Goal: Task Accomplishment & Management: Use online tool/utility

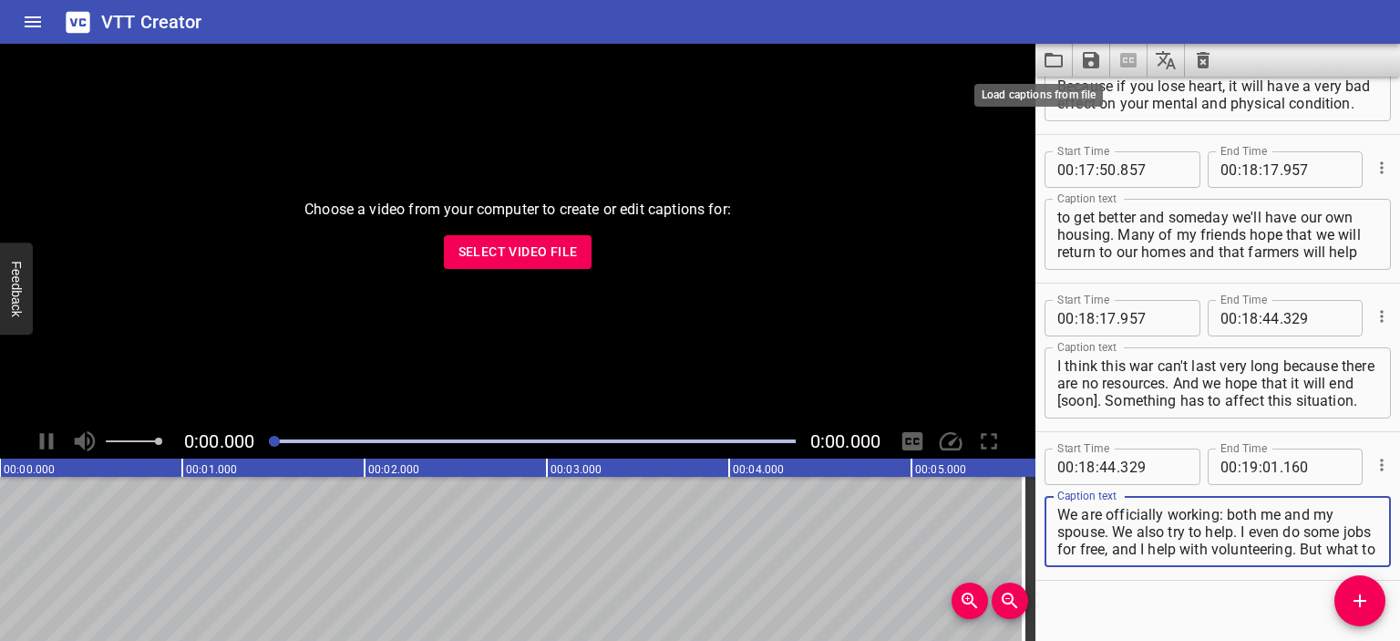
scroll to position [5910, 0]
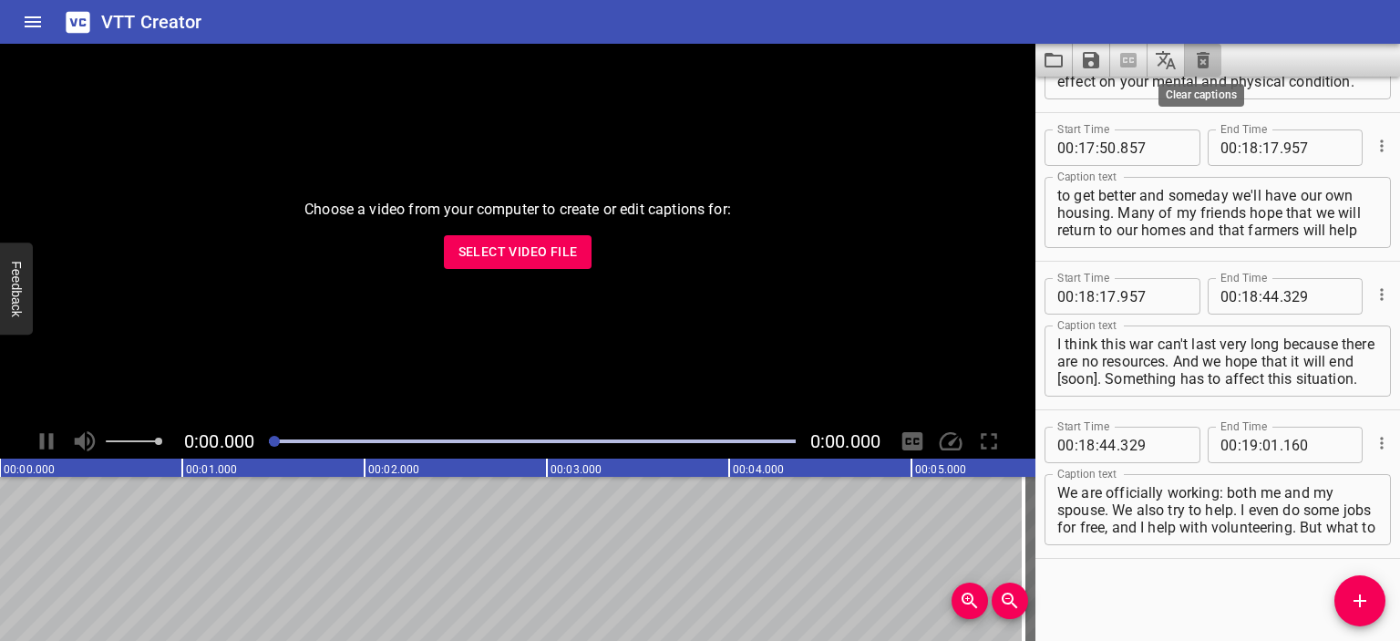
click at [1202, 59] on icon "Clear captions" at bounding box center [1203, 60] width 13 height 16
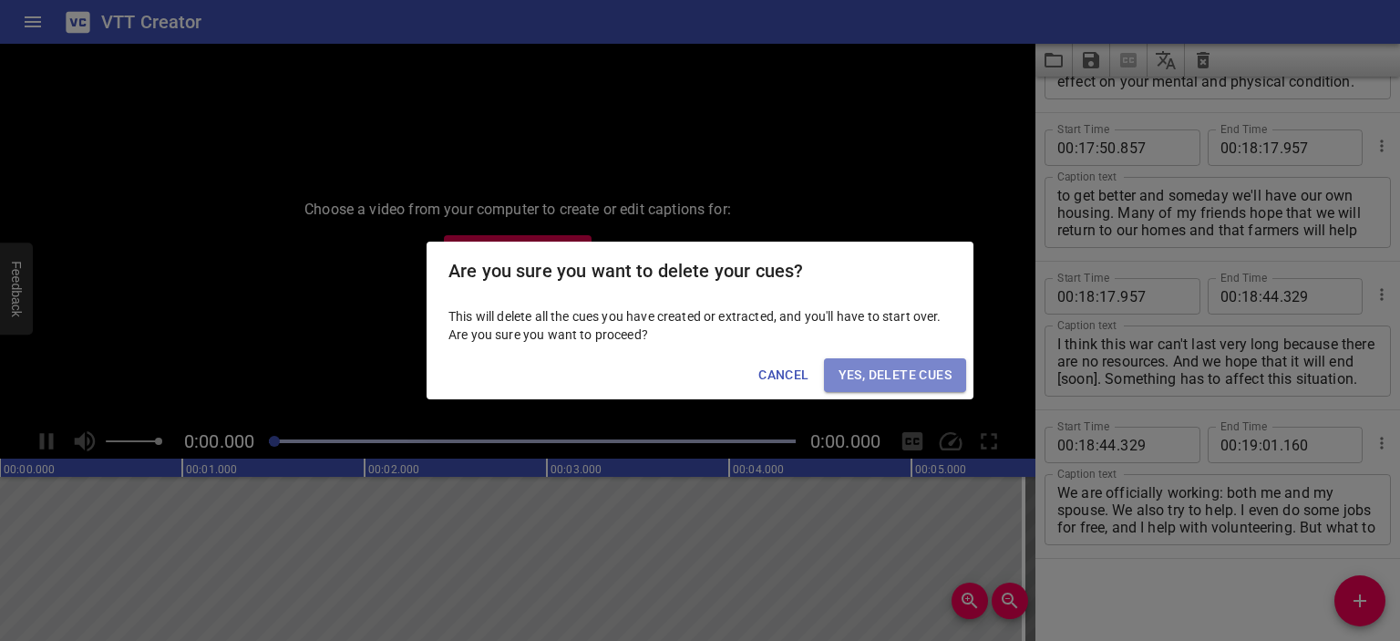
click at [890, 367] on span "Yes, Delete Cues" at bounding box center [895, 375] width 113 height 23
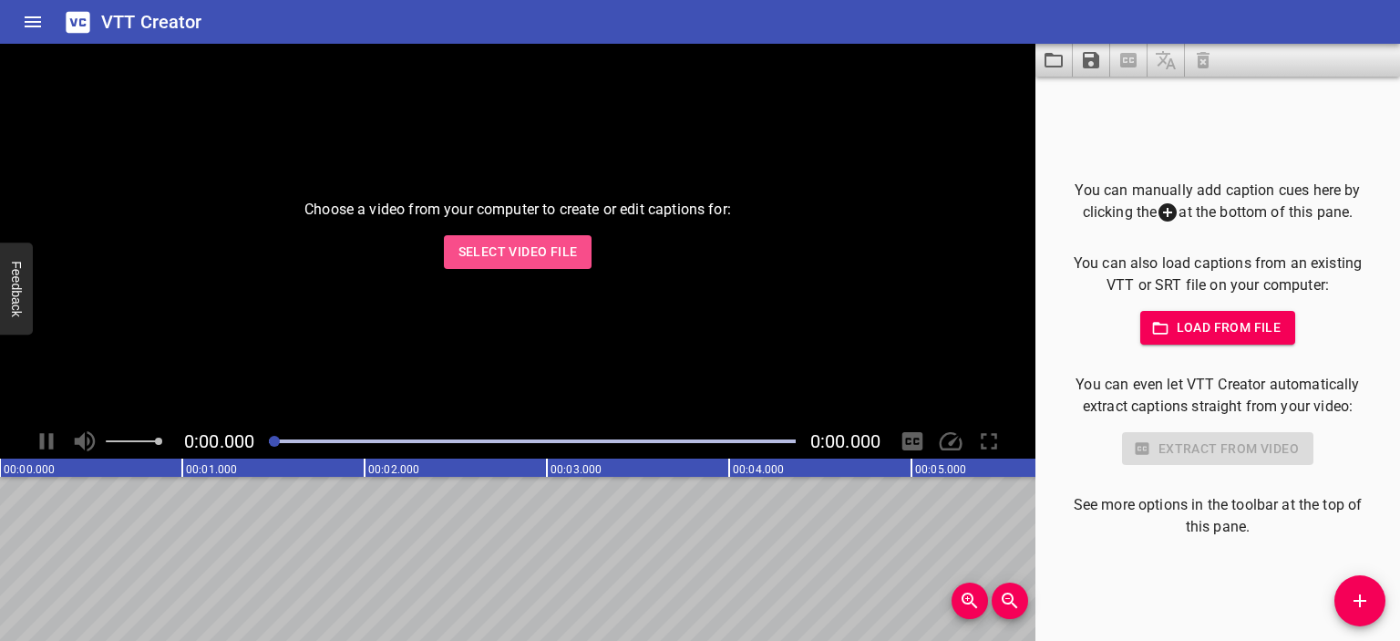
click at [500, 251] on span "Select Video File" at bounding box center [517, 252] width 119 height 23
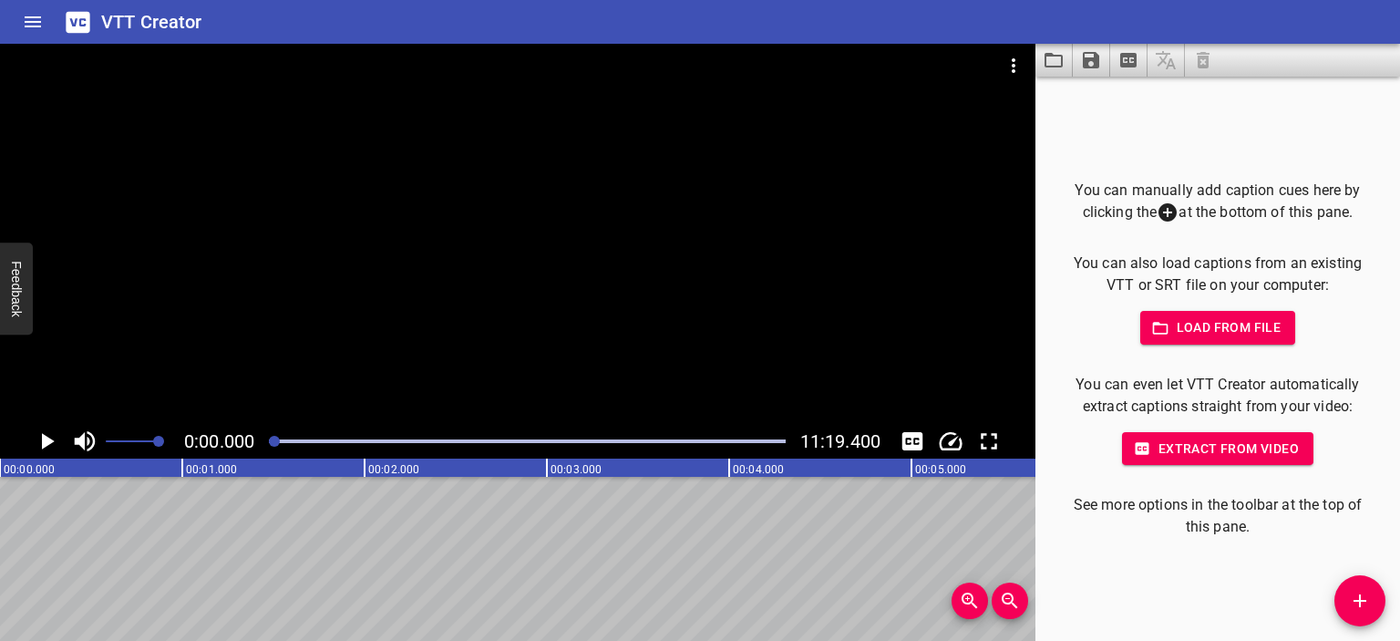
click at [531, 221] on div at bounding box center [517, 234] width 1035 height 380
click at [544, 230] on div at bounding box center [517, 234] width 1035 height 380
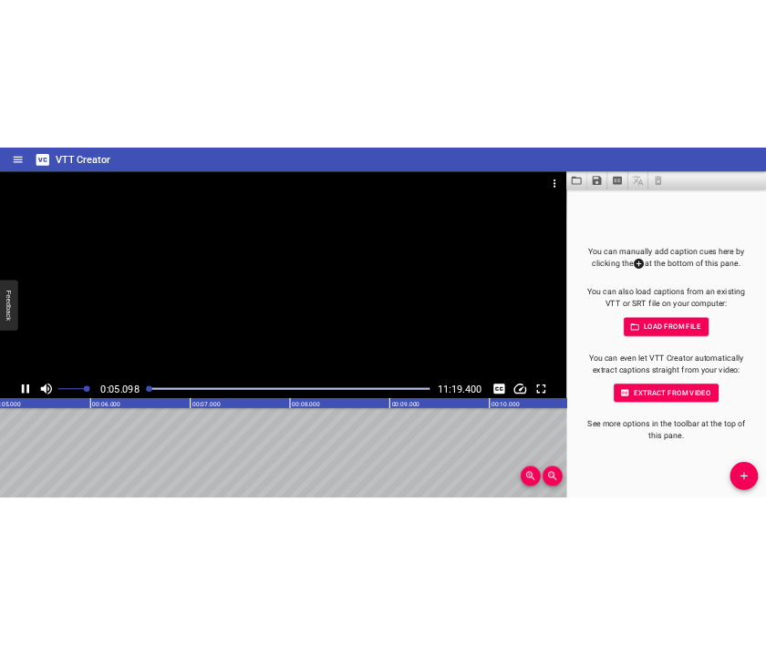
scroll to position [0, 967]
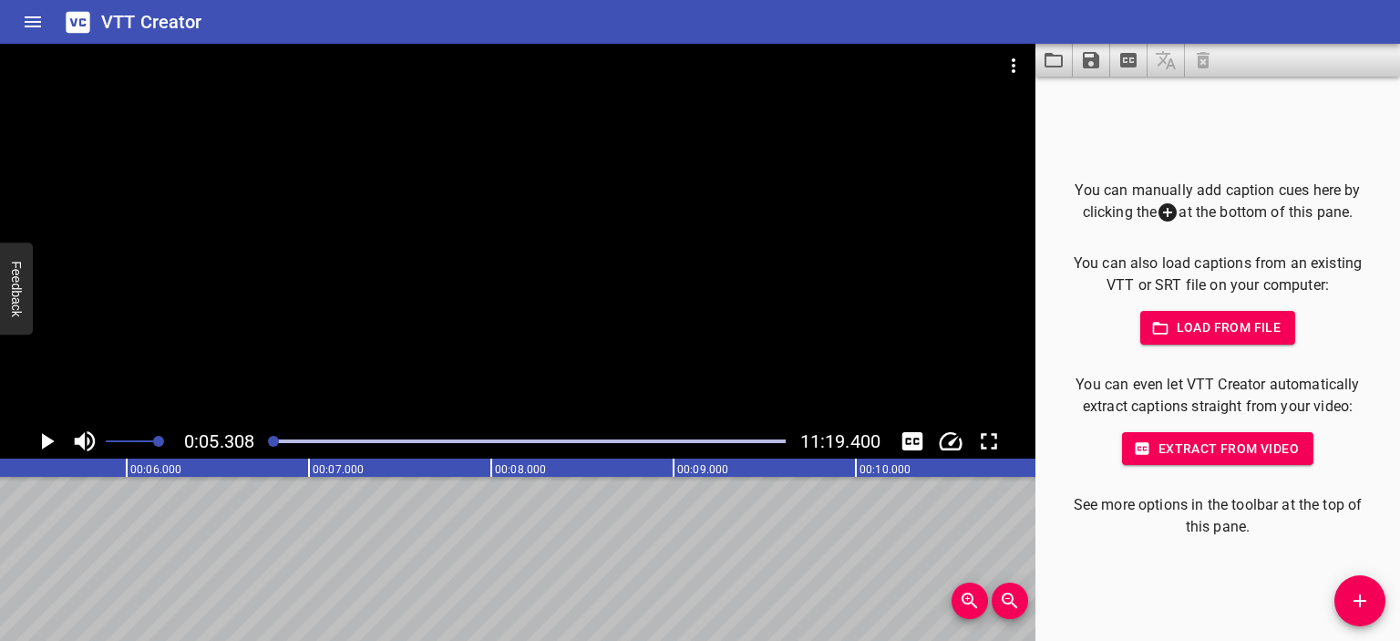
click at [1368, 593] on icon "Add Cue" at bounding box center [1360, 601] width 22 height 22
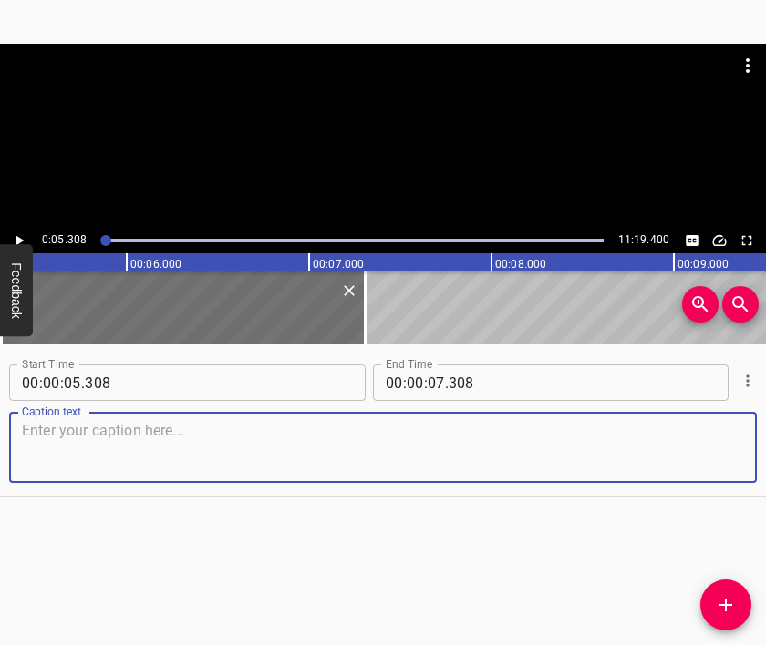
drag, startPoint x: 427, startPoint y: 431, endPoint x: 444, endPoint y: 422, distance: 18.8
click at [427, 431] on textarea at bounding box center [383, 448] width 722 height 52
paste textarea "From Donbas, from the [GEOGRAPHIC_DATA] region. Our town of [GEOGRAPHIC_DATA] i…"
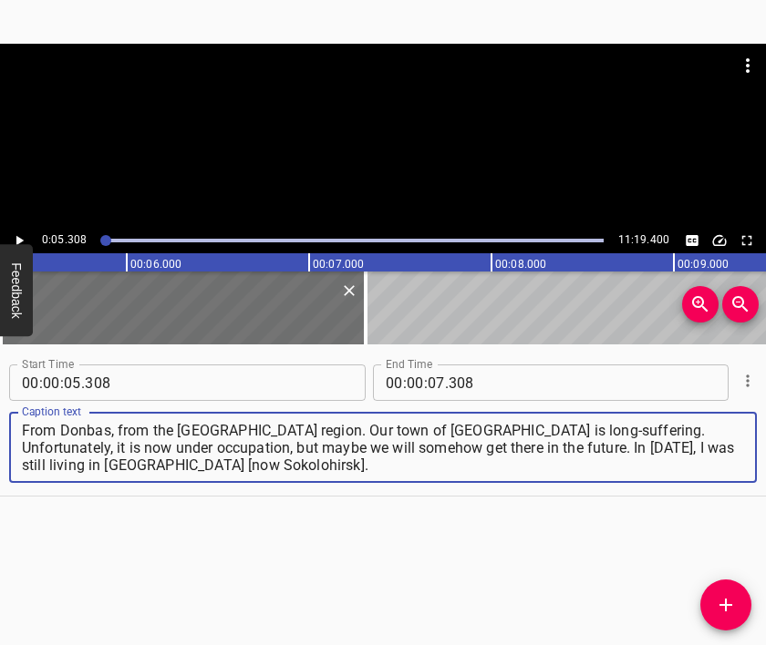
type textarea "From Donbas, from the [GEOGRAPHIC_DATA] region. Our town of [GEOGRAPHIC_DATA] i…"
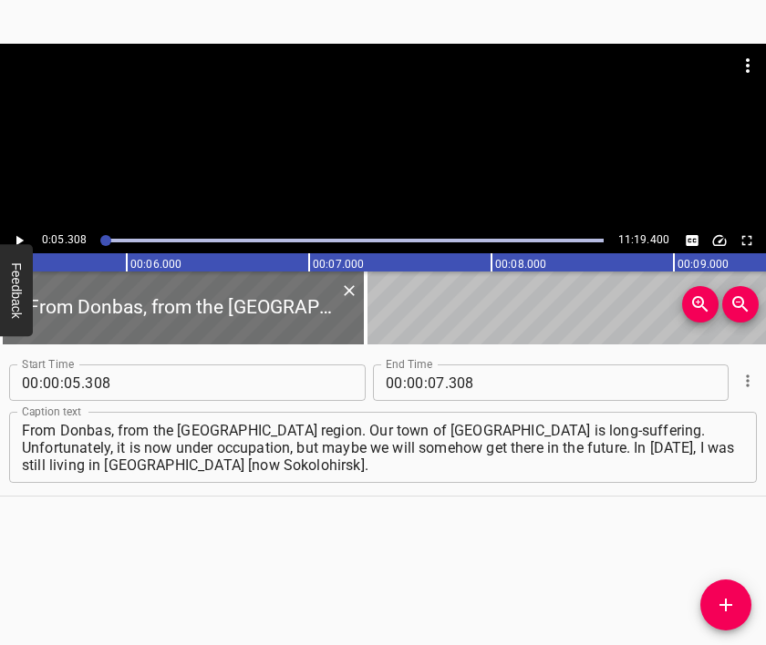
click at [335, 142] on div at bounding box center [383, 136] width 766 height 184
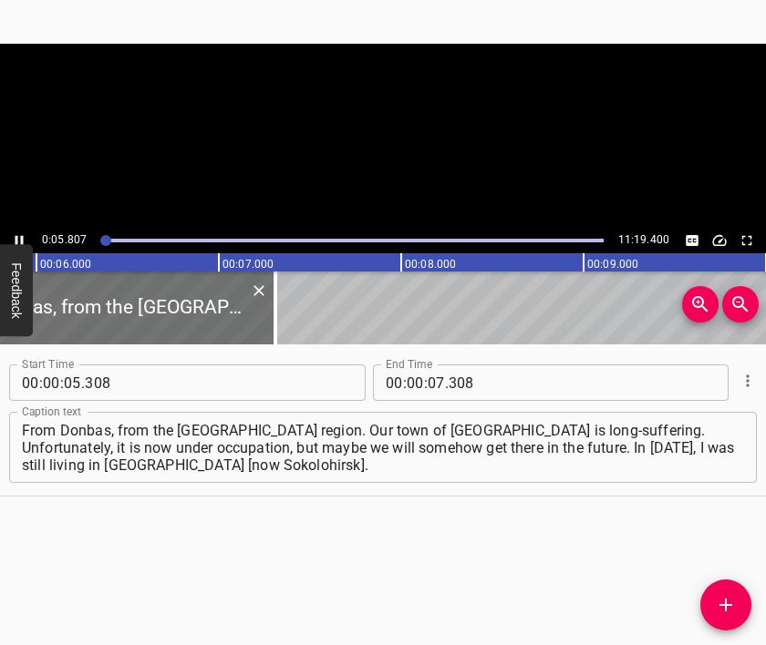
scroll to position [0, 1058]
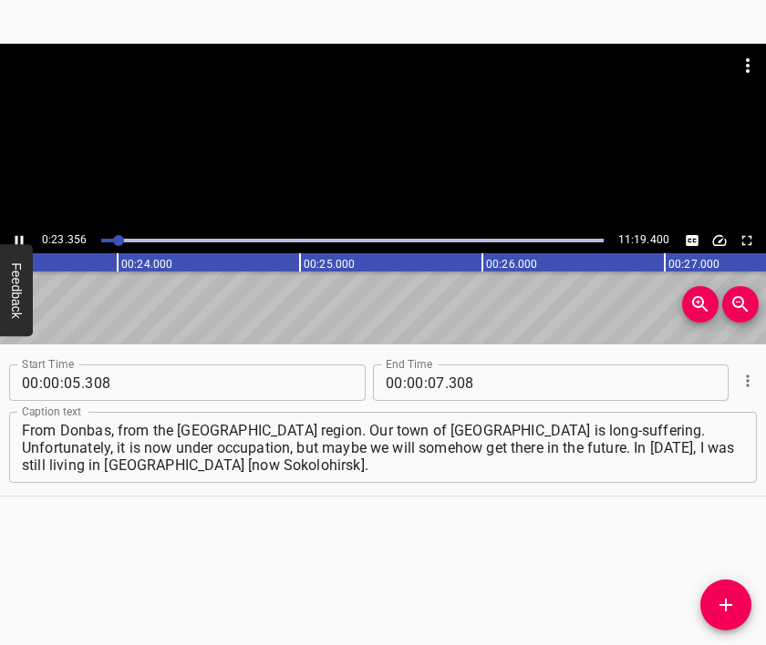
click at [366, 145] on div at bounding box center [383, 136] width 766 height 184
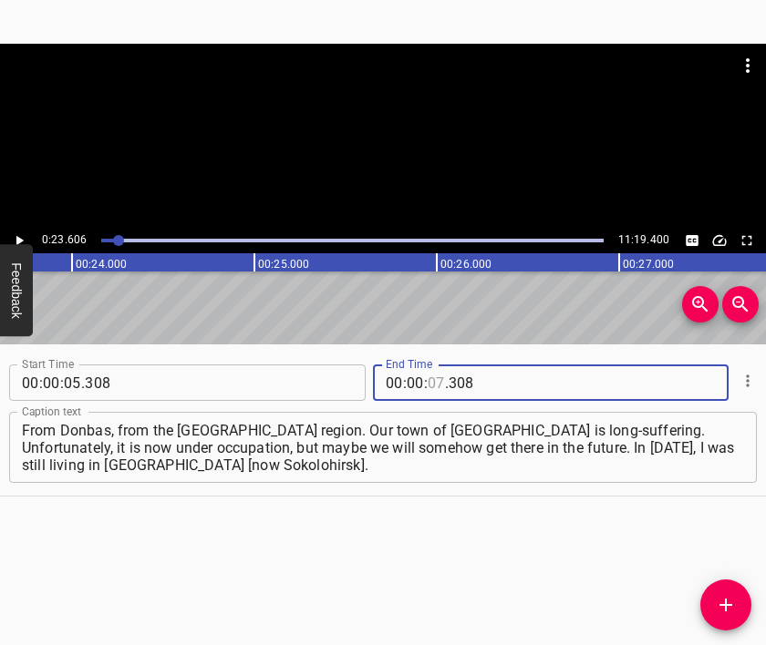
click at [427, 376] on input "number" at bounding box center [435, 383] width 17 height 36
type input "23"
type input "606"
click at [720, 586] on button "Add Cue" at bounding box center [725, 605] width 51 height 51
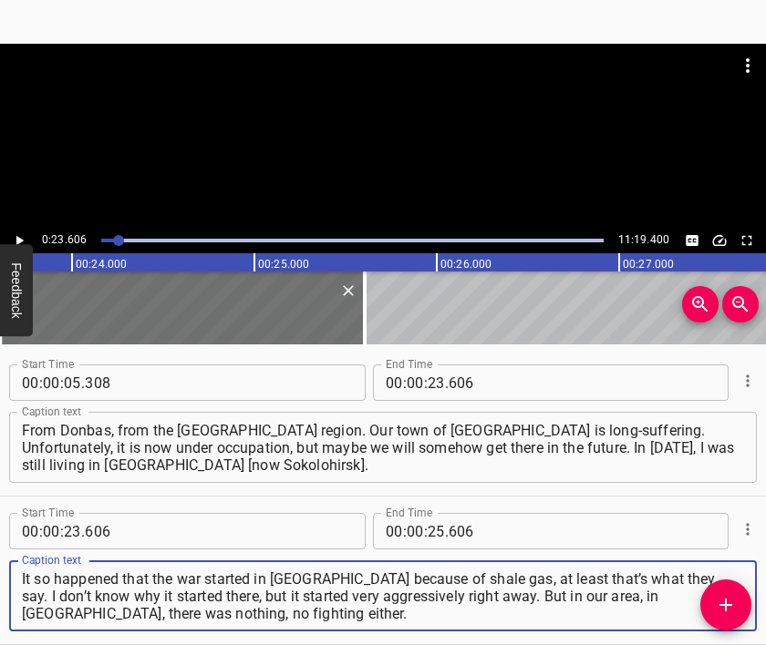
type textarea "It so happened that the war started in [GEOGRAPHIC_DATA] because of shale gas, …"
click at [341, 149] on div at bounding box center [383, 136] width 766 height 184
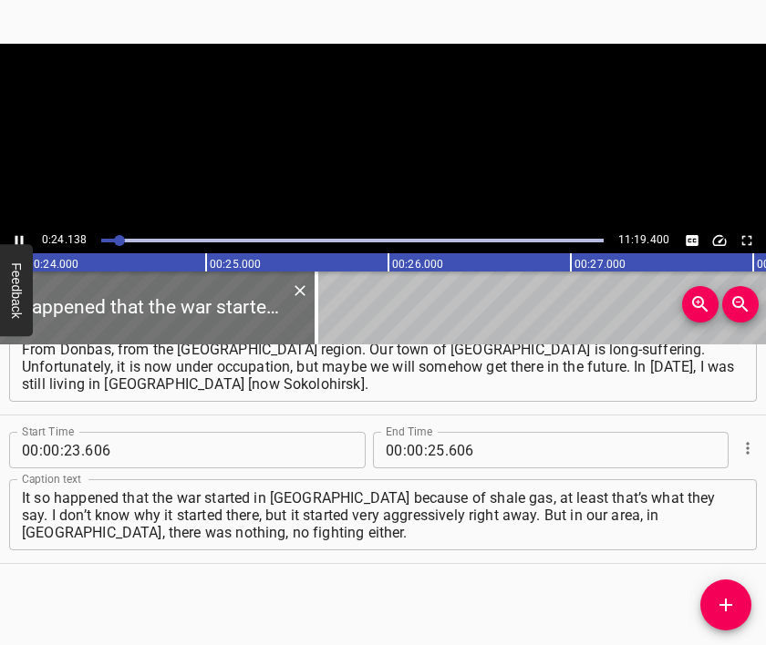
scroll to position [0, 4400]
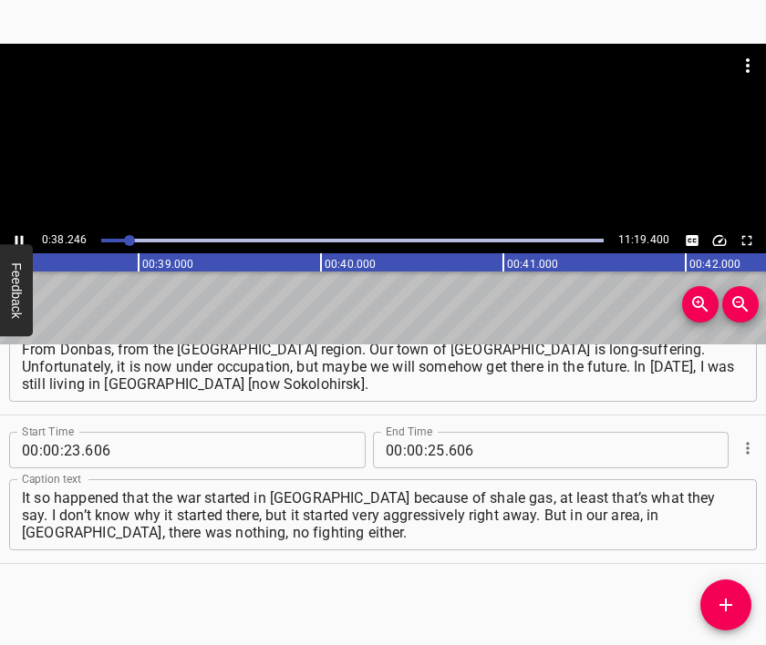
click at [391, 166] on div at bounding box center [383, 136] width 766 height 184
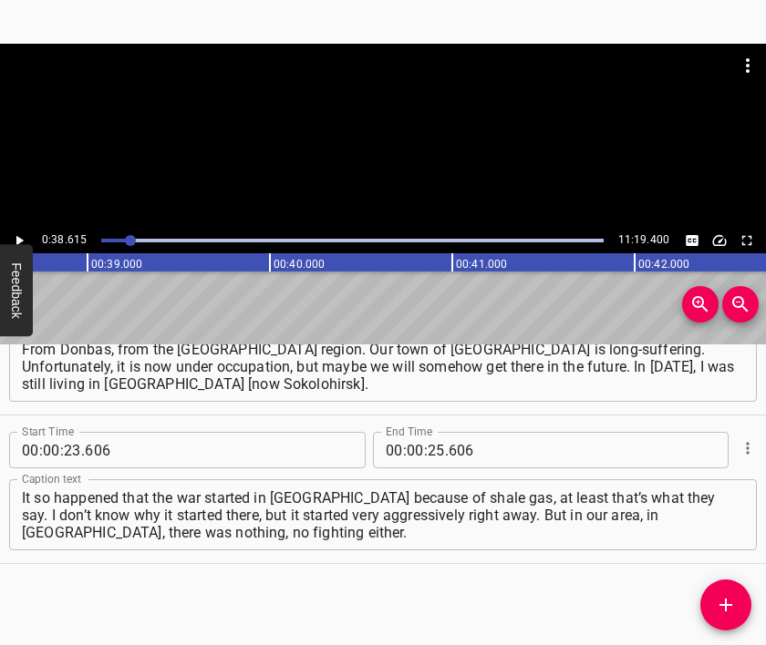
scroll to position [0, 7039]
click at [434, 451] on input "number" at bounding box center [435, 450] width 17 height 36
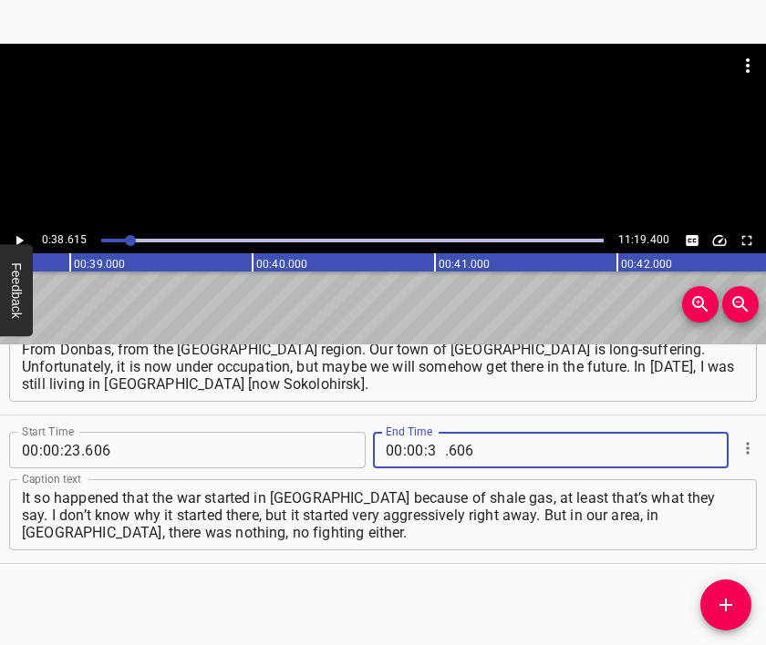
type input "38"
type input "615"
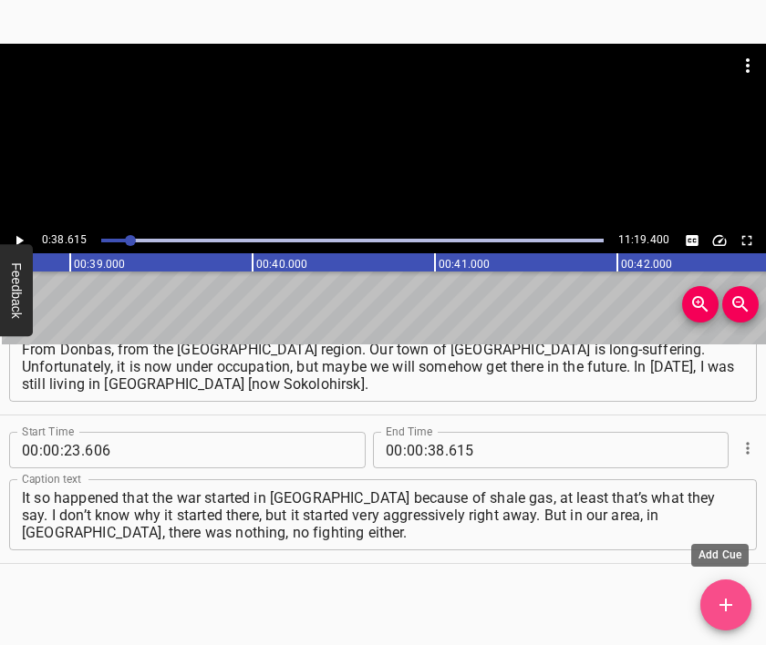
drag, startPoint x: 736, startPoint y: 602, endPoint x: 689, endPoint y: 503, distance: 109.3
click at [736, 602] on span "Add Cue" at bounding box center [725, 605] width 51 height 22
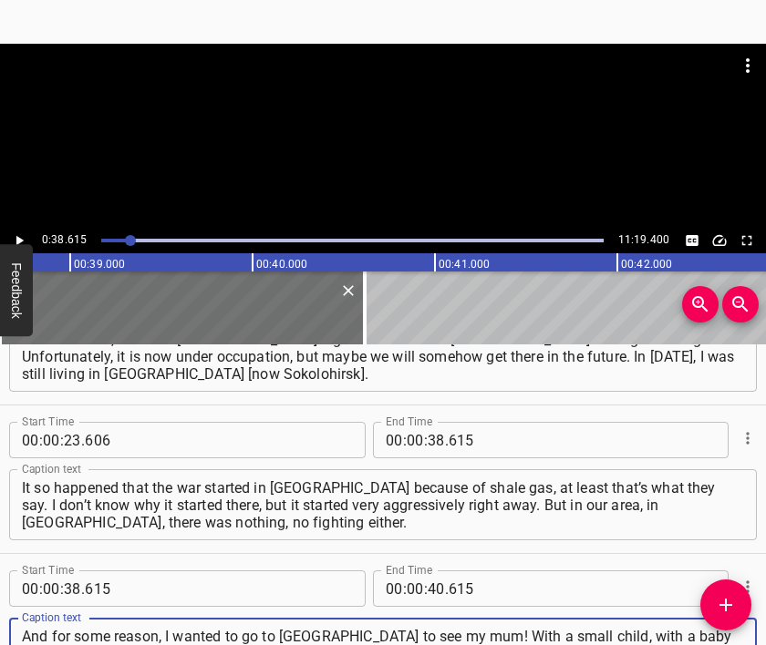
type textarea "And for some reason, I wanted to go to [GEOGRAPHIC_DATA] to see my mum! With a …"
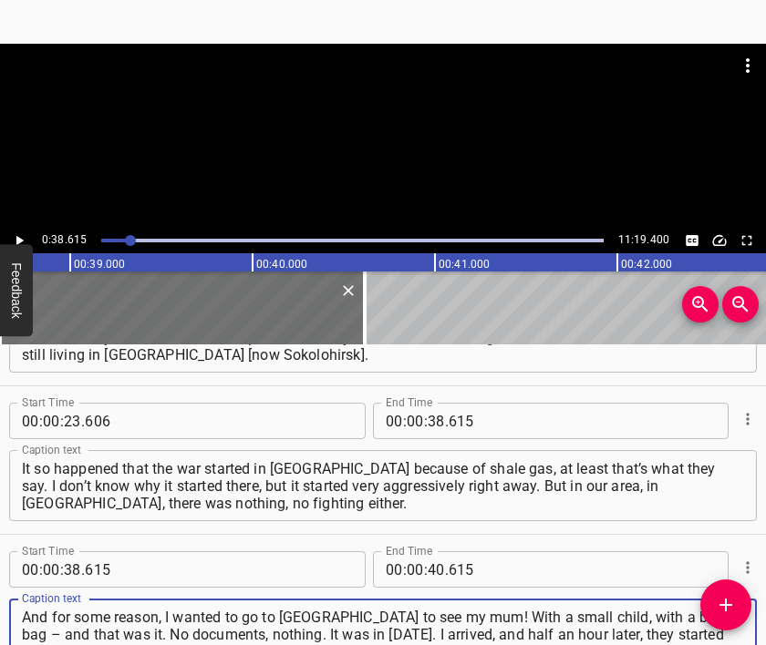
click at [307, 124] on div at bounding box center [383, 89] width 766 height 91
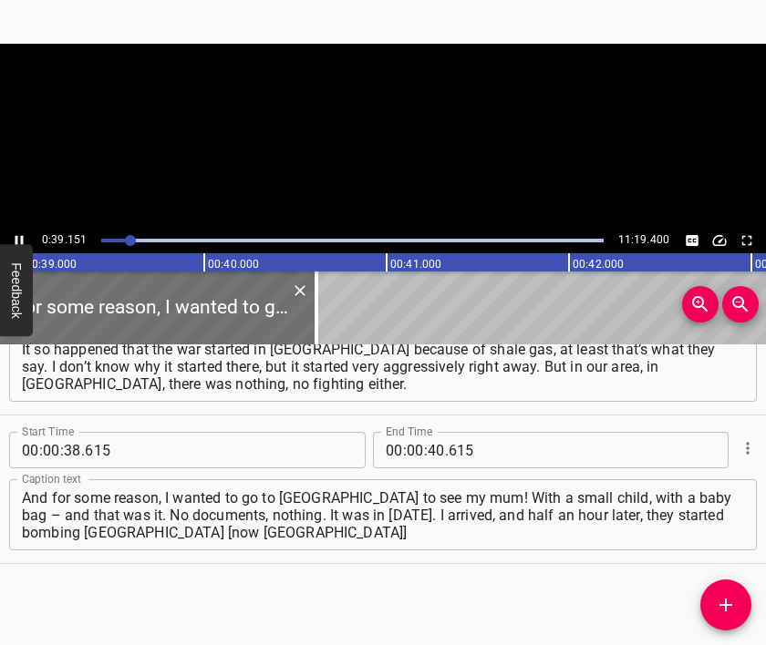
scroll to position [0, 7137]
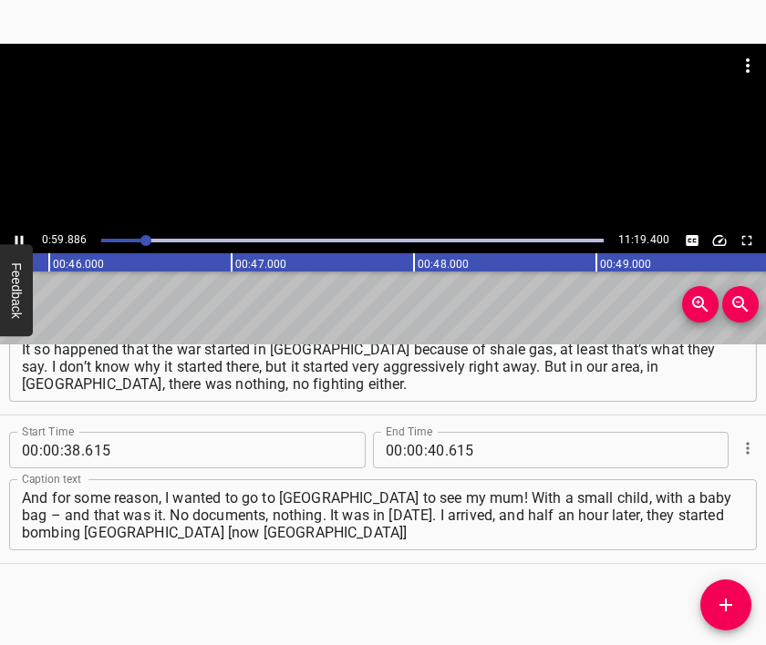
click at [383, 68] on div at bounding box center [383, 66] width 766 height 44
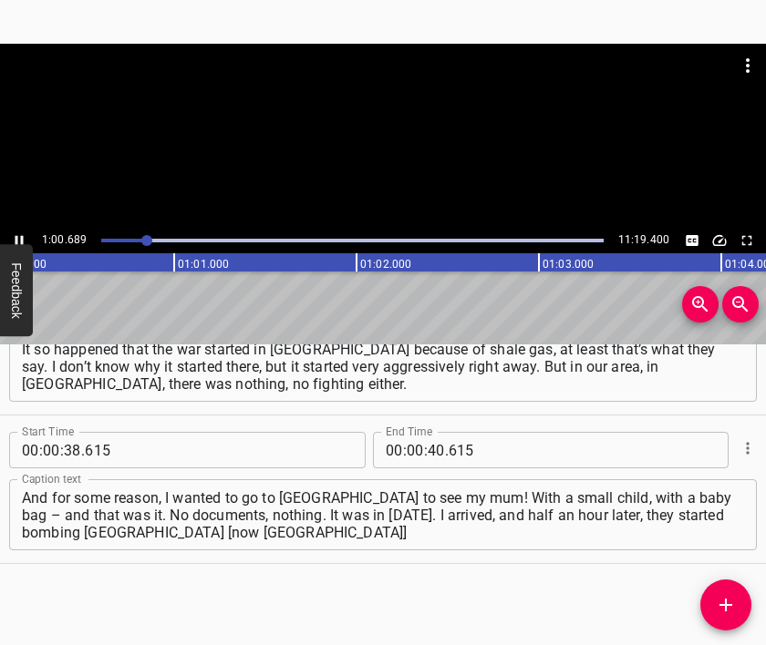
click at [404, 127] on div at bounding box center [383, 89] width 766 height 91
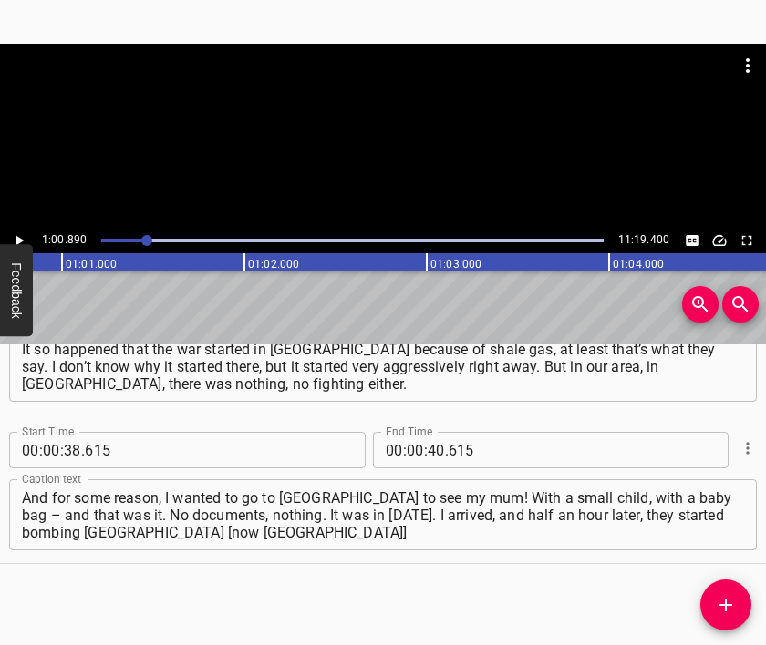
scroll to position [0, 11099]
click at [407, 450] on input "number" at bounding box center [415, 450] width 17 height 36
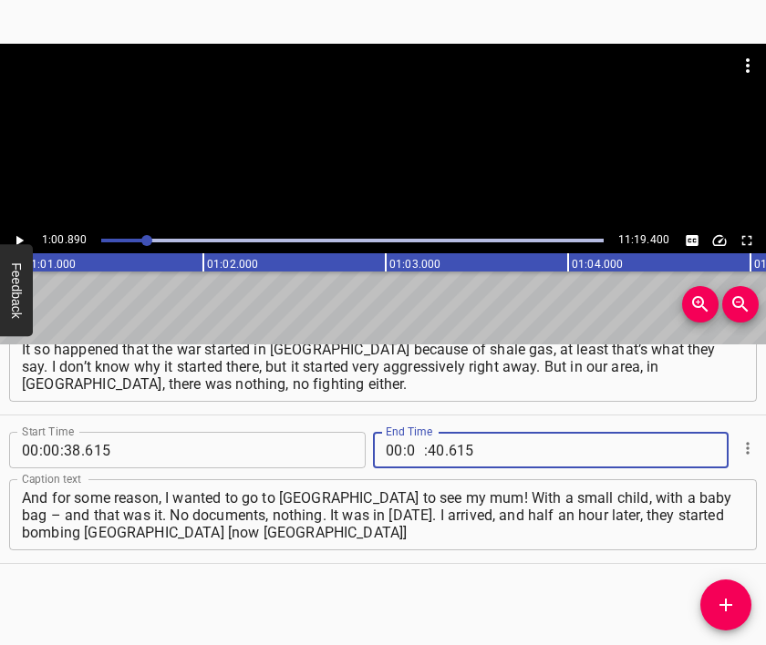
type input "01"
type input "00"
type input "890"
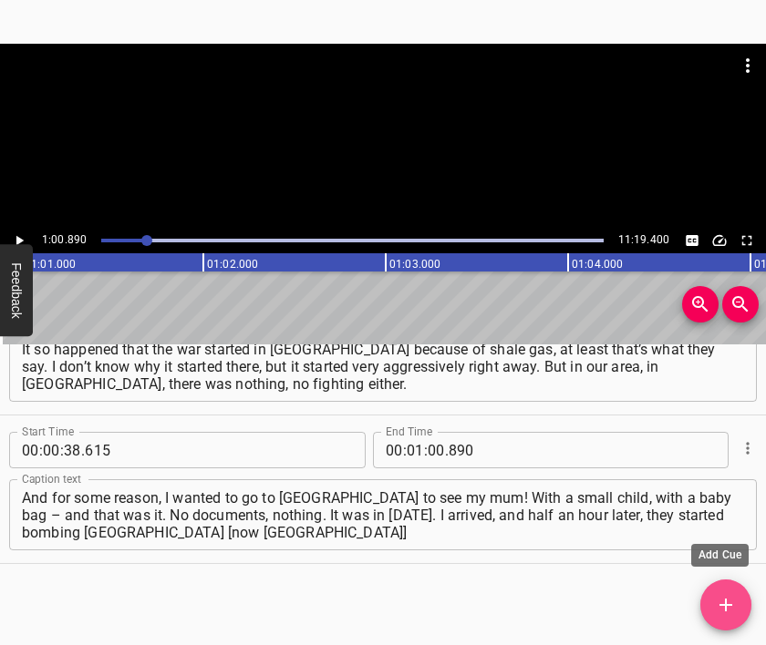
drag, startPoint x: 723, startPoint y: 603, endPoint x: 561, endPoint y: 320, distance: 326.6
click at [722, 603] on icon "Add Cue" at bounding box center [726, 605] width 22 height 22
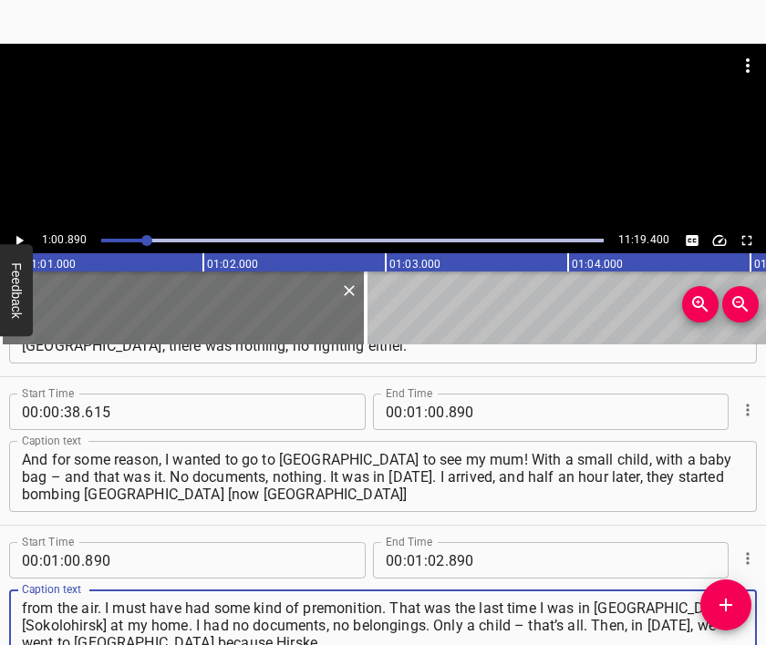
type textarea "from the air. I must have had some kind of premonition. That was the last time …"
click at [366, 120] on div at bounding box center [383, 89] width 766 height 91
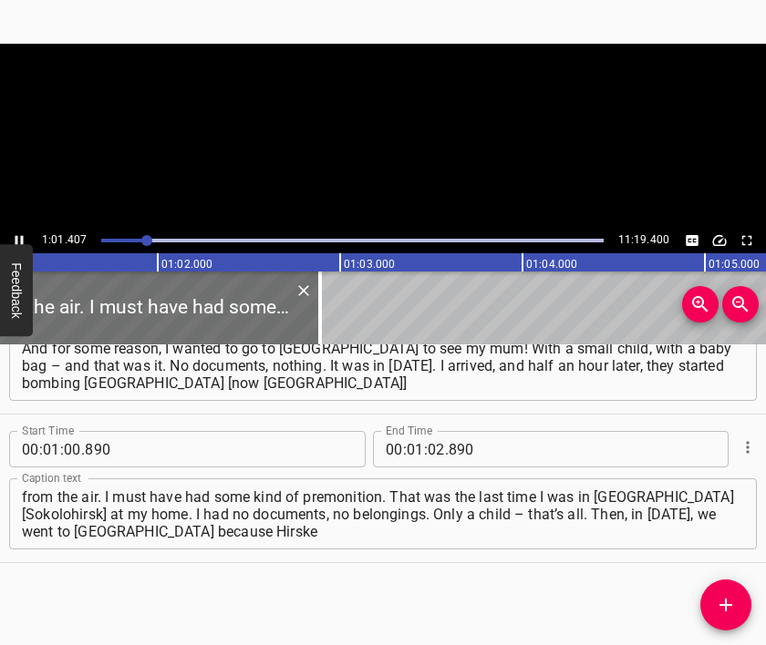
scroll to position [0, 11193]
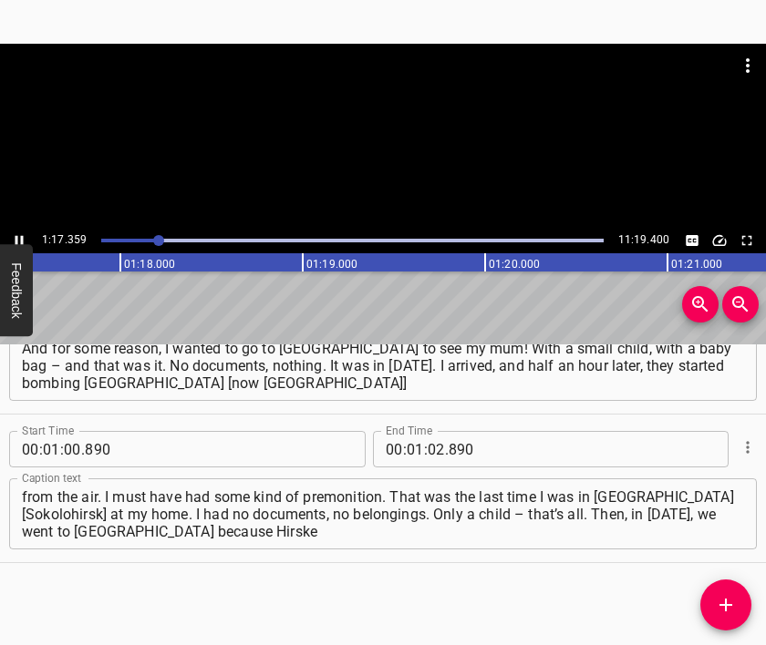
click at [418, 160] on div at bounding box center [383, 136] width 766 height 184
click at [430, 448] on input "number" at bounding box center [435, 449] width 17 height 36
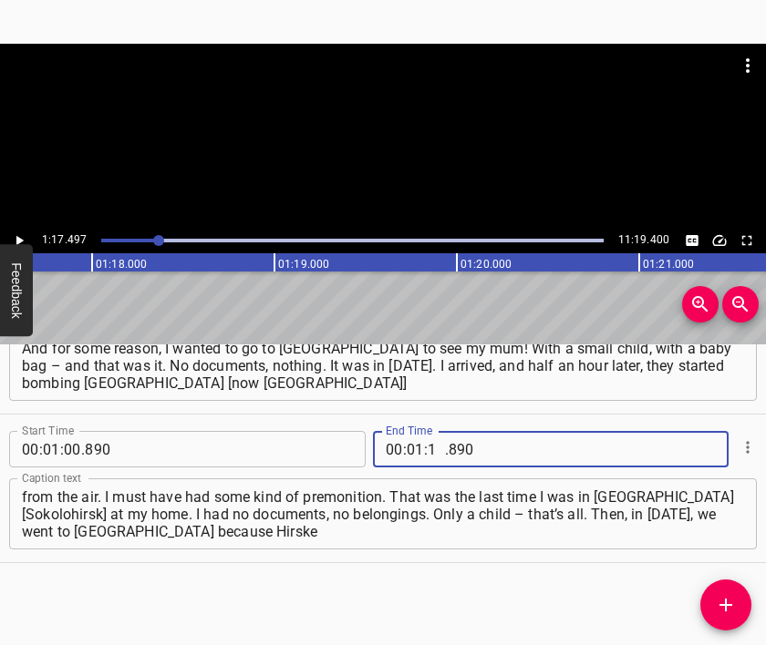
type input "17"
type input "497"
click at [726, 600] on icon "Add Cue" at bounding box center [726, 605] width 22 height 22
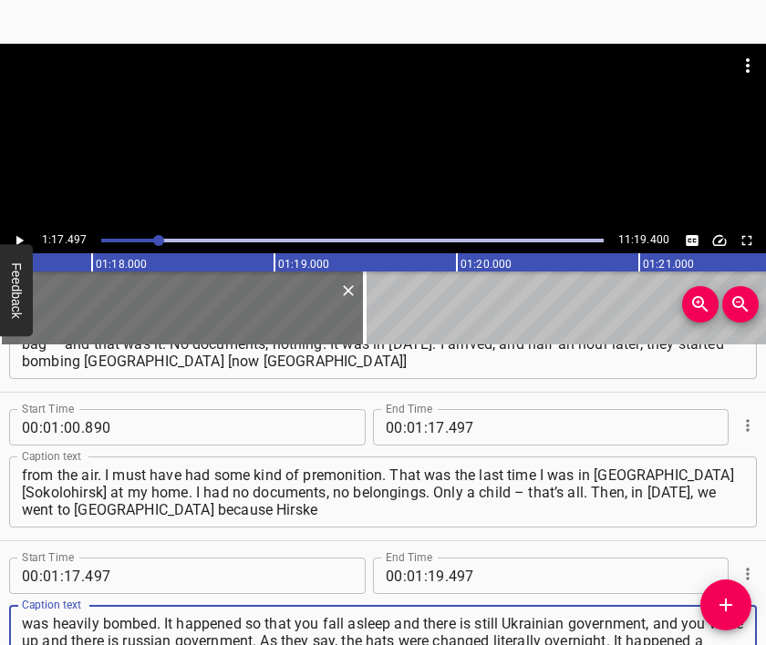
type textarea "was heavily bombed. It happened so that you fall asleep and there is still Ukra…"
click at [310, 128] on div at bounding box center [383, 89] width 766 height 91
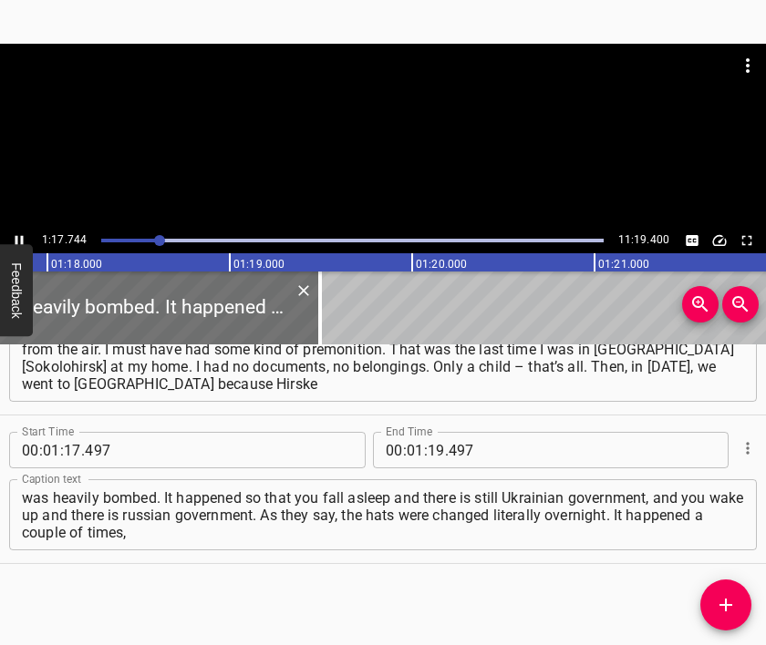
scroll to position [0, 14221]
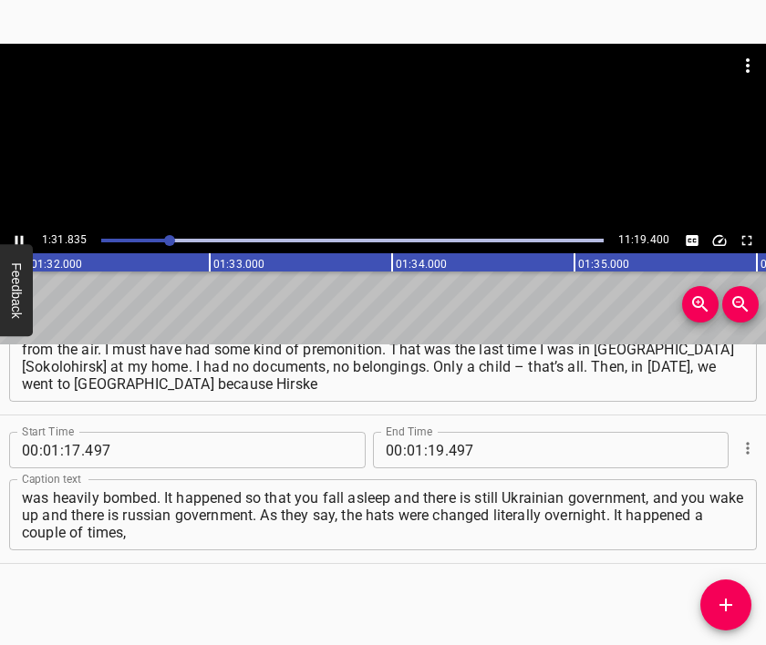
click at [382, 167] on div at bounding box center [383, 136] width 766 height 184
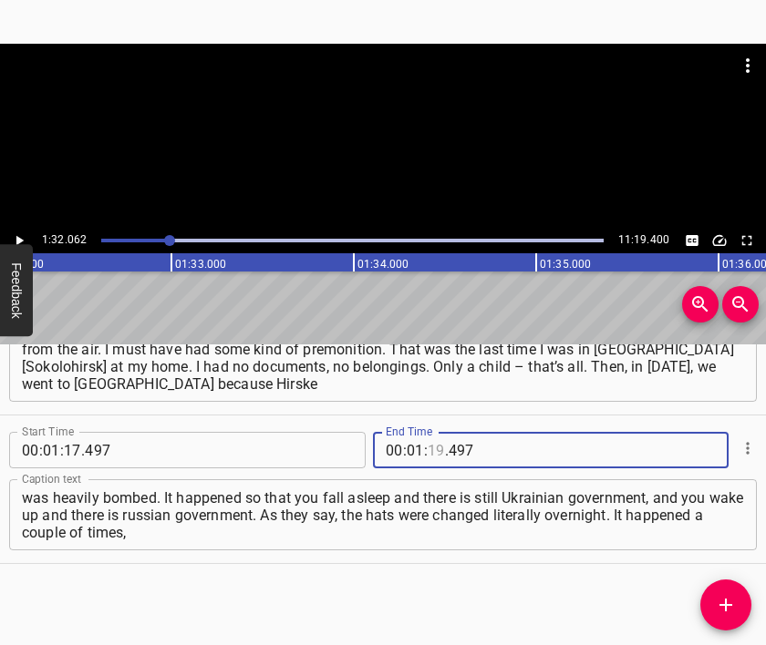
click at [427, 451] on input "number" at bounding box center [435, 450] width 17 height 36
type input "32"
type input "062"
click at [725, 593] on button "Add Cue" at bounding box center [725, 605] width 51 height 51
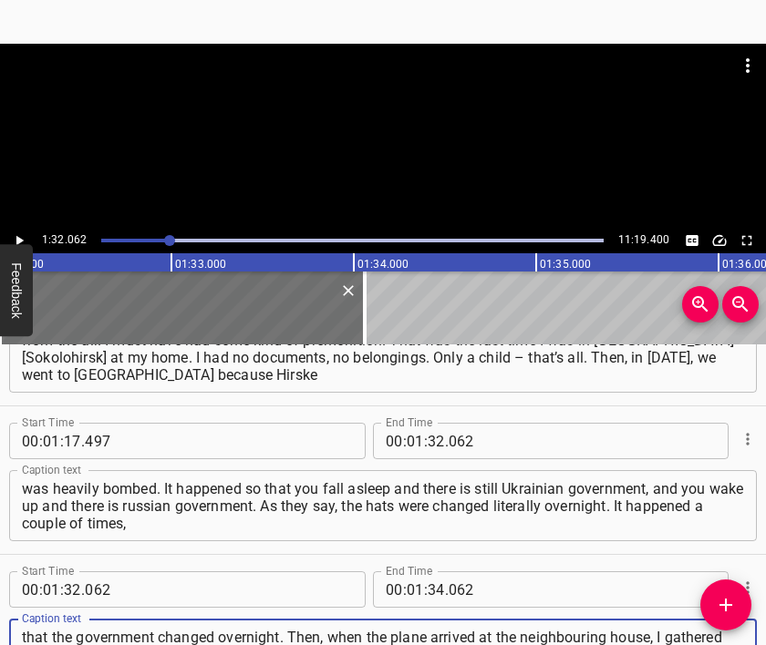
type textarea "that the government changed overnight. Then, when the plane arrived at the neig…"
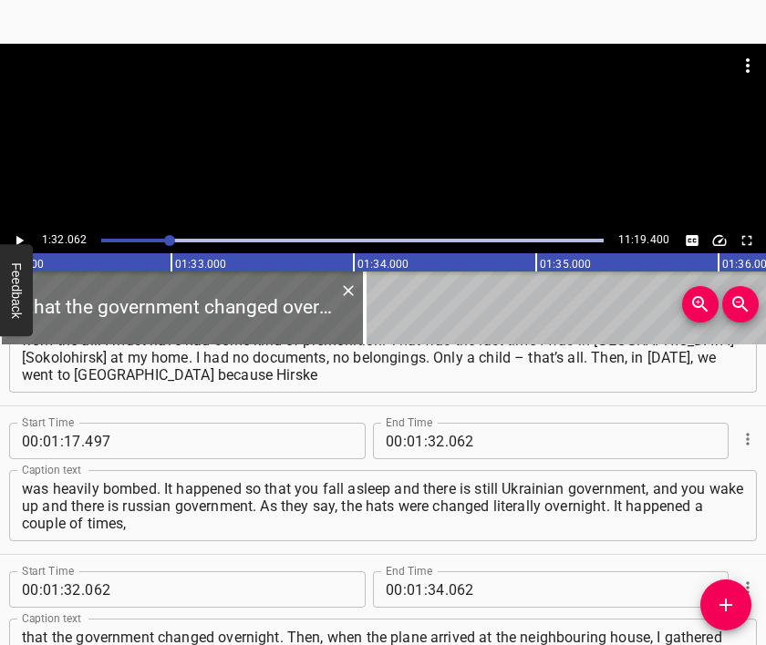
click at [401, 113] on div at bounding box center [383, 89] width 766 height 91
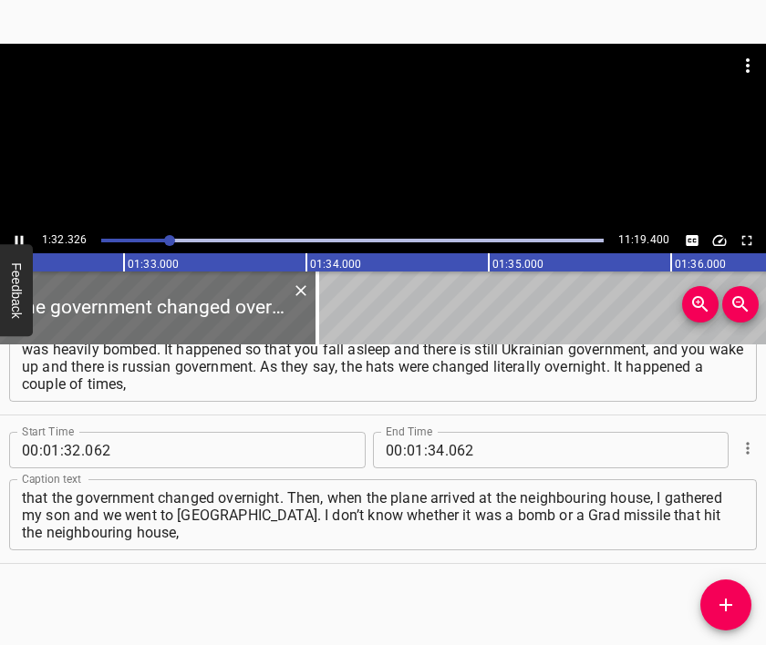
scroll to position [0, 16878]
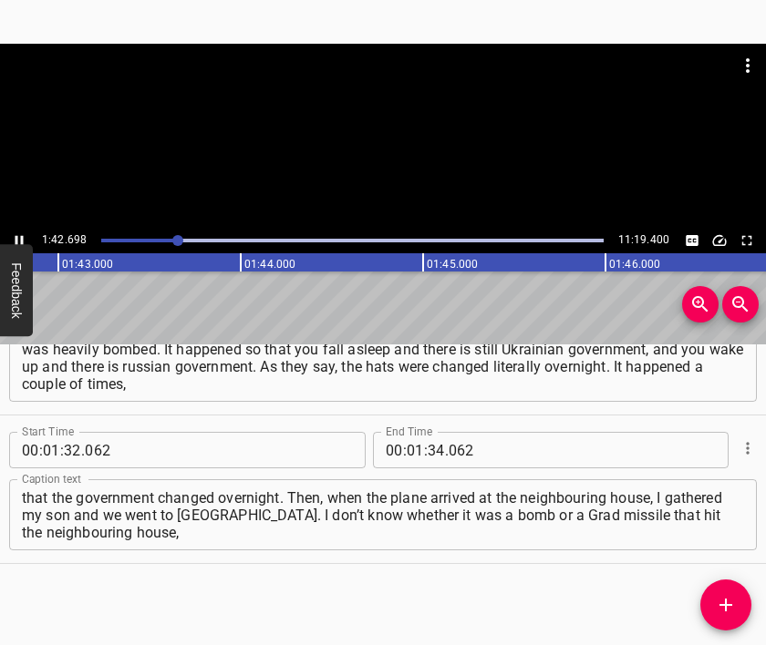
drag, startPoint x: 405, startPoint y: 170, endPoint x: 404, endPoint y: 273, distance: 103.0
click at [396, 166] on div at bounding box center [383, 136] width 766 height 184
click at [430, 442] on input "number" at bounding box center [435, 450] width 17 height 36
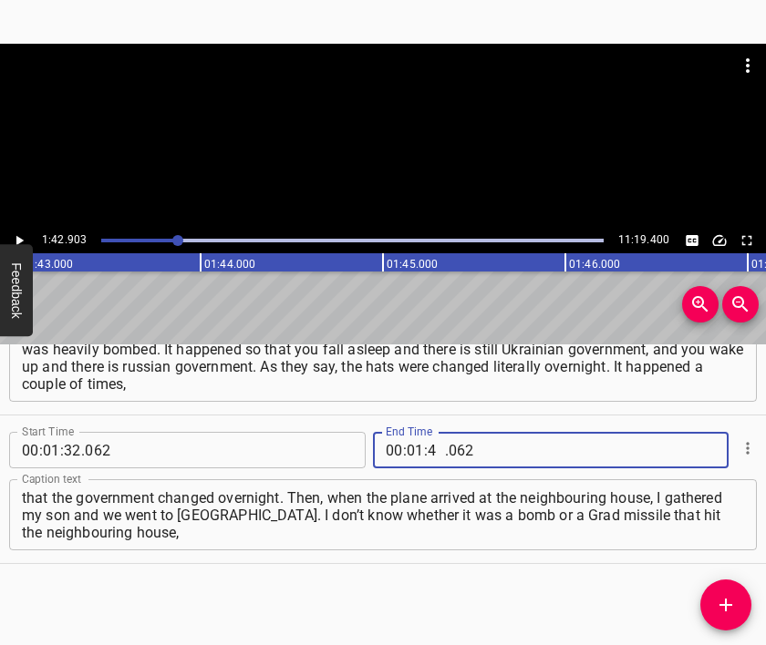
type input "42"
type input "903"
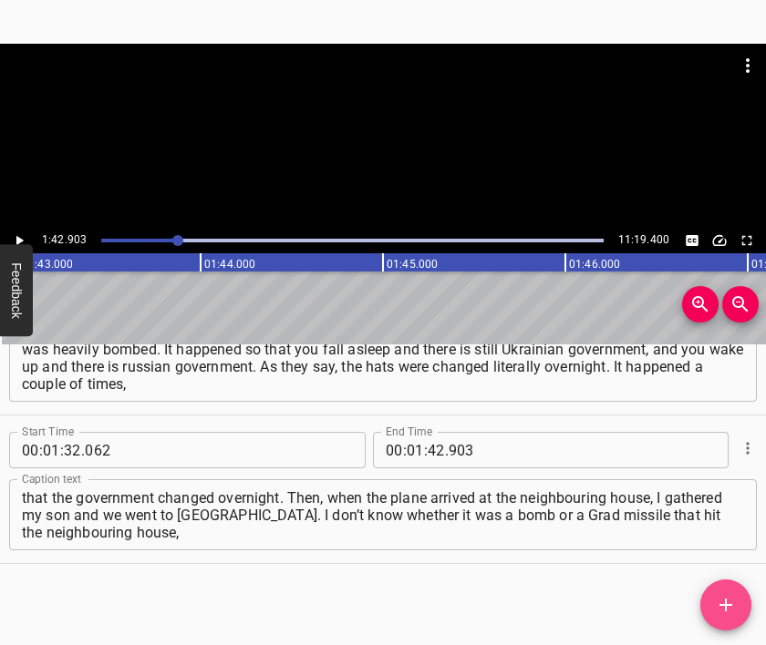
click at [726, 608] on icon "Add Cue" at bounding box center [725, 605] width 13 height 13
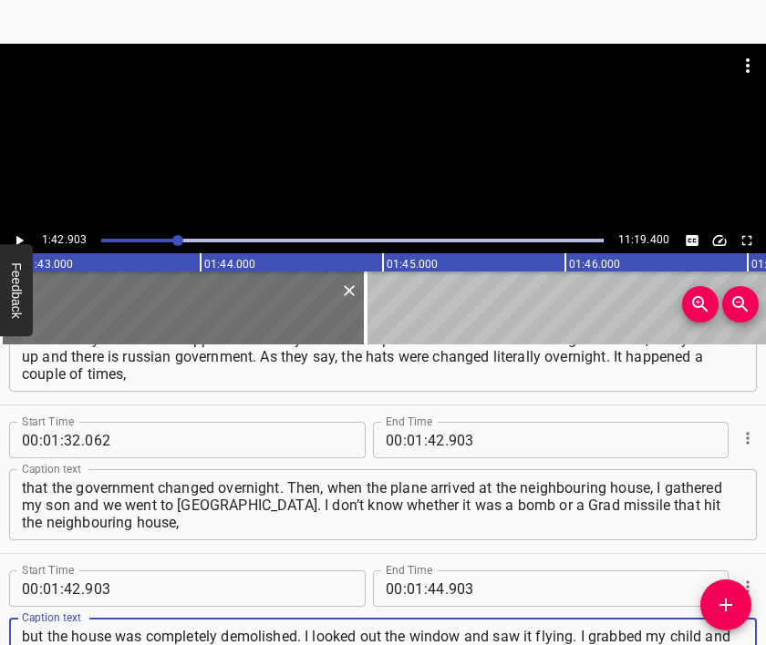
type textarea "but the house was completely demolished. I looked out the window and saw it fly…"
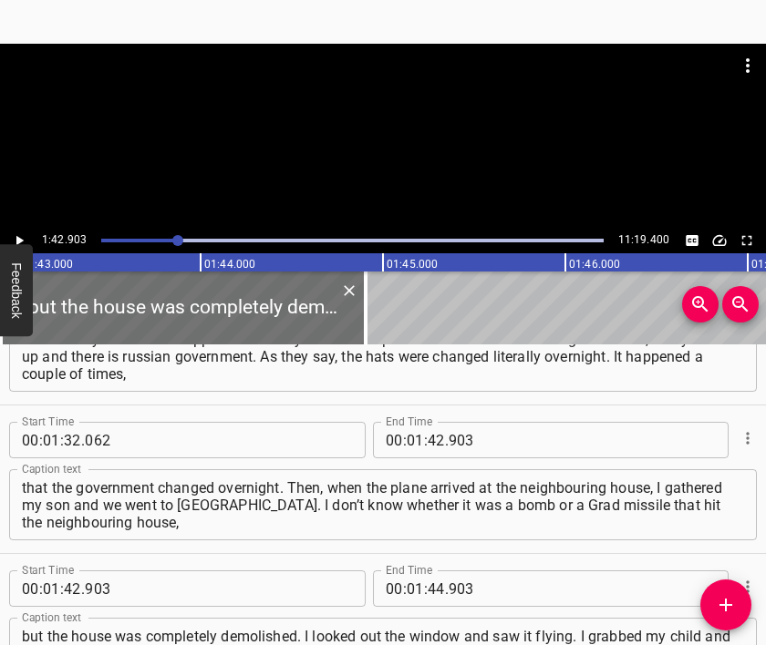
click at [305, 123] on div at bounding box center [383, 89] width 766 height 91
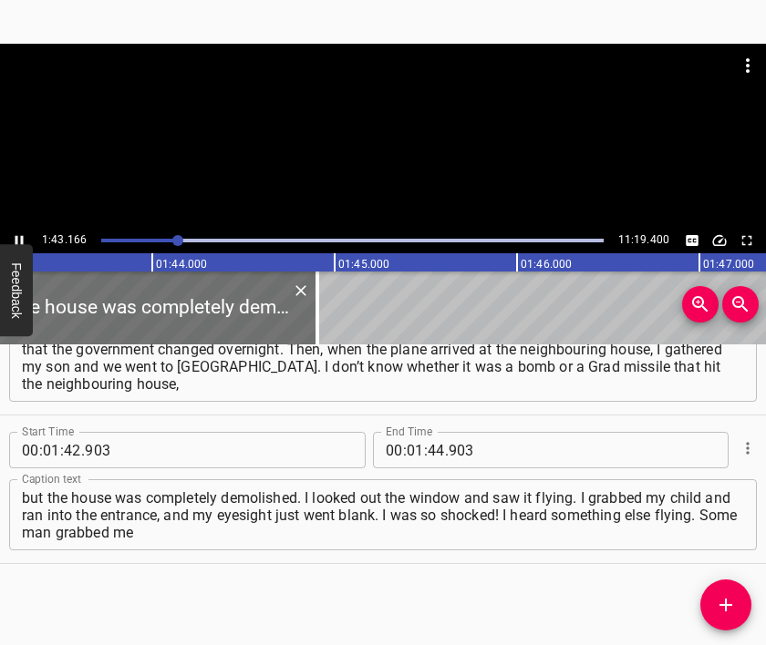
scroll to position [0, 18854]
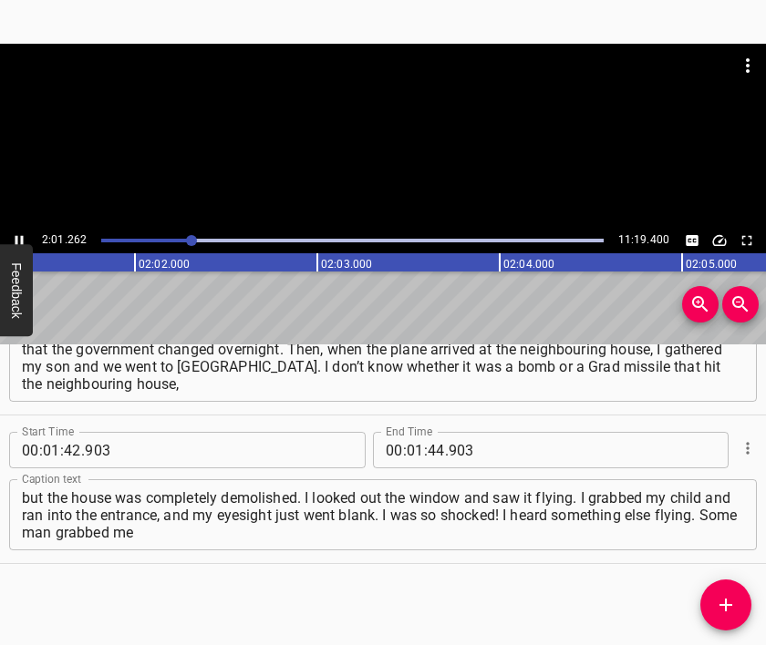
click at [390, 139] on div at bounding box center [383, 136] width 766 height 184
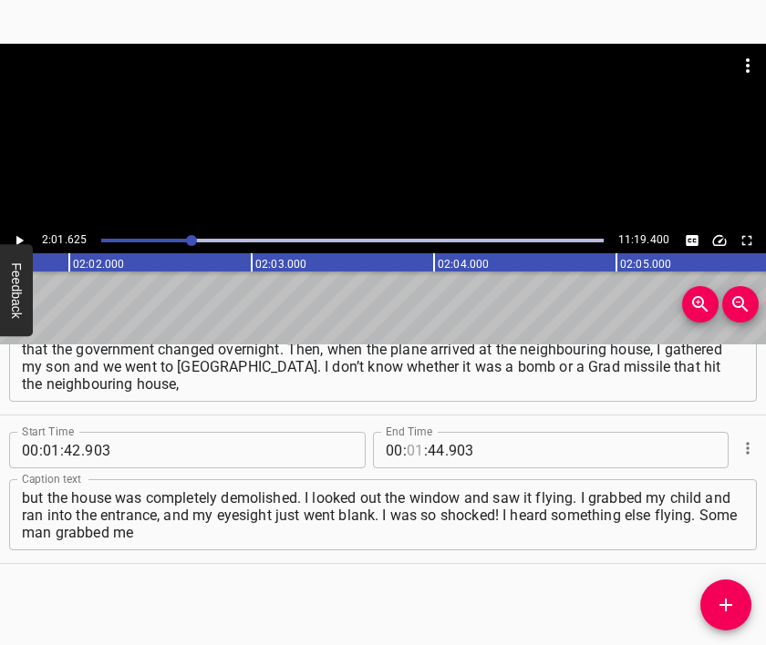
click at [407, 448] on input "number" at bounding box center [415, 450] width 17 height 36
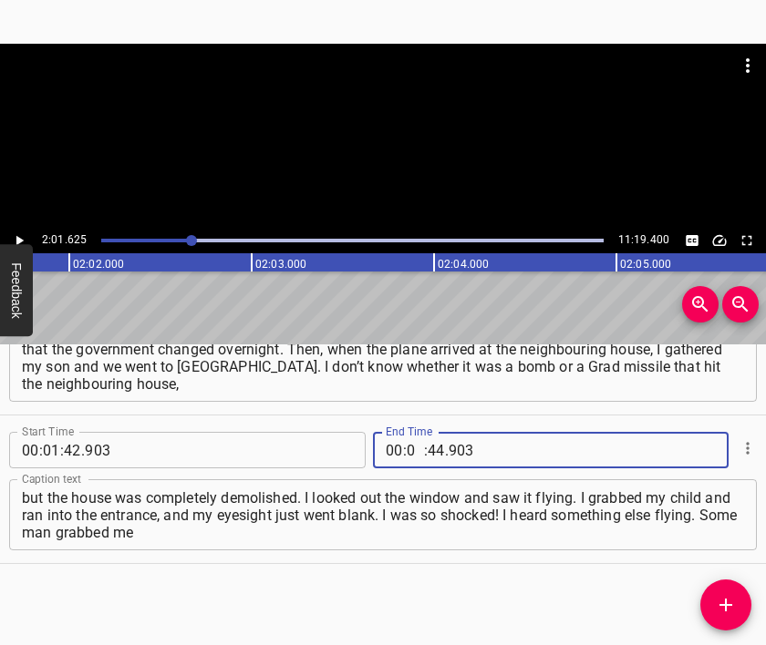
type input "02"
type input "01"
type input "625"
click at [717, 596] on icon "Add Cue" at bounding box center [726, 605] width 22 height 22
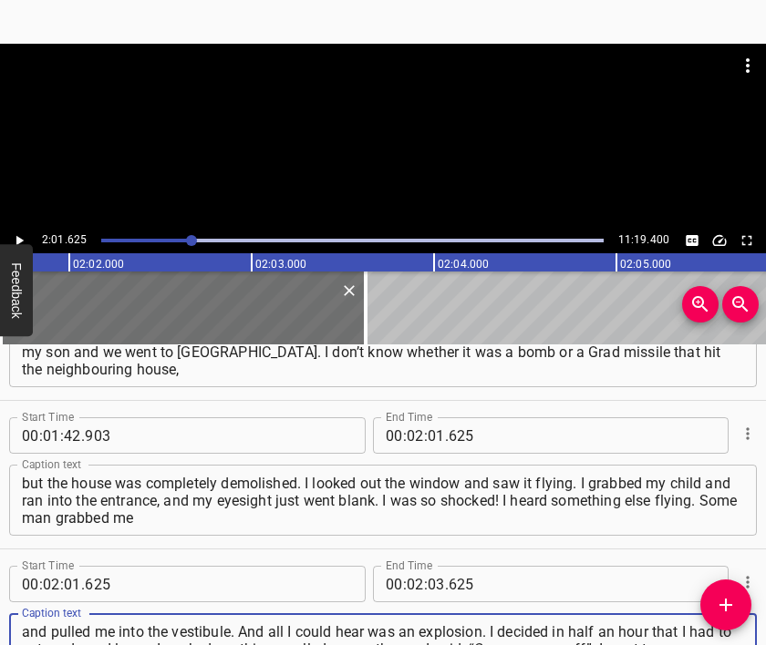
type textarea "and pulled me into the vestibule. And all I could hear was an explosion. I deci…"
click at [314, 130] on div at bounding box center [383, 89] width 766 height 91
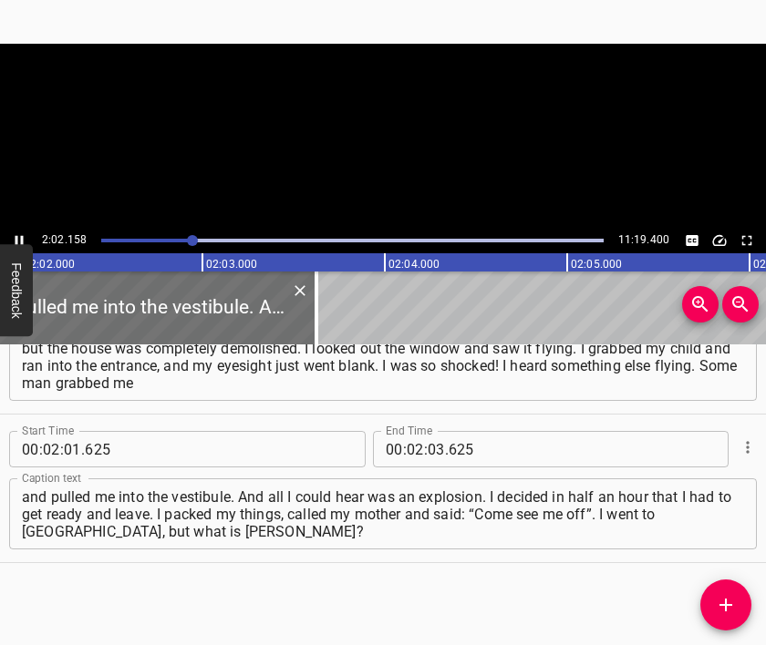
scroll to position [0, 22269]
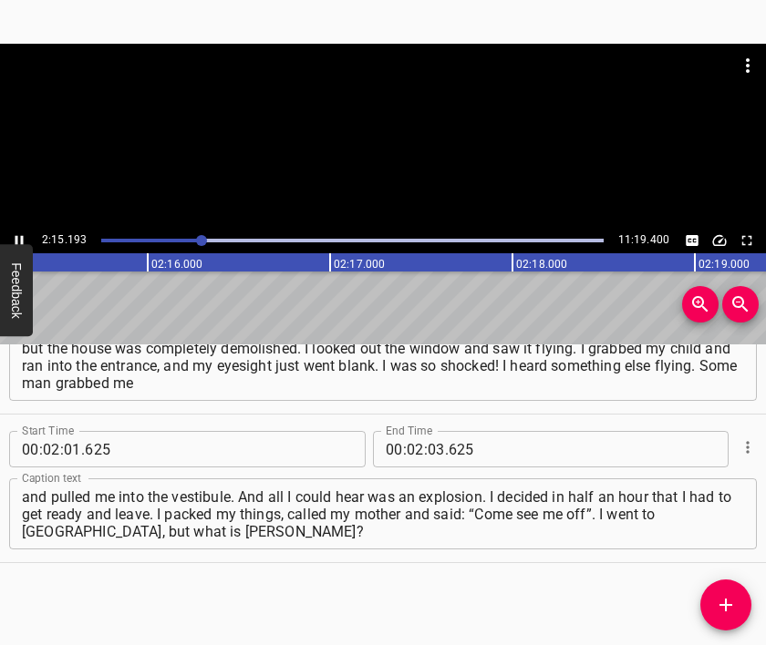
click at [404, 142] on div at bounding box center [383, 136] width 766 height 184
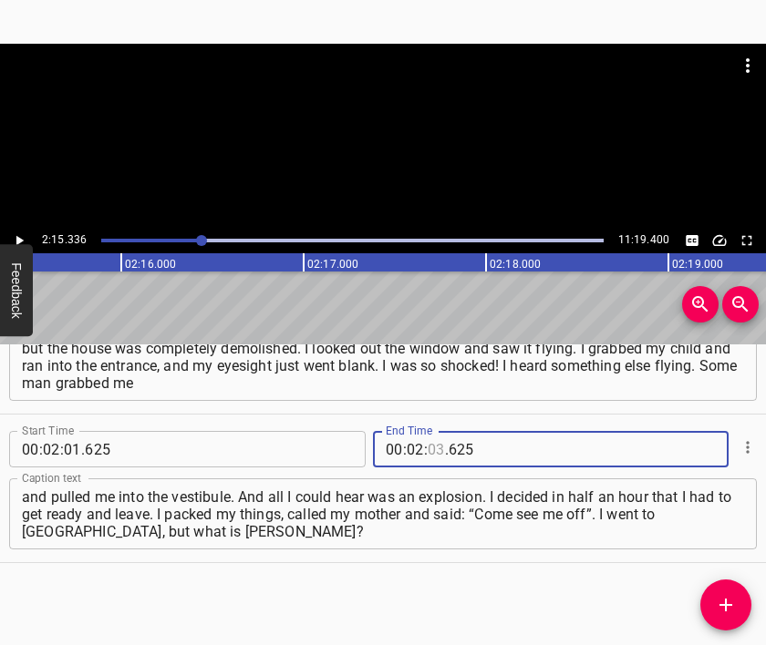
click at [427, 449] on input "number" at bounding box center [435, 449] width 17 height 36
type input "15"
type input "336"
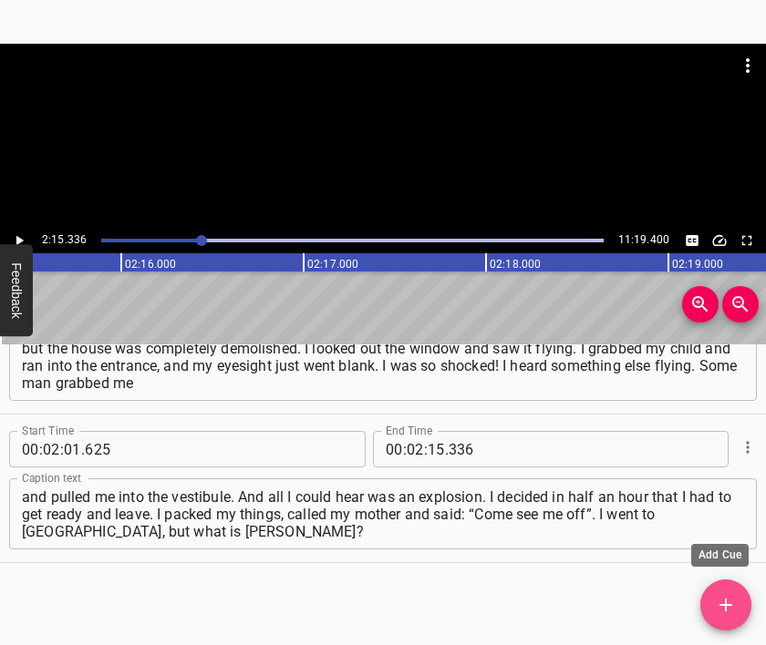
click at [740, 597] on span "Add Cue" at bounding box center [725, 605] width 51 height 22
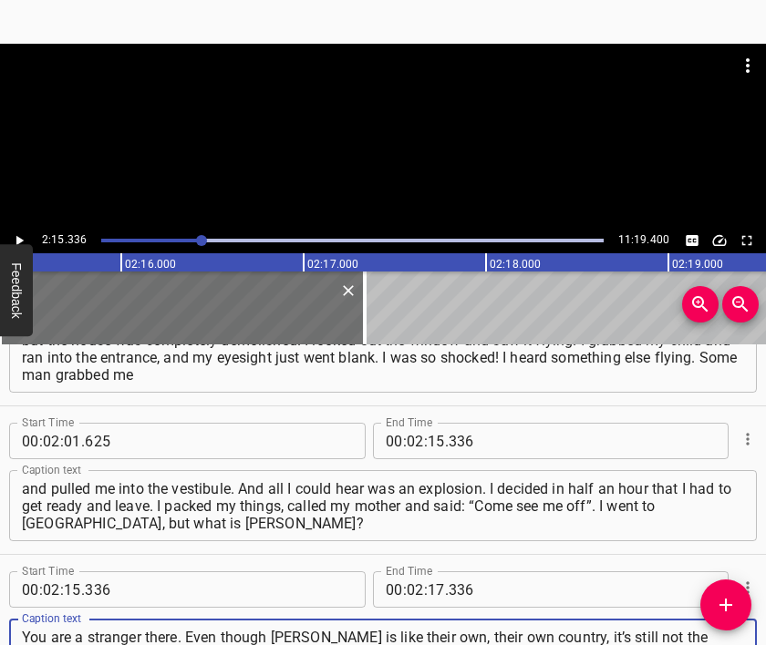
type textarea "You are a stranger there. Even though [PERSON_NAME] is like their own, their ow…"
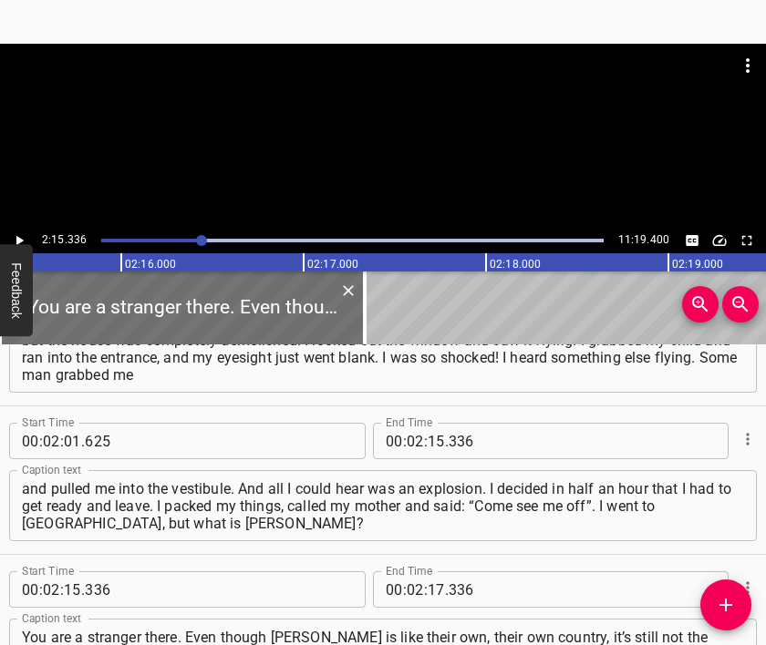
click at [381, 131] on div at bounding box center [383, 89] width 766 height 91
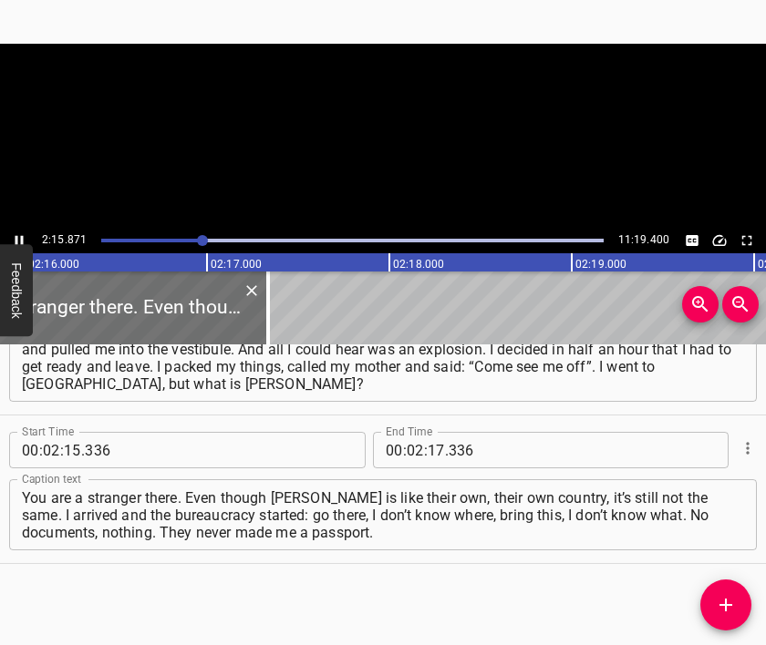
scroll to position [0, 24769]
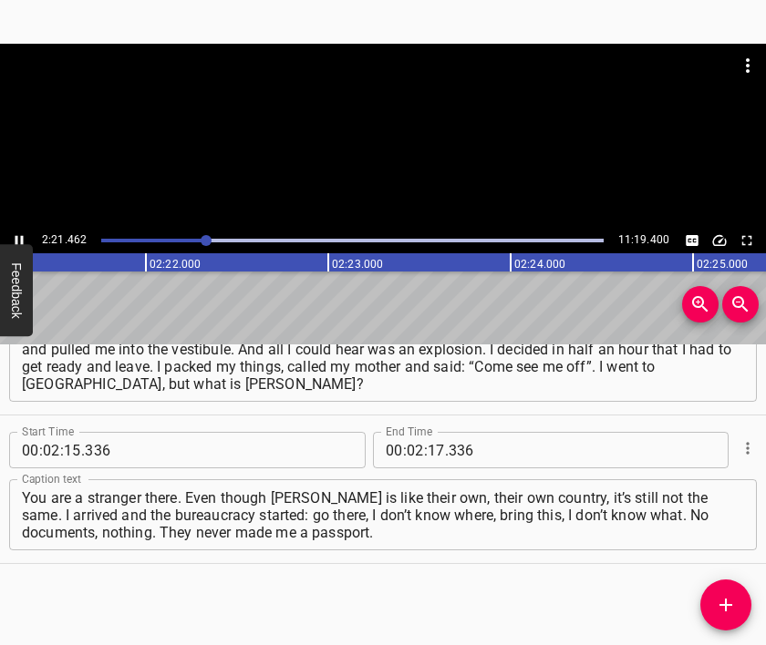
click at [357, 119] on div at bounding box center [383, 89] width 766 height 91
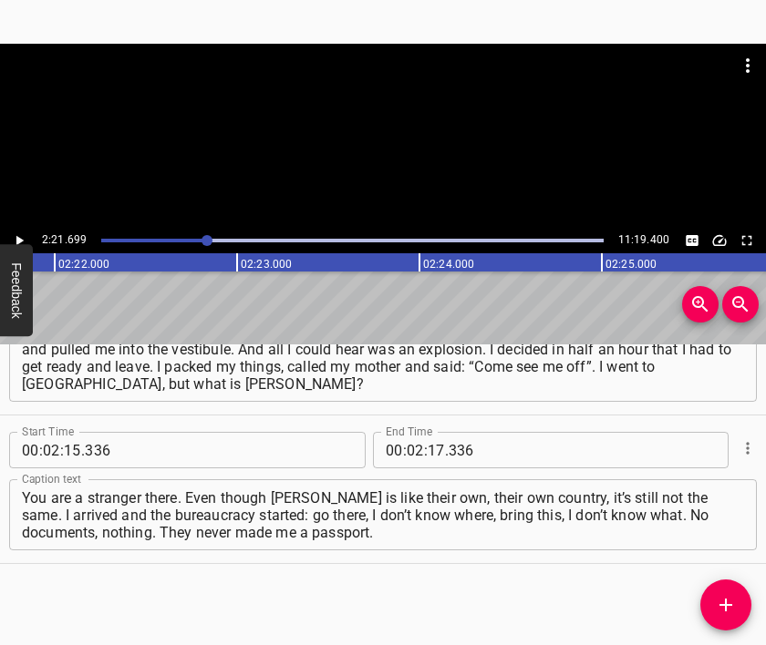
click at [376, 149] on div at bounding box center [383, 136] width 766 height 184
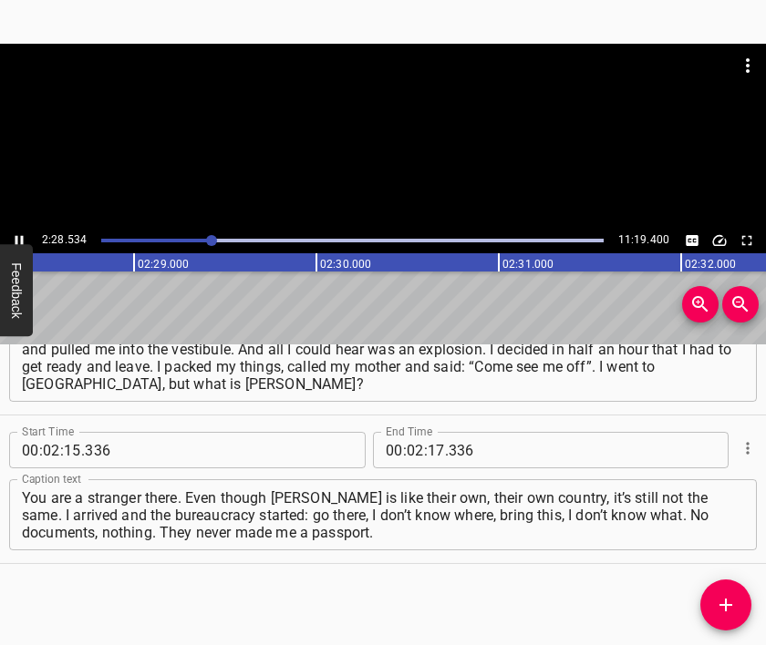
scroll to position [0, 27077]
click at [382, 155] on div at bounding box center [383, 136] width 766 height 184
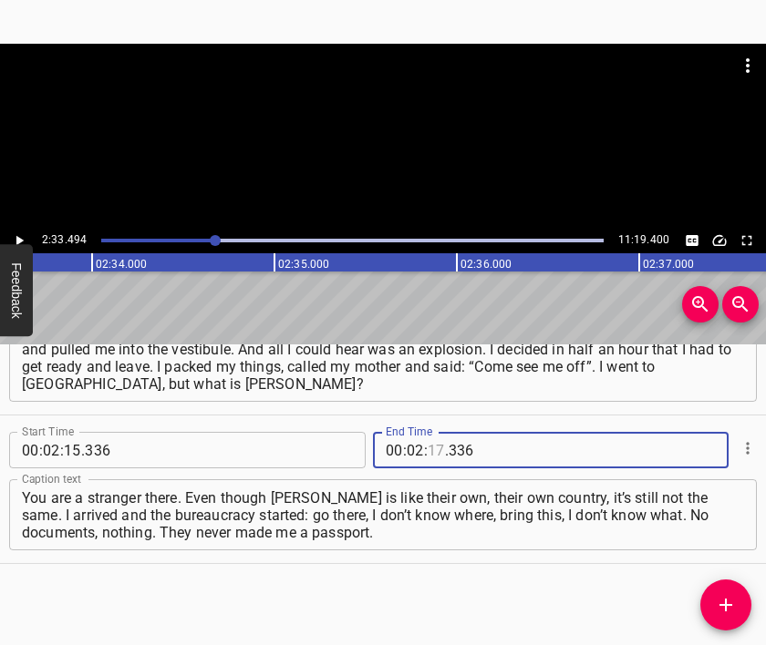
click at [428, 448] on input "number" at bounding box center [435, 450] width 17 height 36
type input "33"
type input "494"
click at [705, 601] on span "Add Cue" at bounding box center [725, 605] width 51 height 22
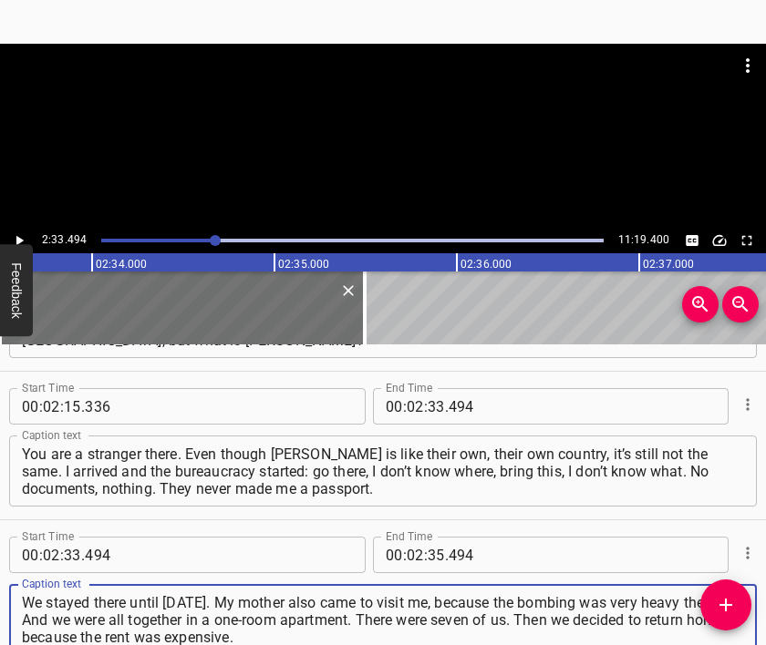
type textarea "We stayed there until [DATE]. My mother also came to visit me, because the bomb…"
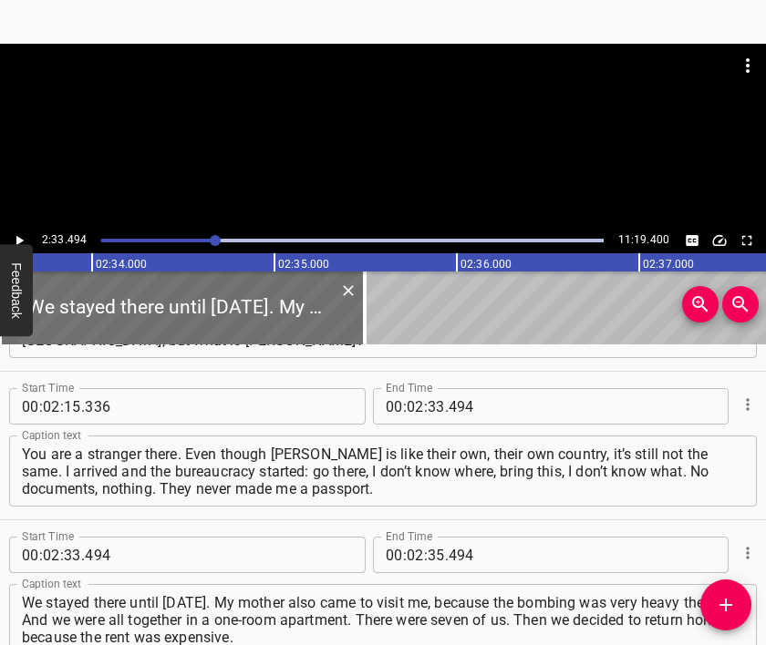
click at [344, 99] on div at bounding box center [383, 89] width 766 height 91
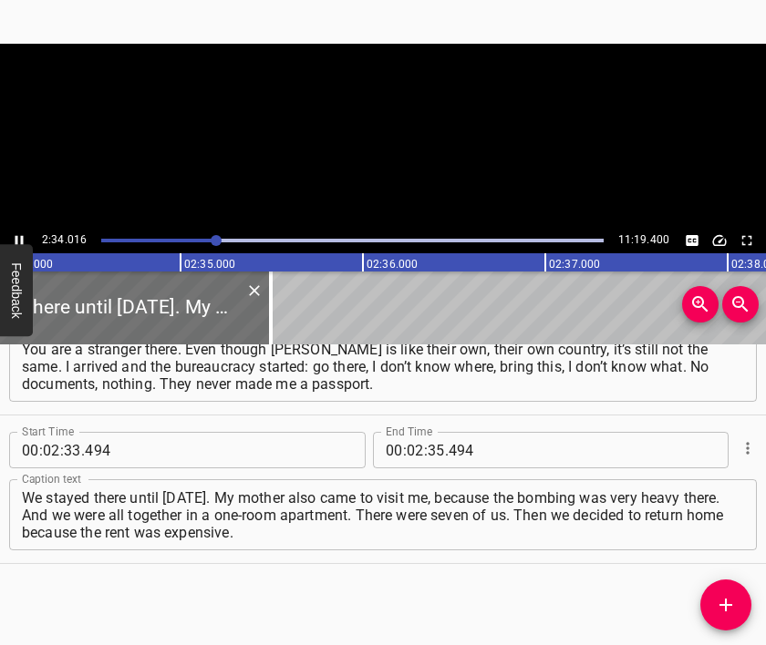
scroll to position [0, 28076]
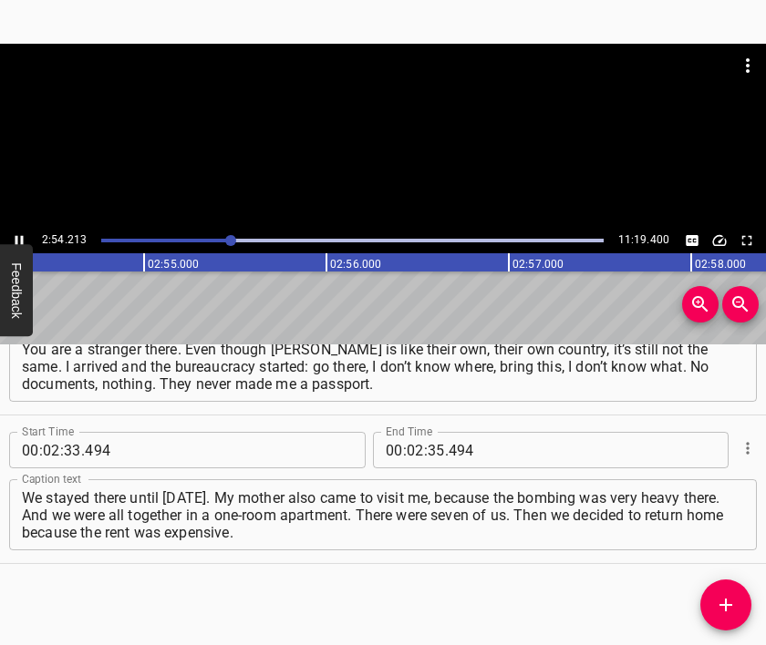
click at [365, 122] on div at bounding box center [383, 89] width 766 height 91
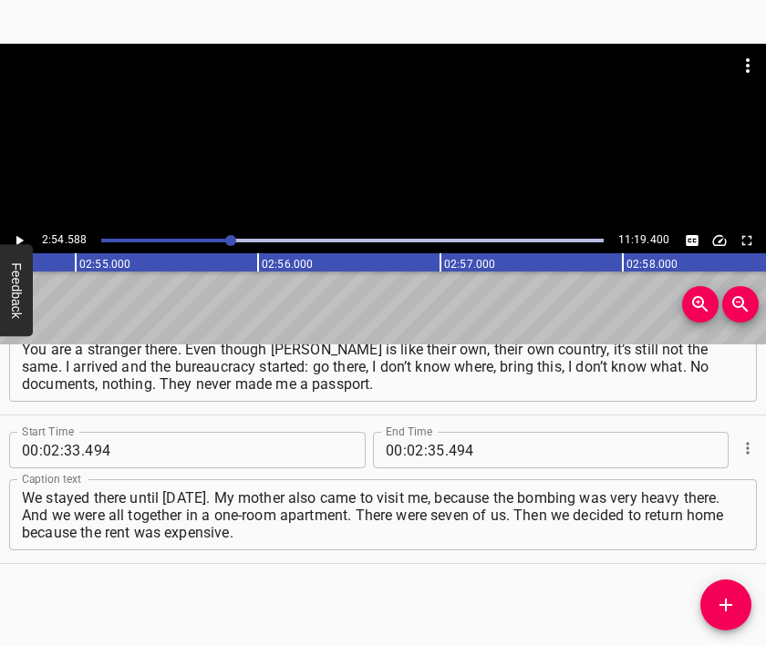
click at [424, 448] on div "00 : 02 : 35 . 494" at bounding box center [500, 450] width 255 height 36
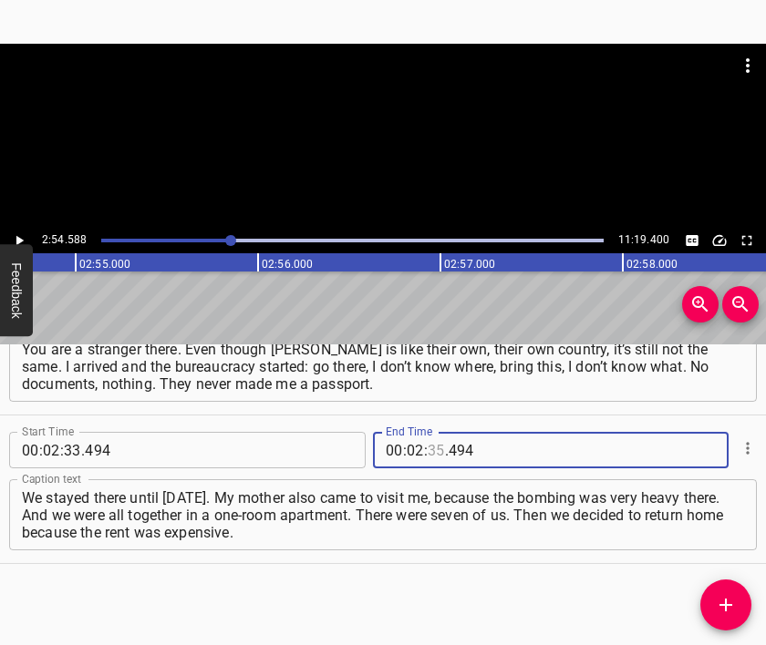
click at [429, 455] on input "number" at bounding box center [435, 450] width 17 height 36
type input "54"
type input "588"
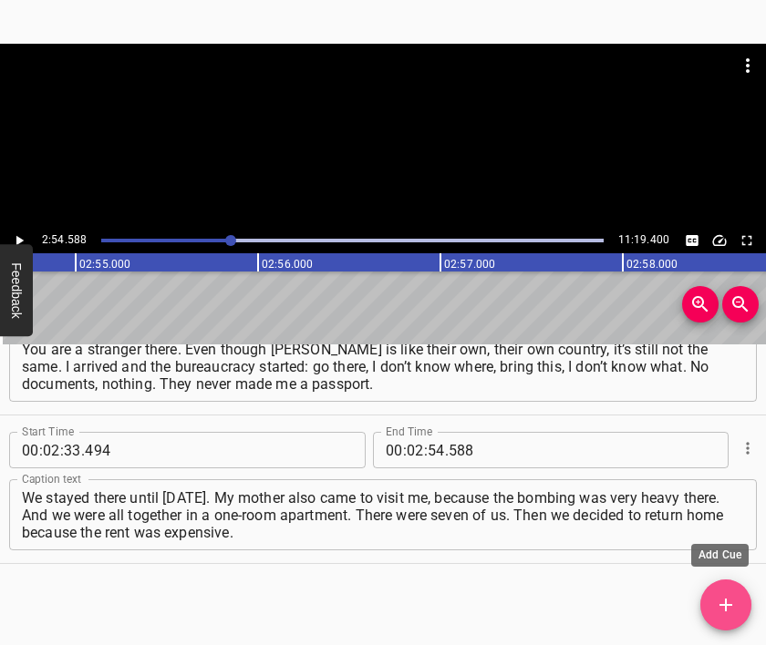
click at [726, 597] on icon "Add Cue" at bounding box center [726, 605] width 22 height 22
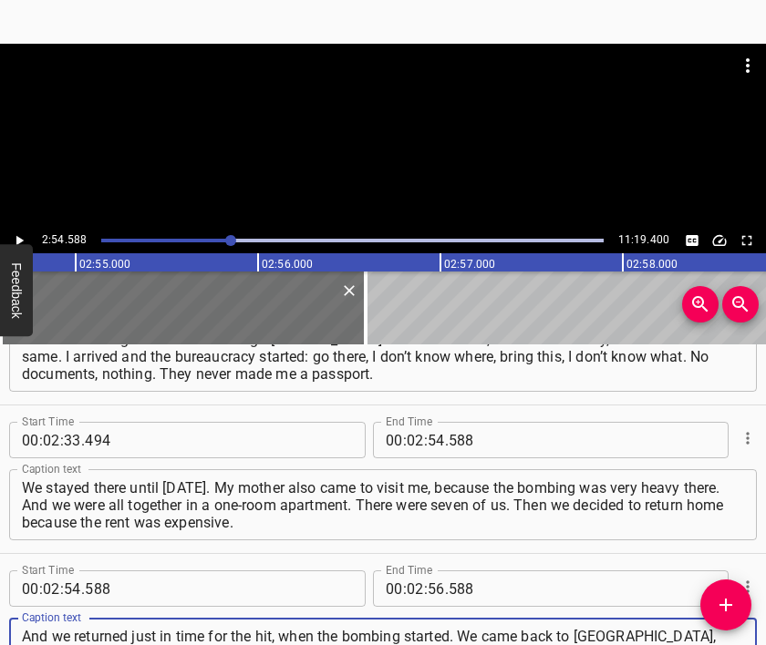
type textarea "And we returned just in time for the hit, when the bombing started. We came bac…"
click at [289, 141] on div at bounding box center [383, 136] width 766 height 184
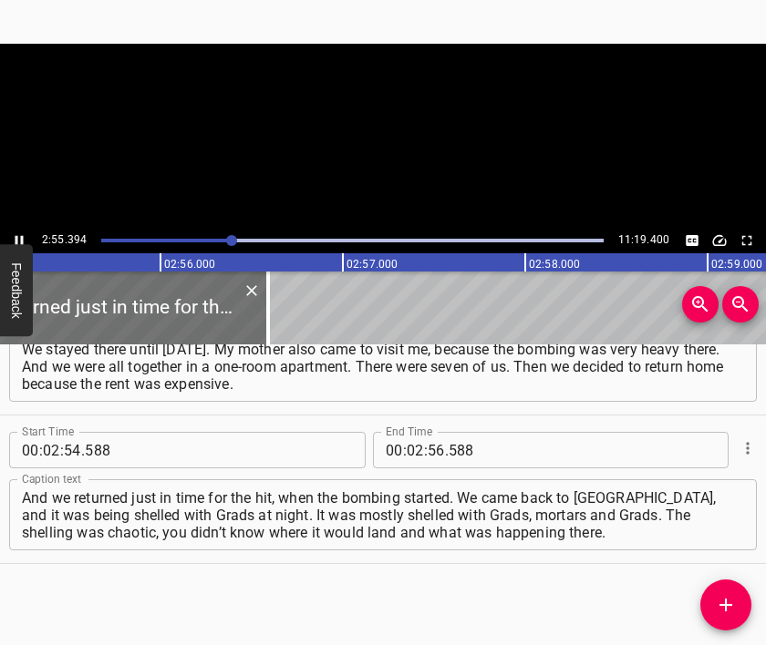
scroll to position [0, 31973]
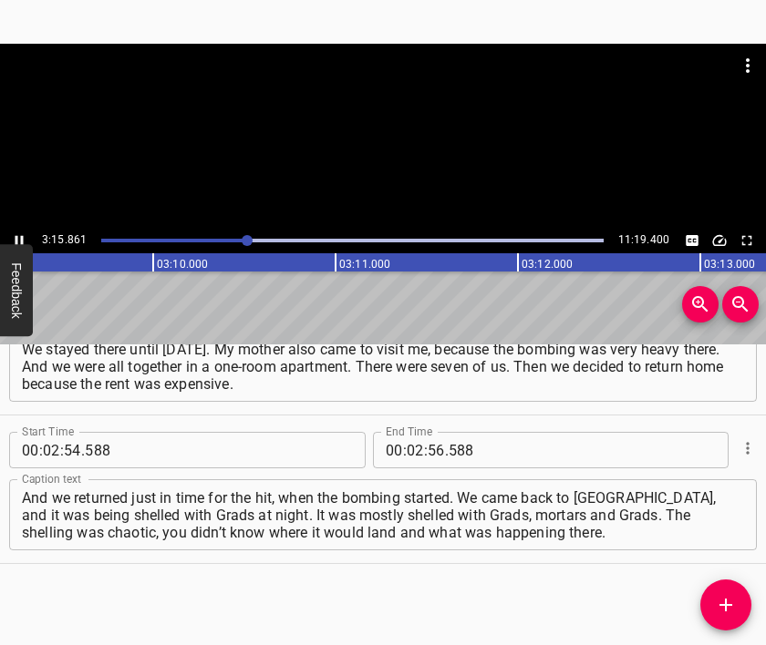
click at [394, 160] on div at bounding box center [383, 136] width 766 height 184
click at [407, 450] on input "number" at bounding box center [415, 450] width 17 height 36
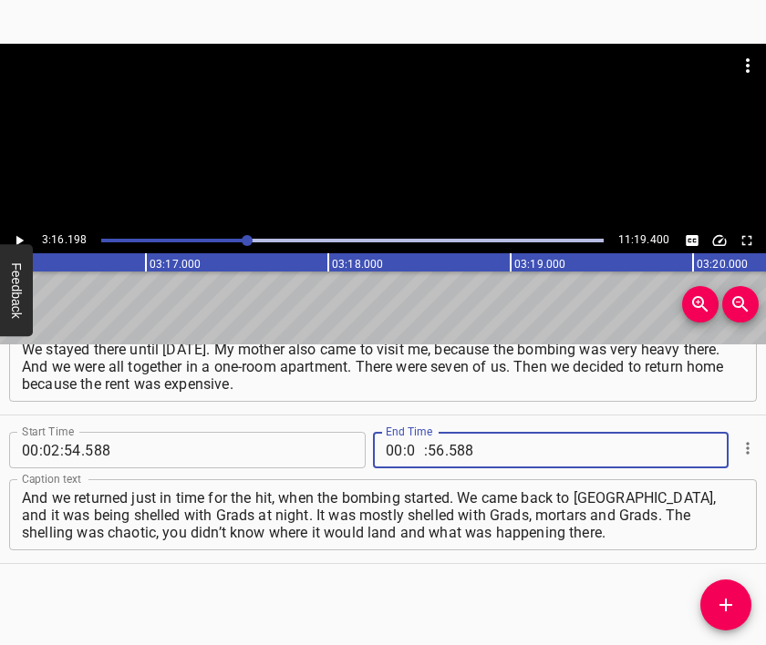
type input "03"
type input "16"
type input "198"
click at [733, 597] on icon "Add Cue" at bounding box center [726, 605] width 22 height 22
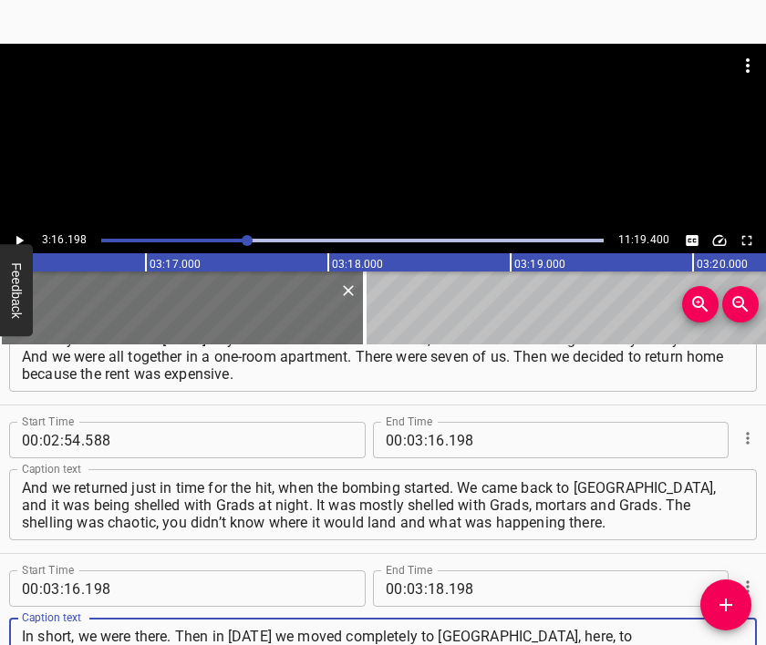
type textarea "In short, we were there. Then in [DATE] we moved completely to [GEOGRAPHIC_DATA…"
click at [409, 149] on div at bounding box center [383, 136] width 766 height 184
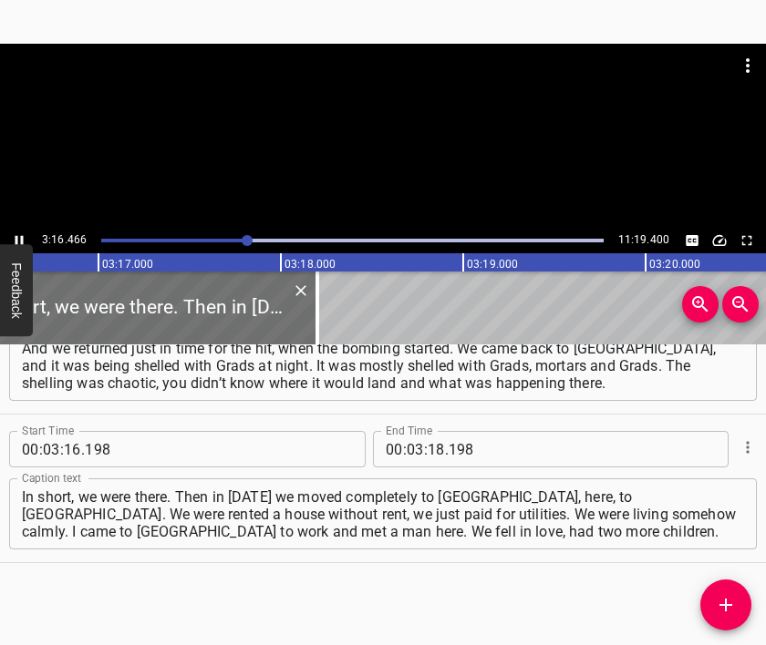
scroll to position [0, 35861]
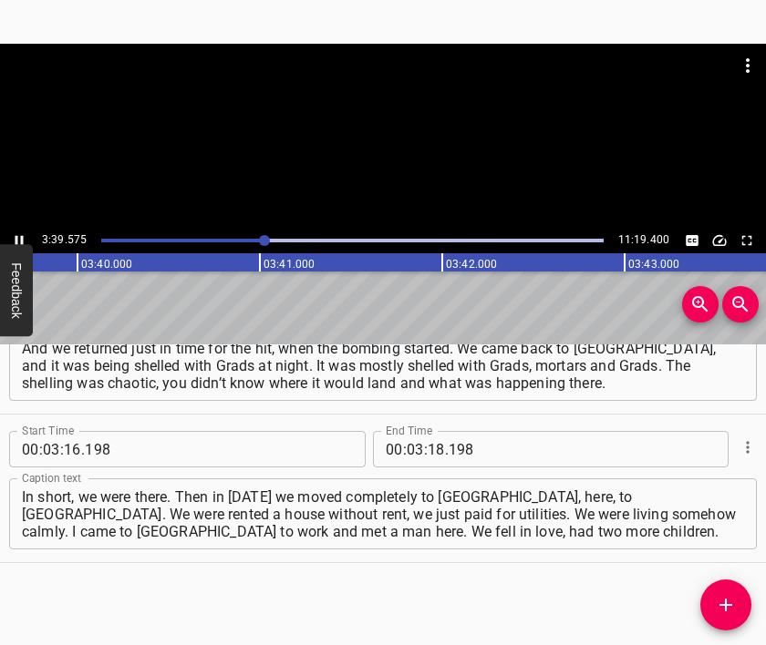
click at [372, 125] on div at bounding box center [383, 89] width 766 height 91
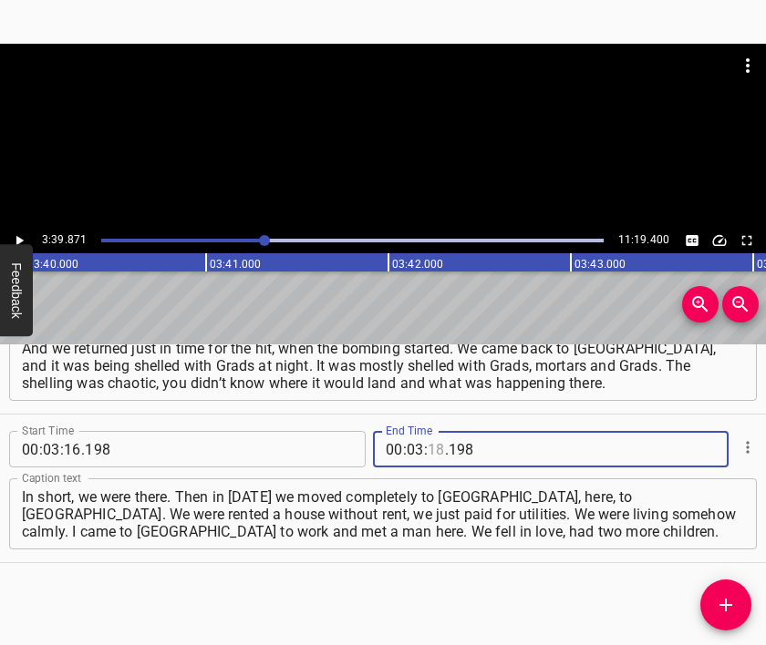
click at [431, 450] on input "number" at bounding box center [435, 449] width 17 height 36
type input "39"
type input "871"
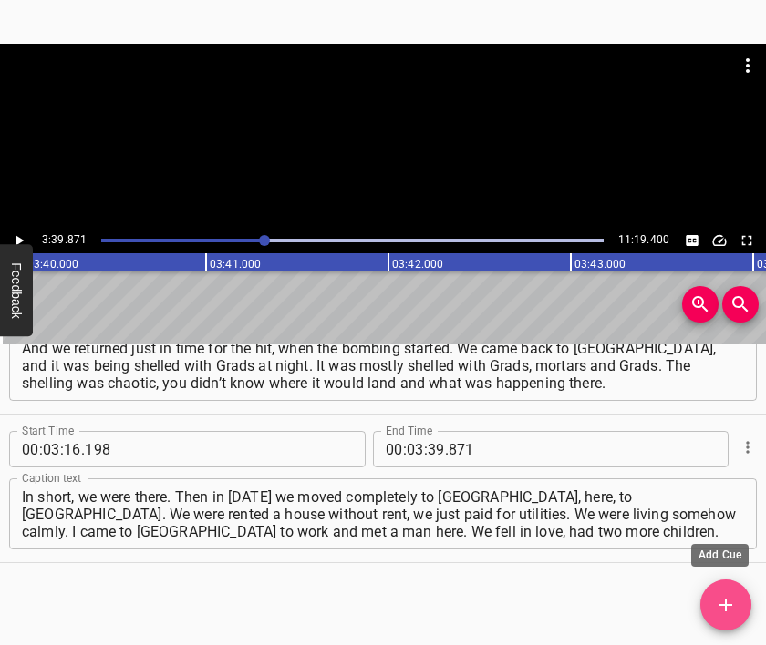
click at [726, 602] on icon "Add Cue" at bounding box center [726, 605] width 22 height 22
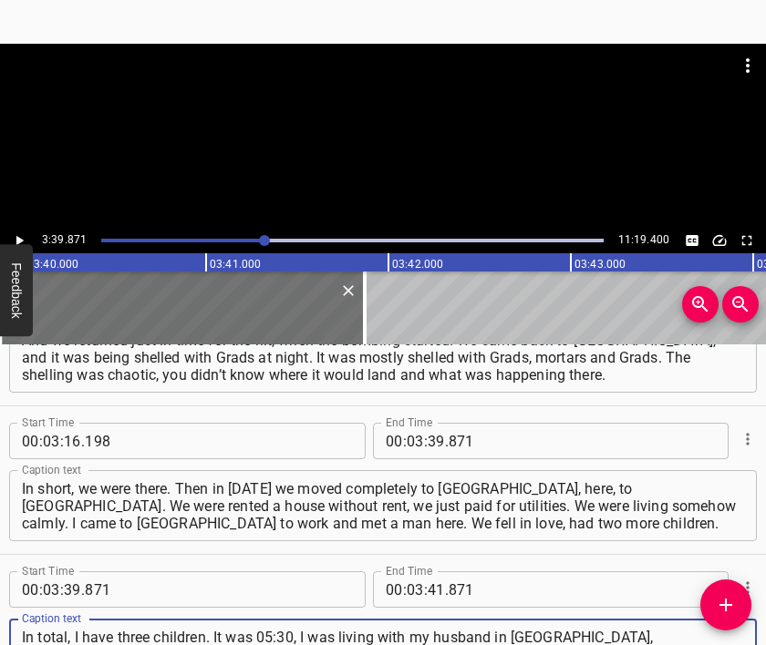
type textarea "In total, I have three children. It was 05:30, I was living with my husband in …"
click at [368, 151] on div at bounding box center [383, 136] width 766 height 184
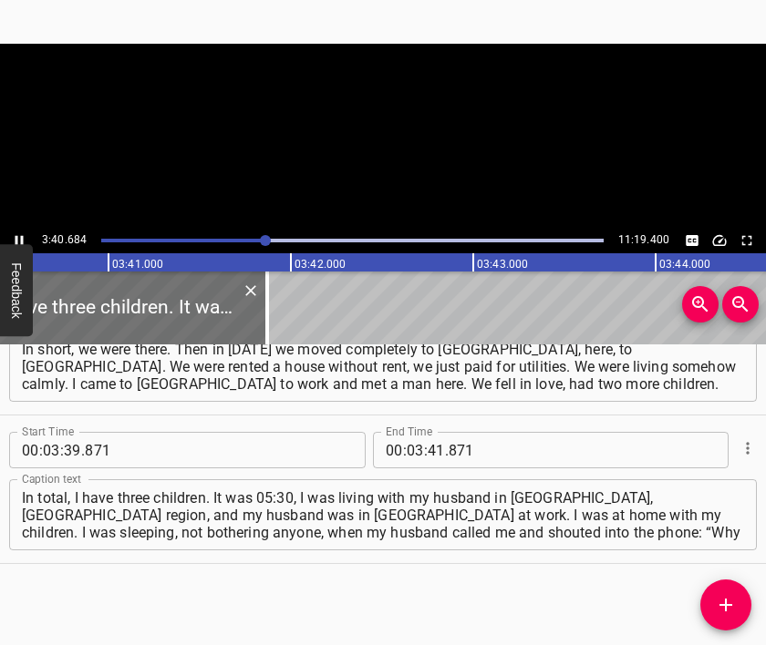
scroll to position [0, 40229]
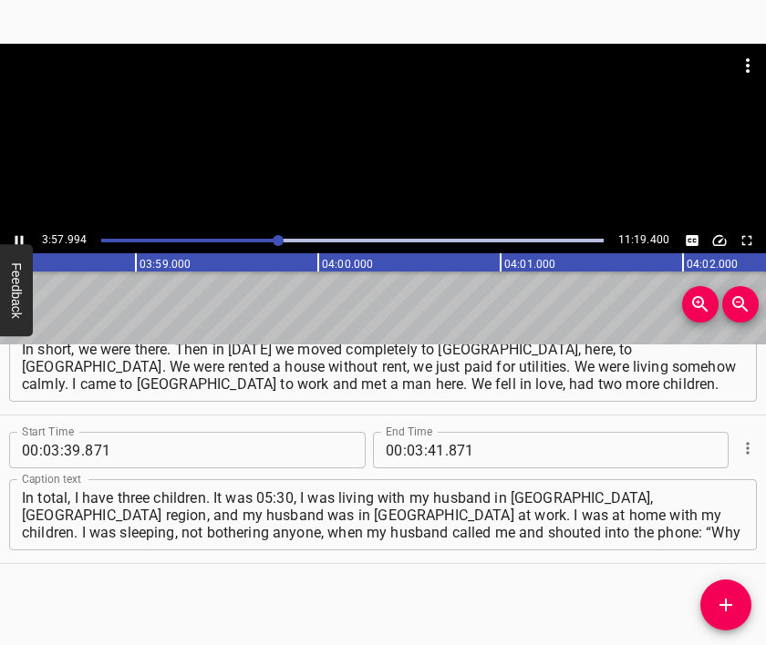
click at [357, 140] on div at bounding box center [383, 136] width 766 height 184
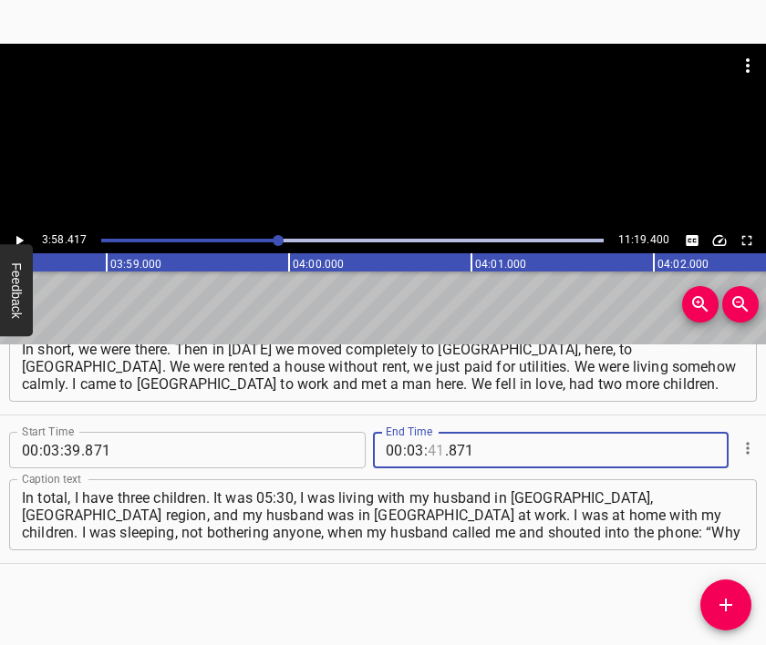
click at [427, 455] on input "number" at bounding box center [435, 450] width 17 height 36
type input "58"
type input "417"
click at [721, 603] on icon "Add Cue" at bounding box center [726, 605] width 22 height 22
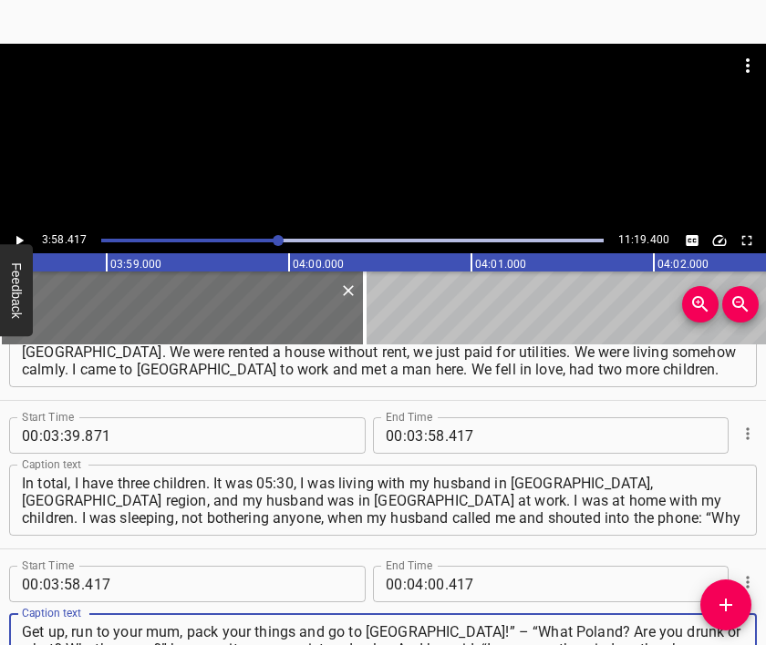
type textarea "Get up, run to your mum, pack your things and go to [GEOGRAPHIC_DATA]!” – “What…"
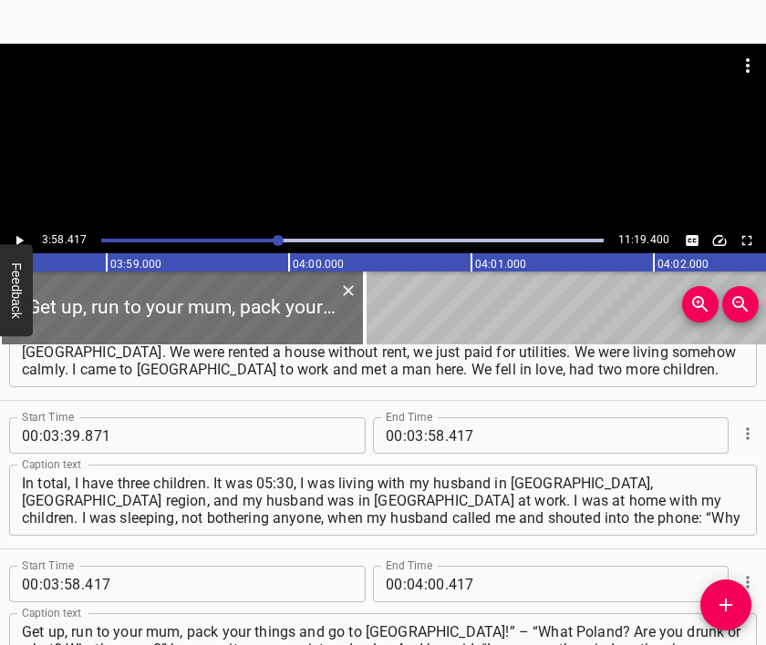
click at [337, 137] on div at bounding box center [383, 136] width 766 height 184
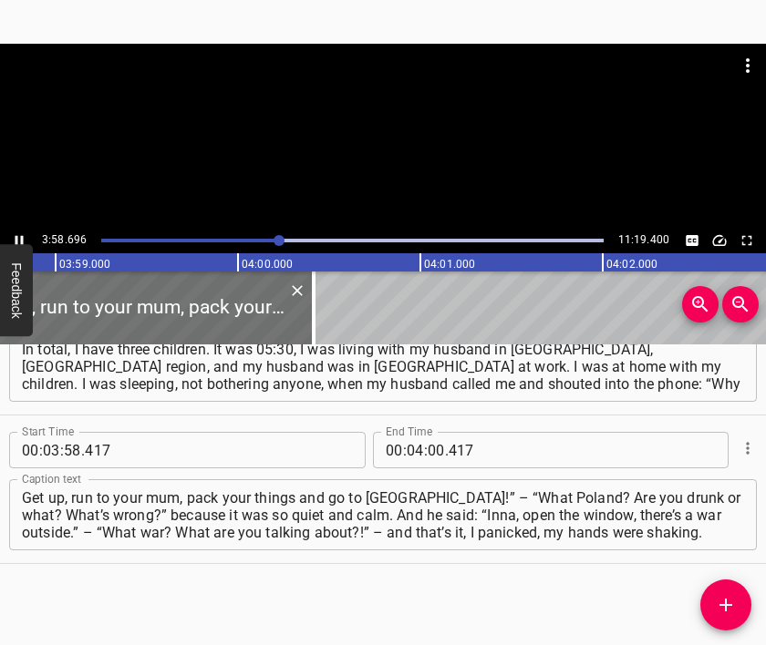
scroll to position [0, 43561]
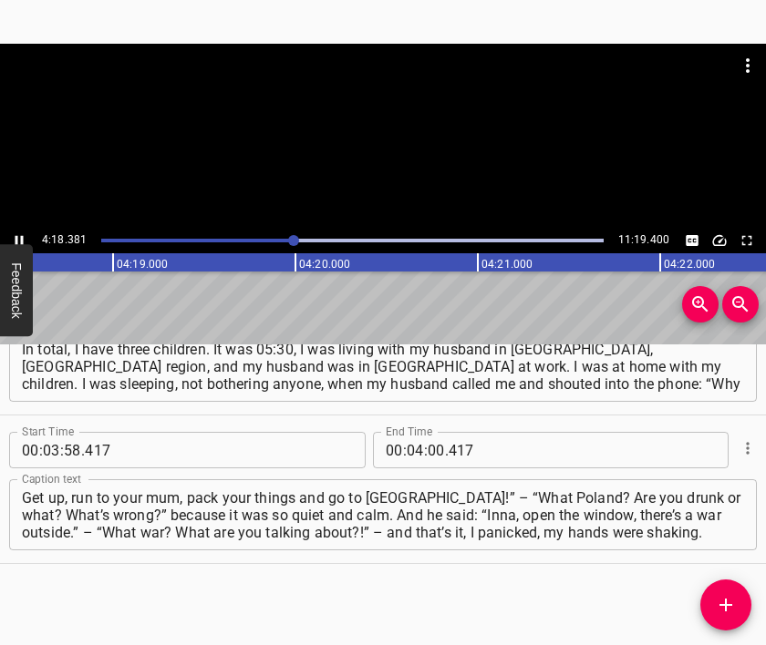
click at [376, 170] on div at bounding box center [383, 136] width 766 height 184
click at [431, 445] on input "number" at bounding box center [435, 450] width 17 height 36
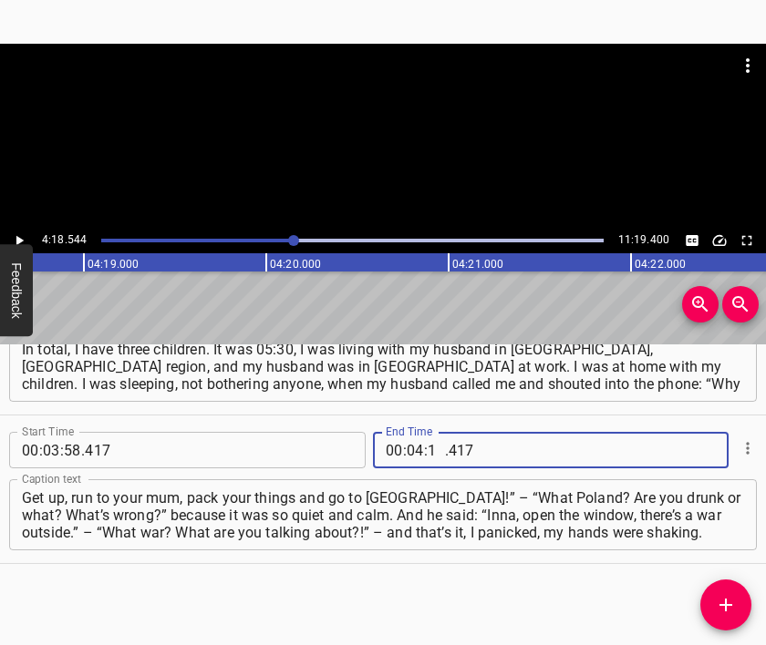
type input "18"
type input "544"
click at [721, 599] on icon "Add Cue" at bounding box center [726, 605] width 22 height 22
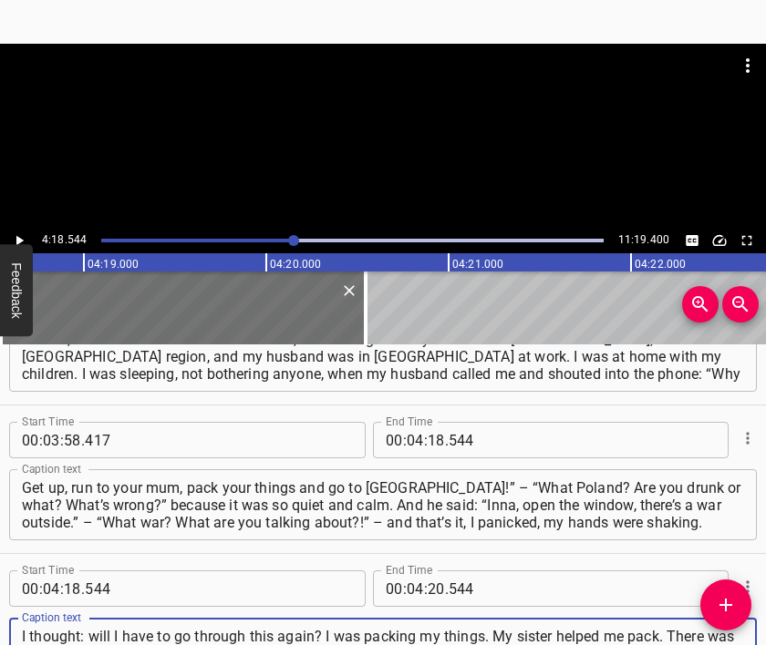
type textarea "I thought: will I have to go through this again? I was packing my things. My si…"
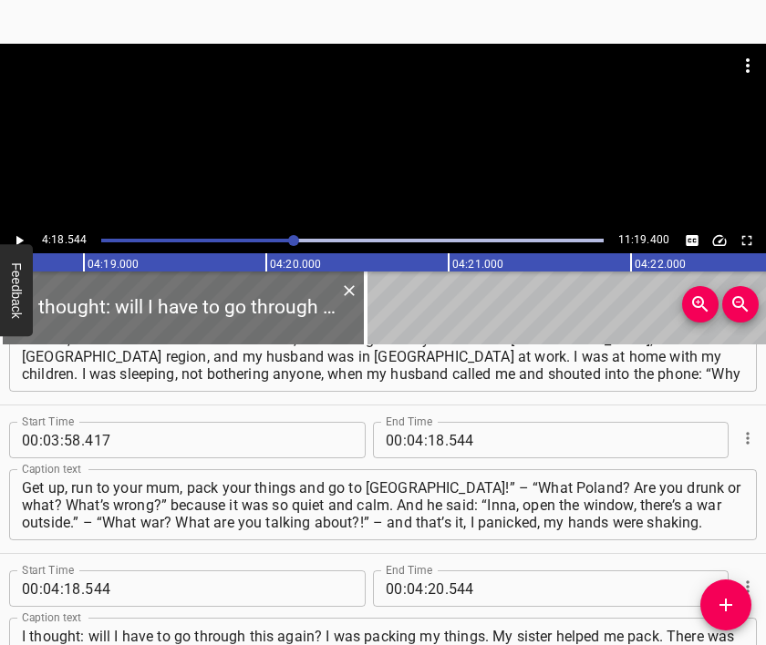
click at [400, 126] on div at bounding box center [383, 89] width 766 height 91
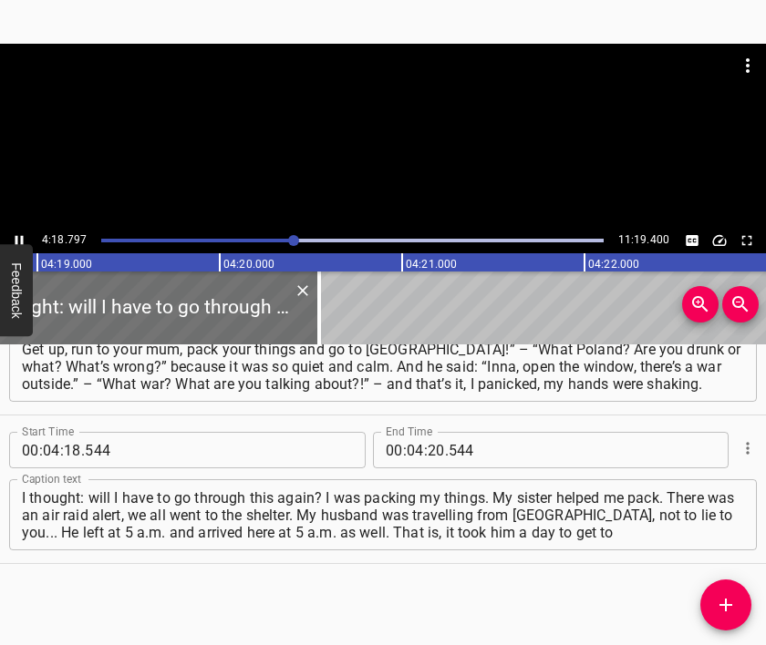
scroll to position [0, 47225]
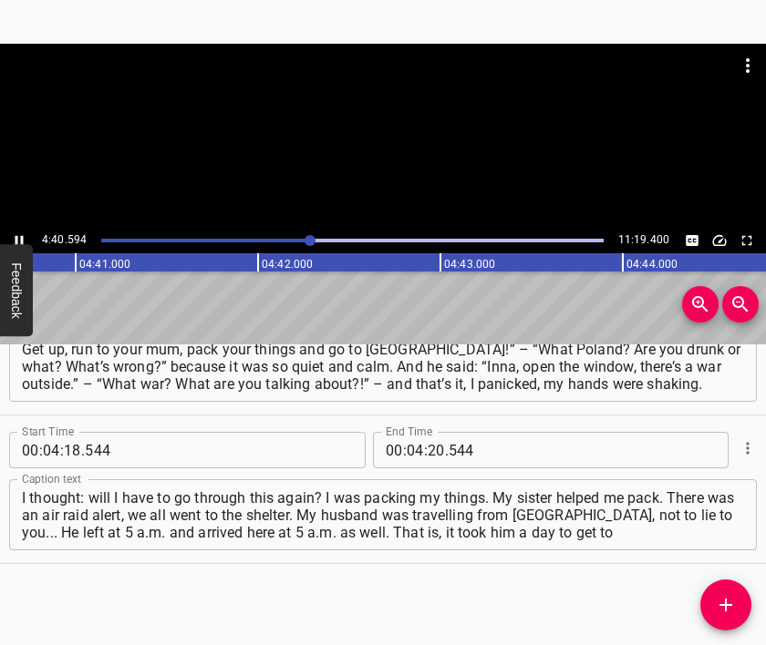
click at [373, 156] on div at bounding box center [383, 136] width 766 height 184
click at [427, 448] on input "number" at bounding box center [435, 450] width 17 height 36
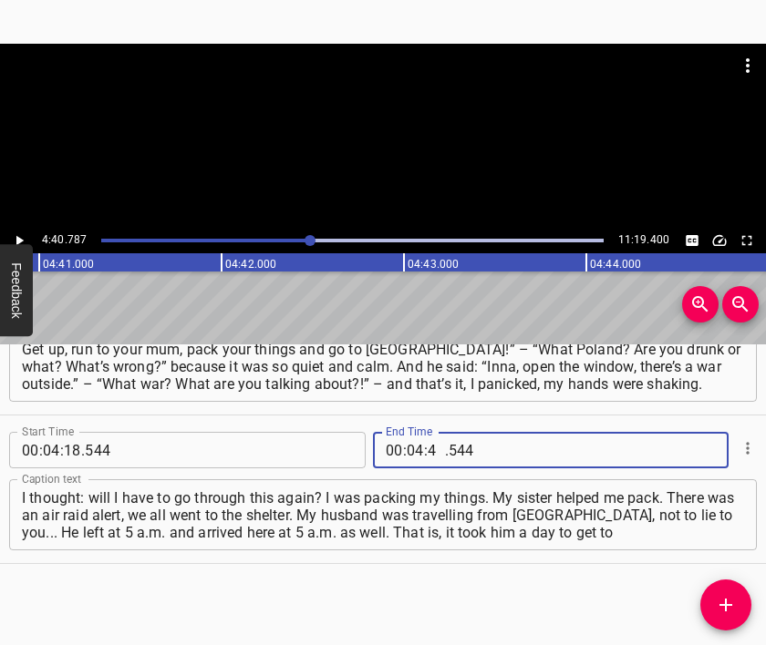
type input "40"
type input "787"
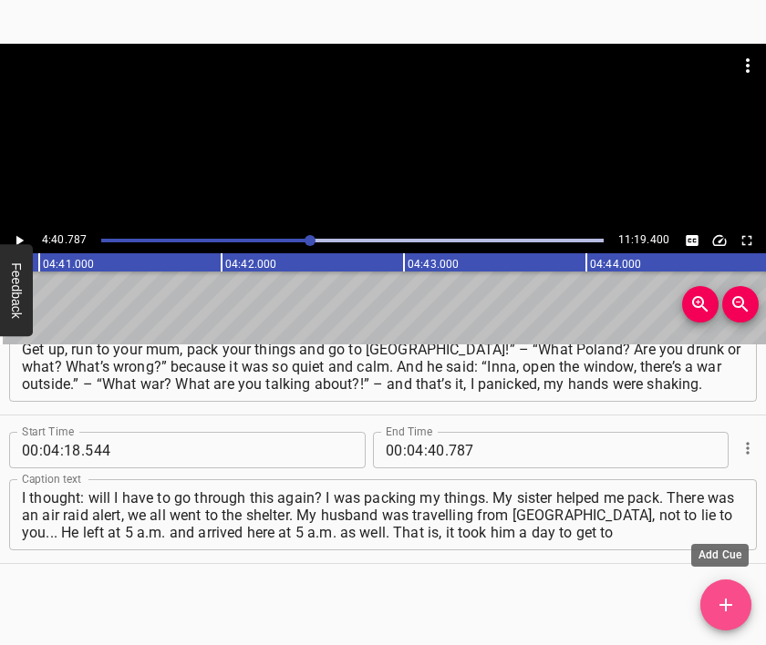
click at [726, 594] on icon "Add Cue" at bounding box center [726, 605] width 22 height 22
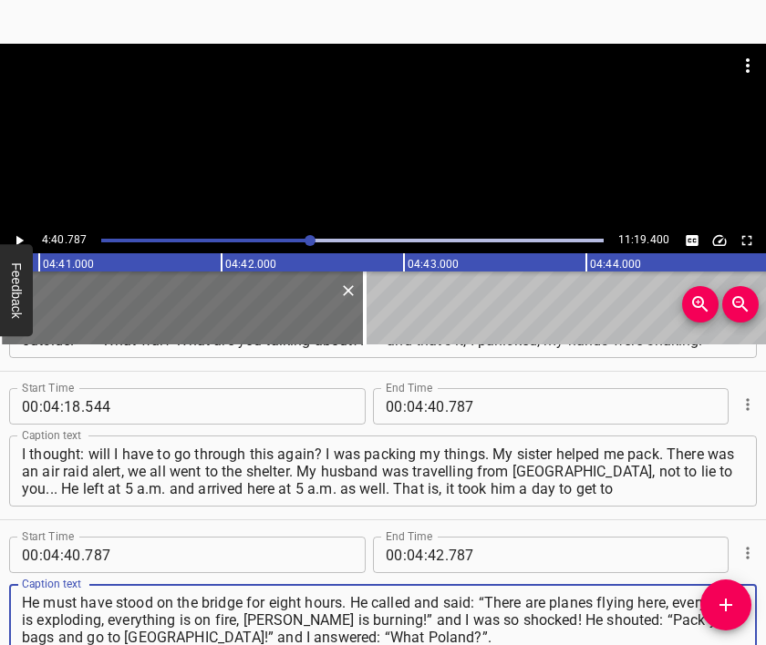
type textarea "He must have stood on the bridge for eight hours. He called and said: “There ar…"
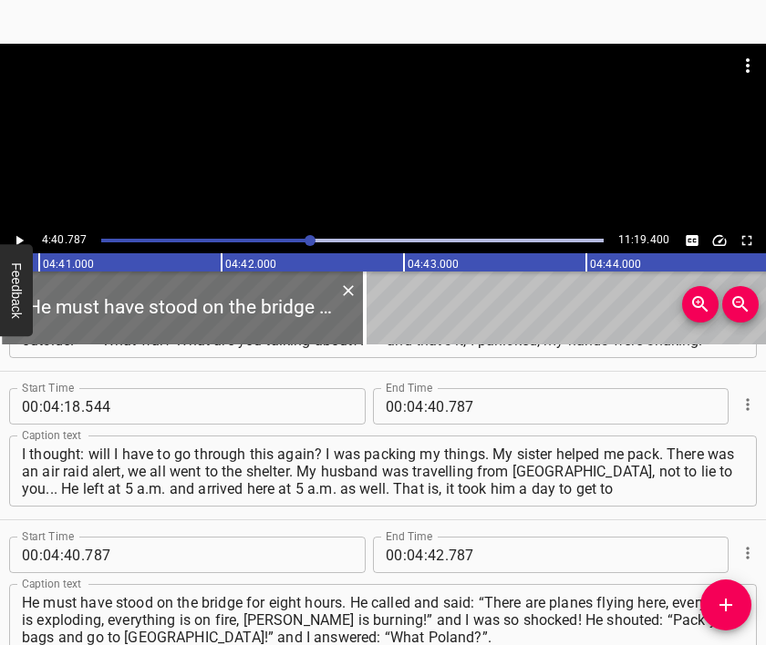
click at [350, 98] on div at bounding box center [383, 89] width 766 height 91
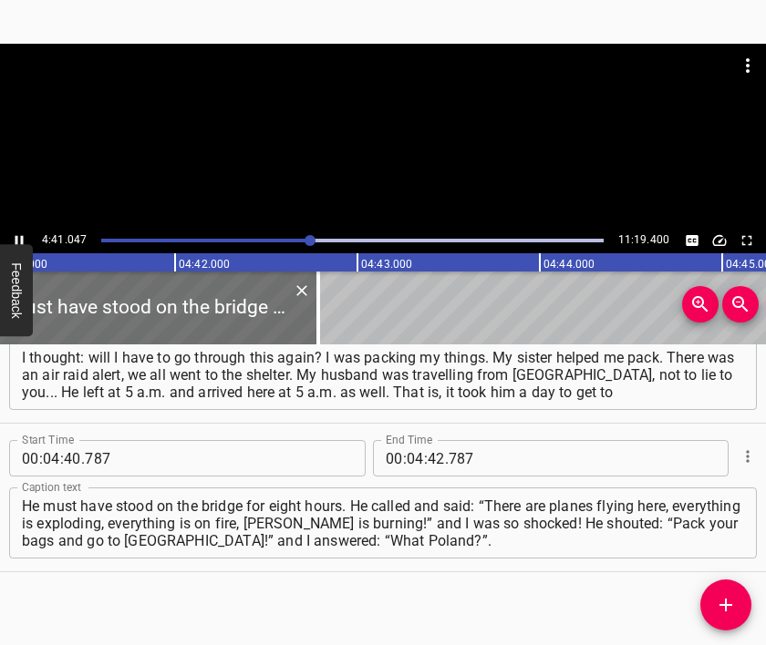
scroll to position [0, 51234]
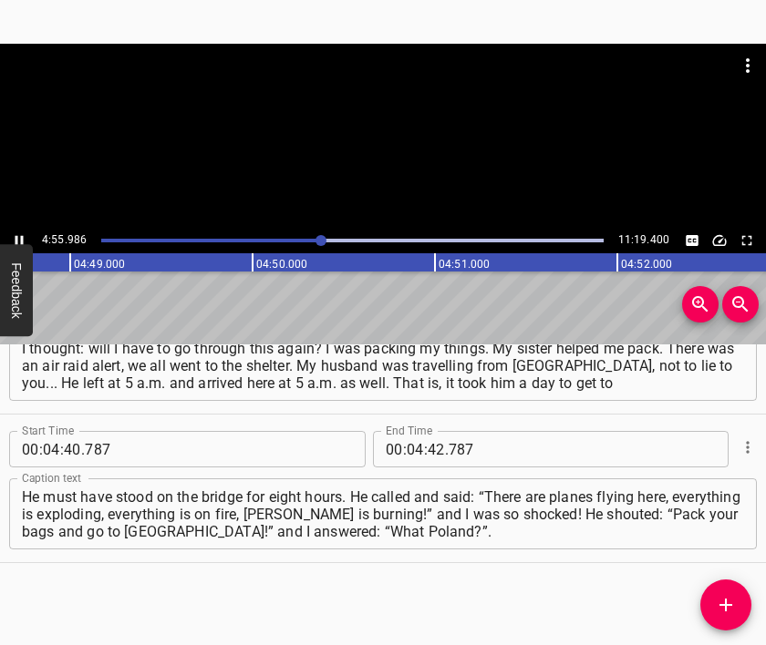
drag, startPoint x: 395, startPoint y: 149, endPoint x: 387, endPoint y: 142, distance: 9.7
click at [387, 142] on div at bounding box center [383, 136] width 766 height 184
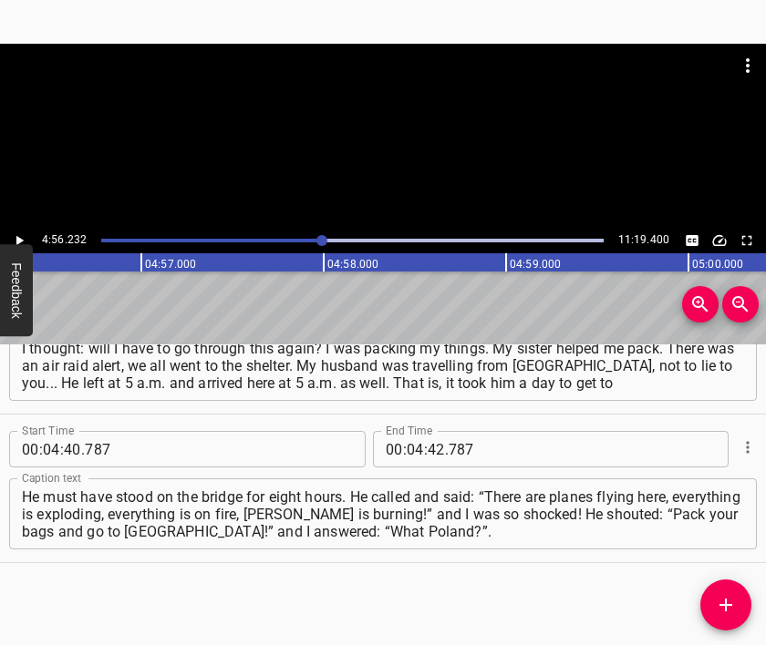
scroll to position [0, 54002]
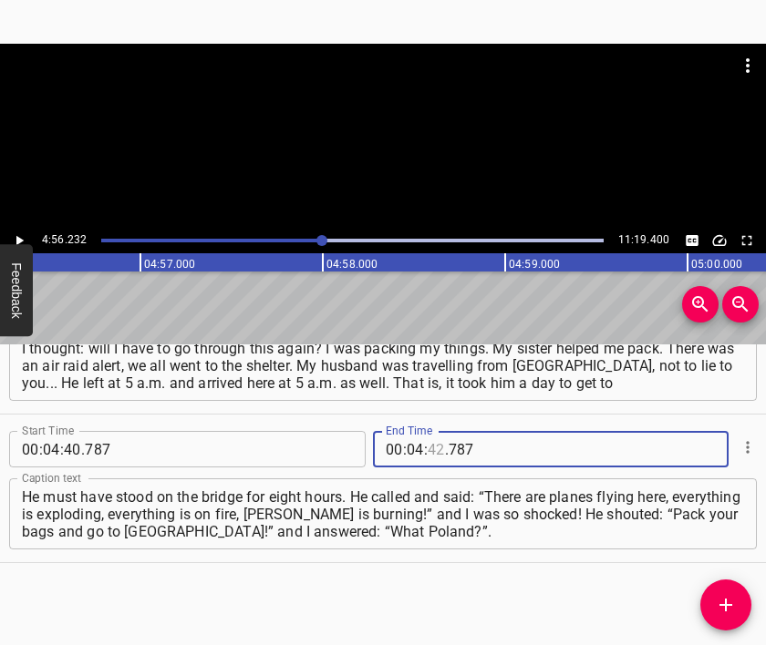
click at [427, 448] on input "number" at bounding box center [435, 449] width 17 height 36
type input "56"
type input "232"
click at [726, 594] on icon "Add Cue" at bounding box center [726, 605] width 22 height 22
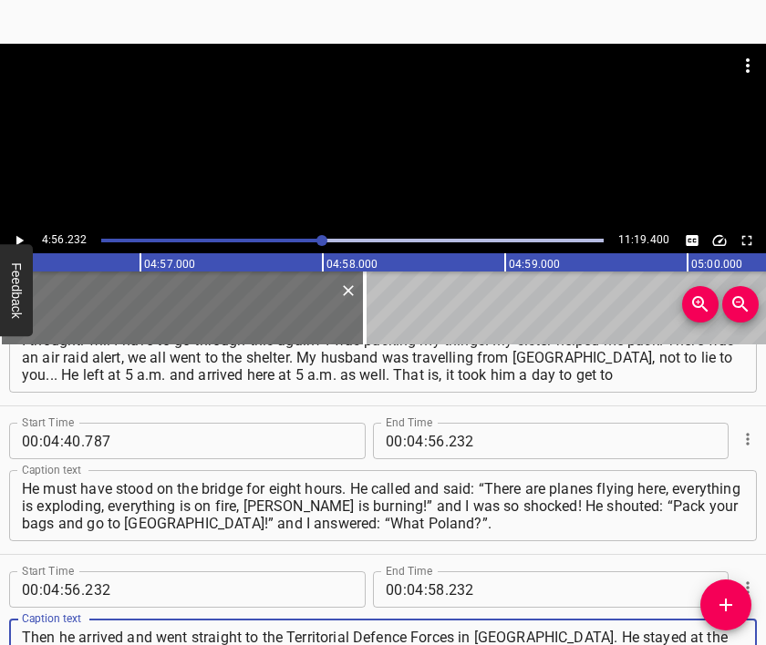
type textarea "Then he arrived and went straight to the Territorial Defence Forces in [GEOGRAP…"
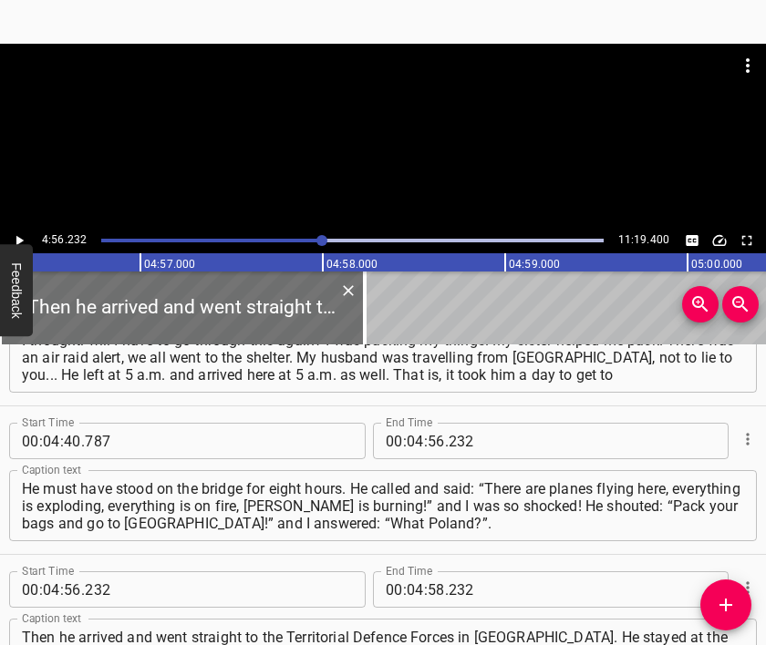
click at [345, 139] on div at bounding box center [383, 136] width 766 height 184
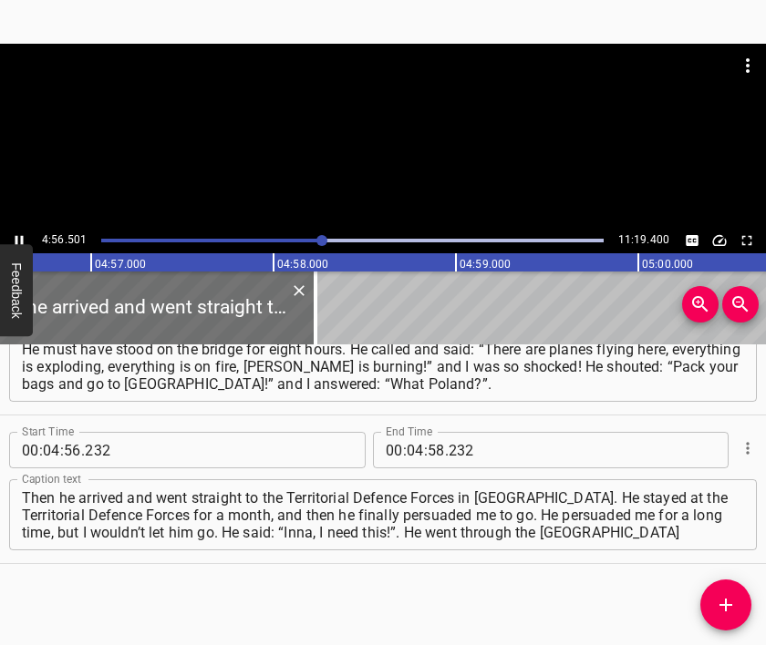
scroll to position [0, 54098]
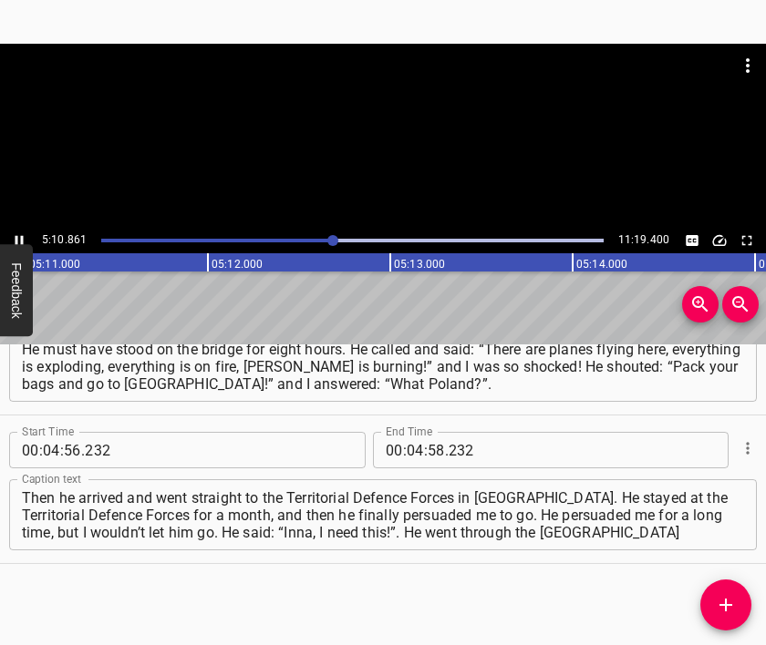
click at [378, 151] on div at bounding box center [383, 136] width 766 height 184
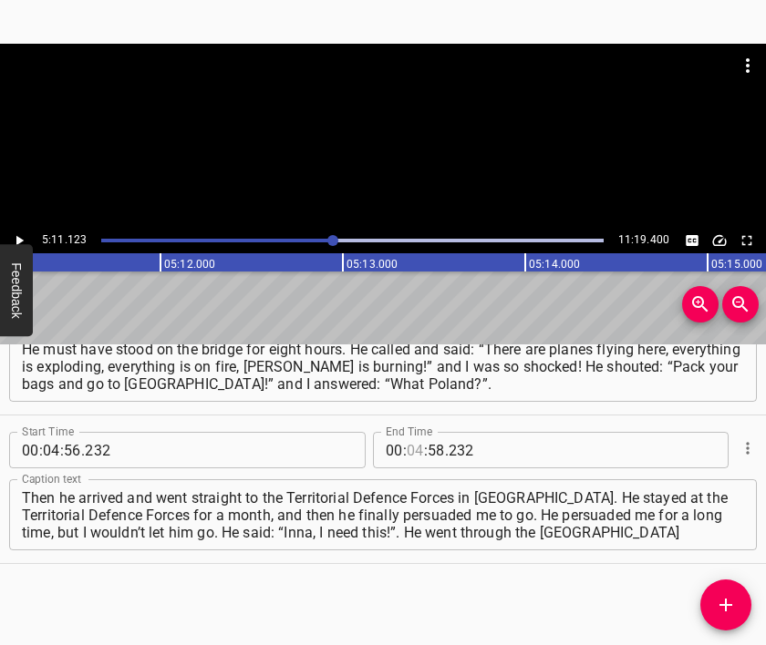
click at [407, 448] on input "number" at bounding box center [415, 450] width 17 height 36
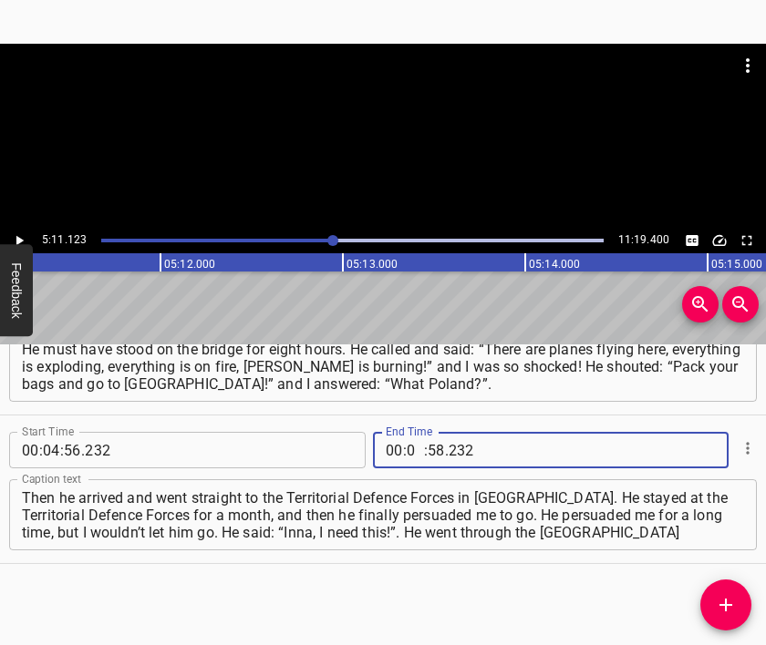
type input "05"
type input "11"
type input "123"
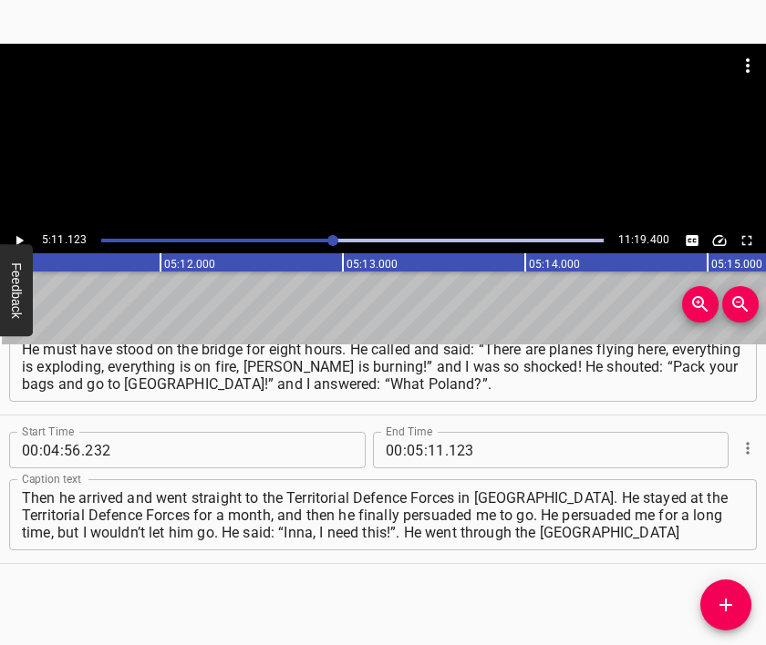
click at [700, 604] on div "Start Time 00 : 00 : 05 . 308 Start Time End Time 00 : 00 : 23 . 606 End Time C…" at bounding box center [383, 495] width 766 height 301
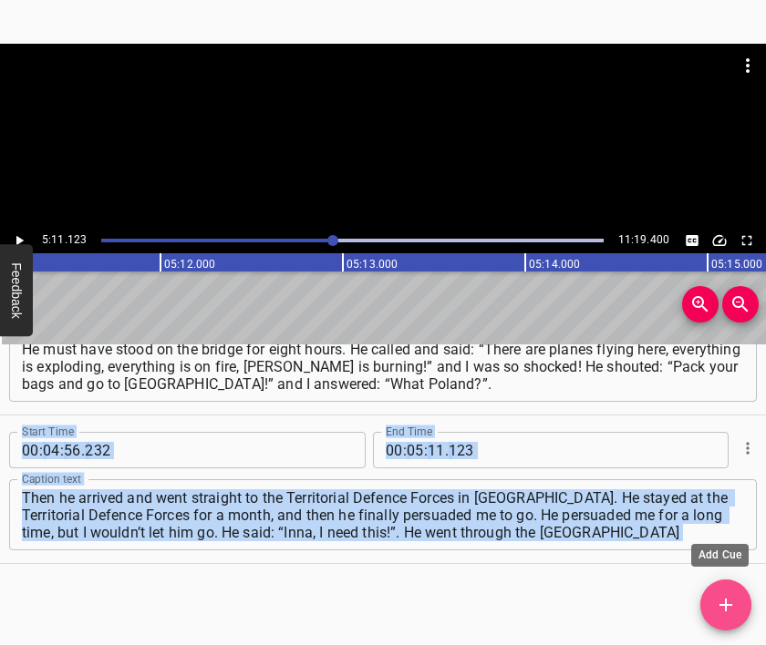
click at [721, 615] on icon "Add Cue" at bounding box center [726, 605] width 22 height 22
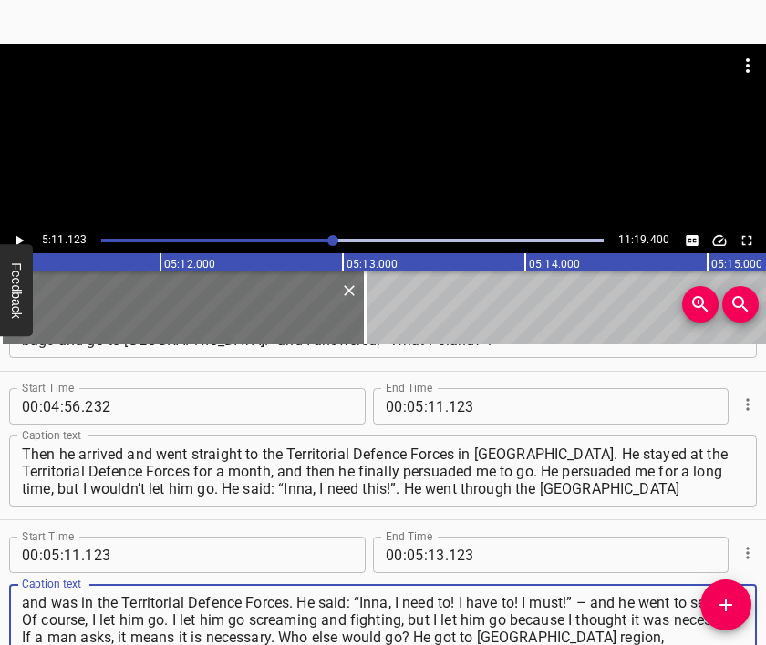
type textarea "and was in the Territorial Defence Forces. He said: “Inna, I need to! I have to…"
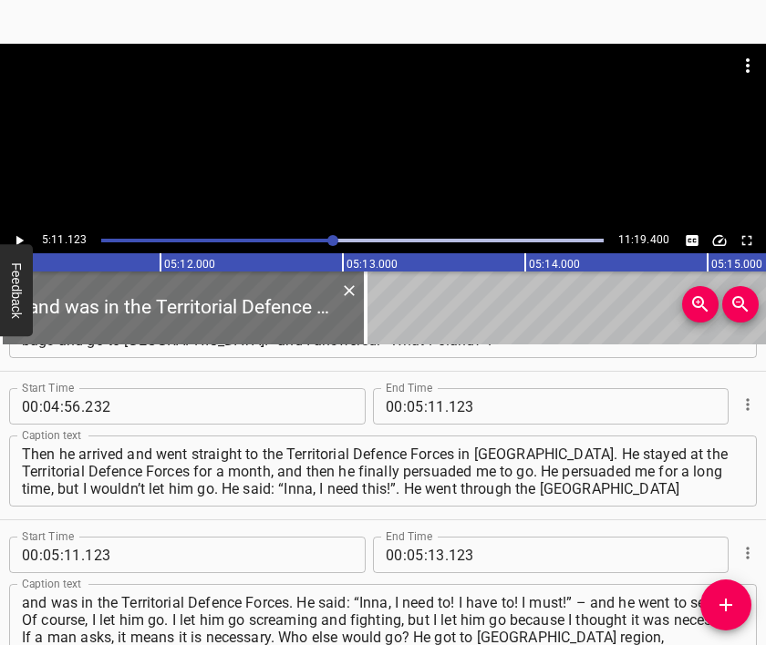
click at [378, 135] on div at bounding box center [383, 136] width 766 height 184
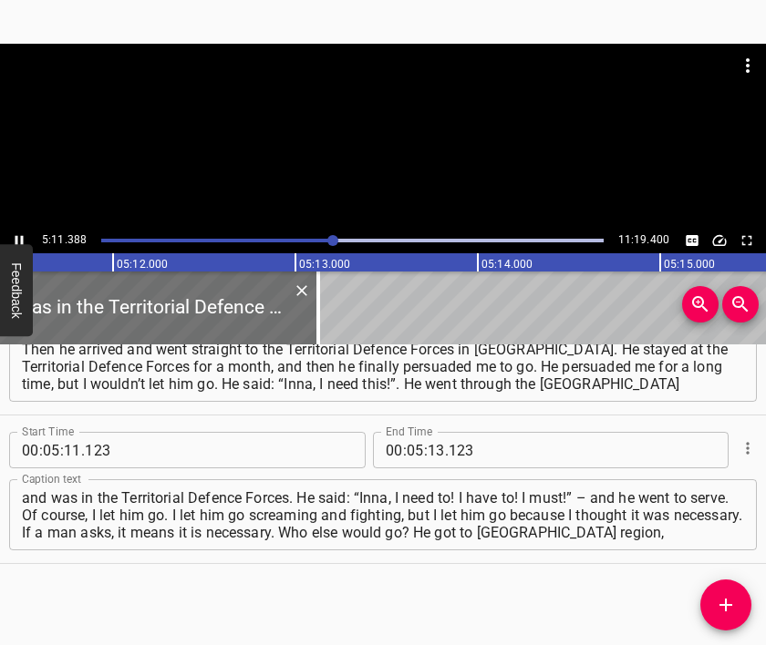
scroll to position [0, 56765]
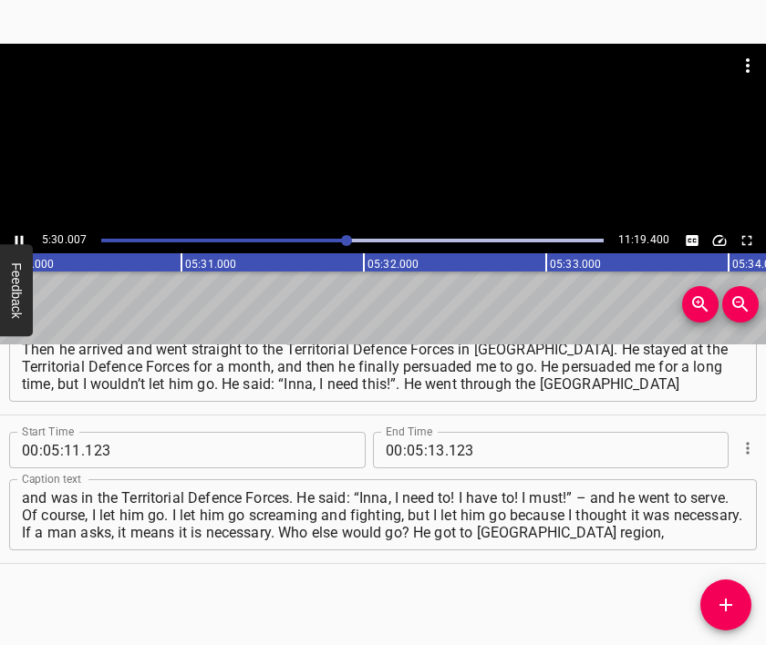
click at [392, 161] on div at bounding box center [383, 136] width 766 height 184
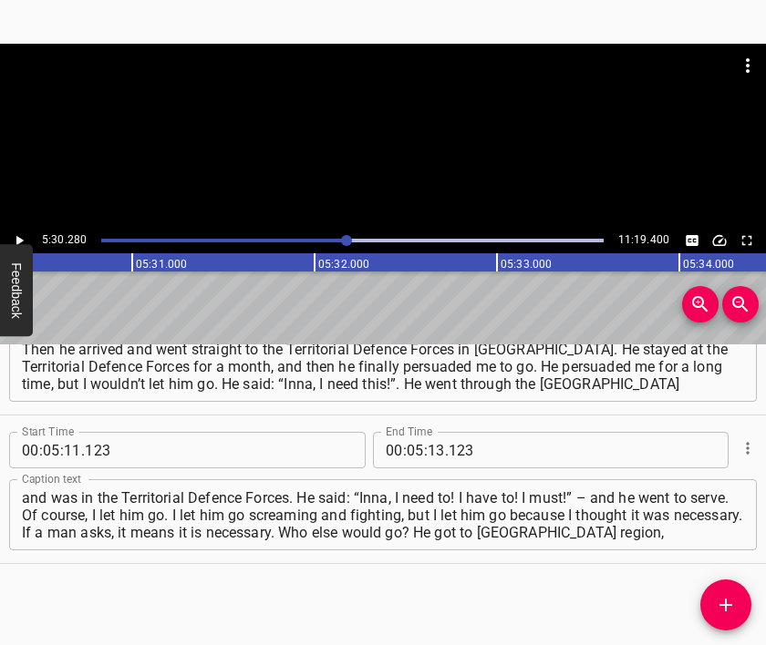
scroll to position [0, 60209]
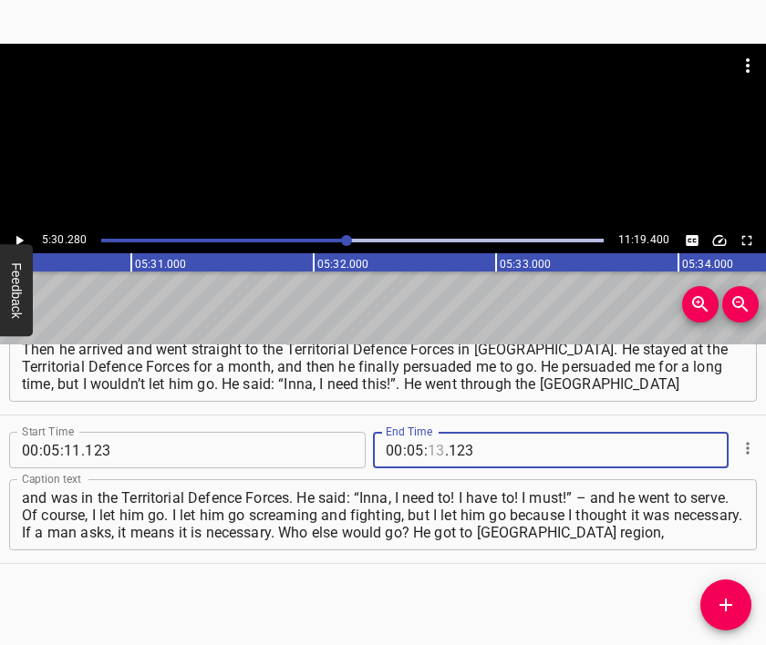
click at [430, 453] on input "number" at bounding box center [435, 450] width 17 height 36
type input "30"
type input "280"
click at [721, 599] on icon "Add Cue" at bounding box center [726, 605] width 22 height 22
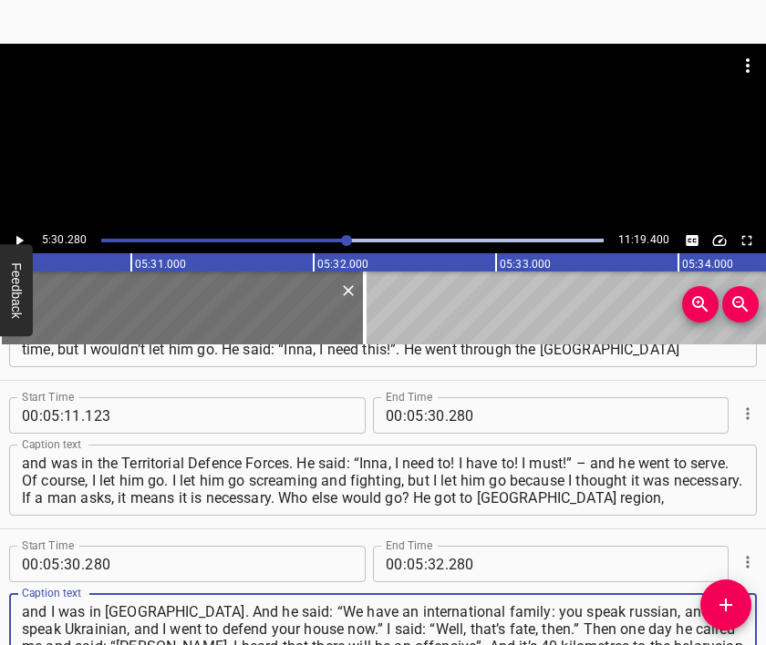
type textarea "and I was in [GEOGRAPHIC_DATA]. And he said: “We have an international family: …"
click at [359, 133] on div at bounding box center [383, 89] width 766 height 91
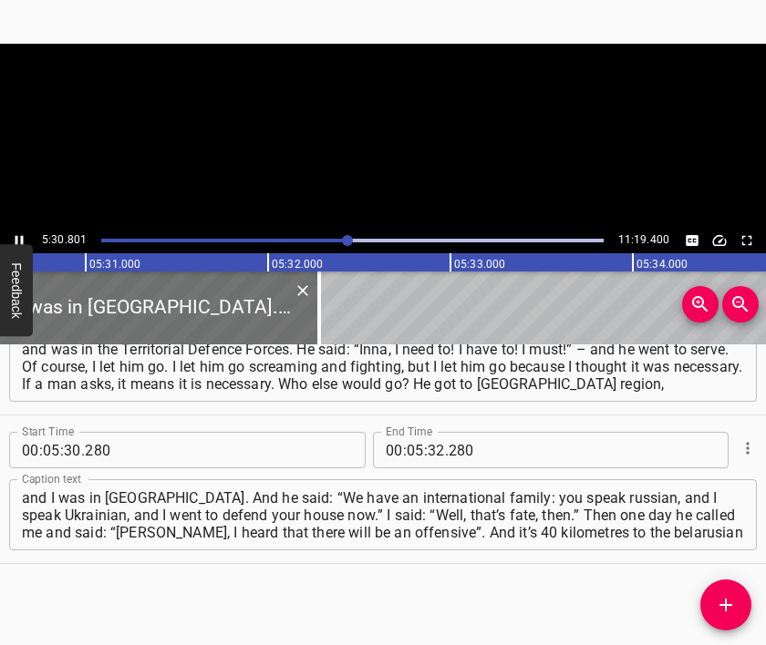
scroll to position [0, 60304]
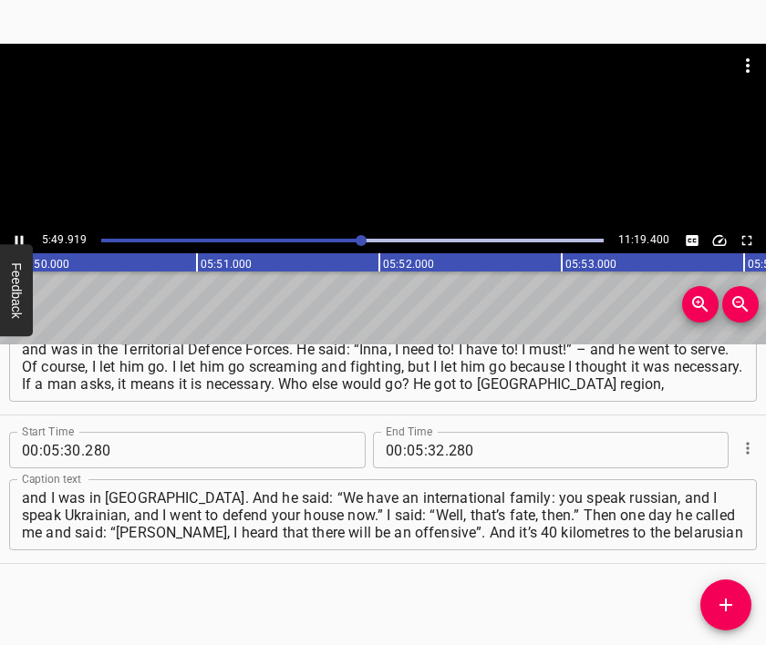
click at [400, 161] on div at bounding box center [383, 136] width 766 height 184
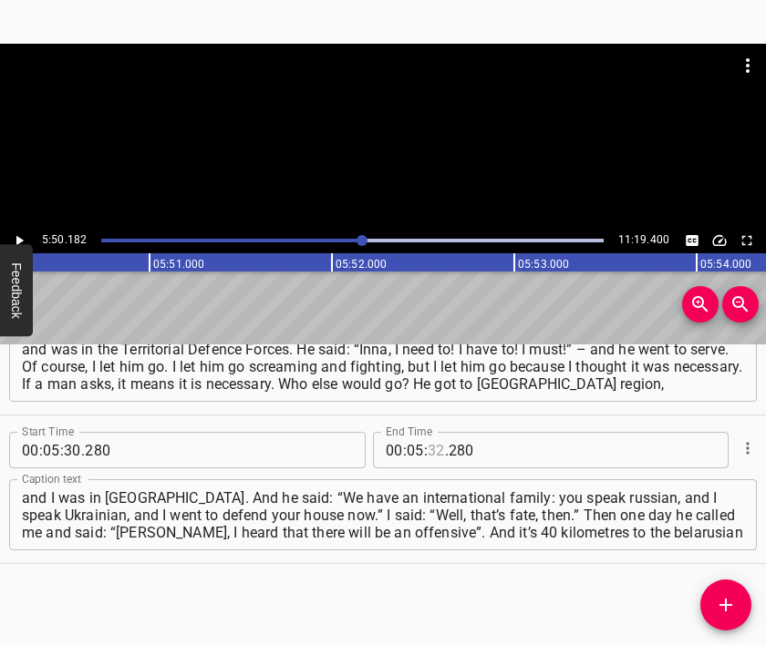
click at [429, 453] on input "number" at bounding box center [435, 450] width 17 height 36
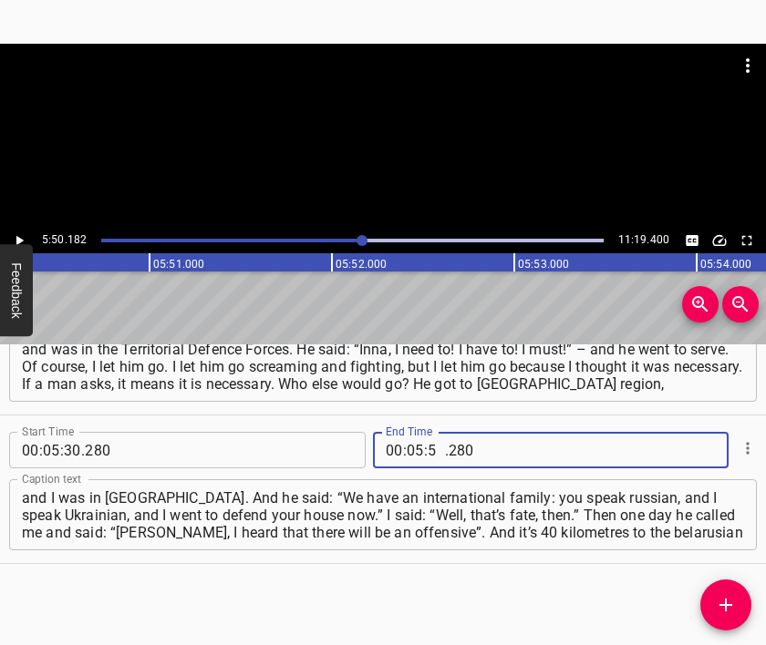
type input "50"
type input "182"
click at [726, 597] on icon "Add Cue" at bounding box center [726, 605] width 22 height 22
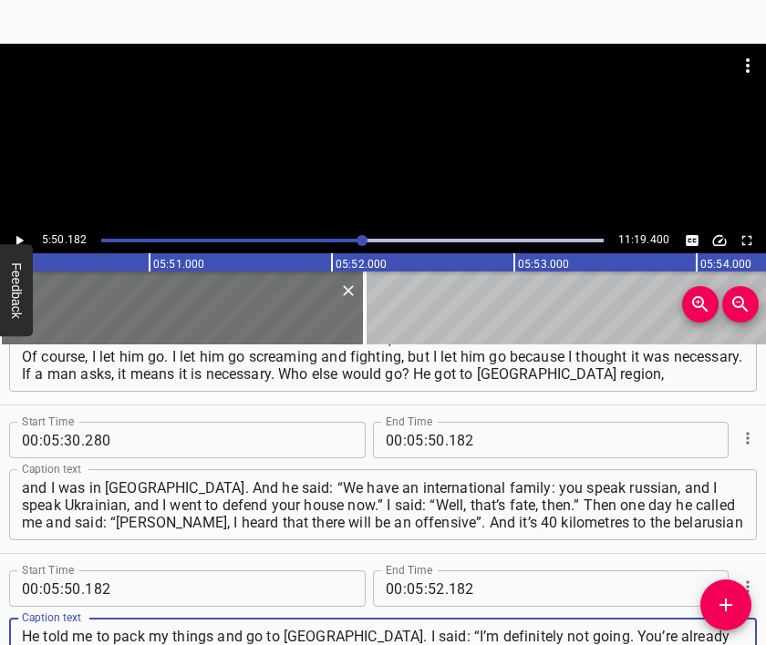
type textarea "He told me to pack my things and go to [GEOGRAPHIC_DATA]. I said: “I’m definite…"
click at [343, 106] on div at bounding box center [383, 89] width 766 height 91
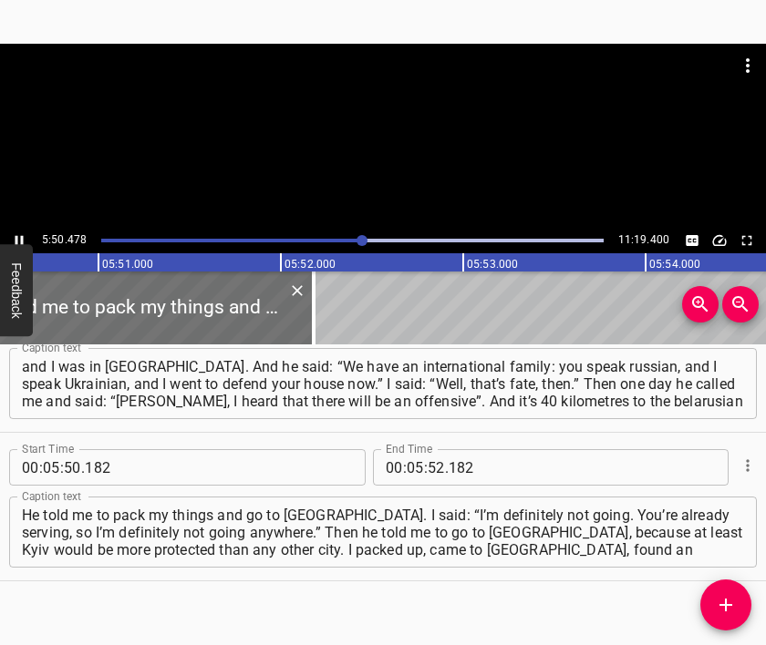
scroll to position [0, 63891]
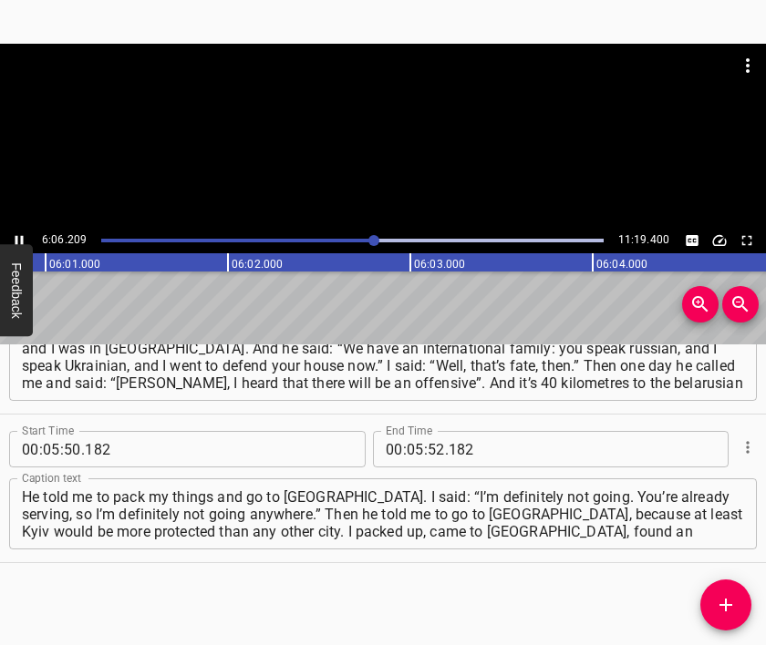
click at [361, 119] on div at bounding box center [383, 89] width 766 height 91
click at [354, 165] on div at bounding box center [383, 136] width 766 height 184
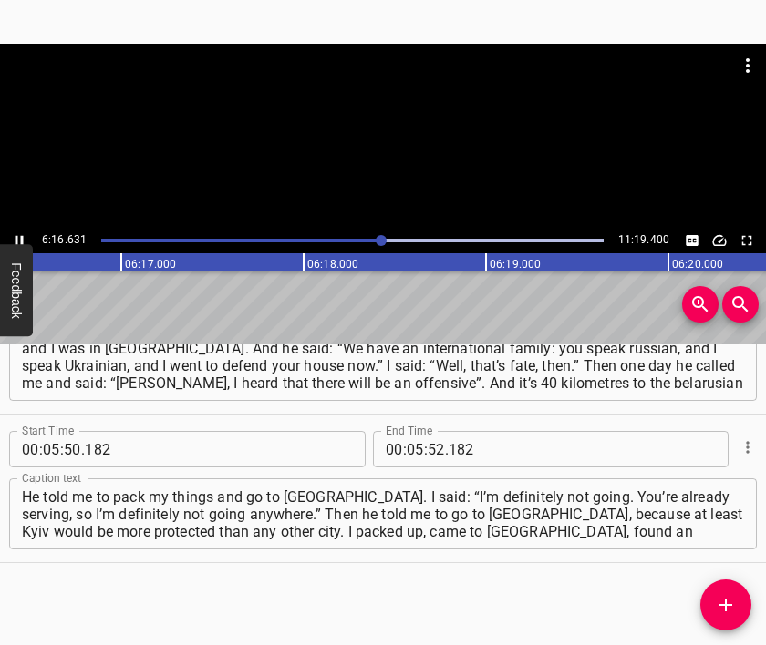
click at [338, 138] on div at bounding box center [383, 136] width 766 height 184
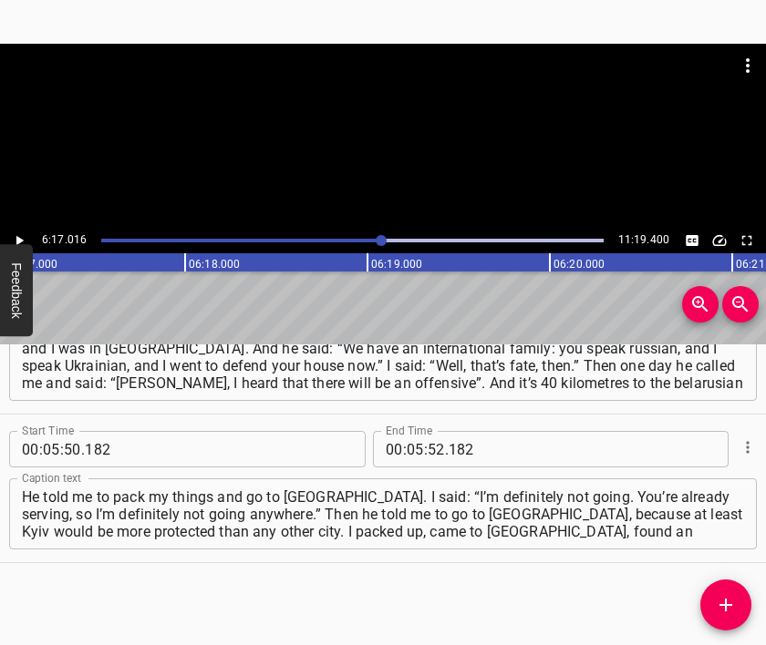
scroll to position [0, 68729]
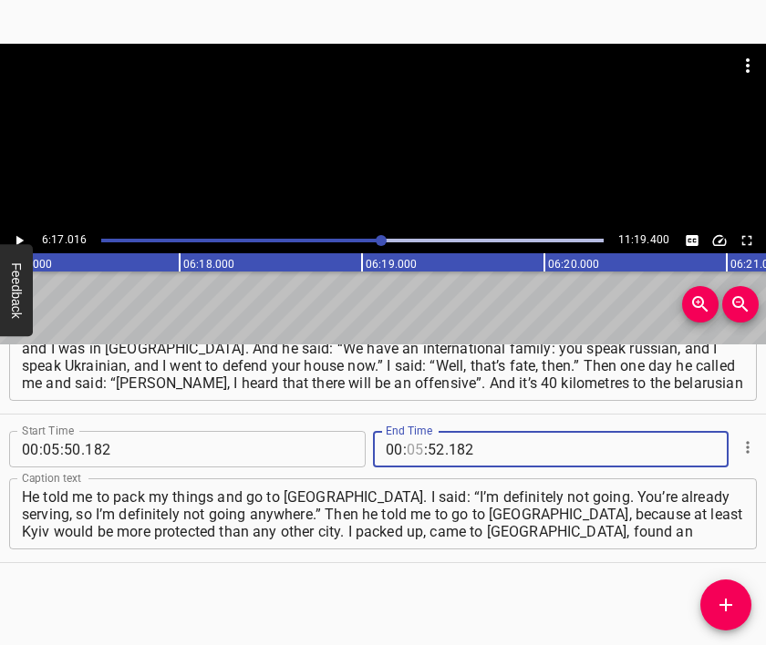
click at [408, 450] on input "number" at bounding box center [415, 449] width 17 height 36
type input "06"
type input "17"
type input "016"
click at [726, 595] on icon "Add Cue" at bounding box center [726, 605] width 22 height 22
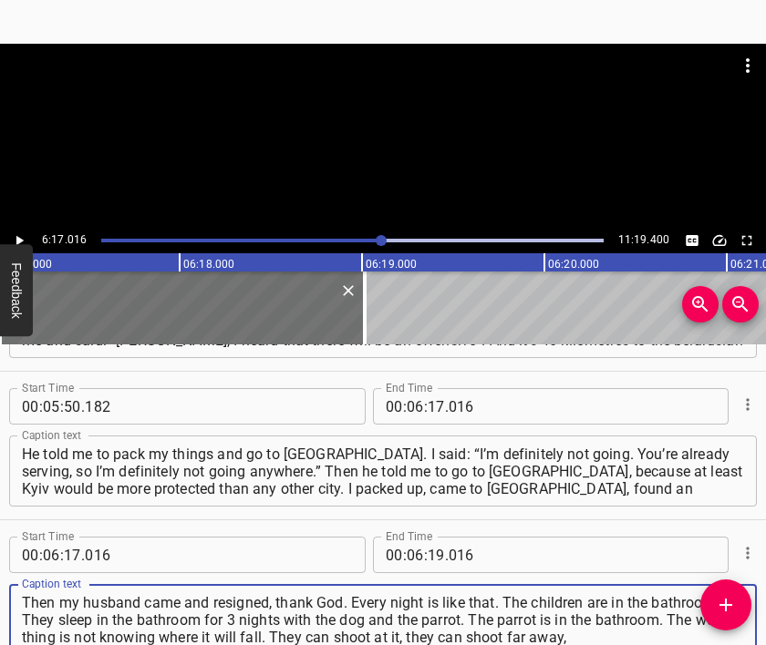
type textarea "Then my husband came and resigned, thank God. Every night is like that. The chi…"
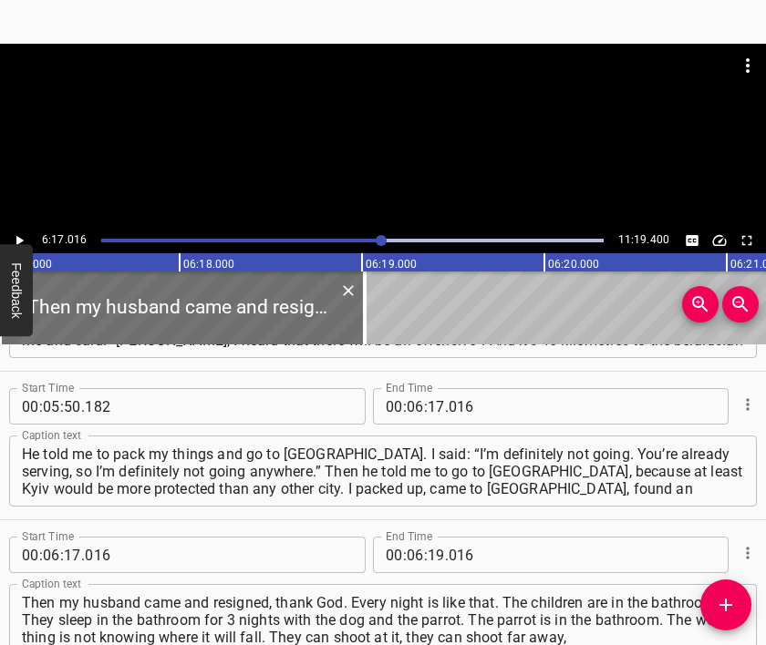
click at [354, 106] on div at bounding box center [383, 89] width 766 height 91
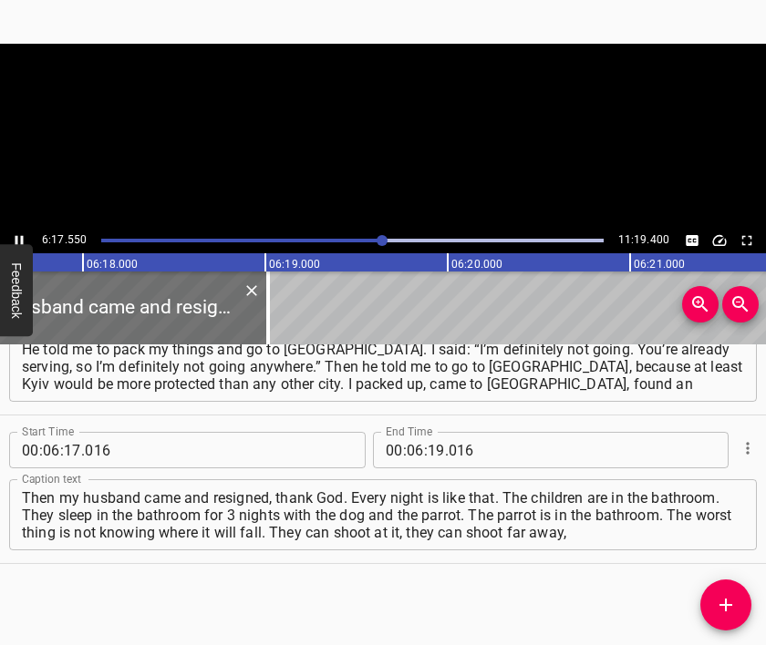
scroll to position [0, 68826]
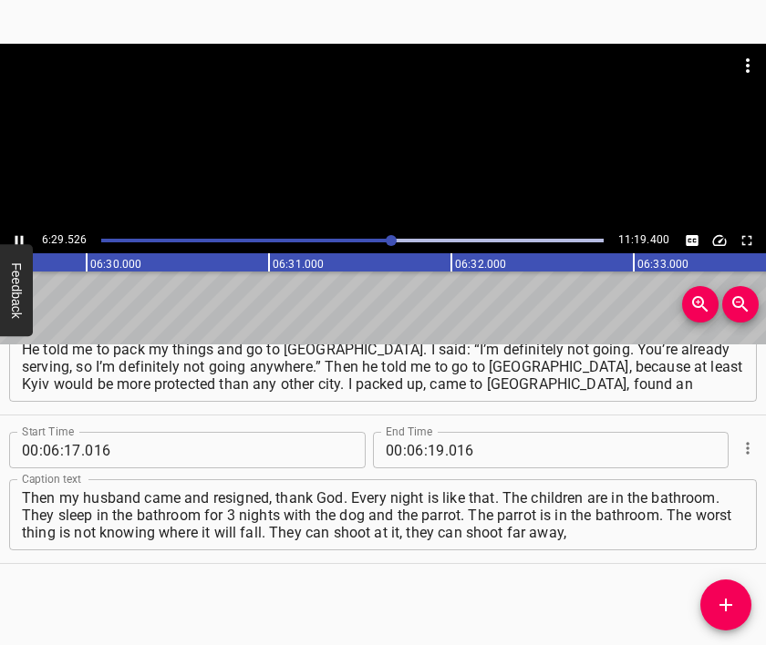
click at [349, 115] on div at bounding box center [383, 89] width 766 height 91
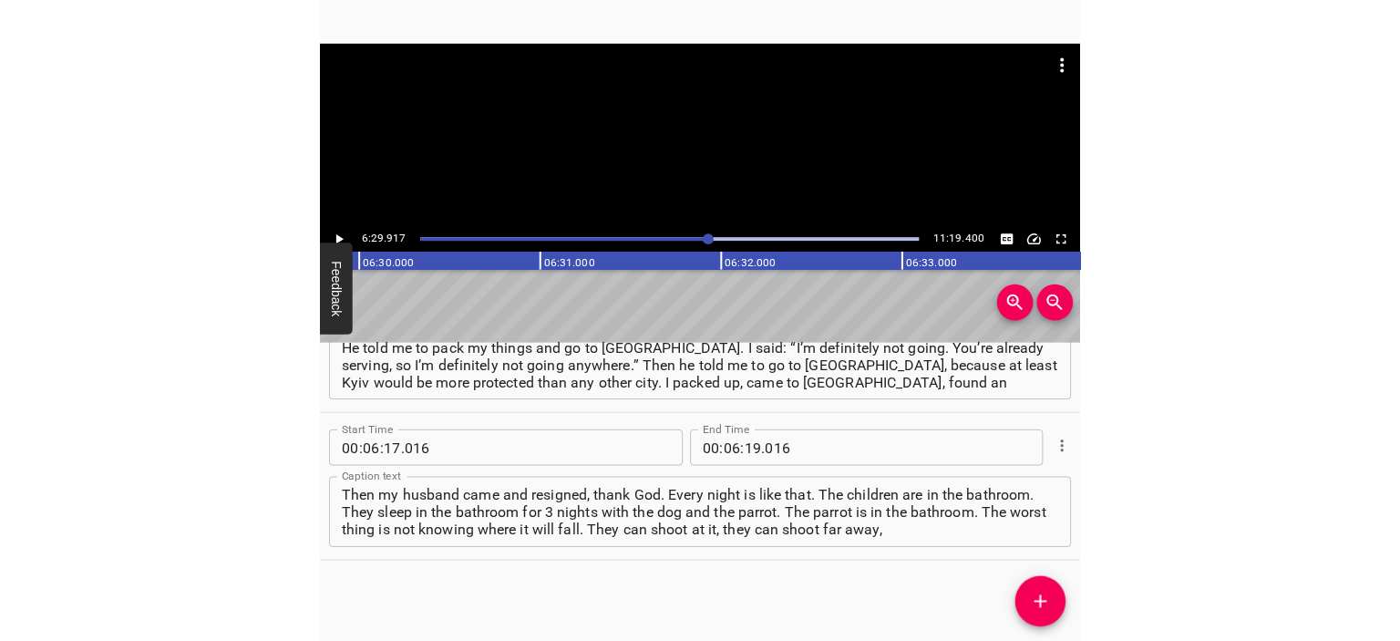
scroll to position [0, 71080]
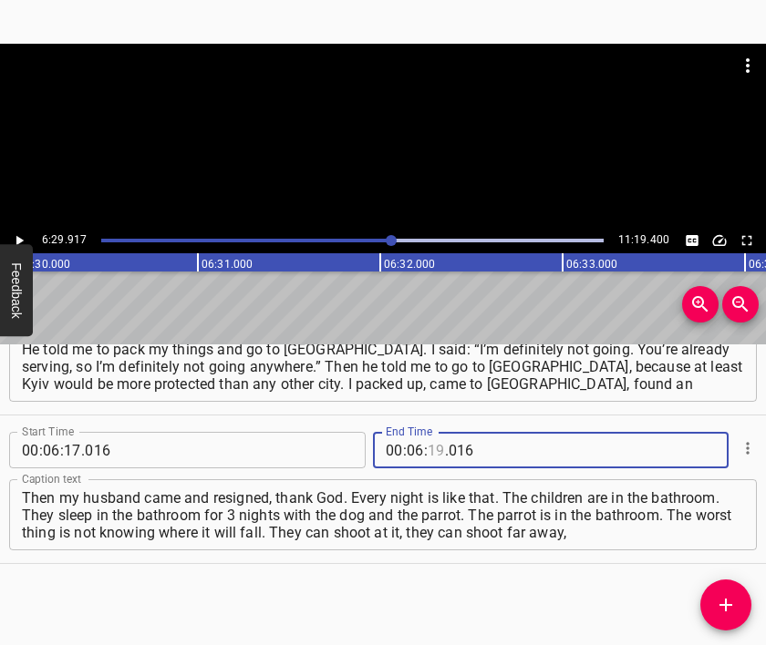
click at [427, 455] on input "number" at bounding box center [435, 450] width 17 height 36
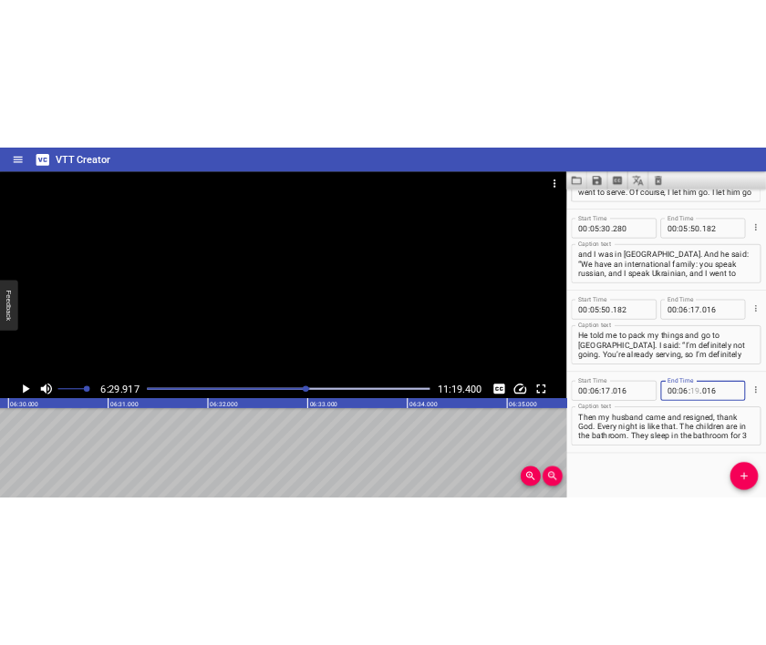
scroll to position [2641, 0]
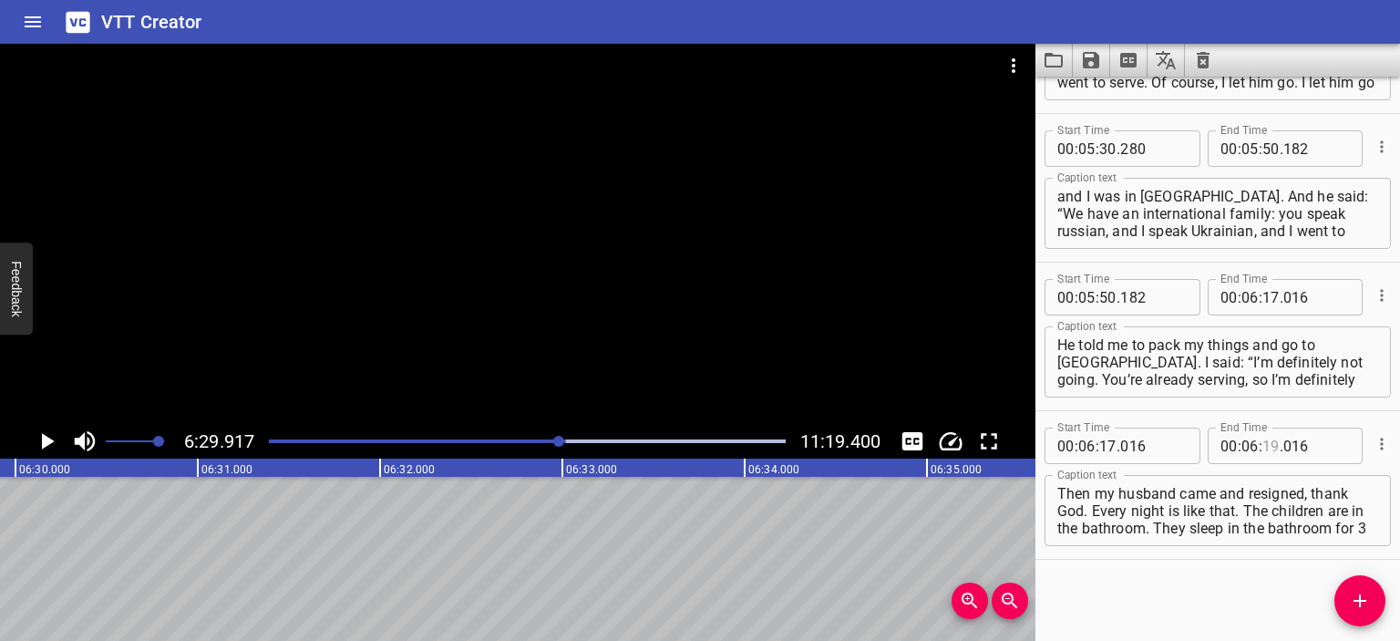
type input "19"
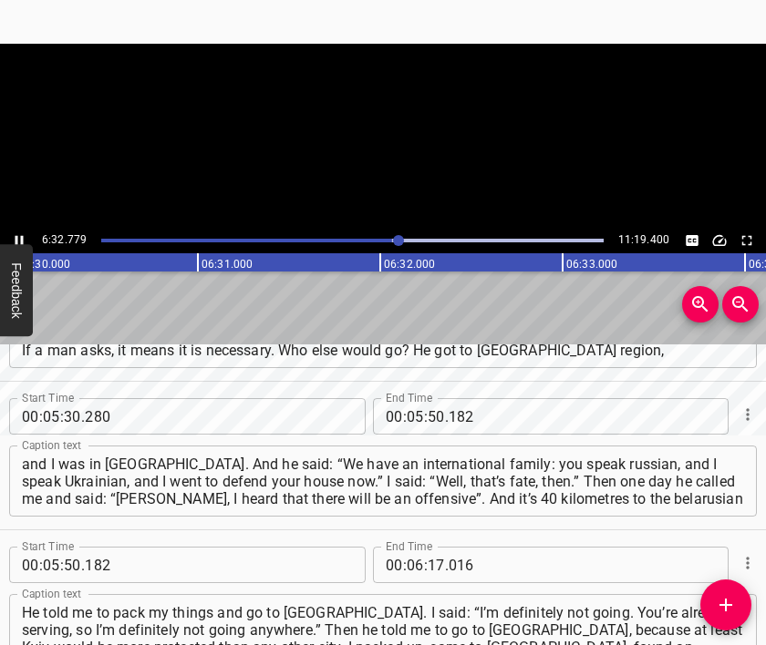
scroll to position [2904, 0]
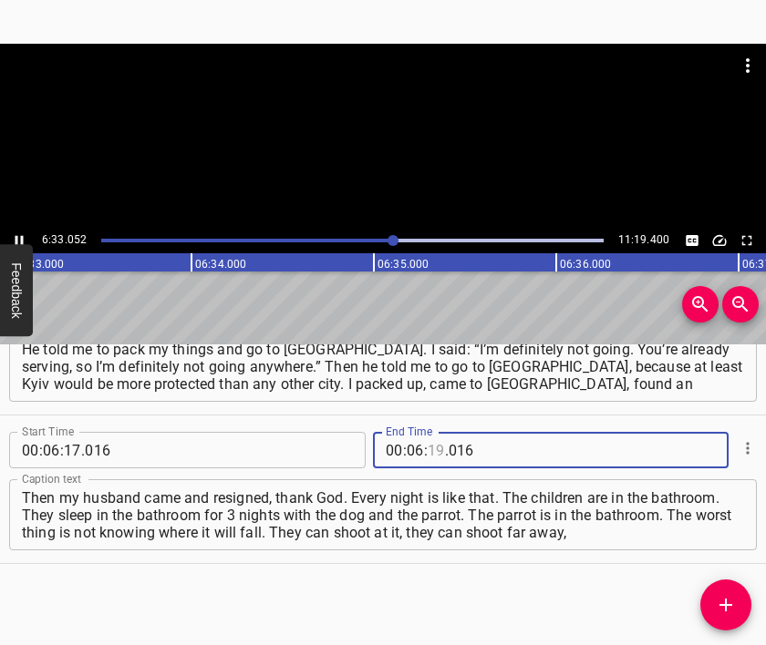
type input "19"
click at [370, 198] on div at bounding box center [383, 136] width 766 height 184
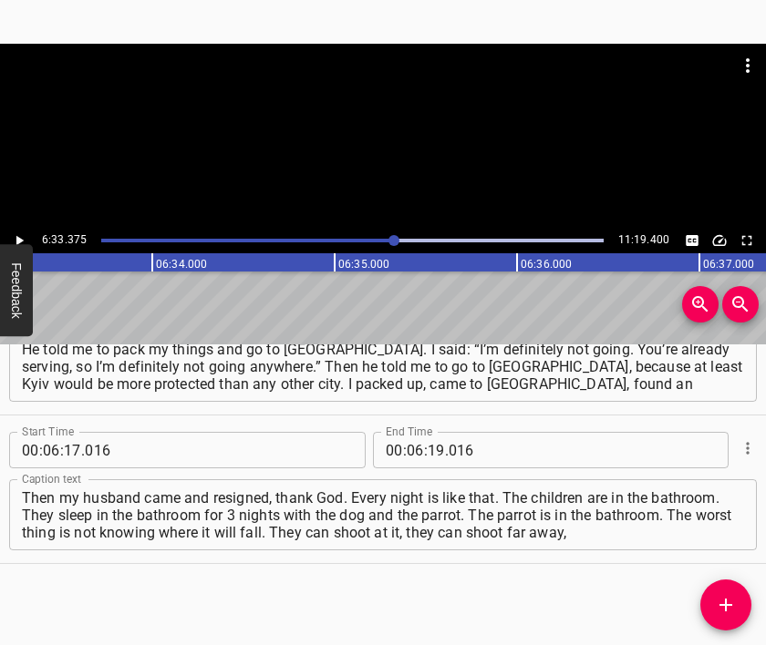
scroll to position [0, 71711]
click at [428, 454] on input "number" at bounding box center [435, 450] width 17 height 36
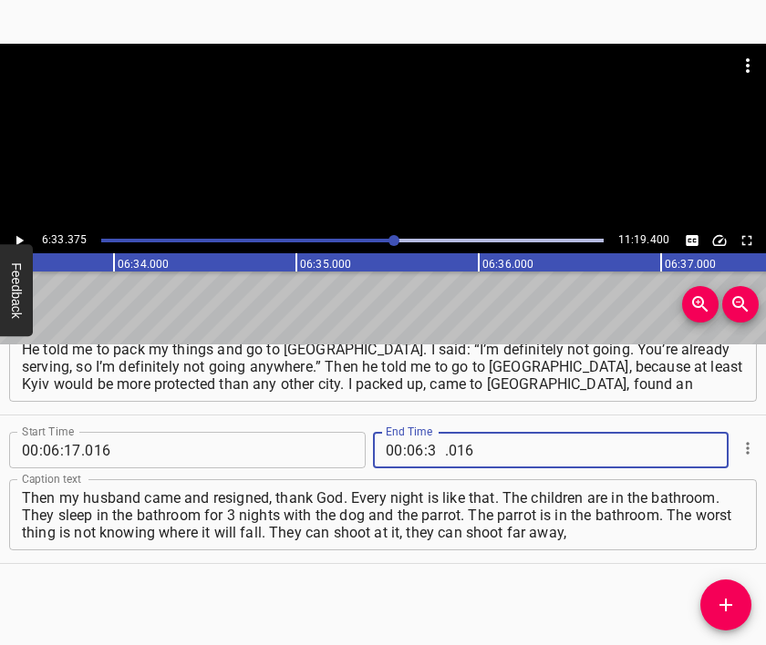
type input "33"
type input "375"
click at [727, 591] on button "Add Cue" at bounding box center [725, 605] width 51 height 51
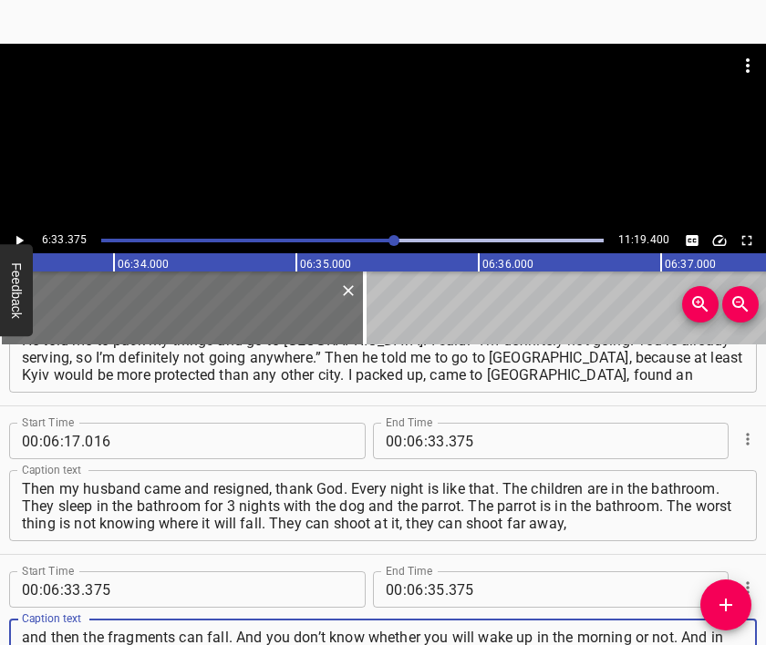
type textarea "and then the fragments can fall. And you don’t know whether you will wake up in…"
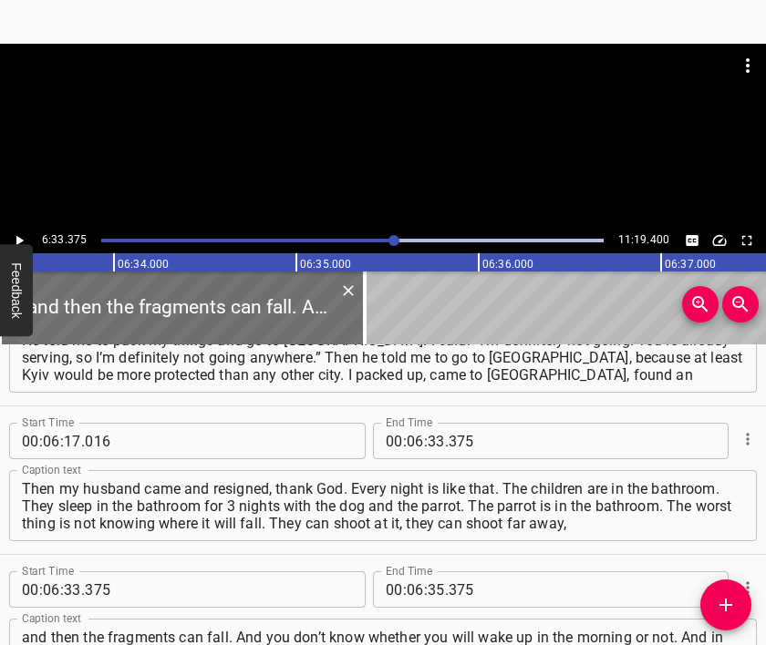
click at [321, 130] on div at bounding box center [383, 89] width 766 height 91
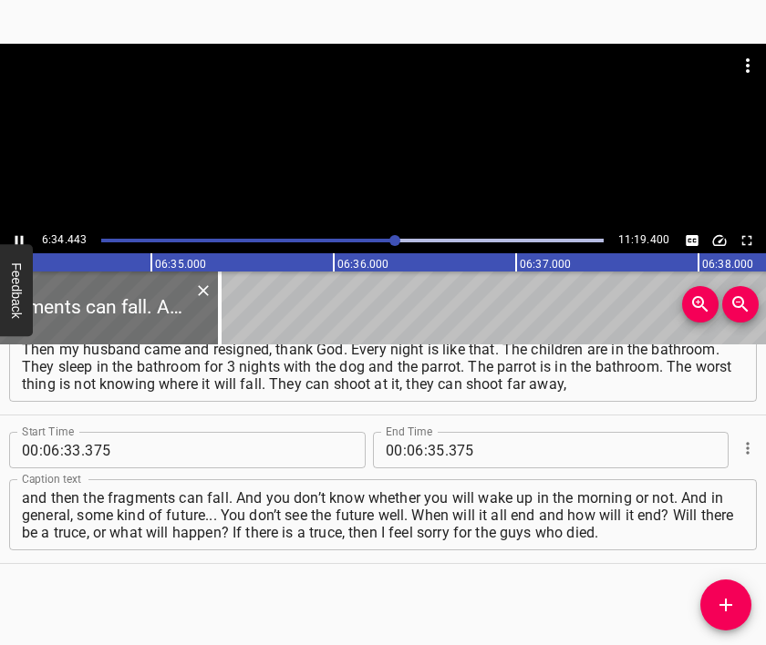
scroll to position [0, 71905]
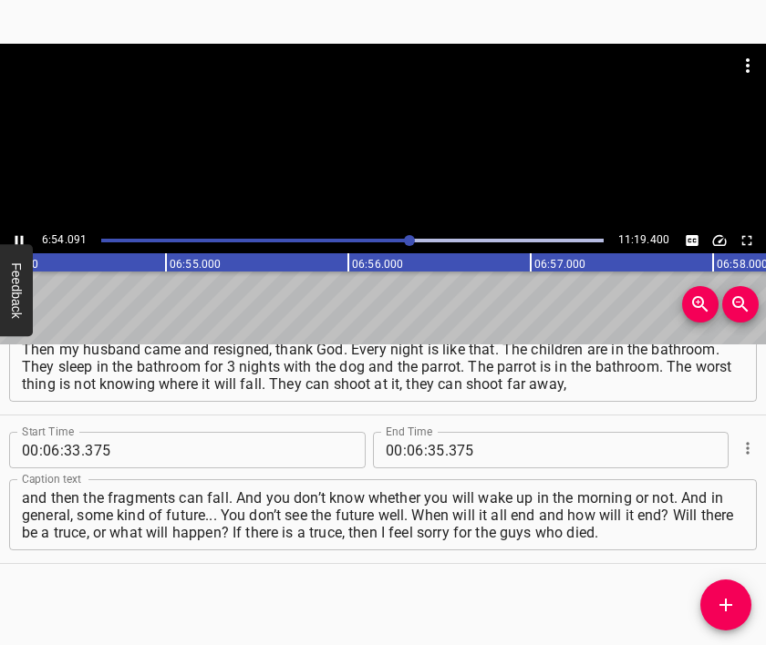
click at [389, 154] on div at bounding box center [383, 136] width 766 height 184
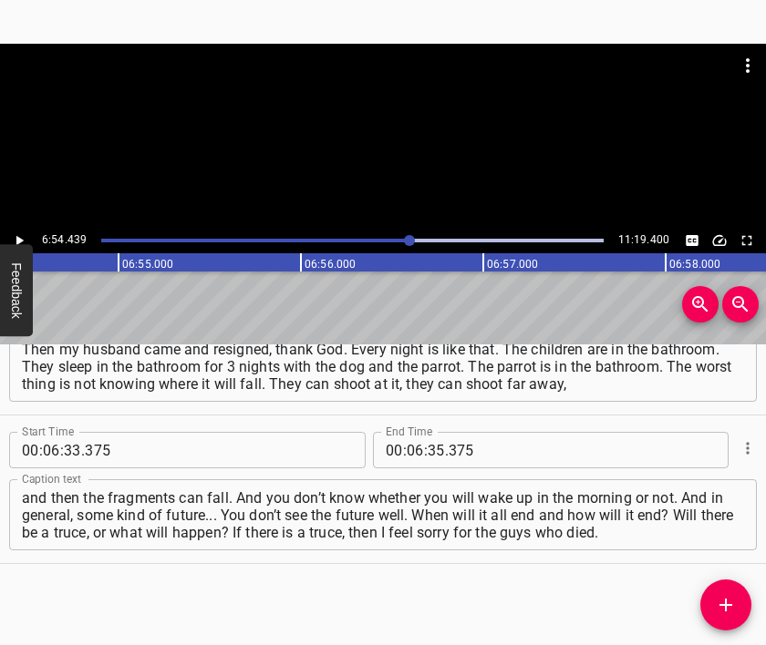
scroll to position [0, 75551]
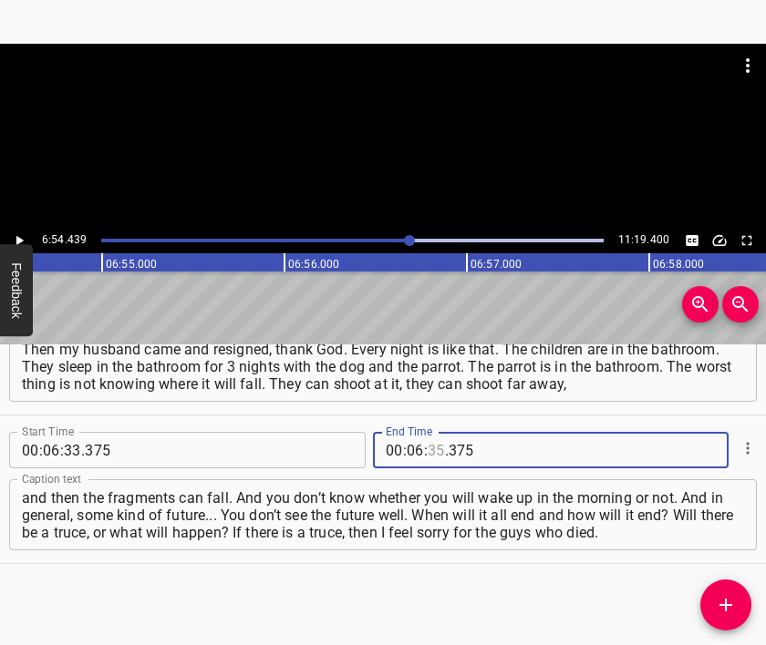
click at [428, 446] on input "number" at bounding box center [435, 450] width 17 height 36
type input "54"
type input "439"
click at [728, 597] on icon "Add Cue" at bounding box center [726, 605] width 22 height 22
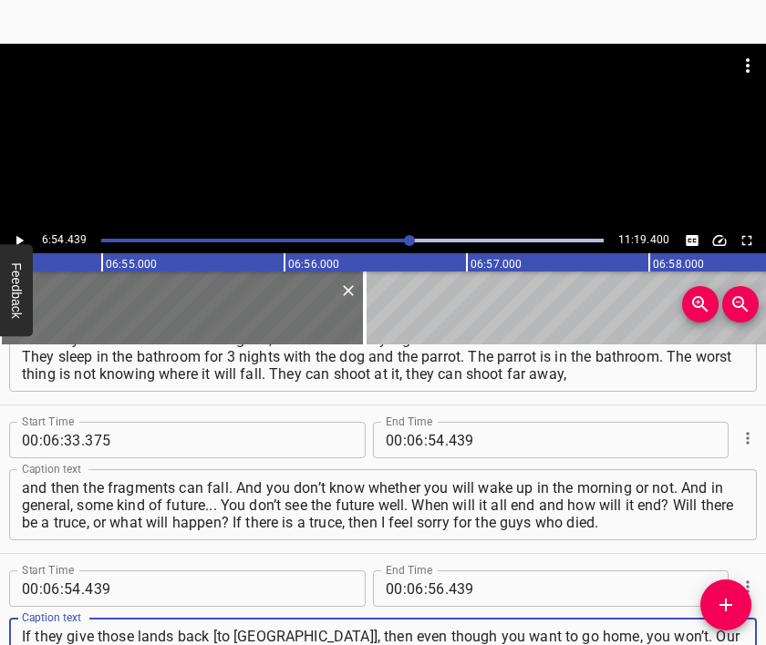
type textarea "If they give those lands back [to [GEOGRAPHIC_DATA]], then even though you want…"
click at [372, 145] on div at bounding box center [383, 136] width 766 height 184
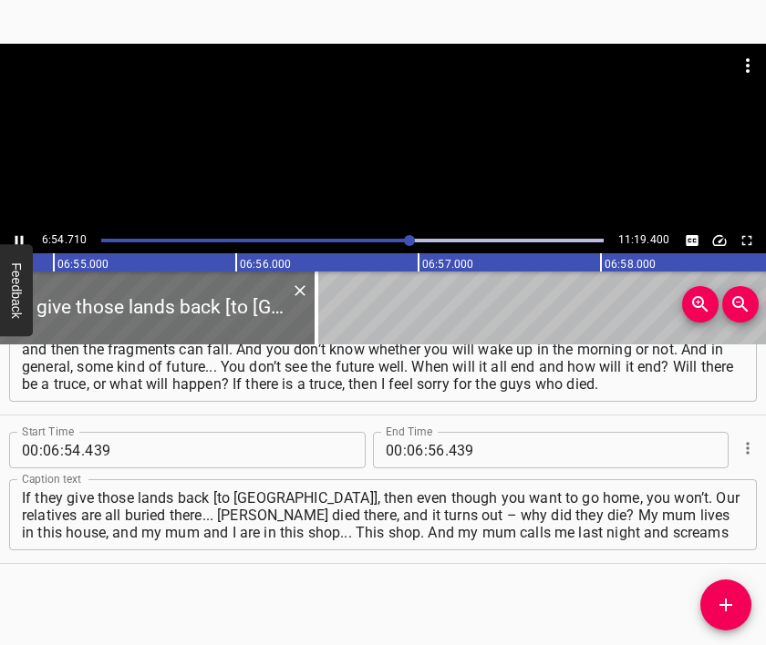
scroll to position [0, 75646]
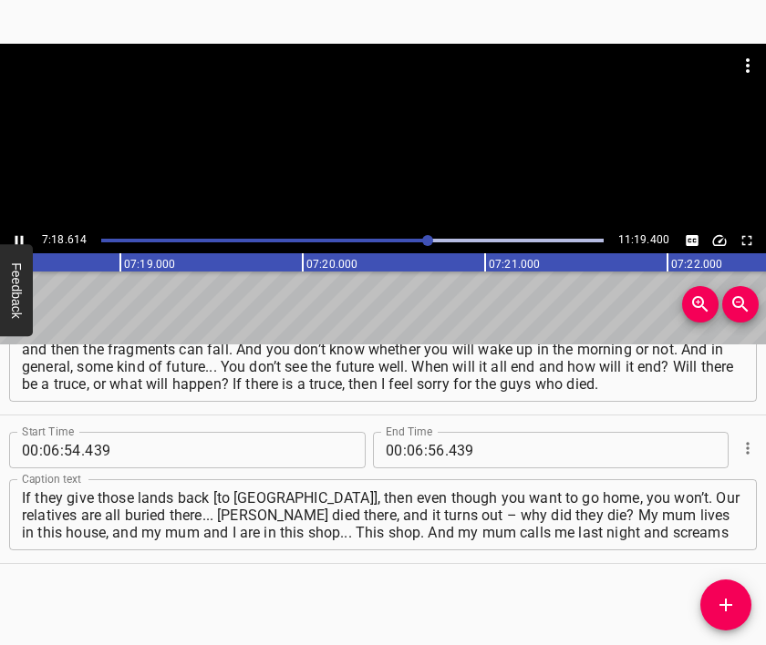
click at [427, 160] on div at bounding box center [383, 136] width 766 height 184
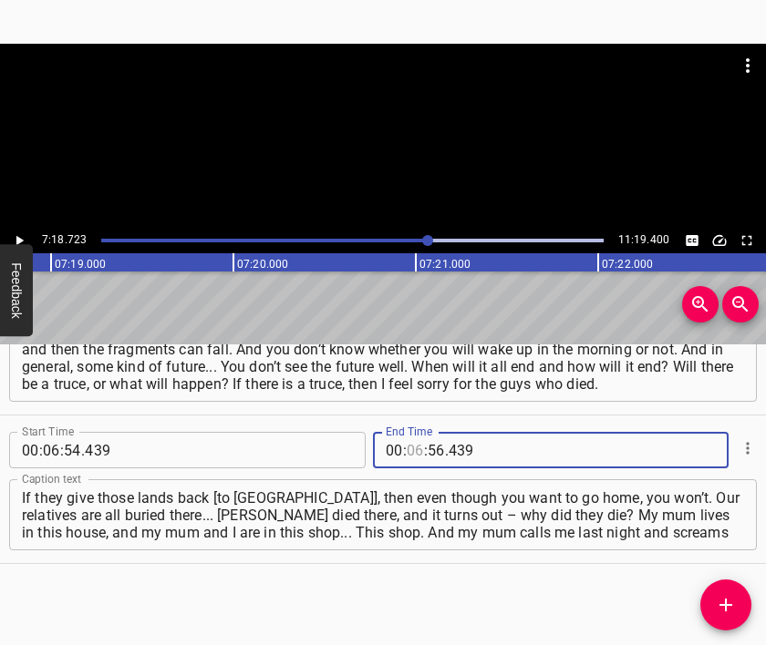
click at [410, 449] on input "number" at bounding box center [415, 450] width 17 height 36
type input "07"
type input "18"
type input "723"
drag, startPoint x: 726, startPoint y: 594, endPoint x: 700, endPoint y: 561, distance: 42.3
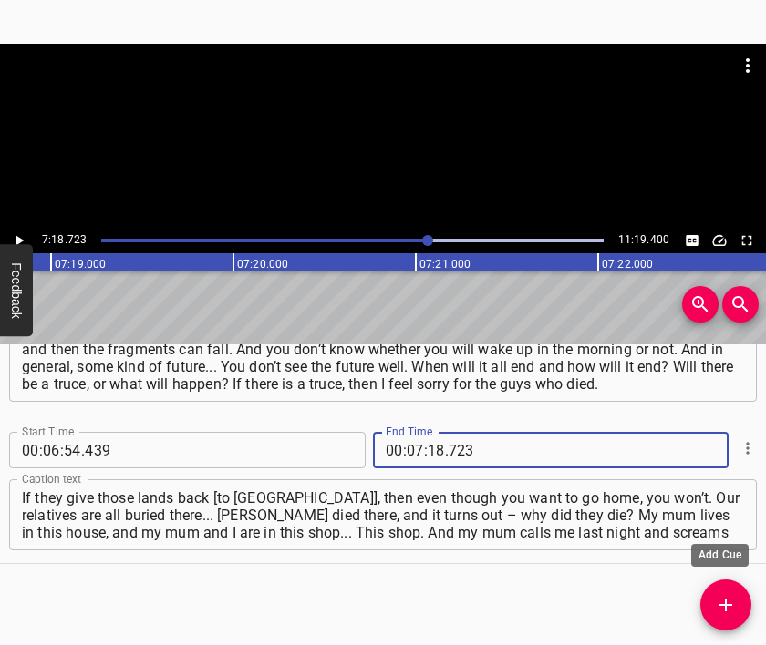
click at [726, 594] on icon "Add Cue" at bounding box center [726, 605] width 22 height 22
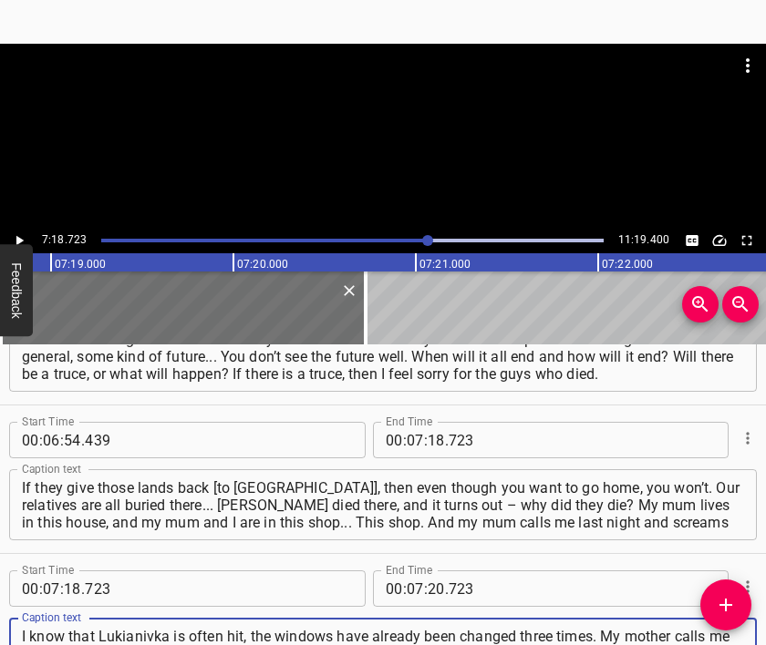
type textarea "I know that Lukianivka is often hit, the windows have already been changed thre…"
click at [341, 119] on div at bounding box center [383, 89] width 766 height 91
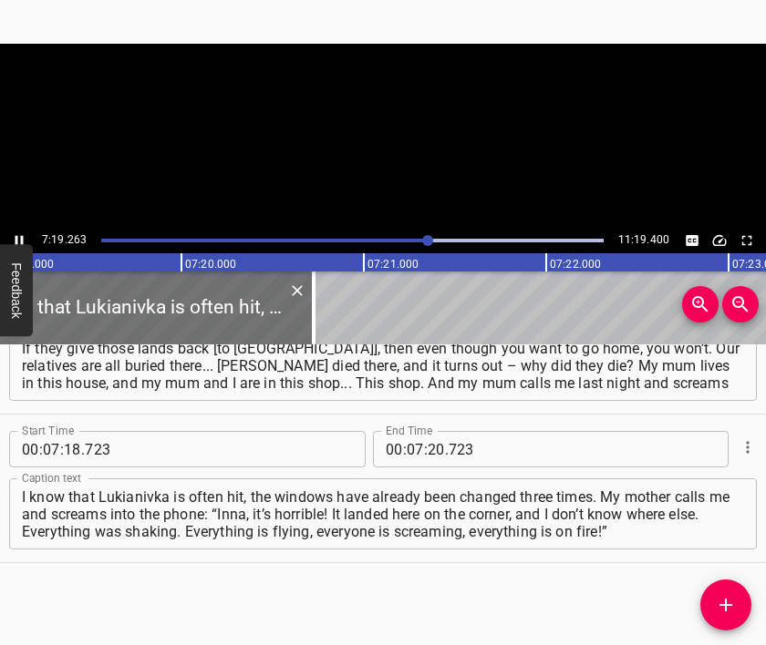
scroll to position [0, 80076]
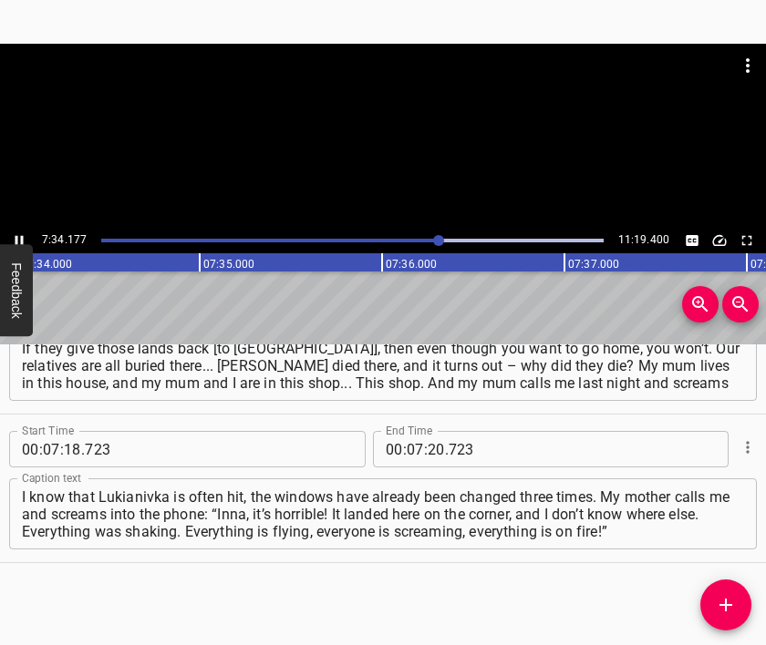
click at [354, 146] on div at bounding box center [383, 136] width 766 height 184
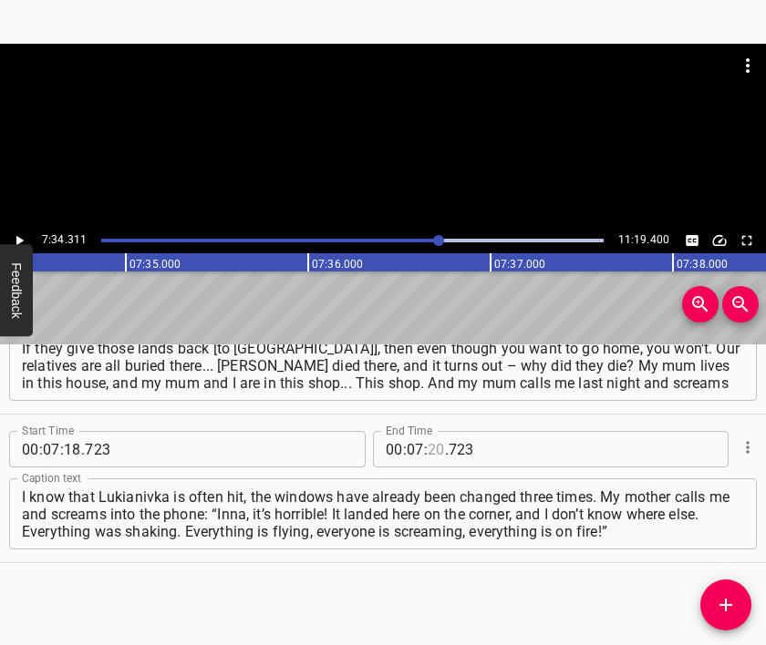
click at [430, 450] on input "number" at bounding box center [435, 449] width 17 height 36
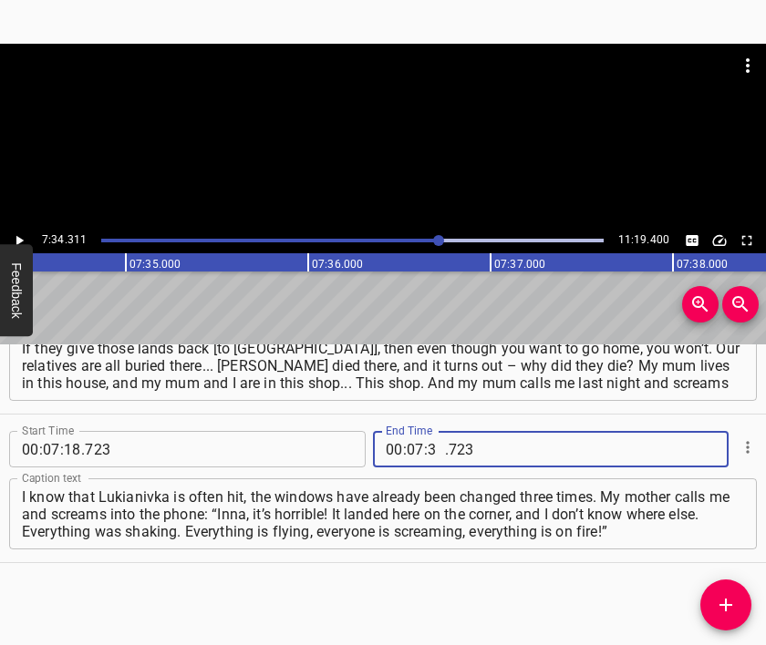
type input "34"
type input "311"
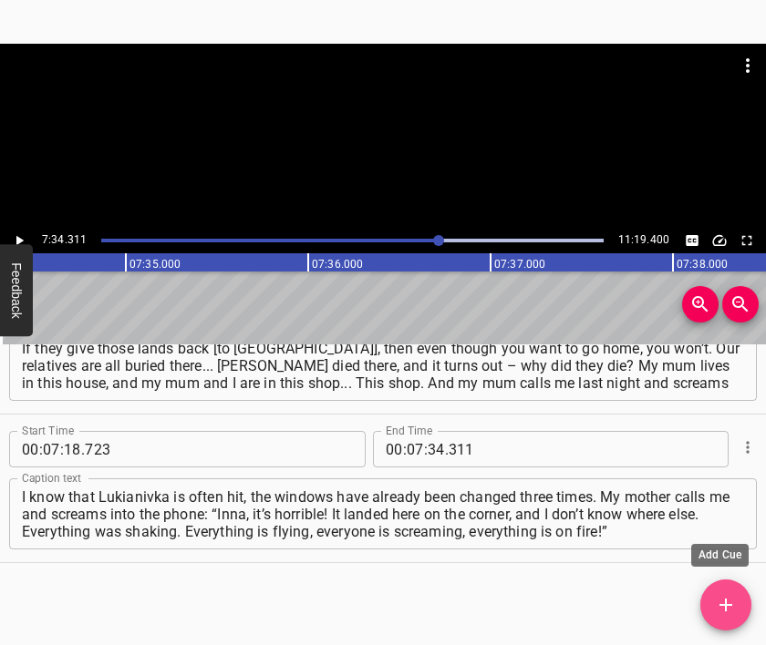
click at [734, 597] on icon "Add Cue" at bounding box center [726, 605] width 22 height 22
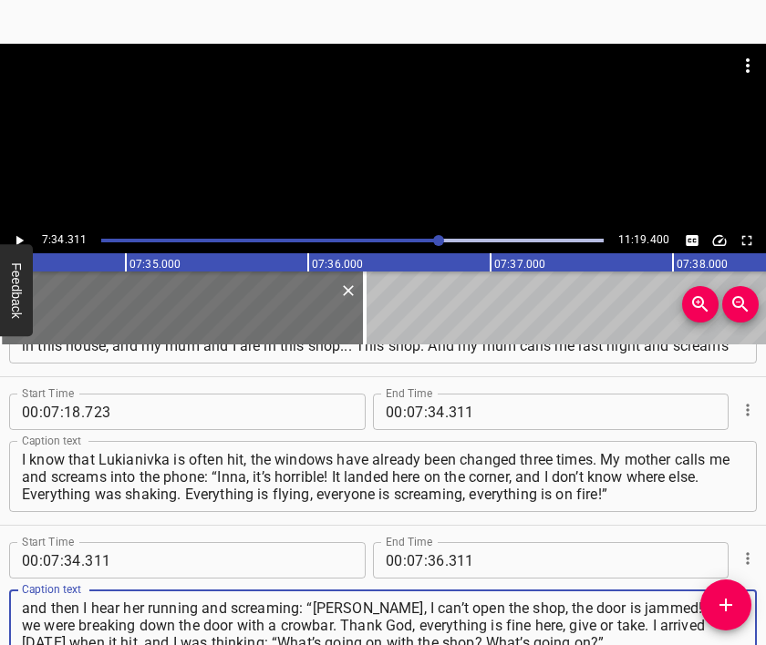
type textarea "and then I hear her running and screaming: “[PERSON_NAME], I can’t open the sho…"
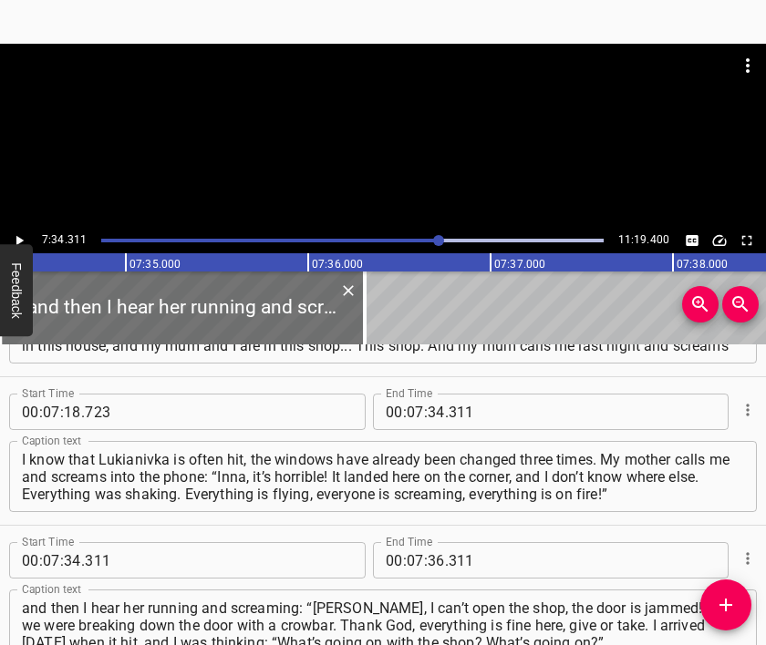
click at [376, 149] on div at bounding box center [383, 136] width 766 height 184
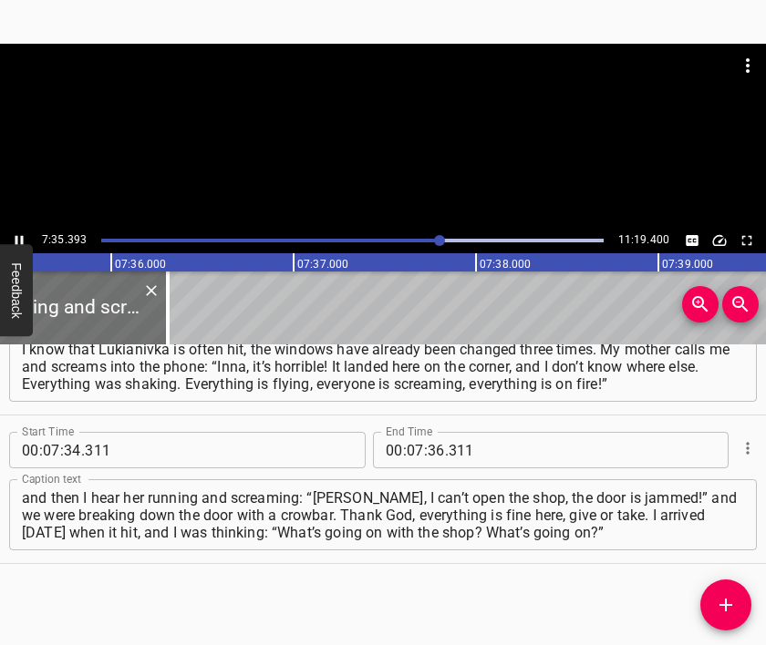
scroll to position [0, 83065]
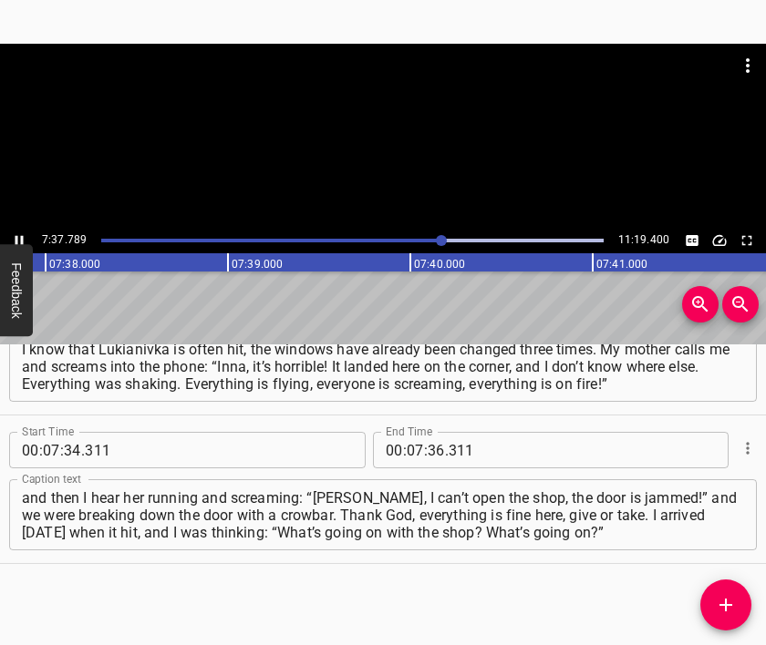
click at [473, 219] on div at bounding box center [383, 136] width 766 height 184
click at [379, 123] on div at bounding box center [383, 89] width 766 height 91
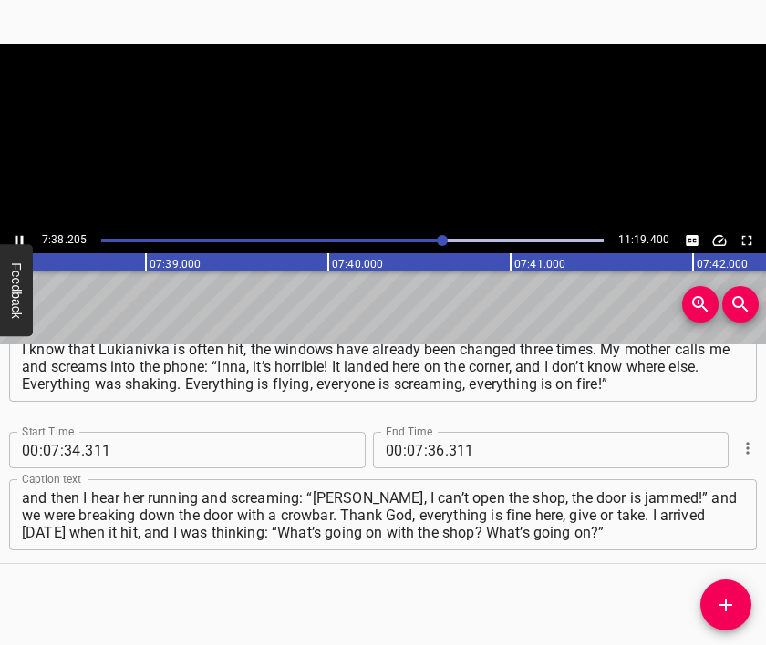
scroll to position [0, 83577]
click at [381, 160] on div at bounding box center [383, 136] width 766 height 184
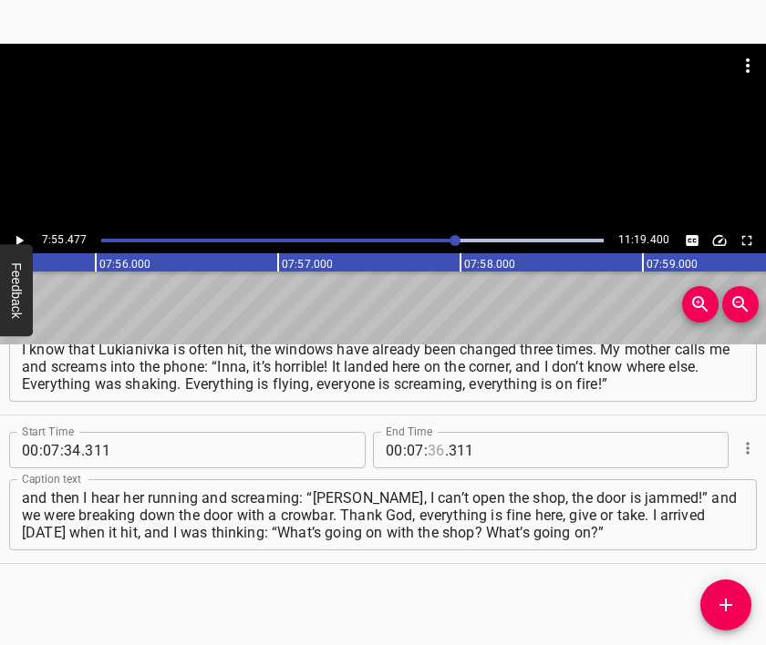
click at [427, 448] on input "number" at bounding box center [435, 450] width 17 height 36
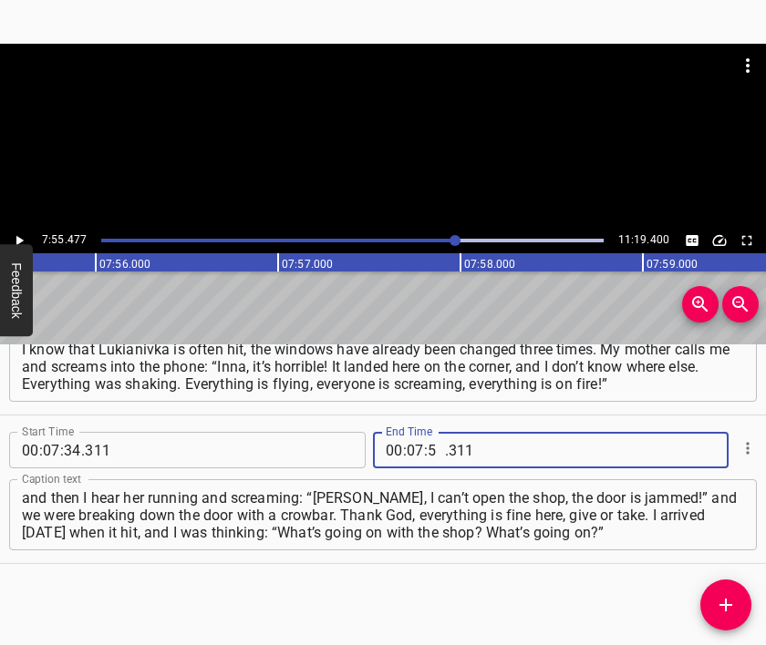
type input "55"
type input "477"
click at [726, 594] on icon "Add Cue" at bounding box center [726, 605] width 22 height 22
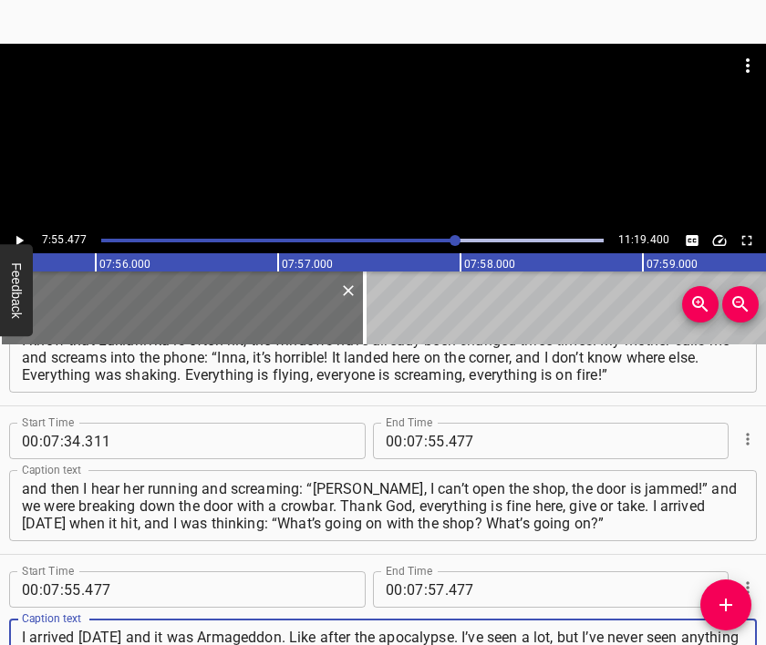
scroll to position [17, 0]
type textarea "I arrived [DATE] and it was Armageddon. Like after the apocalypse. I’ve seen a …"
click at [405, 125] on div at bounding box center [383, 89] width 766 height 91
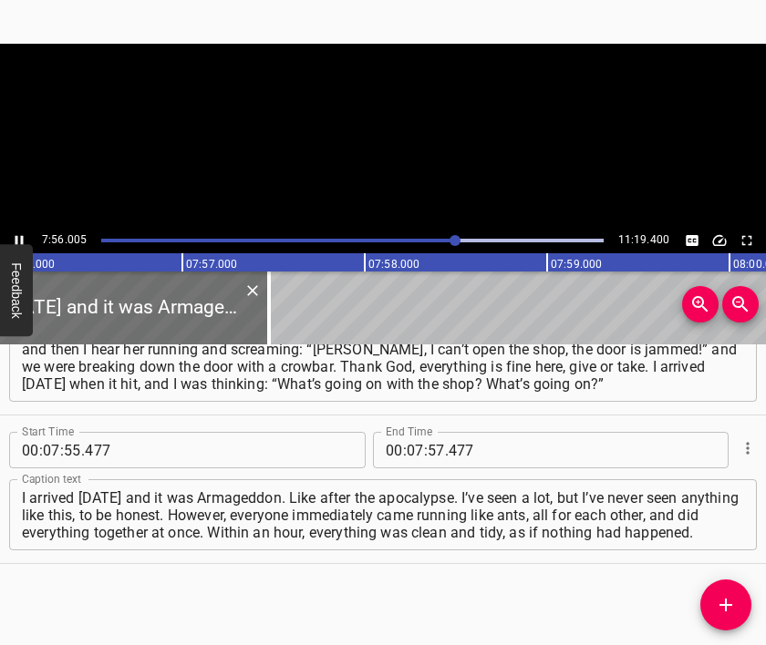
scroll to position [0, 86821]
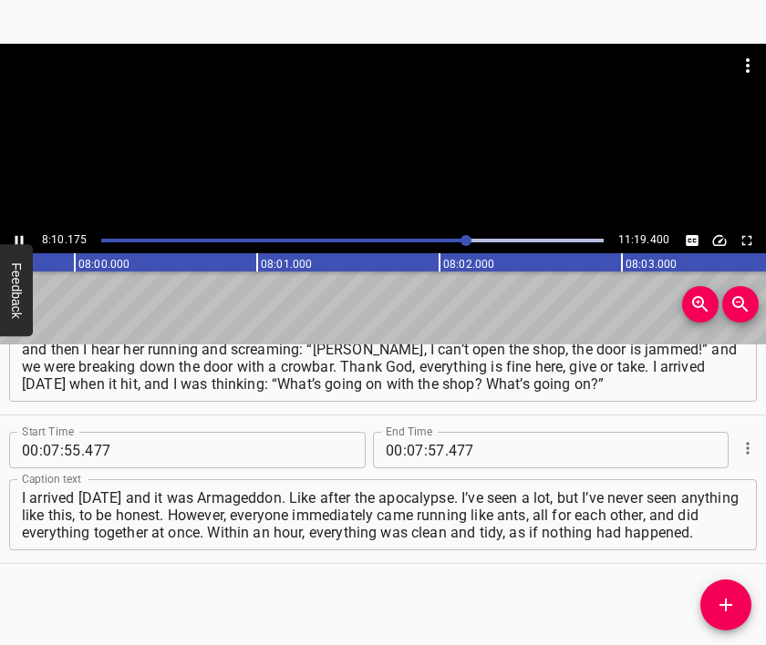
click at [462, 195] on div at bounding box center [383, 136] width 766 height 184
click at [407, 454] on input "number" at bounding box center [415, 450] width 17 height 36
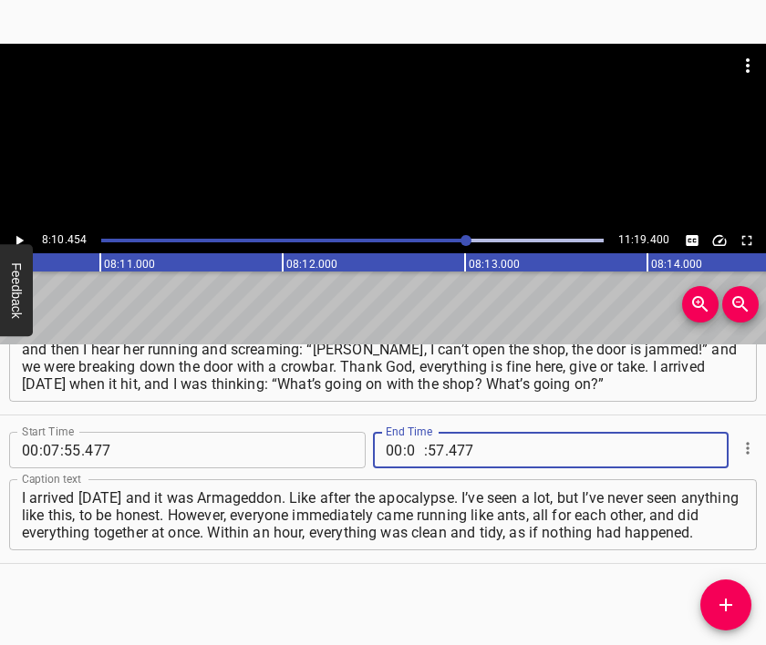
type input "08"
type input "10"
type input "454"
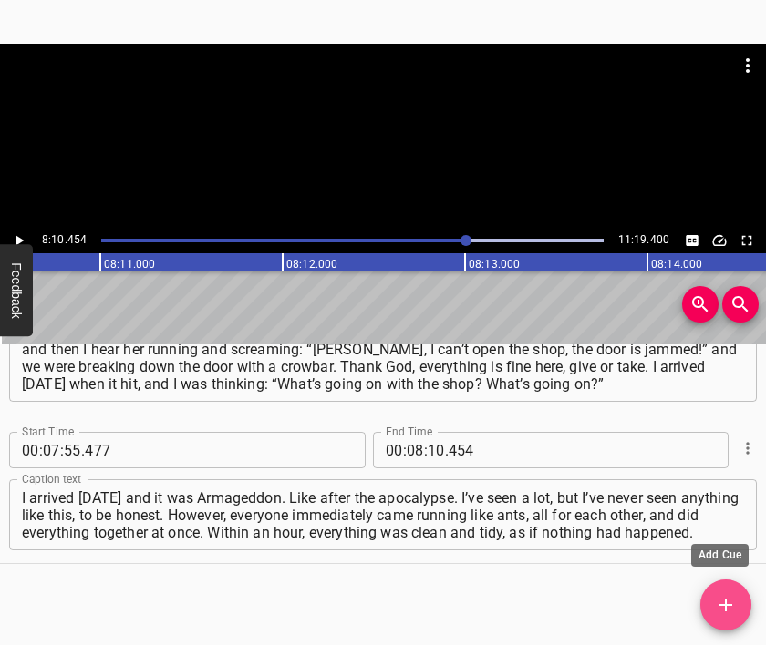
click at [711, 598] on span "Add Cue" at bounding box center [725, 605] width 51 height 22
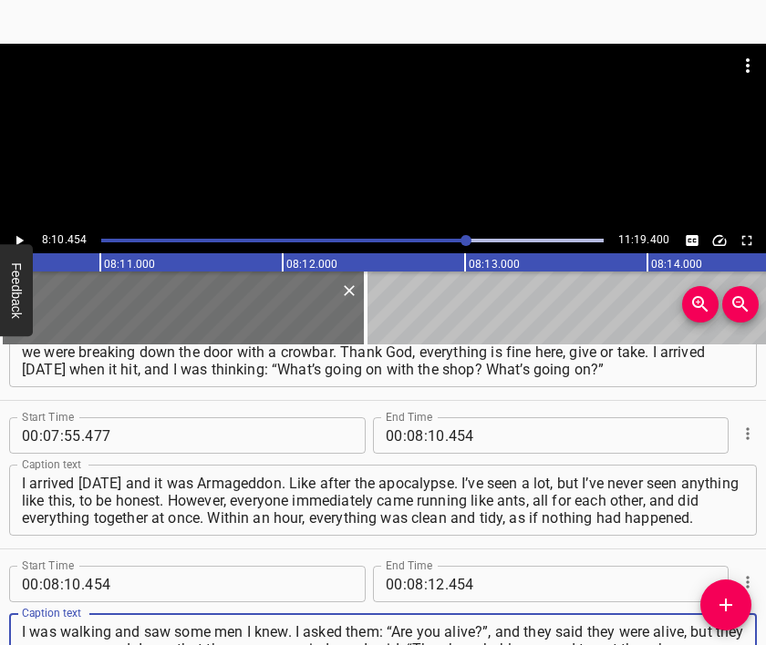
type textarea "I was walking and saw some men I knew. I asked them: “Are you alive?”, and they…"
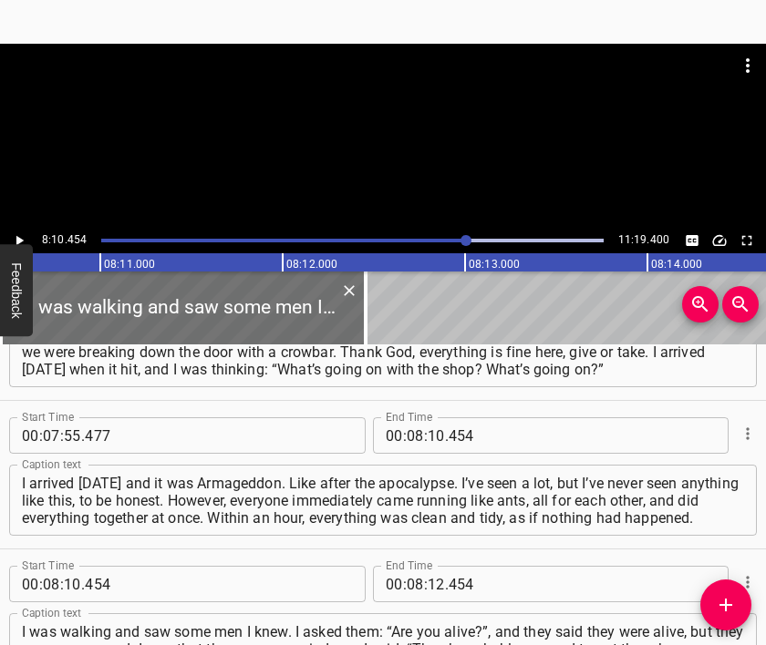
click at [335, 136] on div at bounding box center [383, 136] width 766 height 184
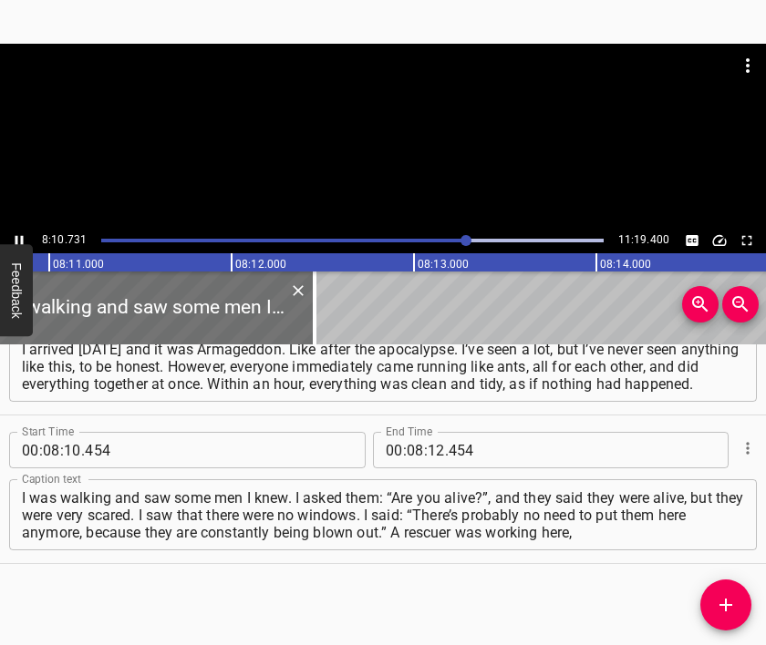
scroll to position [0, 89507]
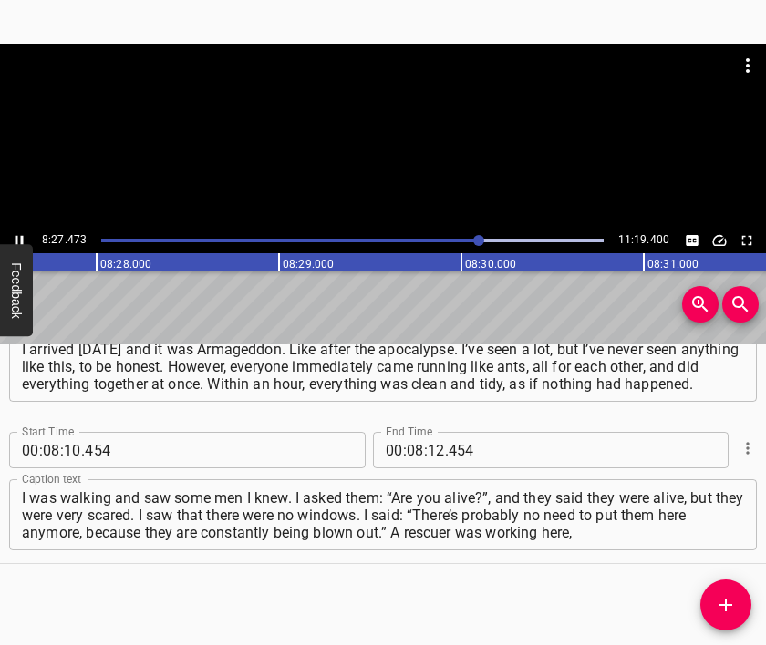
click at [372, 163] on div at bounding box center [383, 136] width 766 height 184
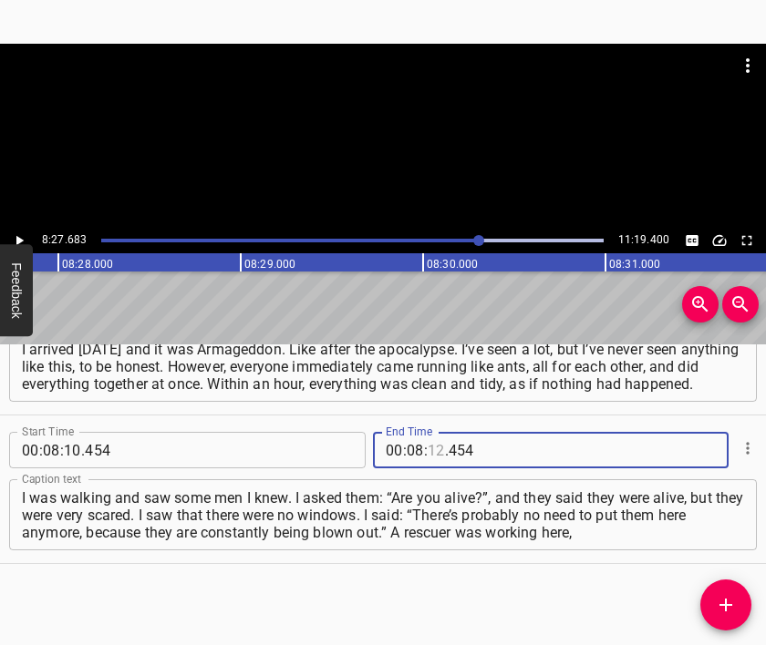
click at [427, 456] on input "number" at bounding box center [435, 450] width 17 height 36
type input "27"
type input "683"
click at [716, 594] on icon "Add Cue" at bounding box center [726, 605] width 22 height 22
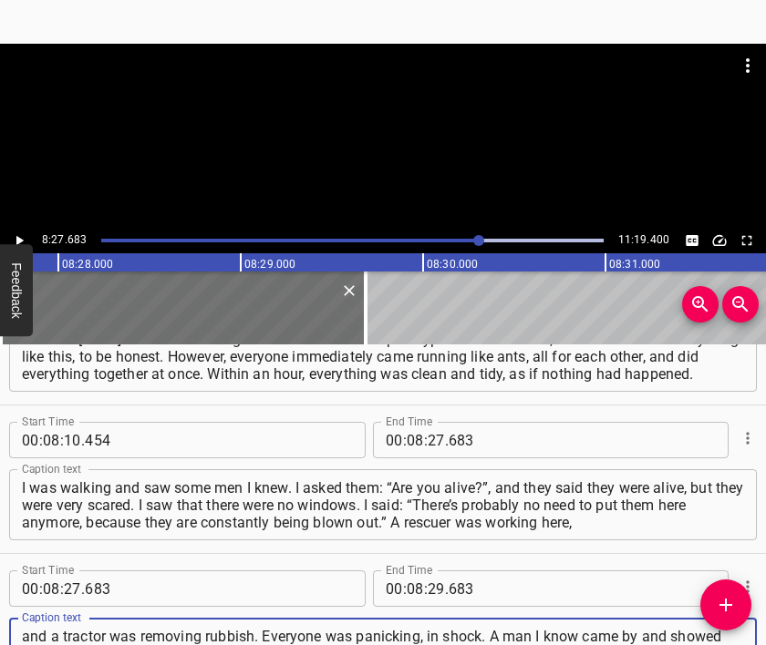
scroll to position [17, 0]
type textarea "and a tractor was removing rubbish. Everyone was panicking, in shock. A man I k…"
click at [357, 138] on div at bounding box center [383, 136] width 766 height 184
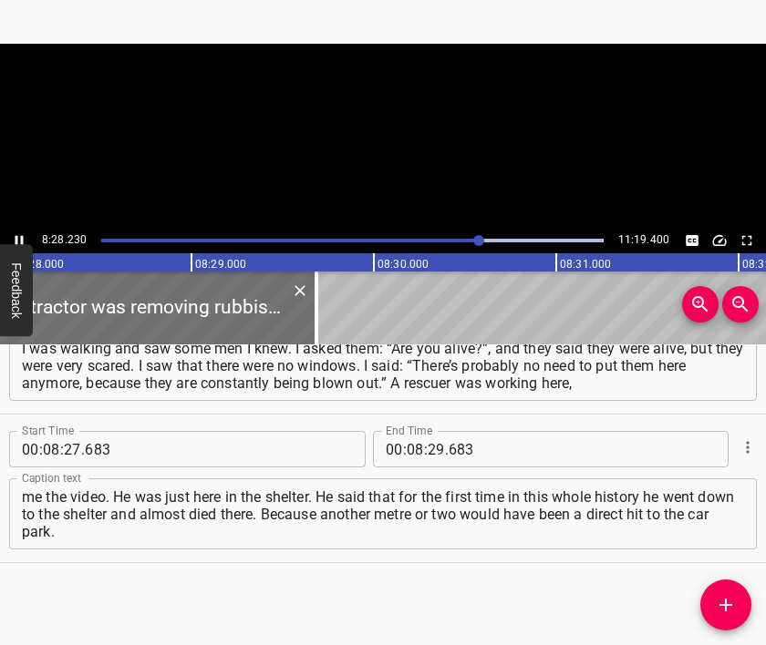
scroll to position [0, 92647]
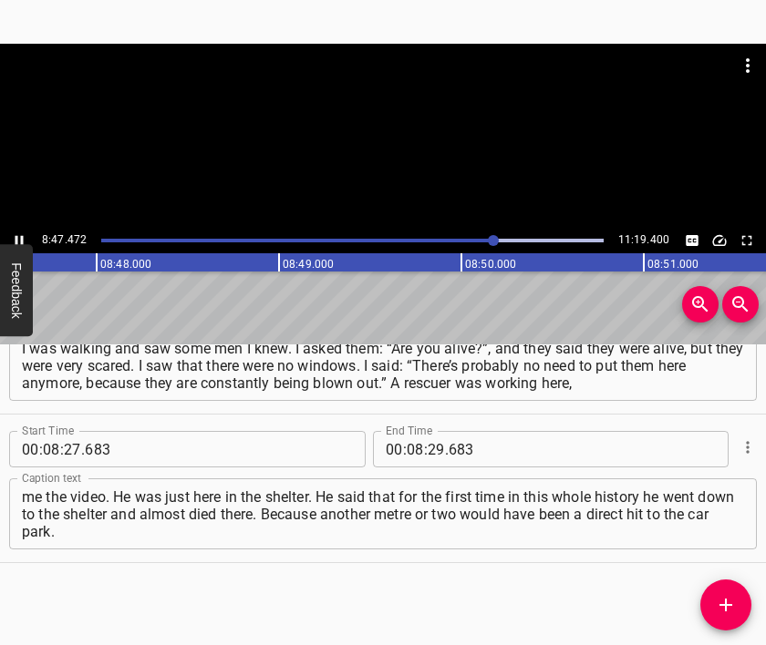
click at [366, 162] on div at bounding box center [383, 136] width 766 height 184
click at [430, 450] on input "number" at bounding box center [435, 449] width 17 height 36
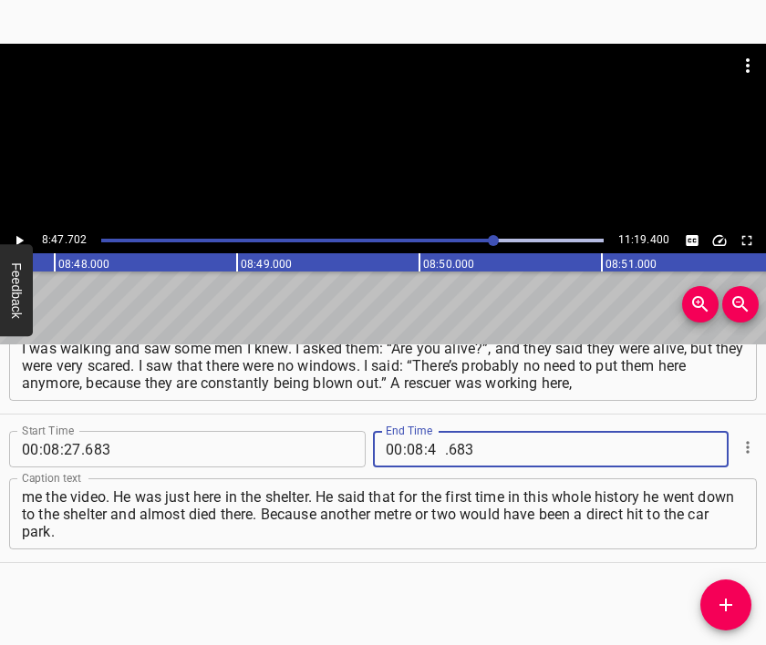
type input "47"
type input "702"
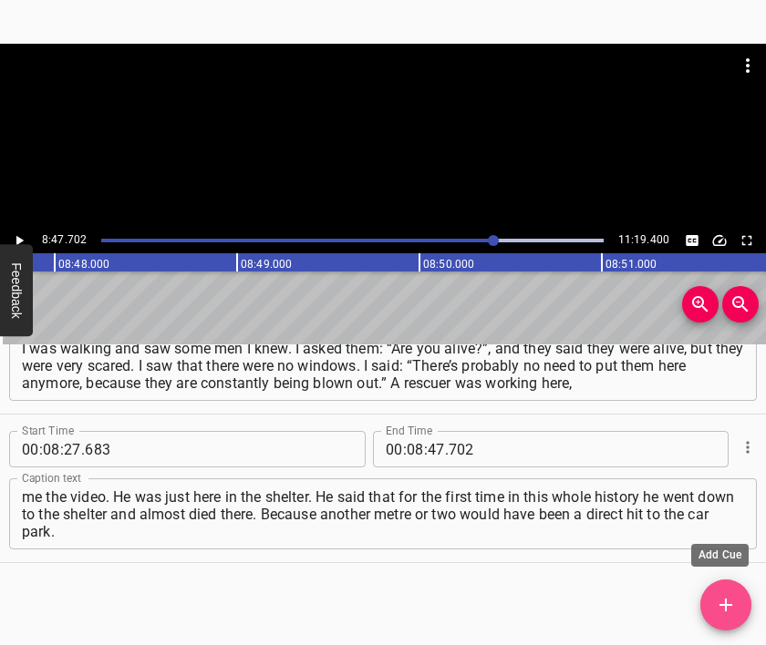
click at [725, 604] on icon "Add Cue" at bounding box center [725, 605] width 13 height 13
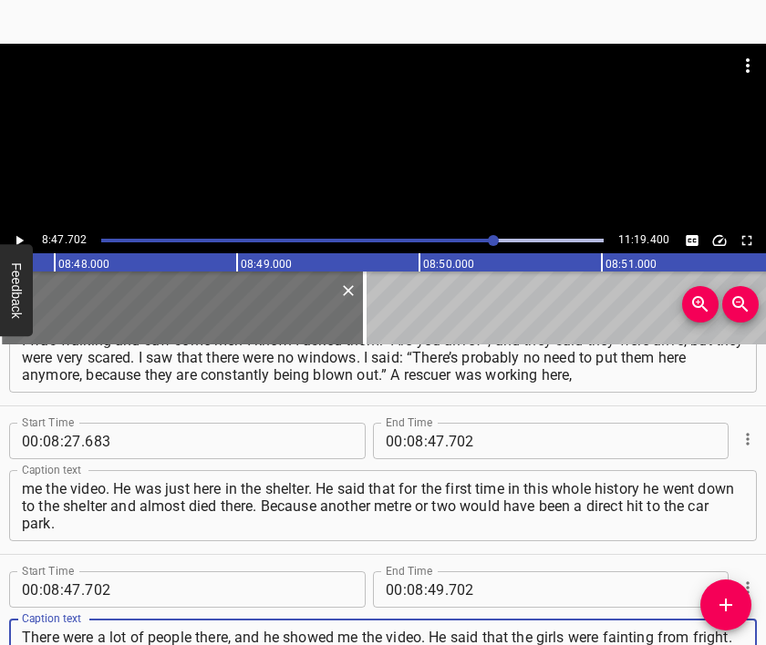
type textarea "There were a lot of people there, and he showed me the video. He said that the …"
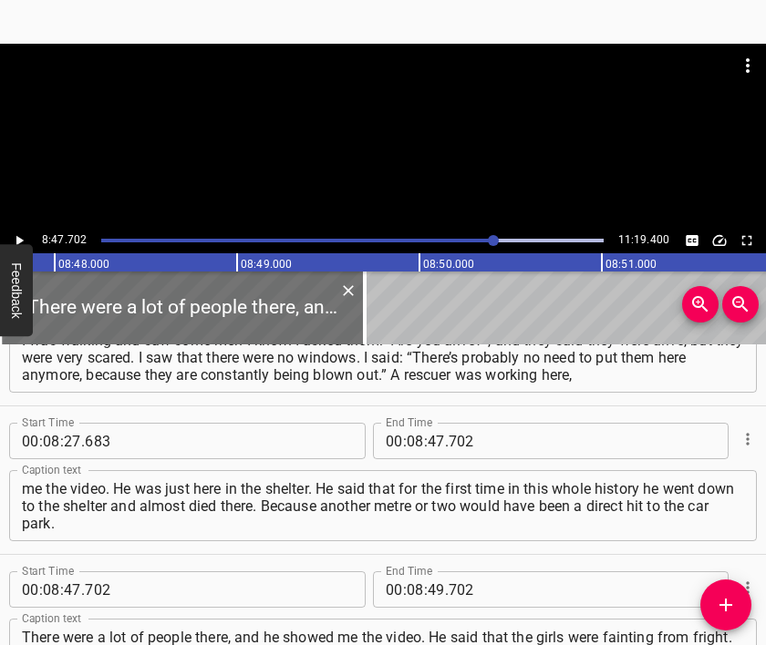
click at [343, 124] on div at bounding box center [383, 89] width 766 height 91
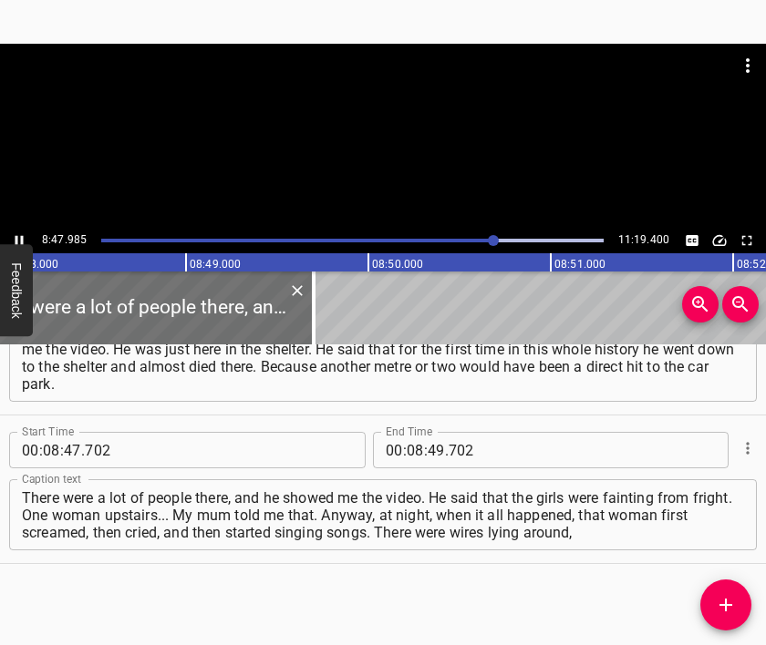
scroll to position [0, 96298]
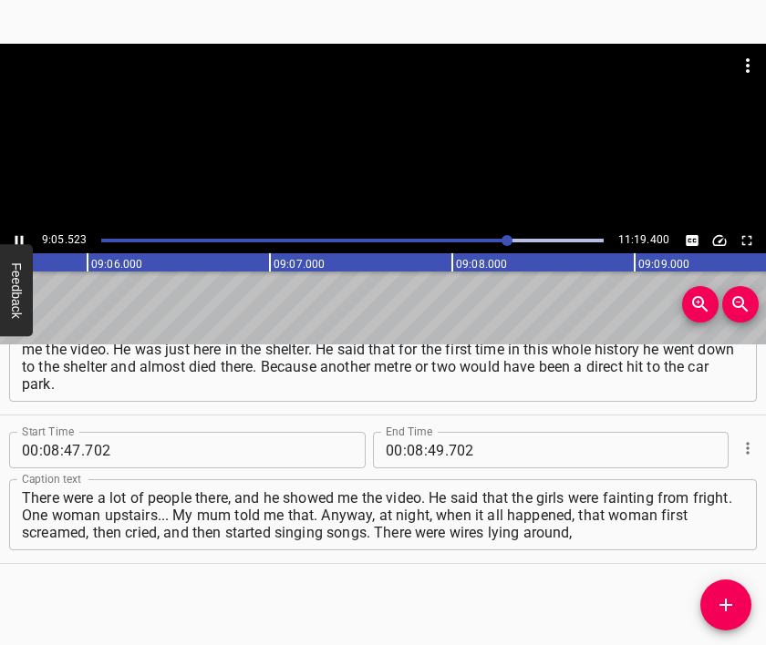
click at [434, 163] on div at bounding box center [383, 136] width 766 height 184
click at [410, 450] on input "number" at bounding box center [415, 450] width 17 height 36
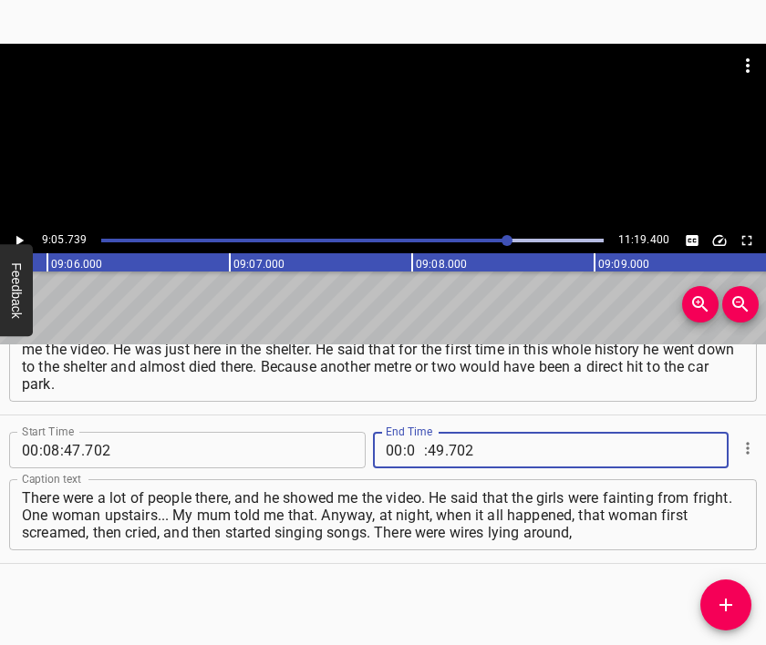
type input "09"
type input "05"
type input "739"
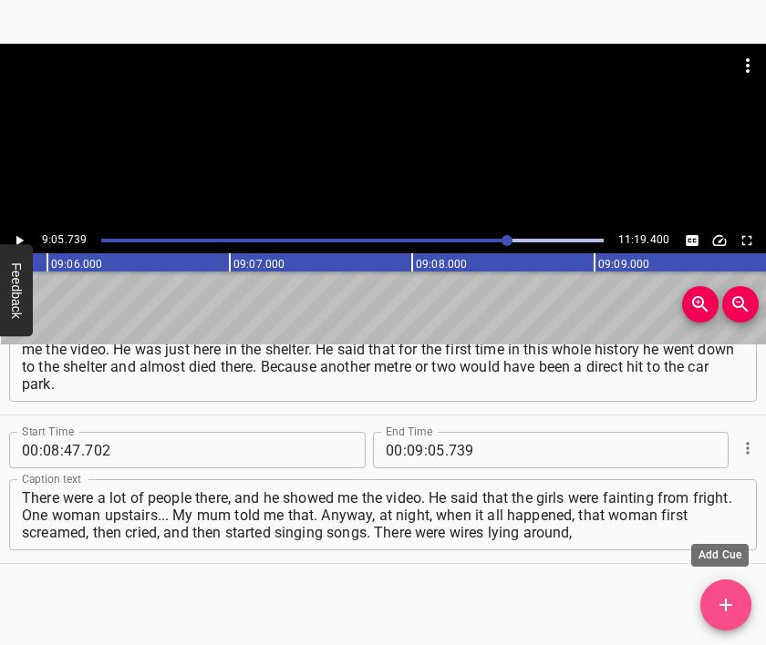
click at [713, 595] on span "Add Cue" at bounding box center [725, 605] width 51 height 22
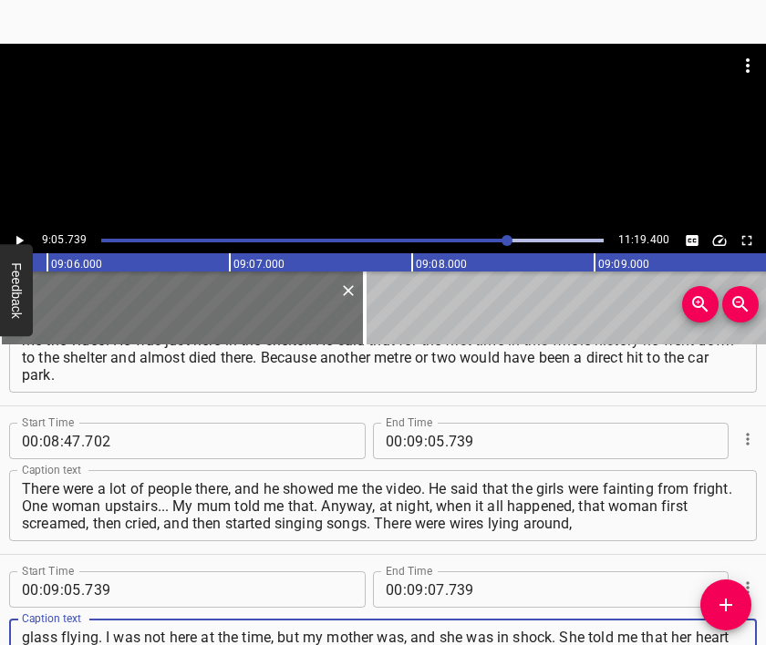
scroll to position [16, 0]
type textarea "glass flying. I was not here at the time, but my mother was, and she was in sho…"
click at [355, 137] on div at bounding box center [383, 136] width 766 height 184
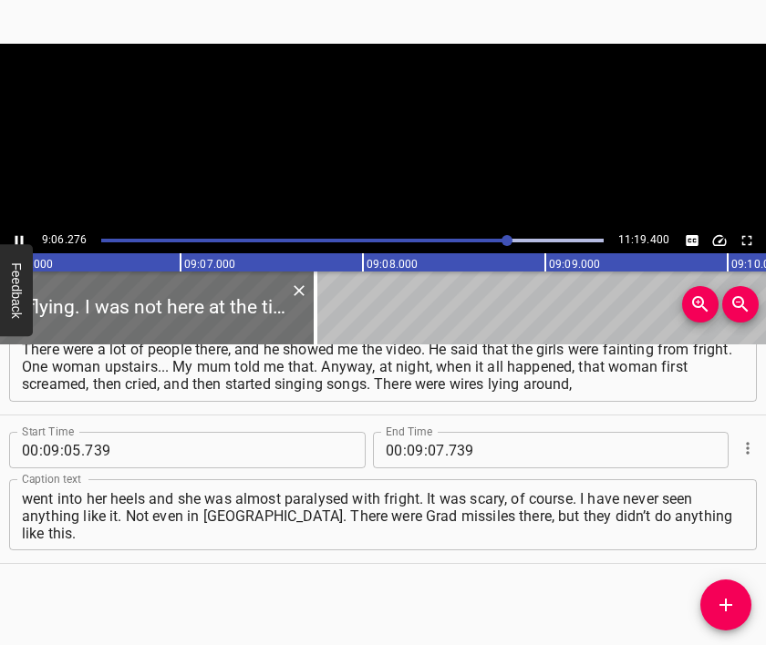
scroll to position [0, 99583]
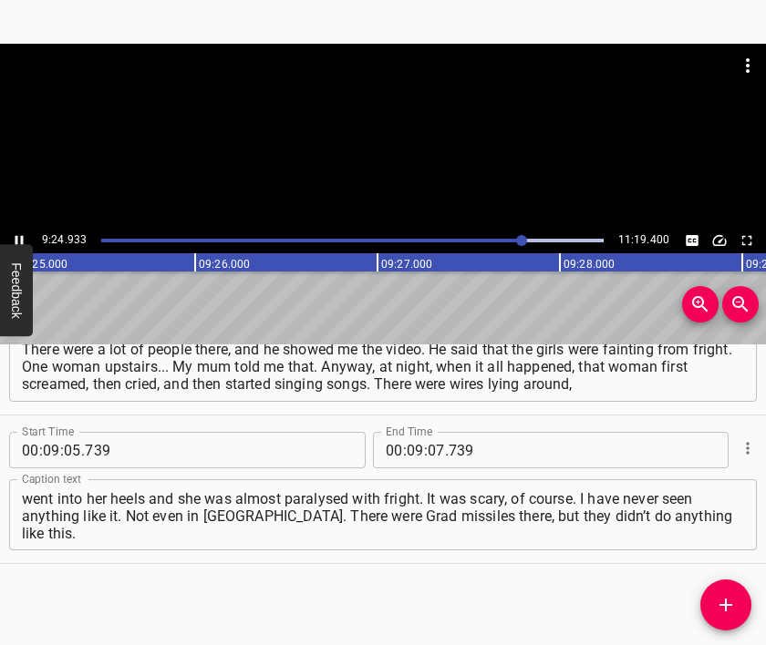
click at [378, 158] on div at bounding box center [383, 136] width 766 height 184
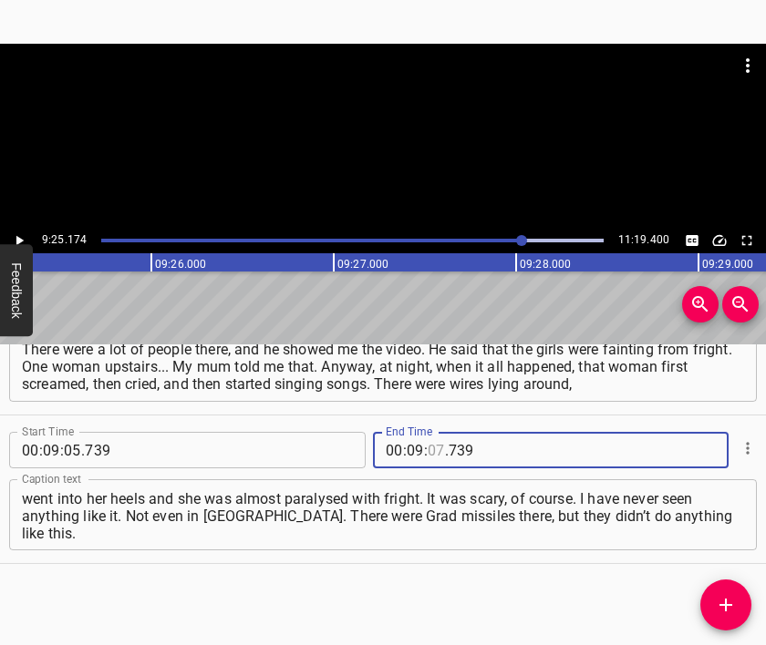
click at [428, 448] on input "number" at bounding box center [435, 450] width 17 height 36
type input "25"
type input "174"
click at [730, 602] on icon "Add Cue" at bounding box center [726, 605] width 22 height 22
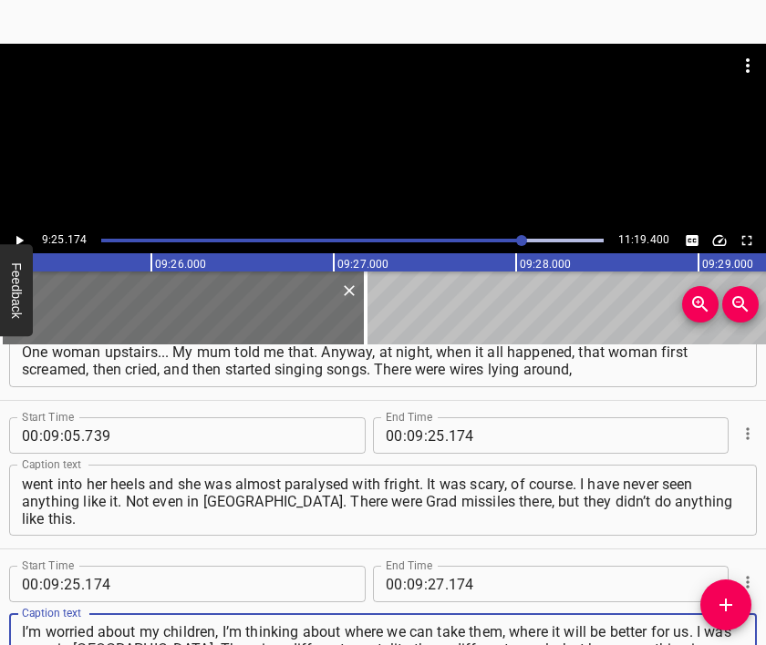
type textarea "I’m worried about my children, I’m thinking about where we can take them, where…"
click at [322, 134] on div at bounding box center [383, 89] width 766 height 91
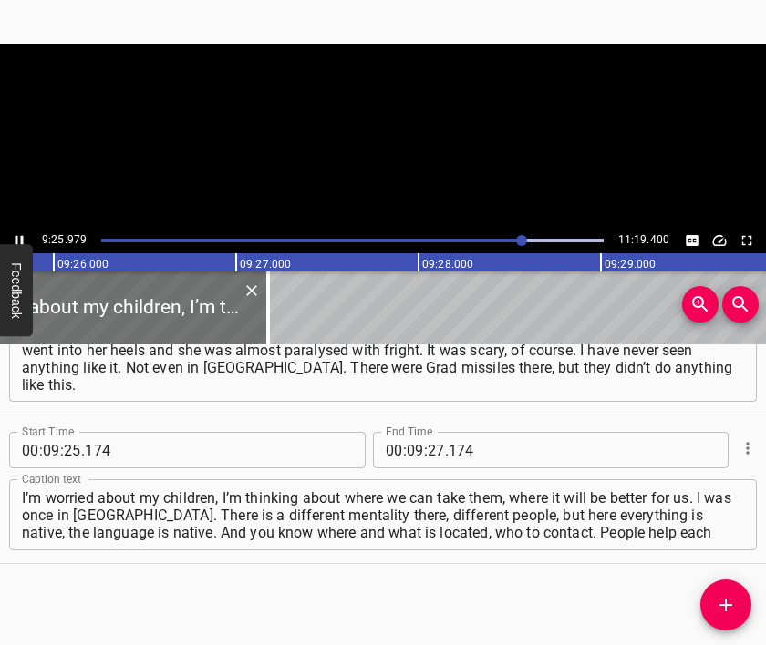
scroll to position [0, 103176]
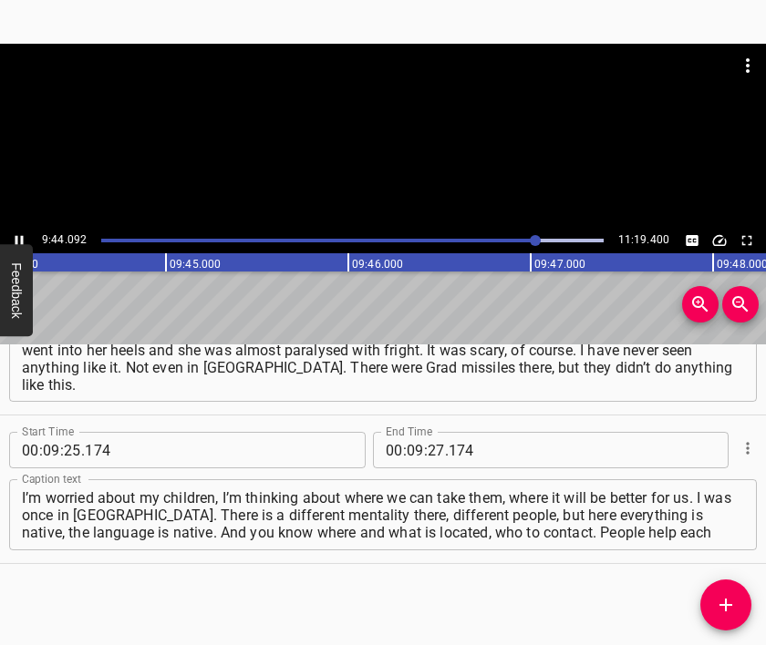
click at [396, 155] on div at bounding box center [383, 136] width 766 height 184
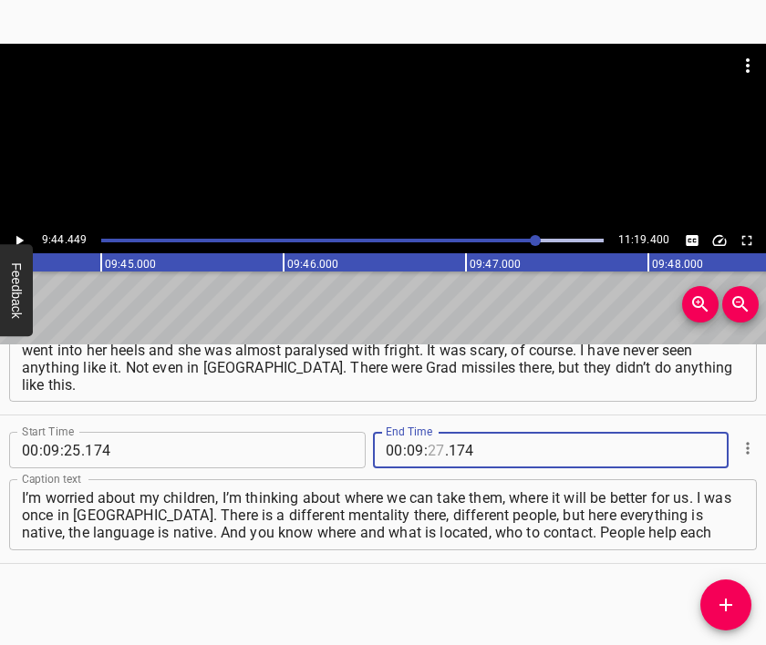
click at [427, 458] on input "number" at bounding box center [435, 450] width 17 height 36
type input "44"
type input "449"
click at [726, 605] on icon "Add Cue" at bounding box center [726, 605] width 22 height 22
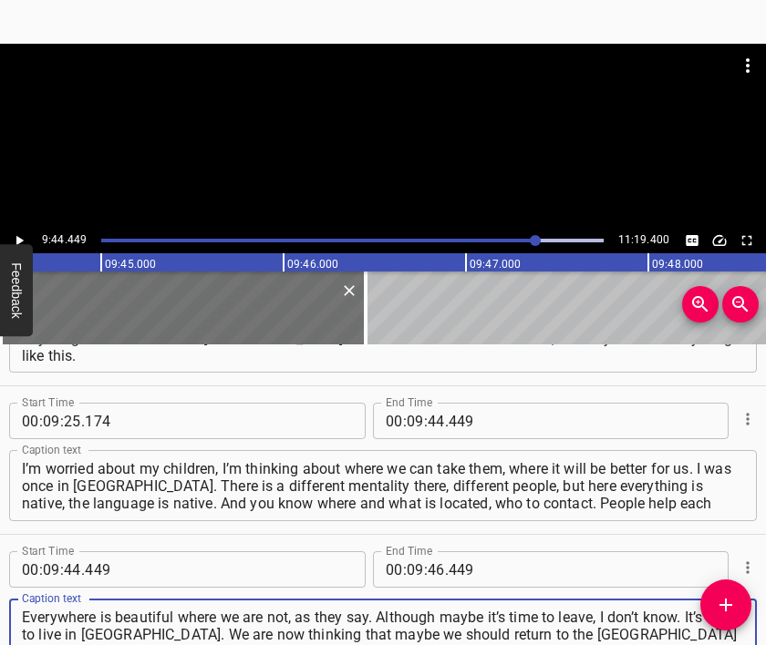
type textarea "Everywhere is beautiful where we are not, as they say. Although maybe it’s time…"
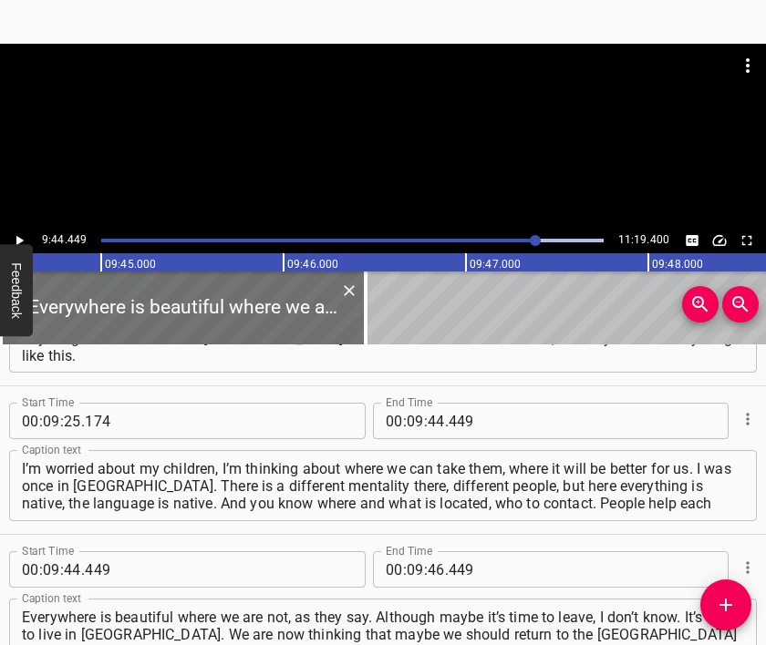
click at [371, 149] on div at bounding box center [383, 136] width 766 height 184
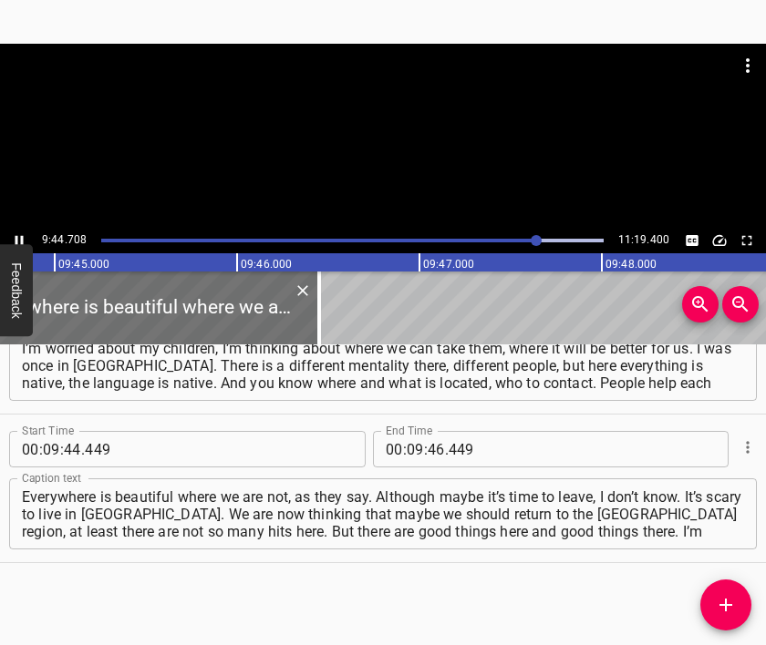
scroll to position [0, 106590]
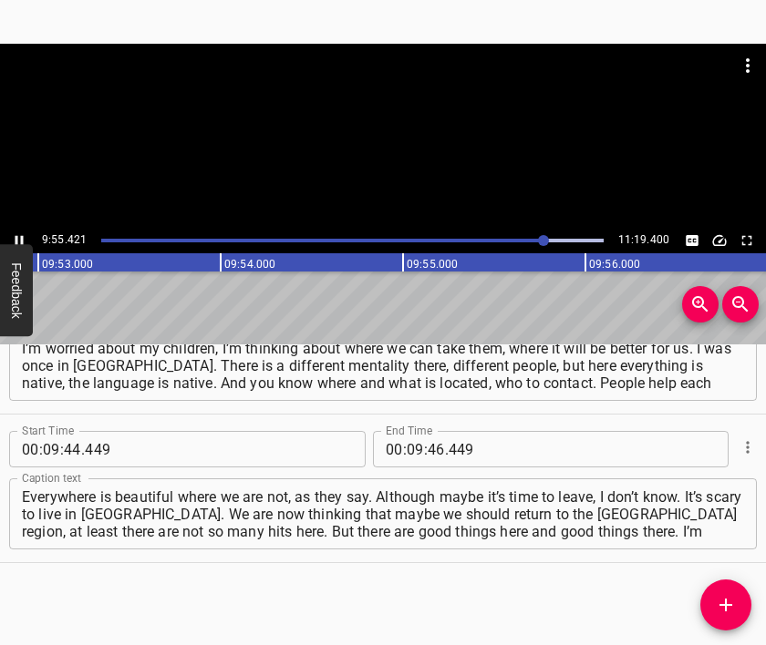
click at [275, 161] on div at bounding box center [383, 136] width 766 height 184
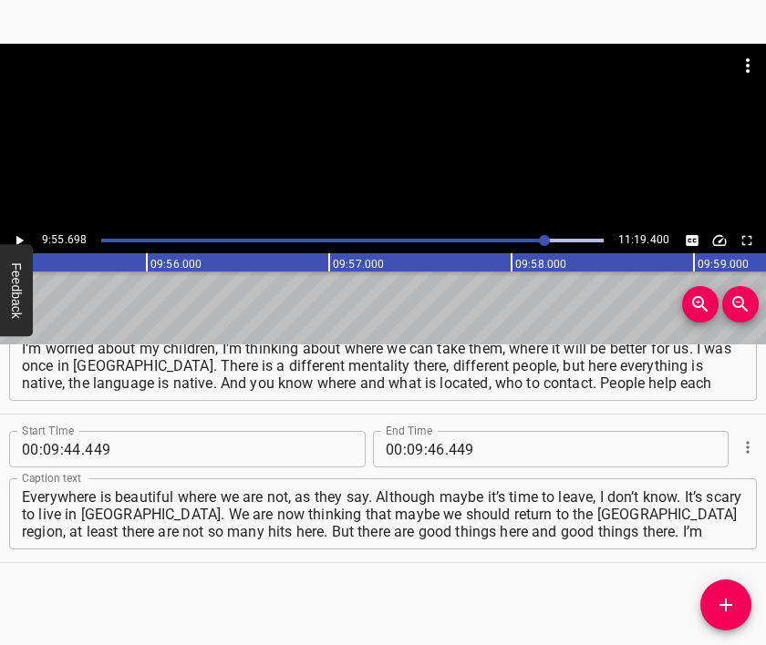
scroll to position [0, 108594]
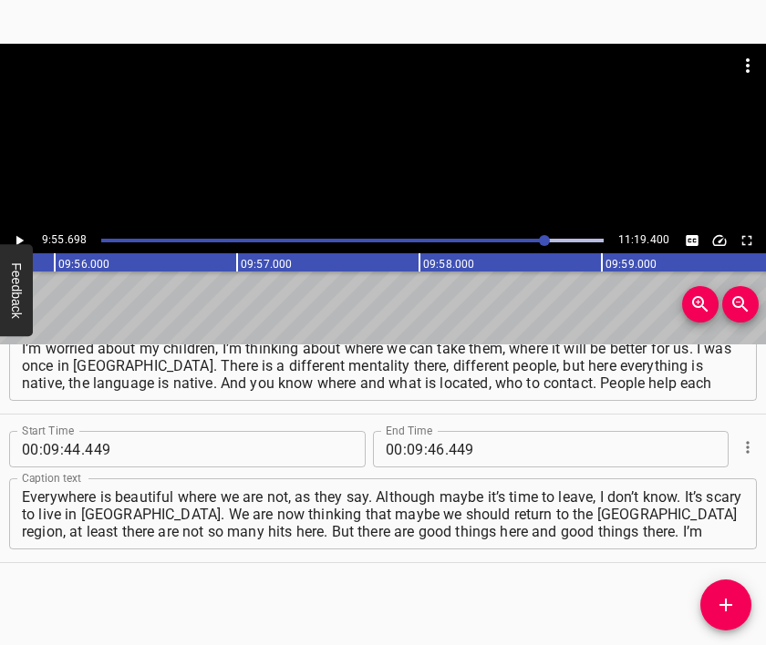
click at [376, 138] on div at bounding box center [383, 136] width 766 height 184
click at [375, 134] on div at bounding box center [383, 89] width 766 height 91
click at [407, 448] on input "number" at bounding box center [415, 449] width 17 height 36
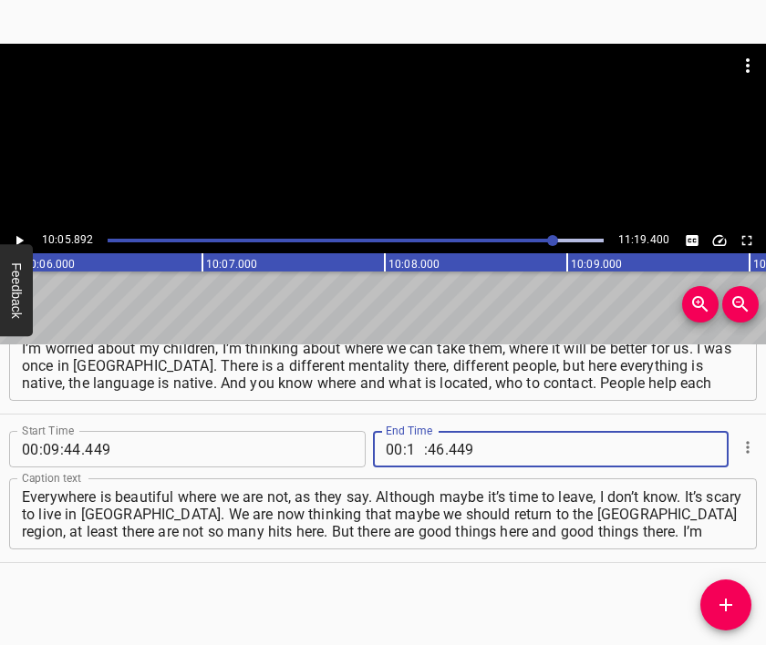
type input "10"
type input "05"
type input "892"
click at [722, 597] on icon "Add Cue" at bounding box center [726, 605] width 22 height 22
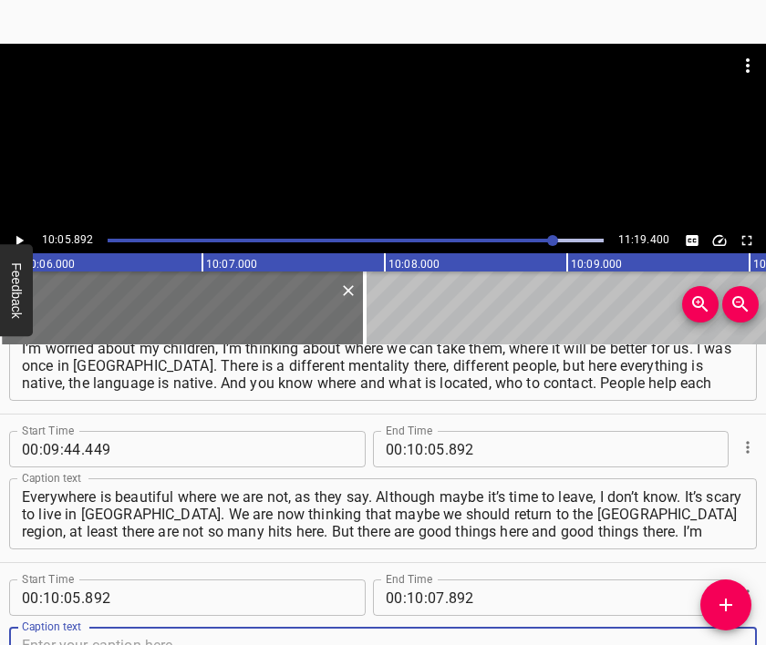
scroll to position [4547, 0]
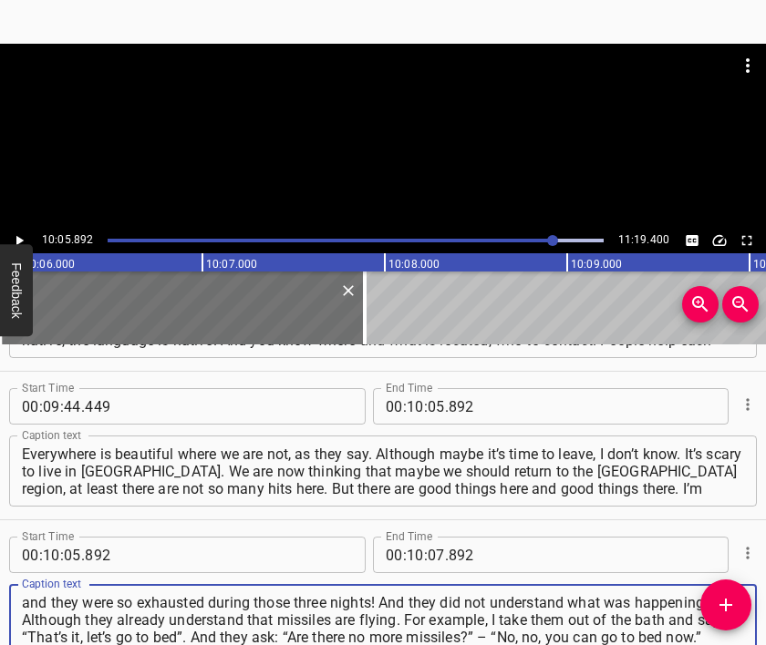
type textarea "and they were so exhausted during those three nights! And they did not understa…"
click at [380, 108] on div at bounding box center [383, 89] width 766 height 91
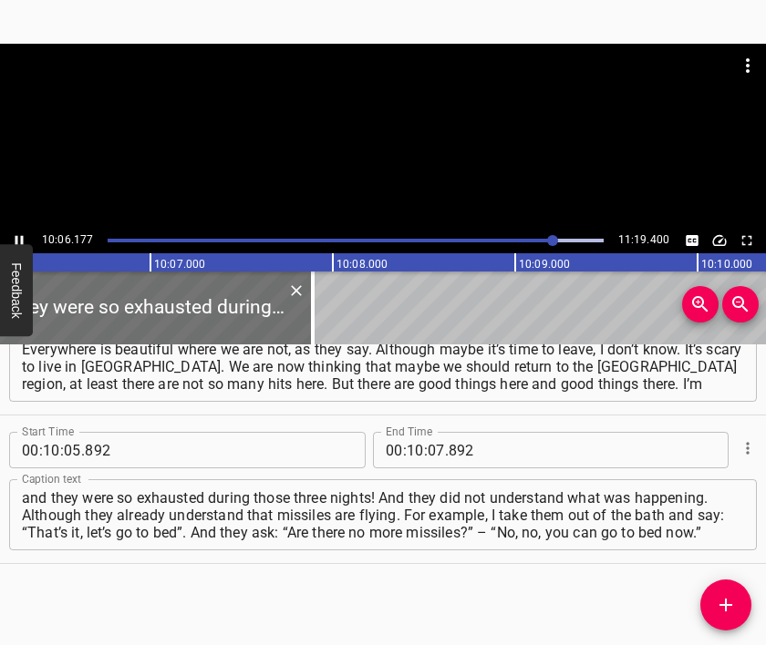
scroll to position [0, 110549]
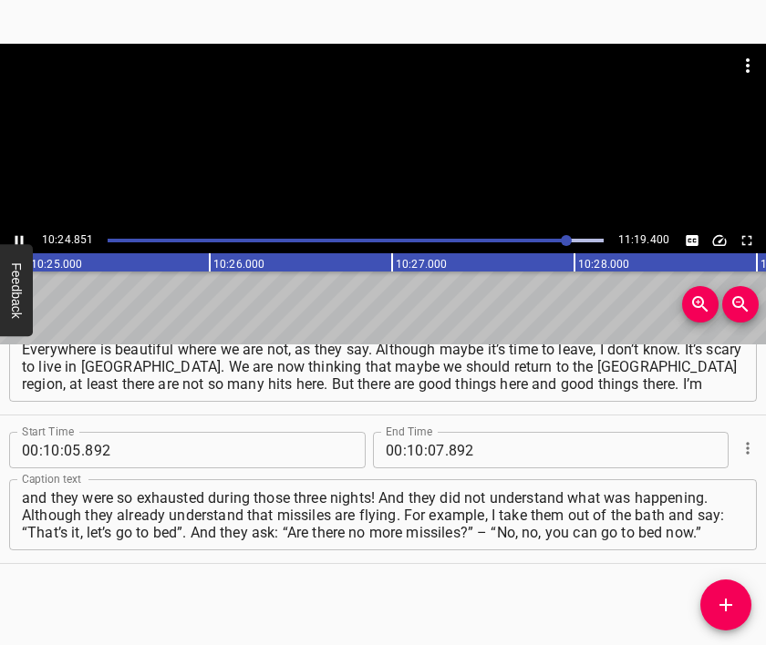
click at [416, 189] on div at bounding box center [383, 136] width 766 height 184
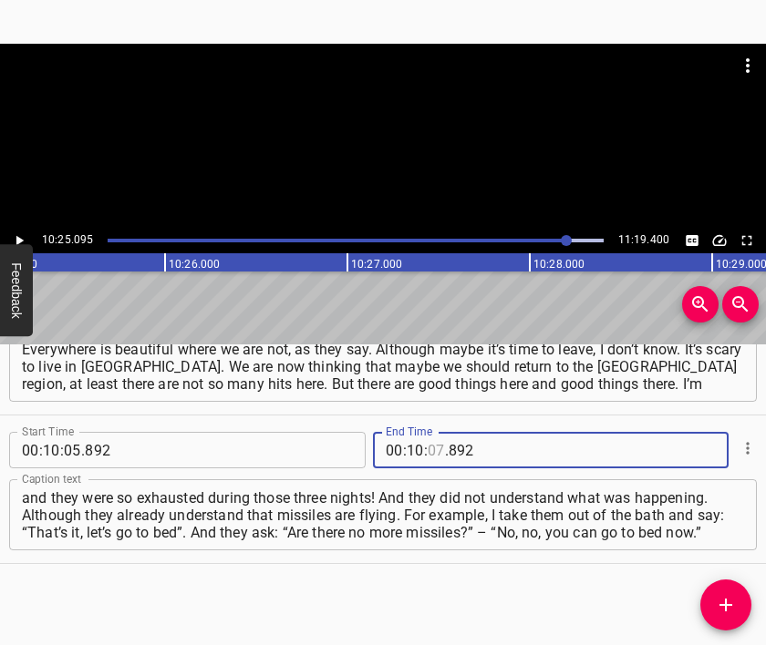
click at [427, 448] on input "number" at bounding box center [435, 450] width 17 height 36
type input "25"
type input "095"
click at [722, 589] on button "Add Cue" at bounding box center [725, 605] width 51 height 51
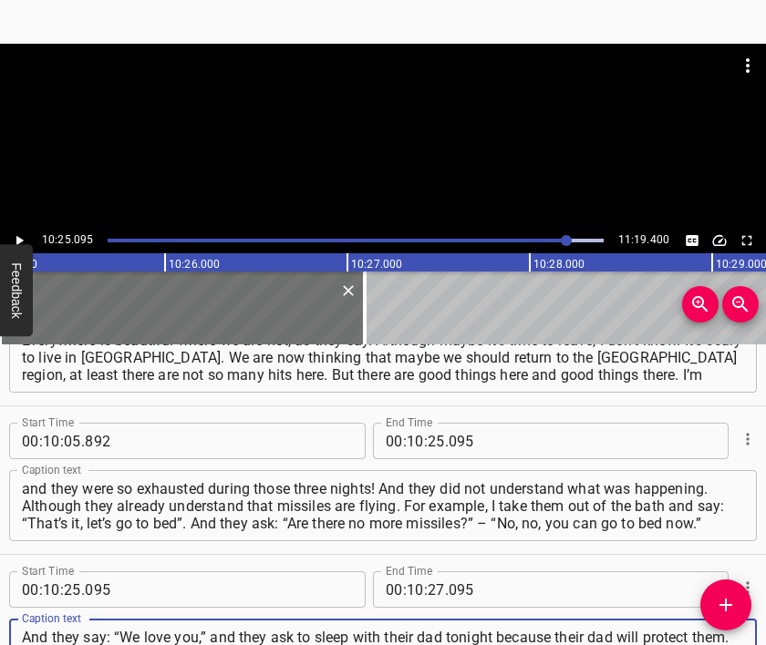
type textarea "And they say: “We love you,” and they ask to sleep with their dad tonight becau…"
click at [334, 167] on div at bounding box center [383, 136] width 766 height 184
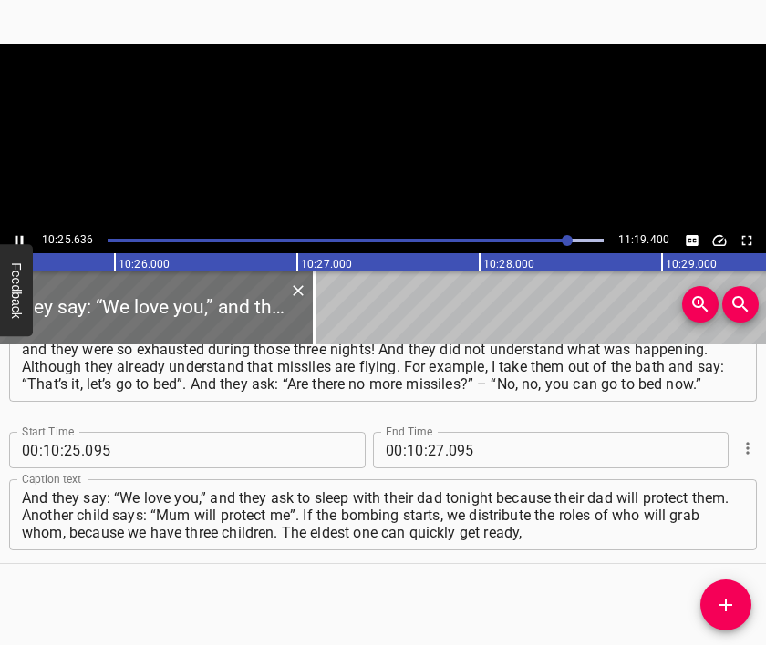
scroll to position [0, 114051]
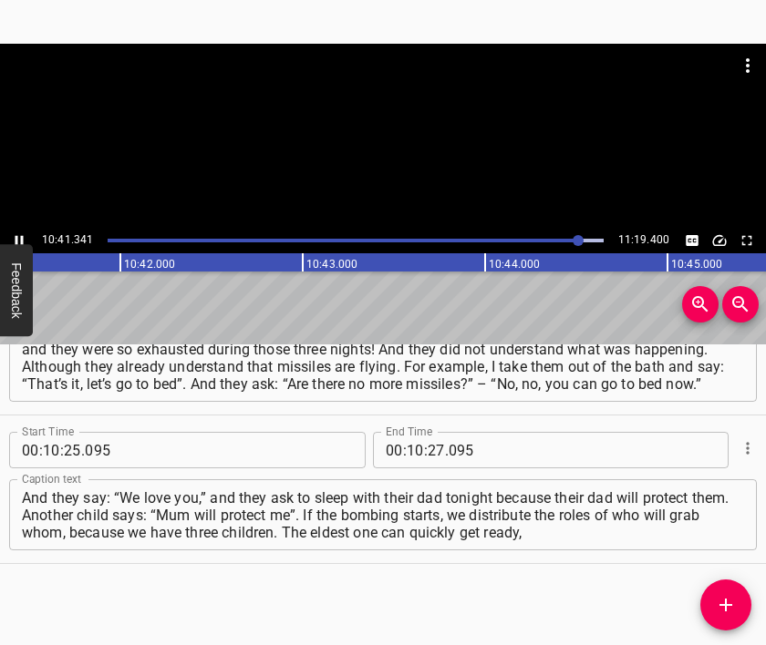
click at [386, 142] on div at bounding box center [383, 136] width 766 height 184
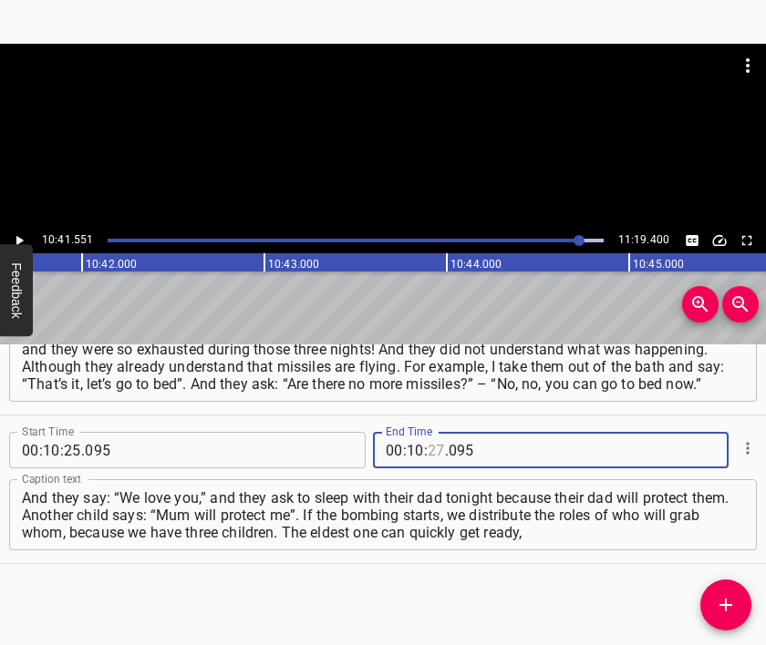
click at [430, 453] on input "number" at bounding box center [435, 450] width 17 height 36
type input "41"
type input "551"
click at [716, 601] on icon "Add Cue" at bounding box center [726, 605] width 22 height 22
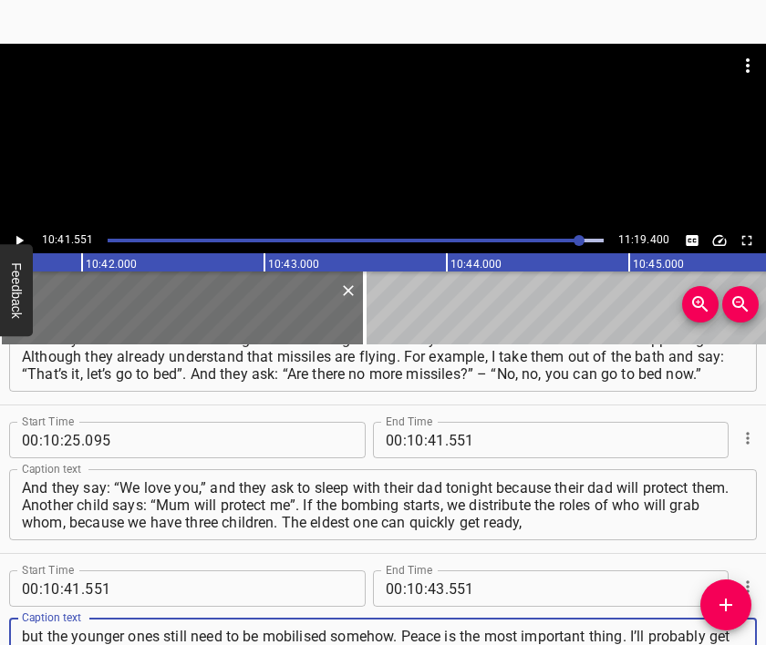
type textarea "but the younger ones still need to be mobilised somehow. Peace is the most impo…"
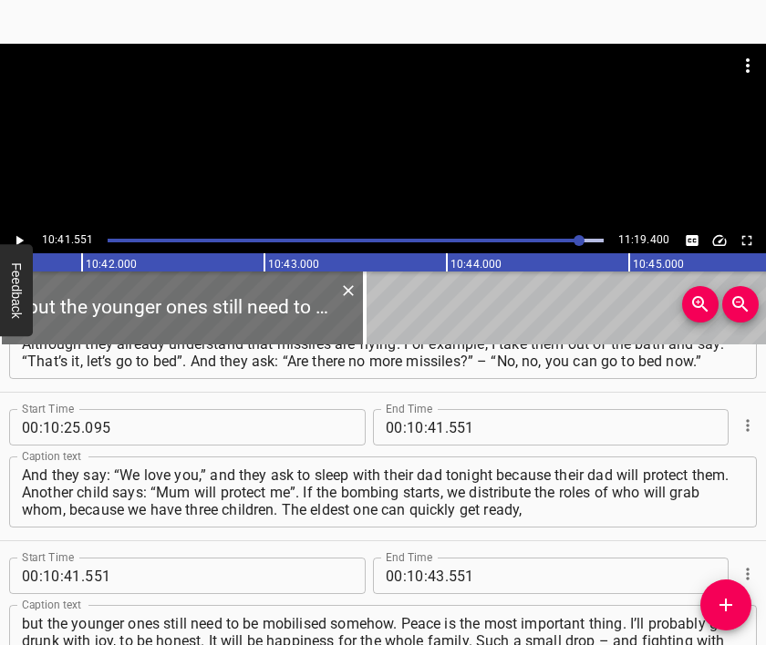
click at [374, 102] on div at bounding box center [383, 89] width 766 height 91
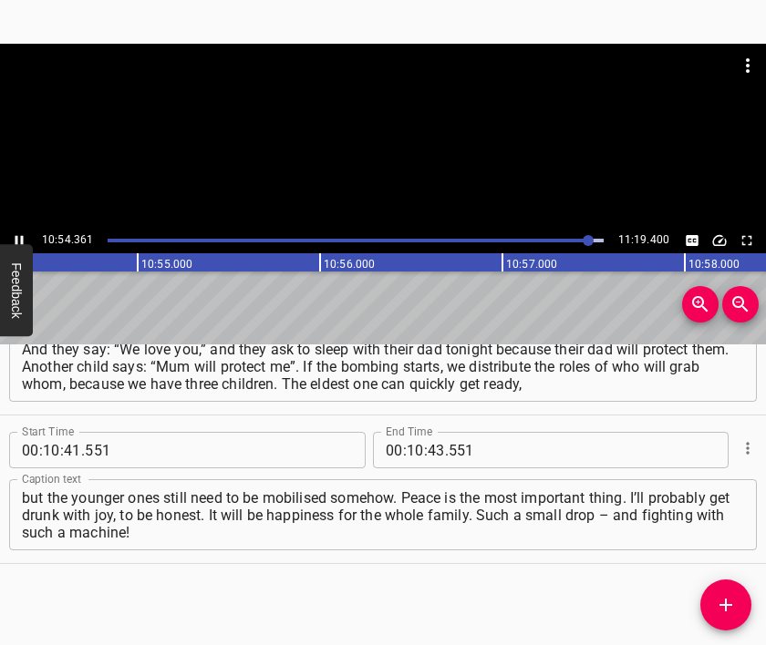
scroll to position [0, 119288]
click at [360, 145] on div at bounding box center [383, 136] width 766 height 184
click at [427, 448] on input "number" at bounding box center [435, 450] width 17 height 36
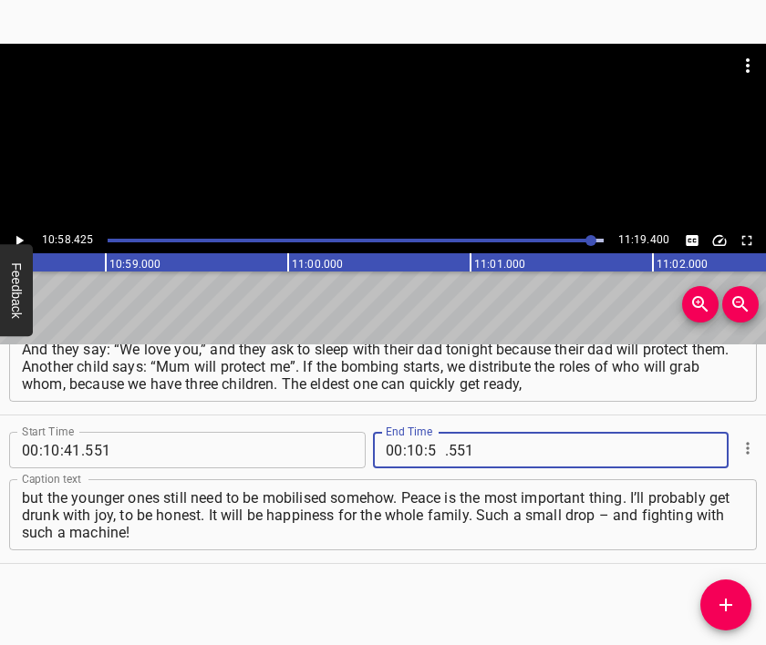
type input "58"
type input "425"
click at [729, 594] on icon "Add Cue" at bounding box center [726, 605] width 22 height 22
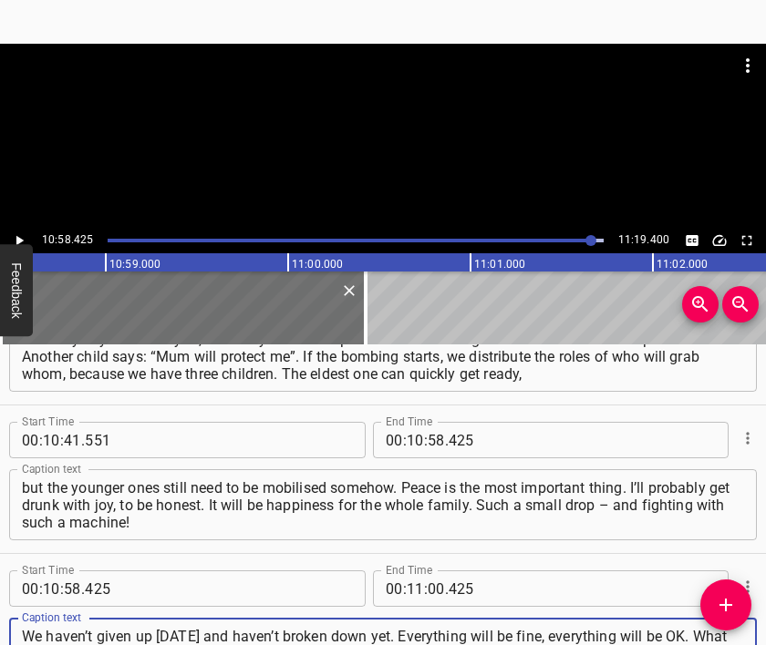
type textarea "We haven’t given up [DATE] and haven’t broken down yet. Everything will be fine…"
click at [343, 112] on div at bounding box center [383, 89] width 766 height 91
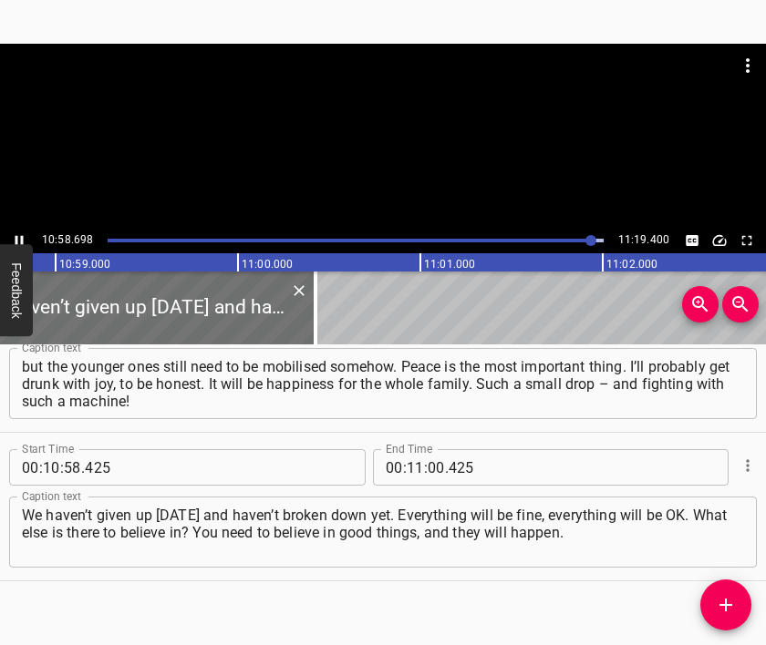
scroll to position [5133, 0]
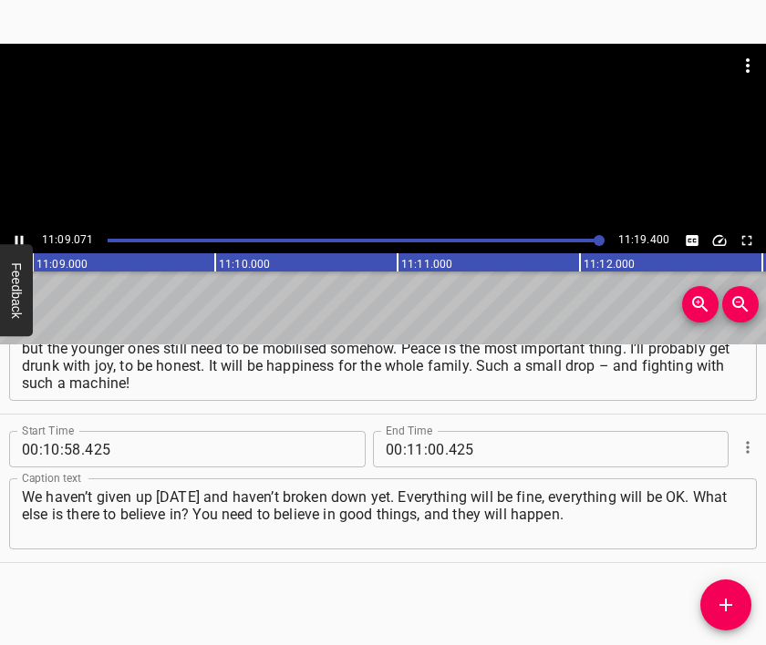
click at [375, 149] on div at bounding box center [383, 136] width 766 height 184
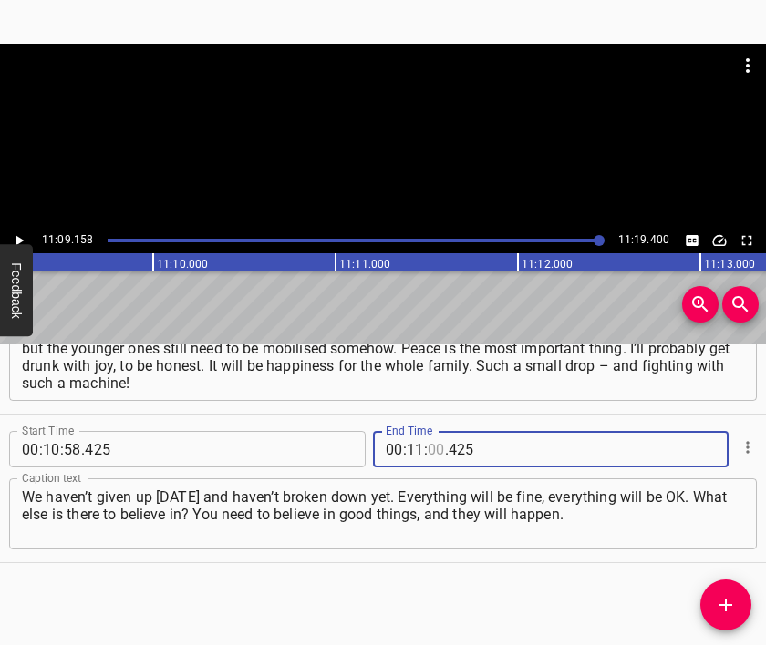
click at [427, 446] on input "number" at bounding box center [435, 449] width 17 height 36
type input "09"
type input "350"
click at [663, 509] on textarea "We haven’t given up [DATE] and haven’t broken down yet. Everything will be fine…" at bounding box center [383, 515] width 722 height 52
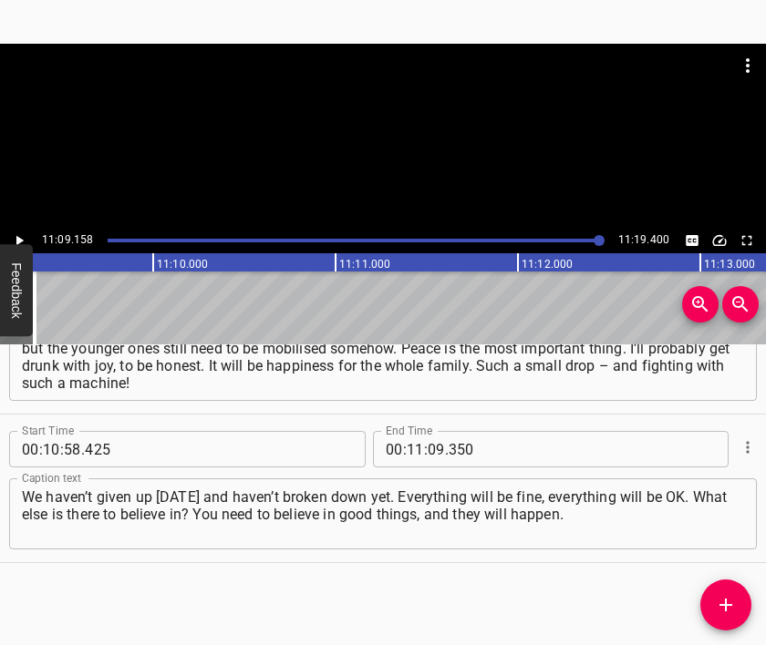
click at [380, 123] on div at bounding box center [383, 89] width 766 height 91
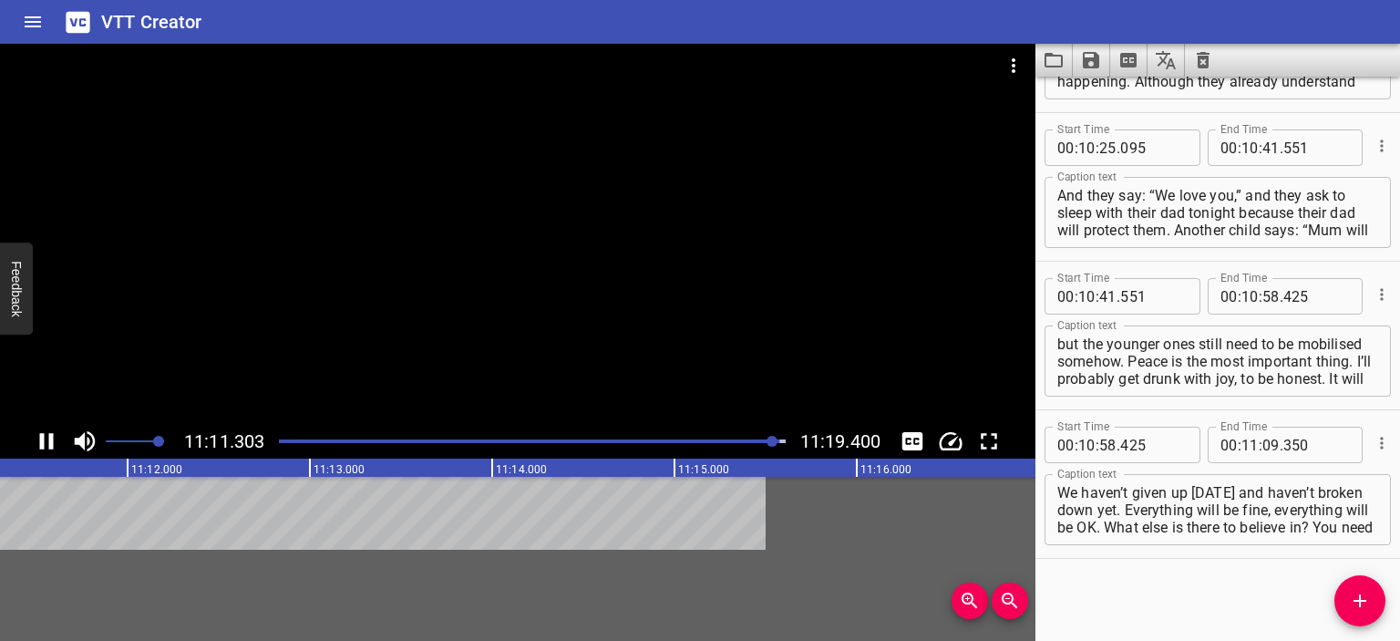
scroll to position [4870, 0]
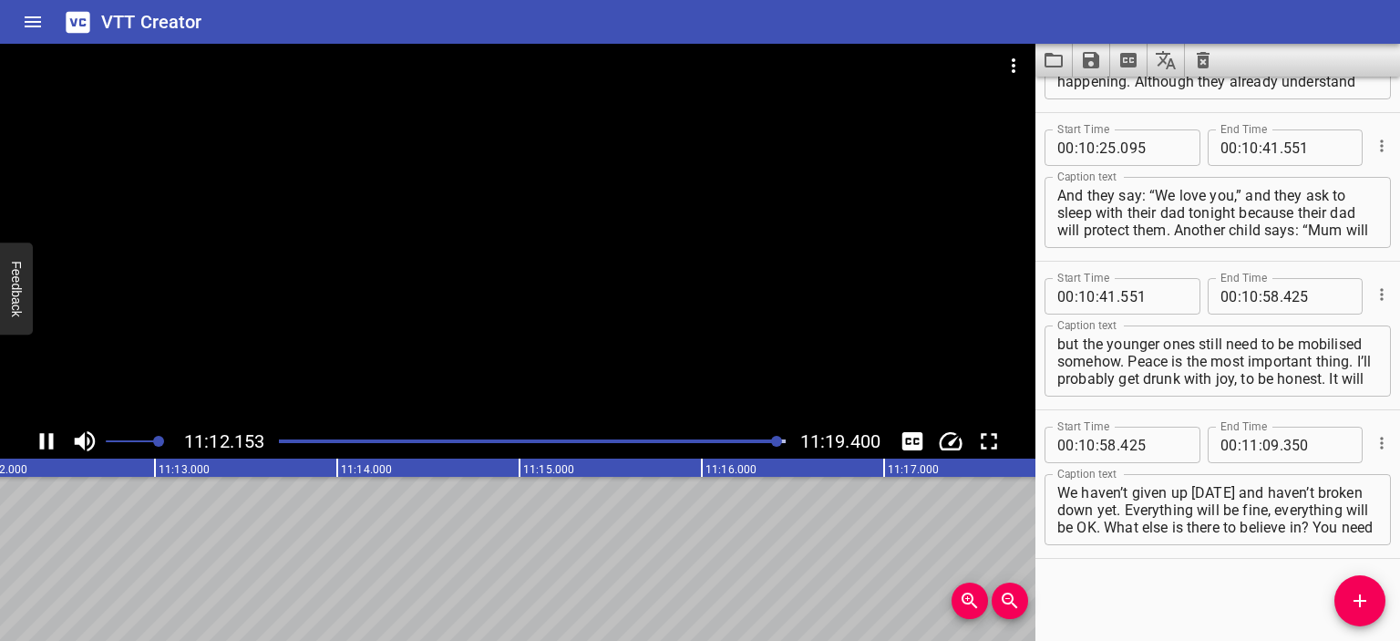
click at [1087, 57] on icon "Save captions to file" at bounding box center [1091, 60] width 16 height 16
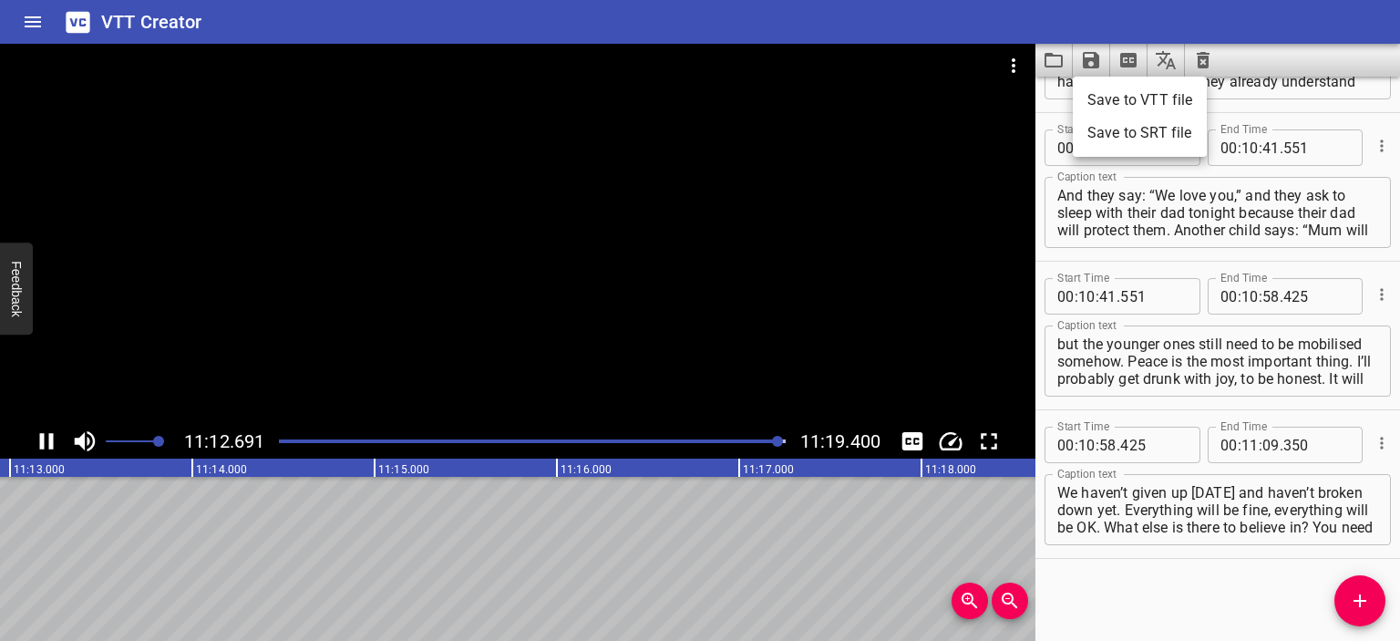
click at [1137, 101] on li "Save to VTT file" at bounding box center [1140, 100] width 134 height 33
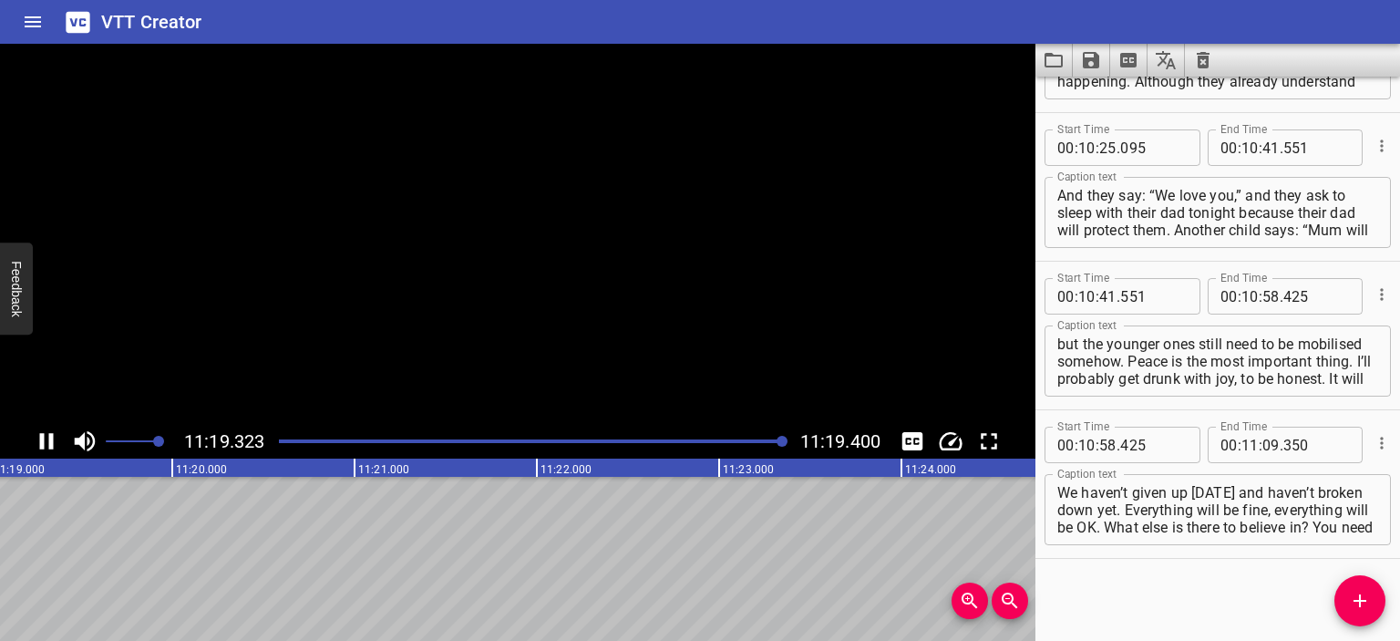
scroll to position [0, 123853]
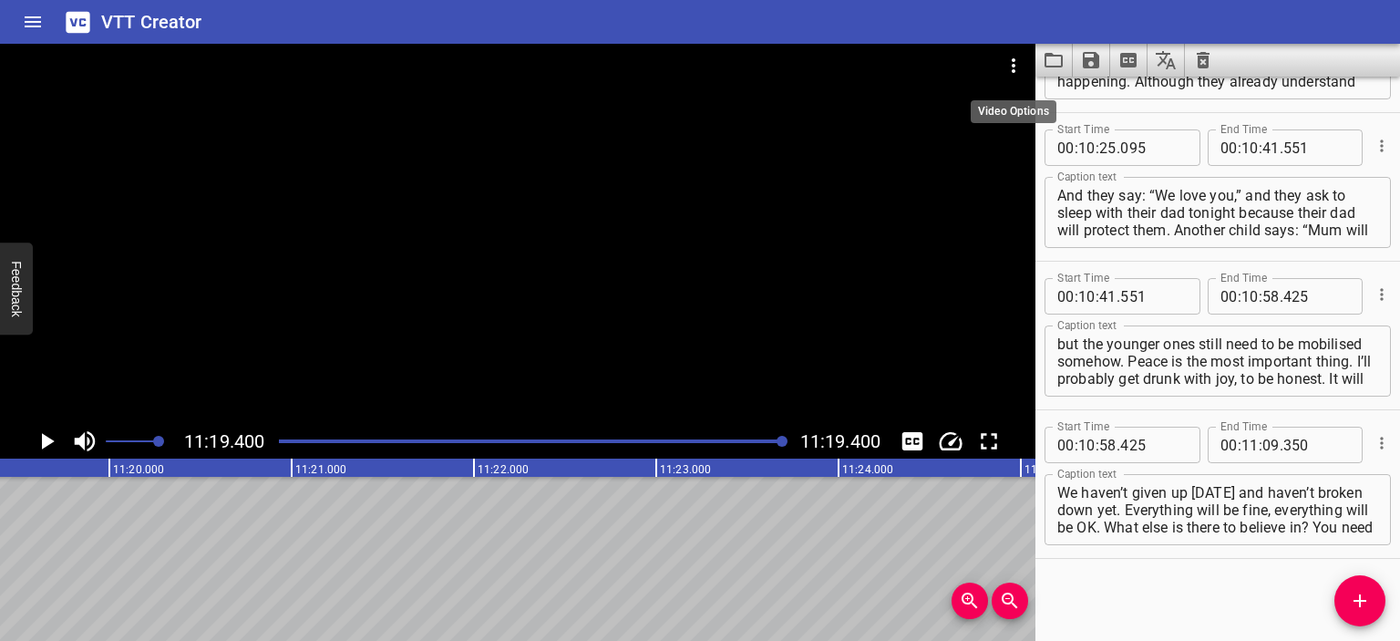
click at [1014, 65] on icon "Video Options" at bounding box center [1014, 65] width 4 height 15
click at [1014, 65] on li "Select New Video File..." at bounding box center [1082, 67] width 181 height 33
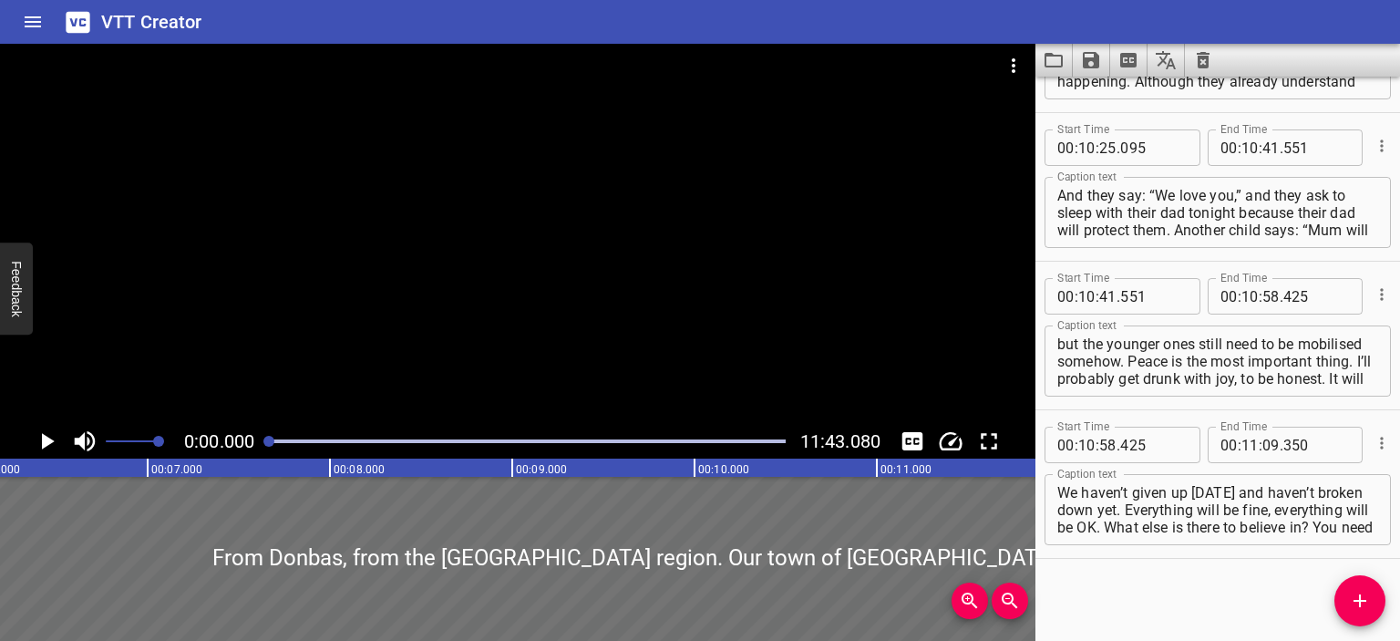
scroll to position [0, 0]
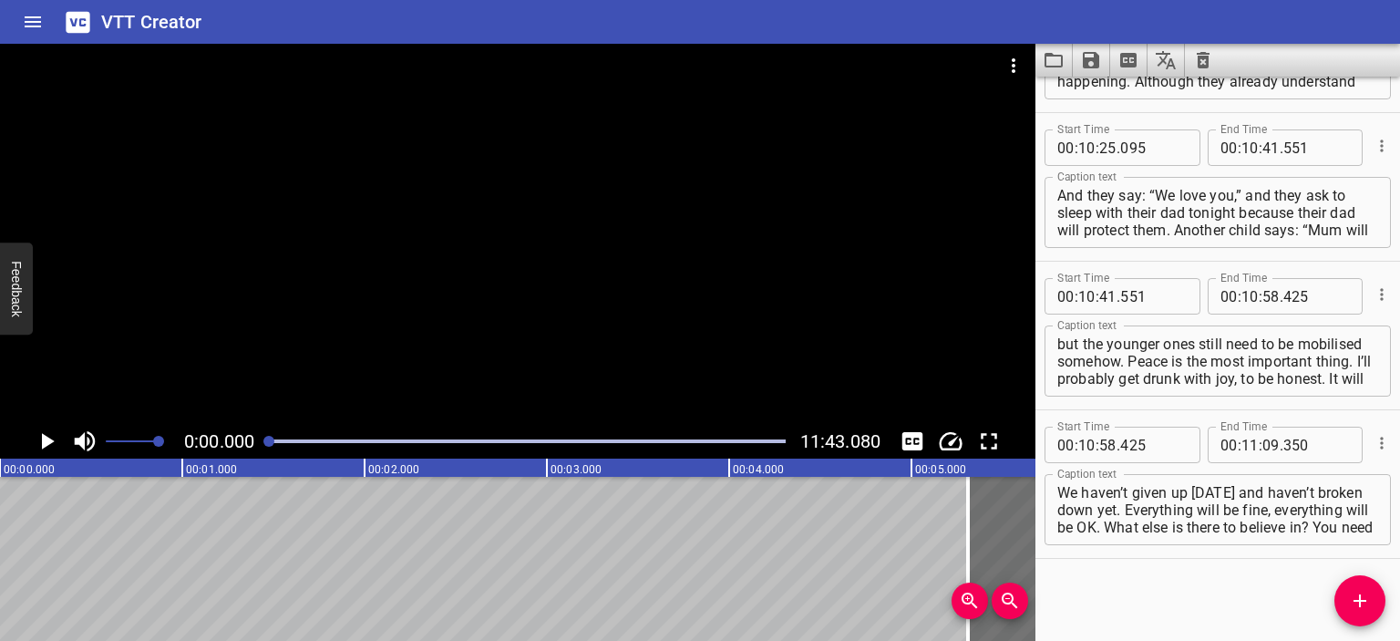
click at [44, 436] on icon "Play/Pause" at bounding box center [48, 441] width 13 height 16
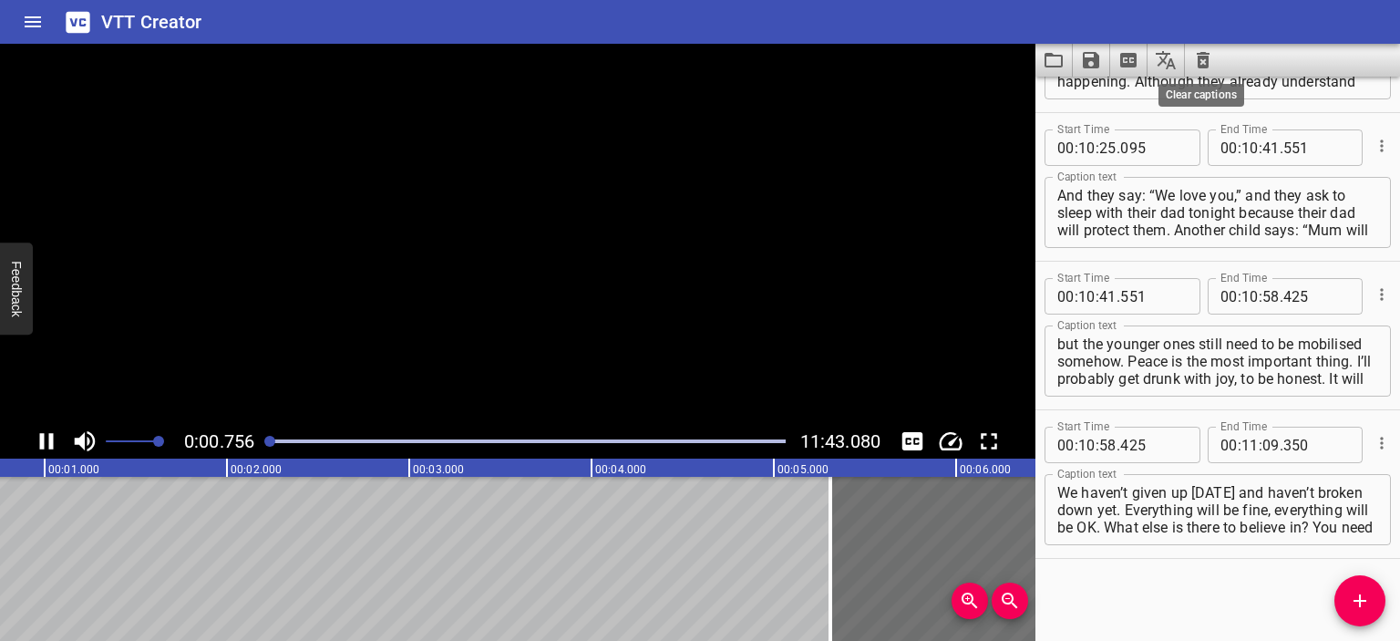
click at [1202, 54] on icon "Clear captions" at bounding box center [1203, 60] width 13 height 16
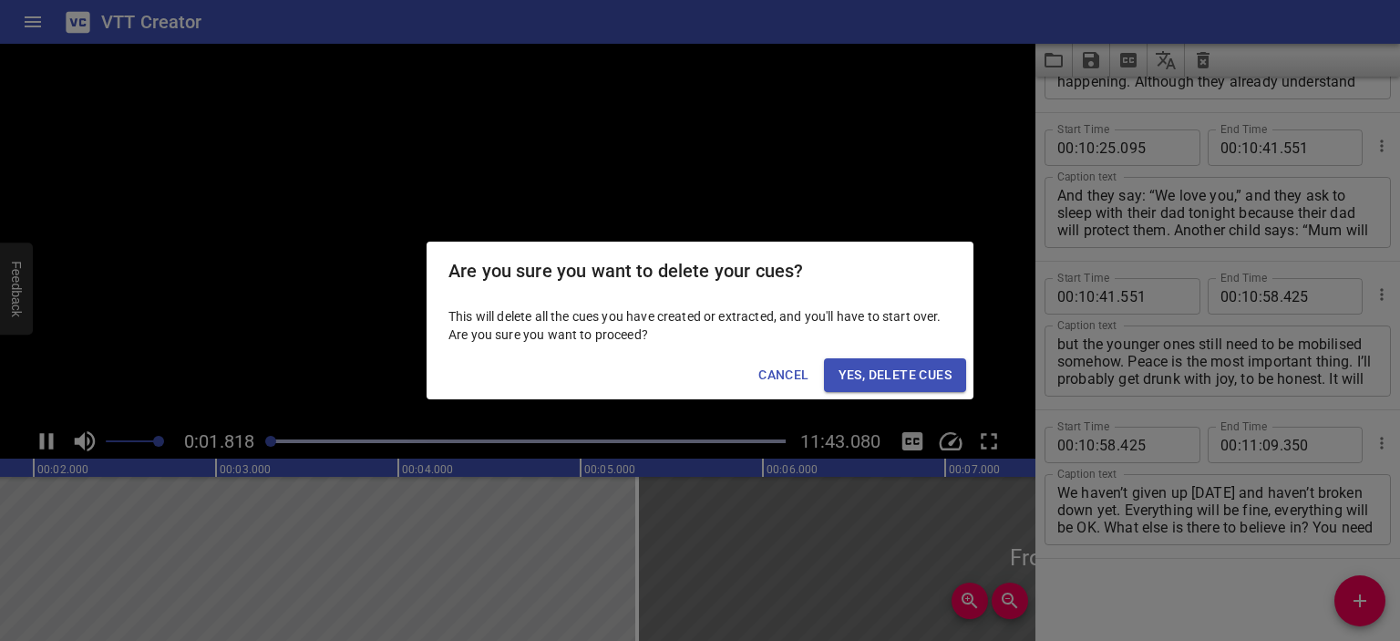
click at [902, 371] on span "Yes, Delete Cues" at bounding box center [895, 375] width 113 height 23
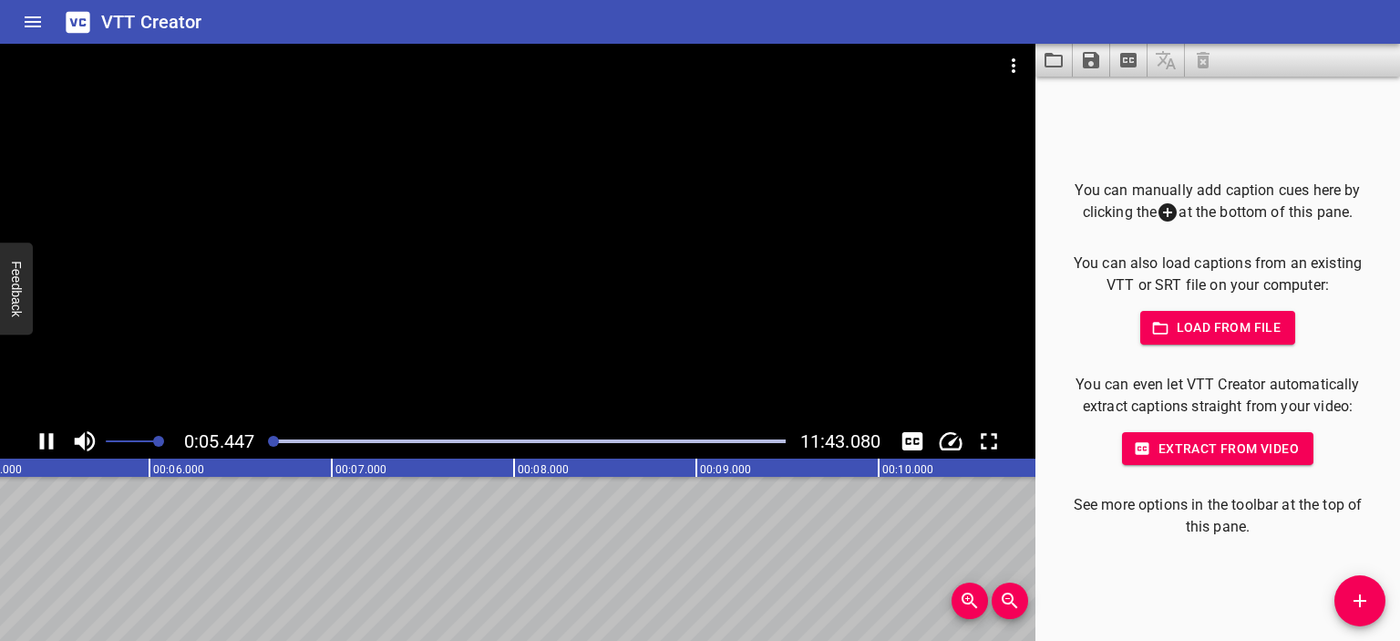
click at [591, 261] on div at bounding box center [517, 234] width 1035 height 380
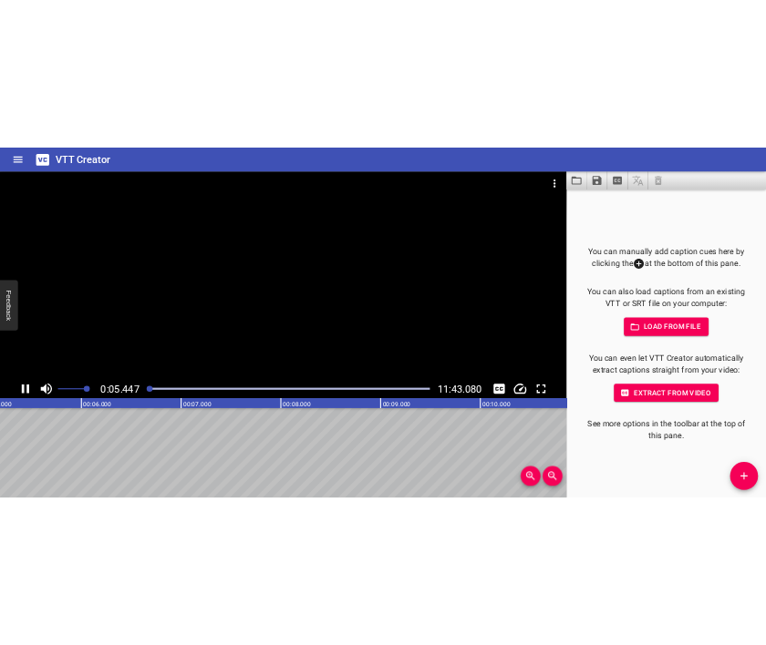
scroll to position [0, 1010]
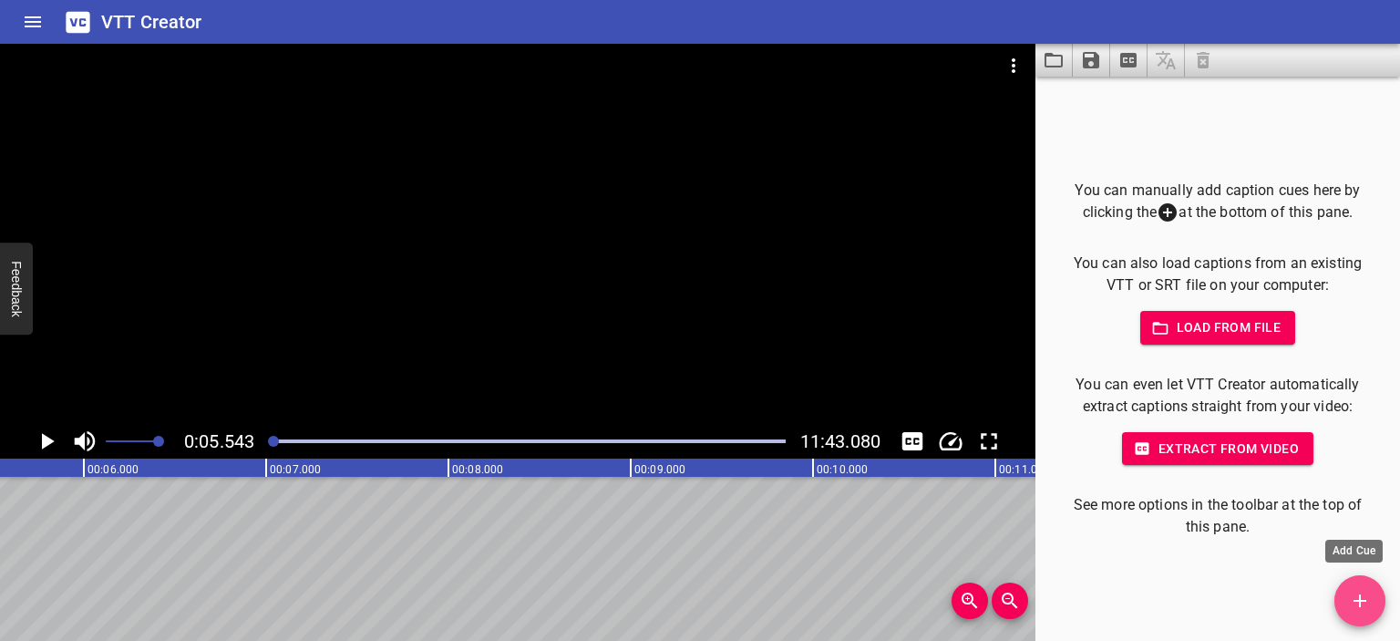
click at [1355, 596] on icon "Add Cue" at bounding box center [1360, 601] width 22 height 22
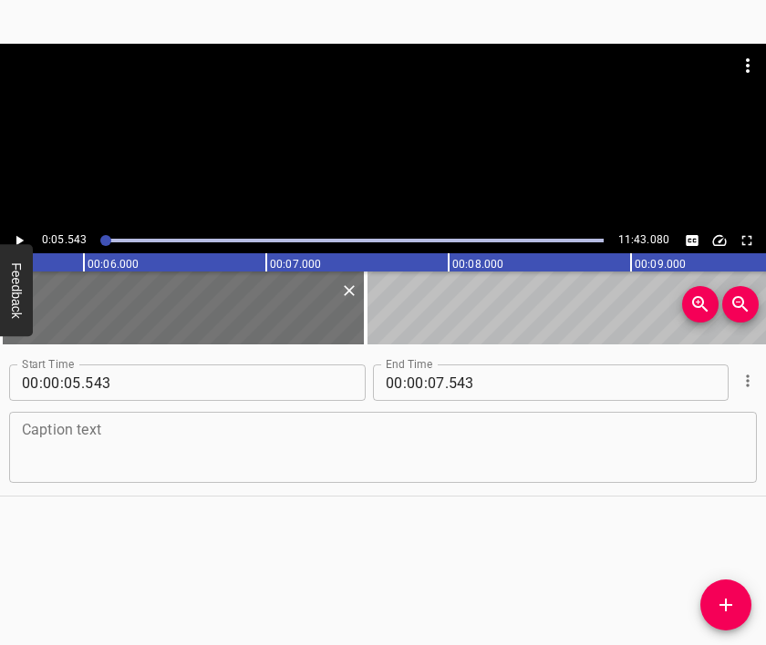
click at [503, 422] on textarea at bounding box center [383, 448] width 722 height 52
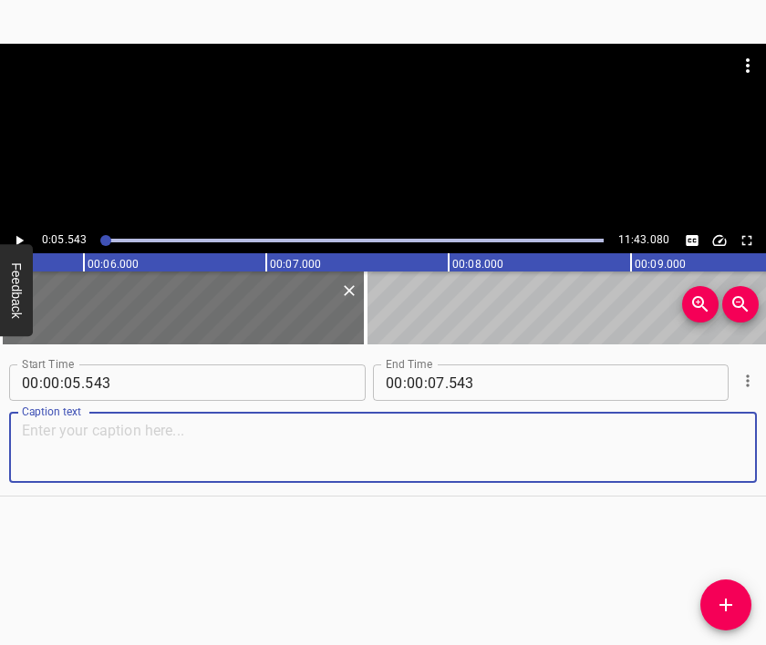
paste textarea "To be honest, I thought I was mentally prepared for such events, because the si…"
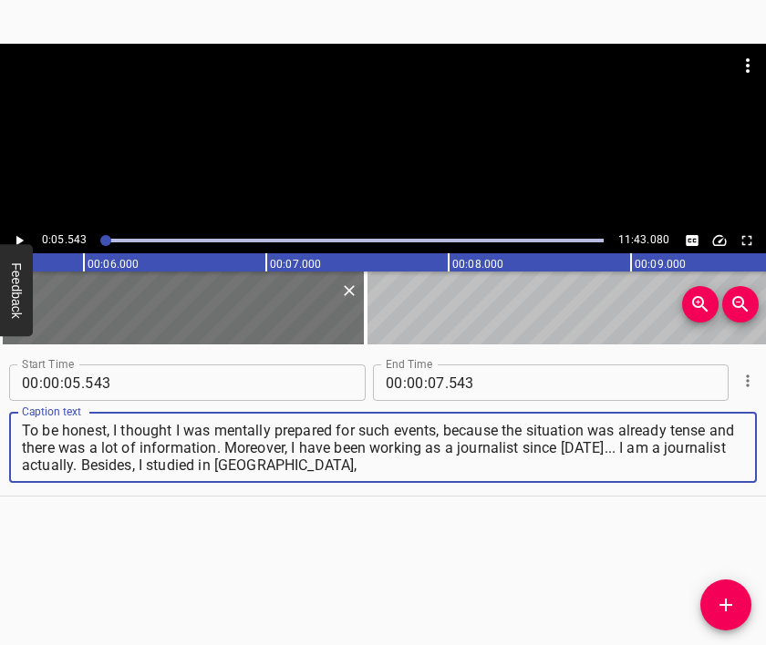
type textarea "To be honest, I thought I was mentally prepared for such events, because the si…"
click at [412, 139] on div at bounding box center [383, 136] width 766 height 184
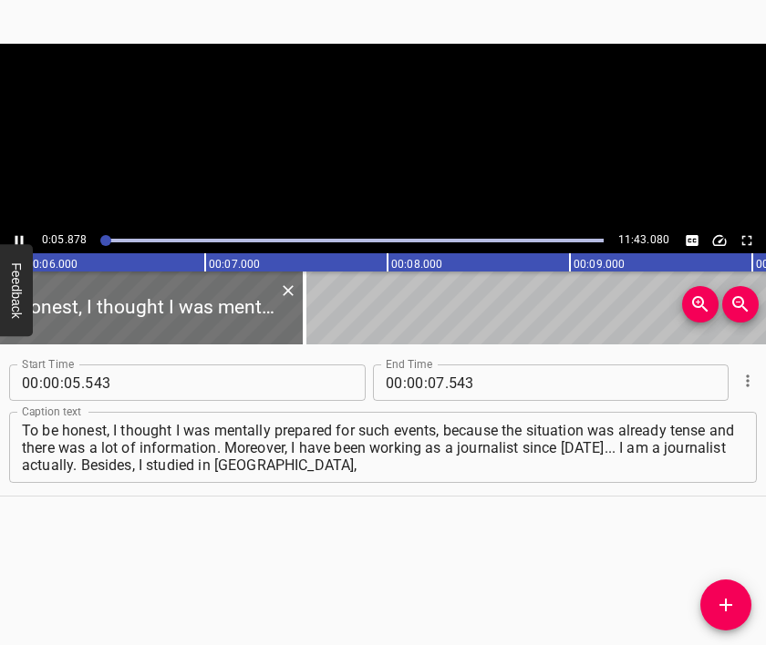
scroll to position [0, 1119]
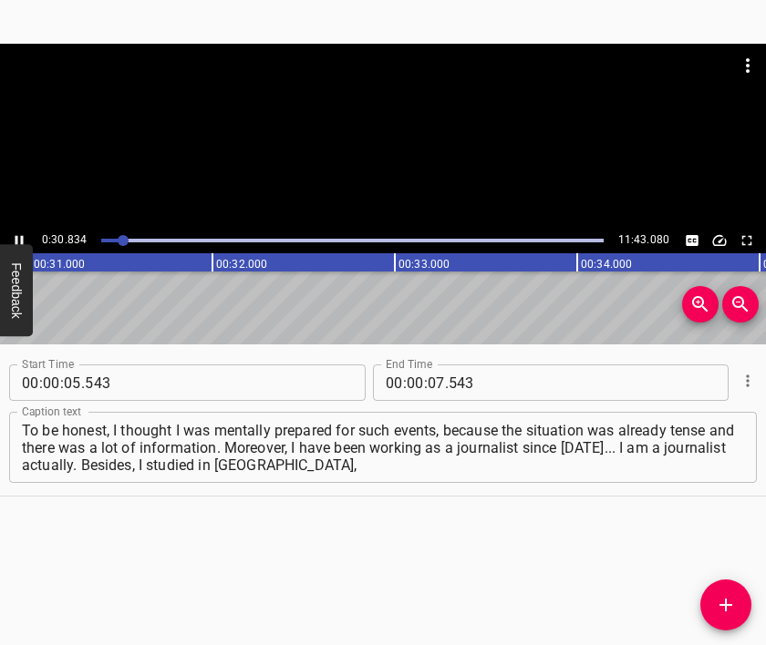
click at [402, 149] on div at bounding box center [383, 136] width 766 height 184
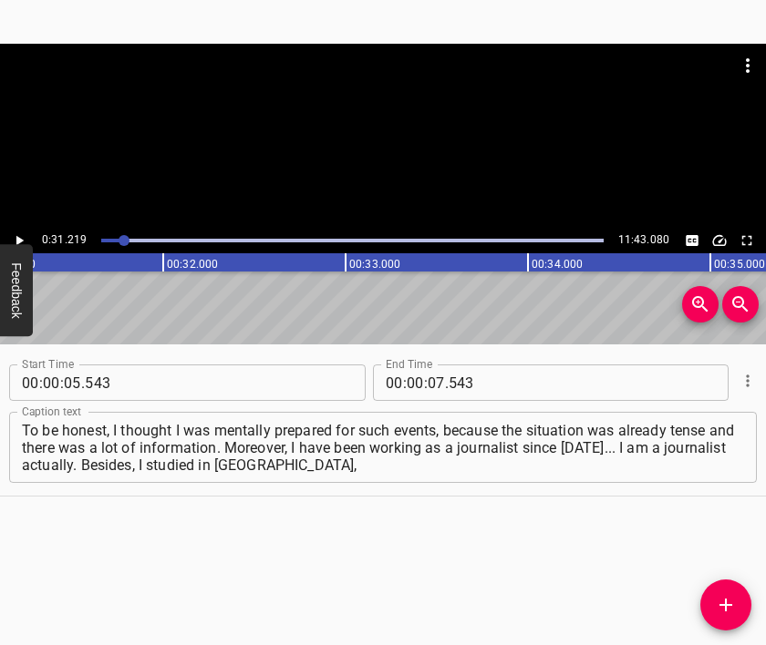
scroll to position [0, 5691]
click at [427, 380] on input "number" at bounding box center [435, 383] width 17 height 36
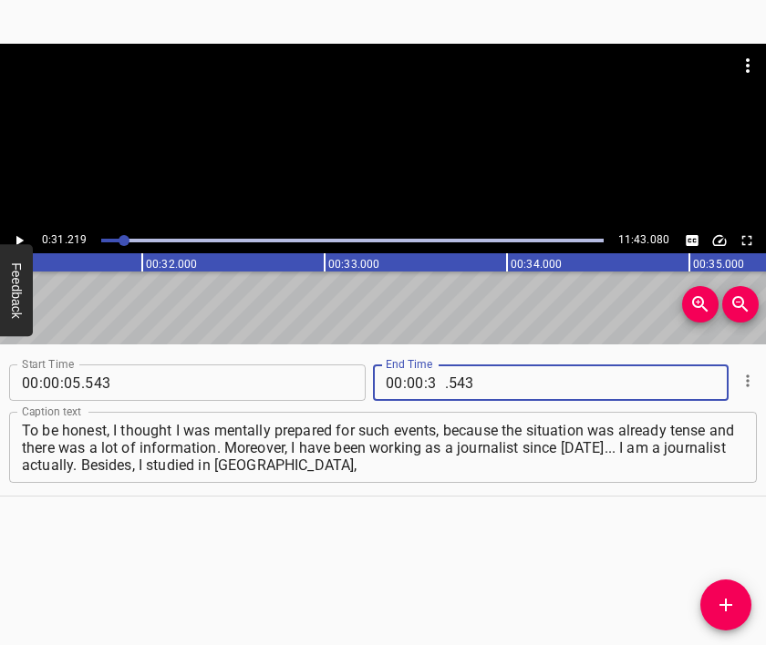
type input "31"
type input "219"
click at [716, 601] on icon "Add Cue" at bounding box center [726, 605] width 22 height 22
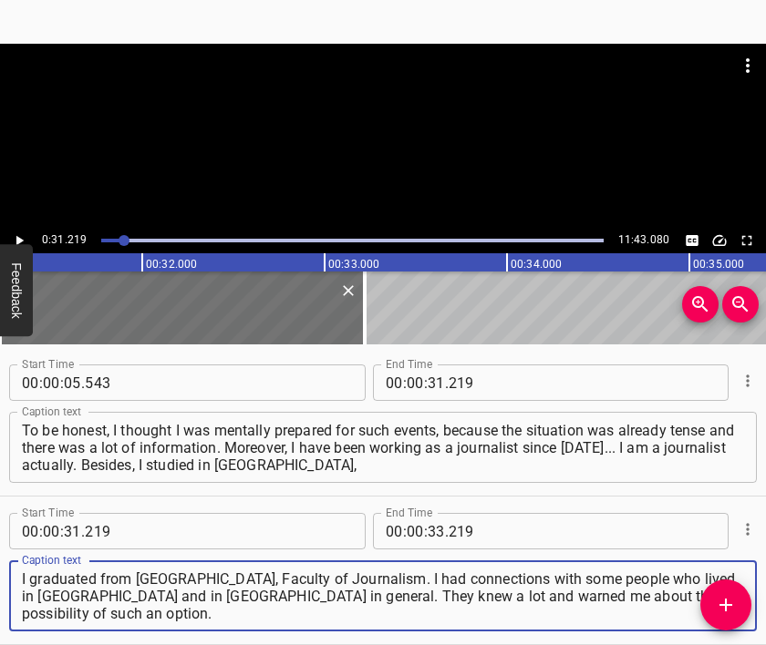
type textarea "I graduated from [GEOGRAPHIC_DATA], Faculty of Journalism. I had connections wi…"
click at [429, 115] on div at bounding box center [383, 89] width 766 height 91
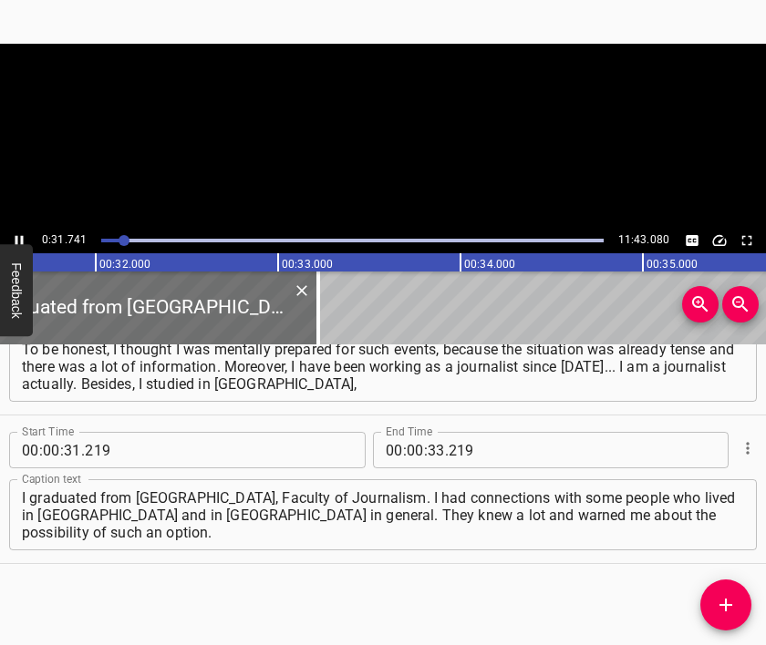
scroll to position [0, 5785]
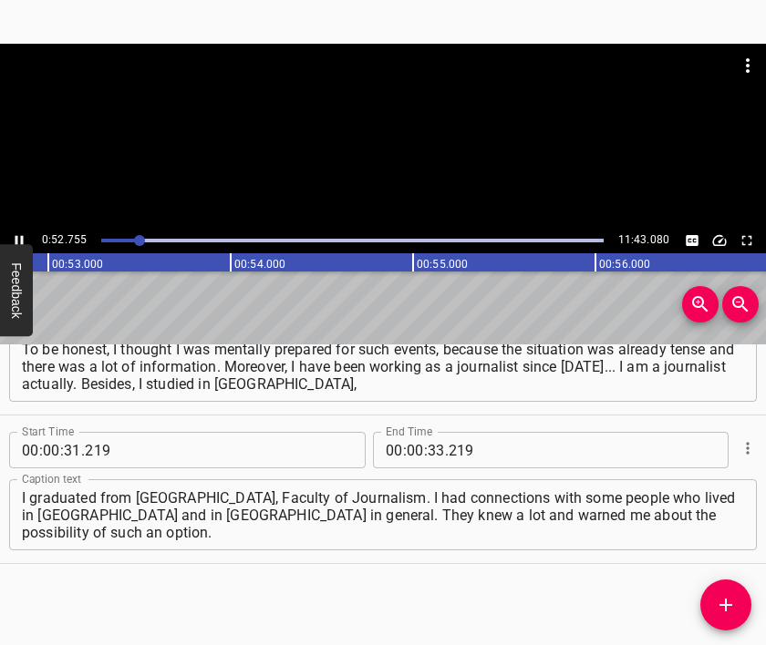
click at [383, 154] on div at bounding box center [383, 136] width 766 height 184
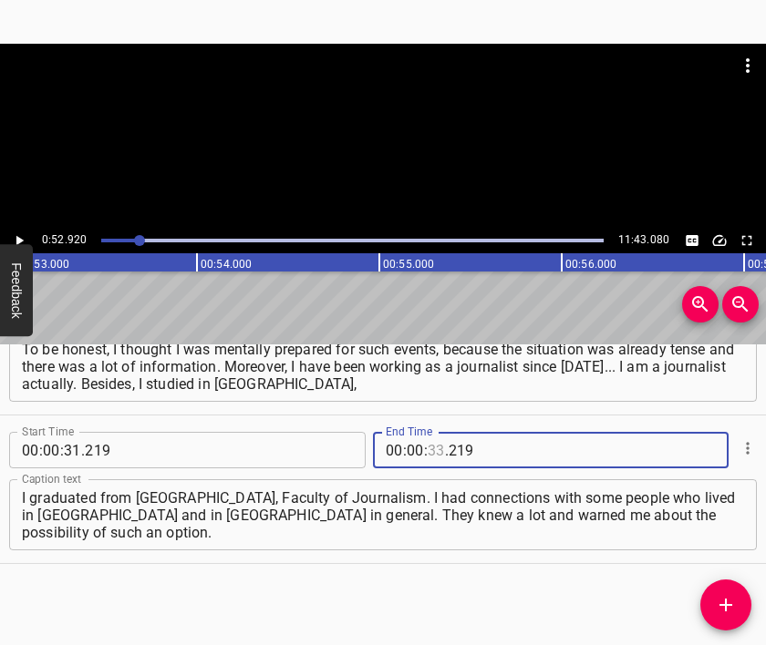
click at [430, 449] on input "number" at bounding box center [435, 450] width 17 height 36
type input "52"
type input "920"
click at [725, 608] on icon "Add Cue" at bounding box center [725, 605] width 13 height 13
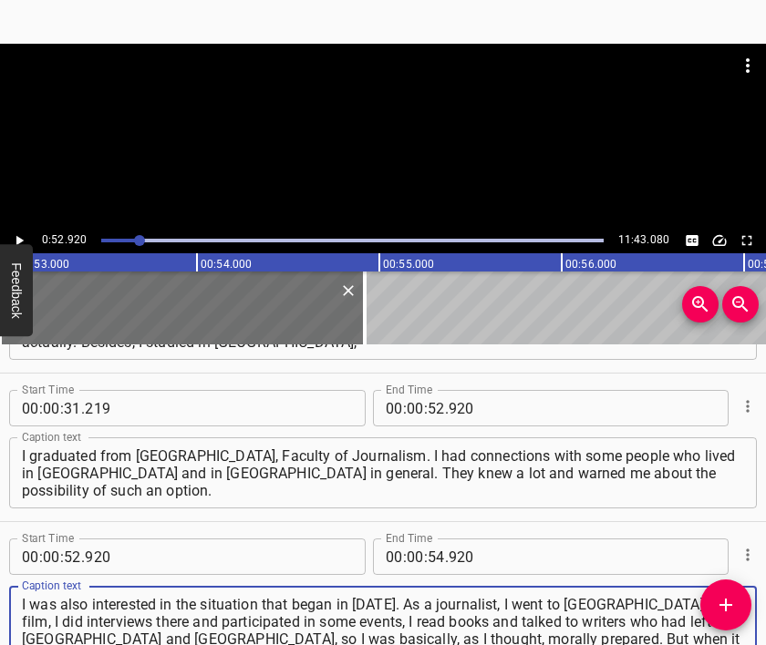
type textarea "I was also interested in the situation that began in [DATE]. As a journalist, I…"
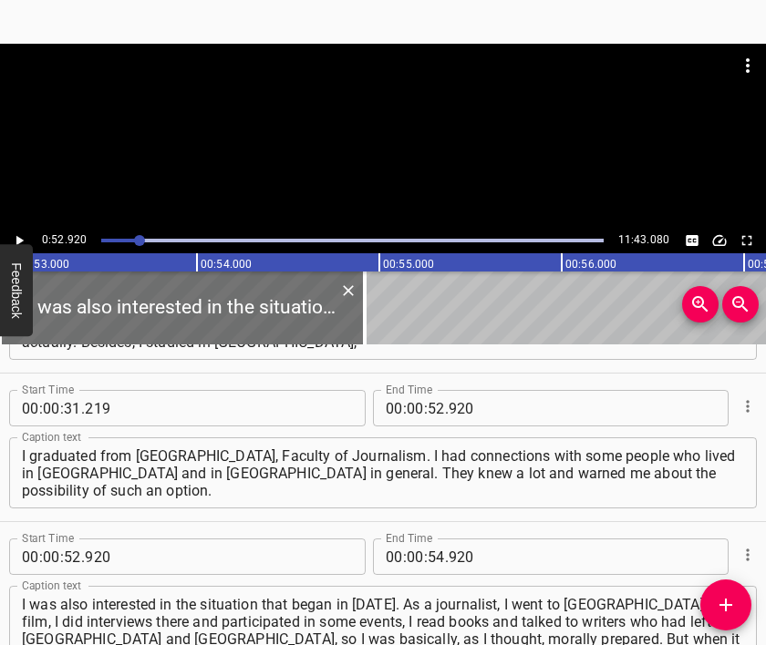
click at [393, 134] on div at bounding box center [383, 89] width 766 height 91
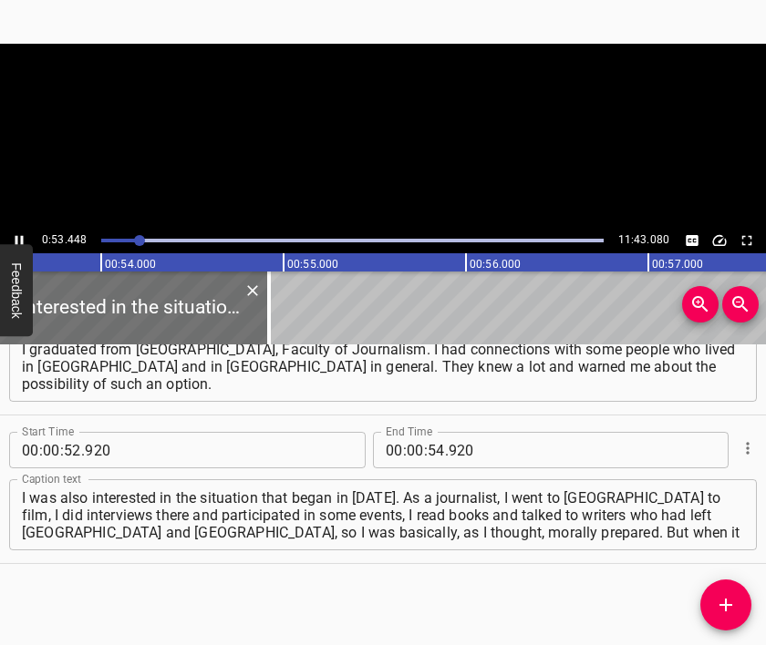
scroll to position [0, 9792]
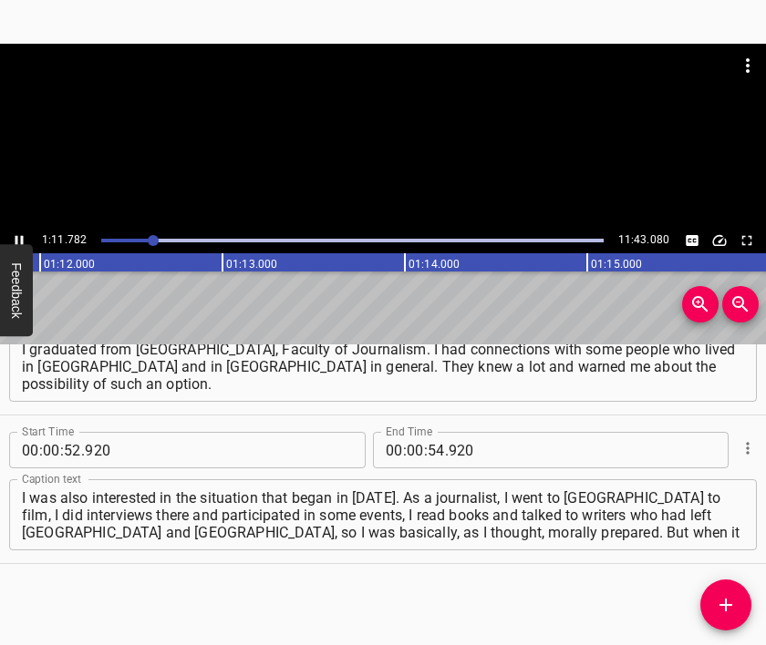
click at [423, 138] on div at bounding box center [383, 136] width 766 height 184
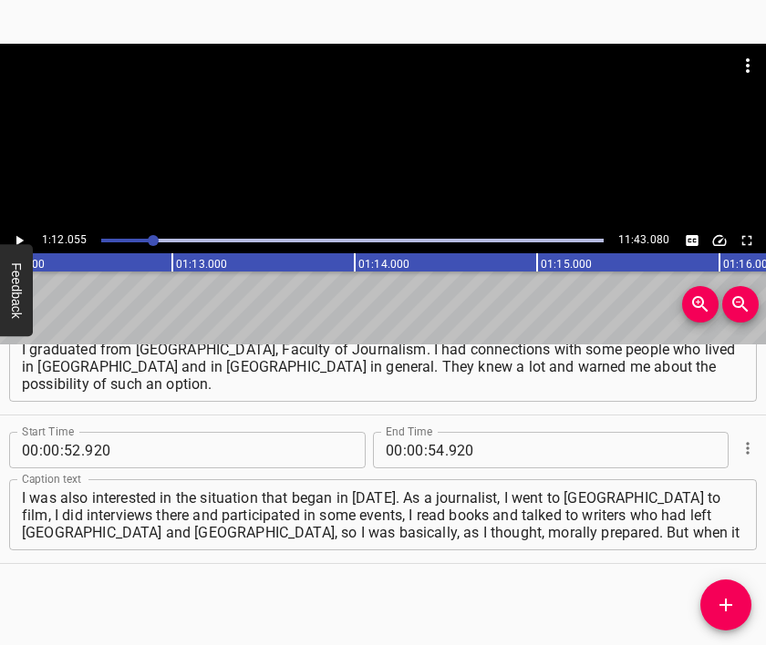
click at [407, 91] on div at bounding box center [383, 89] width 766 height 91
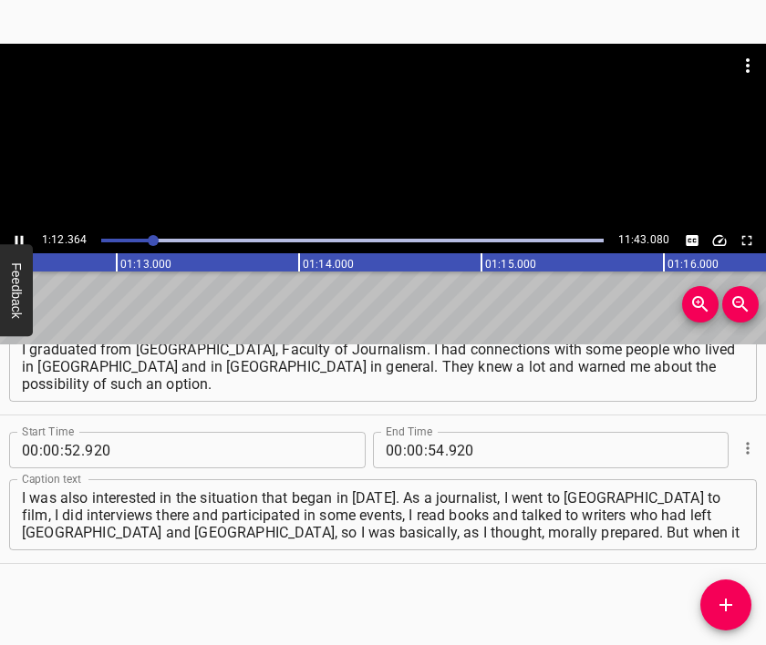
scroll to position [0, 13238]
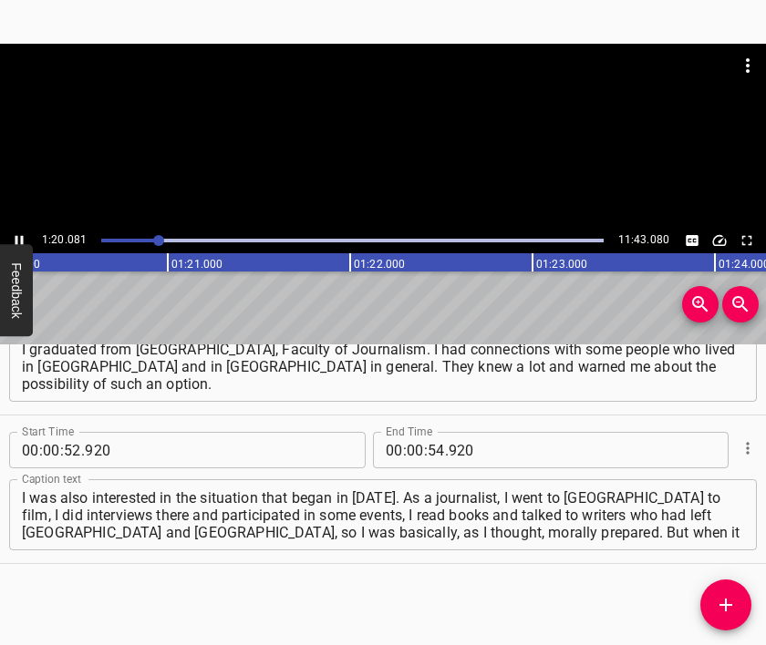
click at [407, 178] on div at bounding box center [383, 136] width 766 height 184
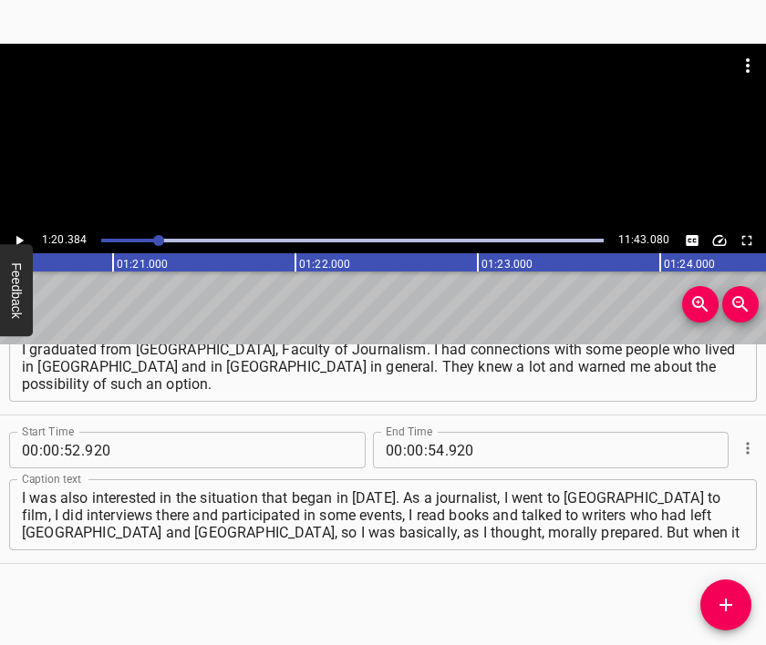
scroll to position [0, 14653]
click at [407, 448] on input "number" at bounding box center [415, 450] width 17 height 36
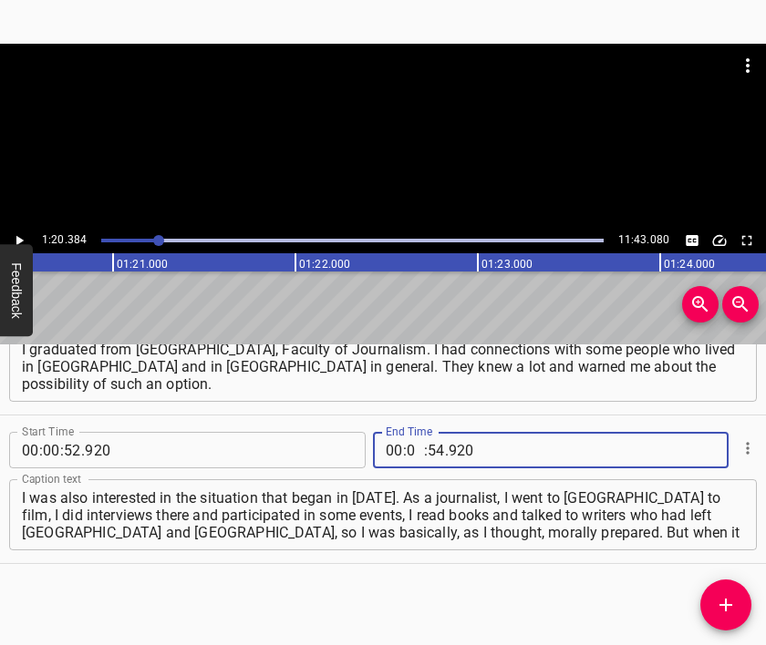
type input "01"
type input "20"
type input "384"
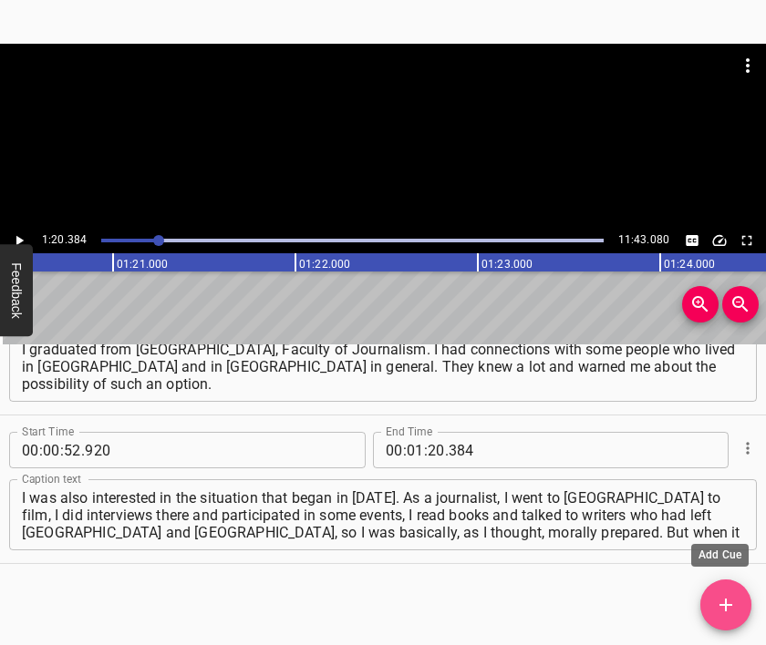
click at [733, 602] on icon "Add Cue" at bounding box center [726, 605] width 22 height 22
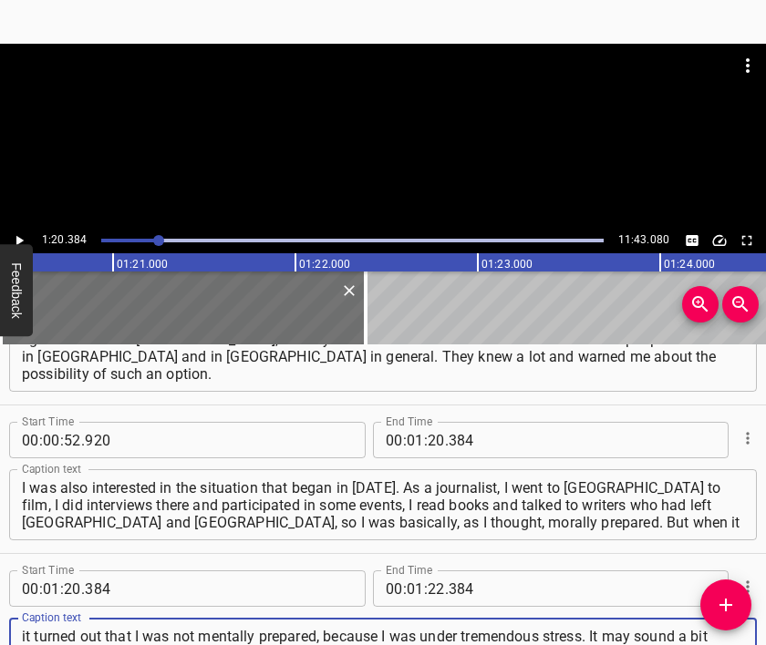
type textarea "it turned out that I was not mentally prepared, because I was under tremendous …"
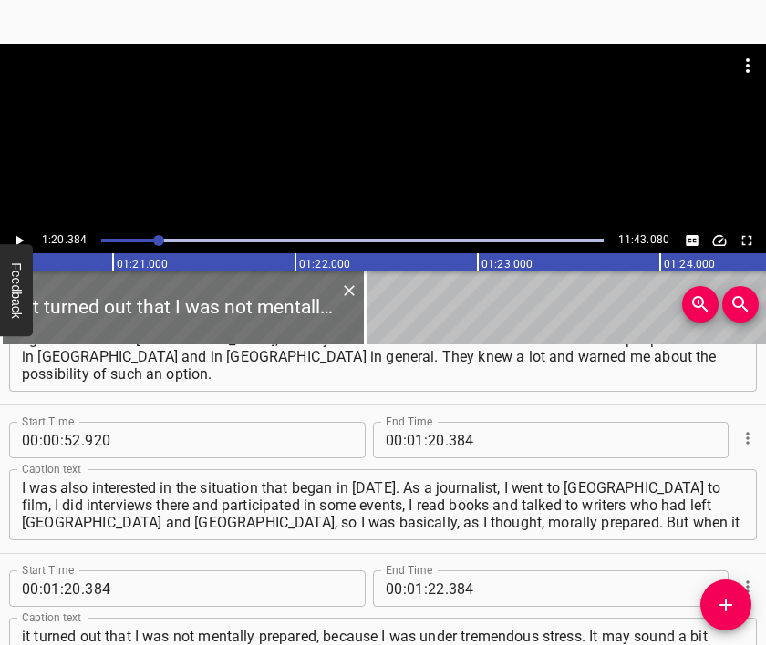
click at [309, 135] on div at bounding box center [383, 136] width 766 height 184
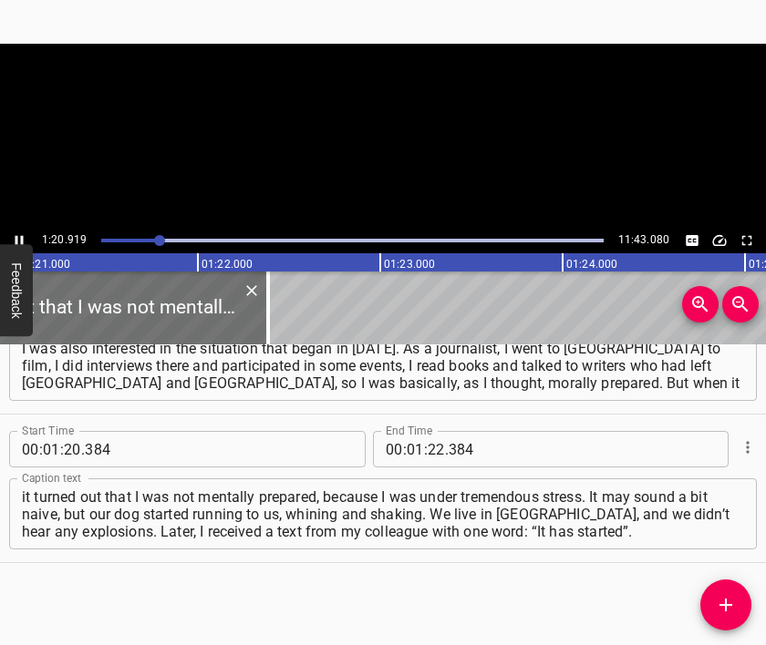
scroll to position [0, 14751]
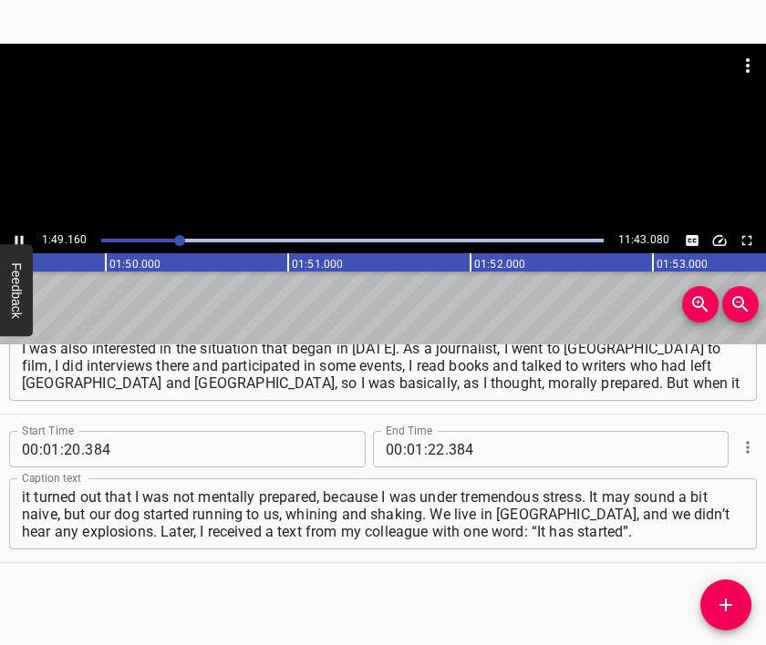
click at [384, 158] on div at bounding box center [383, 136] width 766 height 184
click at [427, 450] on input "number" at bounding box center [435, 449] width 17 height 36
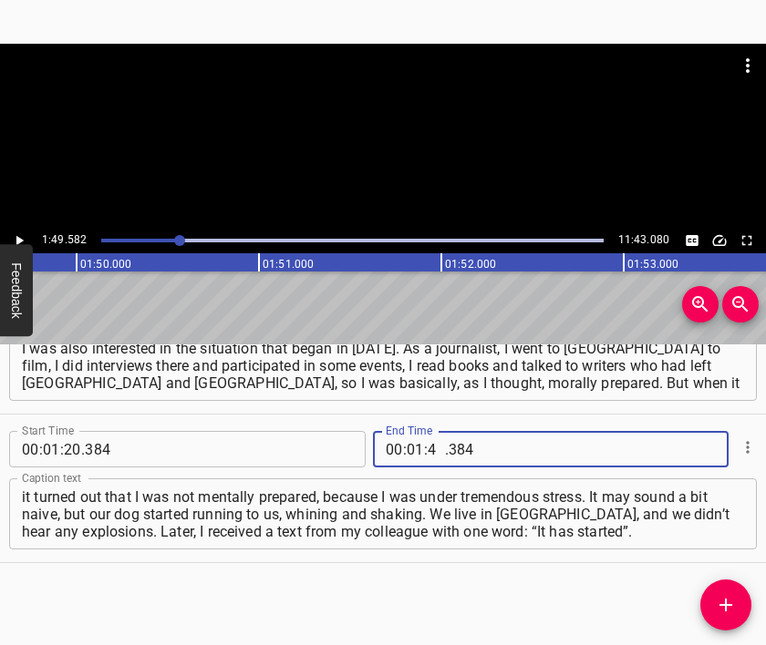
type input "49"
type input "582"
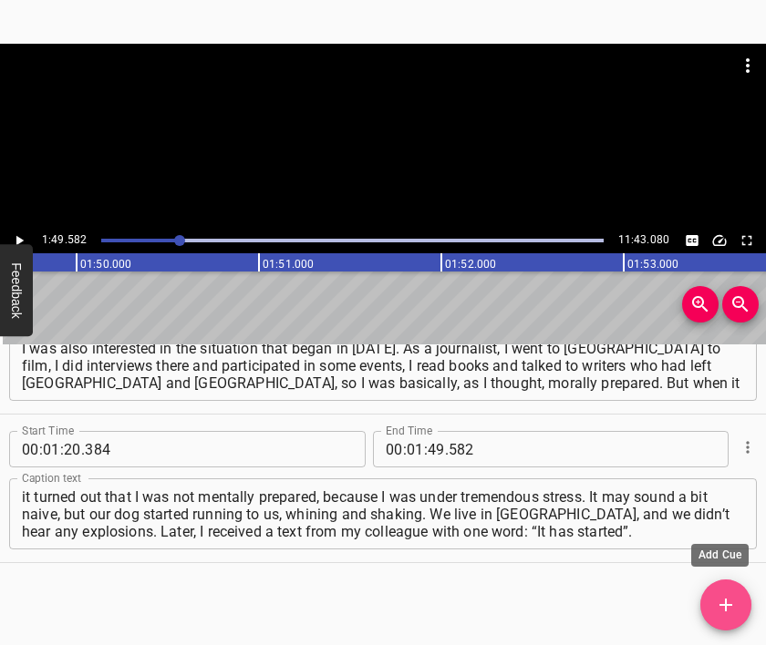
click at [722, 617] on button "Add Cue" at bounding box center [725, 605] width 51 height 51
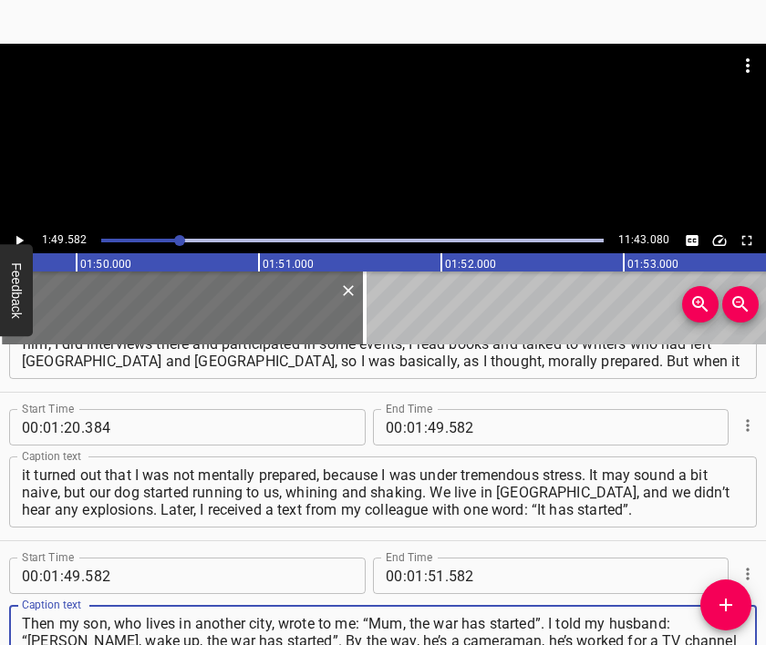
type textarea "Then my son, who lives in another city, wrote to me: “Mum, the war has started”…"
click at [376, 109] on div at bounding box center [383, 89] width 766 height 91
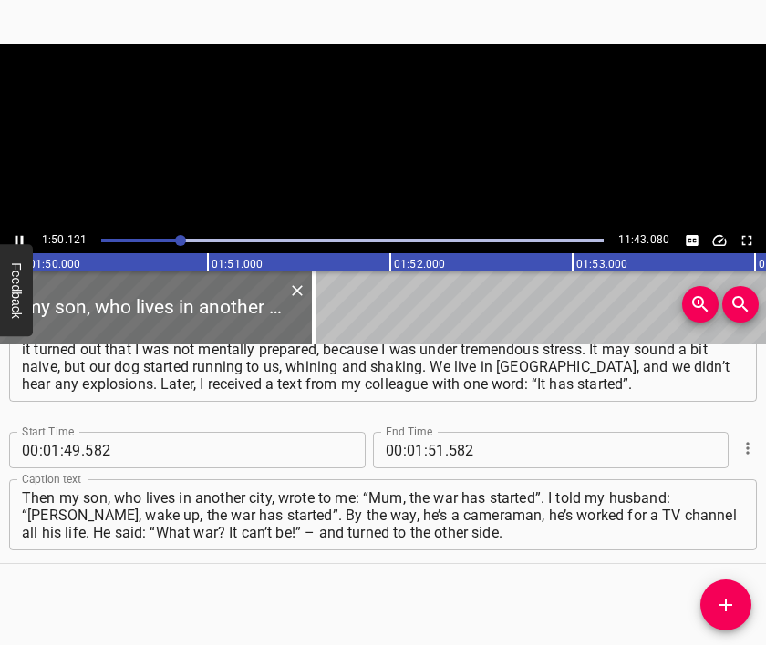
scroll to position [0, 20075]
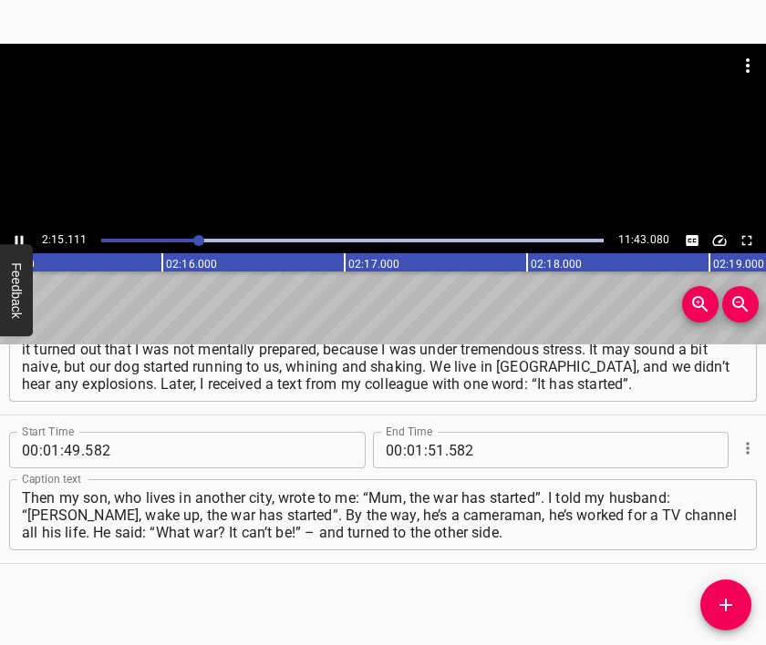
click at [390, 156] on div at bounding box center [383, 136] width 766 height 184
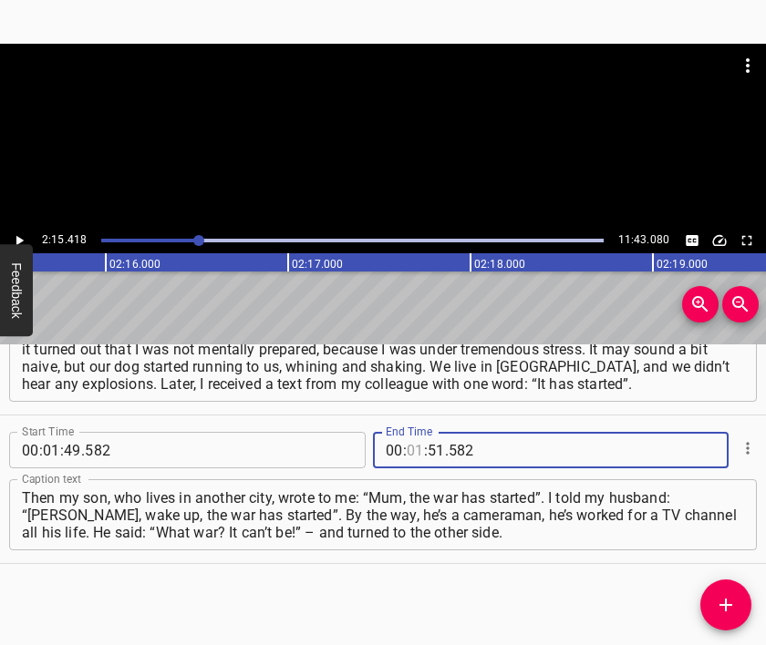
click at [407, 456] on input "number" at bounding box center [415, 450] width 17 height 36
type input "02"
type input "15"
type input "418"
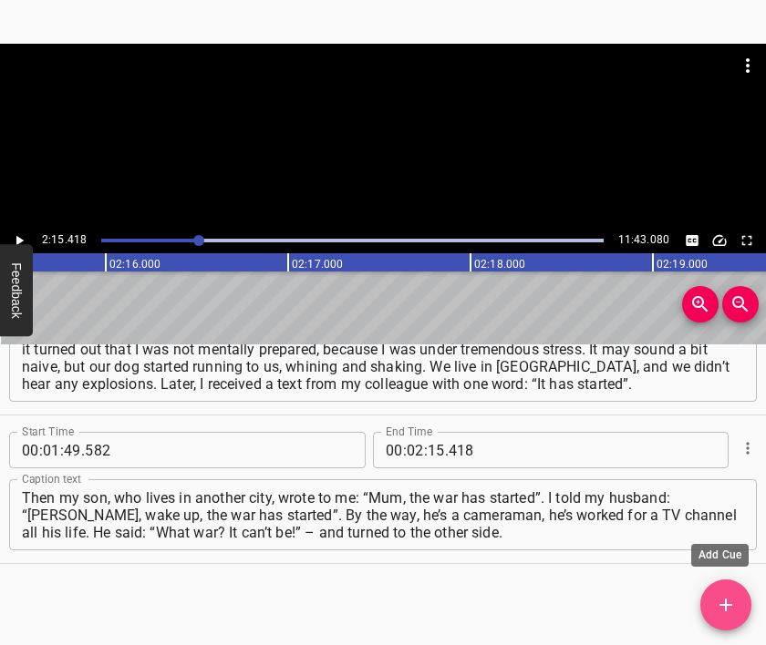
click at [720, 589] on button "Add Cue" at bounding box center [725, 605] width 51 height 51
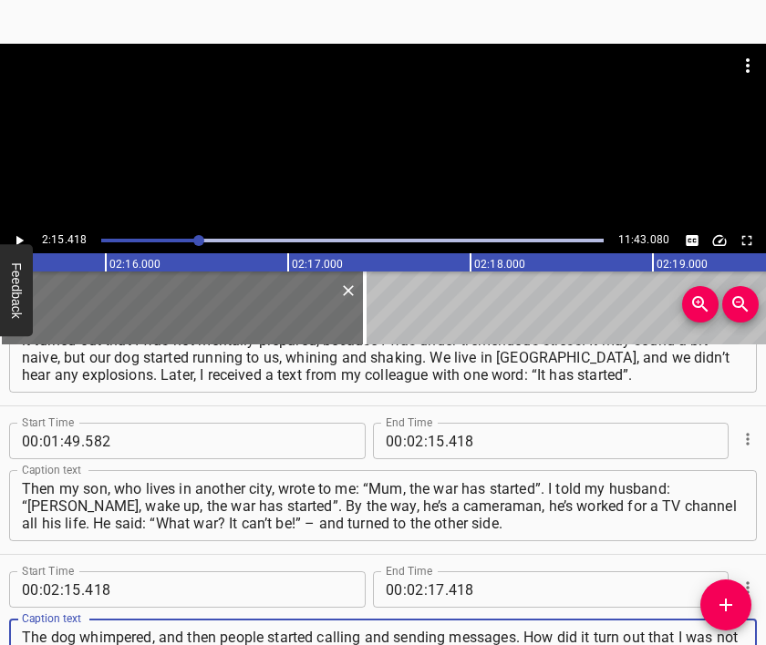
type textarea "The dog whimpered, and then people started calling and sending messages. How di…"
click at [363, 143] on div at bounding box center [383, 136] width 766 height 184
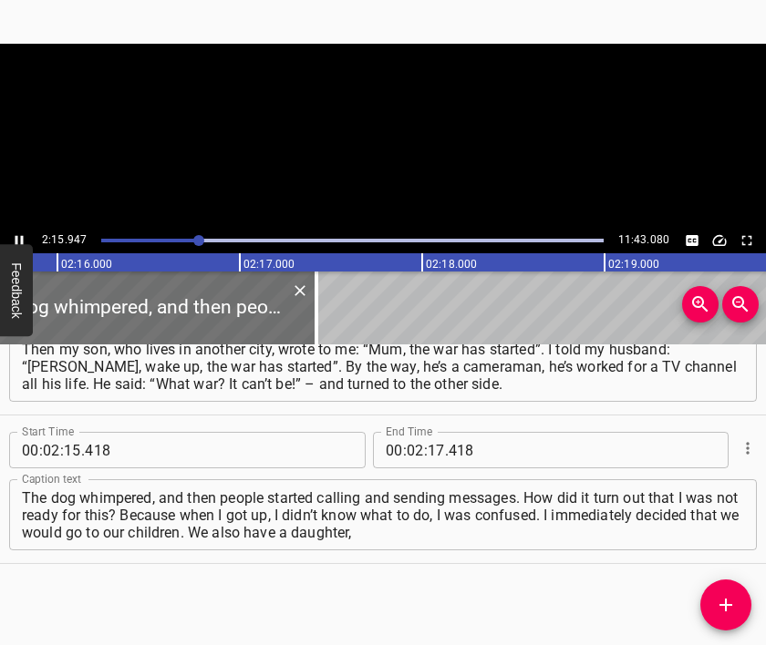
scroll to position [0, 24782]
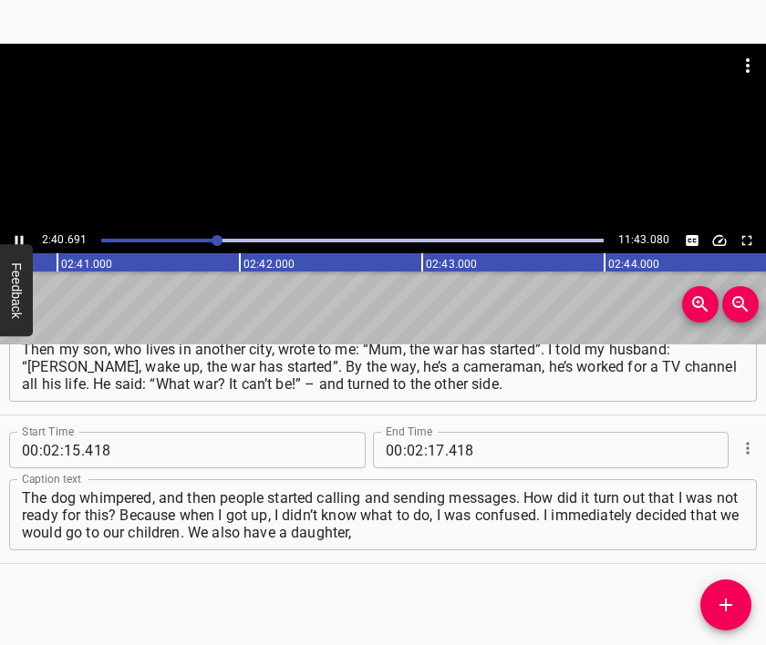
click at [413, 148] on div at bounding box center [383, 136] width 766 height 184
click at [429, 448] on input "number" at bounding box center [435, 450] width 17 height 36
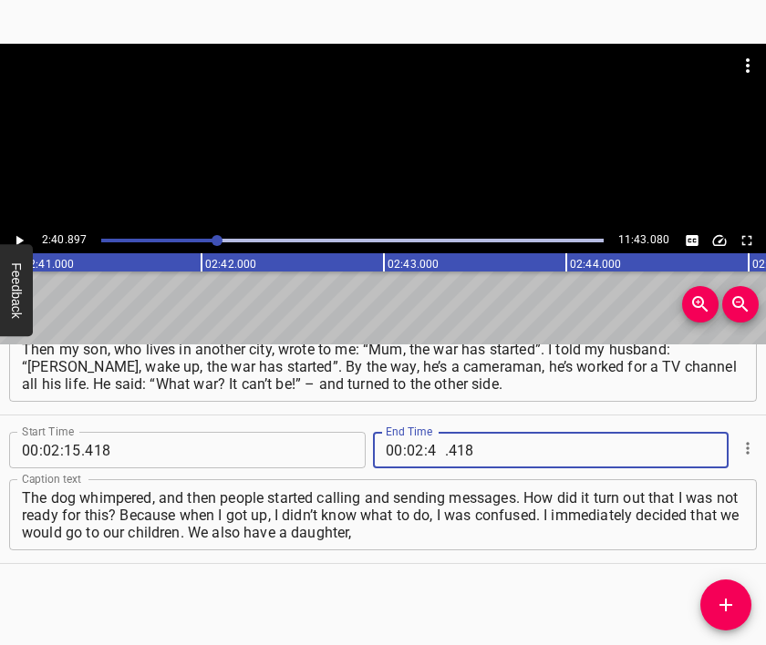
type input "40"
type input "897"
click at [726, 596] on icon "Add Cue" at bounding box center [726, 605] width 22 height 22
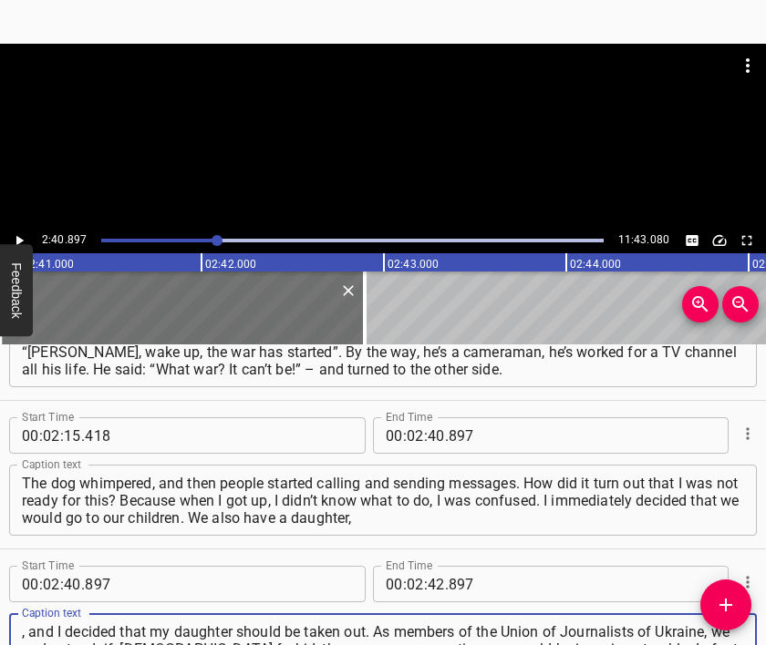
type textarea ", and I decided that my daughter should be taken out. As members of the Union o…"
click at [331, 144] on div at bounding box center [383, 136] width 766 height 184
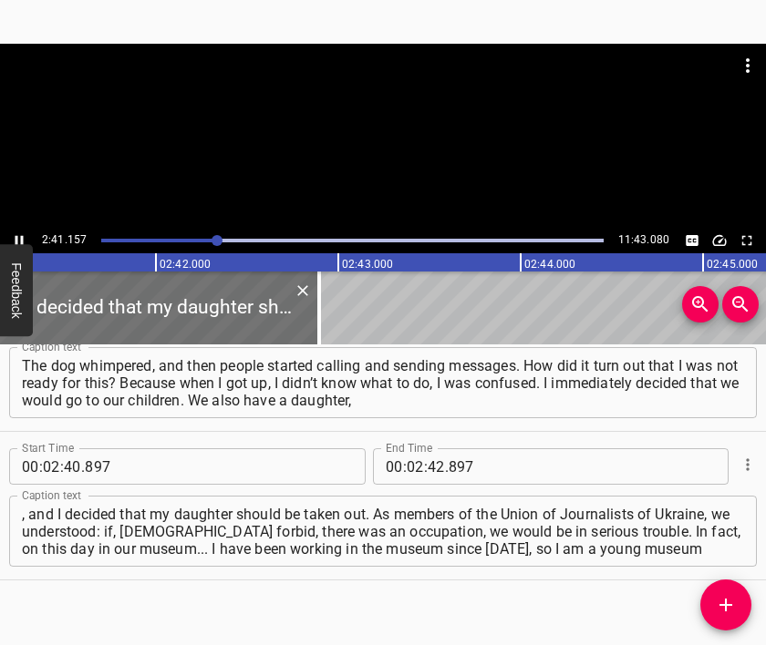
scroll to position [0, 29378]
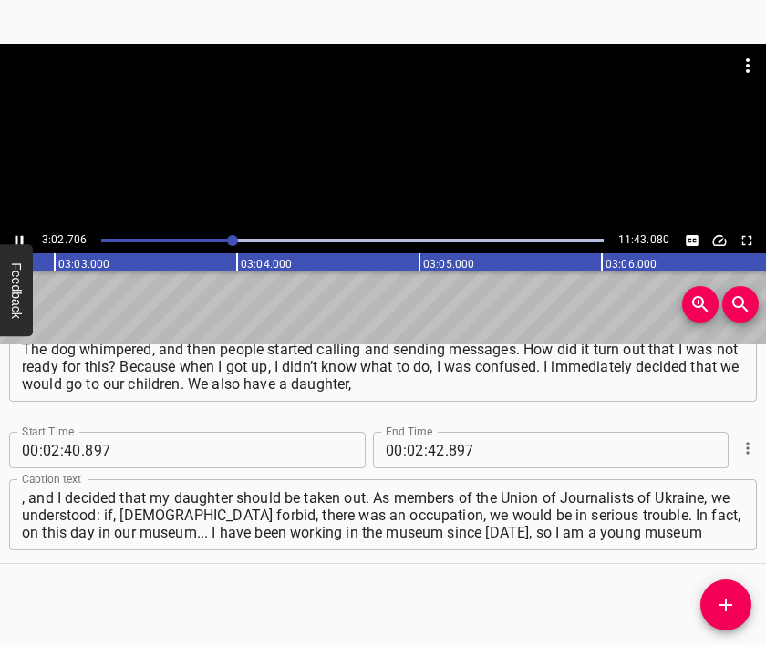
click at [402, 149] on div at bounding box center [383, 136] width 766 height 184
click at [408, 449] on input "number" at bounding box center [415, 450] width 17 height 36
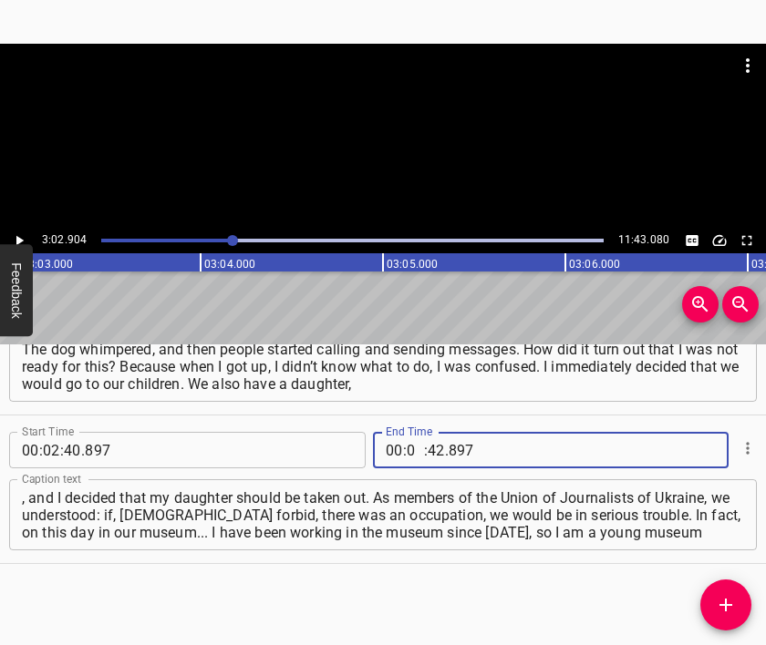
type input "03"
type input "02"
type input "904"
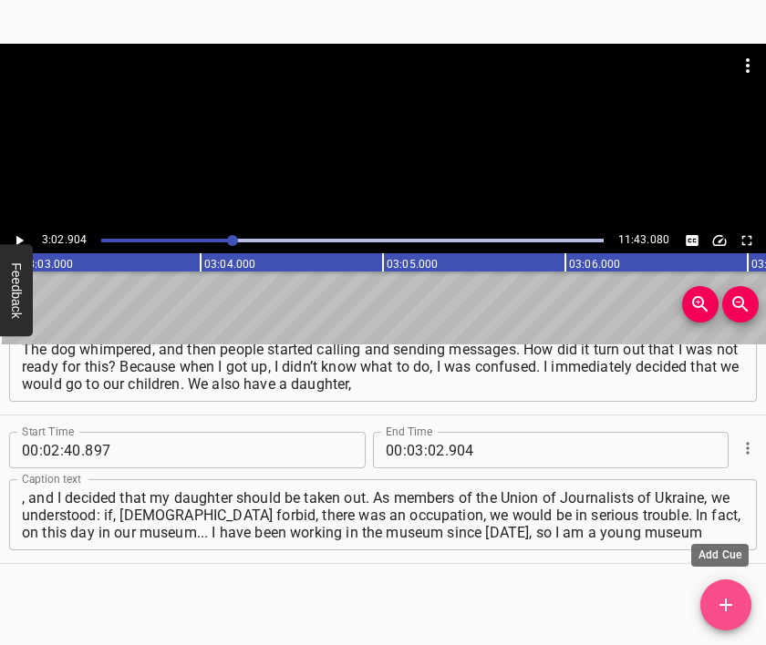
drag, startPoint x: 728, startPoint y: 592, endPoint x: 722, endPoint y: 568, distance: 24.5
click at [727, 592] on button "Add Cue" at bounding box center [725, 605] width 51 height 51
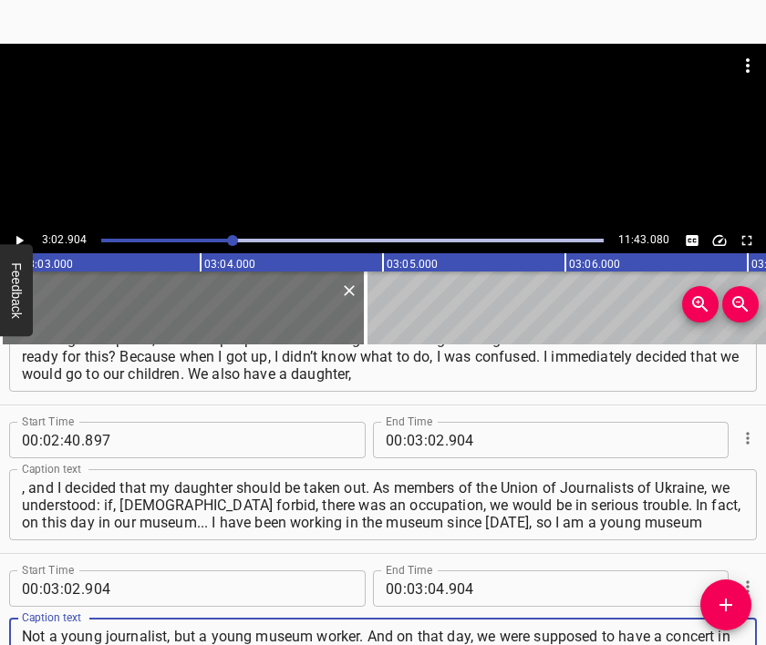
type textarea "Not a young journalist, but a young museum worker. And on that day, we were sup…"
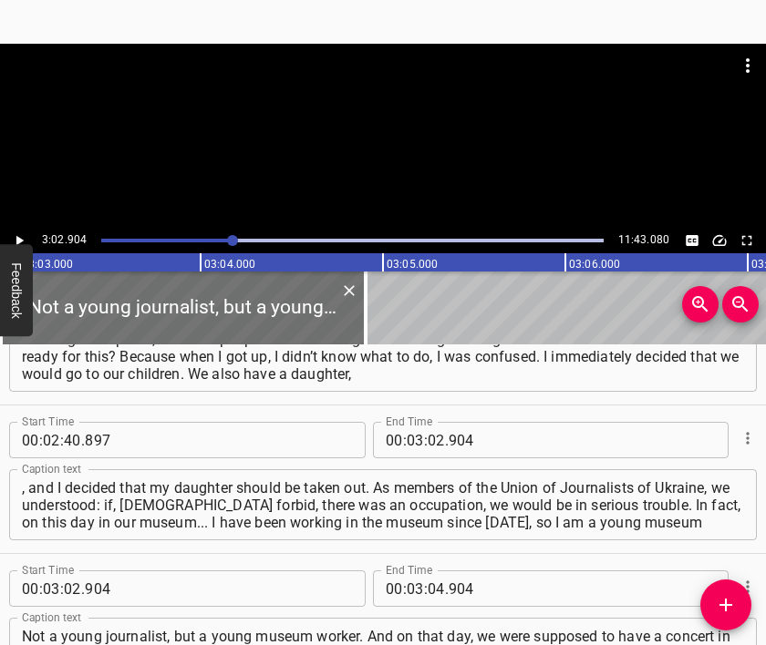
click at [408, 138] on div at bounding box center [383, 136] width 766 height 184
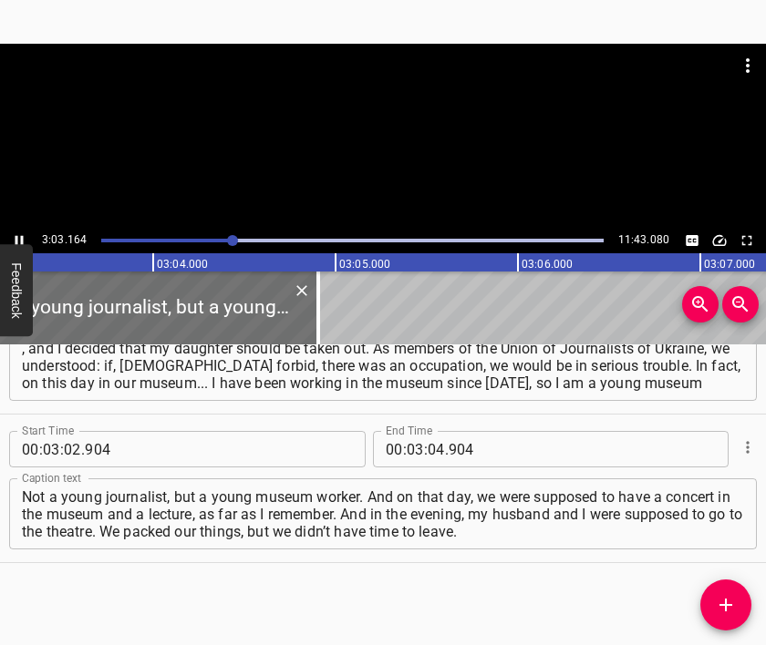
scroll to position [0, 33436]
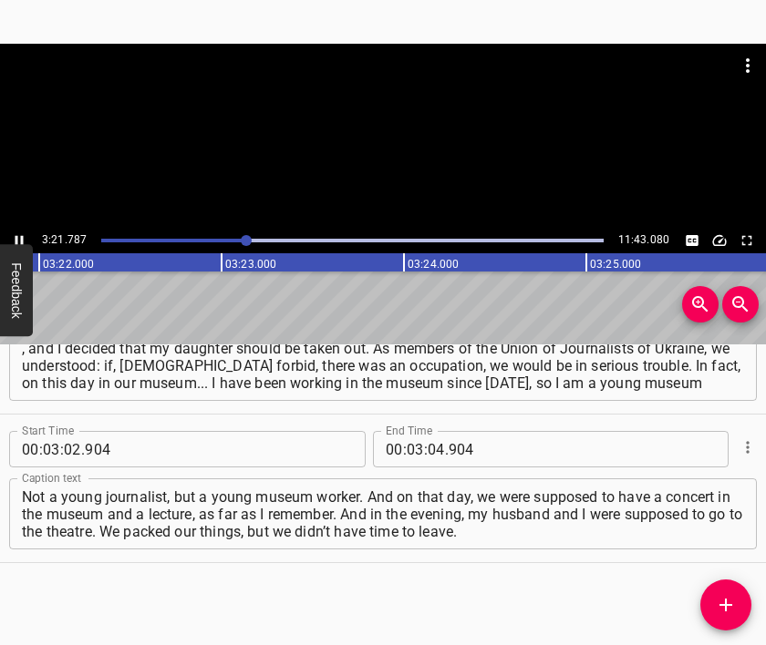
click at [369, 146] on div at bounding box center [383, 136] width 766 height 184
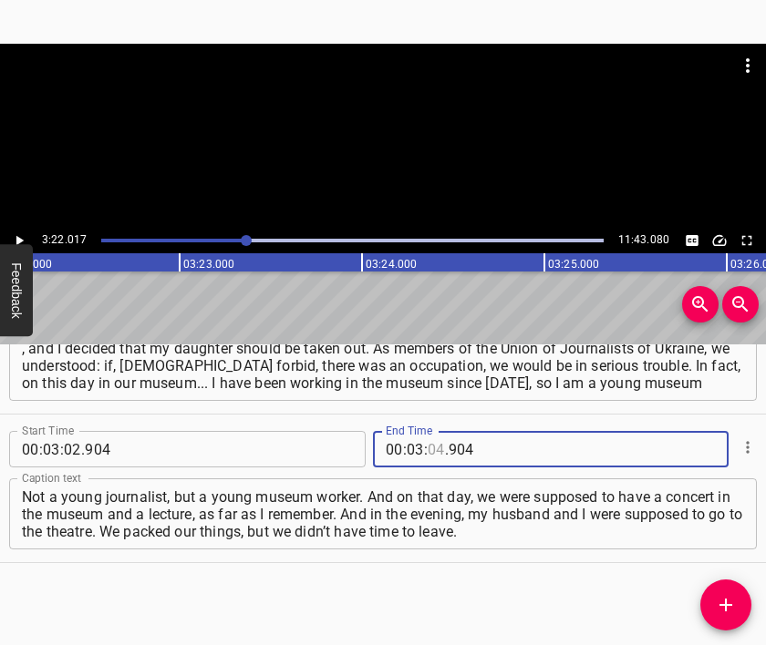
click at [428, 449] on input "number" at bounding box center [435, 449] width 17 height 36
type input "22"
type input "017"
click at [715, 607] on icon "Add Cue" at bounding box center [726, 605] width 22 height 22
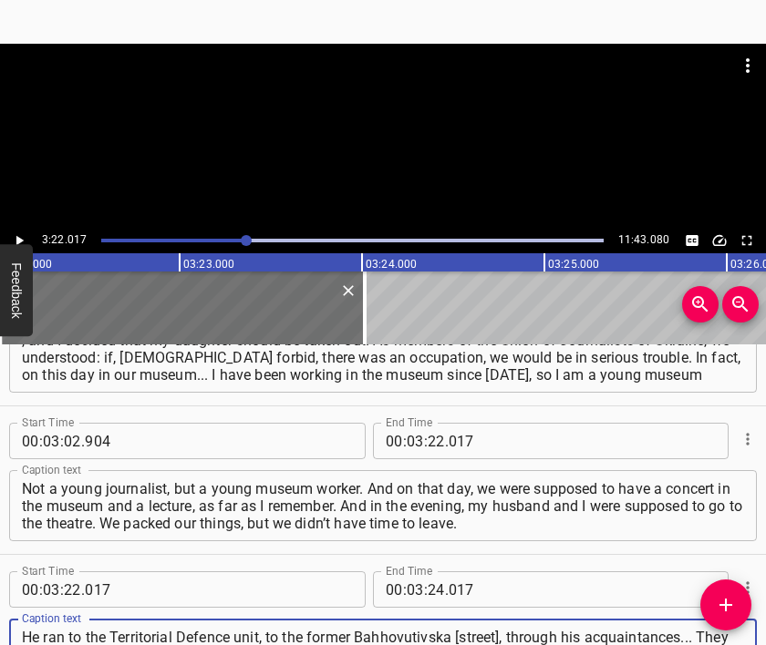
type textarea "He ran to the Territorial Defence unit, to the former Bahhovutivska [street], t…"
click at [413, 164] on div at bounding box center [383, 136] width 766 height 184
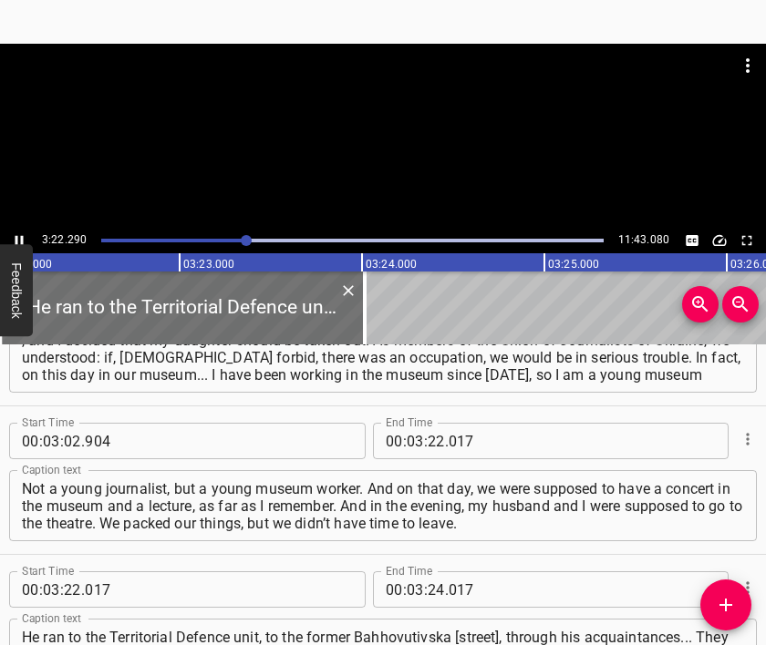
scroll to position [0, 36876]
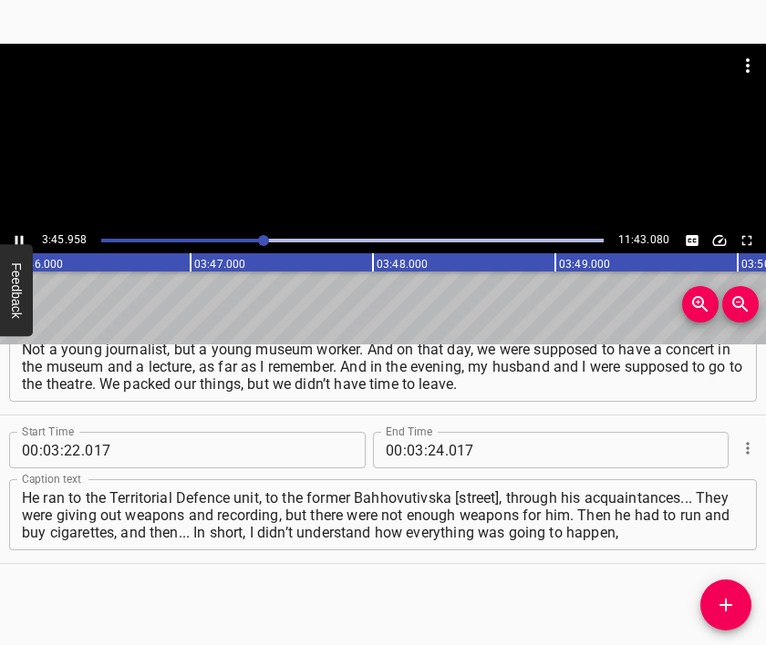
click at [398, 163] on div at bounding box center [383, 136] width 766 height 184
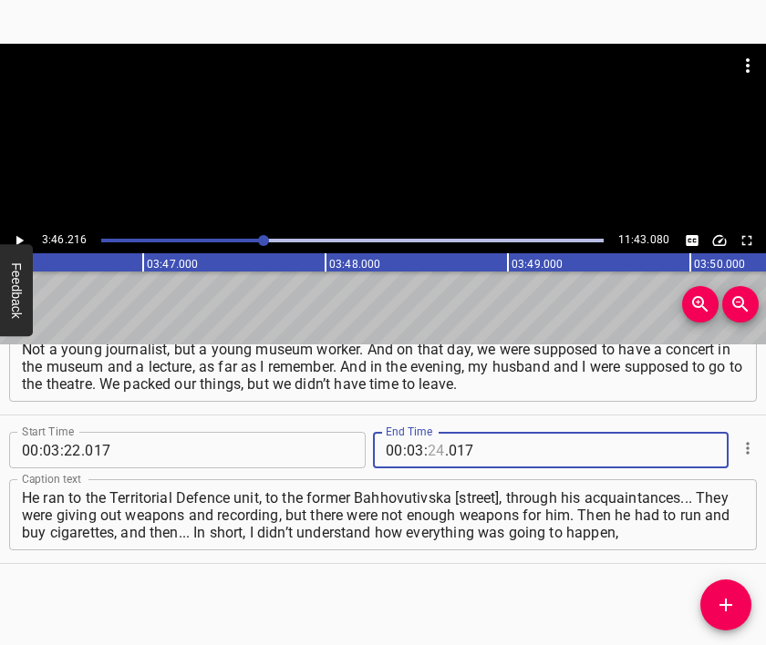
click at [430, 451] on input "number" at bounding box center [435, 450] width 17 height 36
type input "46"
type input "216"
click at [723, 593] on button "Add Cue" at bounding box center [725, 605] width 51 height 51
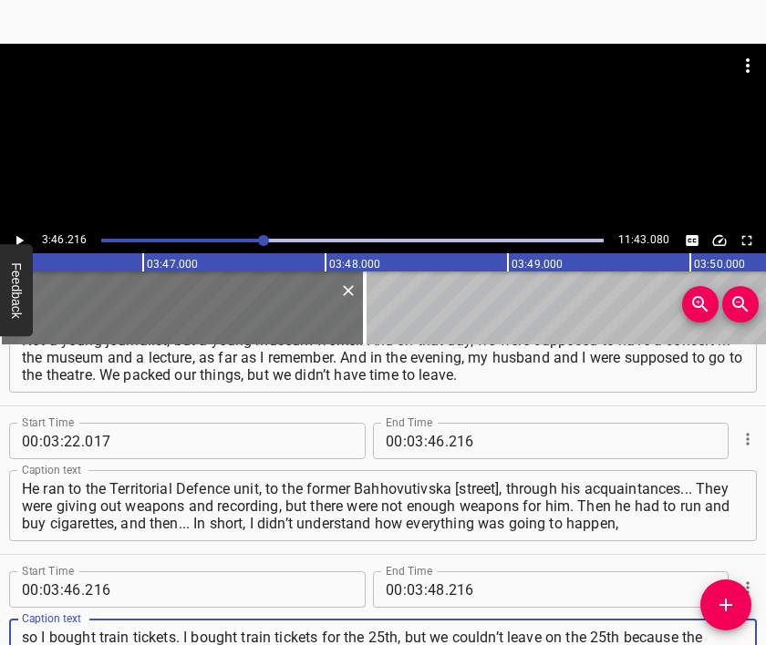
scroll to position [17, 0]
type textarea "so I bought train tickets. I bought train tickets for the 25th, but we couldn’t…"
click at [393, 119] on div at bounding box center [383, 136] width 766 height 184
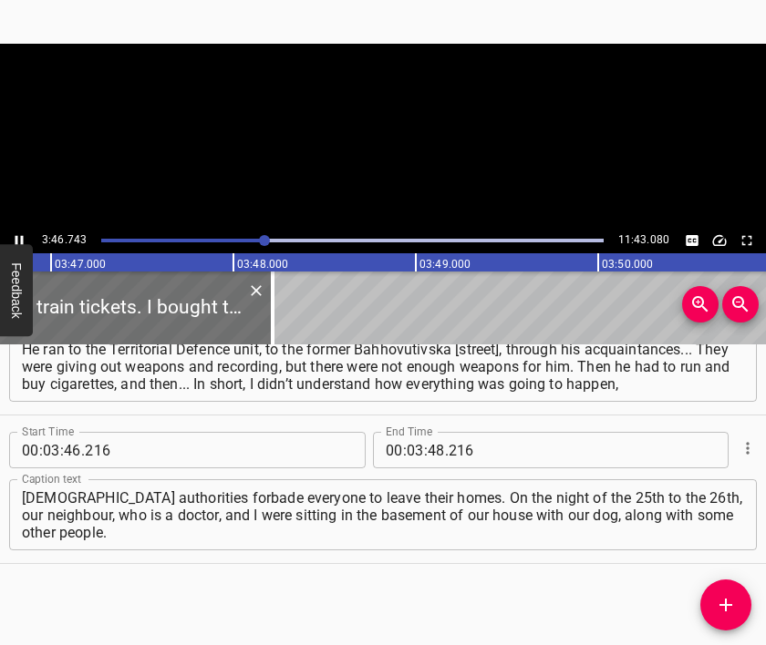
scroll to position [0, 41334]
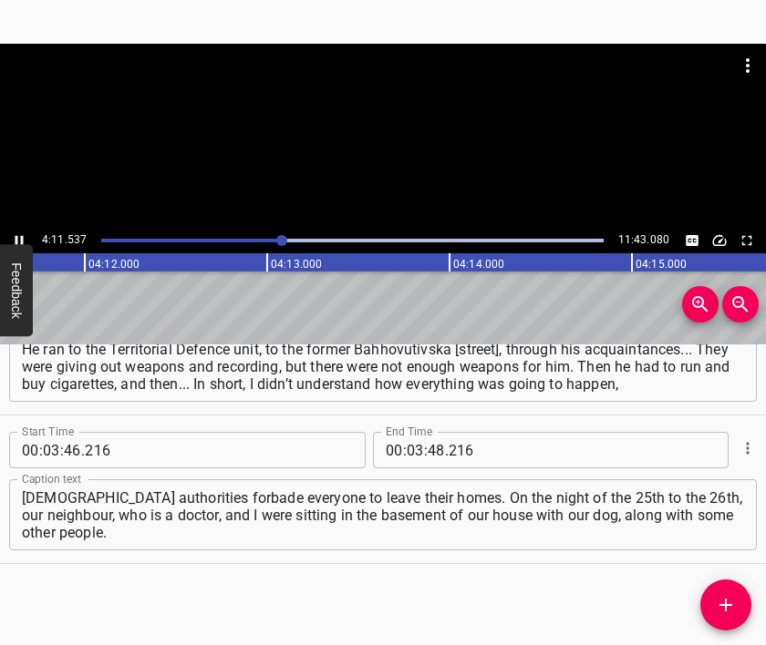
click at [380, 162] on div at bounding box center [383, 136] width 766 height 184
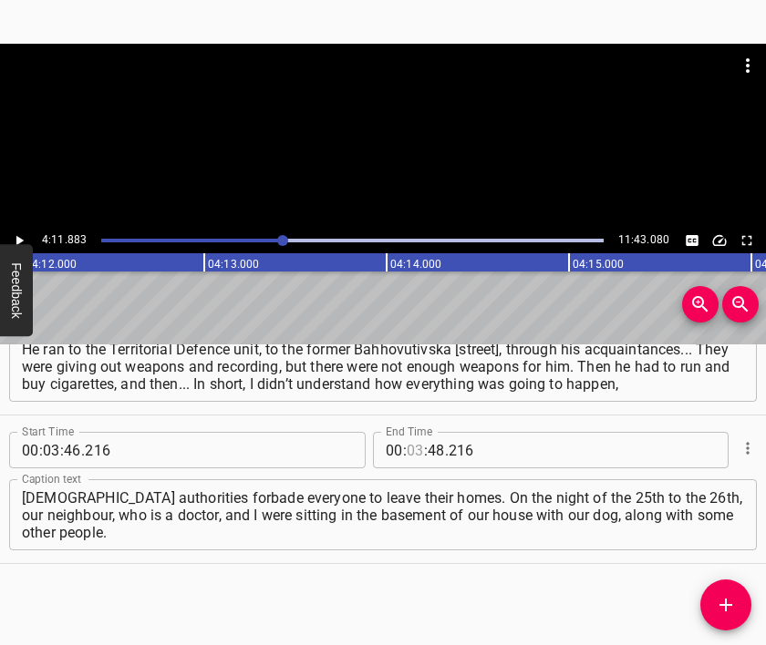
click at [410, 449] on input "number" at bounding box center [415, 450] width 17 height 36
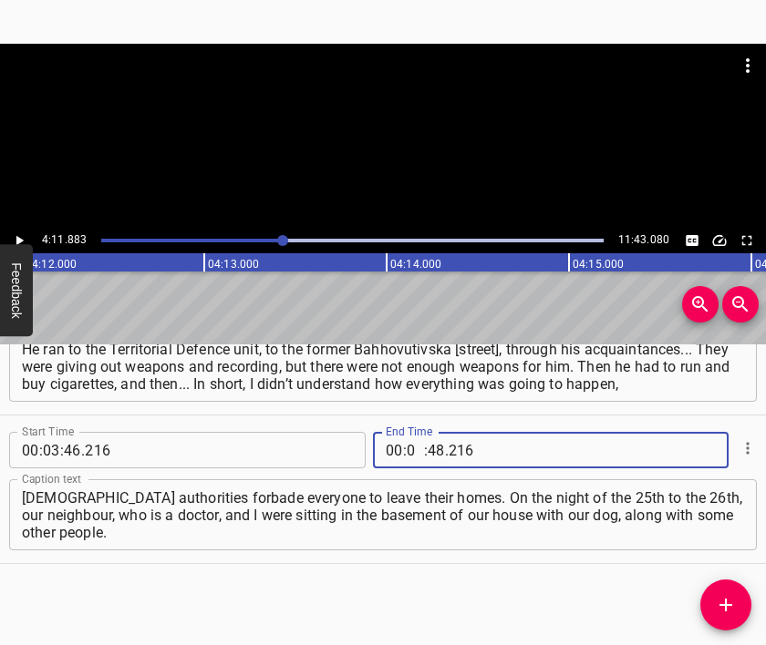
type input "04"
type input "11"
type input "883"
click at [731, 595] on icon "Add Cue" at bounding box center [726, 605] width 22 height 22
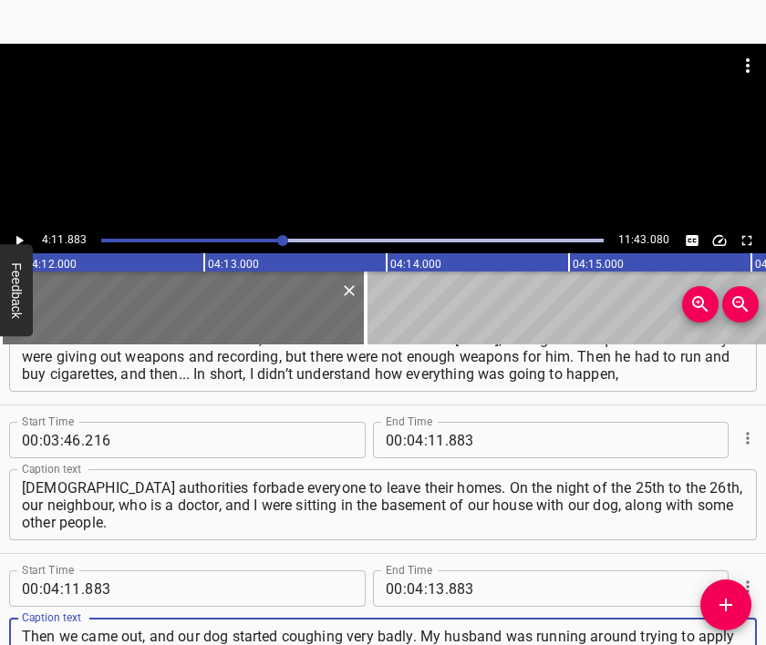
type textarea "Then we came out, and our dog started coughing very badly. My husband was runni…"
click at [376, 161] on div at bounding box center [383, 136] width 766 height 184
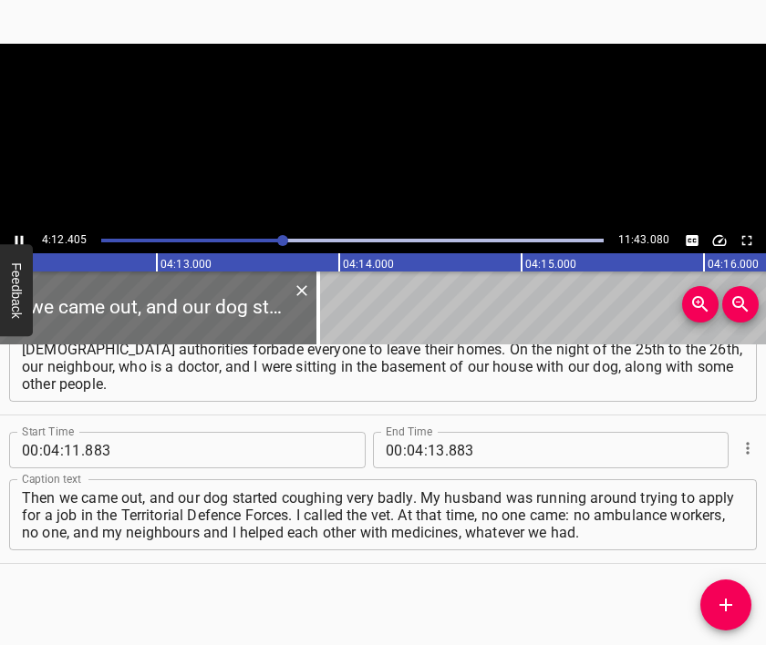
scroll to position [0, 46009]
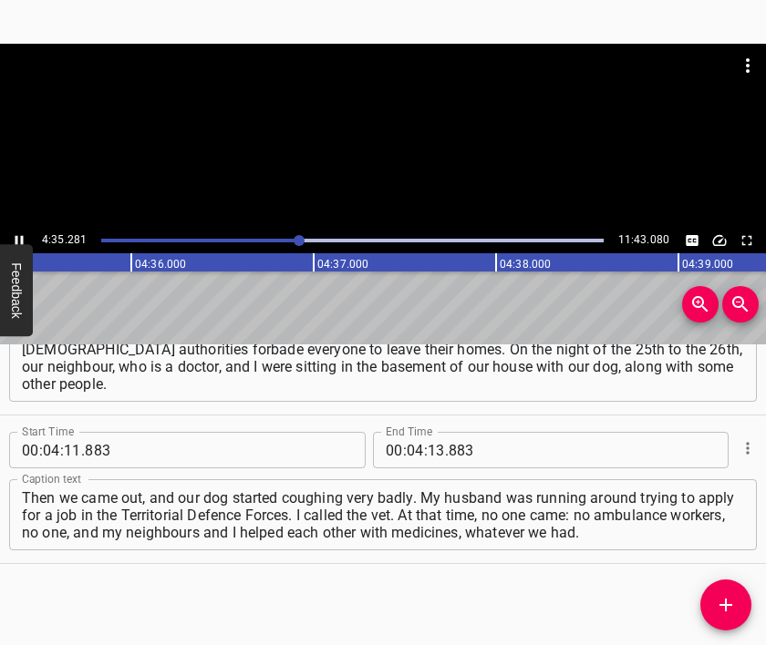
click at [375, 163] on div at bounding box center [383, 136] width 766 height 184
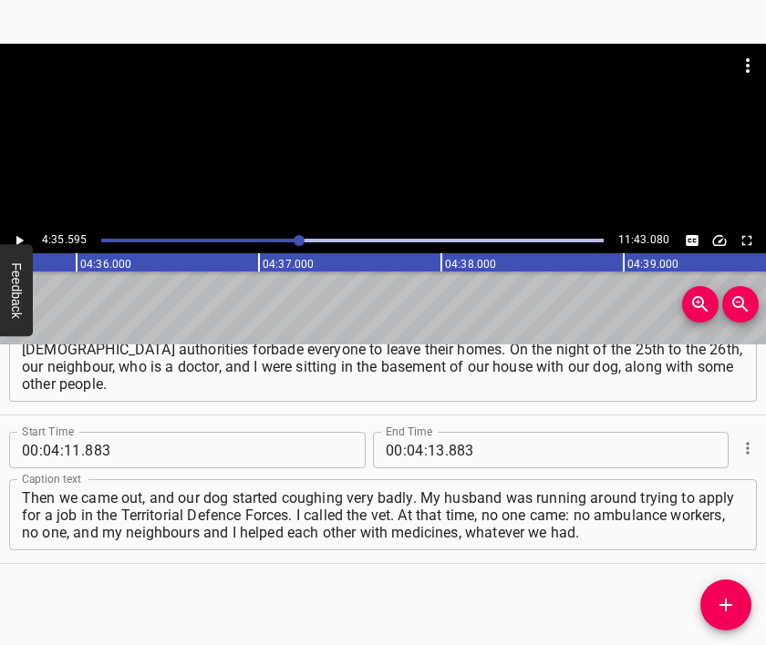
scroll to position [0, 50240]
click at [430, 450] on input "number" at bounding box center [435, 450] width 17 height 36
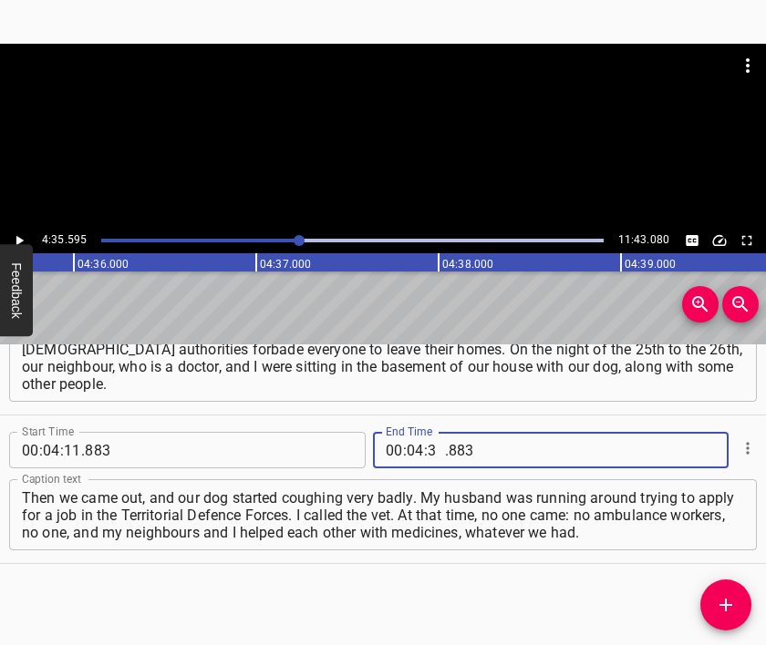
type input "35"
type input "595"
click at [725, 597] on icon "Add Cue" at bounding box center [726, 605] width 22 height 22
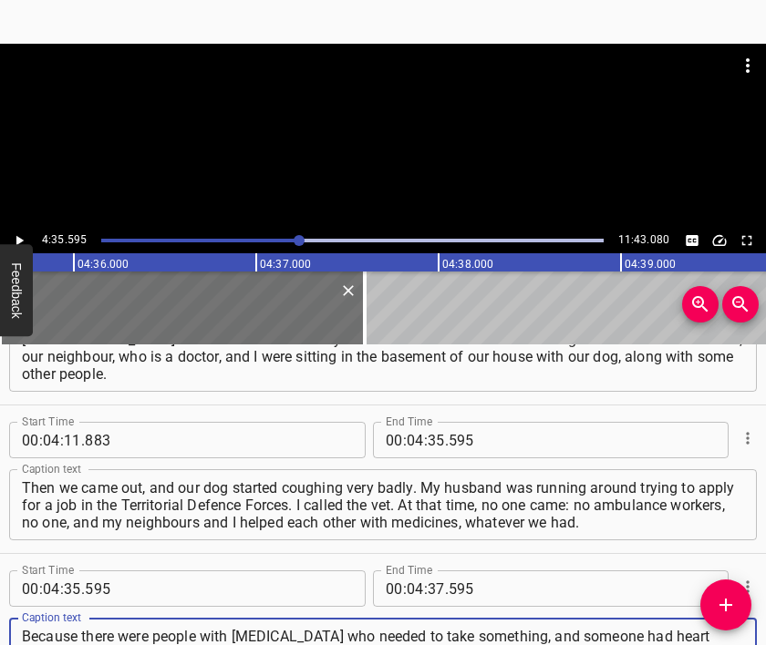
type textarea "Because there were people with [MEDICAL_DATA] who needed to take something, and…"
click at [331, 127] on div at bounding box center [383, 89] width 766 height 91
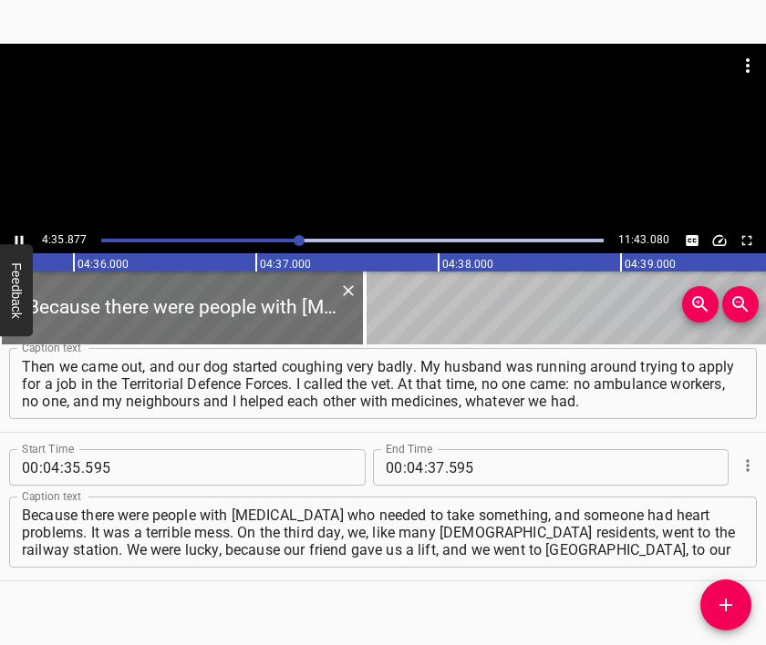
scroll to position [0, 50291]
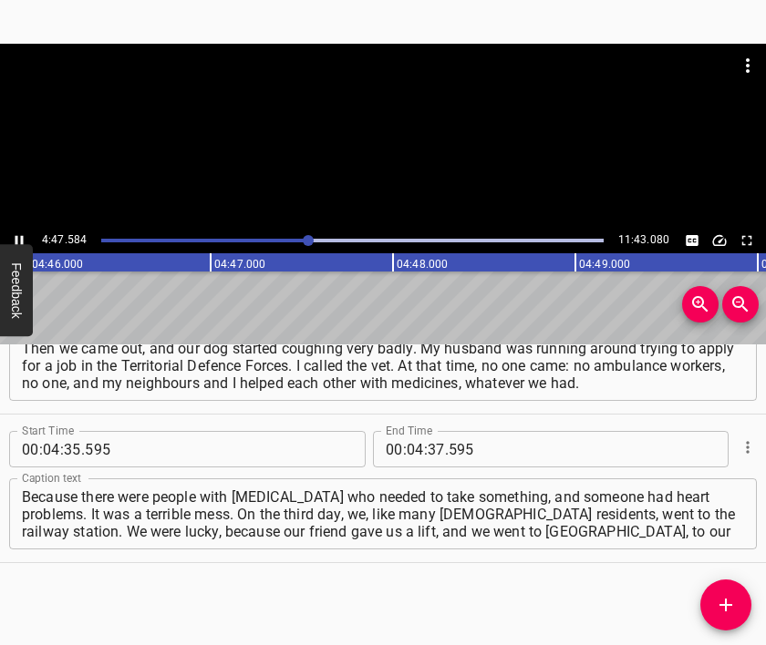
click at [401, 129] on div at bounding box center [383, 89] width 766 height 91
click at [376, 121] on div at bounding box center [383, 89] width 766 height 91
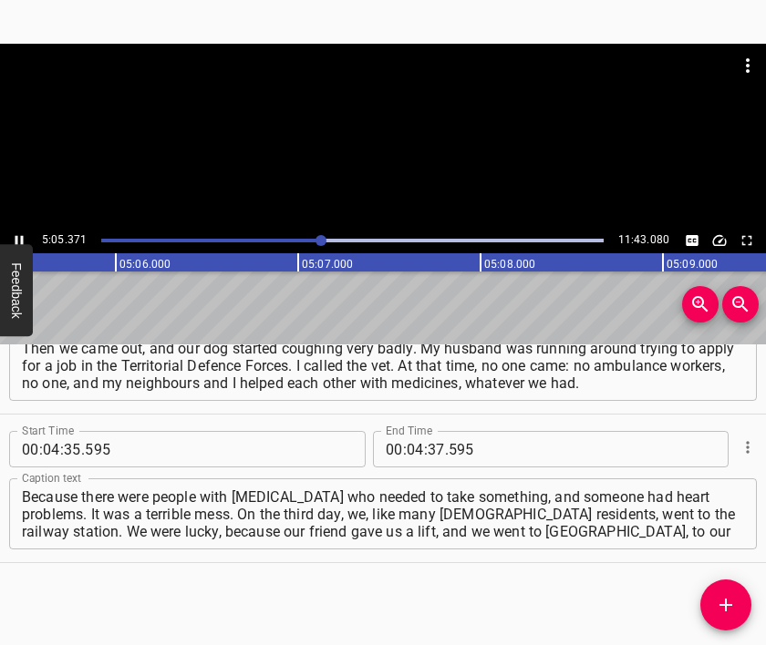
click at [414, 141] on div at bounding box center [383, 136] width 766 height 184
click at [408, 448] on input "number" at bounding box center [415, 449] width 17 height 36
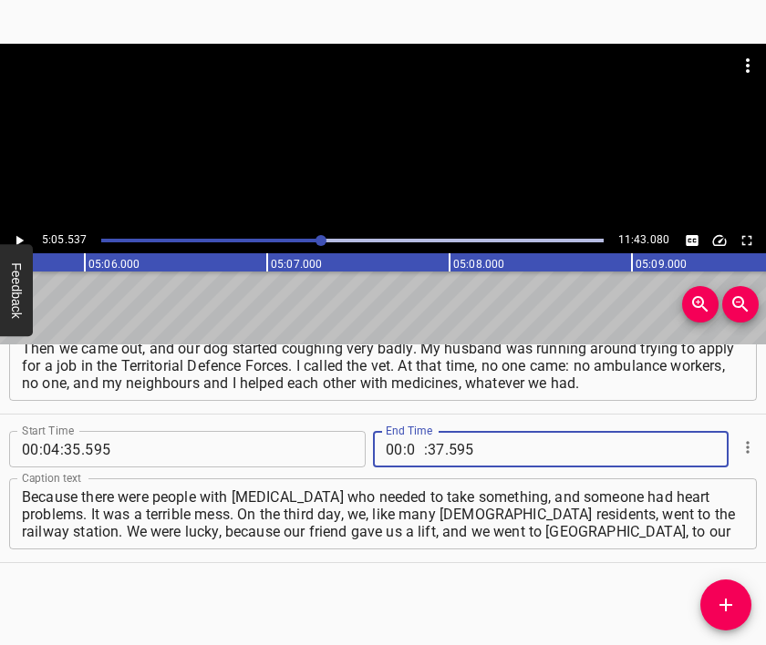
type input "05"
type input "537"
click at [724, 602] on icon "Add Cue" at bounding box center [726, 605] width 22 height 22
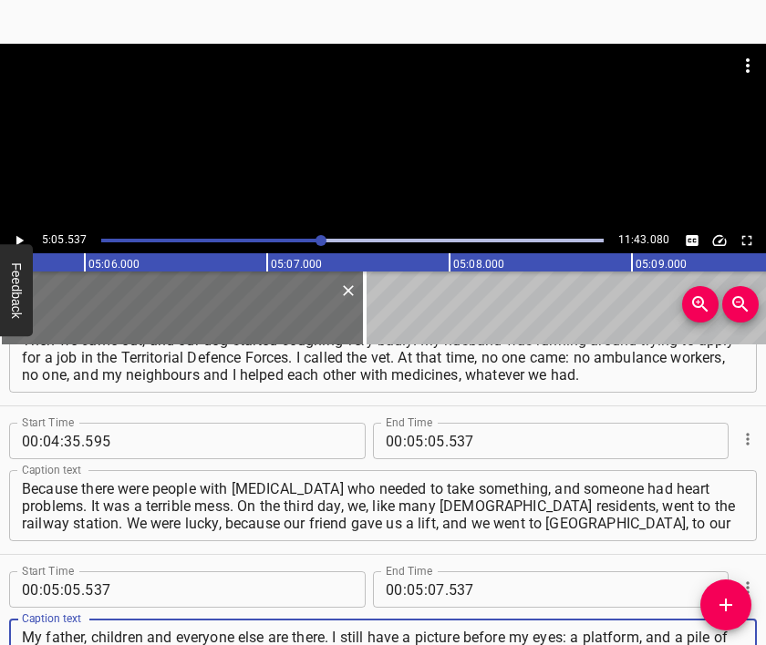
type textarea "My father, children and everyone else are there. I still have a picture before …"
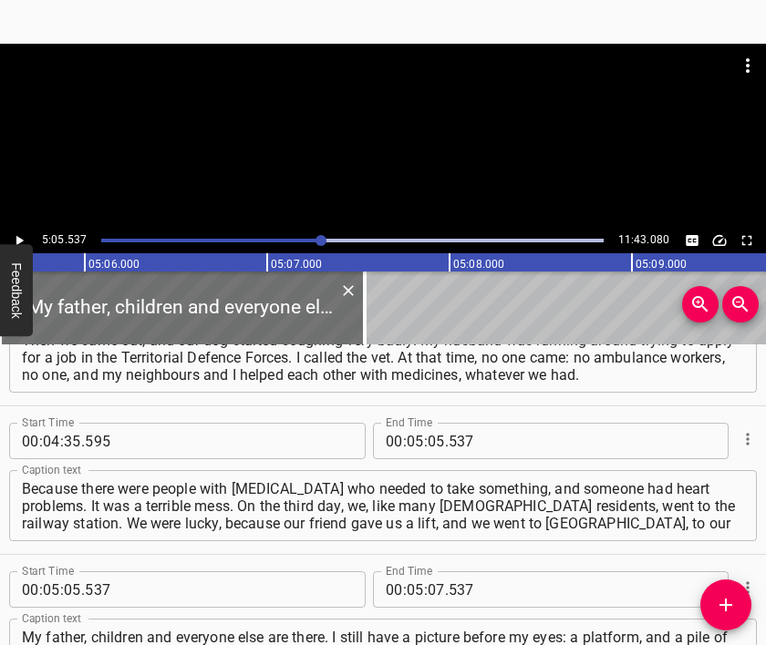
click at [396, 122] on div at bounding box center [383, 89] width 766 height 91
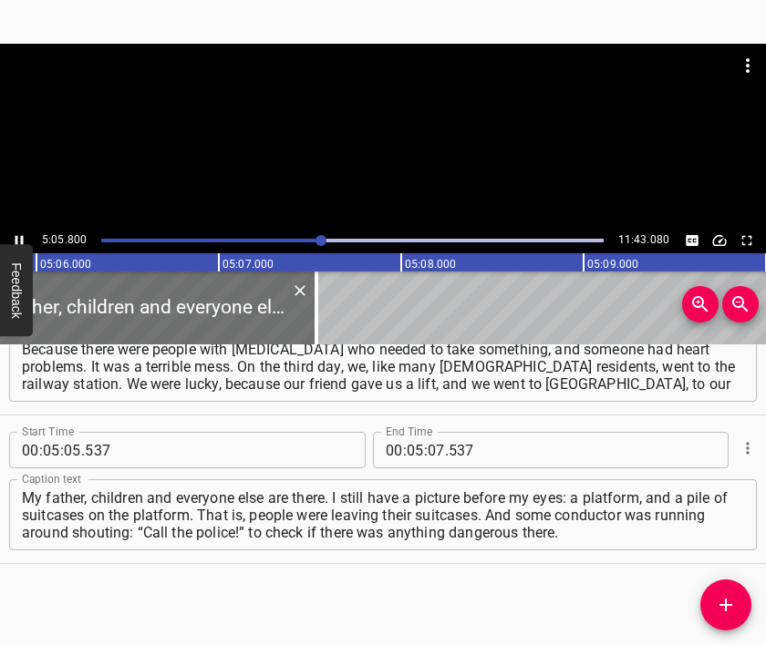
scroll to position [0, 55795]
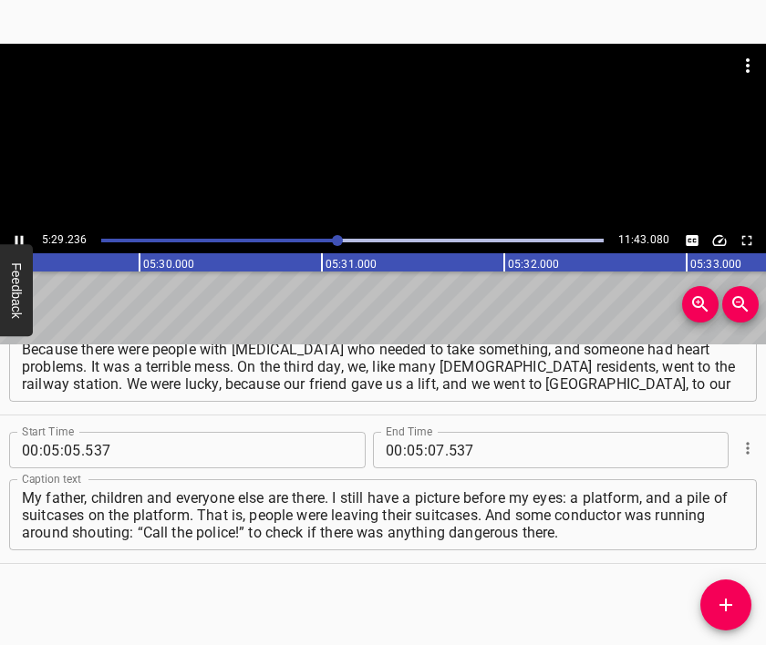
click at [390, 160] on div at bounding box center [383, 136] width 766 height 184
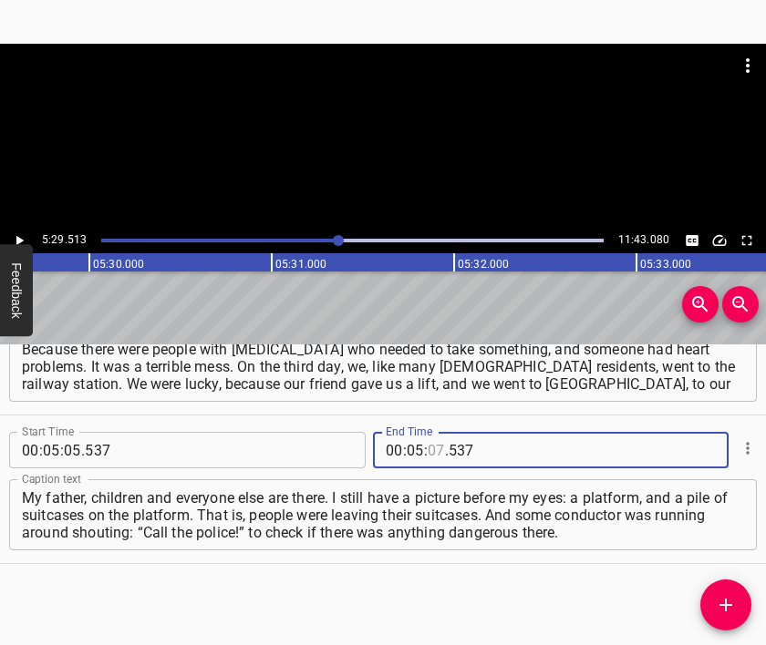
click at [427, 445] on input "number" at bounding box center [435, 450] width 17 height 36
type input "29"
type input "513"
click at [728, 602] on icon "Add Cue" at bounding box center [726, 605] width 22 height 22
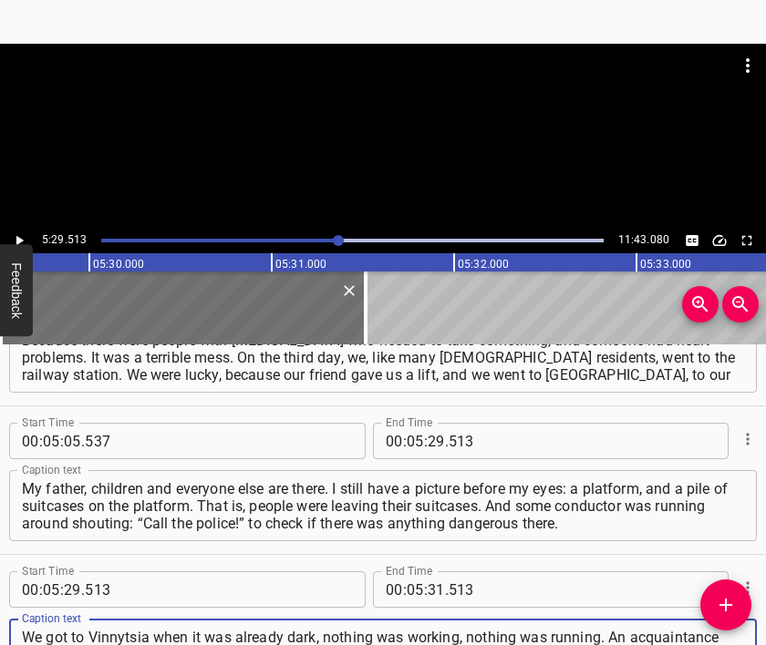
type textarea "We got to Vinnytsia when it was already dark, nothing was working, nothing was …"
click at [383, 153] on div at bounding box center [383, 136] width 766 height 184
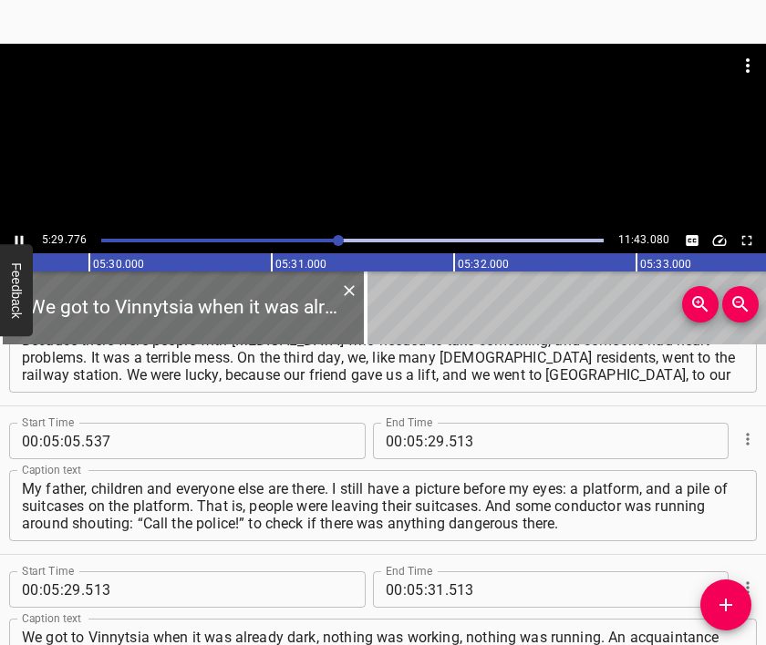
scroll to position [0, 60117]
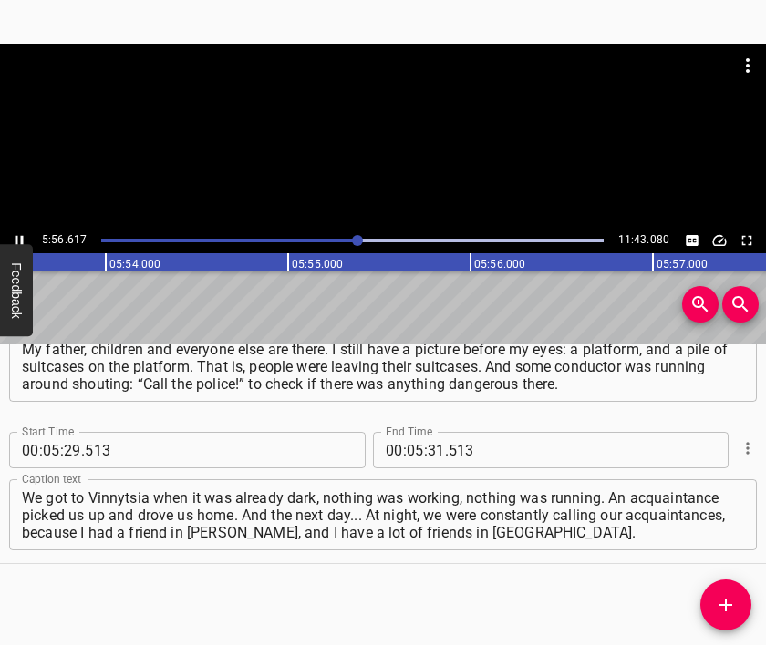
click at [411, 165] on div at bounding box center [383, 136] width 766 height 184
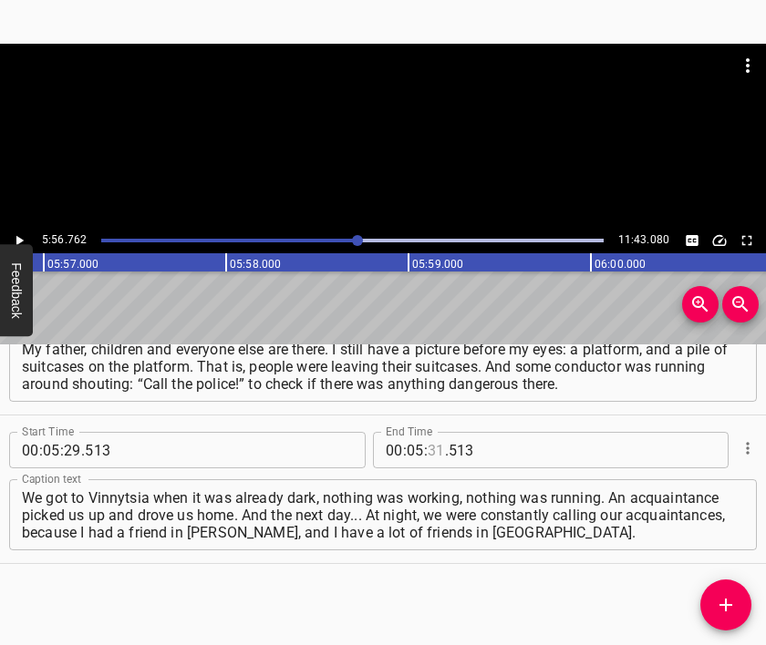
click at [431, 448] on input "number" at bounding box center [435, 450] width 17 height 36
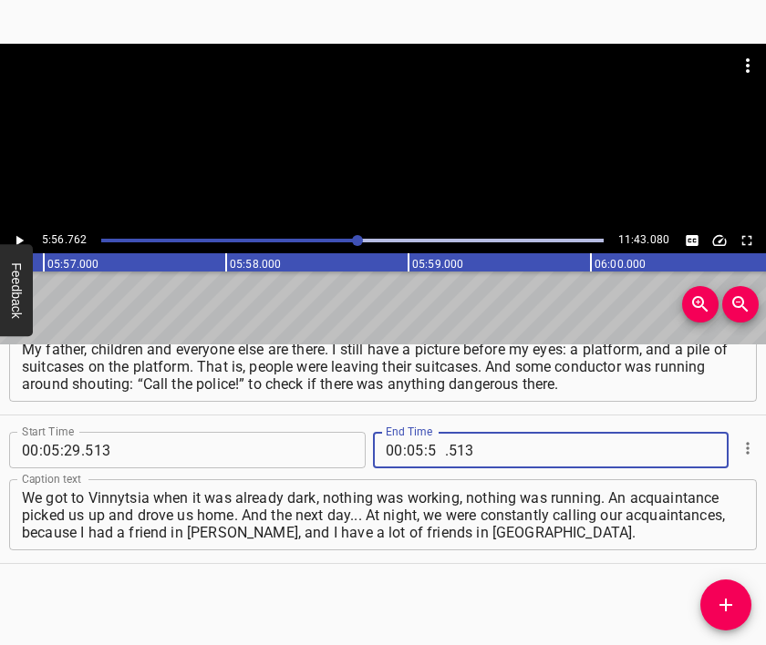
type input "56"
type input "762"
click at [725, 597] on icon "Add Cue" at bounding box center [726, 605] width 22 height 22
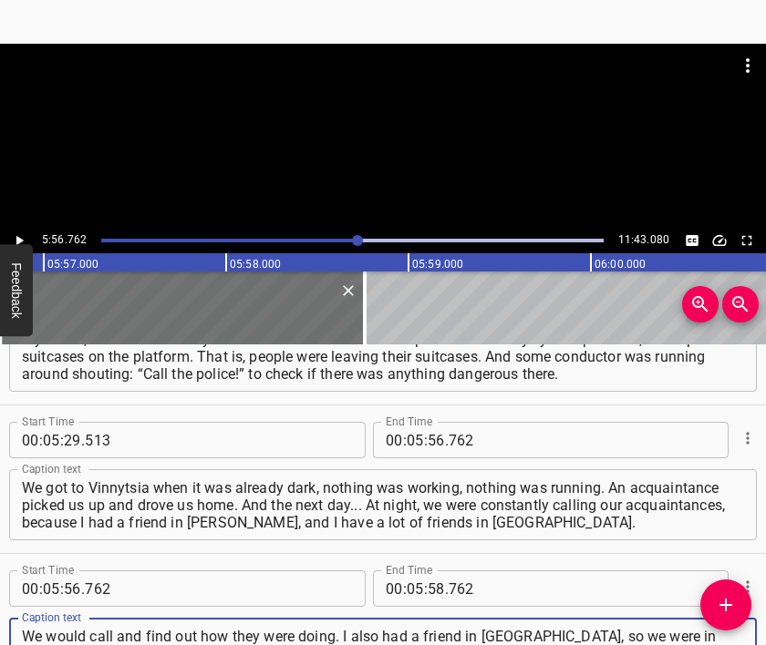
scroll to position [17, 0]
type textarea "We would call and find out how they were doing. I also had a friend in [GEOGRAP…"
click at [370, 108] on div at bounding box center [383, 89] width 766 height 91
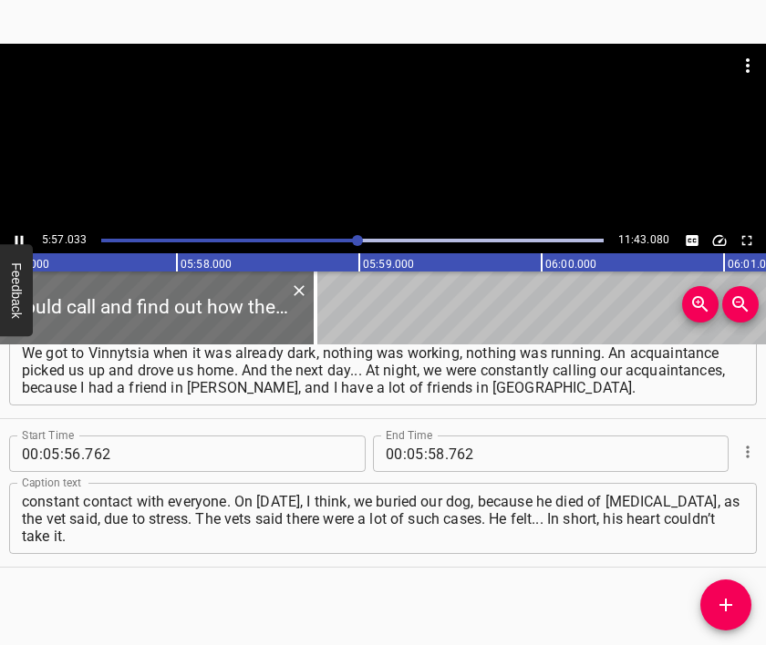
scroll to position [2013, 0]
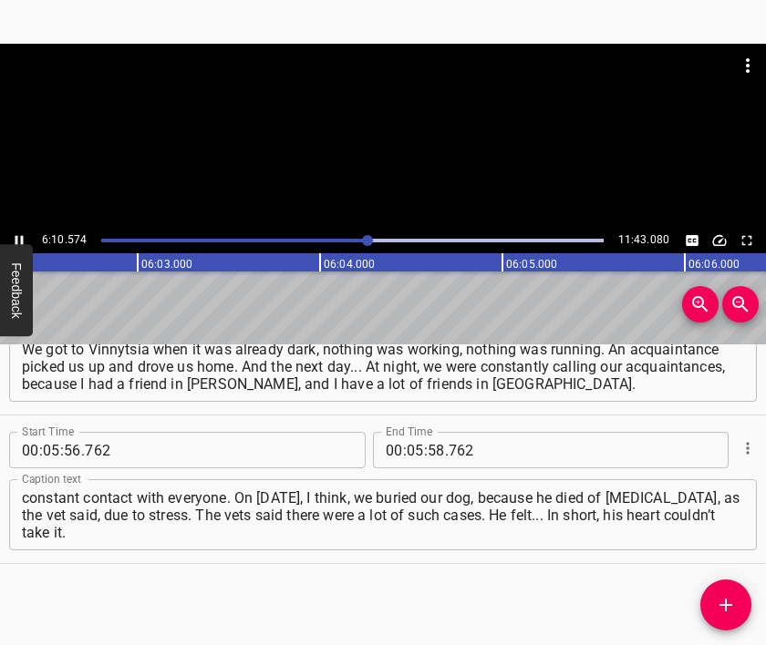
click at [413, 144] on div at bounding box center [383, 136] width 766 height 184
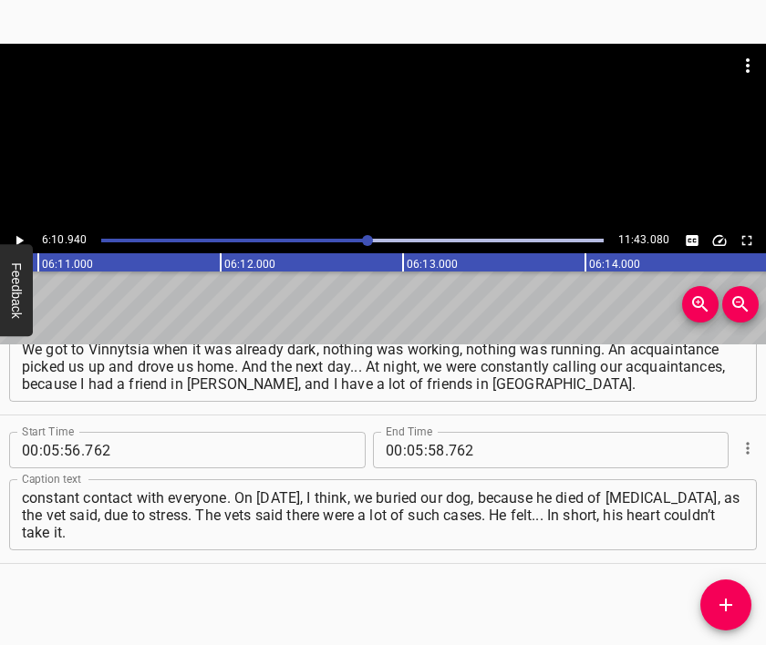
scroll to position [0, 67621]
click at [413, 144] on div at bounding box center [383, 136] width 766 height 184
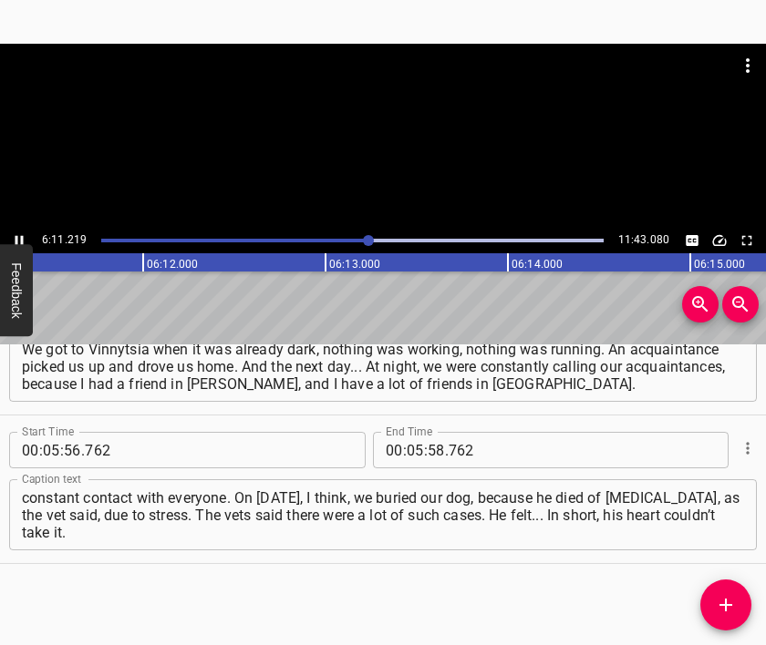
scroll to position [0, 67720]
click at [427, 167] on div at bounding box center [383, 136] width 766 height 184
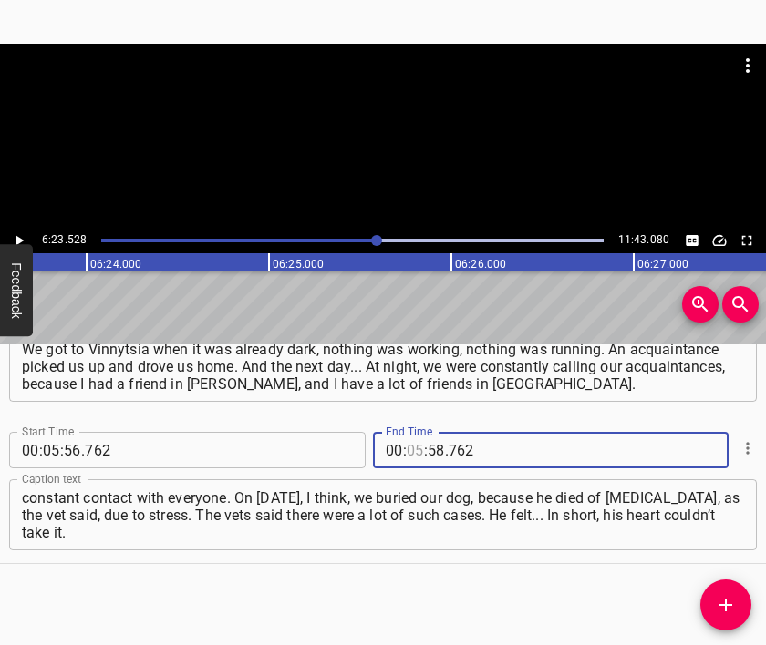
click at [408, 449] on input "number" at bounding box center [415, 450] width 17 height 36
type input "06"
type input "23"
type input "528"
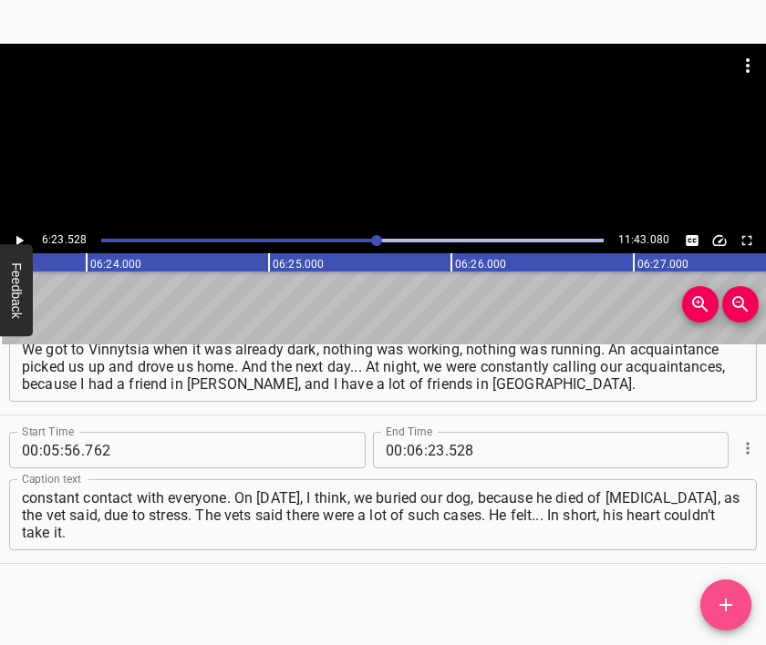
click at [730, 601] on icon "Add Cue" at bounding box center [726, 605] width 22 height 22
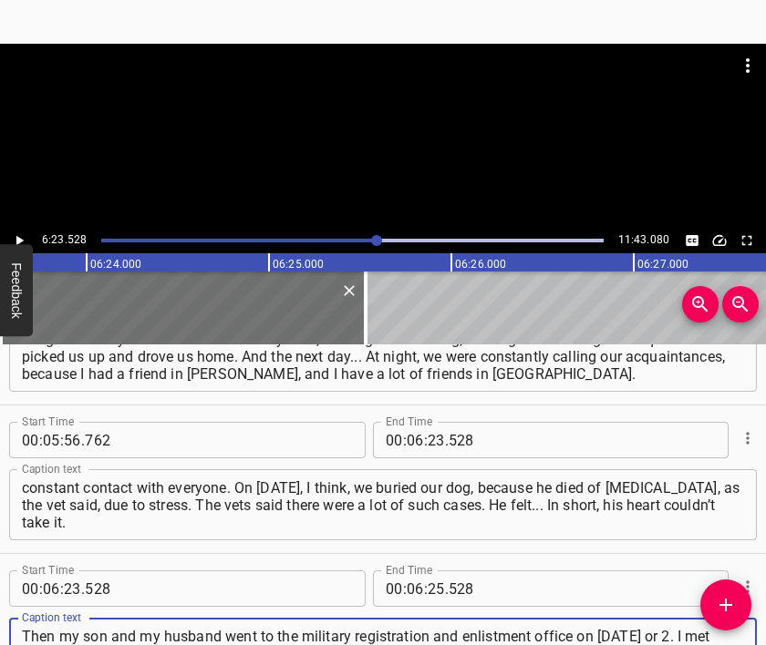
type textarea "Then my son and my husband went to the military registration and enlistment off…"
click at [310, 119] on div at bounding box center [383, 89] width 766 height 91
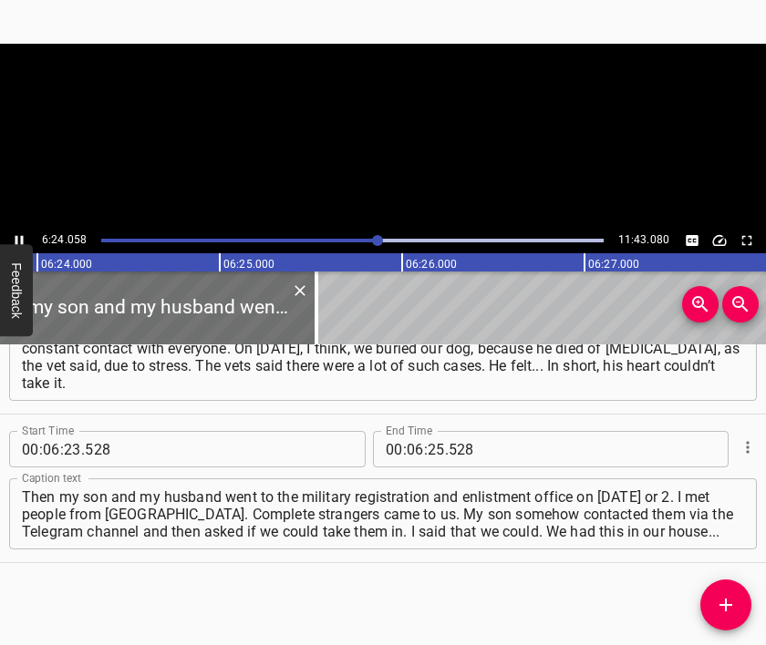
scroll to position [0, 70011]
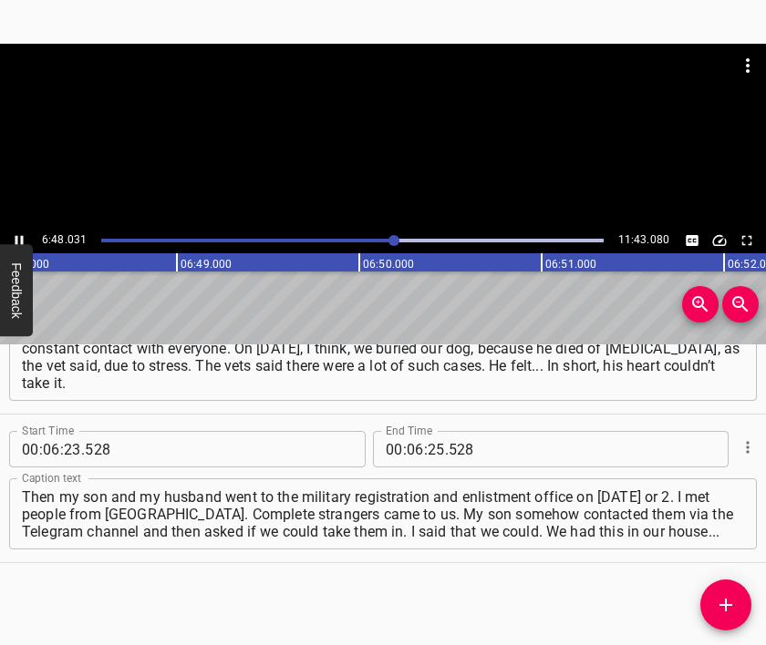
click at [408, 170] on div at bounding box center [383, 136] width 766 height 184
click at [430, 443] on input "number" at bounding box center [435, 449] width 17 height 36
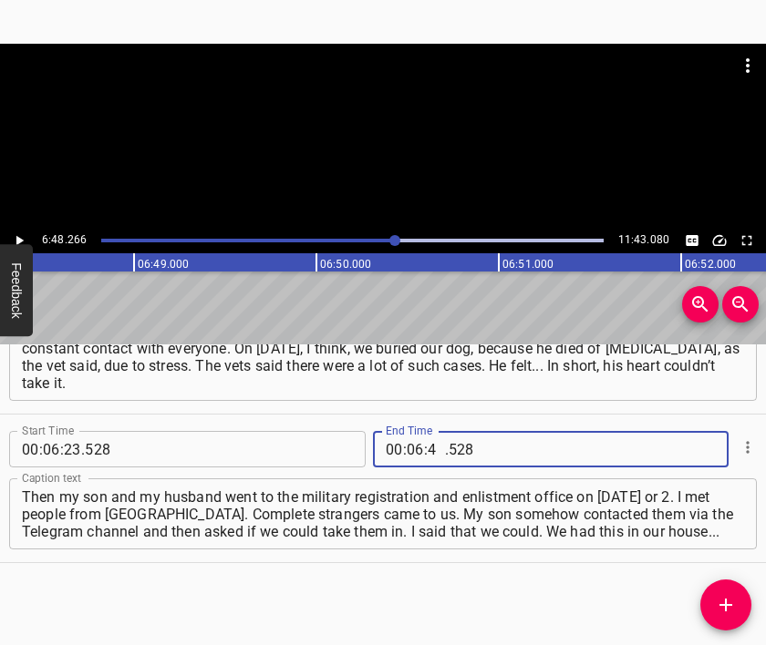
type input "48"
type input "266"
click at [707, 587] on div "Start Time 00 : 00 : 05 . 543 Start Time End Time 00 : 00 : 31 . 219 End Time C…" at bounding box center [383, 495] width 766 height 301
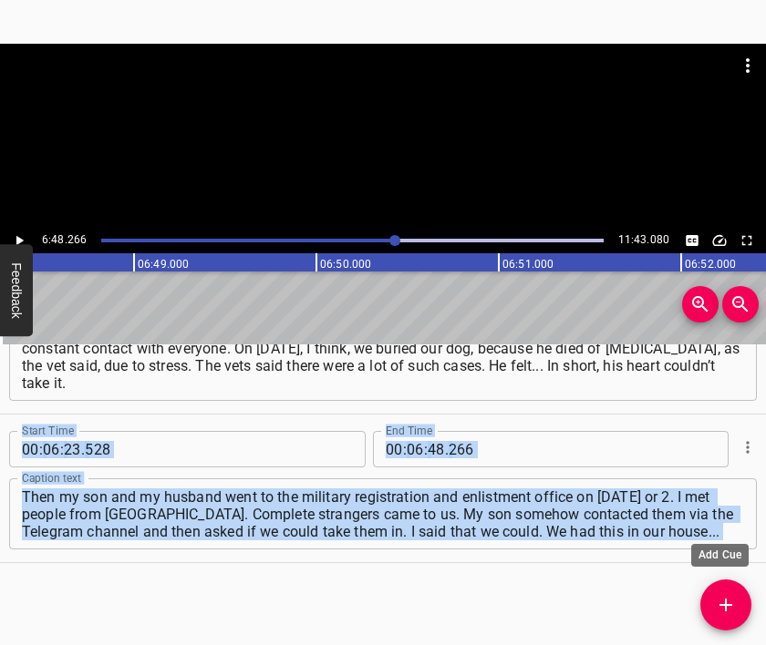
click at [718, 596] on icon "Add Cue" at bounding box center [726, 605] width 22 height 22
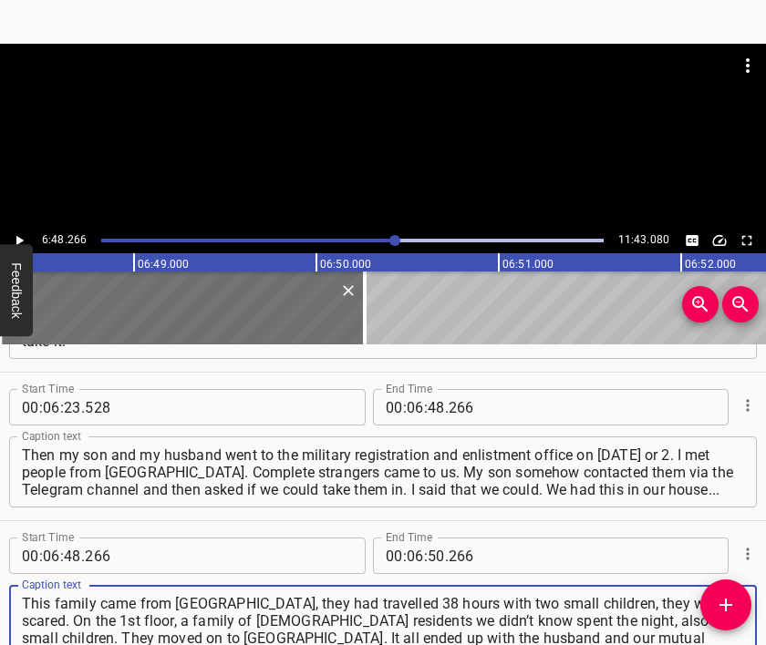
type textarea "This family came from [GEOGRAPHIC_DATA], they had travelled 38 hours with two s…"
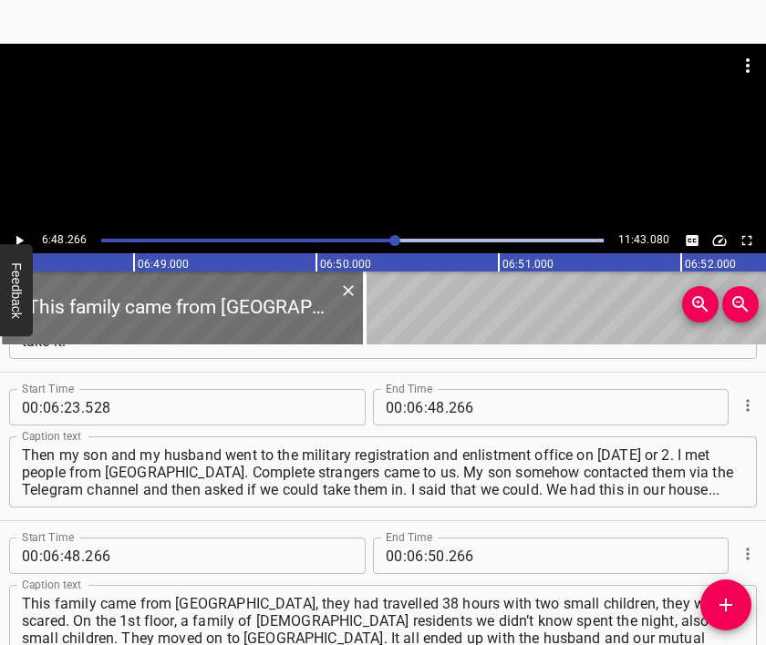
click at [404, 111] on div at bounding box center [383, 89] width 766 height 91
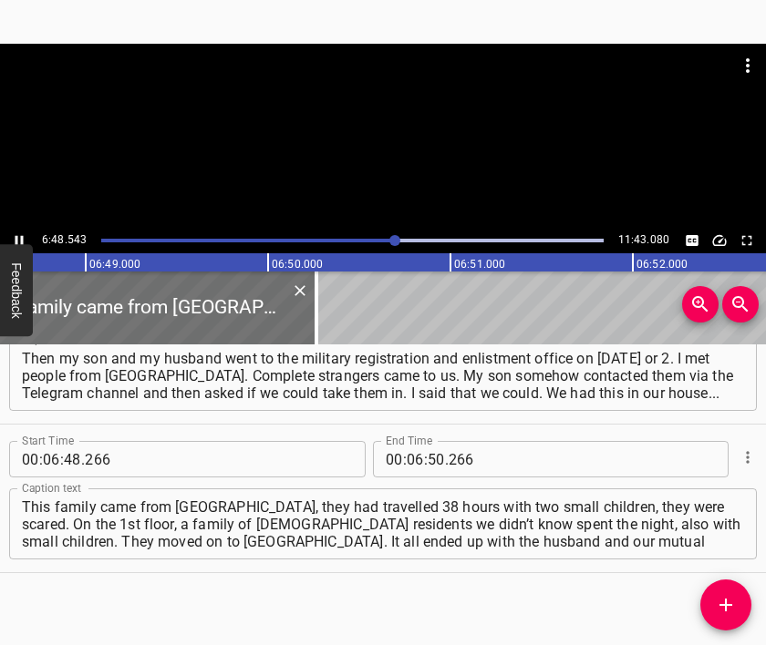
scroll to position [0, 74476]
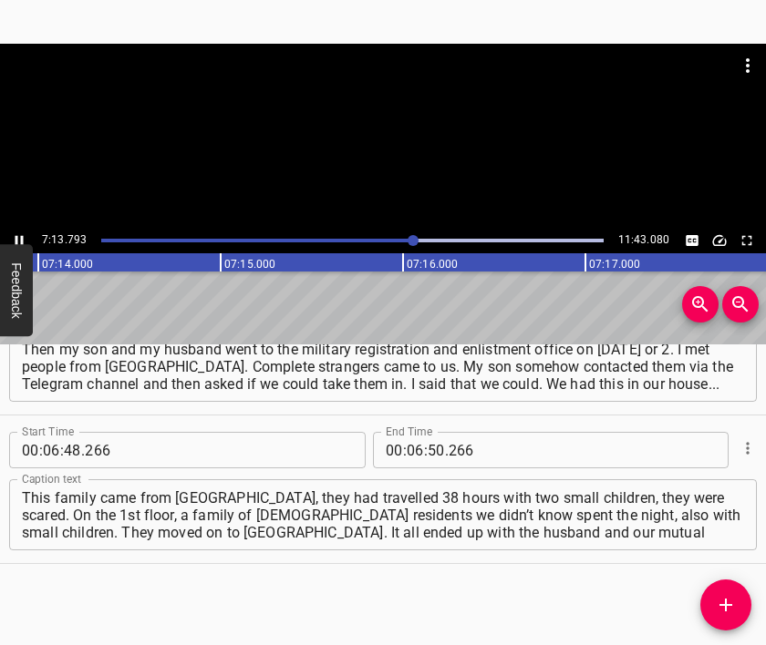
click at [370, 119] on div at bounding box center [383, 89] width 766 height 91
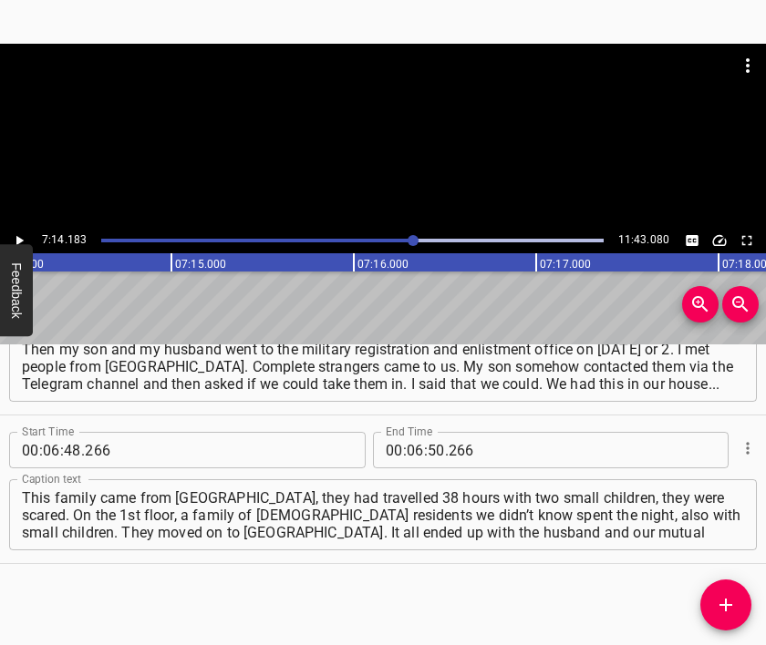
scroll to position [0, 79150]
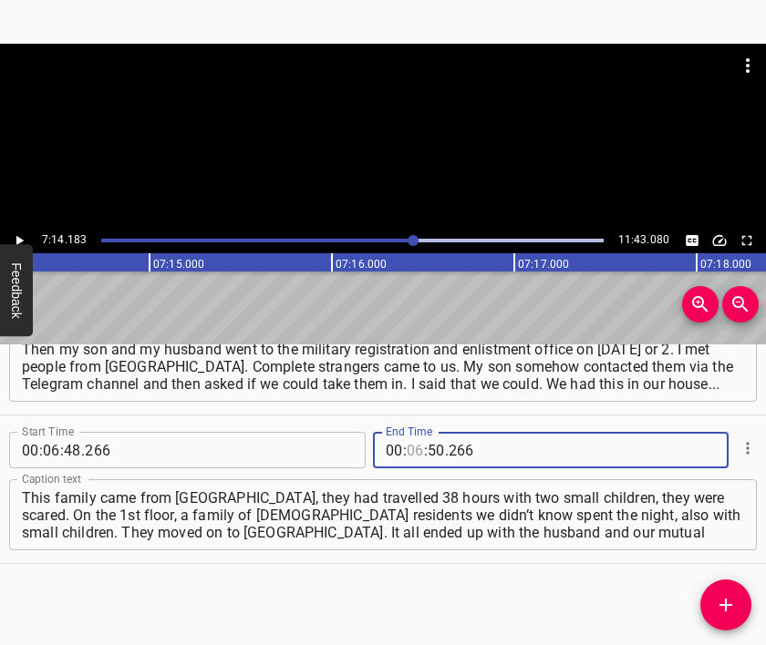
click at [412, 447] on input "number" at bounding box center [415, 450] width 17 height 36
type input "07"
type input "14"
type input "183"
click at [711, 615] on span "Add Cue" at bounding box center [725, 605] width 51 height 22
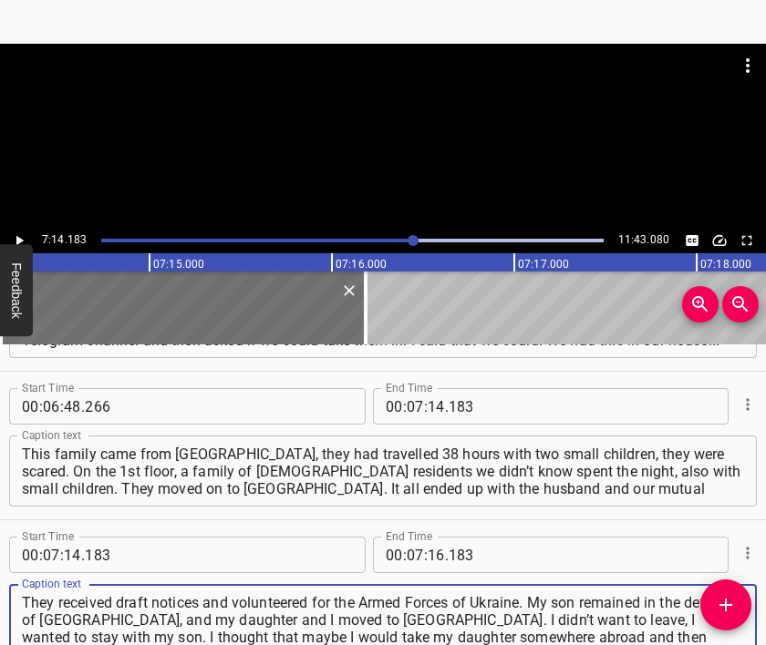
type textarea "They received draft notices and volunteered for the Armed Forces of Ukraine. My…"
click at [304, 116] on div at bounding box center [383, 89] width 766 height 91
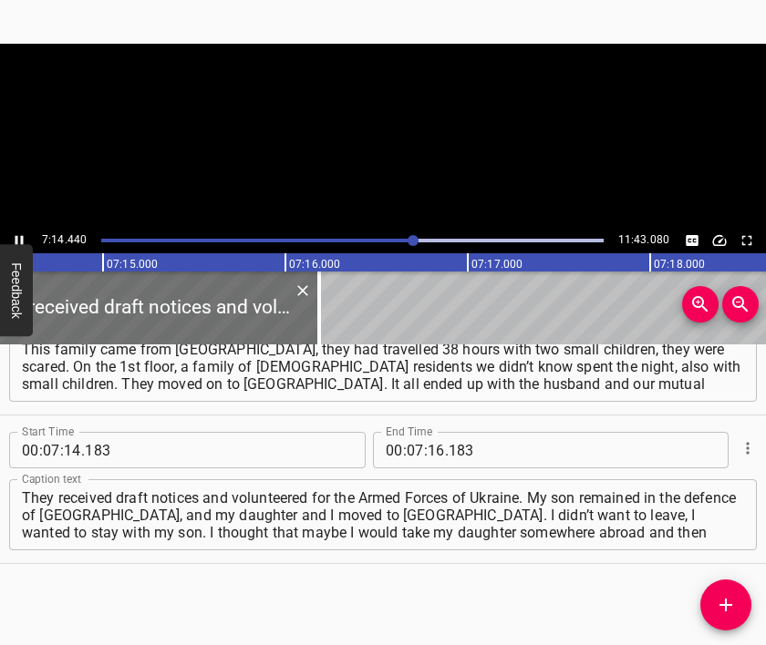
scroll to position [0, 79245]
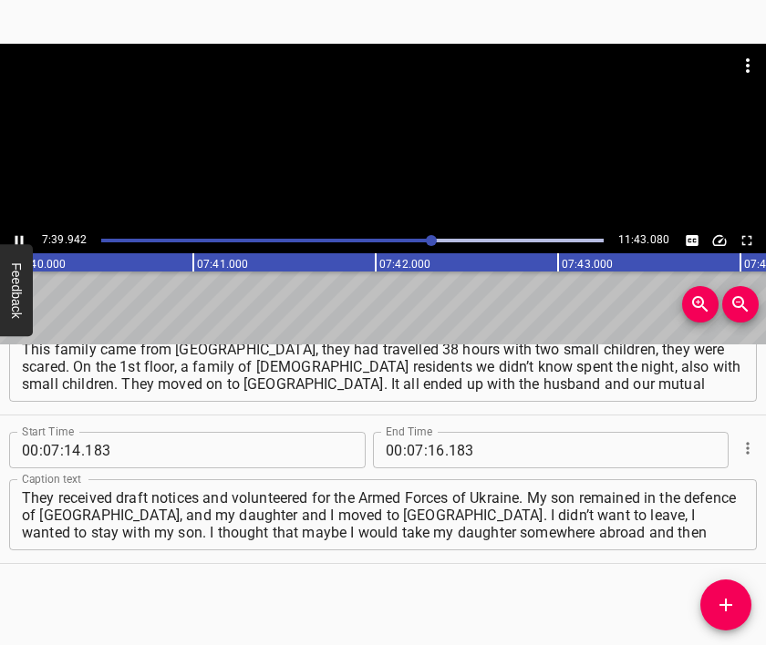
click at [409, 169] on div at bounding box center [383, 136] width 766 height 184
click at [427, 448] on input "number" at bounding box center [435, 450] width 17 height 36
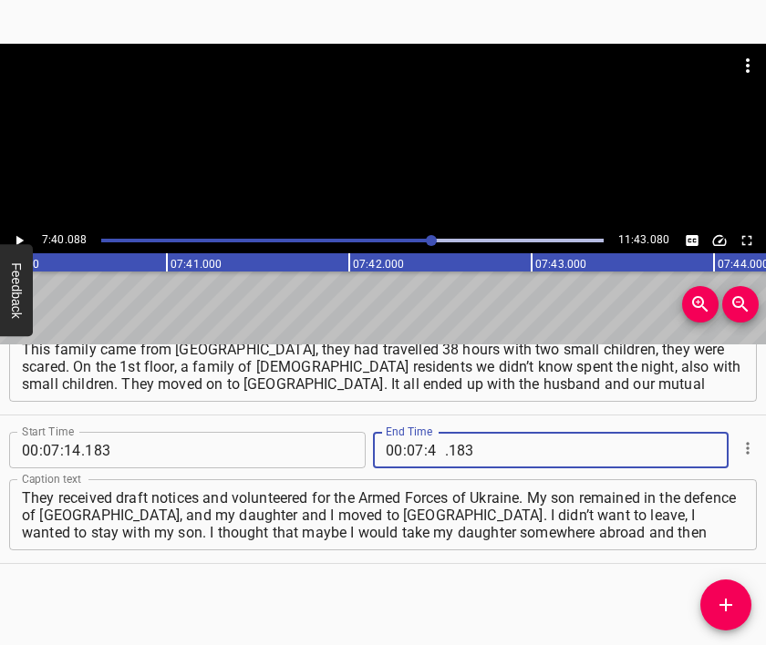
type input "40"
type input "088"
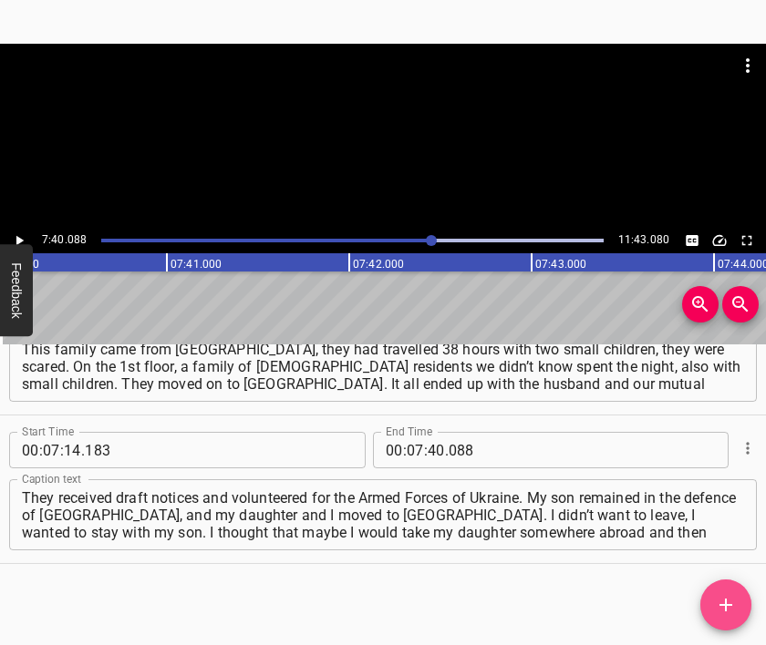
click at [721, 606] on icon "Add Cue" at bounding box center [726, 605] width 22 height 22
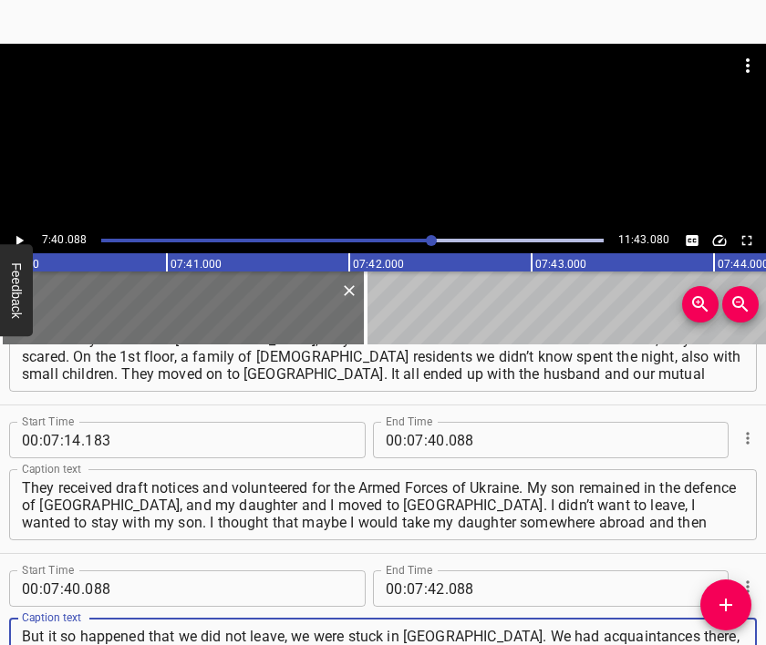
scroll to position [16, 0]
type textarea "But it so happened that we did not leave, we were stuck in [GEOGRAPHIC_DATA]. W…"
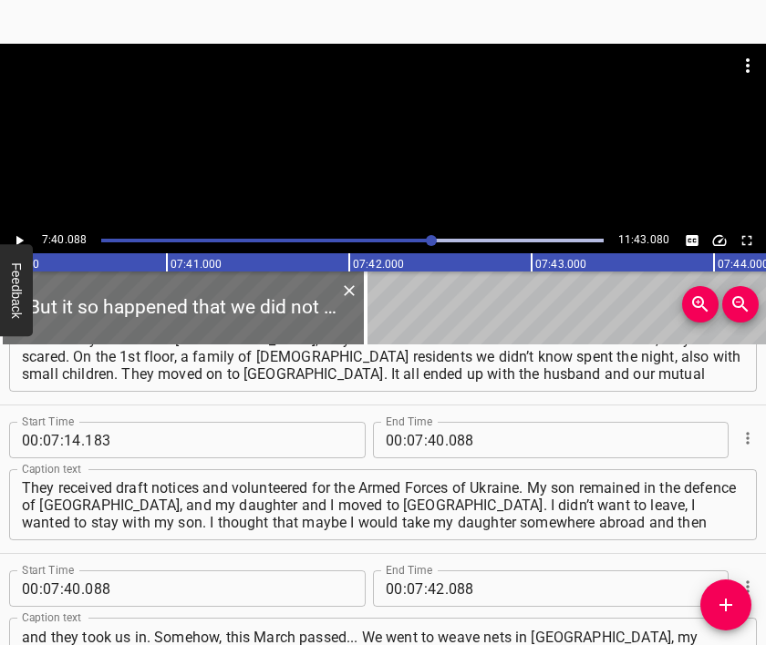
click at [368, 126] on div at bounding box center [383, 89] width 766 height 91
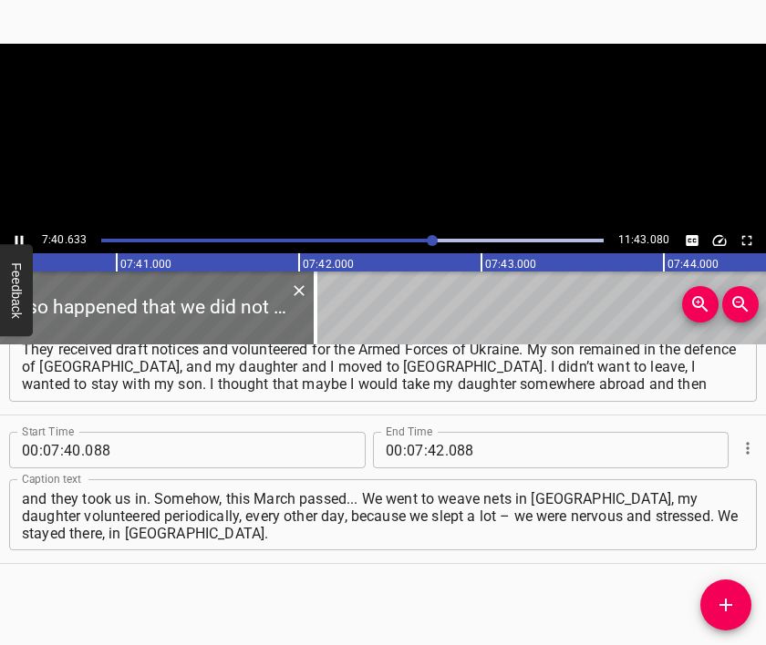
scroll to position [0, 83972]
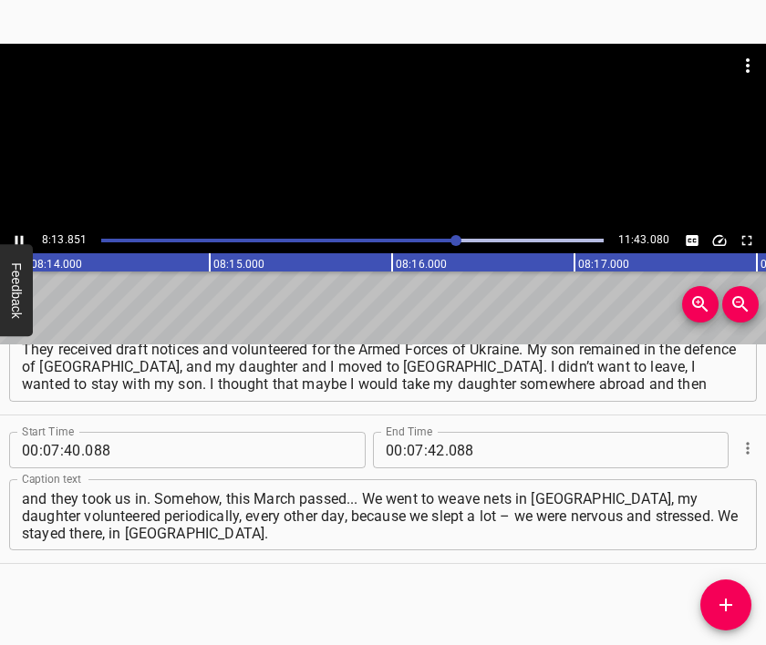
click at [396, 158] on div at bounding box center [383, 136] width 766 height 184
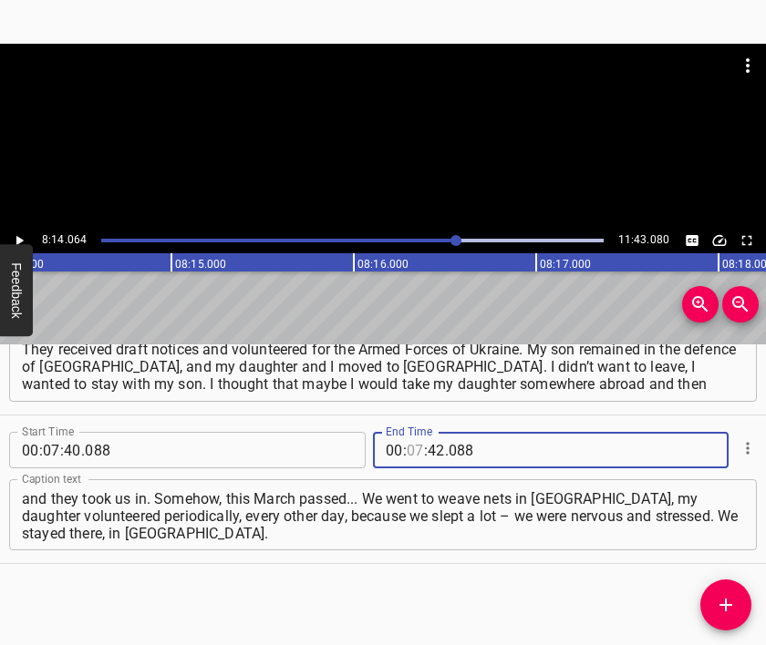
click at [407, 455] on input "number" at bounding box center [415, 450] width 17 height 36
type input "08"
type input "14"
type input "064"
drag, startPoint x: 726, startPoint y: 602, endPoint x: 709, endPoint y: 552, distance: 51.9
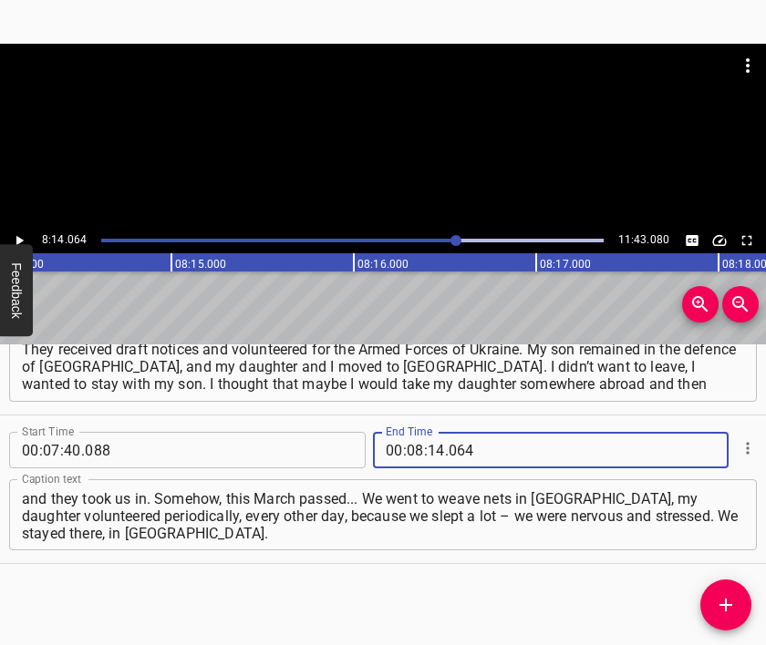
click at [731, 602] on icon "Add Cue" at bounding box center [726, 605] width 22 height 22
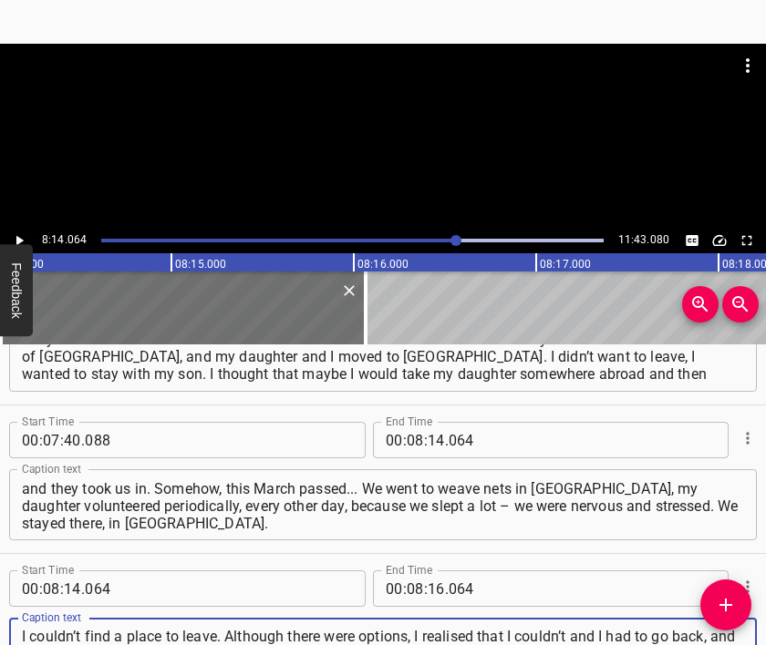
scroll to position [17, 0]
type textarea "I couldn’t find a place to leave. Although there were options, I realised that …"
click at [394, 188] on div at bounding box center [383, 136] width 766 height 184
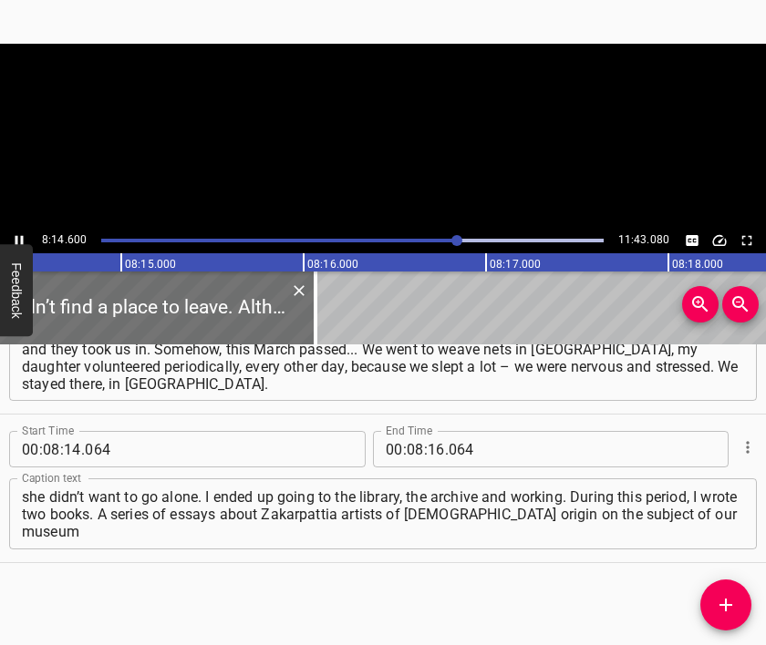
scroll to position [0, 90163]
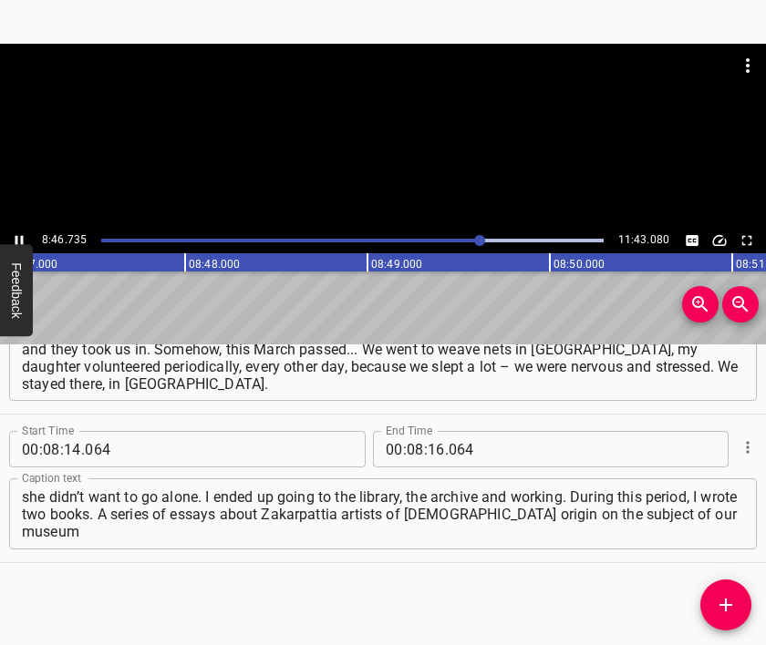
click at [405, 148] on div at bounding box center [383, 136] width 766 height 184
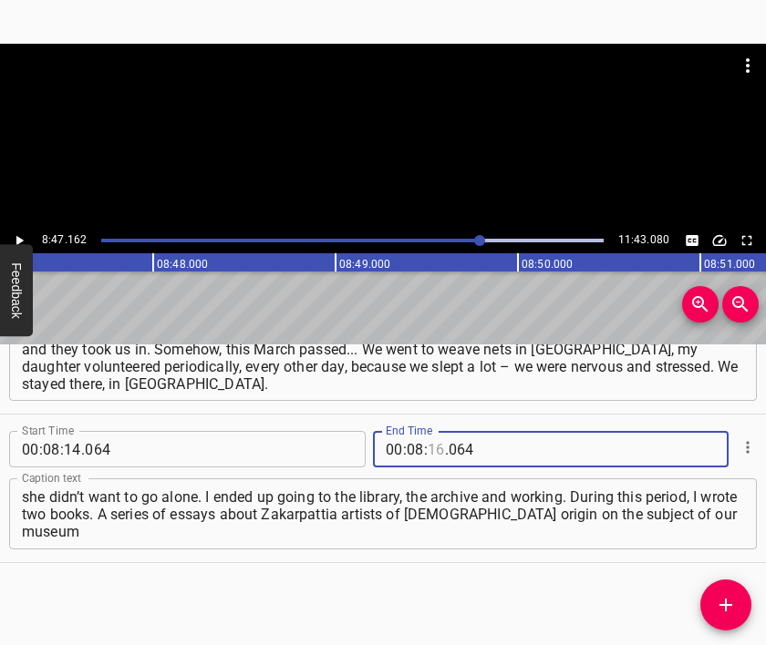
click at [430, 444] on input "number" at bounding box center [435, 449] width 17 height 36
type input "47"
type input "162"
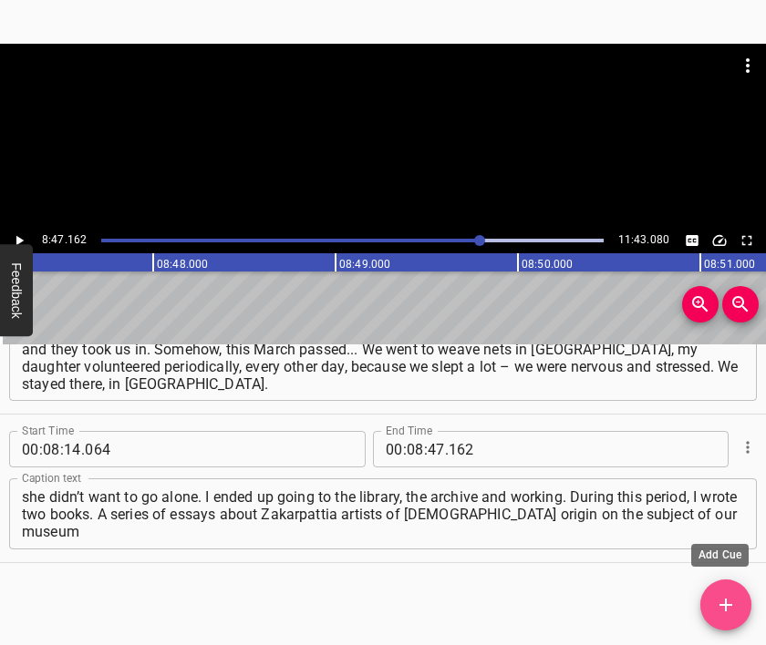
click at [728, 597] on icon "Add Cue" at bounding box center [726, 605] width 22 height 22
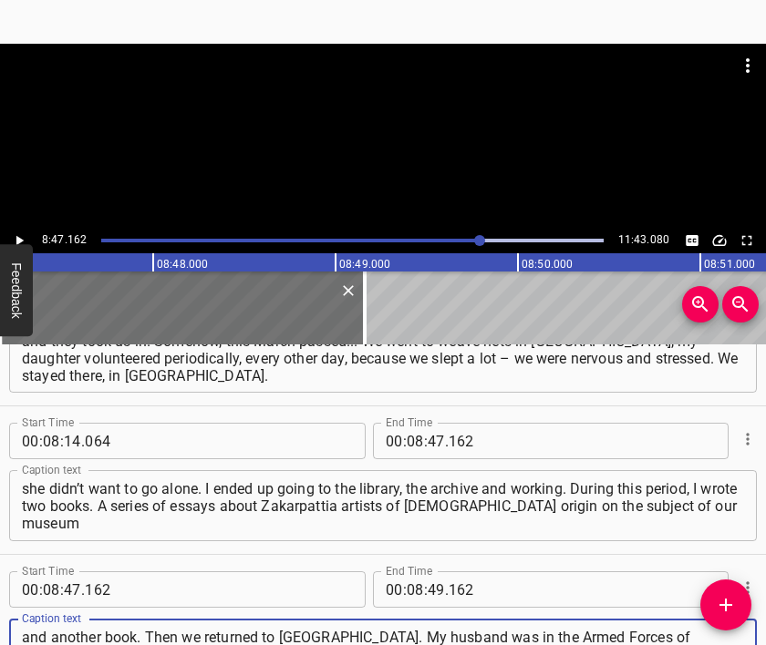
type textarea "and another book. Then we returned to [GEOGRAPHIC_DATA]. My husband was in the …"
click at [395, 138] on div at bounding box center [383, 136] width 766 height 184
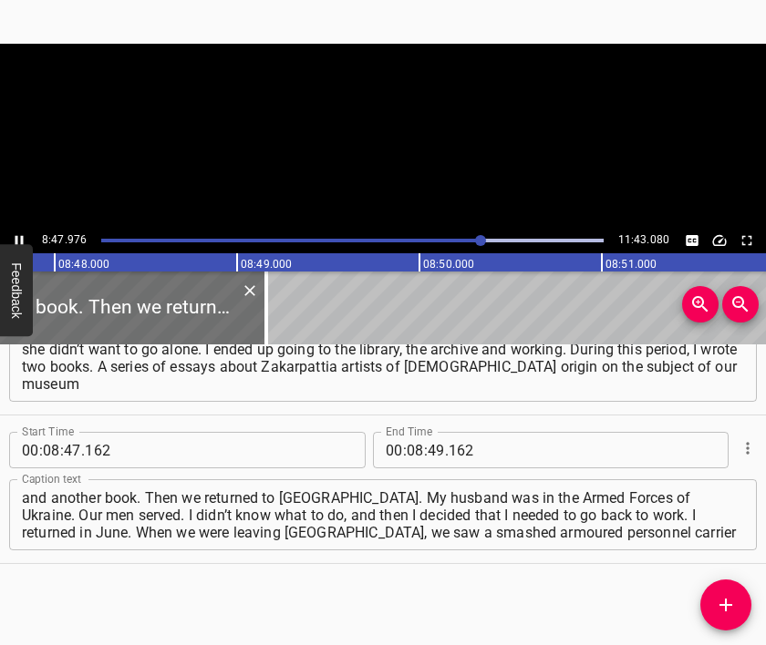
scroll to position [0, 96247]
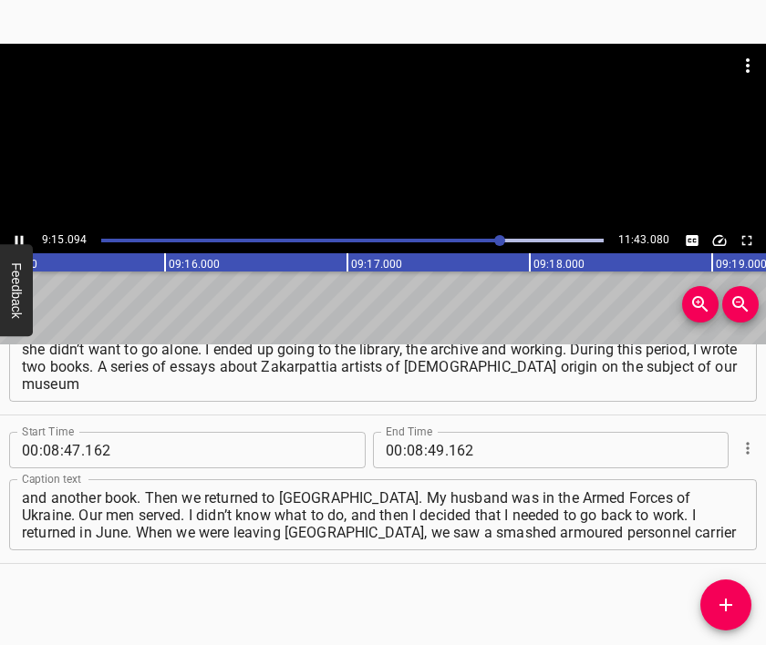
click at [418, 134] on div at bounding box center [383, 89] width 766 height 91
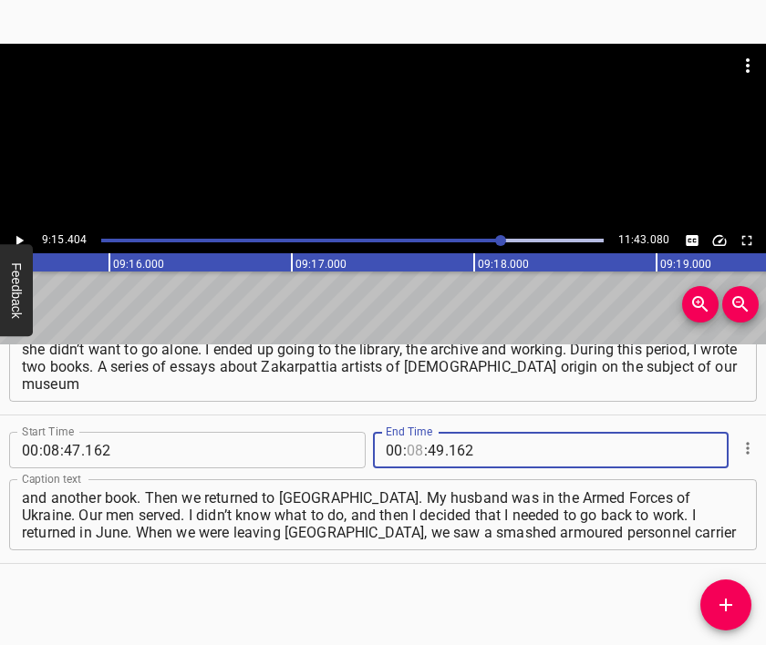
click at [407, 437] on input "number" at bounding box center [415, 450] width 17 height 36
type input "09"
type input "15"
type input "404"
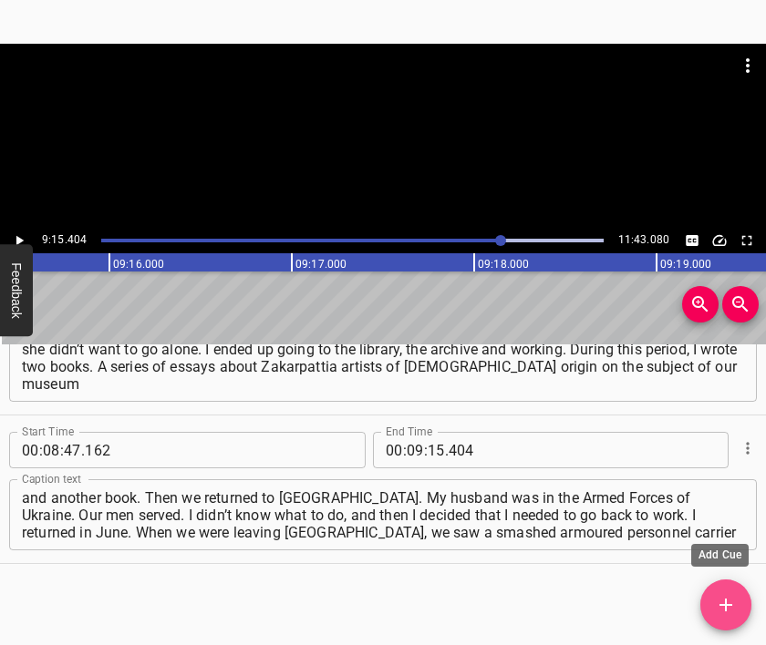
click at [722, 594] on icon "Add Cue" at bounding box center [726, 605] width 22 height 22
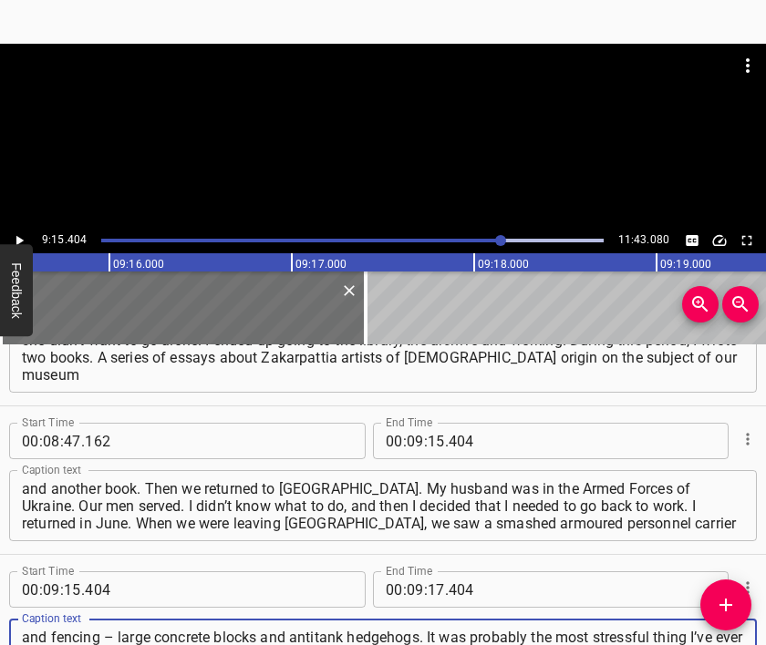
type textarea "and fencing – large concrete blocks and antitank hedgehogs. It was probably the…"
click at [368, 163] on div at bounding box center [383, 136] width 766 height 184
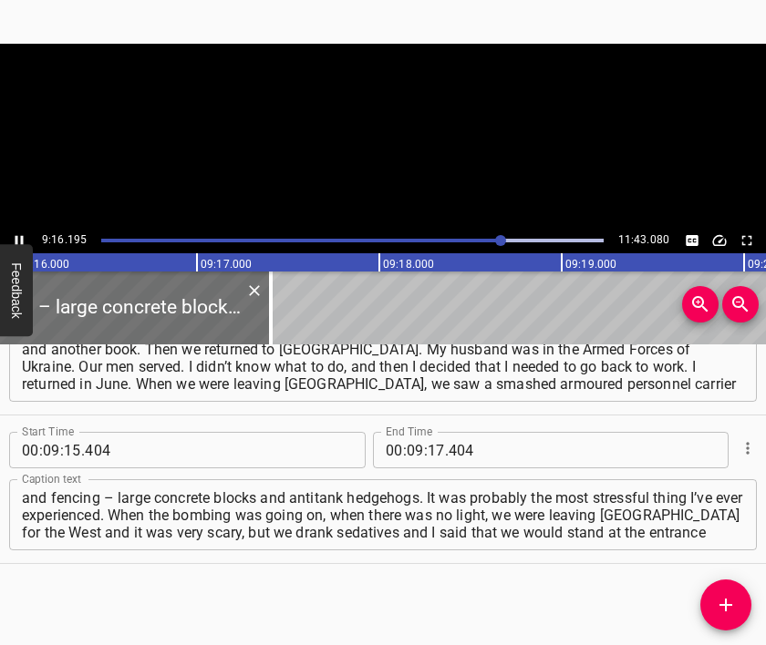
scroll to position [0, 101392]
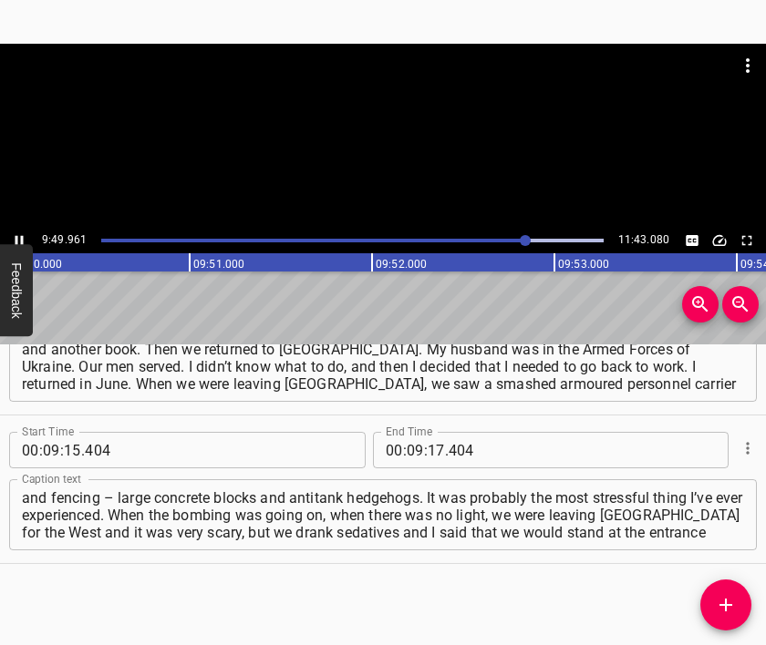
click at [390, 160] on div at bounding box center [383, 136] width 766 height 184
click at [427, 451] on input "number" at bounding box center [435, 450] width 17 height 36
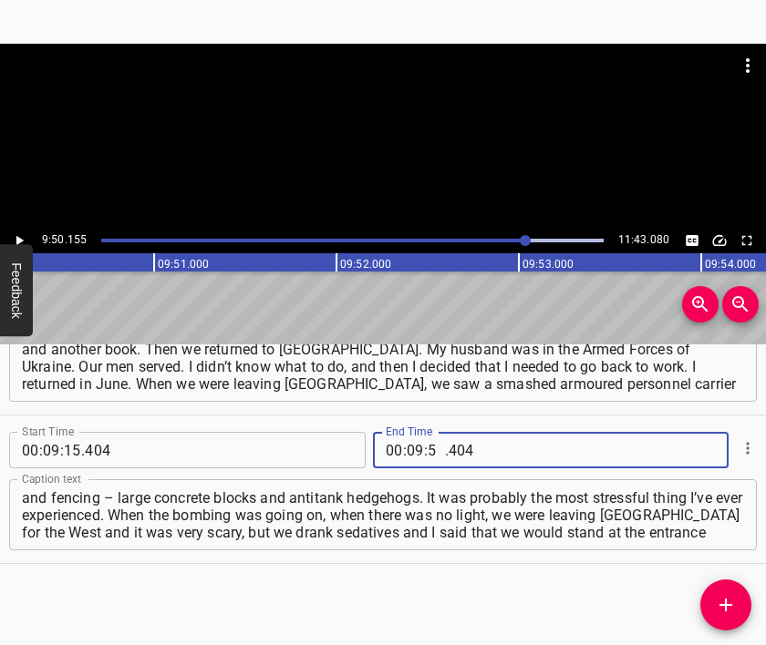
type input "50"
type input "155"
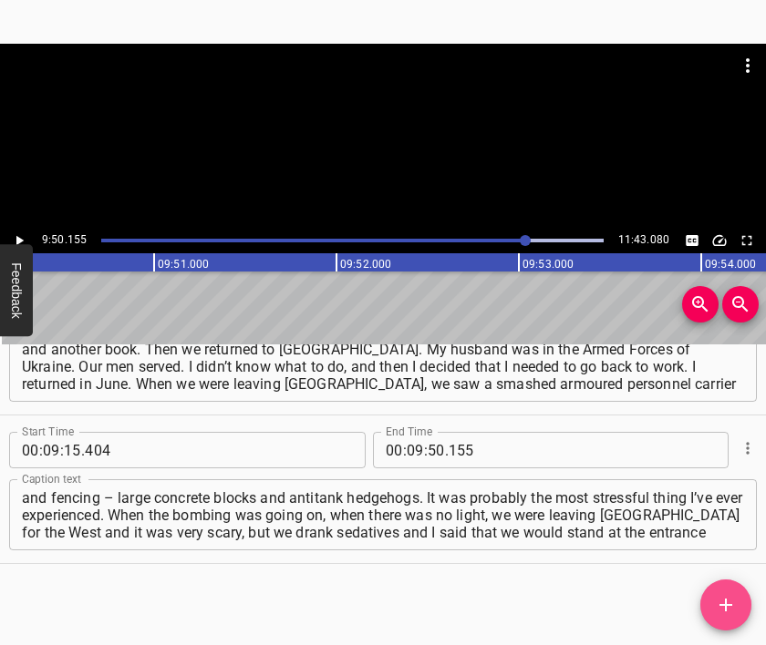
click at [727, 605] on icon "Add Cue" at bounding box center [725, 605] width 13 height 13
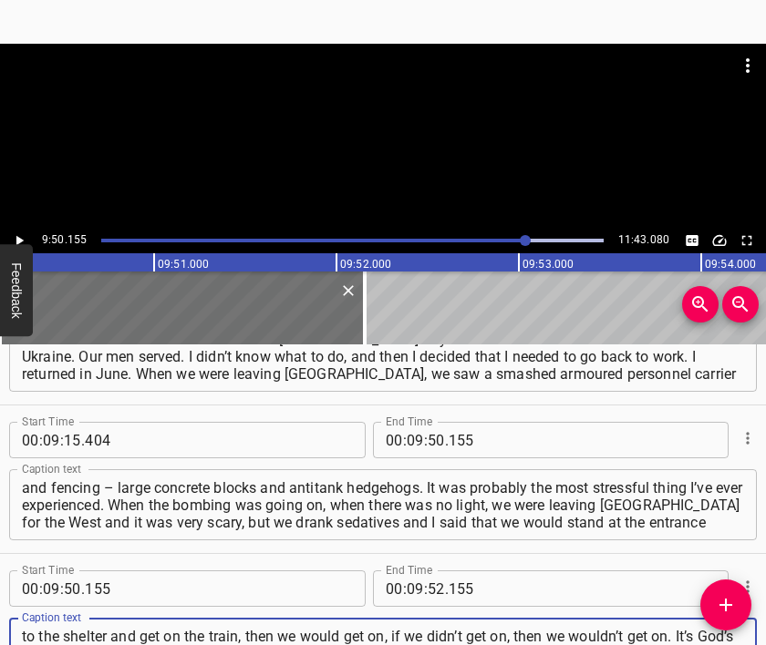
type textarea "to the shelter and get on the train, then we would get on, if we didn’t get on,…"
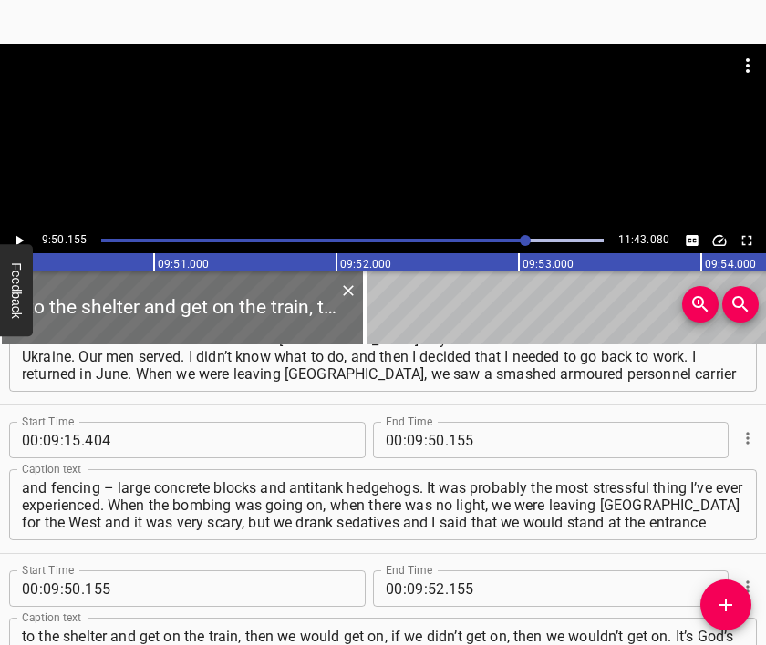
click at [402, 116] on div at bounding box center [383, 89] width 766 height 91
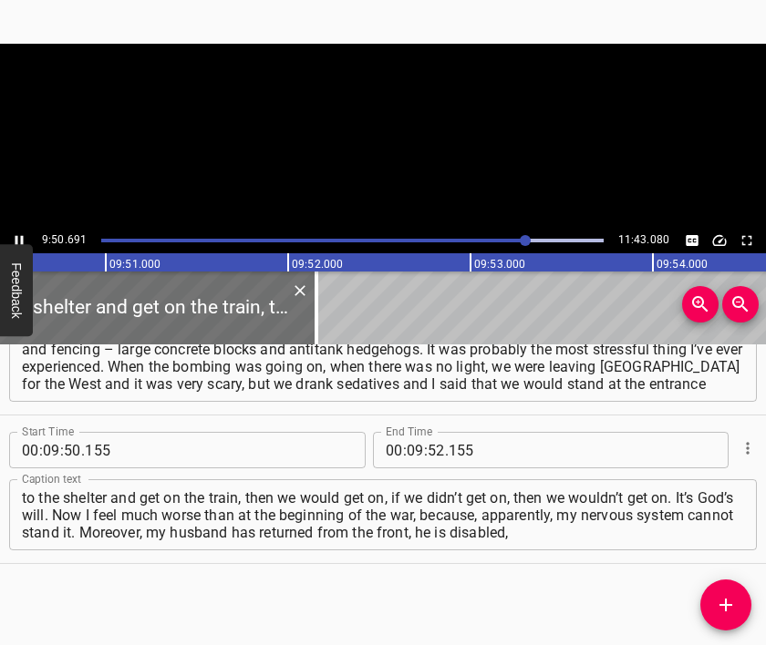
scroll to position [0, 107680]
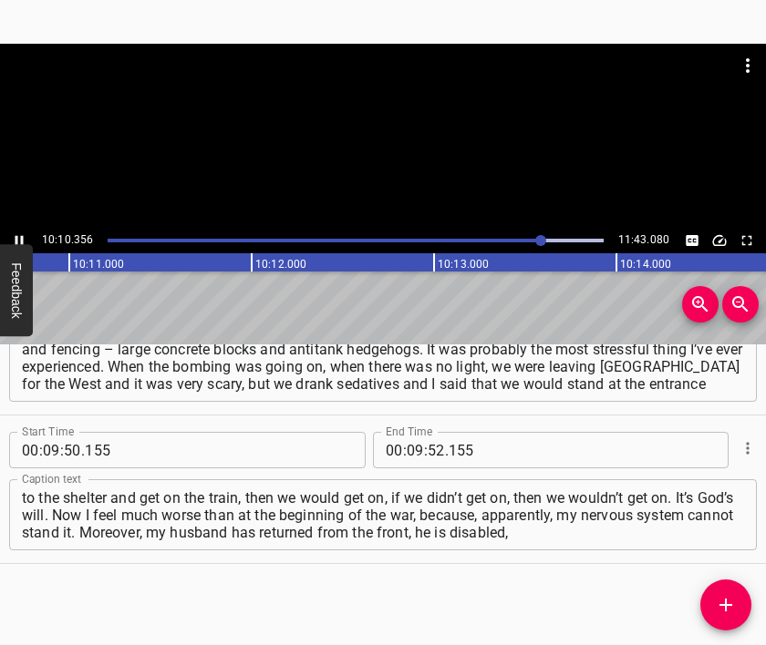
click at [384, 160] on div at bounding box center [383, 136] width 766 height 184
click at [407, 450] on input "number" at bounding box center [415, 450] width 17 height 36
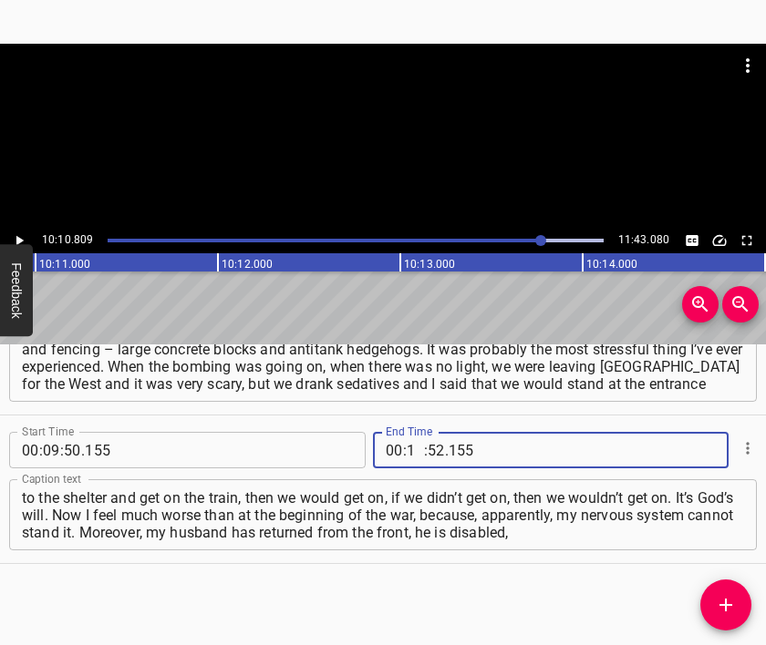
type input "10"
type input "809"
click at [727, 608] on icon "Add Cue" at bounding box center [726, 605] width 22 height 22
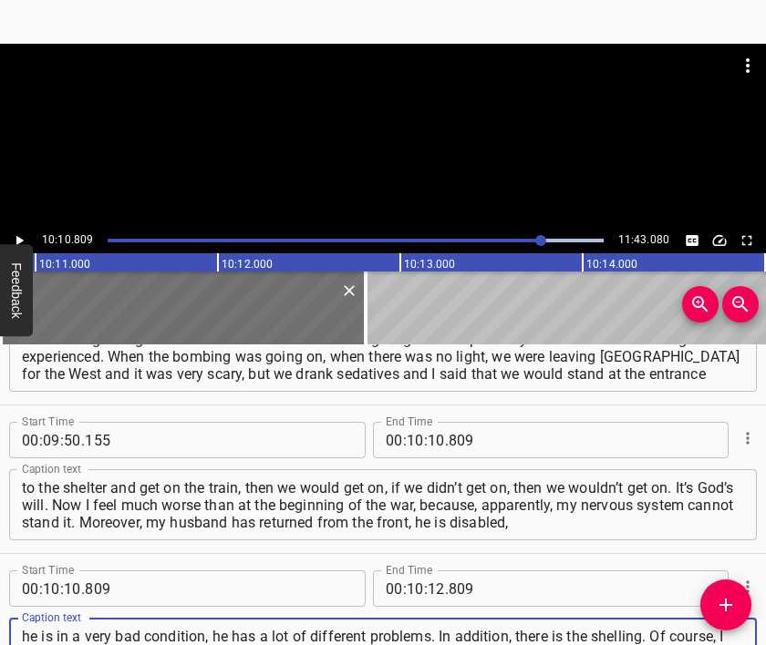
scroll to position [16, 0]
type textarea "he is in a very bad condition, he has a lot of different problems. In addition,…"
click at [342, 130] on div at bounding box center [383, 89] width 766 height 91
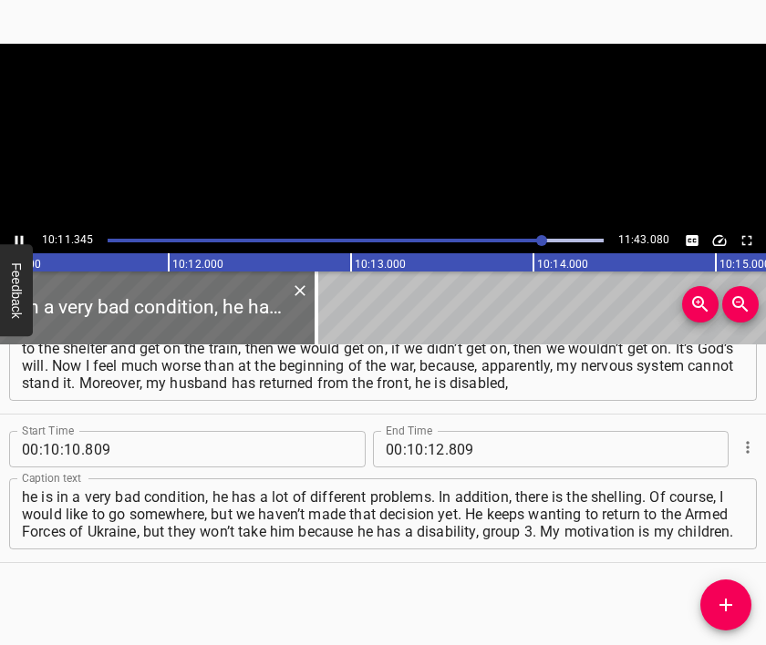
scroll to position [0, 111445]
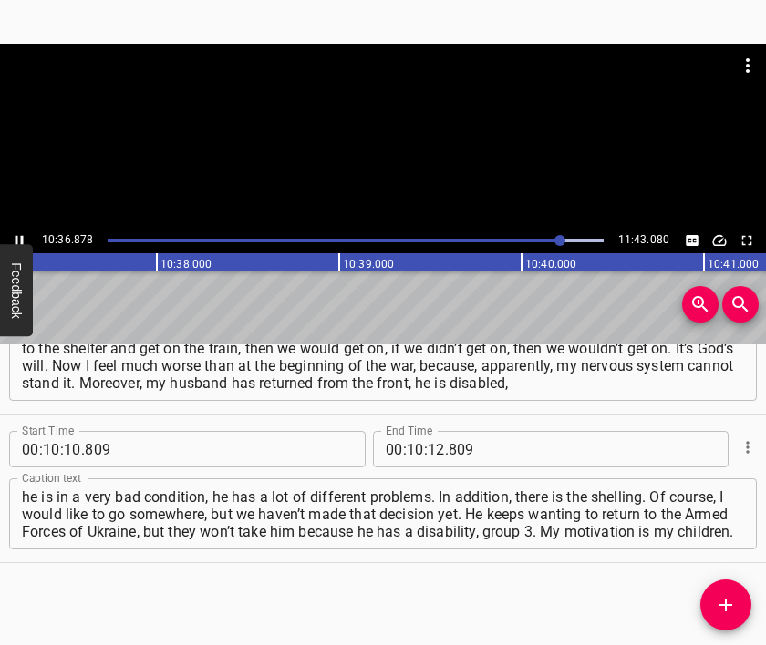
click at [400, 138] on div at bounding box center [383, 136] width 766 height 184
click at [434, 453] on input "number" at bounding box center [435, 449] width 17 height 36
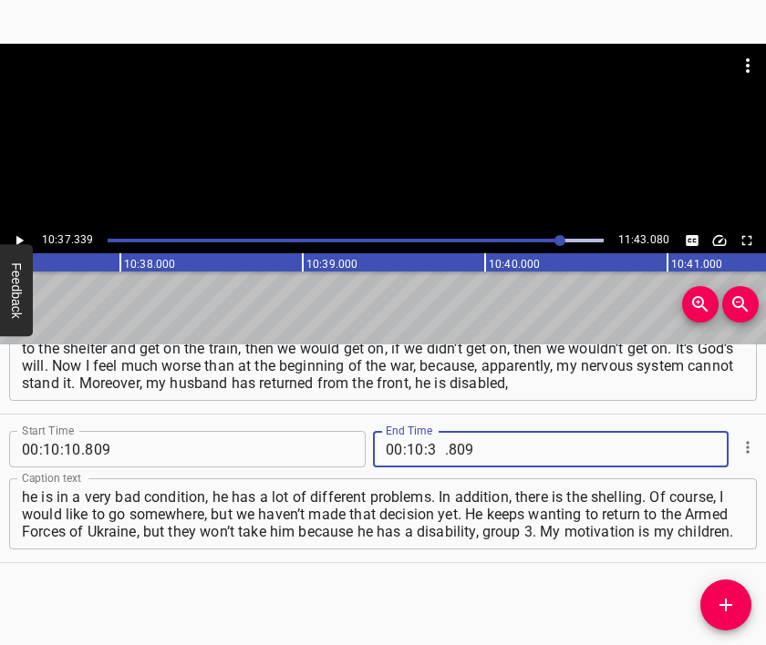
type input "37"
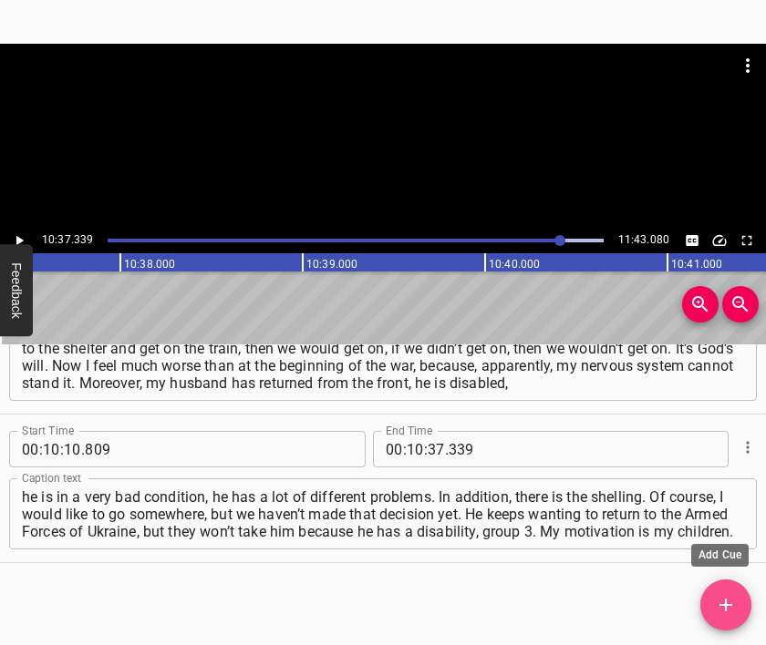
drag, startPoint x: 721, startPoint y: 595, endPoint x: 708, endPoint y: 524, distance: 72.2
click at [722, 595] on icon "Add Cue" at bounding box center [726, 605] width 22 height 22
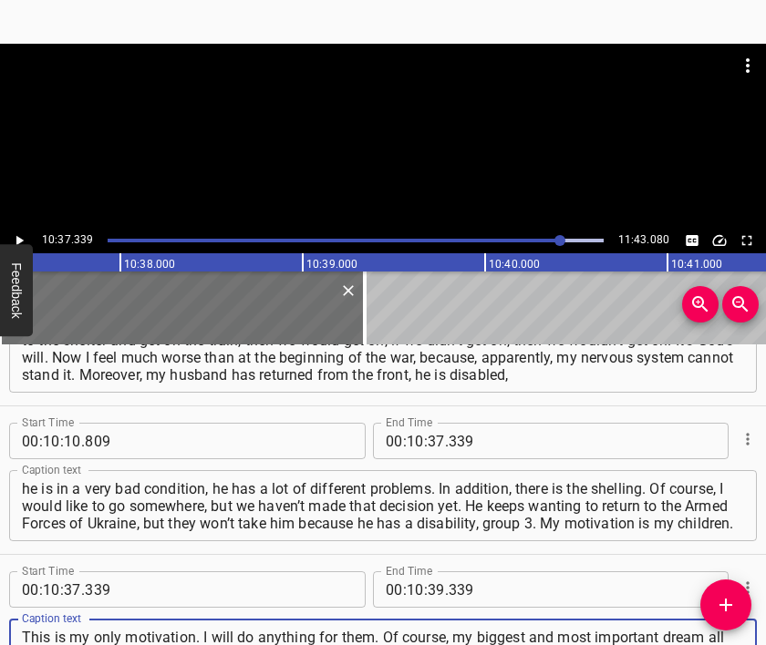
click at [318, 124] on div at bounding box center [383, 89] width 766 height 91
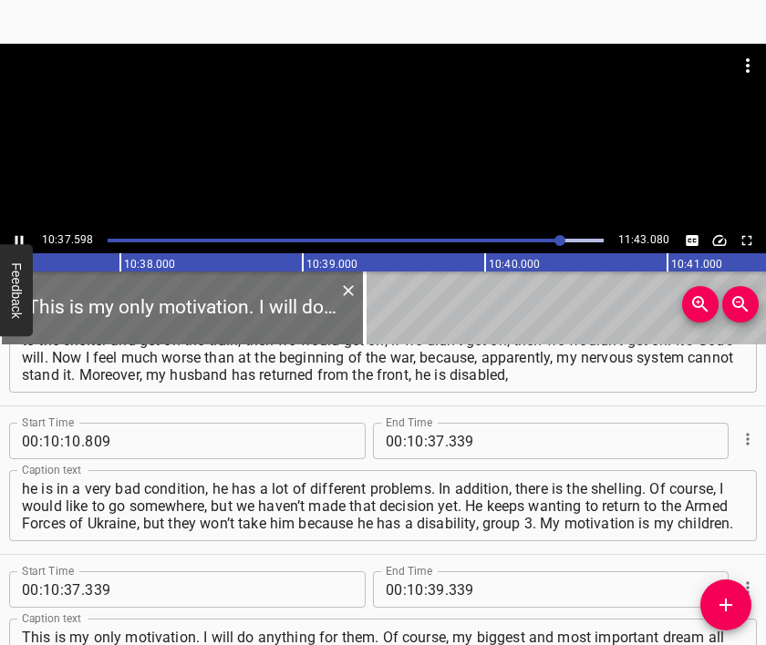
scroll to position [0, 116232]
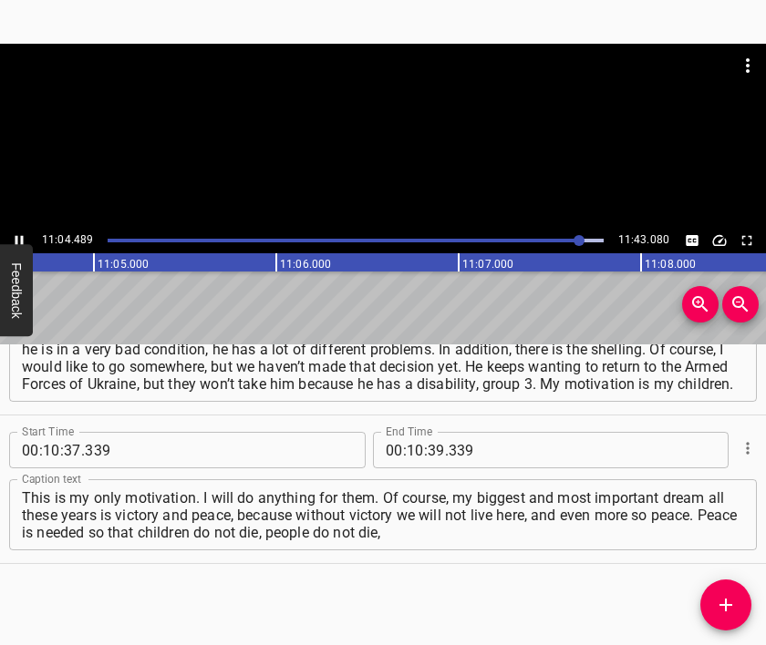
click at [427, 132] on div at bounding box center [383, 89] width 766 height 91
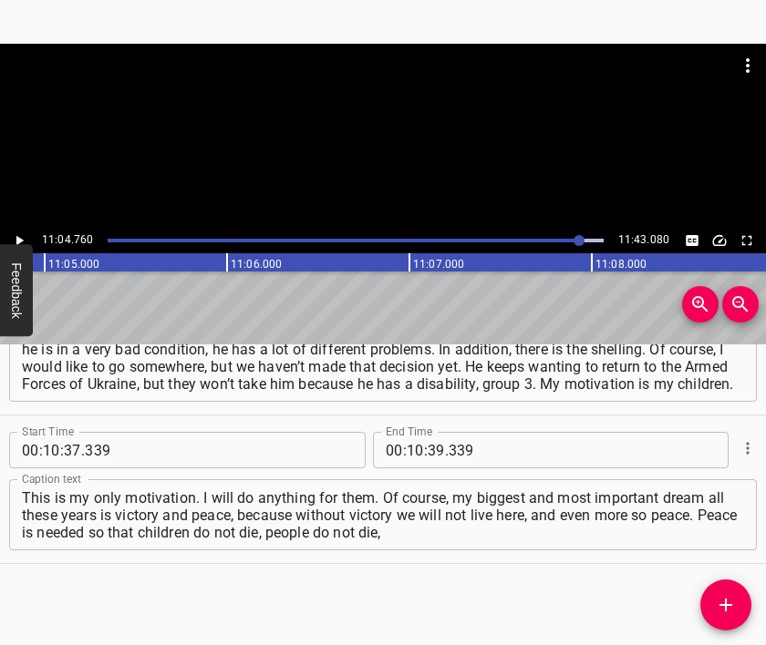
scroll to position [0, 121184]
click at [407, 450] on input "number" at bounding box center [415, 450] width 17 height 36
click at [729, 597] on icon "Add Cue" at bounding box center [726, 605] width 22 height 22
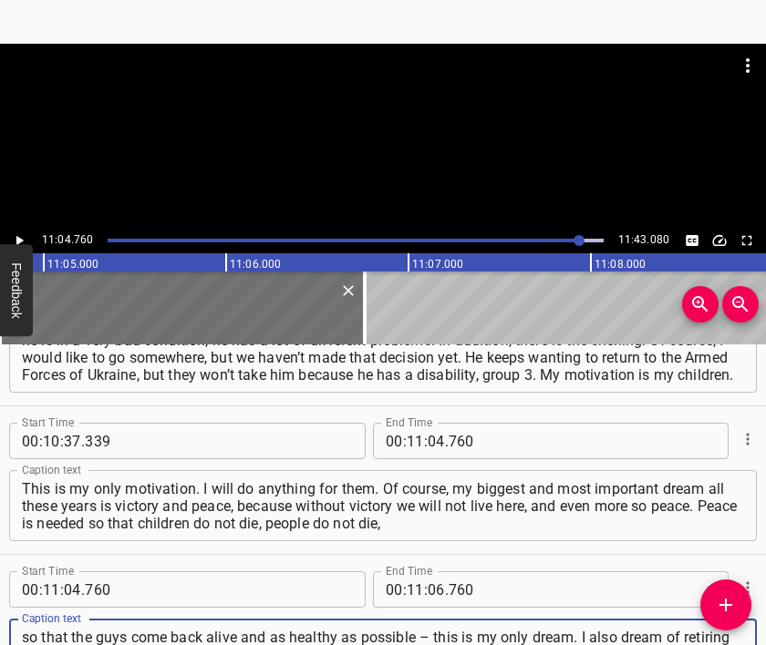
scroll to position [17, 0]
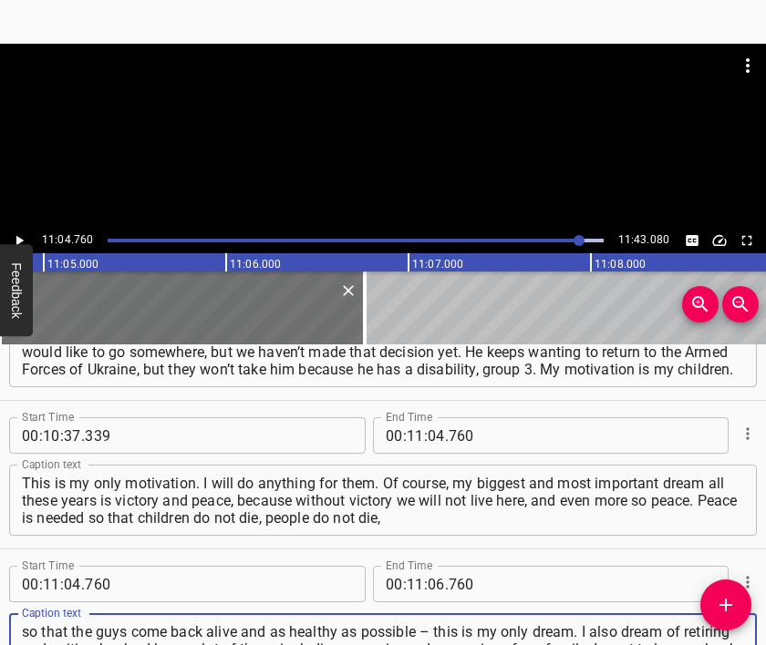
click at [342, 138] on div at bounding box center [383, 136] width 766 height 184
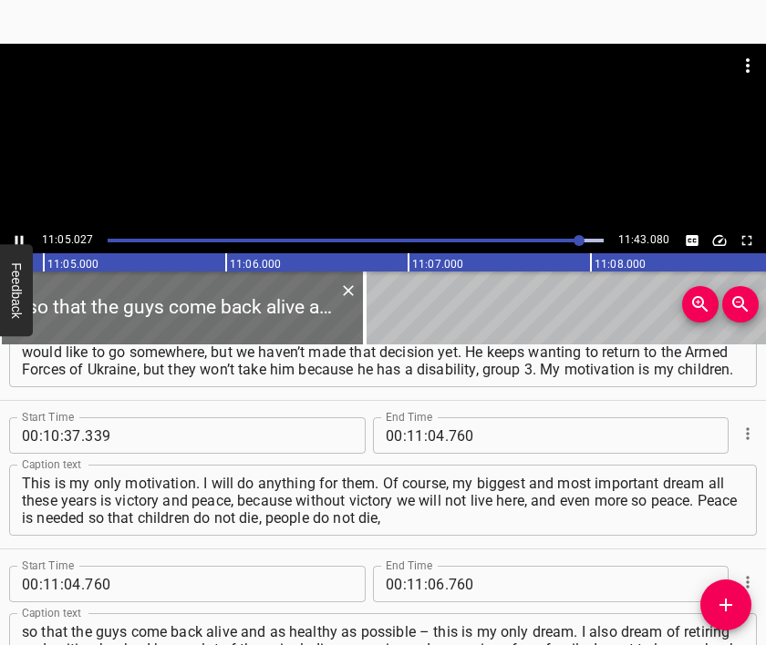
scroll to position [3647, 0]
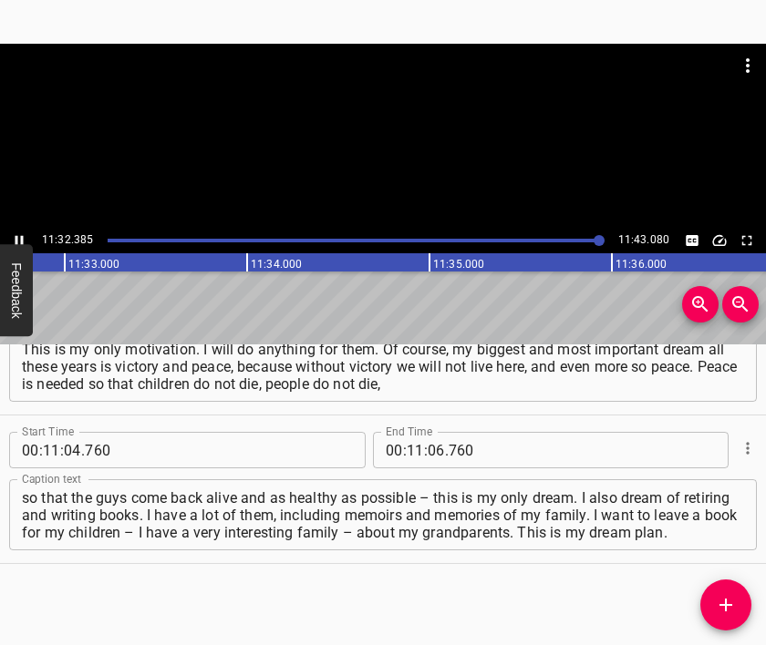
click at [405, 174] on div at bounding box center [383, 136] width 766 height 184
click at [427, 451] on input "number" at bounding box center [435, 450] width 17 height 36
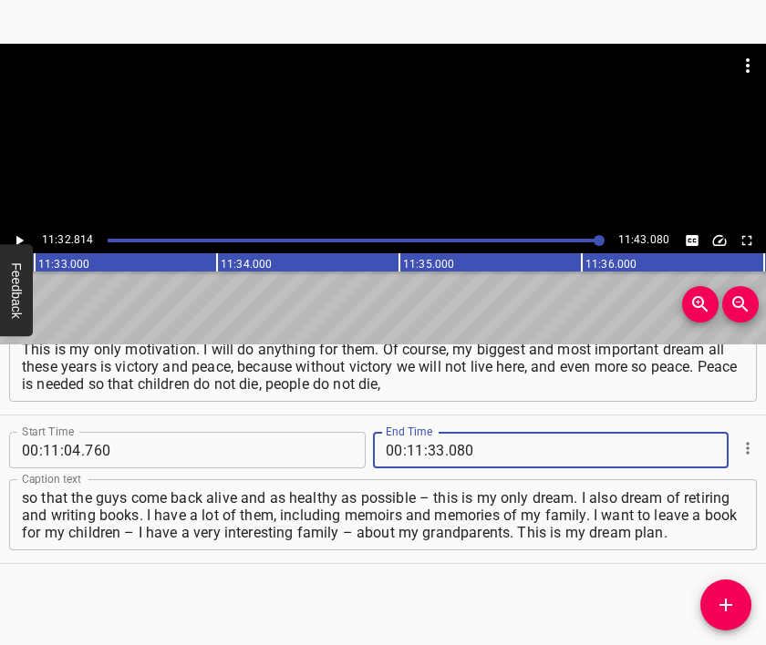
click at [451, 537] on textarea "so that the guys come back alive and as healthy as possible – this is my only d…" at bounding box center [383, 515] width 722 height 52
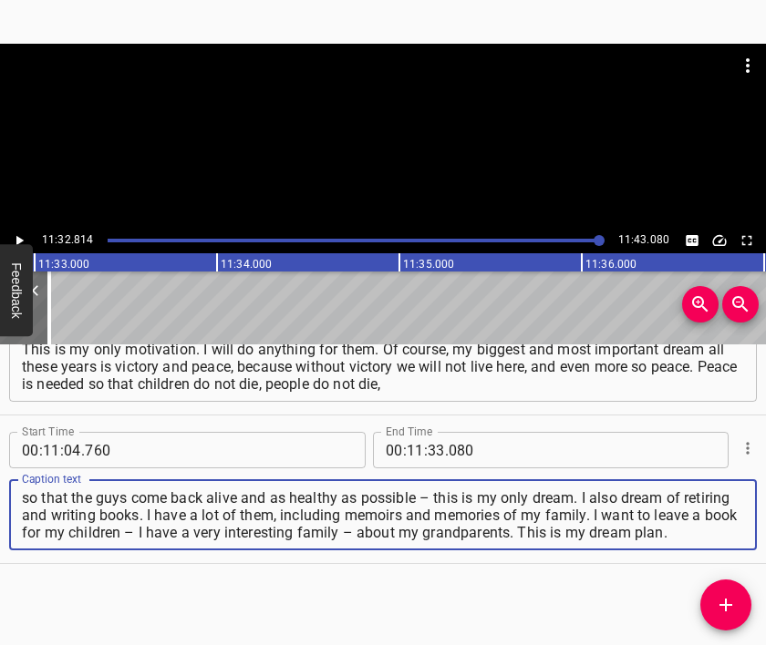
click at [375, 141] on div at bounding box center [383, 136] width 766 height 184
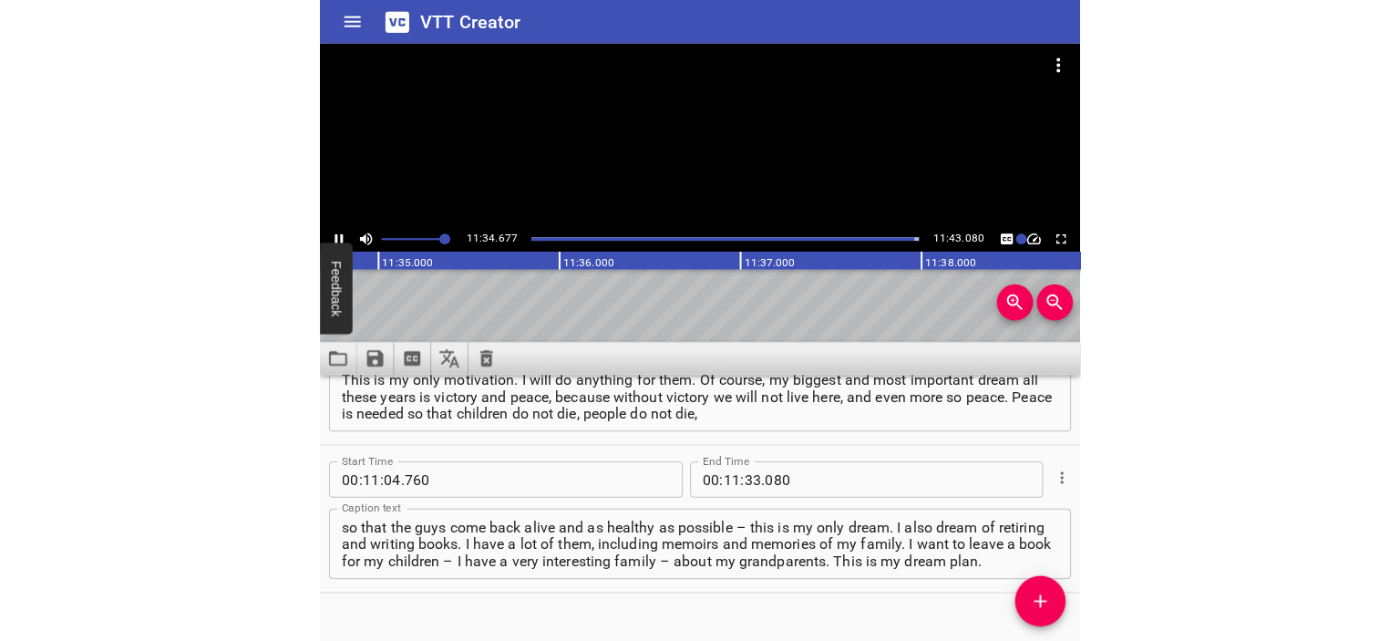
scroll to position [3383, 0]
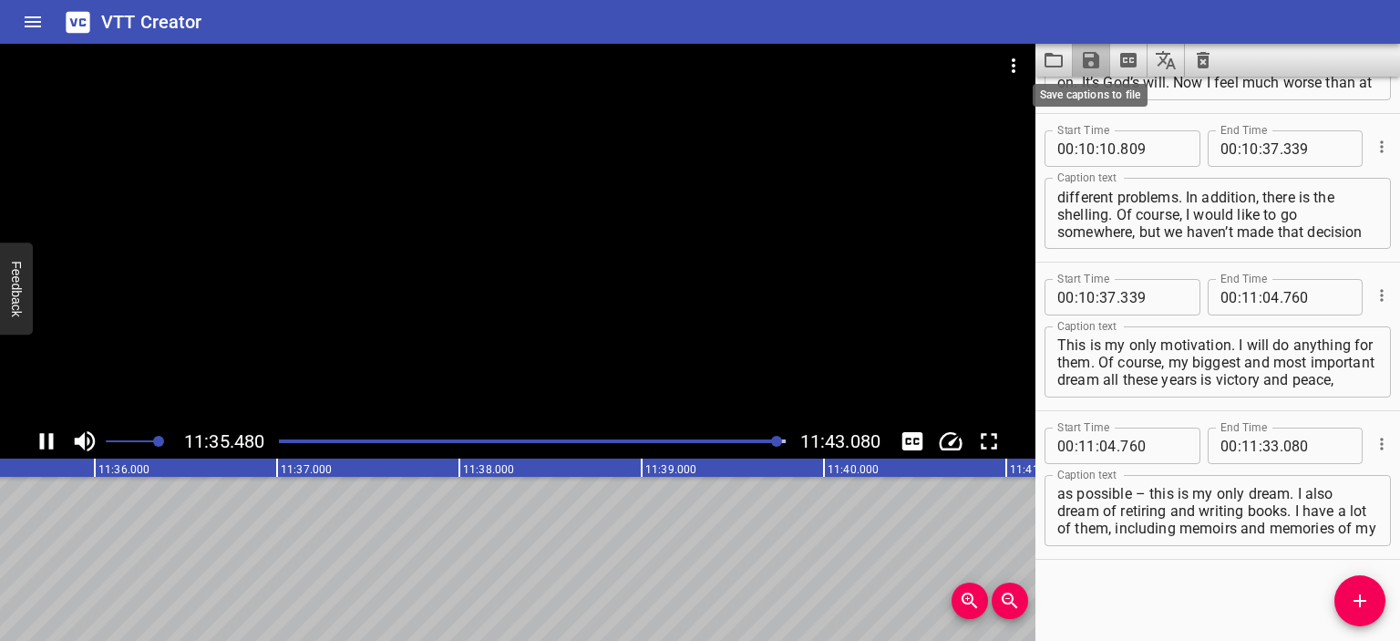
click at [1090, 57] on icon "Save captions to file" at bounding box center [1091, 60] width 16 height 16
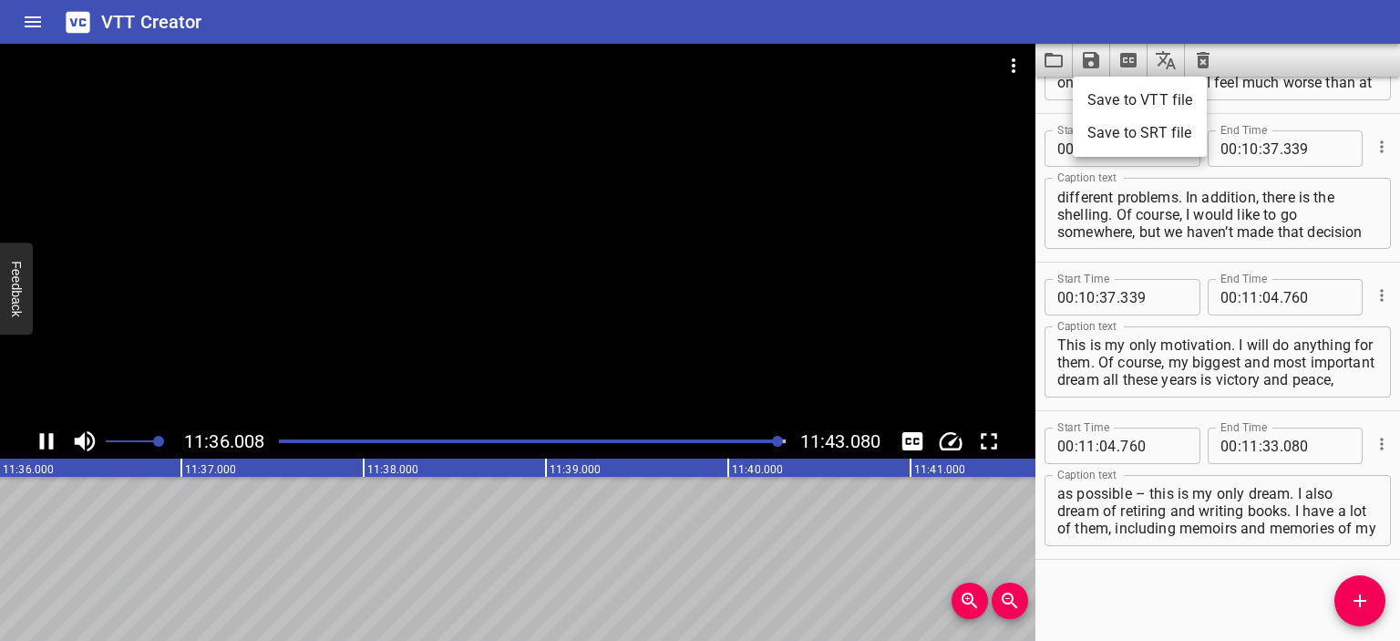
click at [1117, 101] on li "Save to VTT file" at bounding box center [1140, 100] width 134 height 33
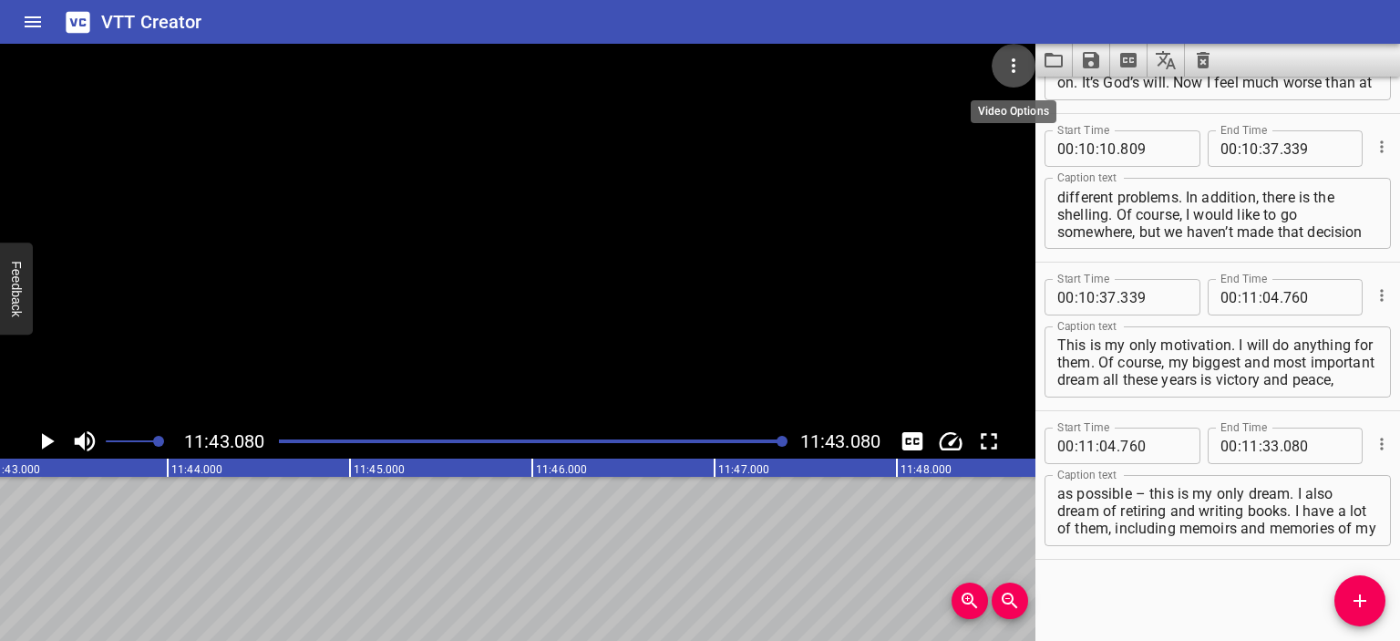
click at [1017, 57] on icon "Video Options" at bounding box center [1014, 66] width 22 height 22
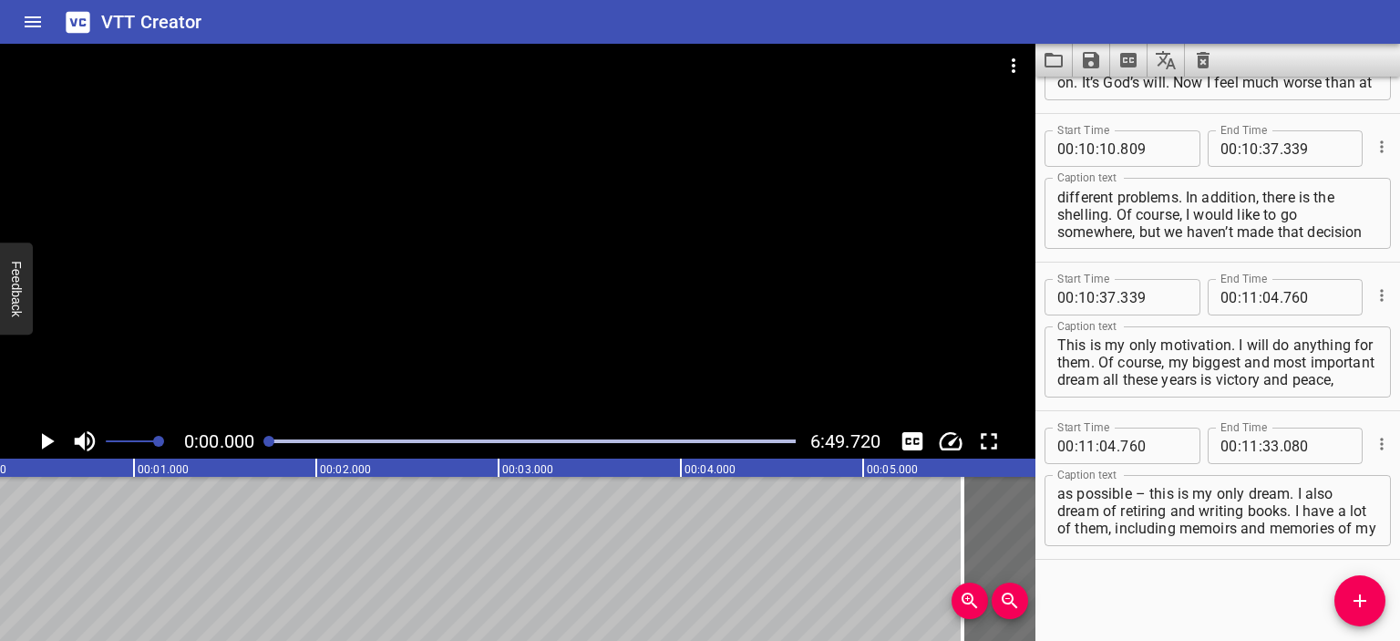
scroll to position [0, 0]
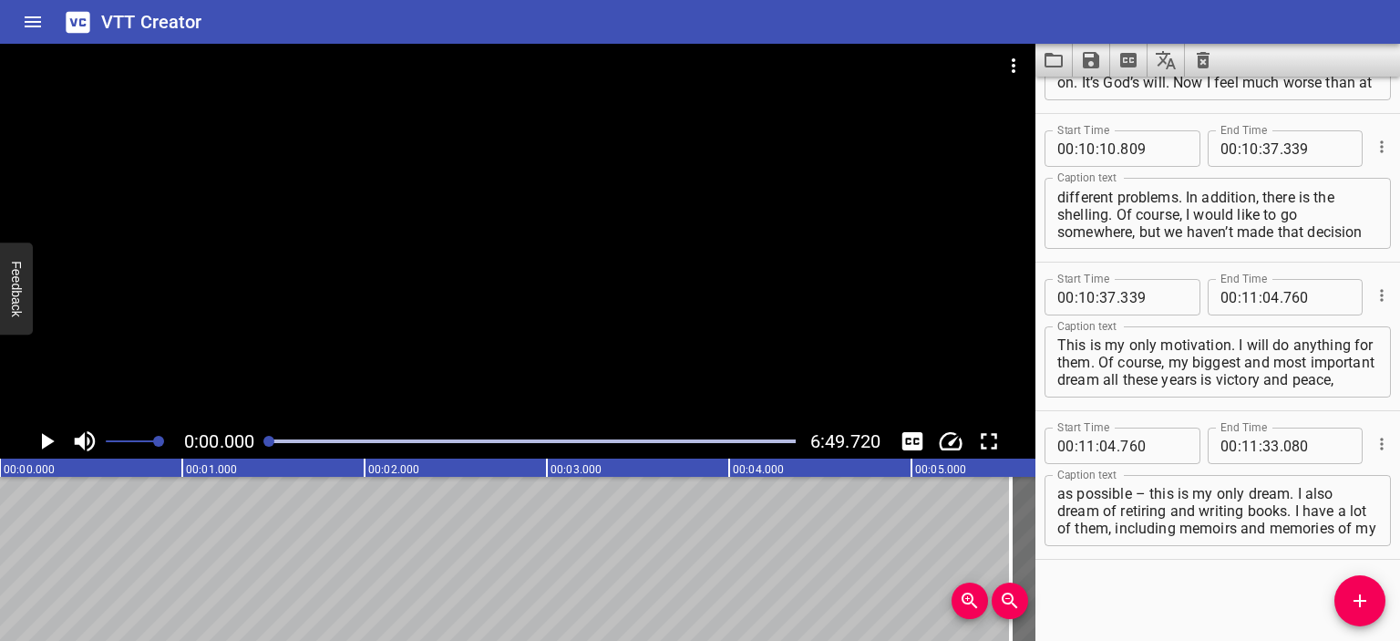
click at [490, 215] on div at bounding box center [517, 234] width 1035 height 380
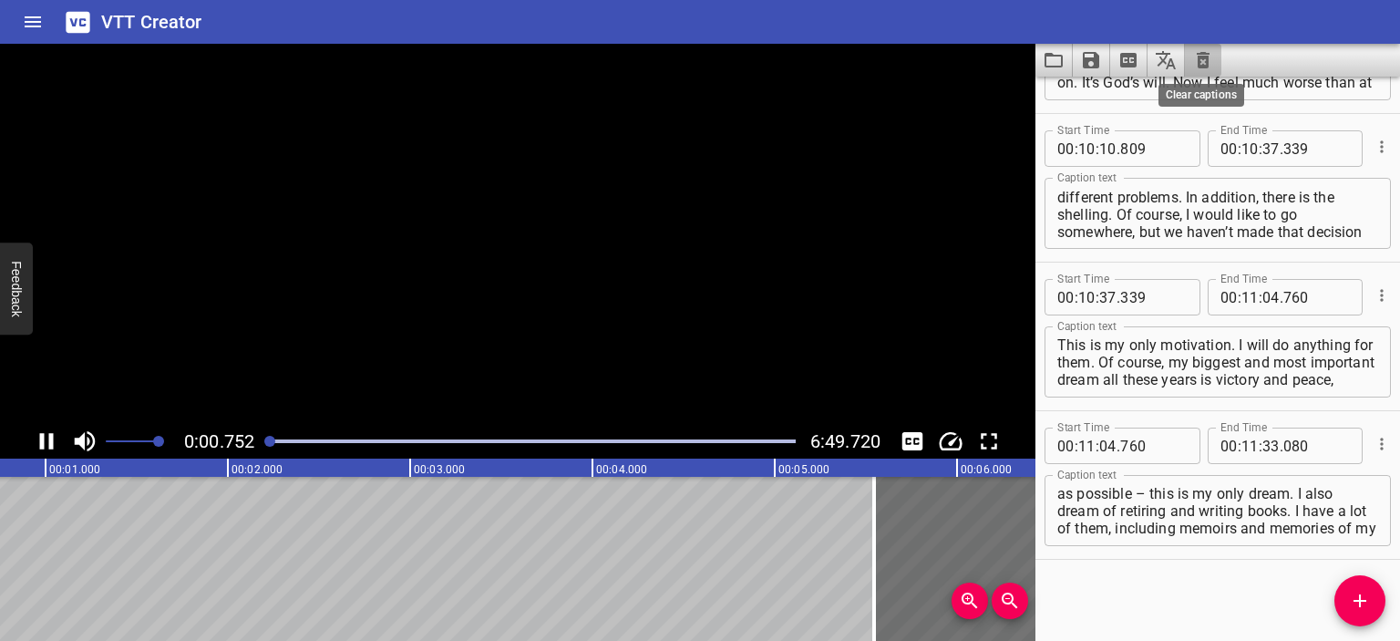
click at [1197, 57] on icon "Clear captions" at bounding box center [1203, 60] width 22 height 22
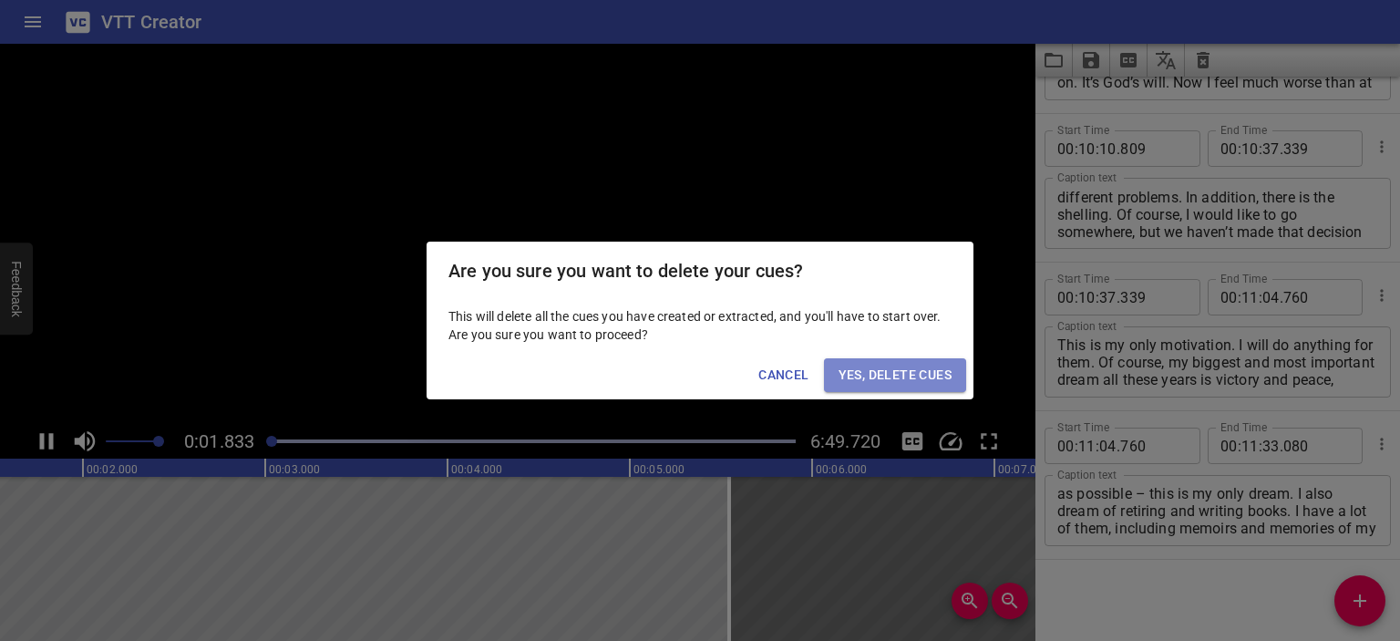
click at [879, 366] on span "Yes, Delete Cues" at bounding box center [895, 375] width 113 height 23
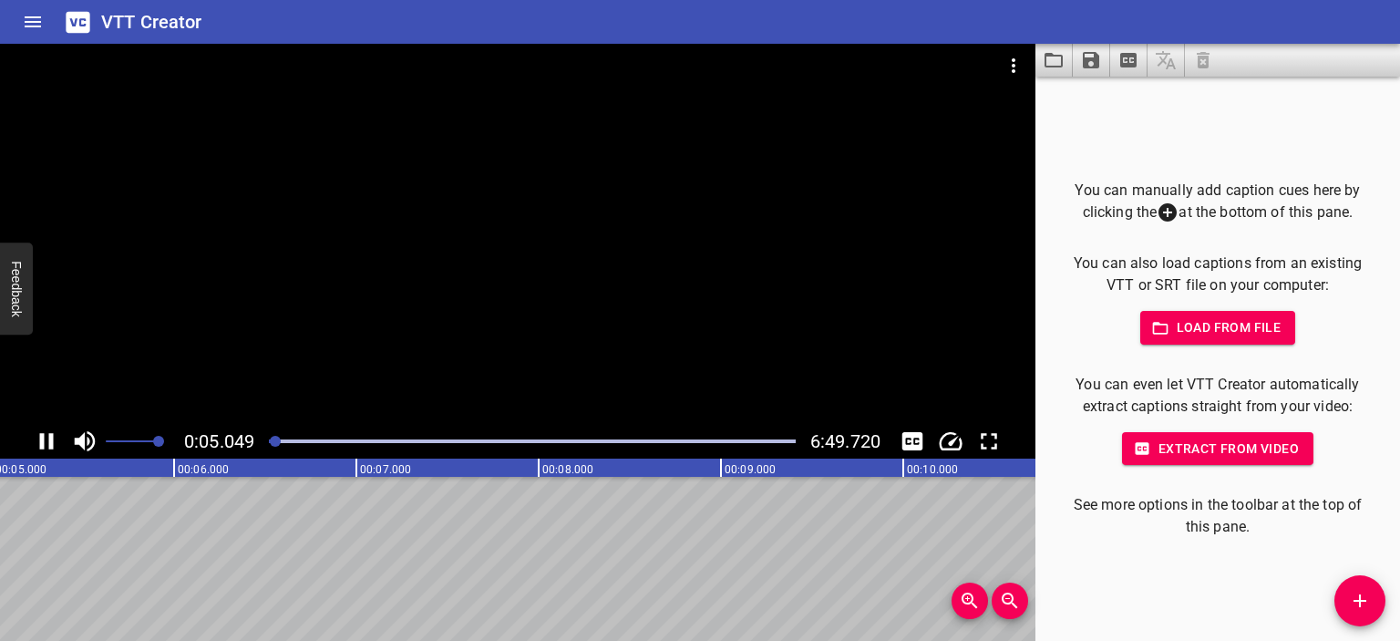
click at [536, 269] on div at bounding box center [517, 234] width 1035 height 380
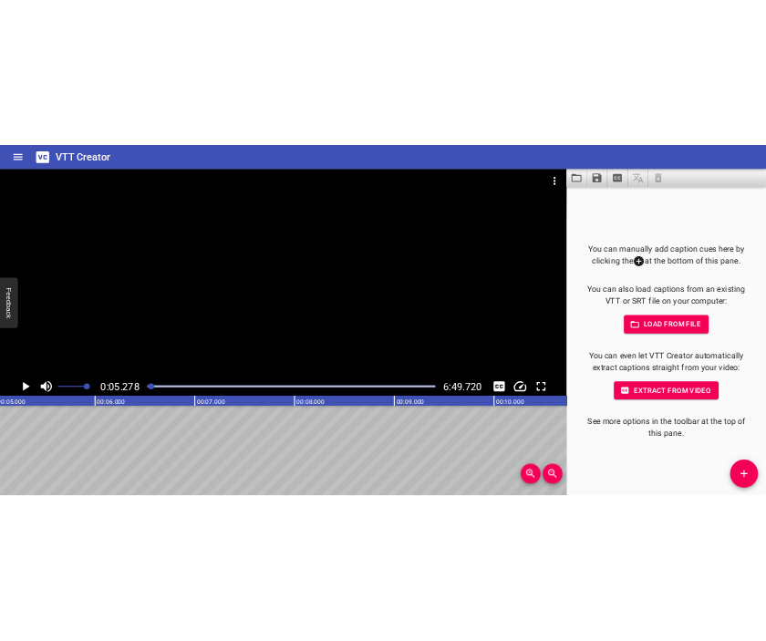
scroll to position [0, 962]
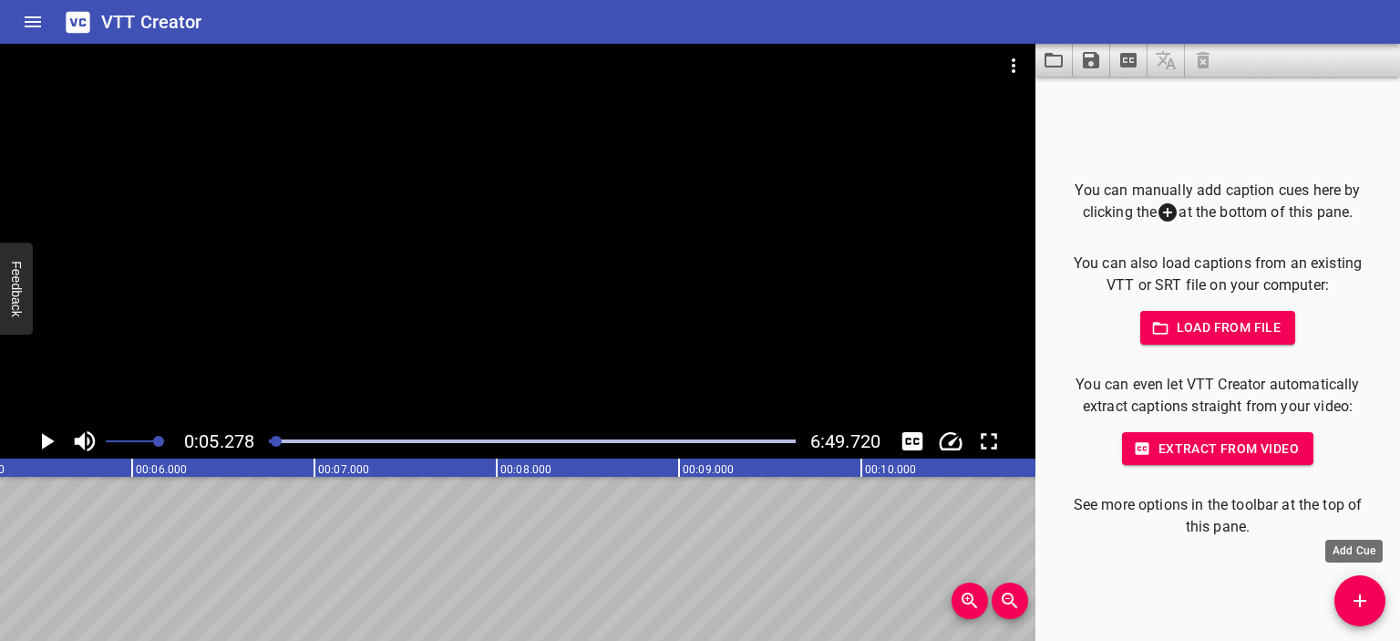
click at [1357, 590] on button "Add Cue" at bounding box center [1359, 600] width 51 height 51
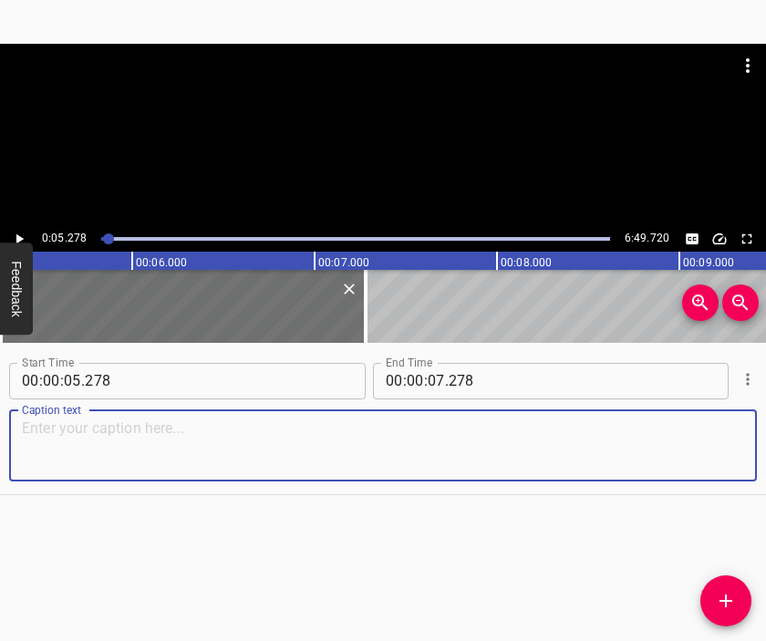
drag, startPoint x: 433, startPoint y: 435, endPoint x: 433, endPoint y: 425, distance: 10.0
click at [433, 435] on textarea at bounding box center [383, 445] width 722 height 52
paste textarea "Bakhmut is next to us, 14 kilometres away, and of course there was already a re…"
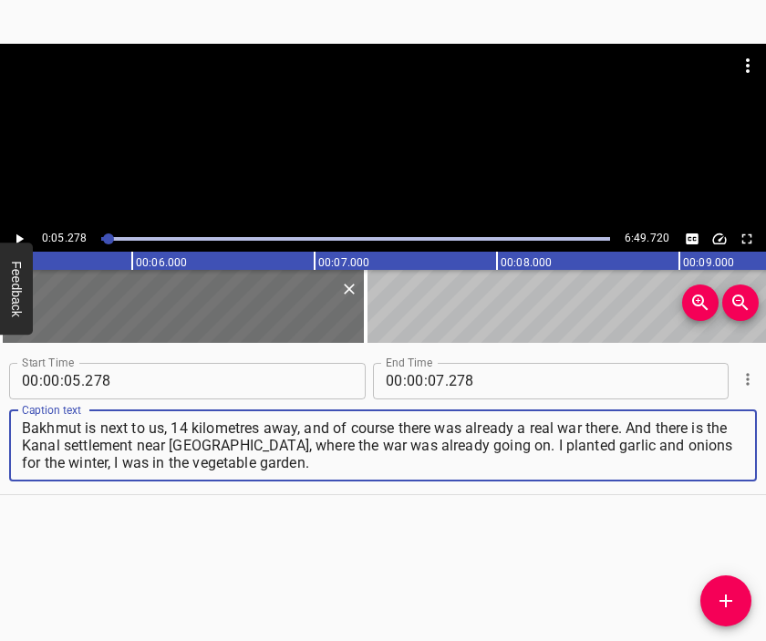
click at [378, 121] on div at bounding box center [383, 89] width 766 height 91
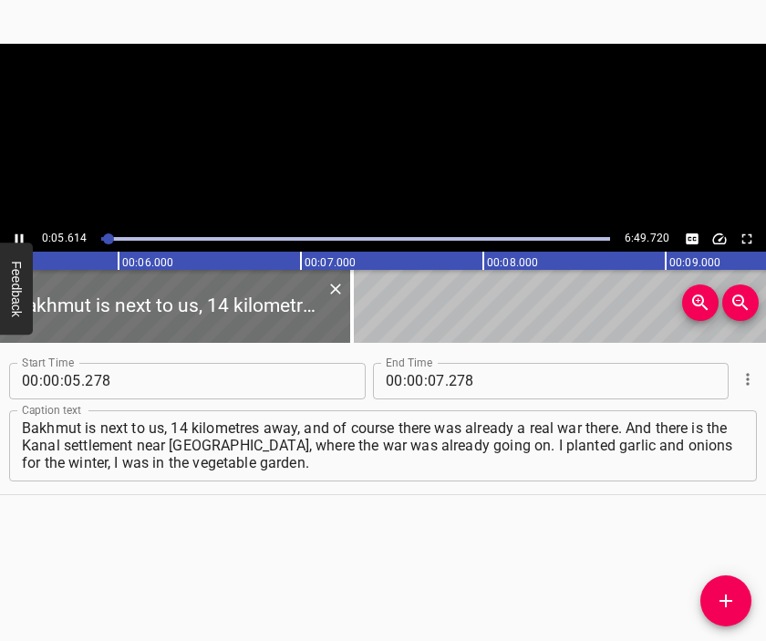
scroll to position [0, 1024]
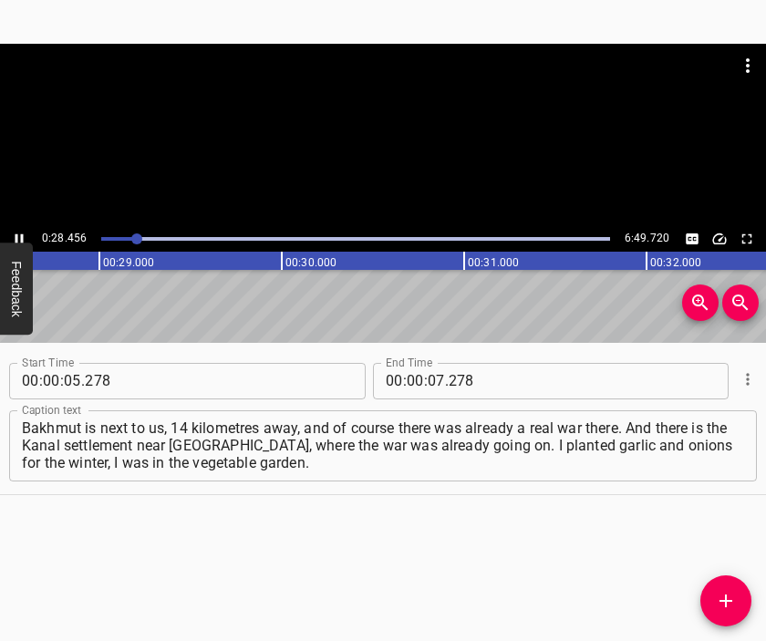
click at [386, 155] on div at bounding box center [383, 135] width 766 height 182
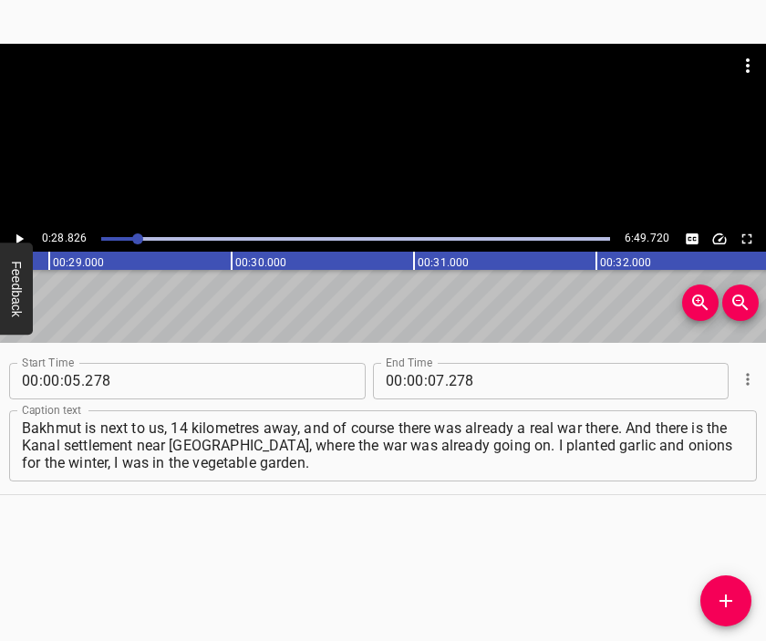
scroll to position [0, 5255]
click at [437, 378] on input "number" at bounding box center [435, 381] width 17 height 36
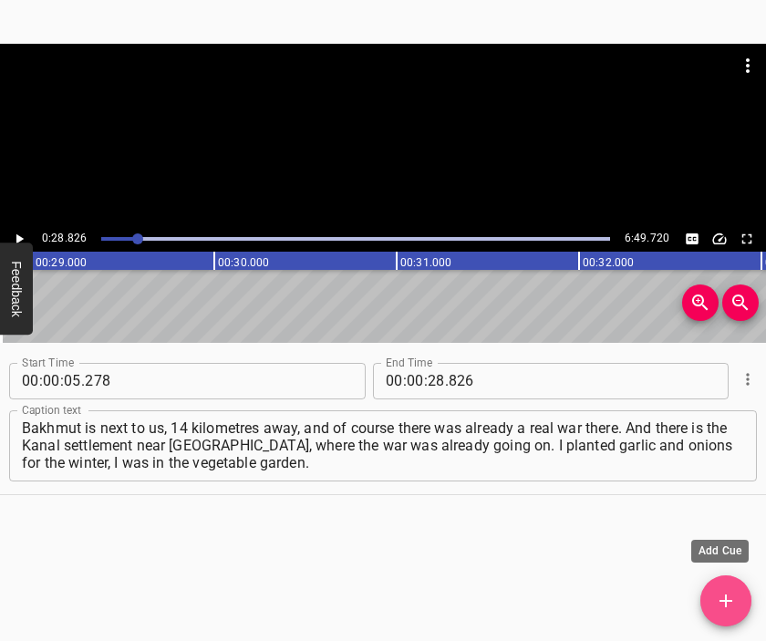
drag, startPoint x: 707, startPoint y: 593, endPoint x: 709, endPoint y: 572, distance: 22.0
click at [710, 593] on span "Add Cue" at bounding box center [725, 601] width 51 height 22
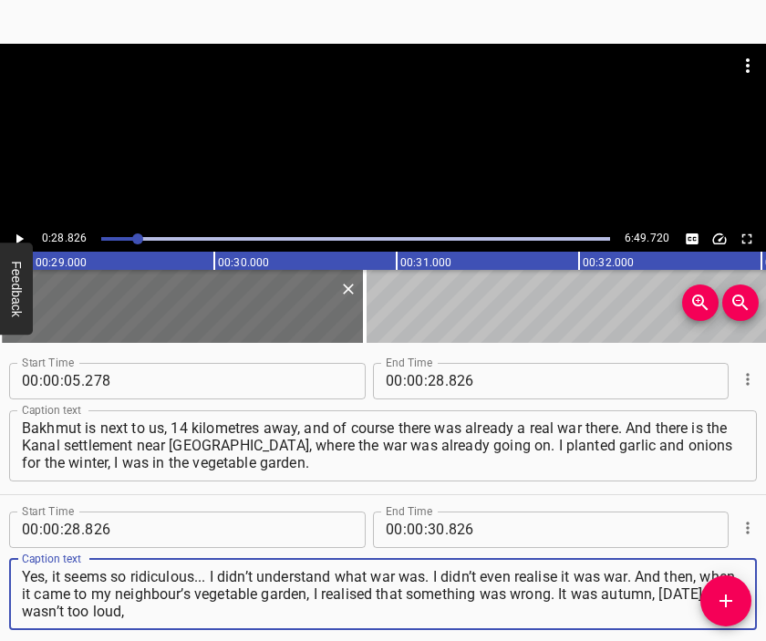
click at [325, 113] on div at bounding box center [383, 89] width 766 height 91
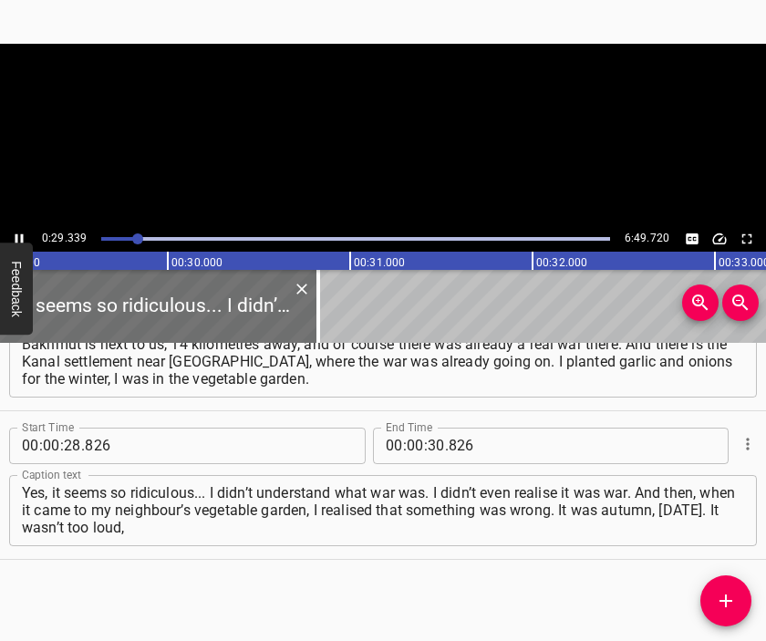
scroll to position [0, 5345]
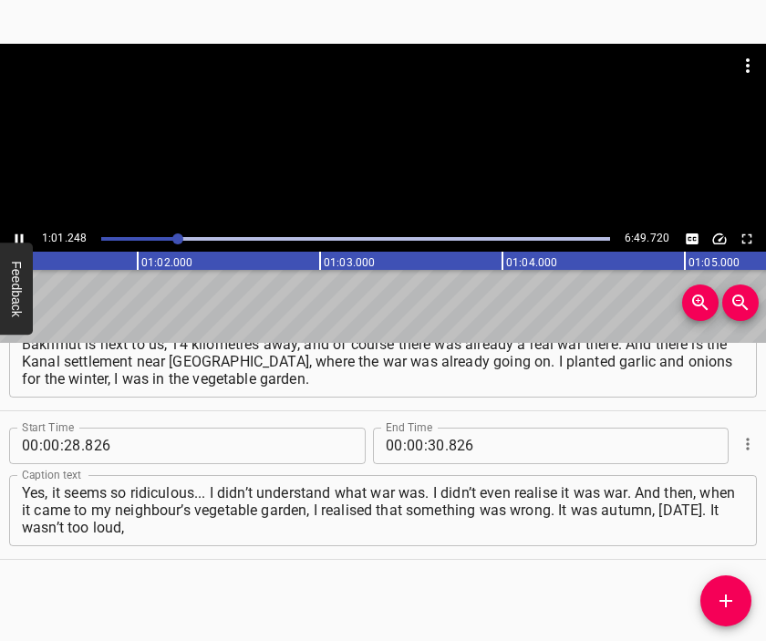
click at [376, 150] on div at bounding box center [383, 135] width 766 height 182
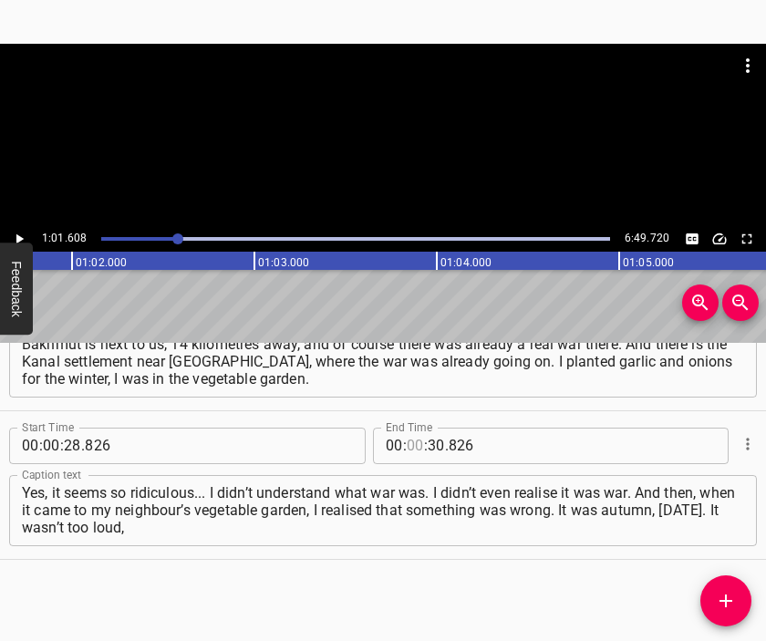
click at [407, 438] on input "number" at bounding box center [415, 445] width 17 height 36
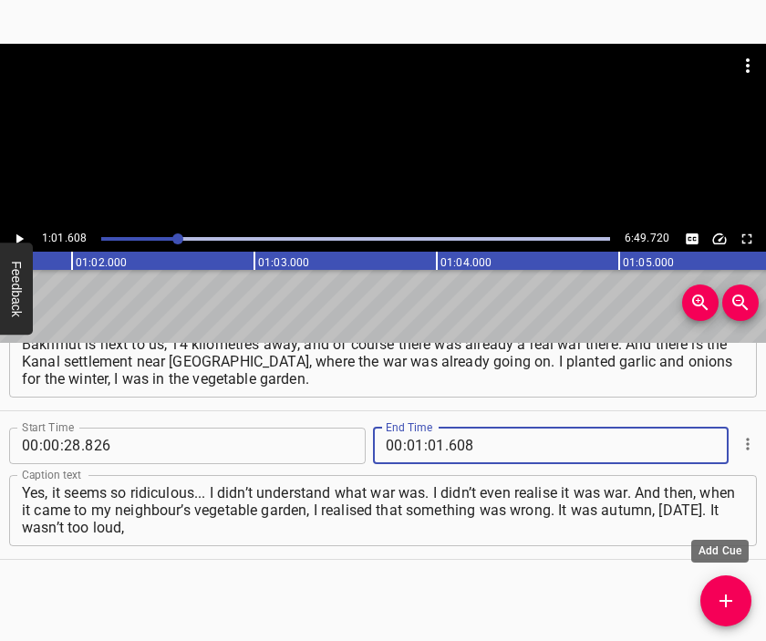
click at [718, 590] on icon "Add Cue" at bounding box center [726, 601] width 22 height 22
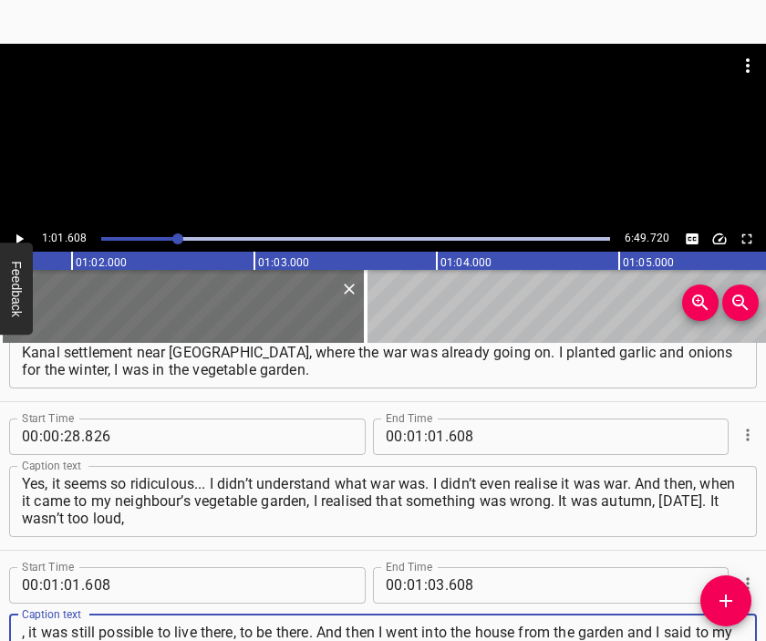
click at [422, 130] on div at bounding box center [383, 89] width 766 height 91
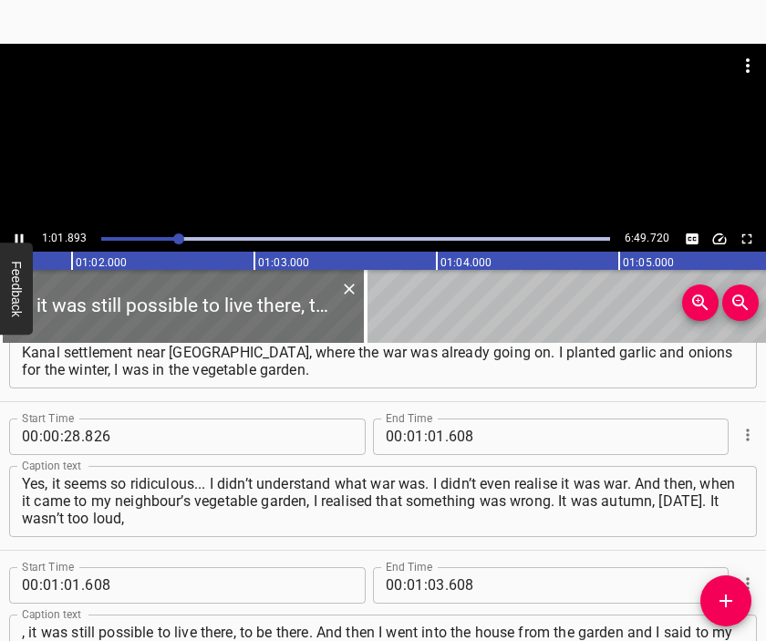
scroll to position [0, 11282]
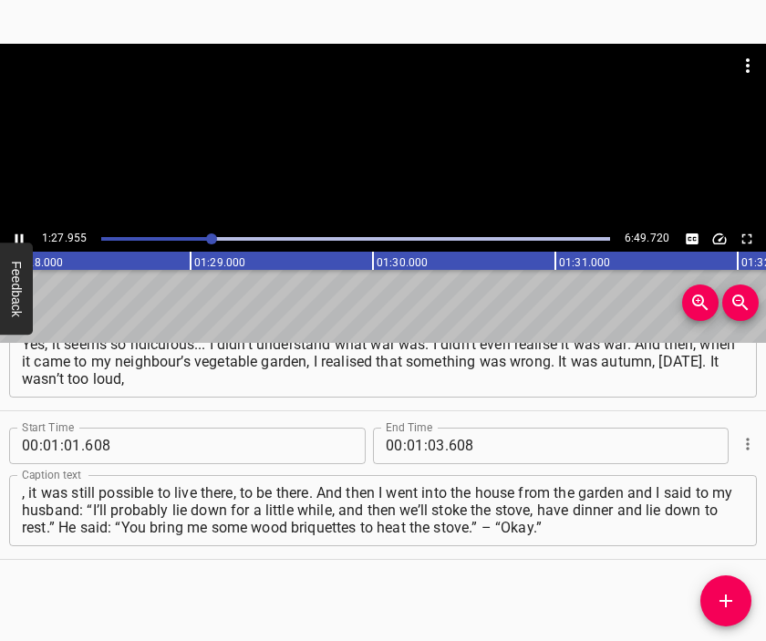
click at [423, 171] on div at bounding box center [383, 135] width 766 height 182
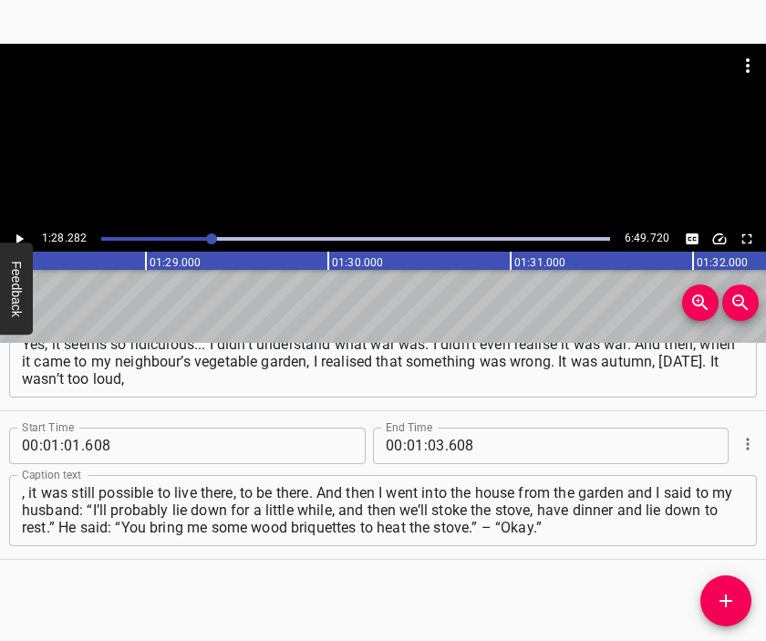
scroll to position [0, 16093]
click at [431, 444] on input "number" at bounding box center [435, 445] width 17 height 36
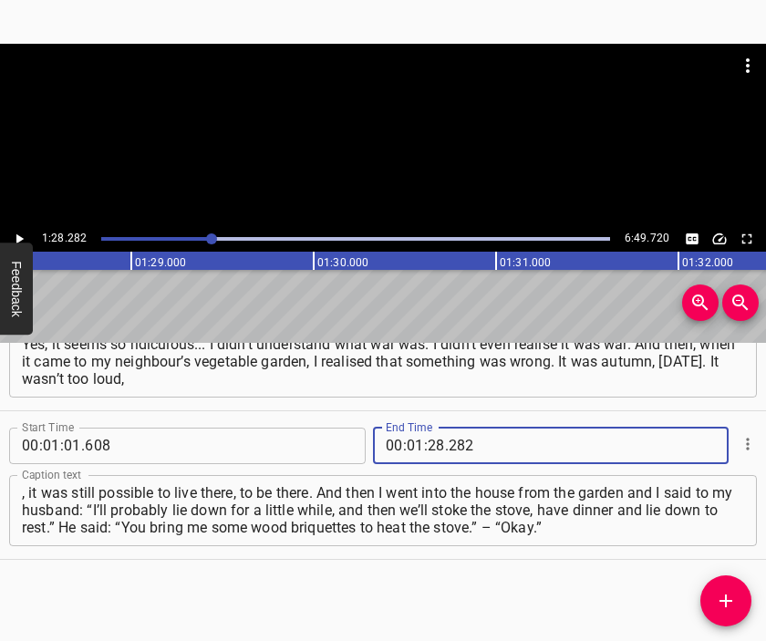
click at [726, 590] on icon "Add Cue" at bounding box center [726, 601] width 22 height 22
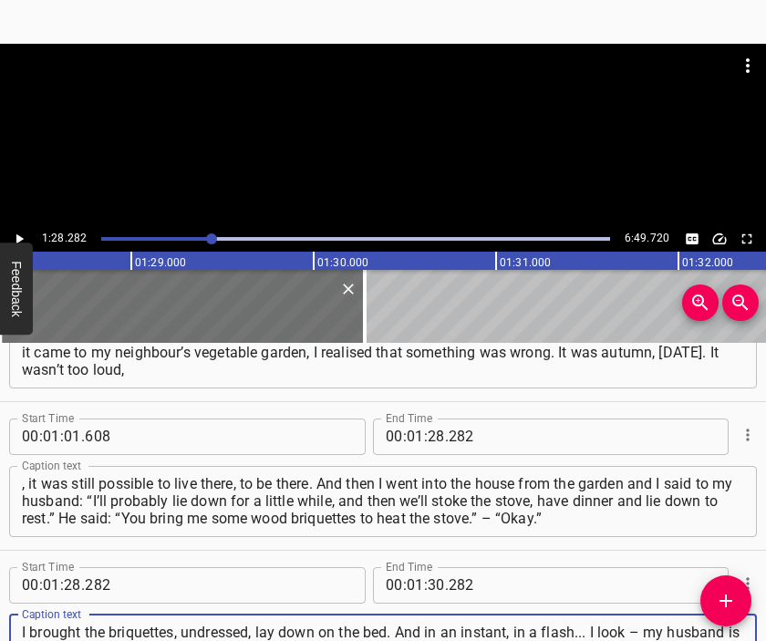
click at [383, 112] on div at bounding box center [383, 89] width 766 height 91
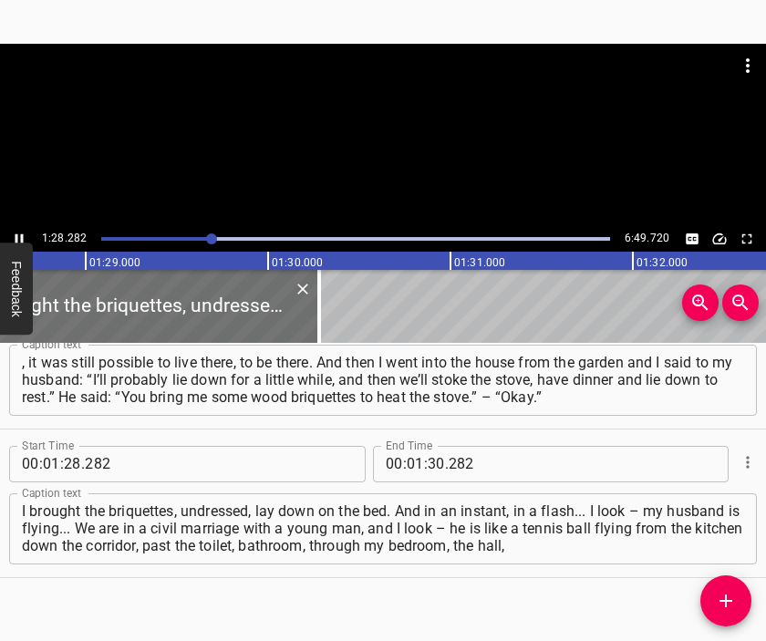
scroll to position [0, 16141]
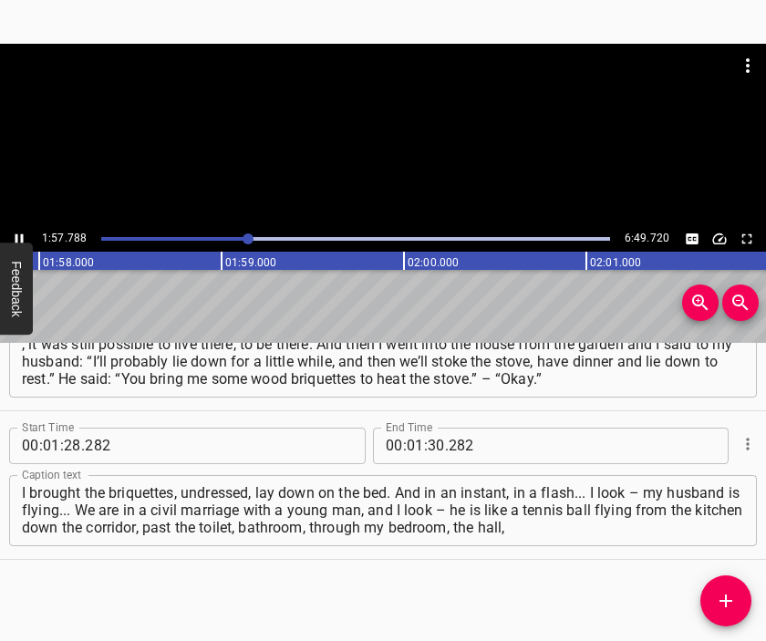
click at [412, 155] on div at bounding box center [383, 135] width 766 height 182
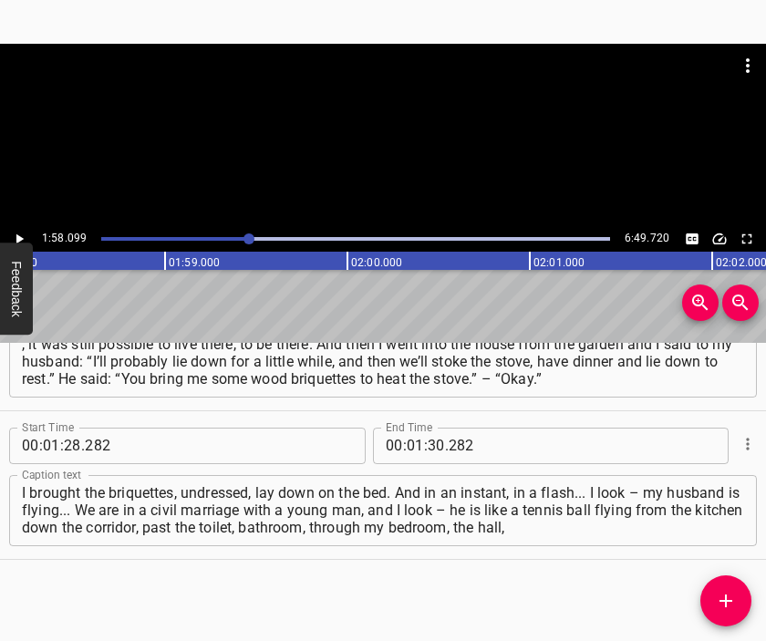
scroll to position [0, 21529]
click at [427, 444] on input "number" at bounding box center [435, 445] width 17 height 36
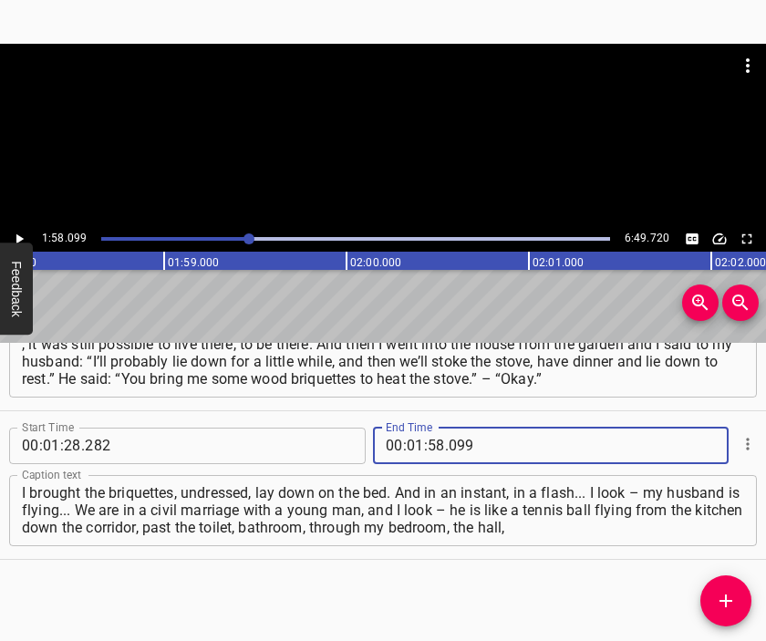
click at [710, 590] on span "Add Cue" at bounding box center [725, 601] width 51 height 22
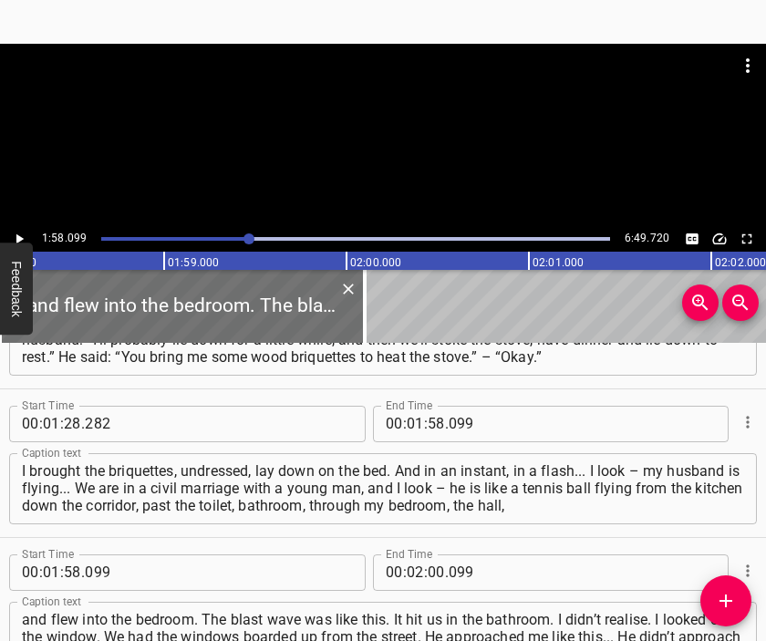
click at [324, 104] on div at bounding box center [383, 89] width 766 height 91
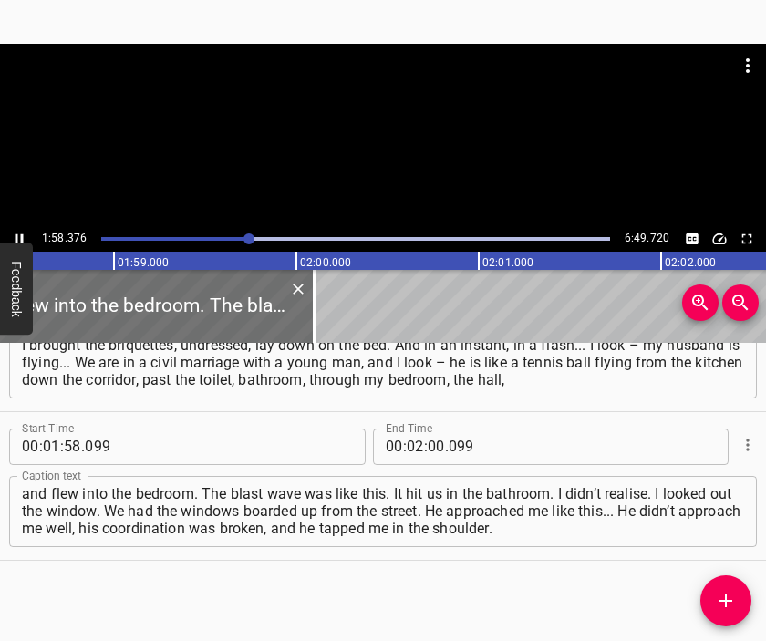
scroll to position [0, 21628]
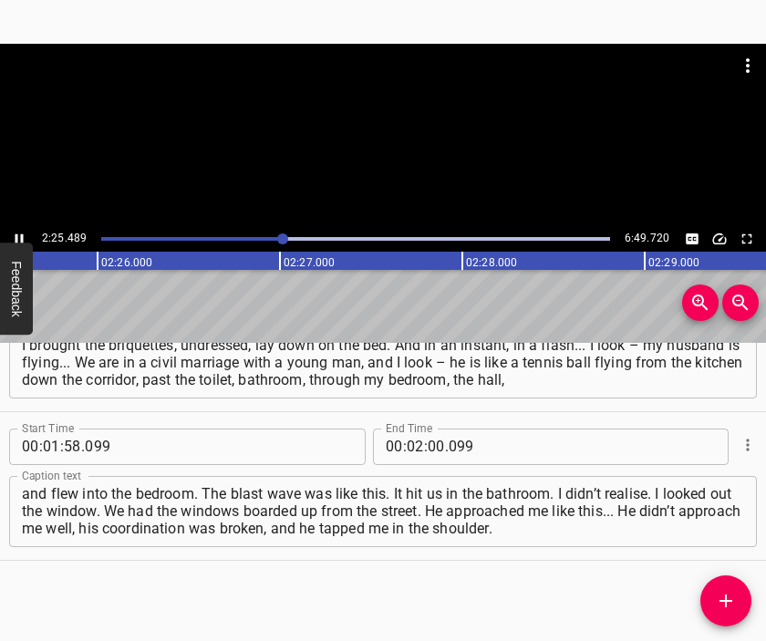
click at [389, 146] on div at bounding box center [383, 135] width 766 height 182
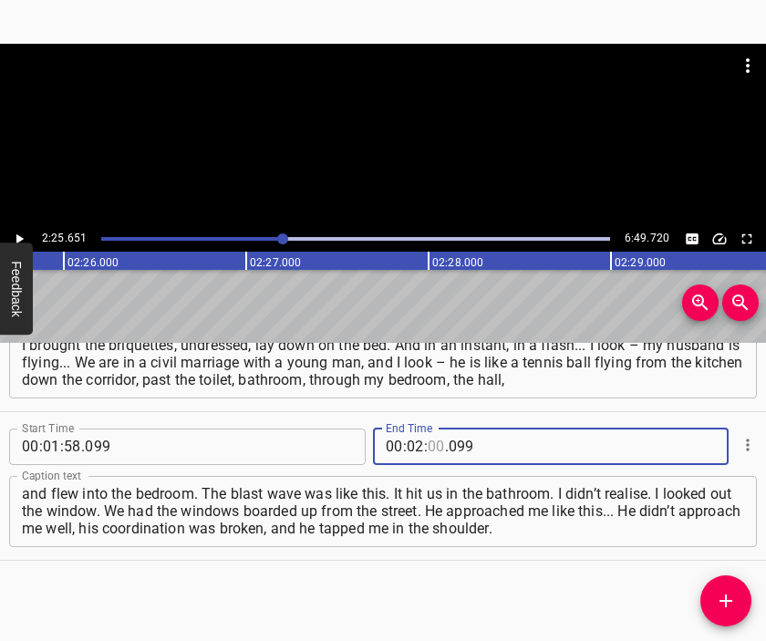
click at [430, 446] on input "number" at bounding box center [435, 446] width 17 height 36
click at [733, 599] on icon "Add Cue" at bounding box center [726, 601] width 22 height 22
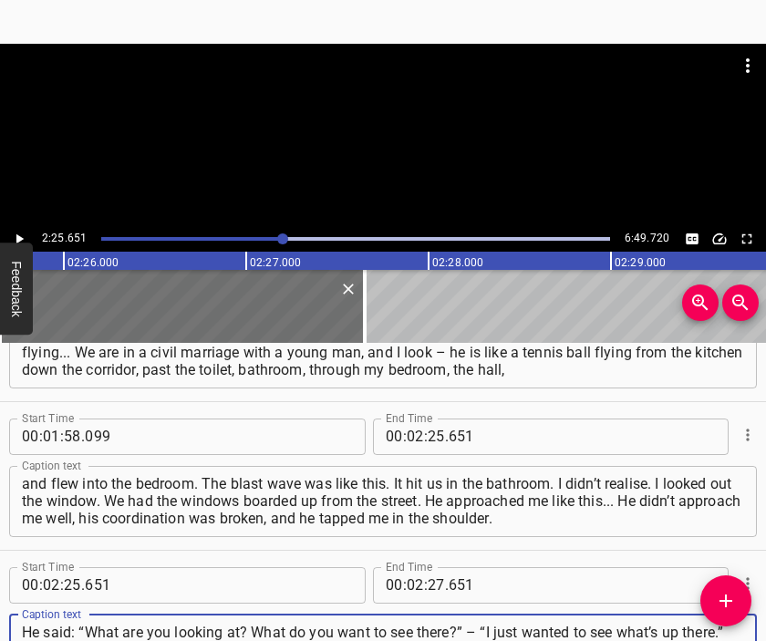
click at [406, 141] on div at bounding box center [383, 135] width 766 height 182
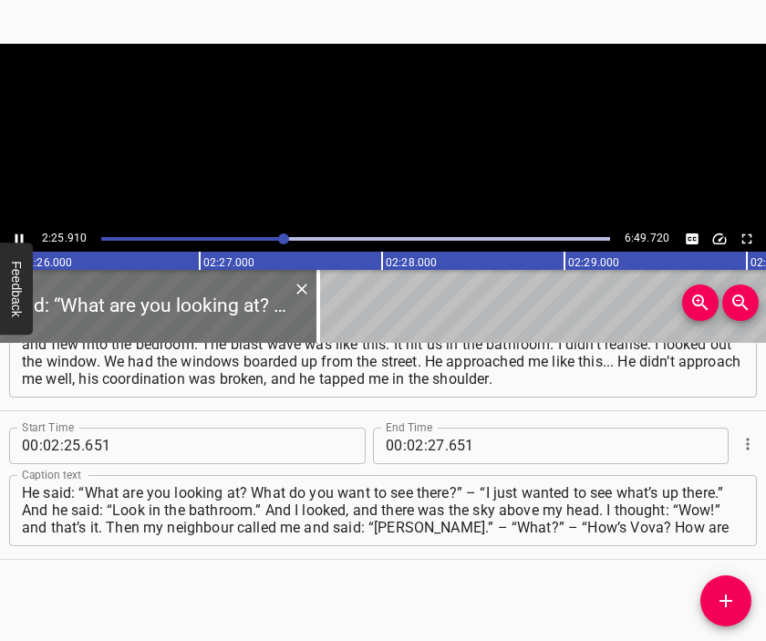
scroll to position [0, 26646]
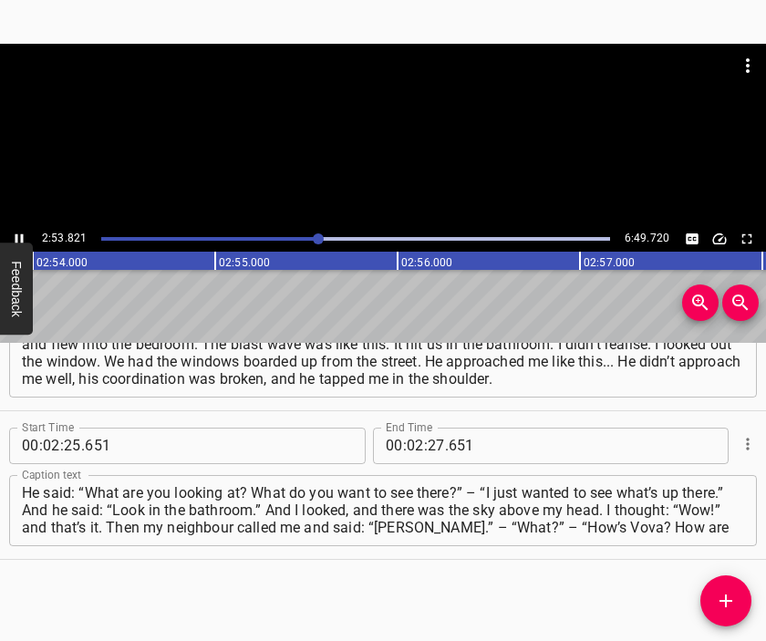
click at [356, 153] on div at bounding box center [383, 135] width 766 height 182
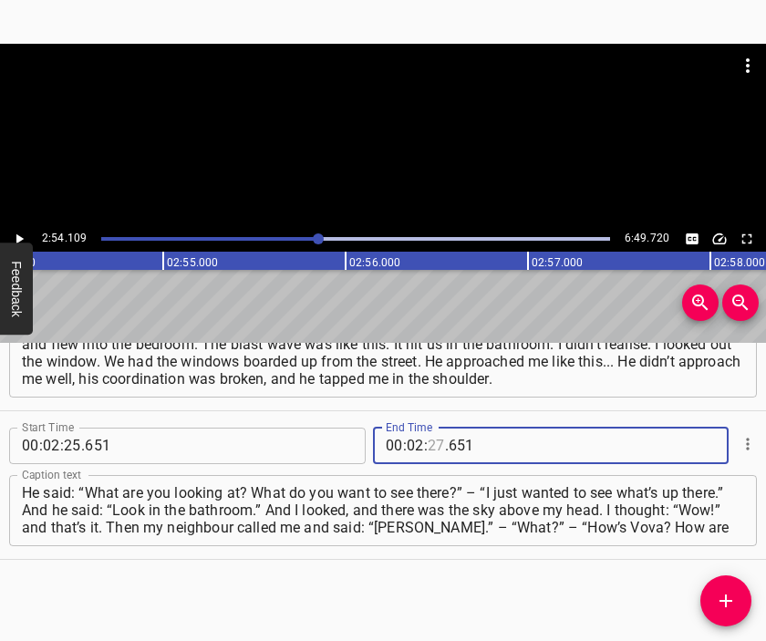
click at [429, 444] on input "number" at bounding box center [435, 445] width 17 height 36
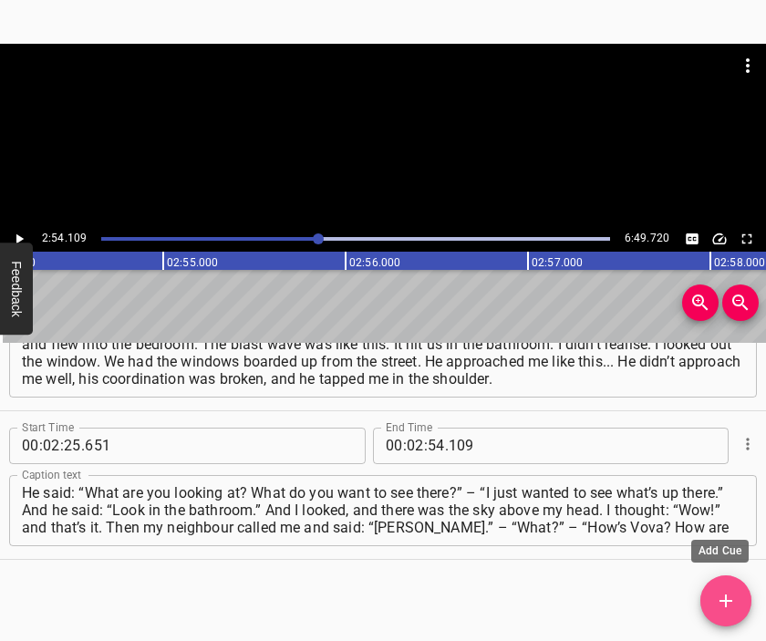
click at [723, 596] on icon "Add Cue" at bounding box center [726, 601] width 22 height 22
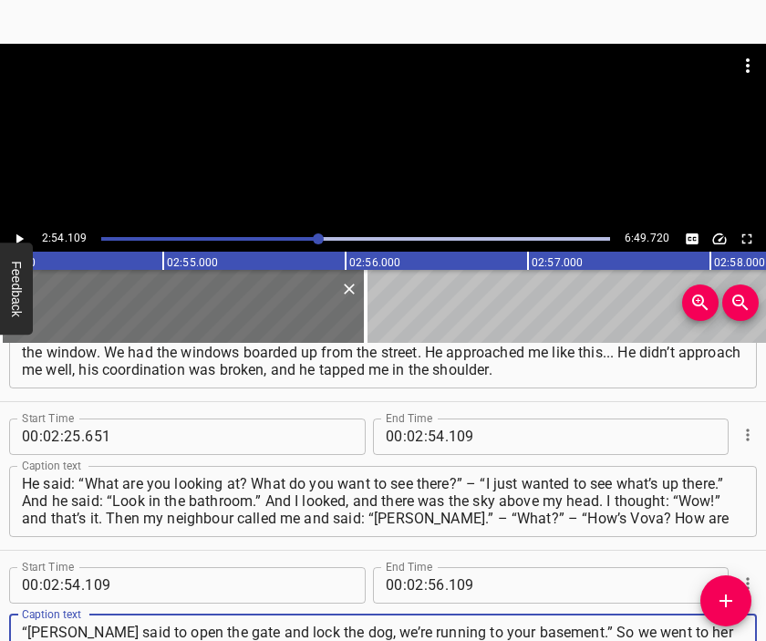
click at [345, 147] on div at bounding box center [383, 135] width 766 height 182
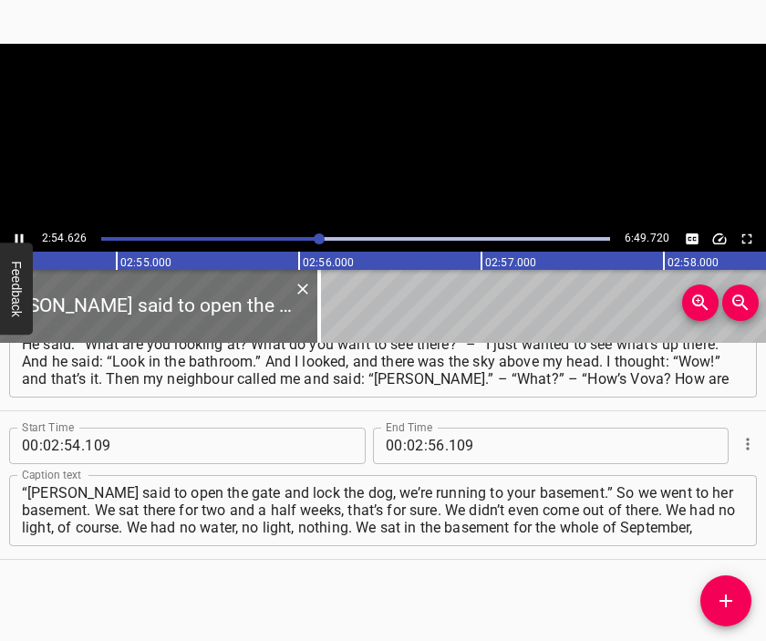
scroll to position [0, 31830]
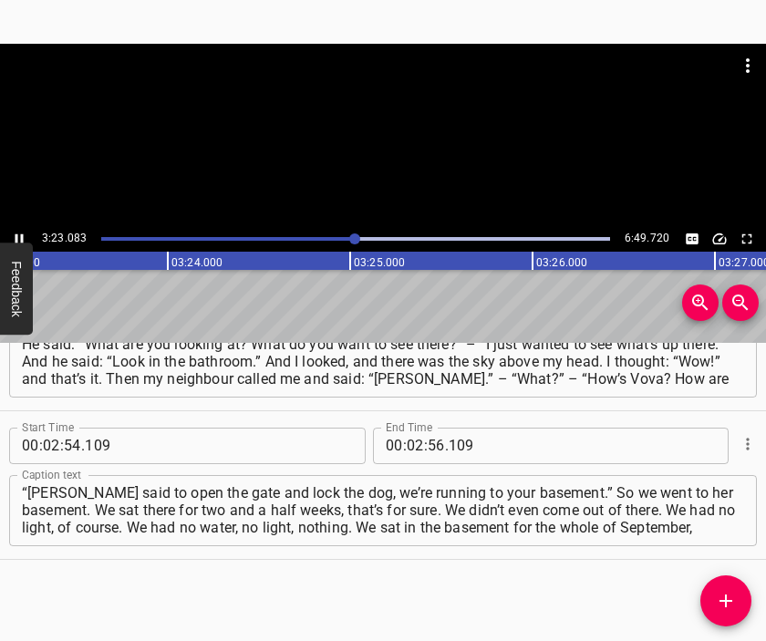
click at [390, 152] on div at bounding box center [383, 135] width 766 height 182
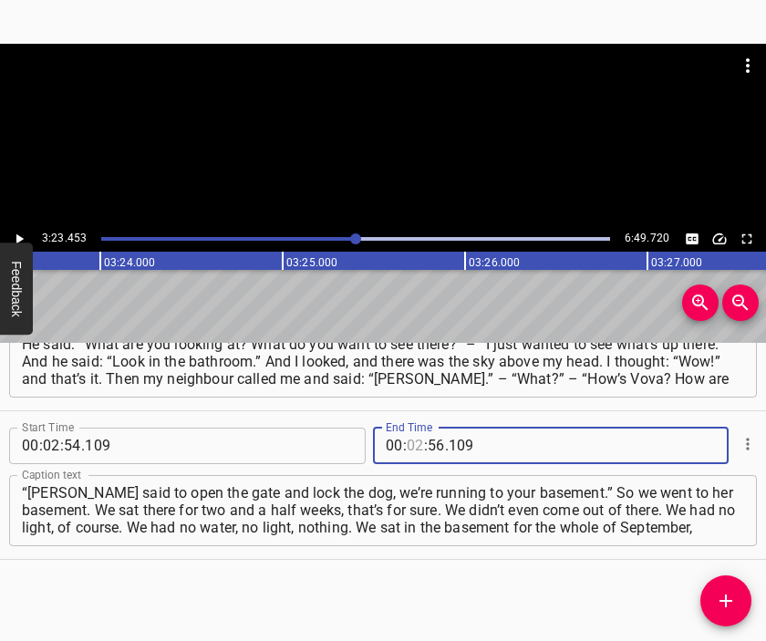
click at [407, 448] on input "number" at bounding box center [415, 445] width 17 height 36
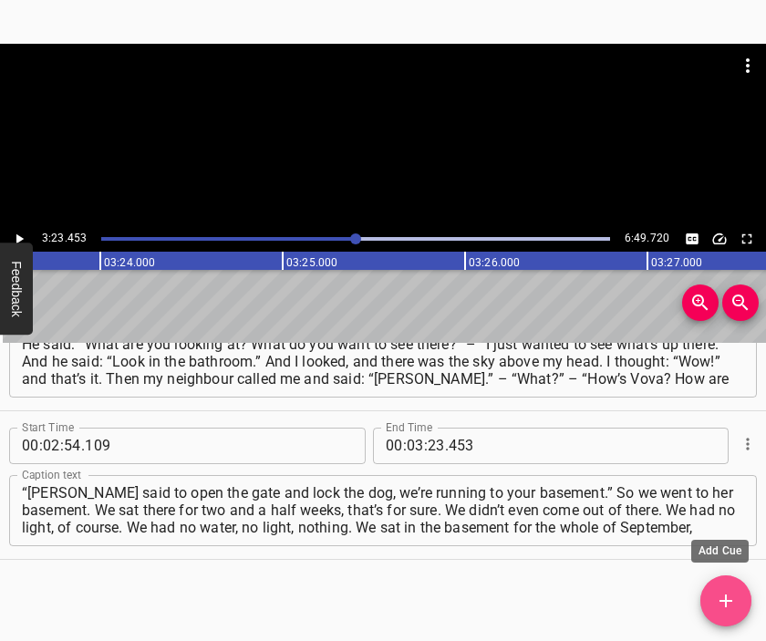
click at [729, 589] on button "Add Cue" at bounding box center [725, 600] width 51 height 51
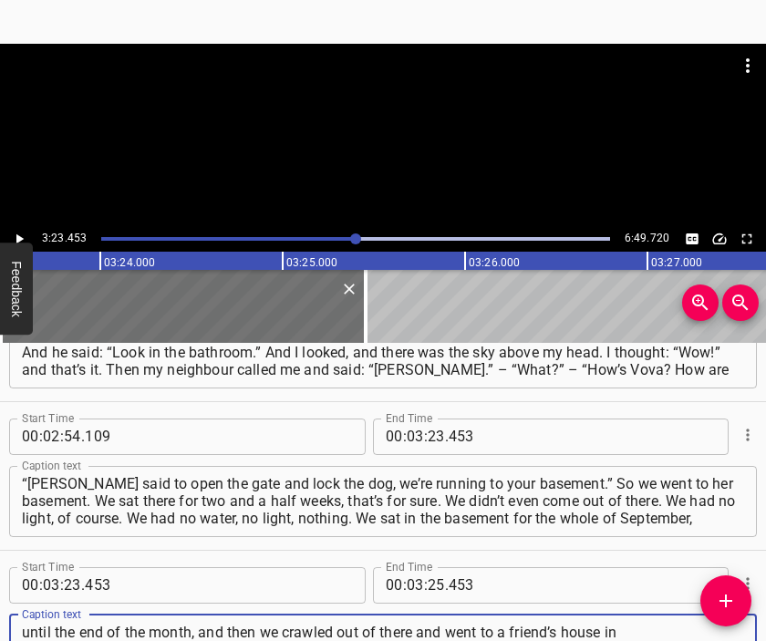
click at [412, 112] on div at bounding box center [383, 89] width 766 height 91
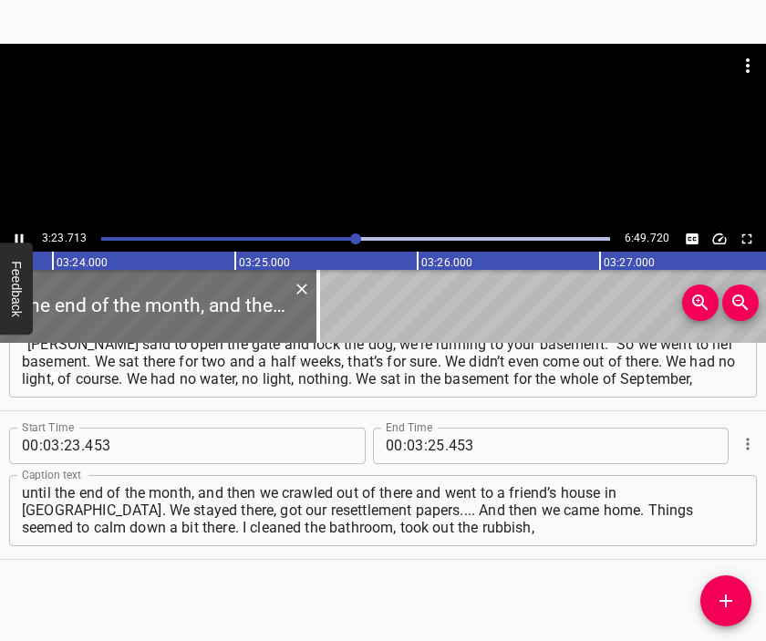
scroll to position [0, 37183]
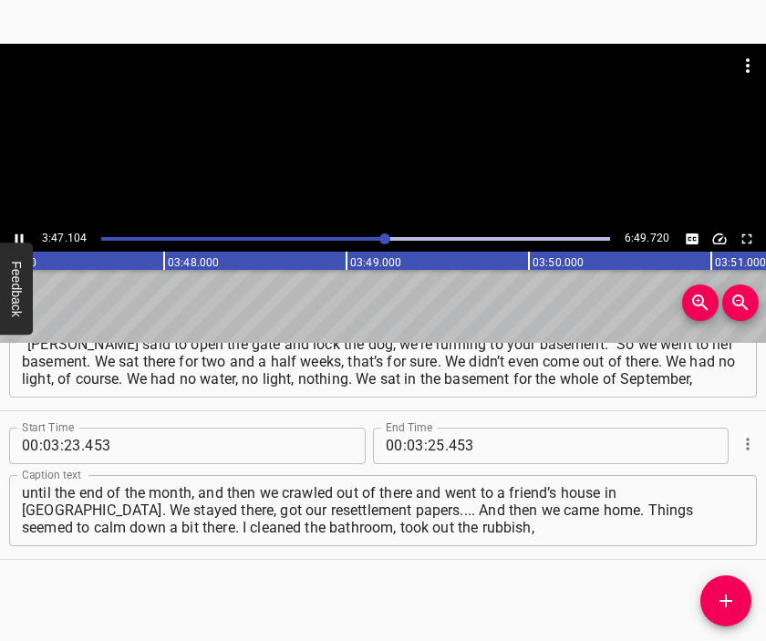
click at [415, 152] on div at bounding box center [383, 135] width 766 height 182
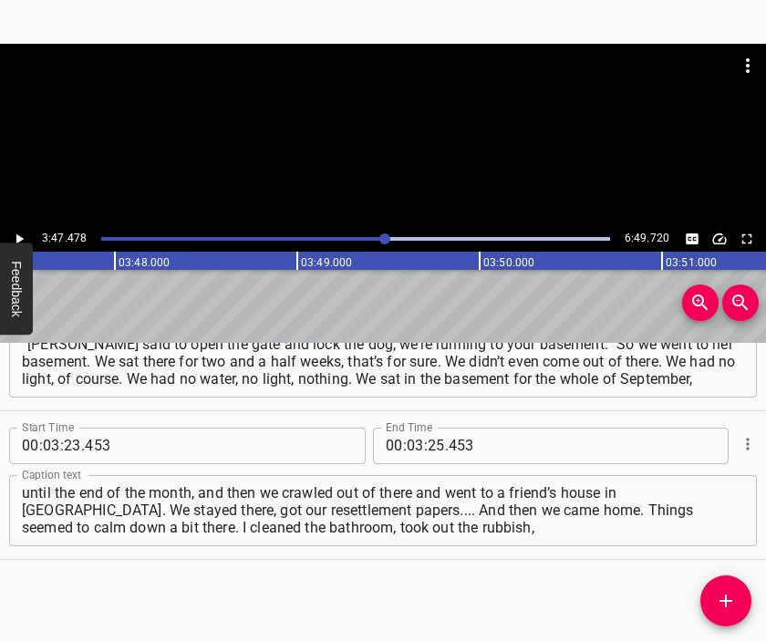
scroll to position [0, 41468]
click at [427, 453] on input "number" at bounding box center [435, 445] width 17 height 36
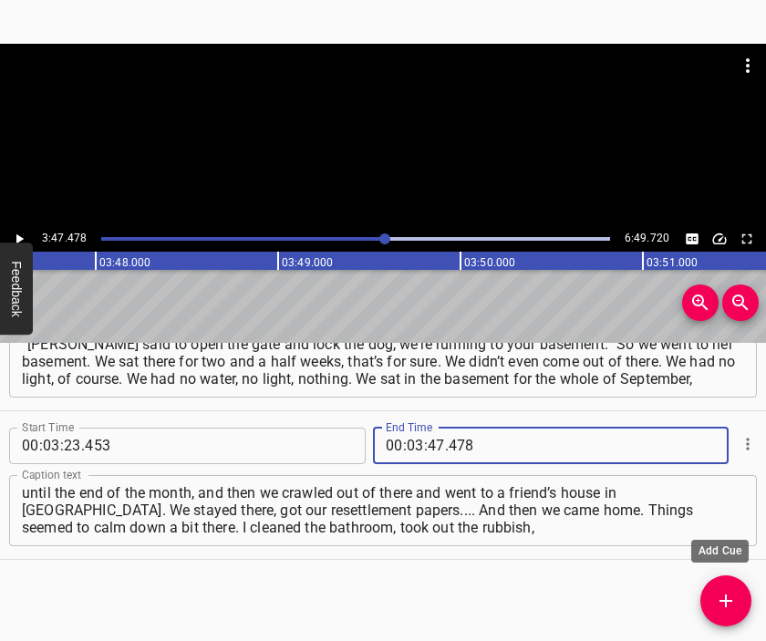
click at [734, 602] on icon "Add Cue" at bounding box center [726, 601] width 22 height 22
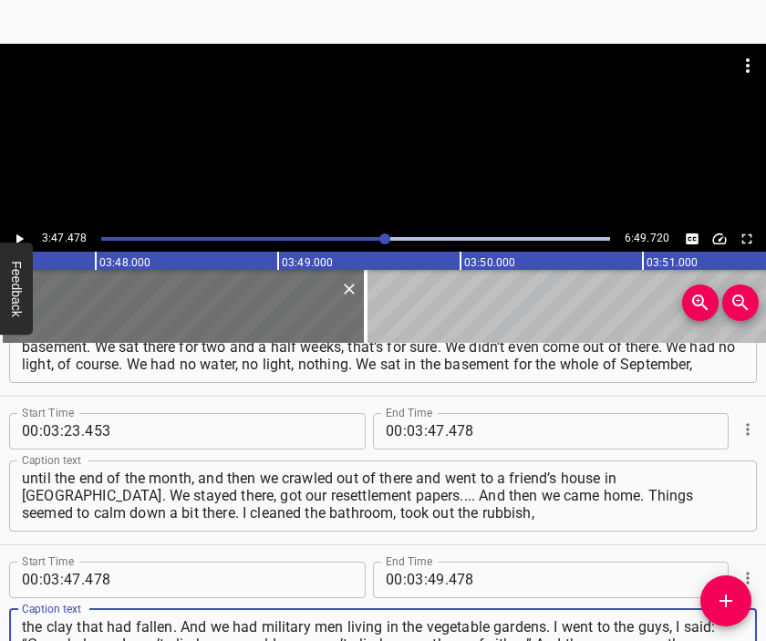
click at [372, 135] on div at bounding box center [383, 135] width 766 height 182
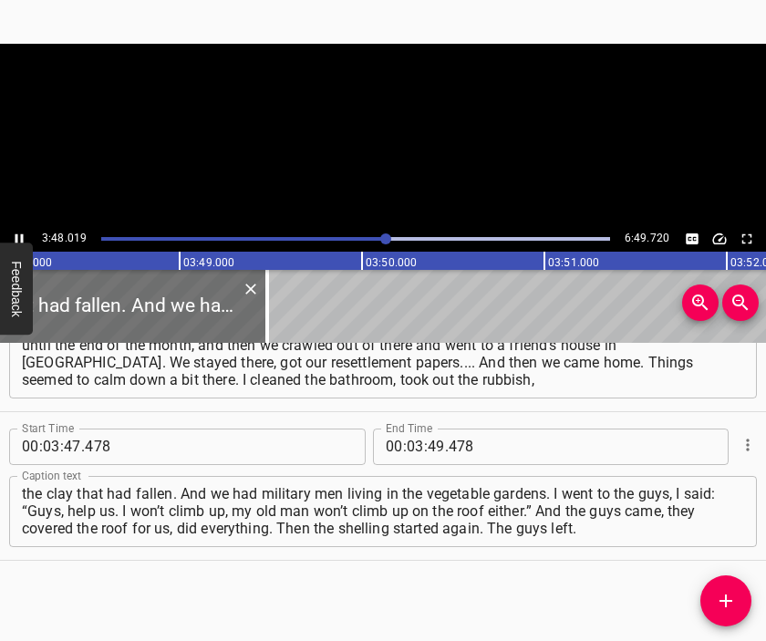
scroll to position [0, 41567]
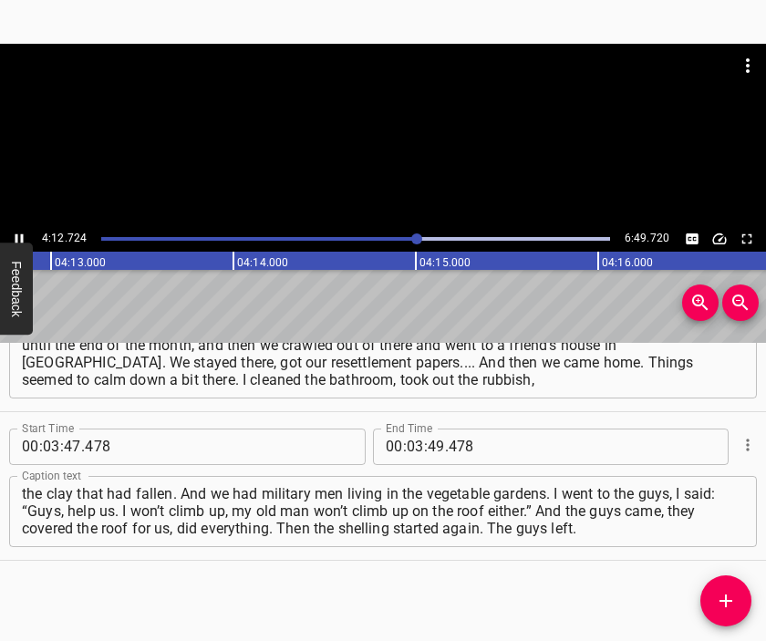
click at [387, 167] on div at bounding box center [383, 135] width 766 height 182
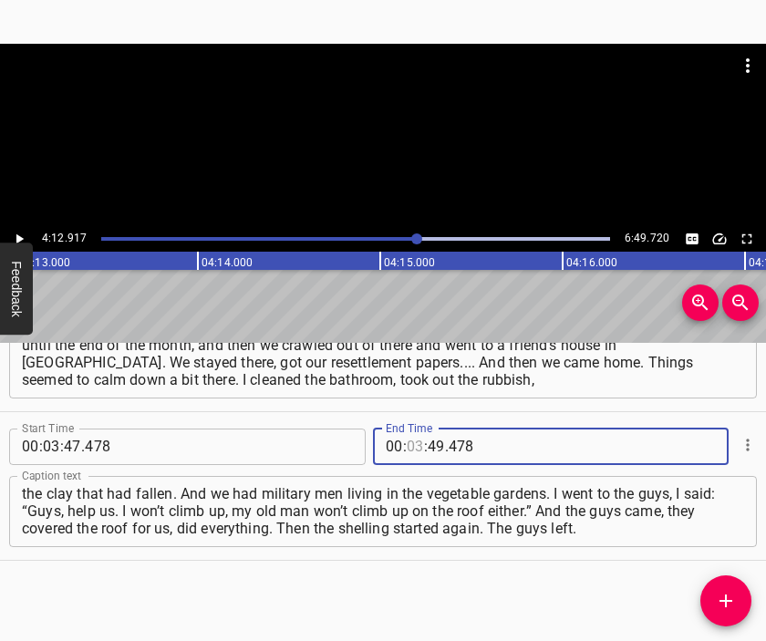
click at [407, 448] on input "number" at bounding box center [415, 446] width 17 height 36
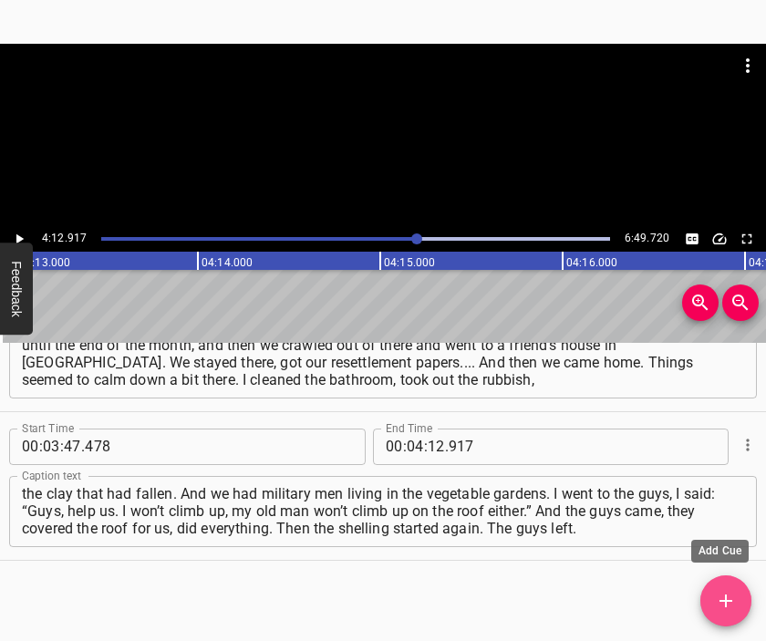
click at [727, 586] on button "Add Cue" at bounding box center [725, 600] width 51 height 51
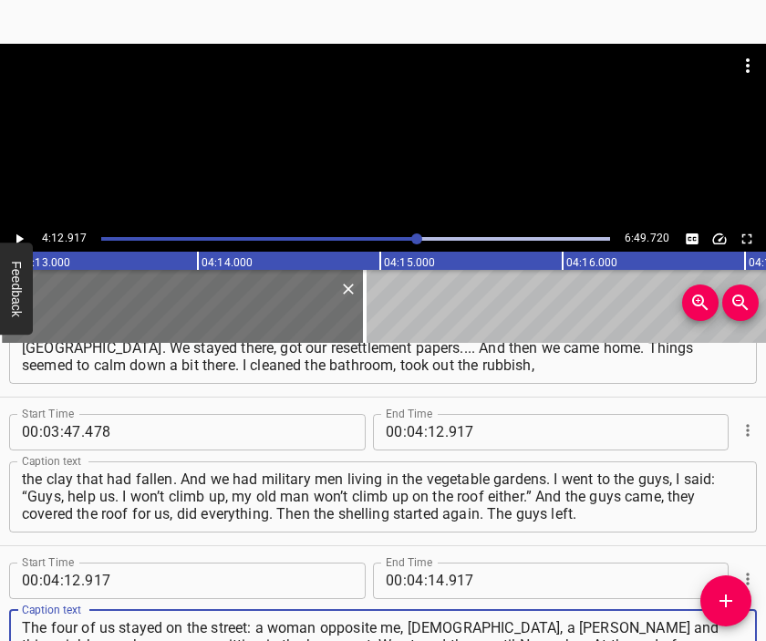
click at [333, 150] on div at bounding box center [383, 135] width 766 height 182
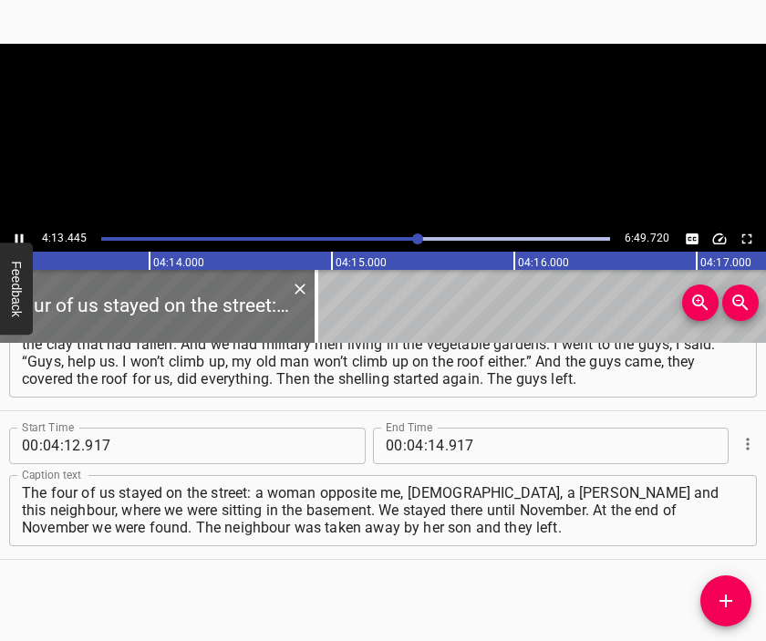
scroll to position [0, 46201]
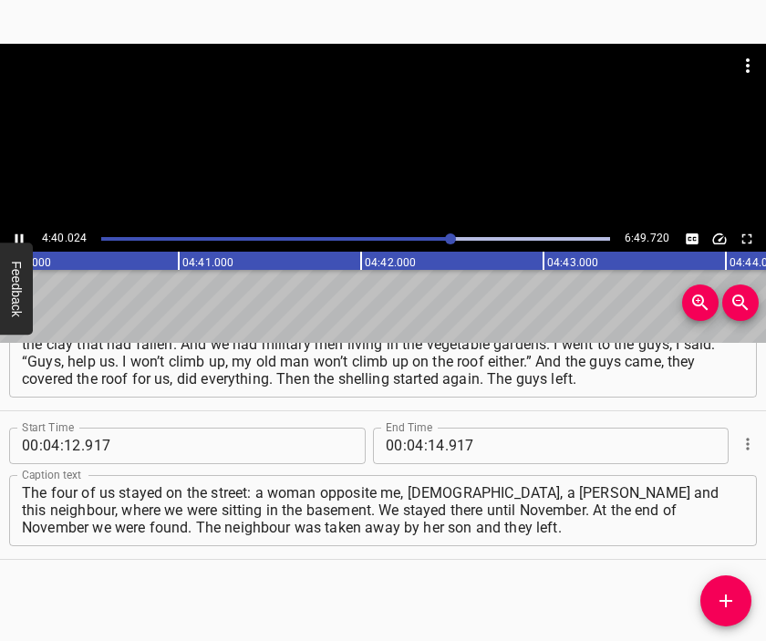
click at [390, 159] on div at bounding box center [383, 135] width 766 height 182
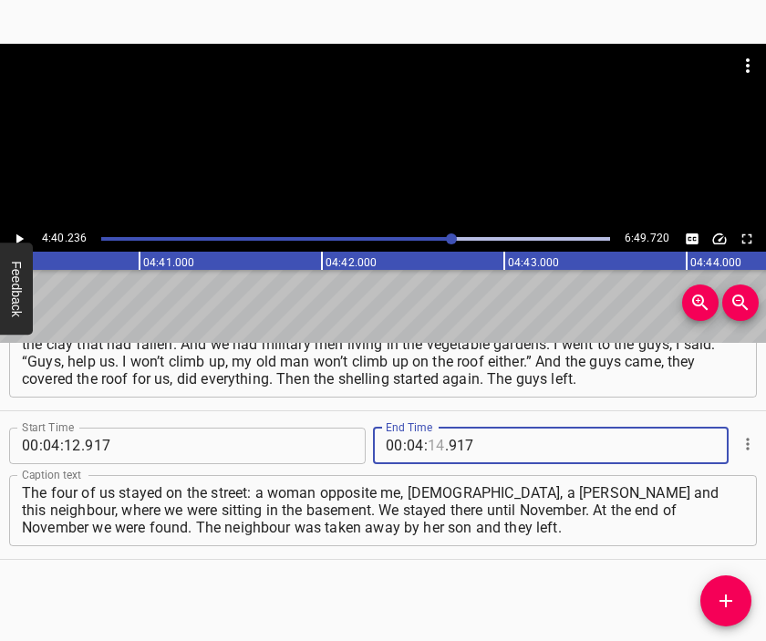
click at [430, 447] on input "number" at bounding box center [435, 445] width 17 height 36
click at [726, 601] on icon "Add Cue" at bounding box center [725, 600] width 13 height 13
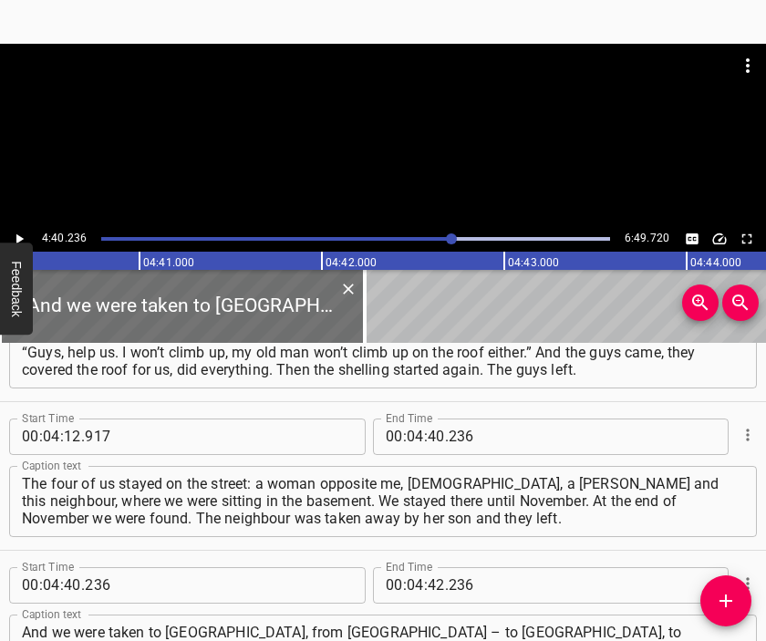
click at [342, 150] on div at bounding box center [383, 135] width 766 height 182
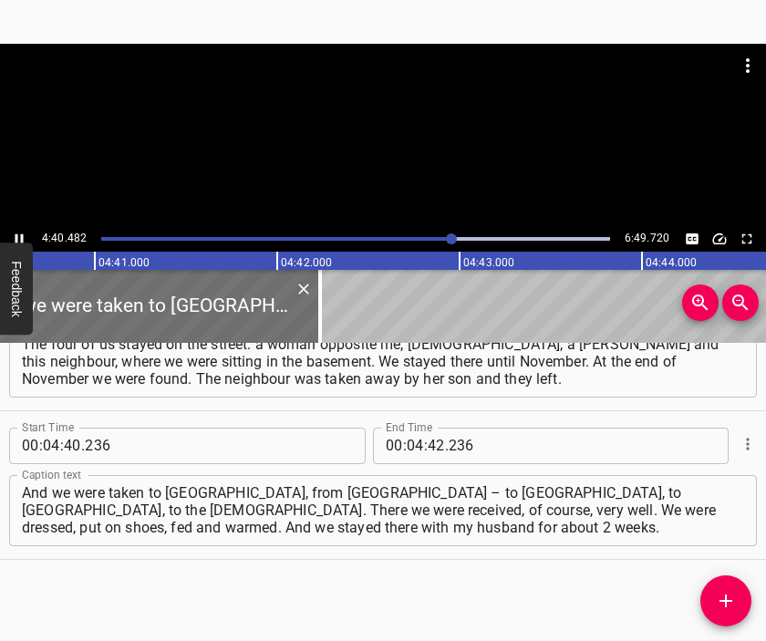
scroll to position [0, 51180]
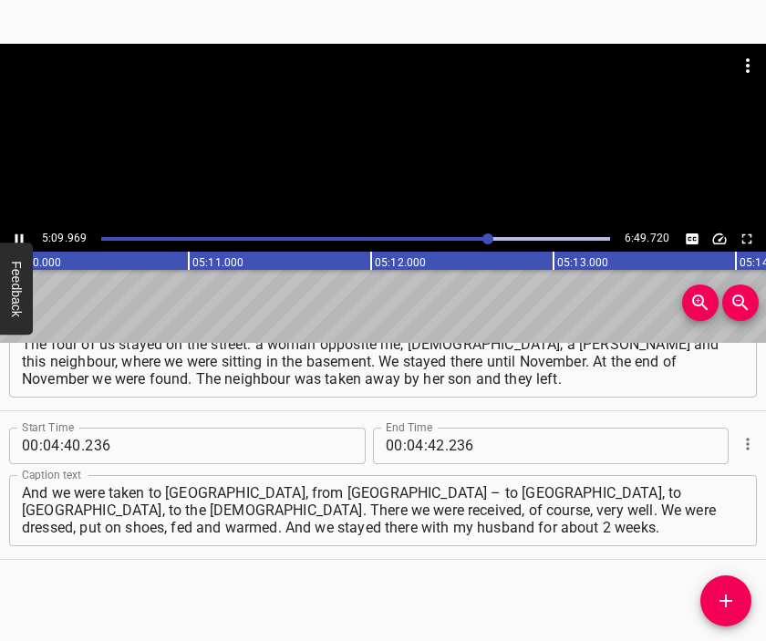
click at [376, 170] on div at bounding box center [383, 135] width 766 height 182
click at [408, 448] on input "number" at bounding box center [415, 445] width 17 height 36
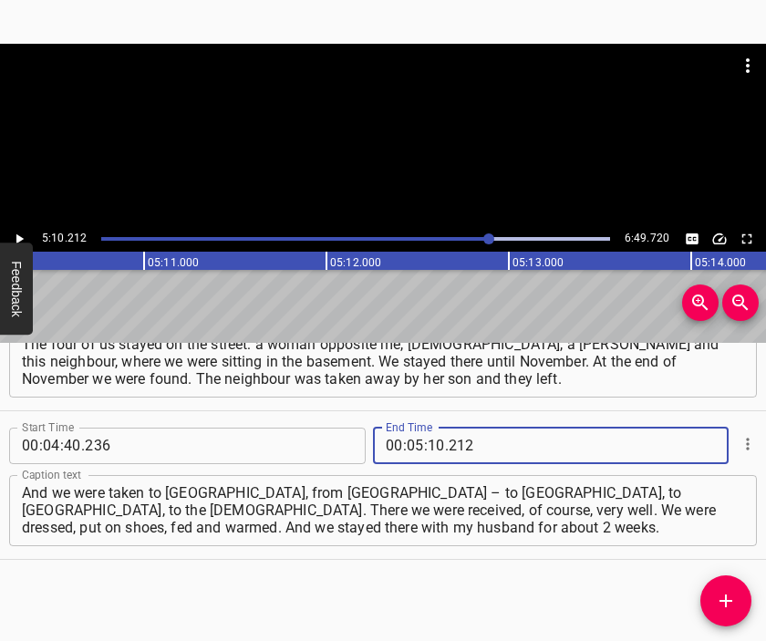
click at [734, 588] on button "Add Cue" at bounding box center [725, 600] width 51 height 51
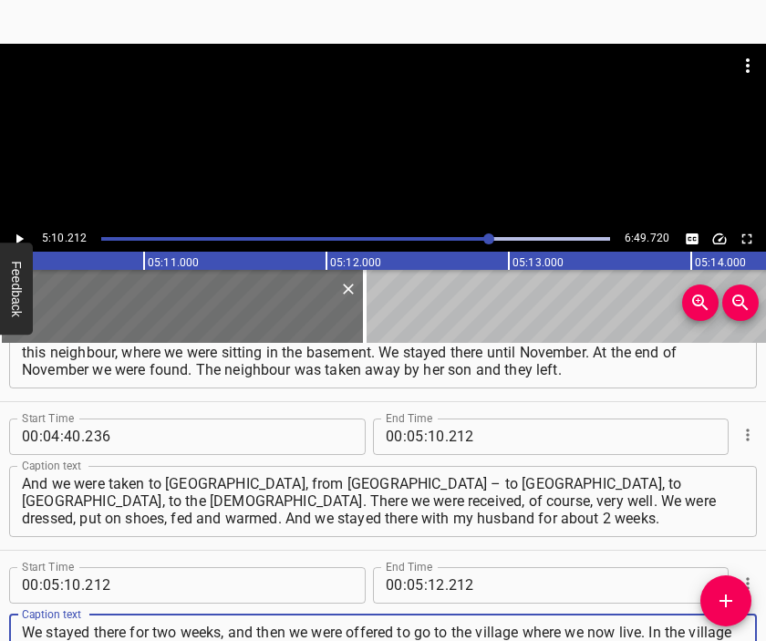
click at [332, 117] on div at bounding box center [383, 89] width 766 height 91
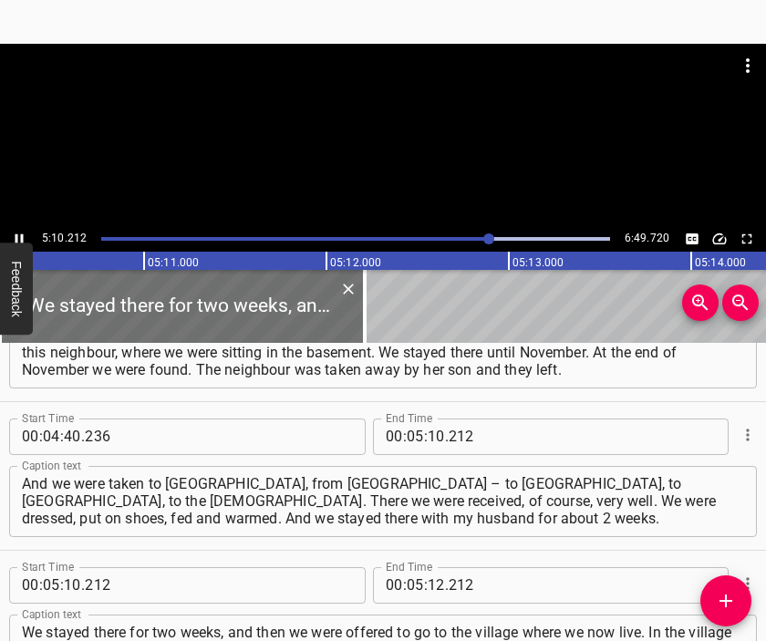
scroll to position [0, 56600]
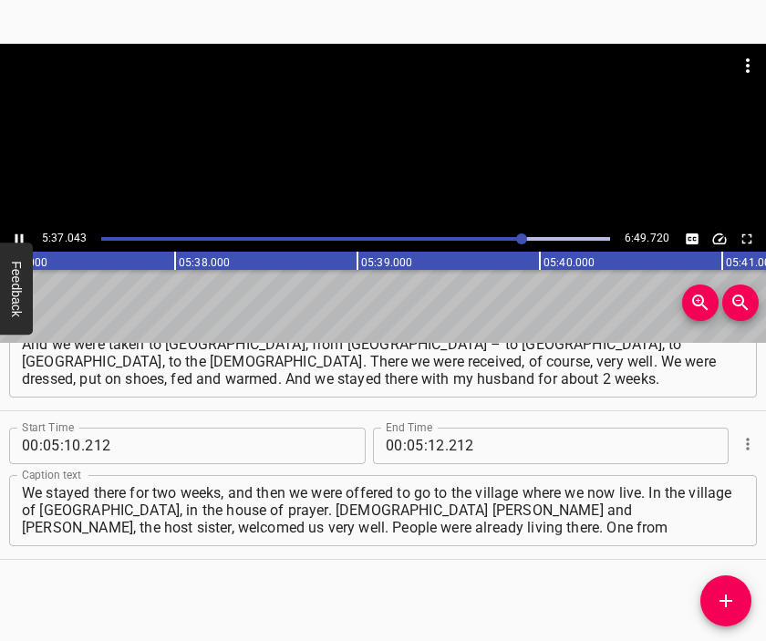
click at [396, 149] on div at bounding box center [383, 135] width 766 height 182
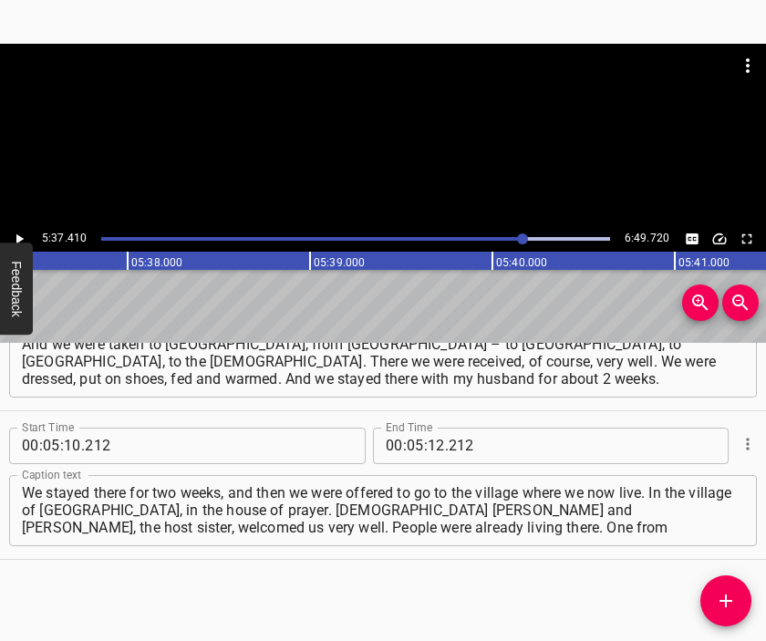
scroll to position [0, 61508]
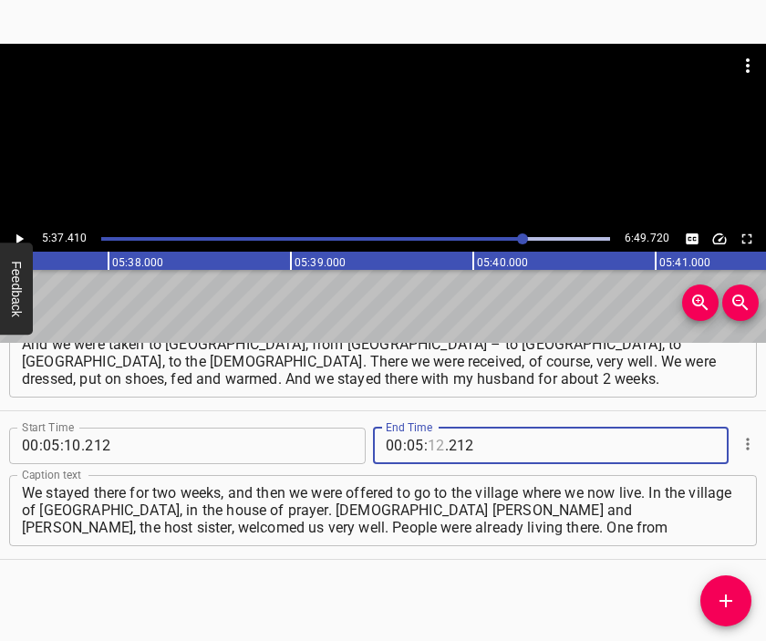
click at [427, 444] on input "number" at bounding box center [435, 445] width 17 height 36
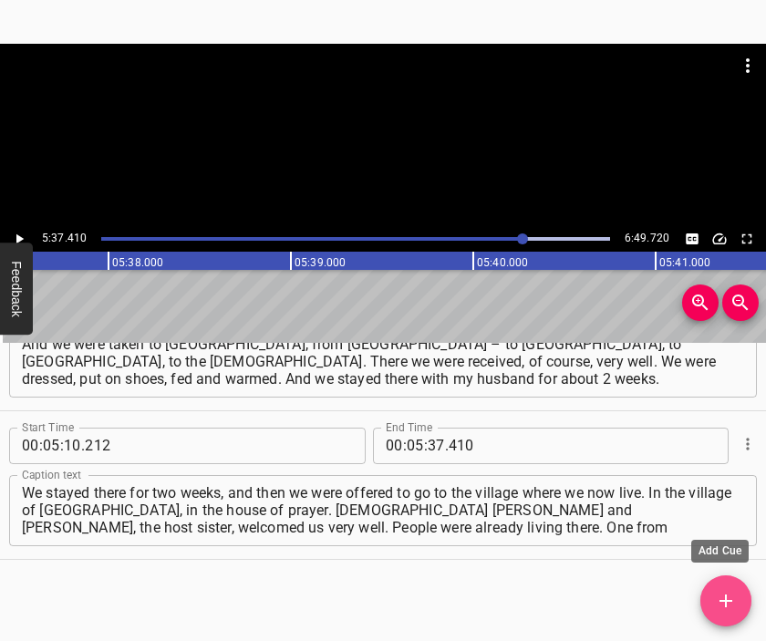
click at [715, 600] on span "Add Cue" at bounding box center [725, 601] width 51 height 22
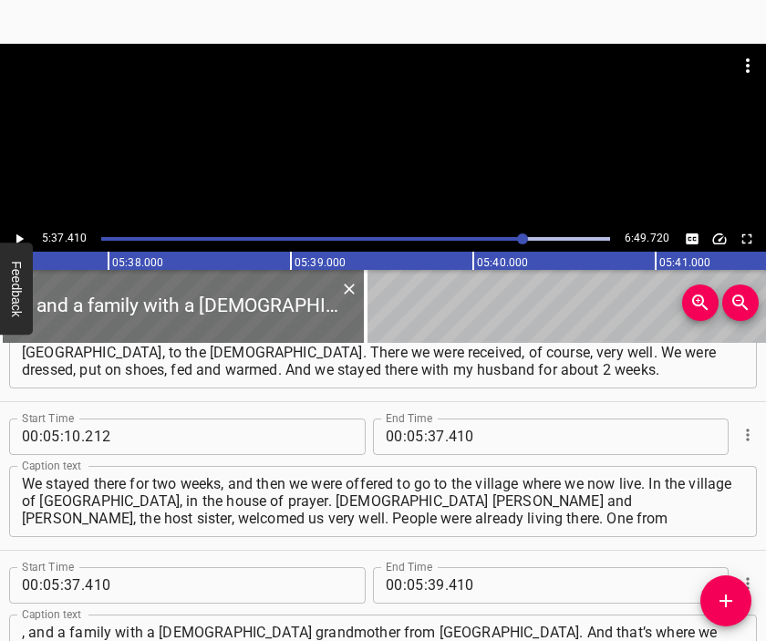
click at [397, 109] on div at bounding box center [383, 89] width 766 height 91
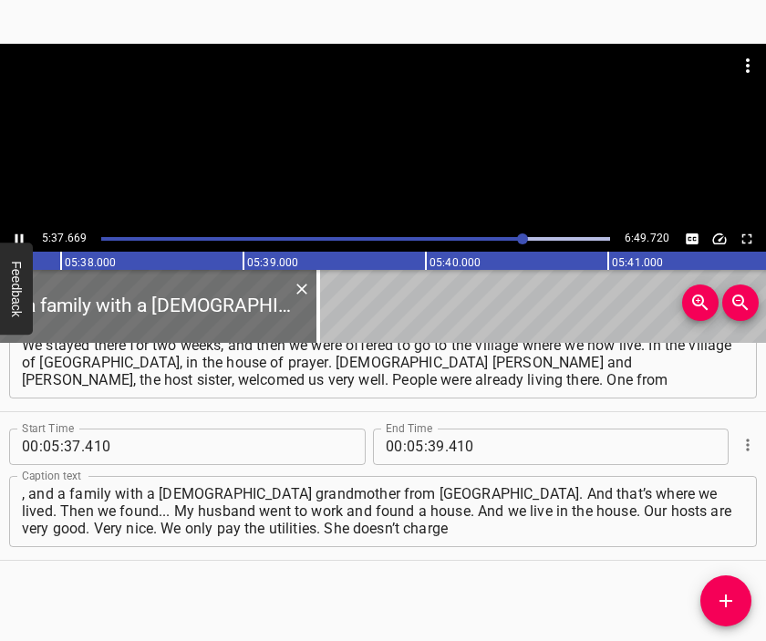
scroll to position [1717, 0]
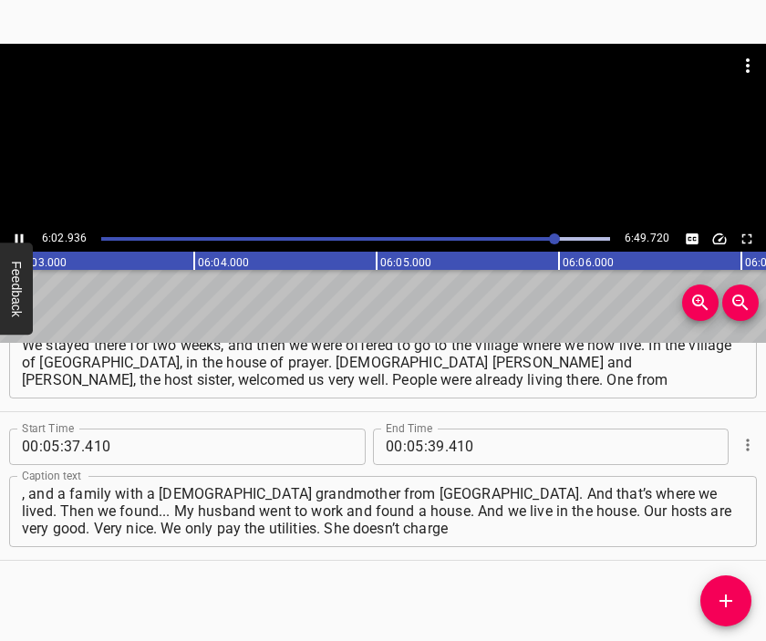
click at [382, 160] on div at bounding box center [383, 135] width 766 height 182
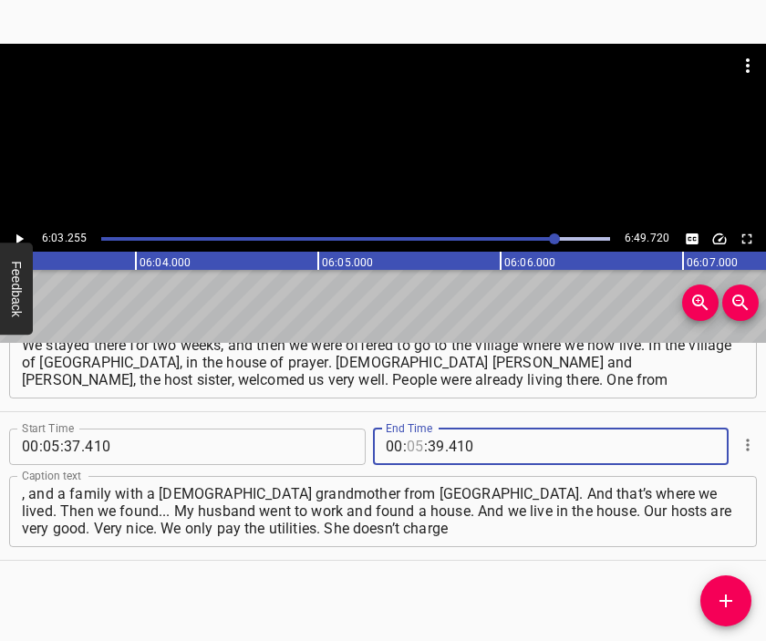
click at [412, 442] on input "number" at bounding box center [415, 446] width 17 height 36
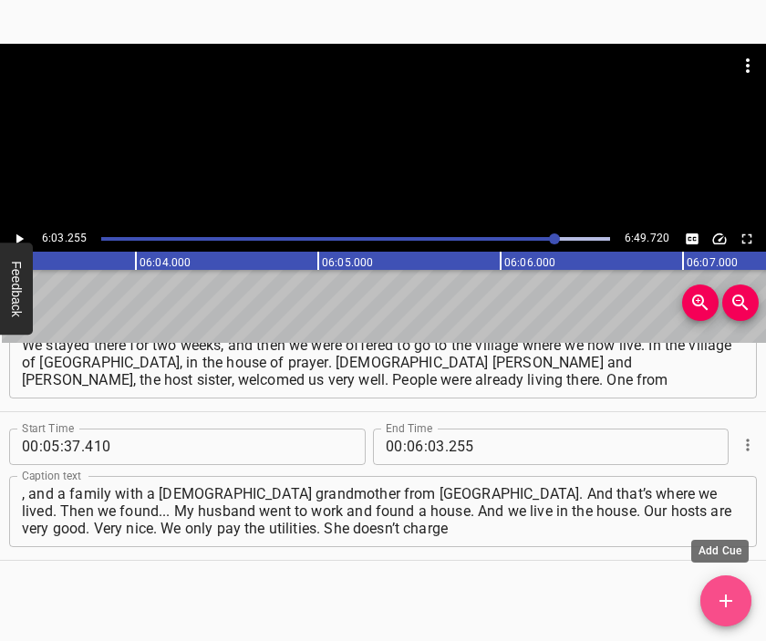
click at [727, 588] on button "Add Cue" at bounding box center [725, 600] width 51 height 51
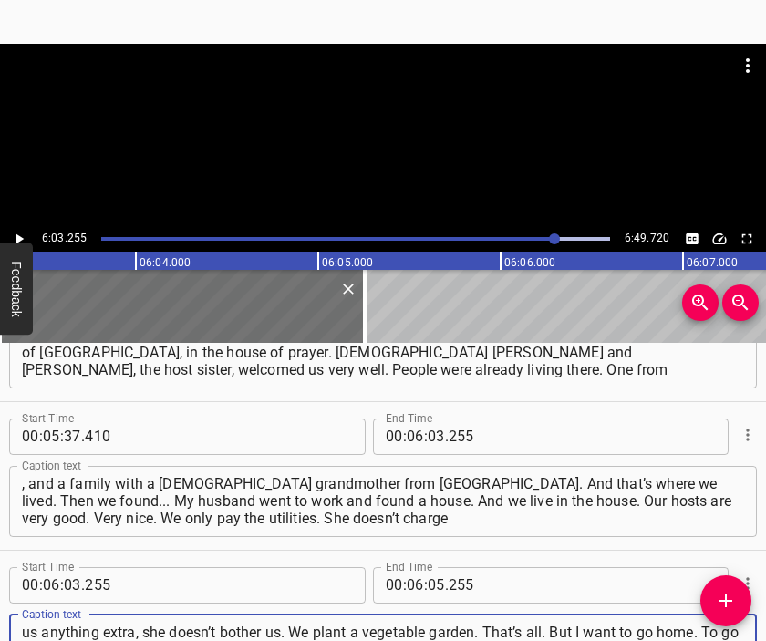
click at [379, 165] on div at bounding box center [383, 135] width 766 height 182
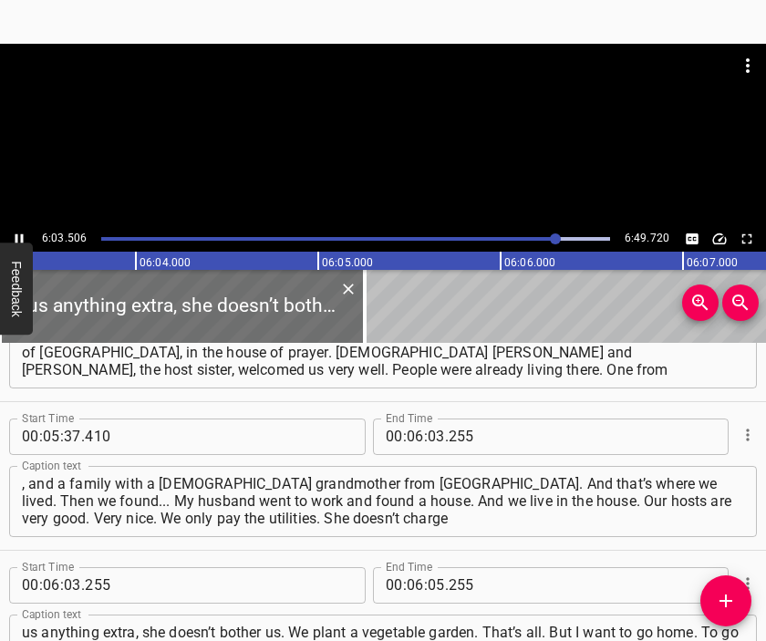
scroll to position [1867, 0]
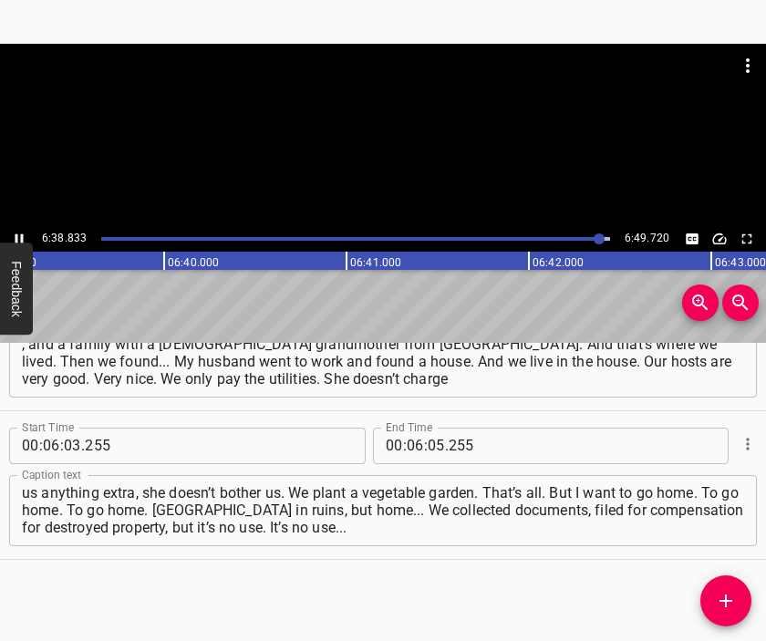
click at [396, 163] on div at bounding box center [383, 135] width 766 height 182
click at [428, 448] on input "number" at bounding box center [435, 445] width 17 height 36
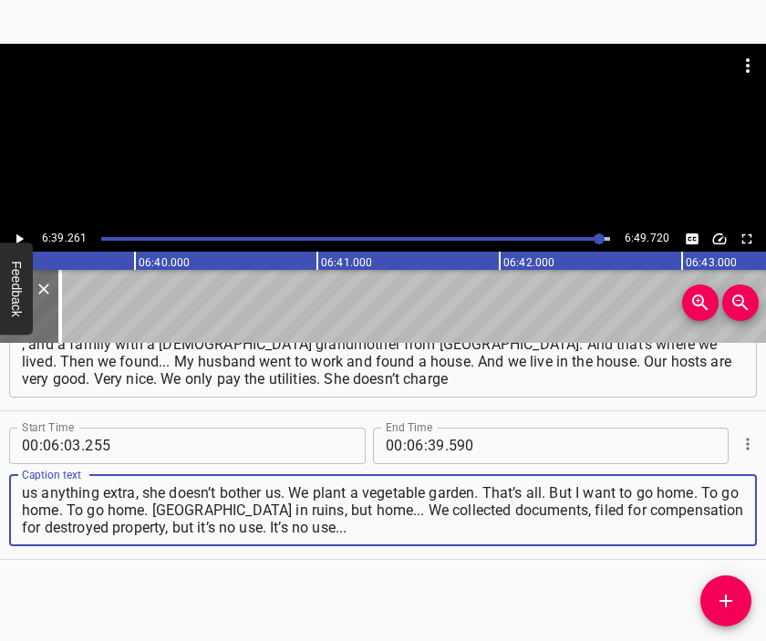
click at [480, 523] on textarea "us anything extra, she doesn’t bother us. We plant a vegetable garden. That’s a…" at bounding box center [383, 510] width 722 height 52
click at [398, 156] on div at bounding box center [383, 135] width 766 height 182
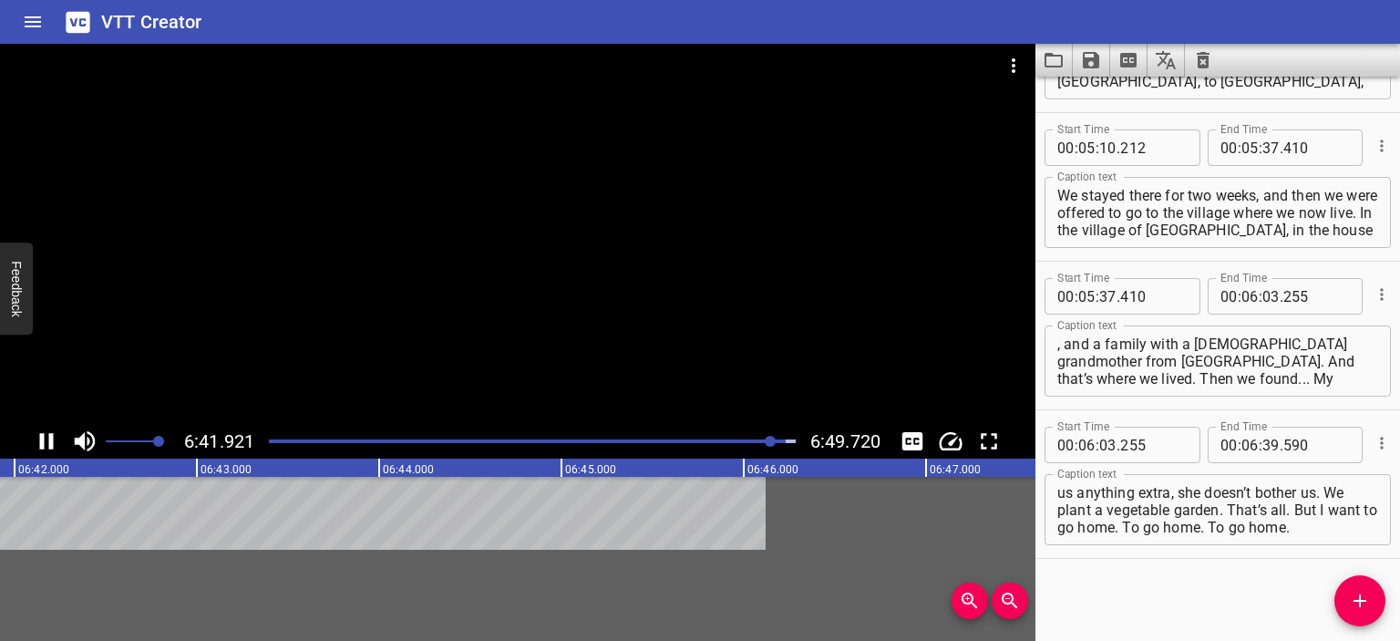
scroll to position [1601, 0]
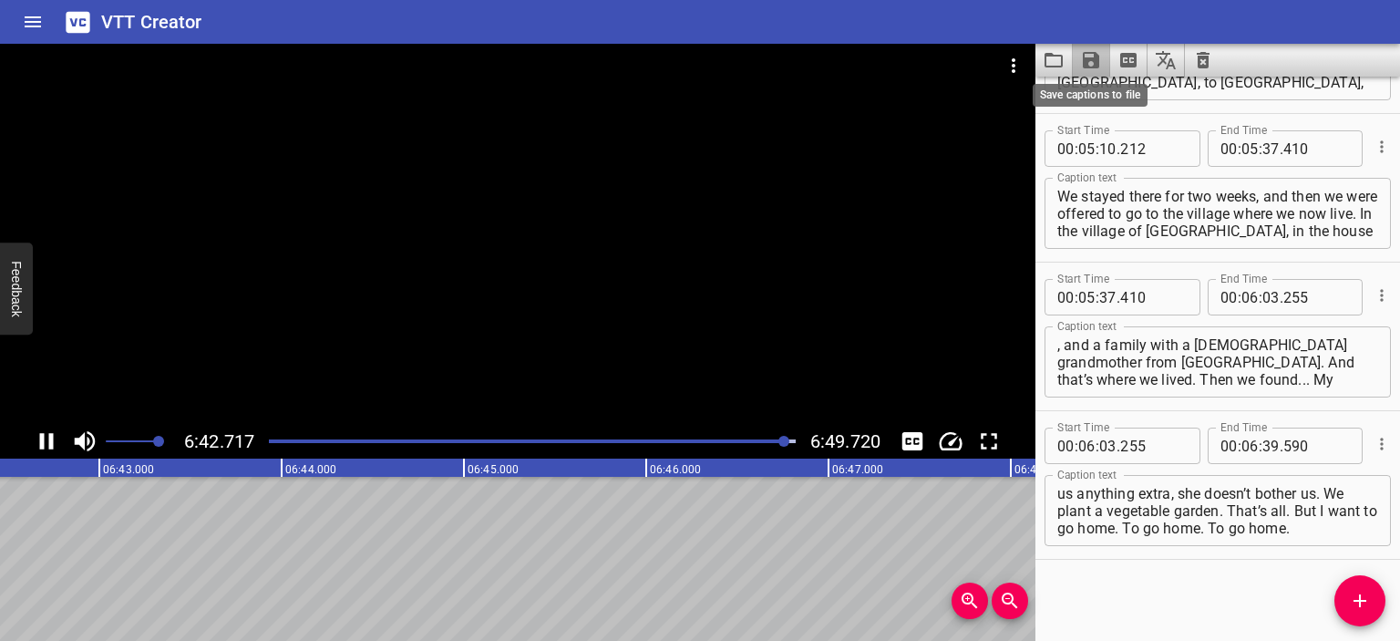
click at [1089, 57] on icon "Save captions to file" at bounding box center [1091, 60] width 16 height 16
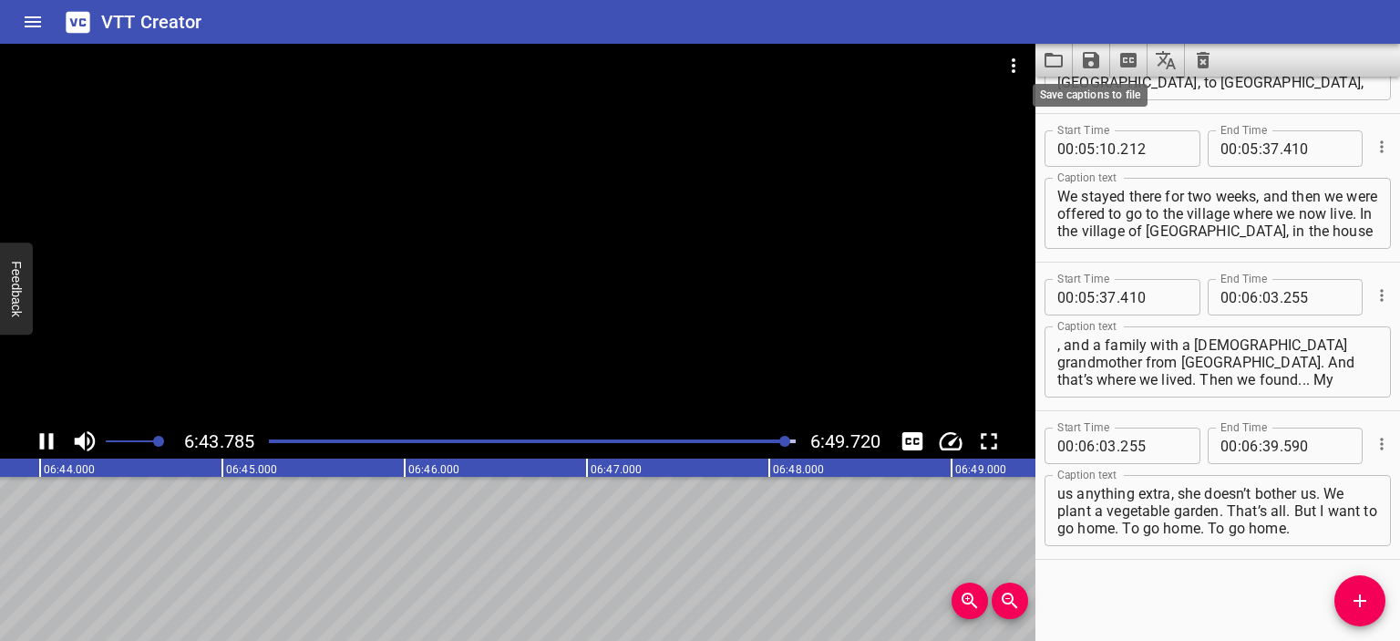
click at [1089, 57] on icon "Save captions to file" at bounding box center [1091, 60] width 16 height 16
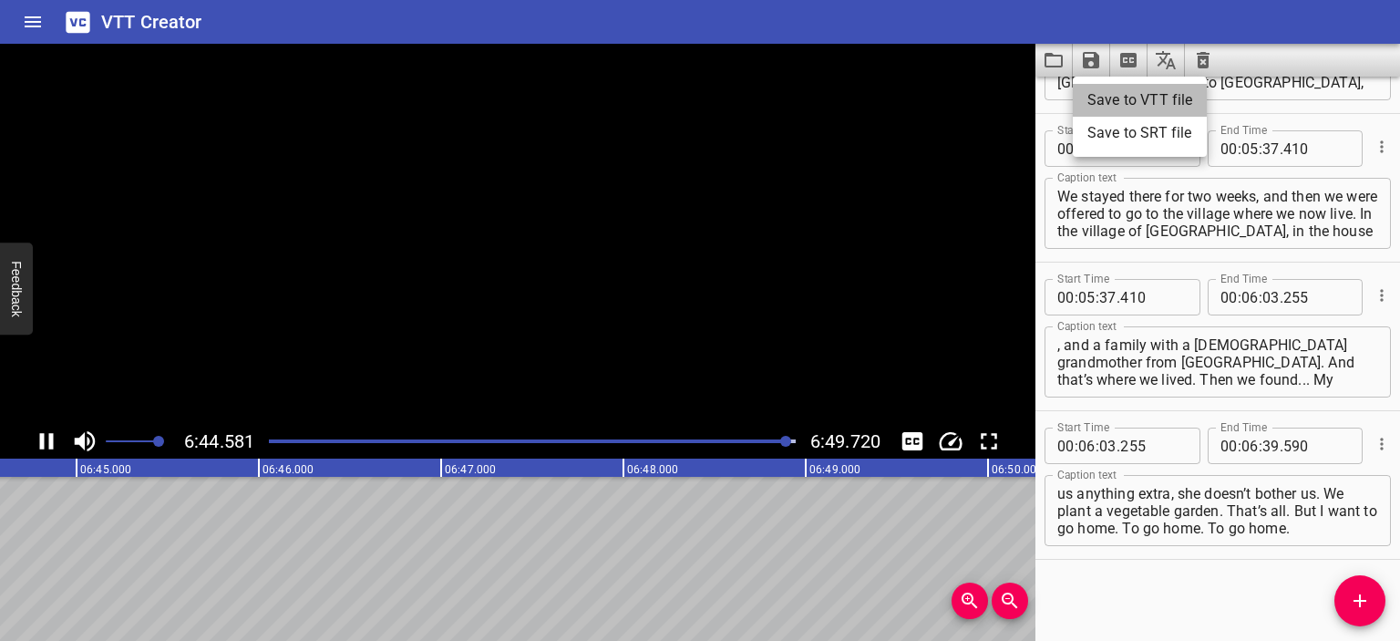
click at [1143, 95] on li "Save to VTT file" at bounding box center [1140, 100] width 134 height 33
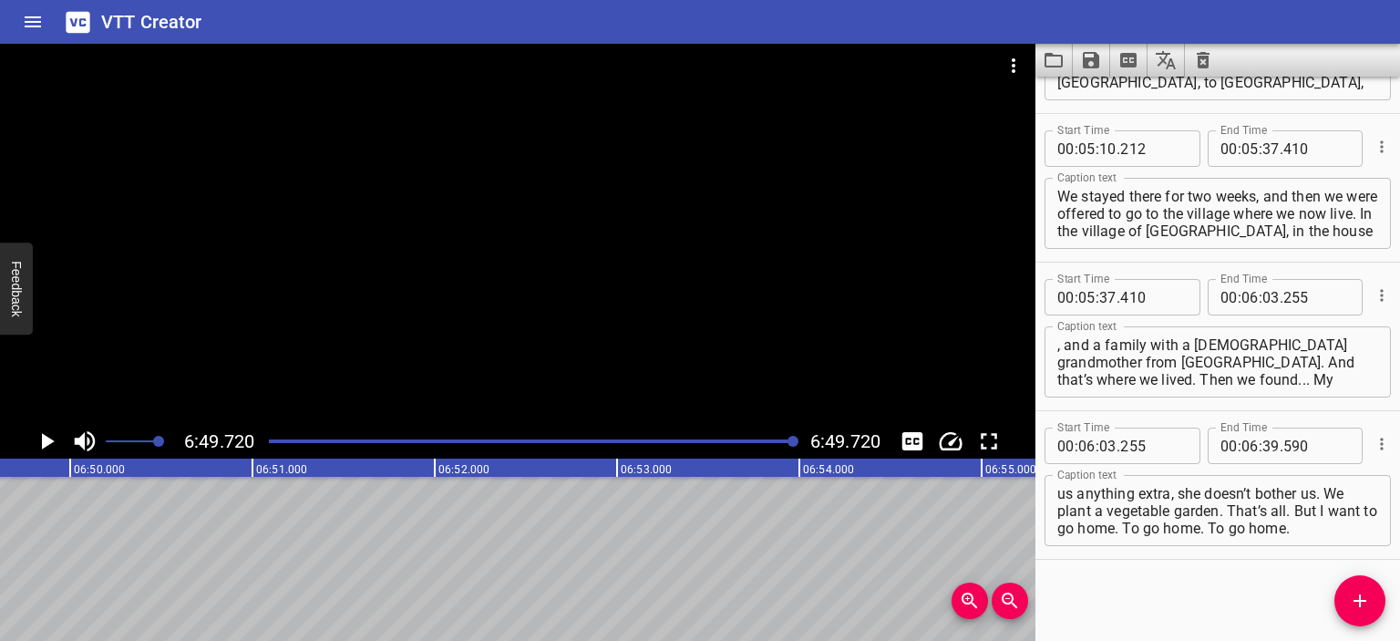
scroll to position [0, 74691]
click at [1004, 58] on button "Video Options" at bounding box center [1014, 66] width 44 height 44
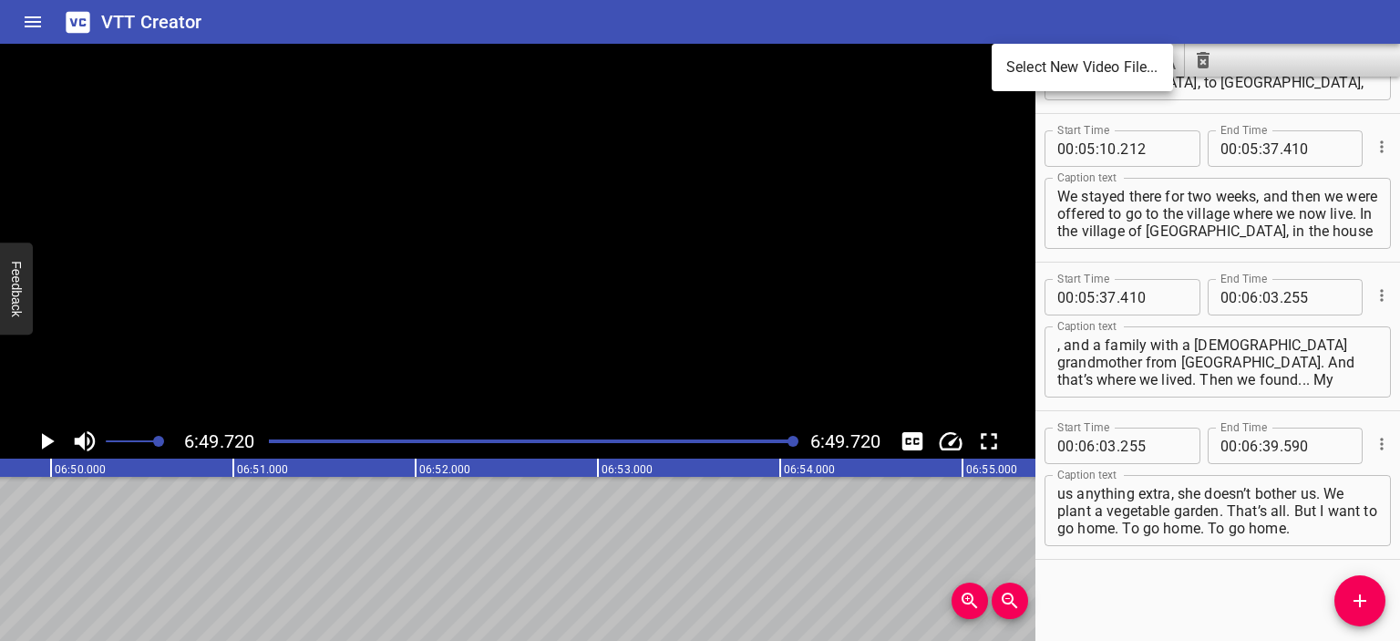
click at [1054, 68] on li "Select New Video File..." at bounding box center [1082, 67] width 181 height 33
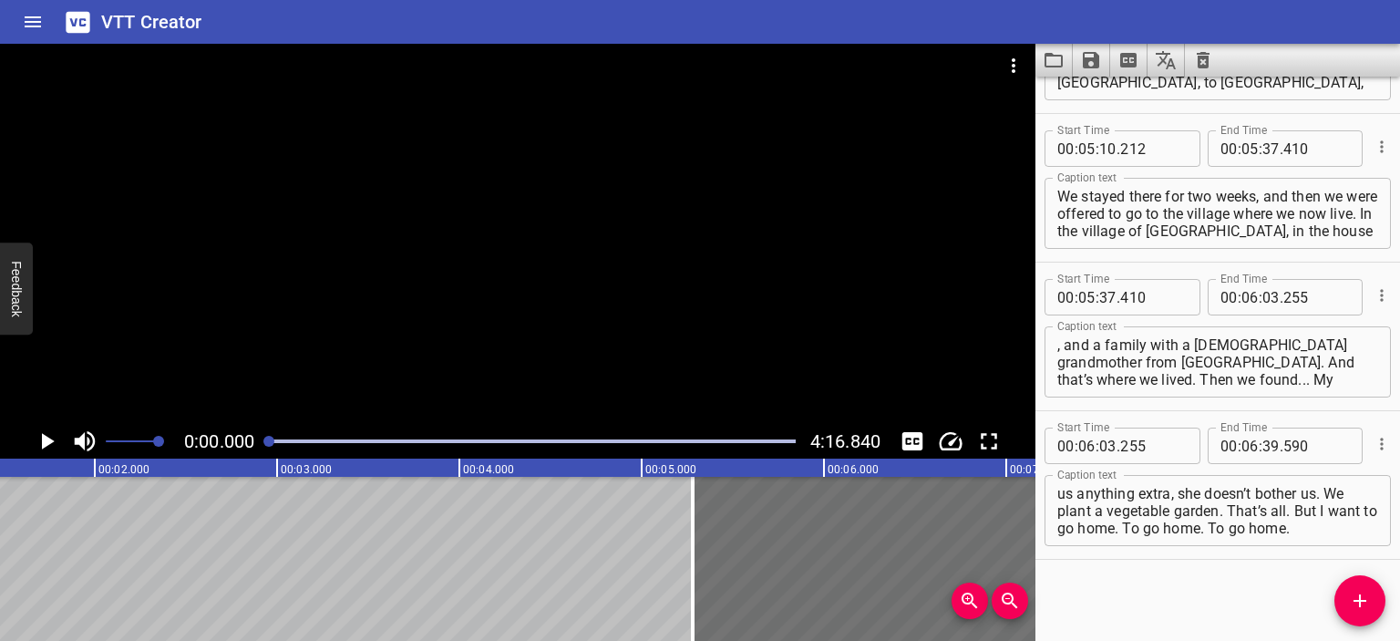
scroll to position [0, 0]
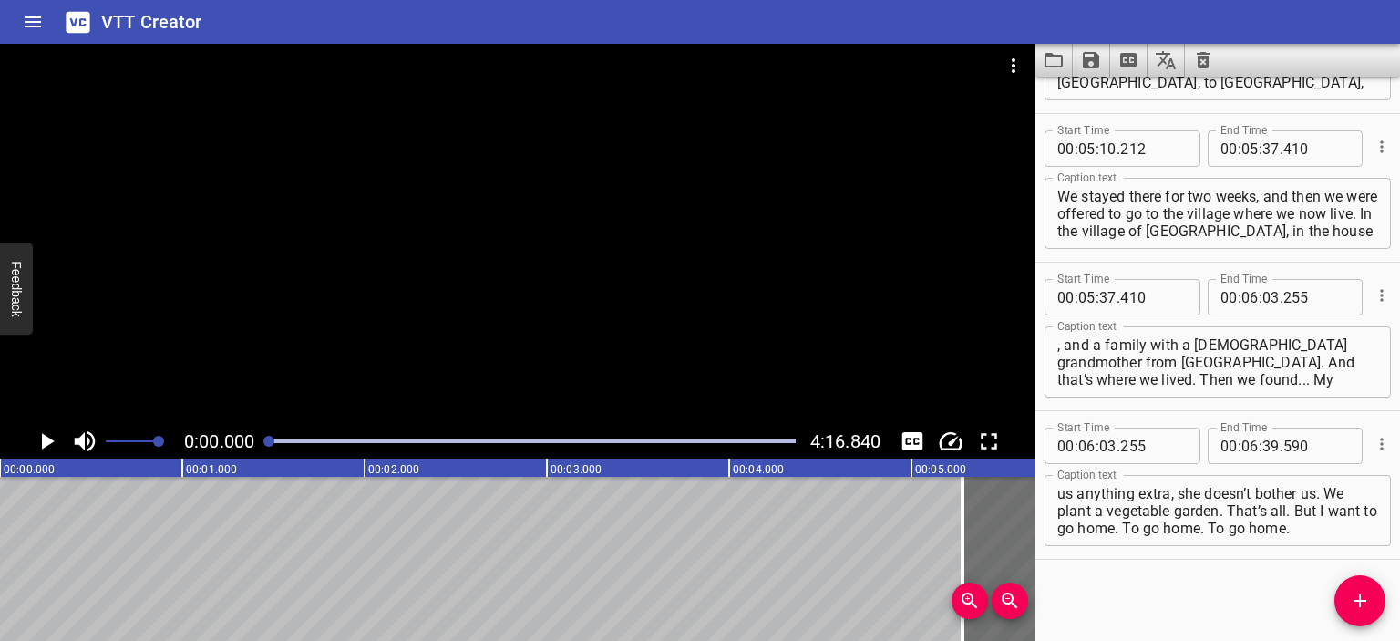
click at [44, 437] on icon "Play/Pause" at bounding box center [48, 441] width 13 height 16
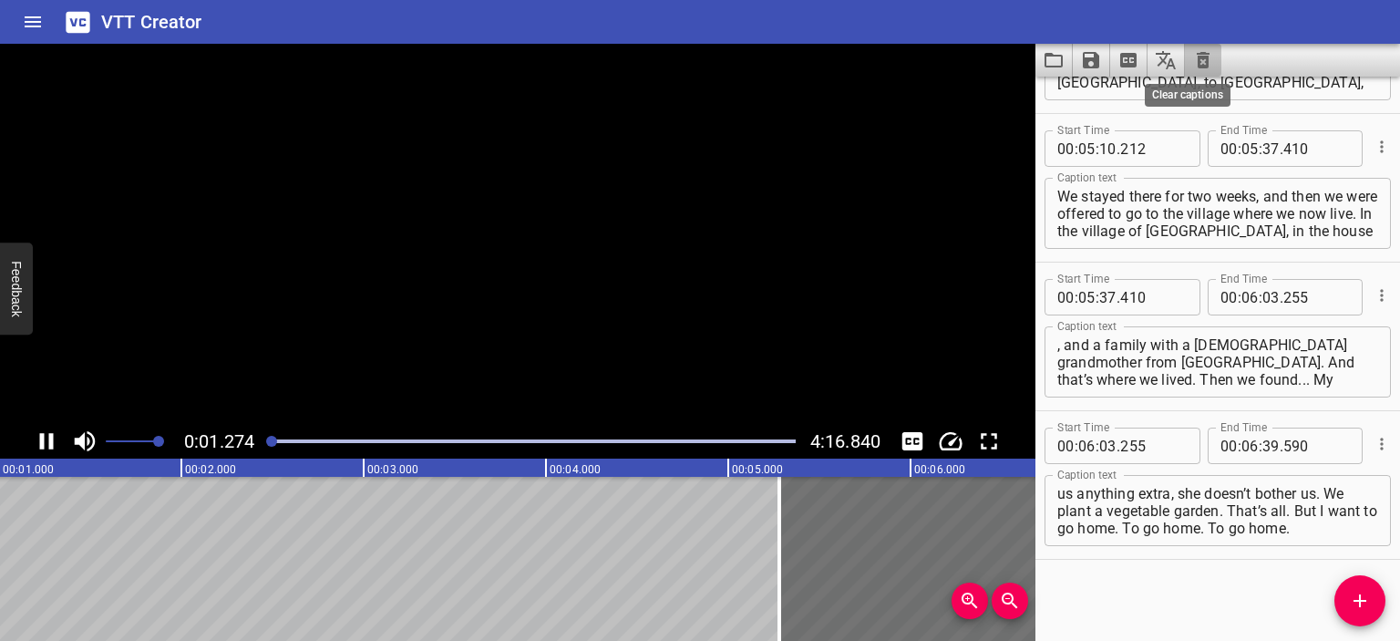
click at [1209, 56] on icon "Clear captions" at bounding box center [1203, 60] width 22 height 22
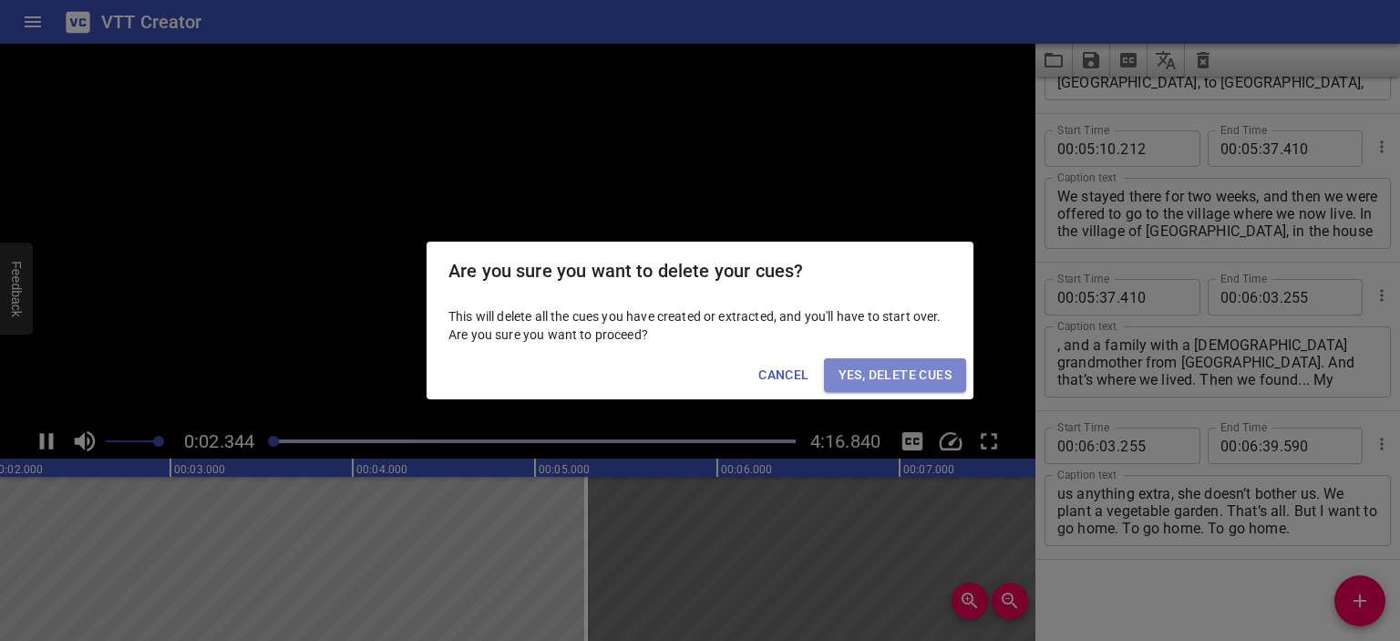
click at [893, 371] on span "Yes, Delete Cues" at bounding box center [895, 375] width 113 height 23
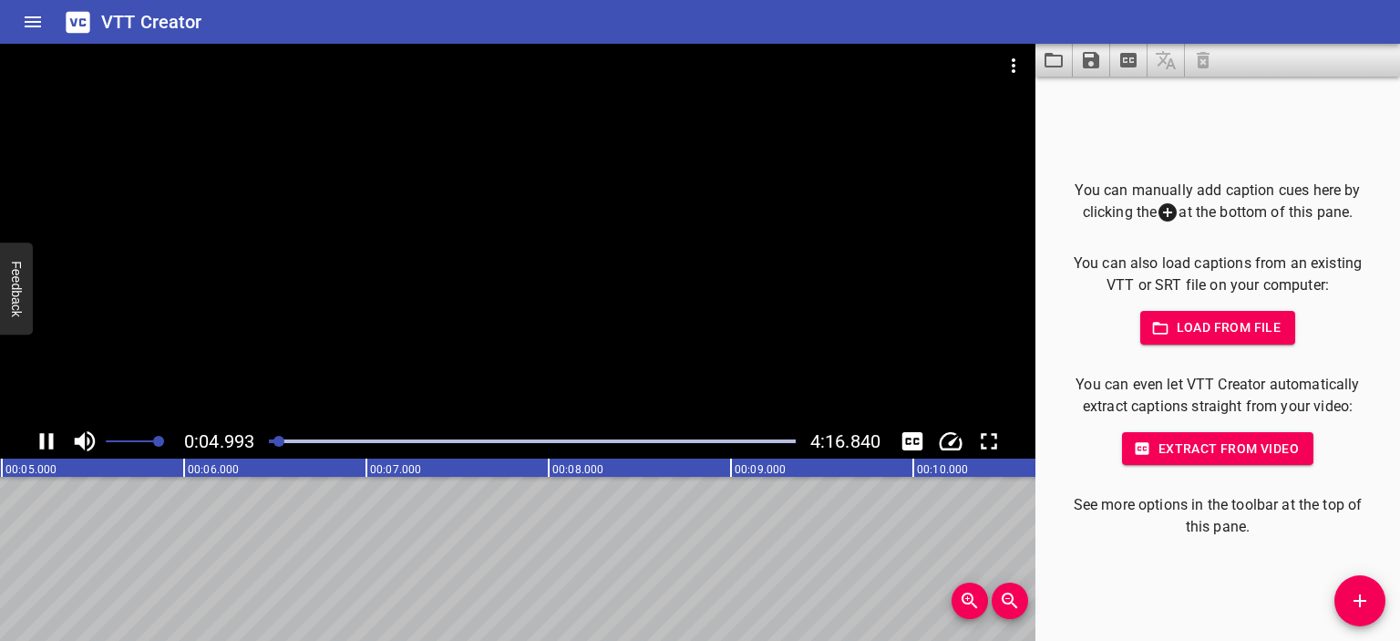
click at [521, 260] on div at bounding box center [517, 234] width 1035 height 380
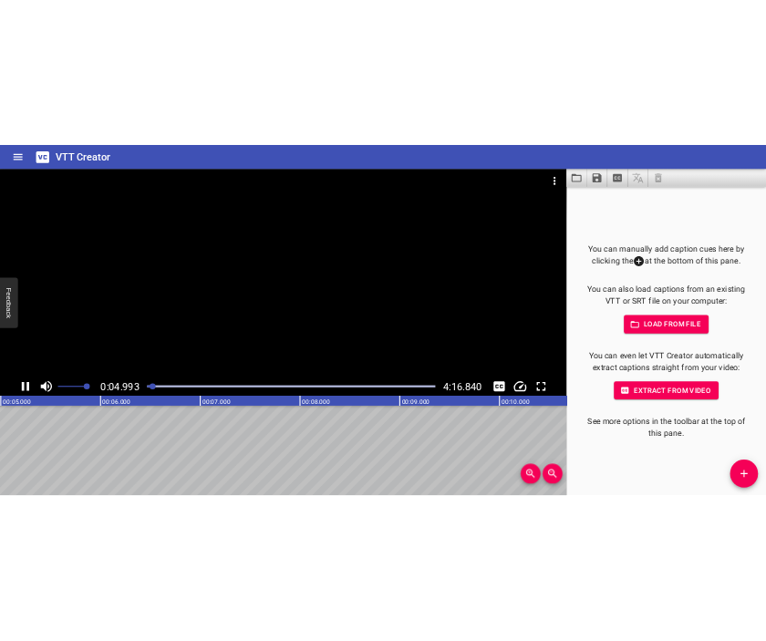
scroll to position [0, 944]
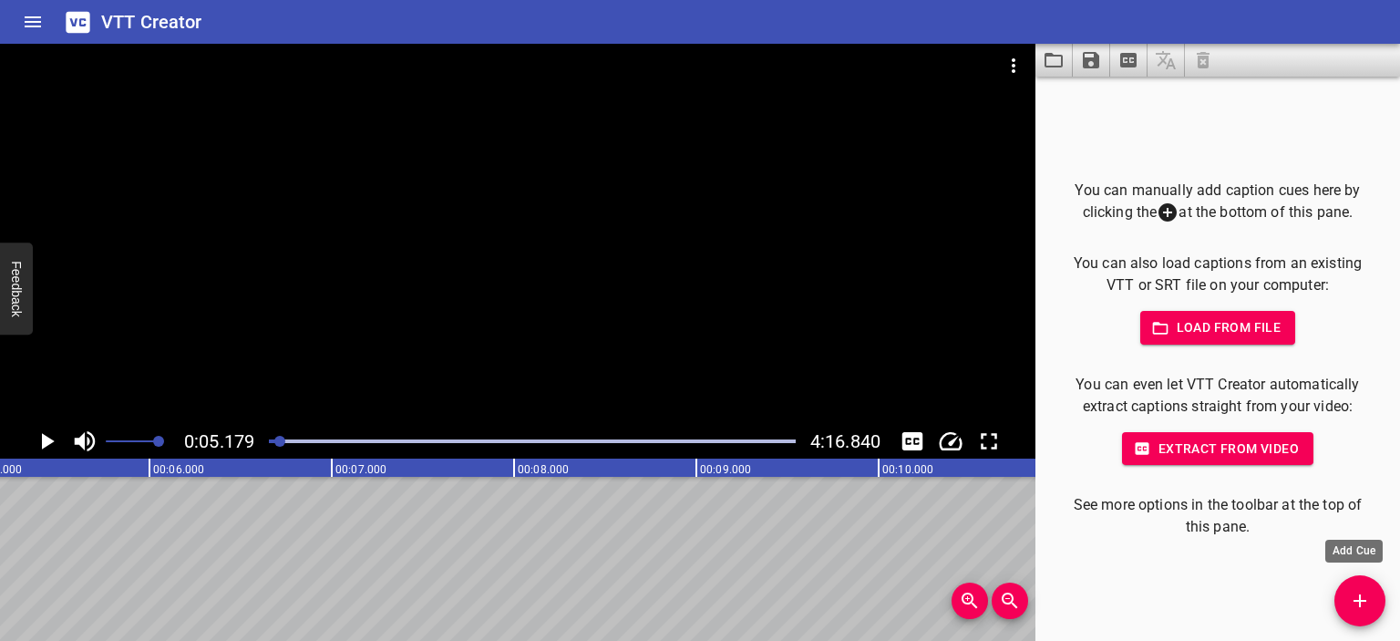
click at [1362, 590] on icon "Add Cue" at bounding box center [1360, 601] width 22 height 22
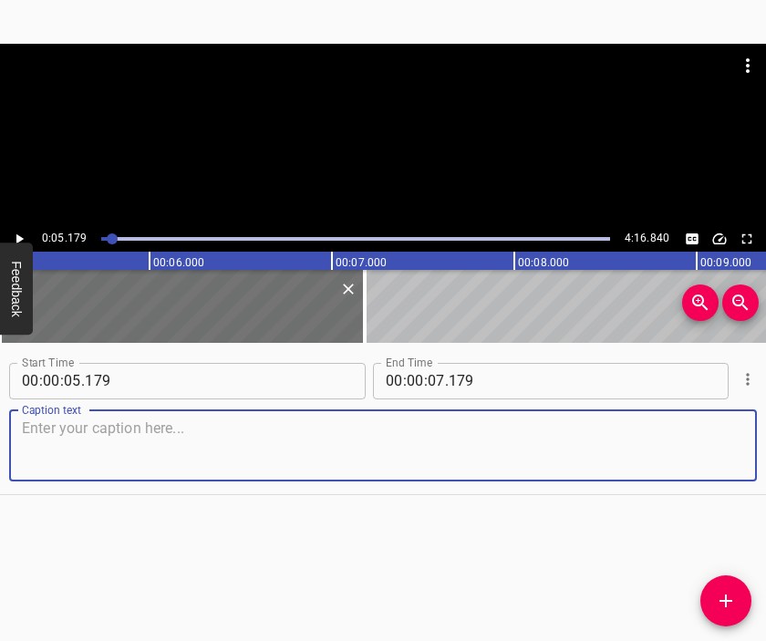
click at [479, 449] on textarea at bounding box center [383, 445] width 722 height 52
paste textarea "I was born and raised in [GEOGRAPHIC_DATA]. I got married in [GEOGRAPHIC_DATA].…"
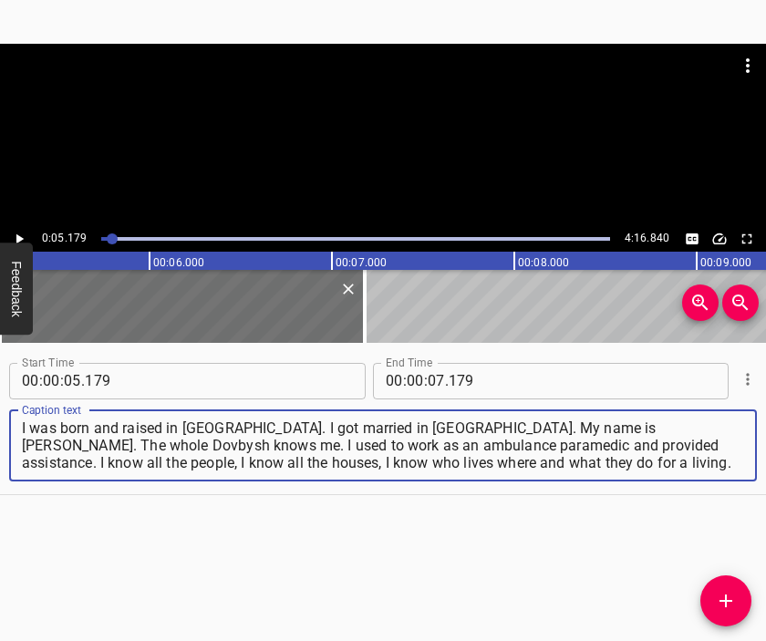
click at [341, 135] on div at bounding box center [383, 135] width 766 height 182
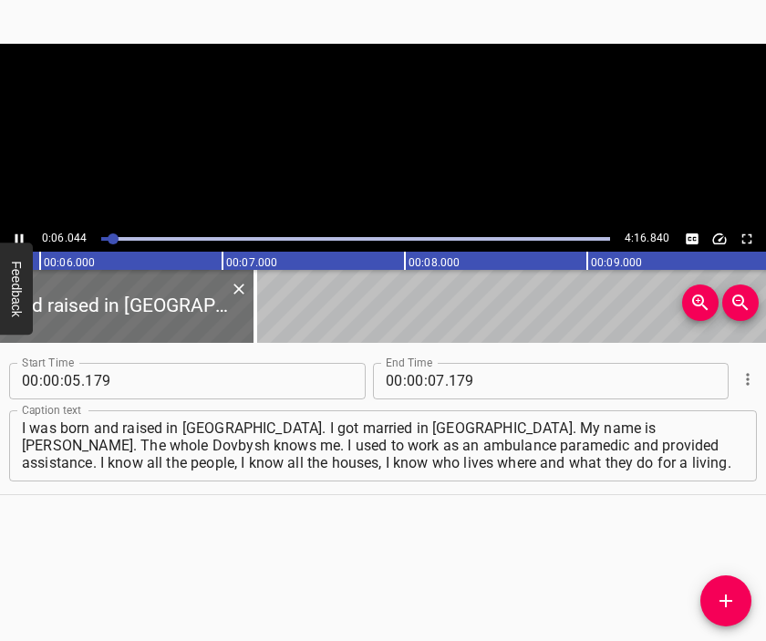
scroll to position [0, 1101]
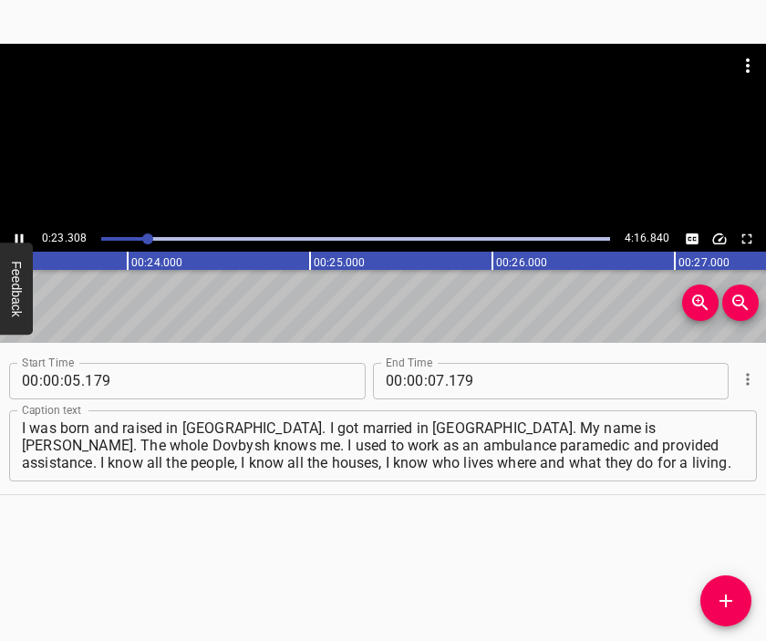
click at [368, 147] on div at bounding box center [383, 135] width 766 height 182
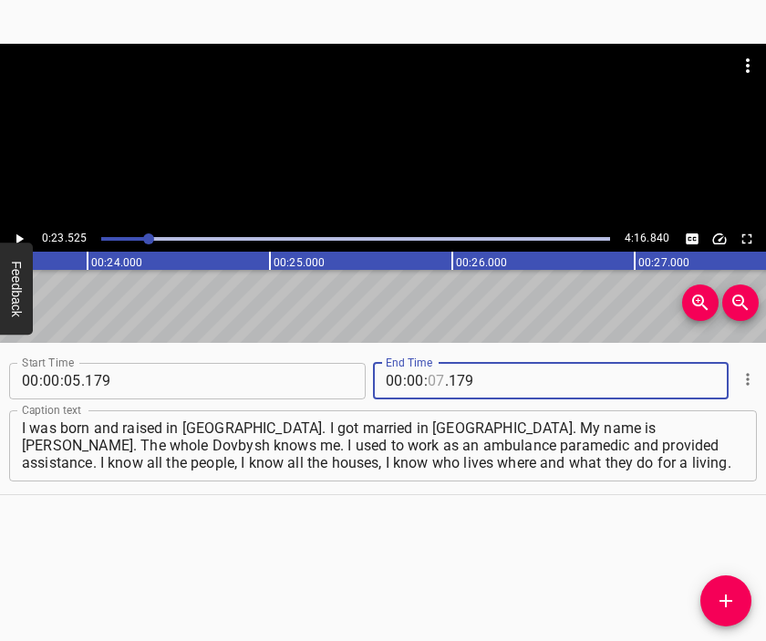
click at [427, 378] on input "number" at bounding box center [435, 381] width 17 height 36
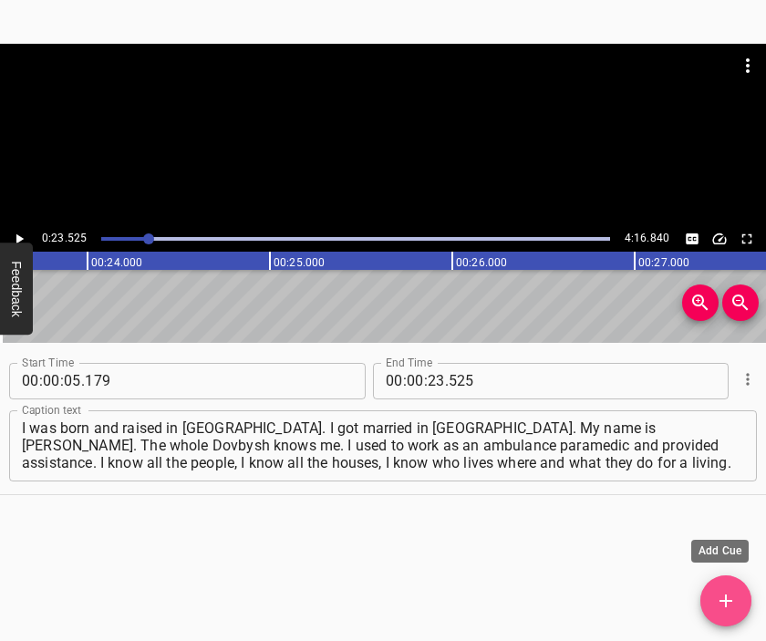
click at [727, 589] on button "Add Cue" at bounding box center [725, 600] width 51 height 51
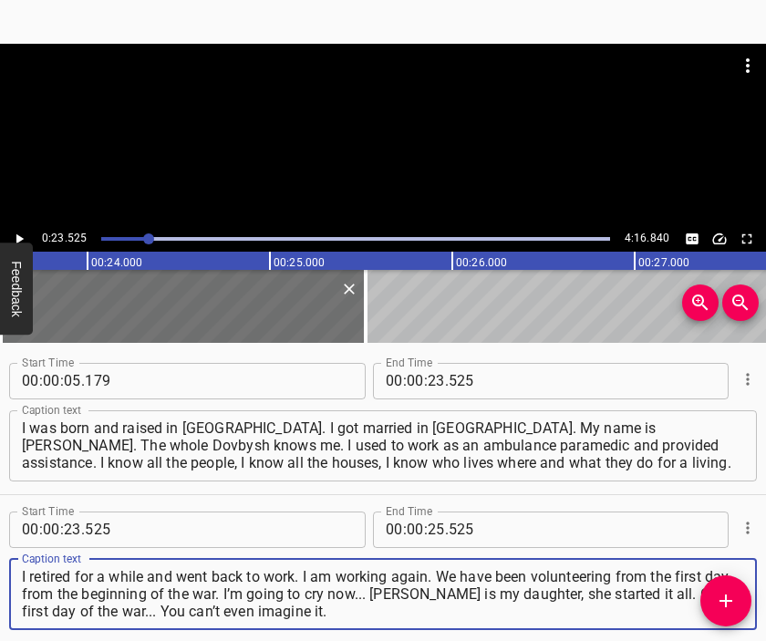
click at [338, 124] on div at bounding box center [383, 89] width 766 height 91
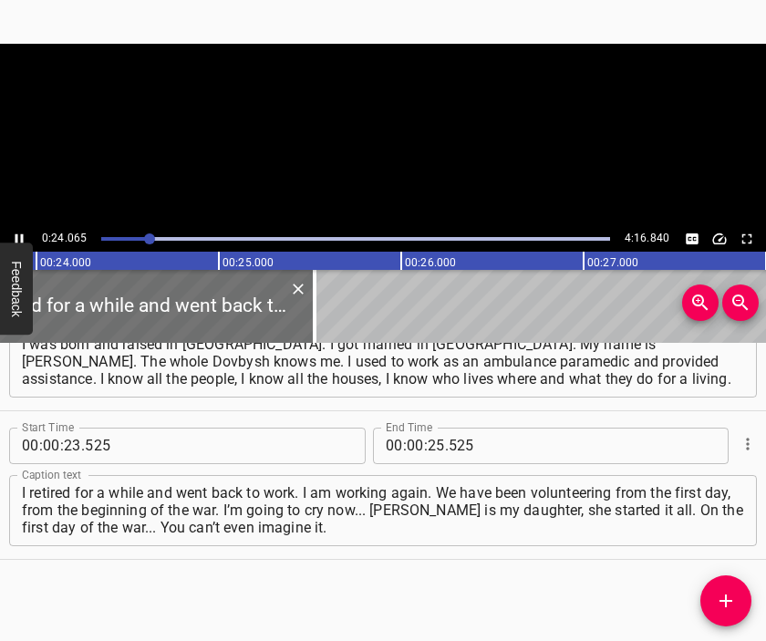
scroll to position [0, 4386]
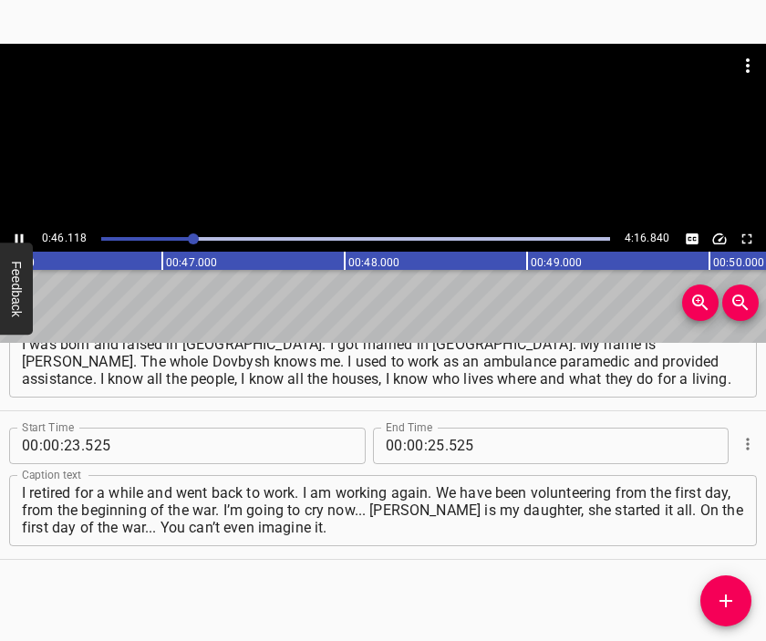
click at [373, 138] on div at bounding box center [383, 135] width 766 height 182
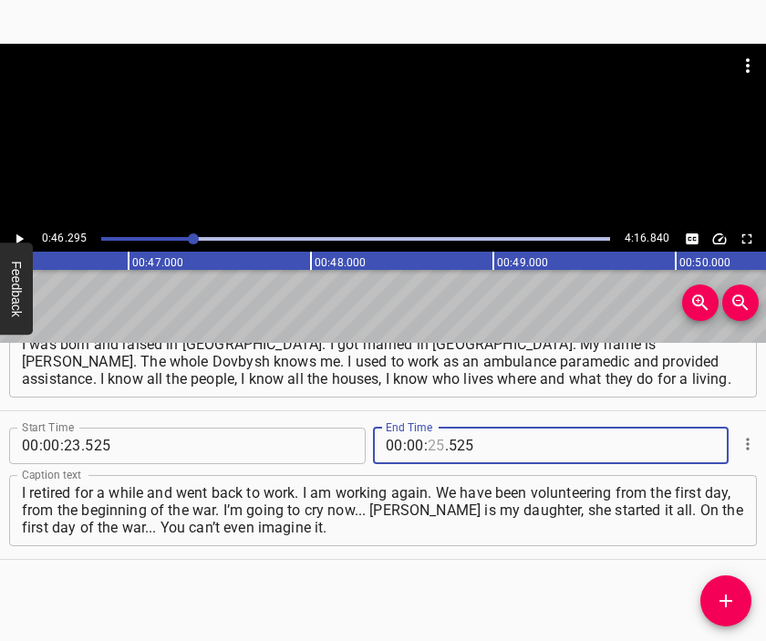
click at [427, 445] on input "number" at bounding box center [435, 445] width 17 height 36
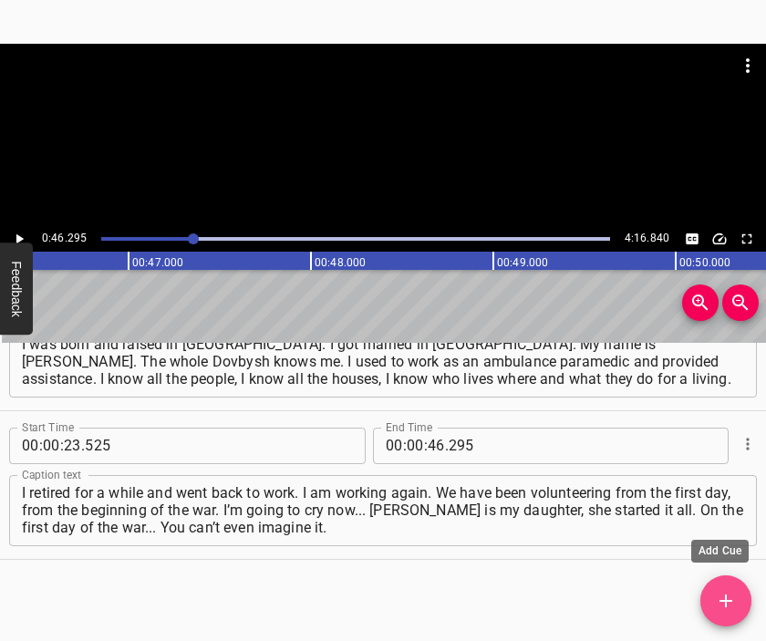
click at [711, 590] on span "Add Cue" at bounding box center [725, 601] width 51 height 22
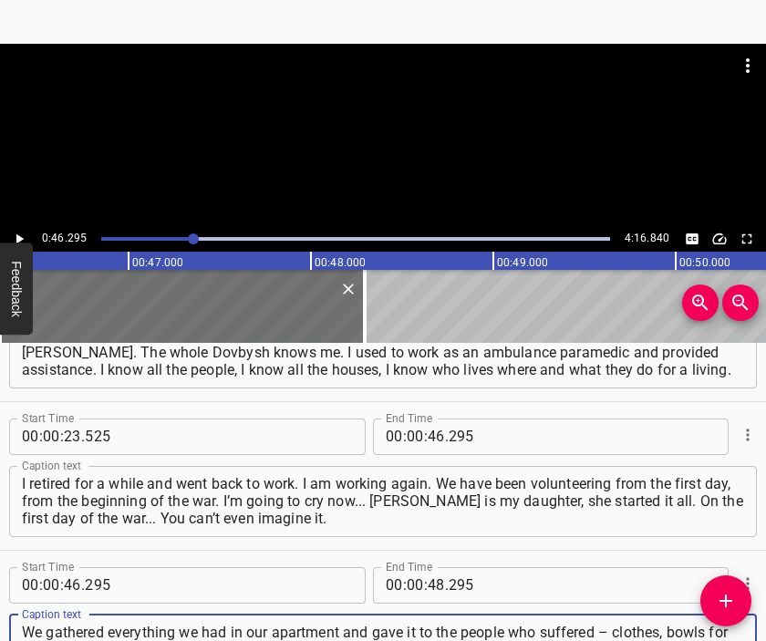
scroll to position [16, 0]
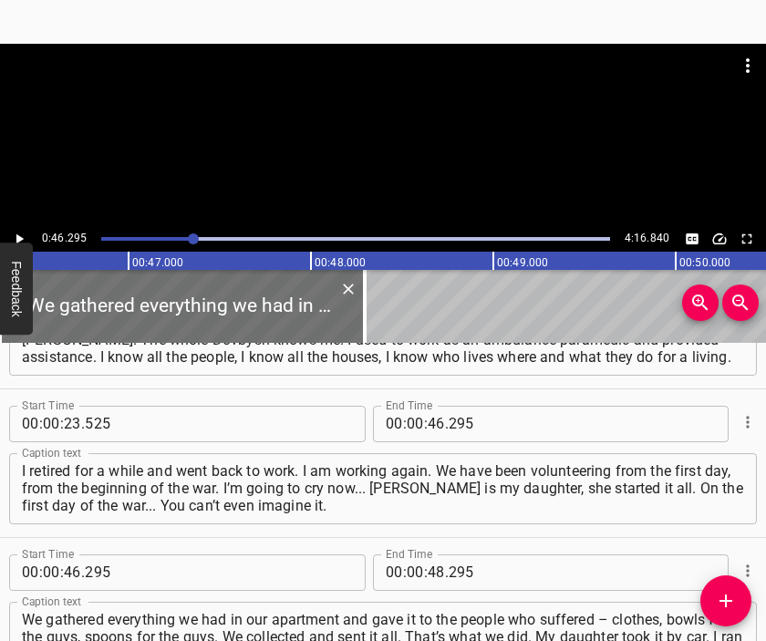
click at [407, 135] on div at bounding box center [383, 135] width 766 height 182
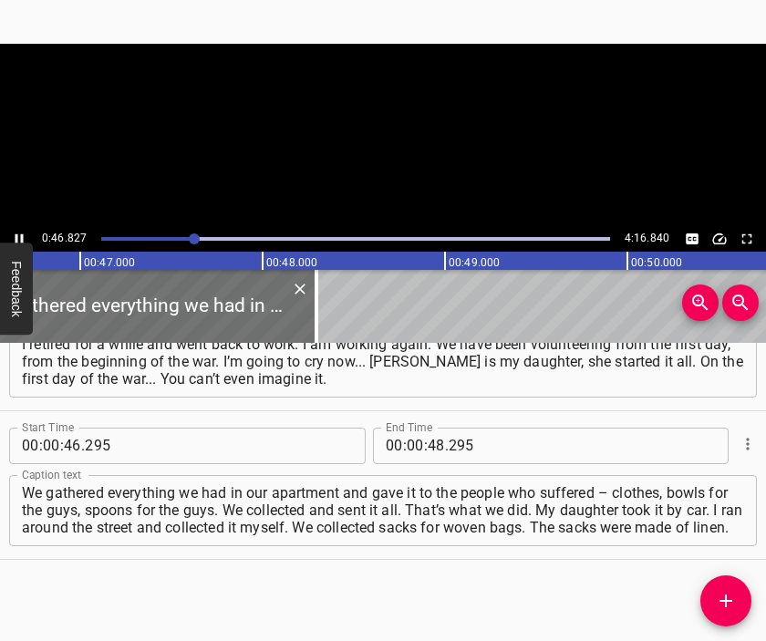
scroll to position [0, 8536]
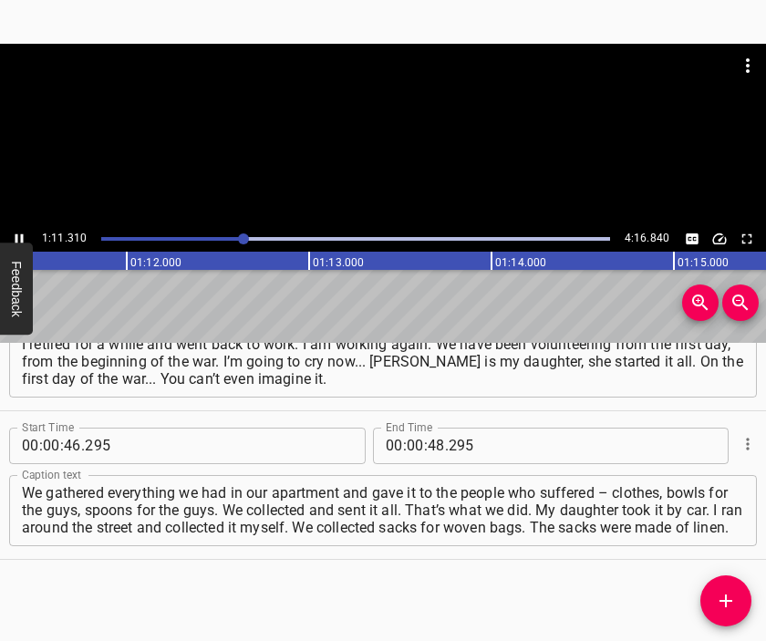
click at [404, 129] on div at bounding box center [383, 89] width 766 height 91
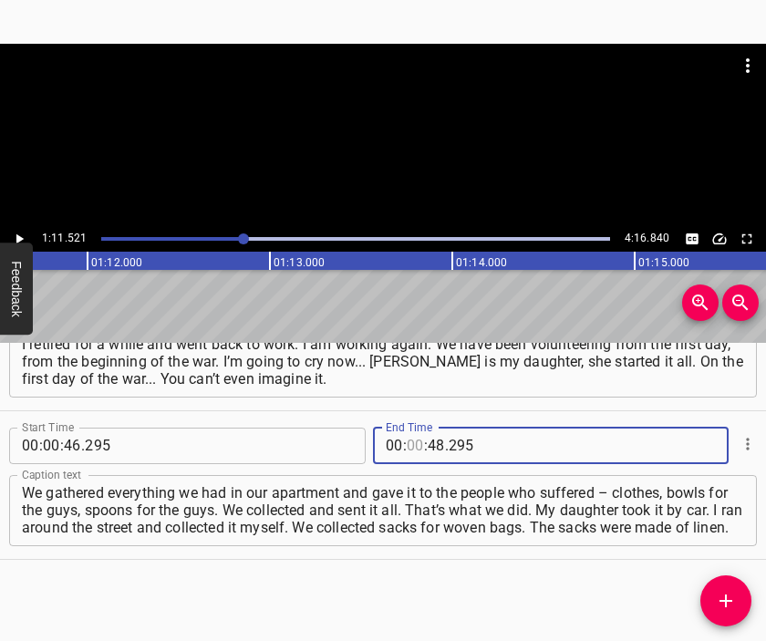
click at [407, 443] on input "number" at bounding box center [415, 445] width 17 height 36
click at [732, 597] on icon "Add Cue" at bounding box center [726, 601] width 22 height 22
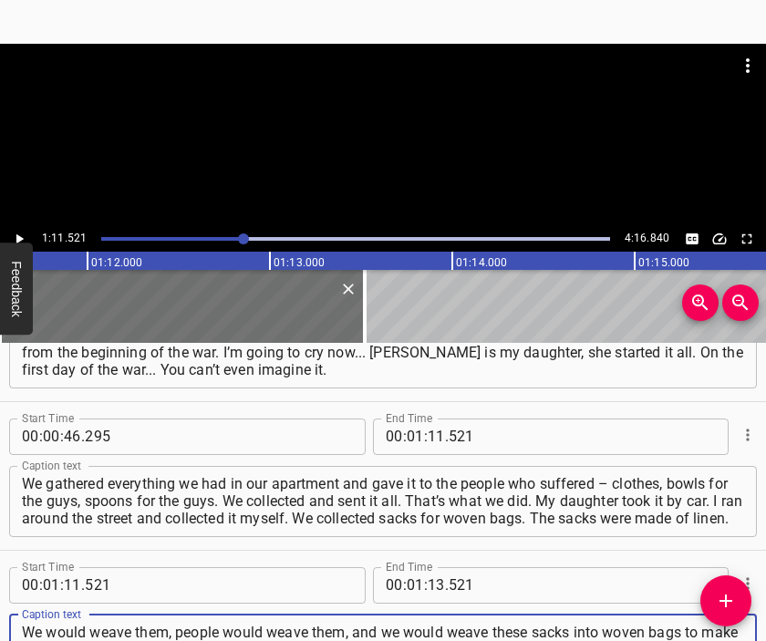
scroll to position [17, 0]
click at [339, 112] on div at bounding box center [383, 89] width 766 height 91
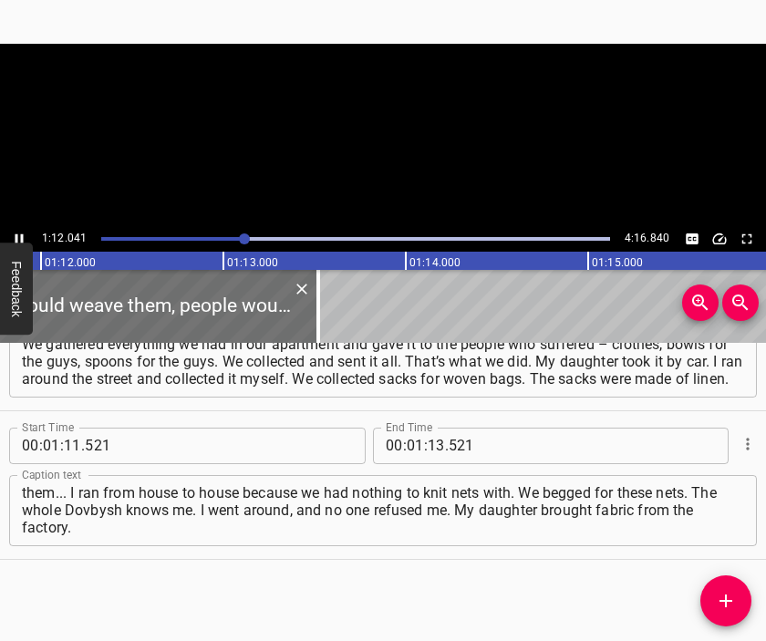
scroll to position [0, 13129]
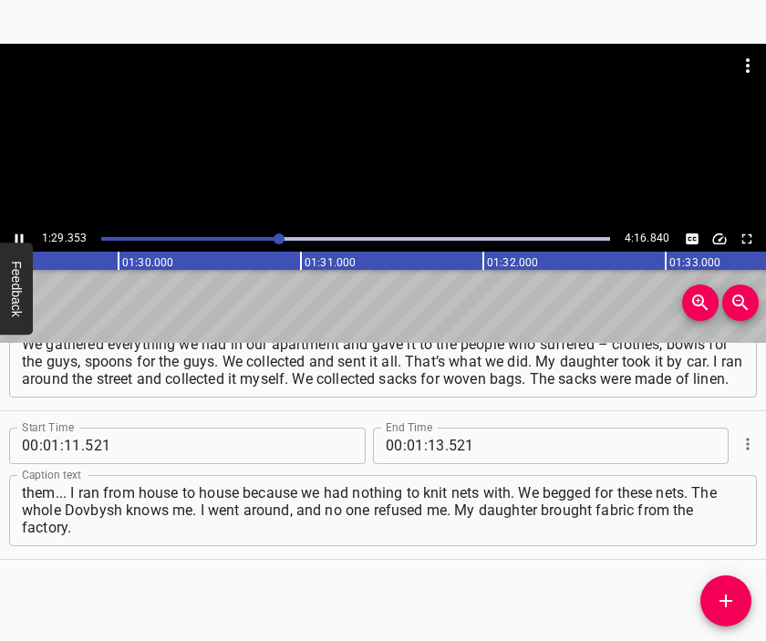
click at [388, 143] on div at bounding box center [383, 135] width 766 height 182
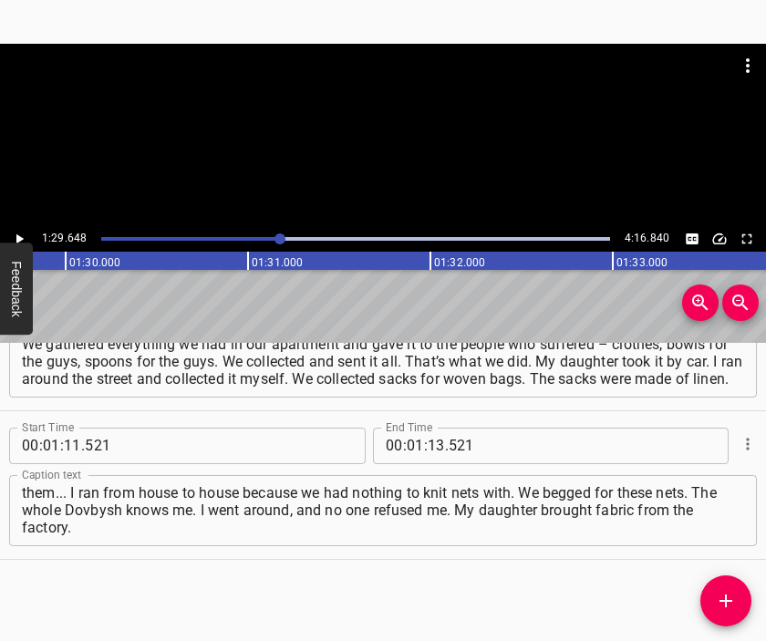
scroll to position [0, 16342]
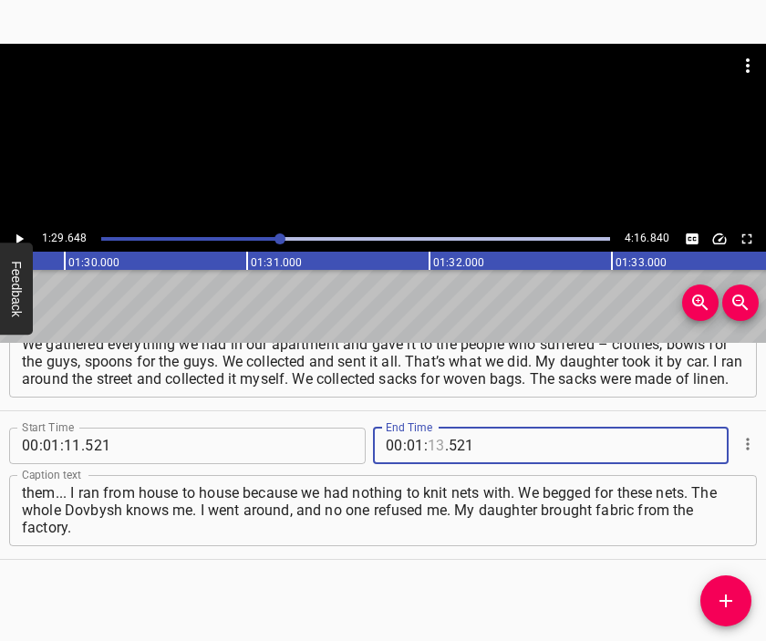
click at [427, 452] on input "number" at bounding box center [435, 445] width 17 height 36
click at [716, 587] on button "Add Cue" at bounding box center [725, 600] width 51 height 51
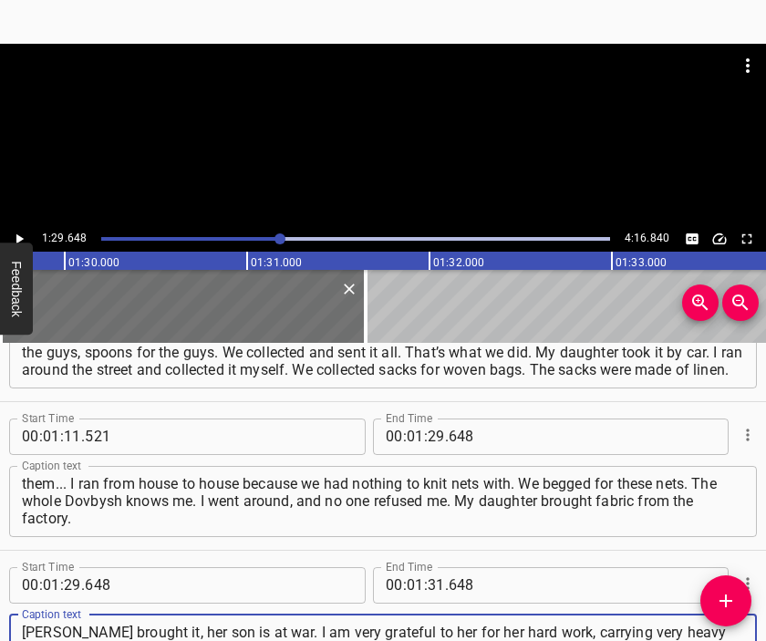
scroll to position [16, 0]
click at [339, 71] on div at bounding box center [383, 66] width 766 height 44
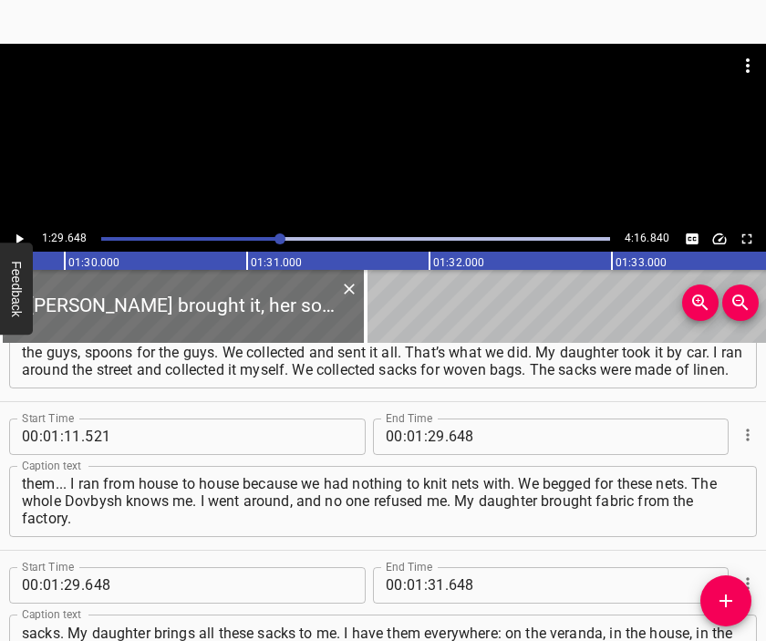
click at [367, 135] on div at bounding box center [383, 135] width 766 height 182
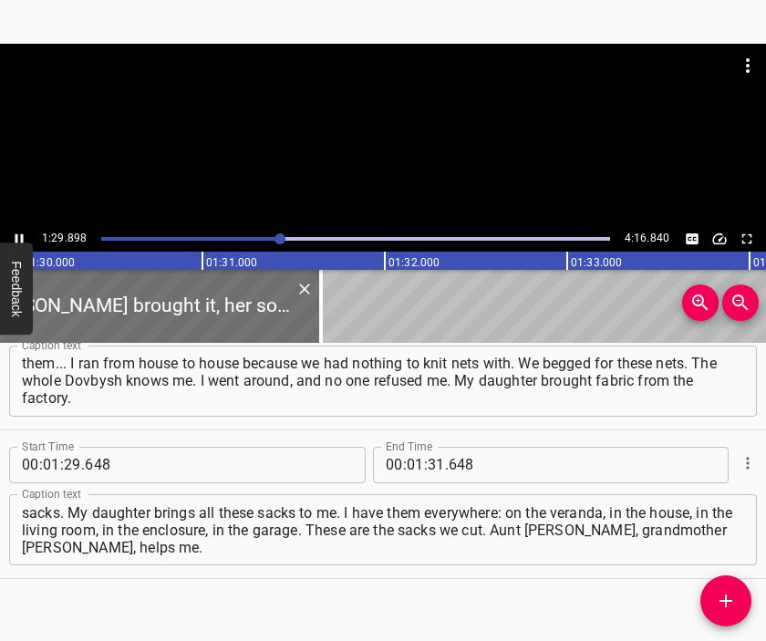
scroll to position [0, 16388]
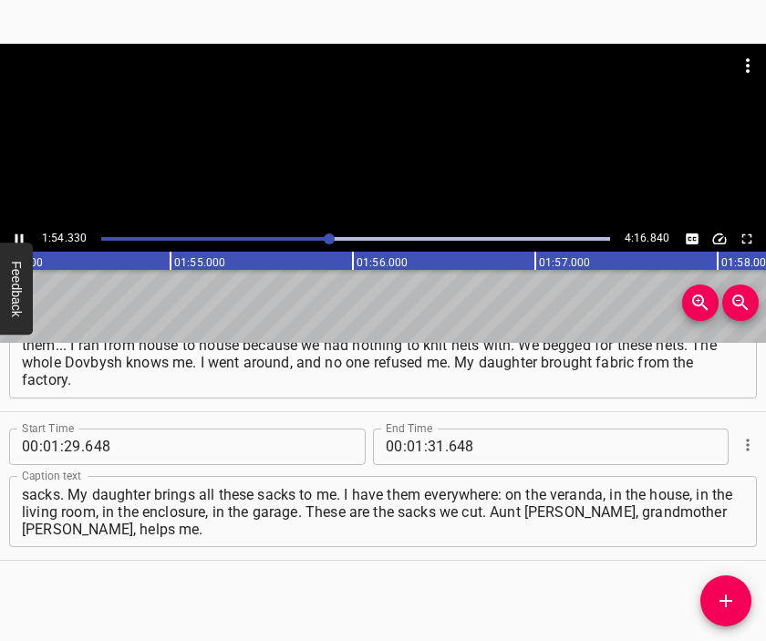
click at [386, 151] on div at bounding box center [383, 135] width 766 height 182
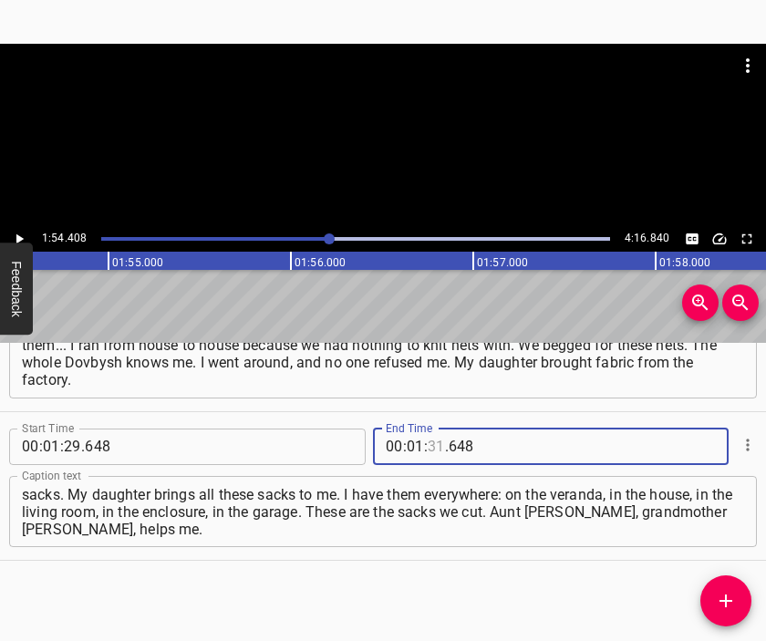
click at [427, 445] on input "number" at bounding box center [435, 446] width 17 height 36
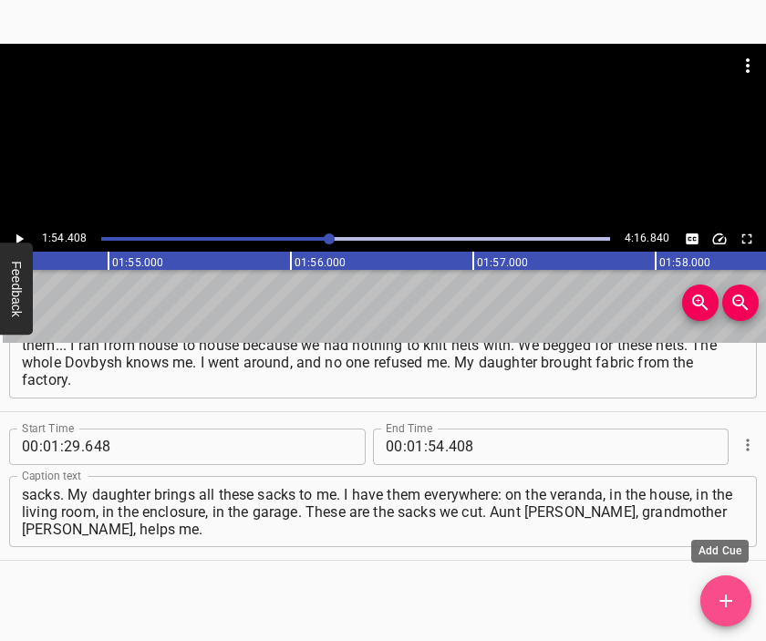
click at [733, 593] on icon "Add Cue" at bounding box center [726, 601] width 22 height 22
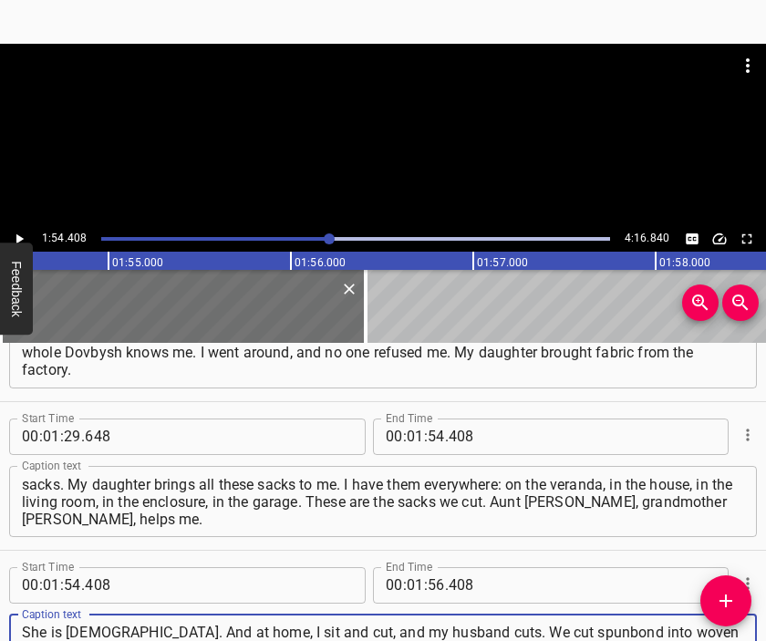
scroll to position [17, 0]
click at [382, 158] on div at bounding box center [383, 135] width 766 height 182
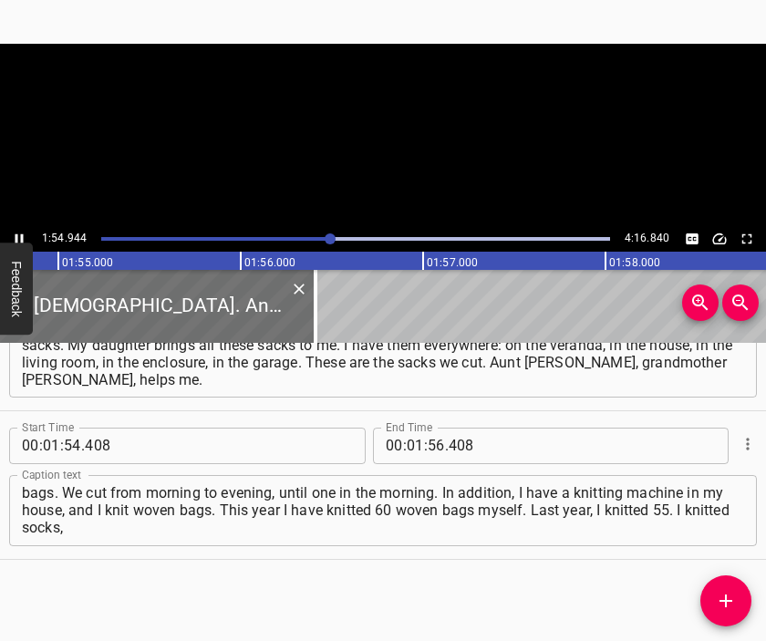
scroll to position [0, 20950]
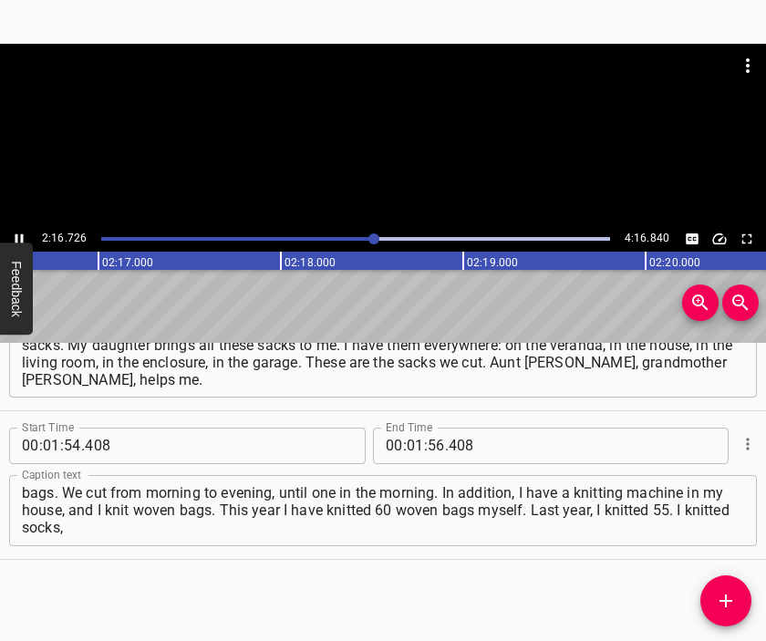
click at [343, 129] on div at bounding box center [383, 89] width 766 height 91
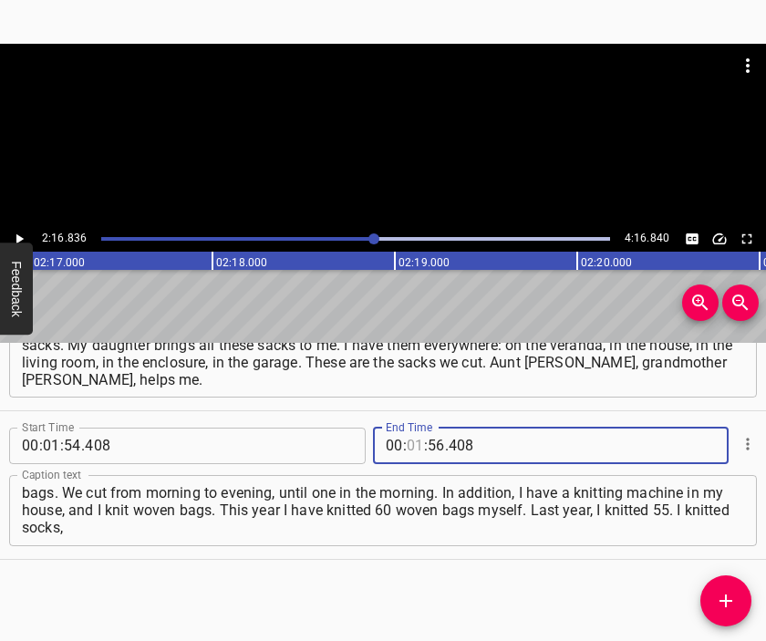
click at [407, 443] on input "number" at bounding box center [415, 445] width 17 height 36
drag, startPoint x: 726, startPoint y: 601, endPoint x: 667, endPoint y: 388, distance: 220.2
click at [726, 601] on icon "Add Cue" at bounding box center [725, 600] width 13 height 13
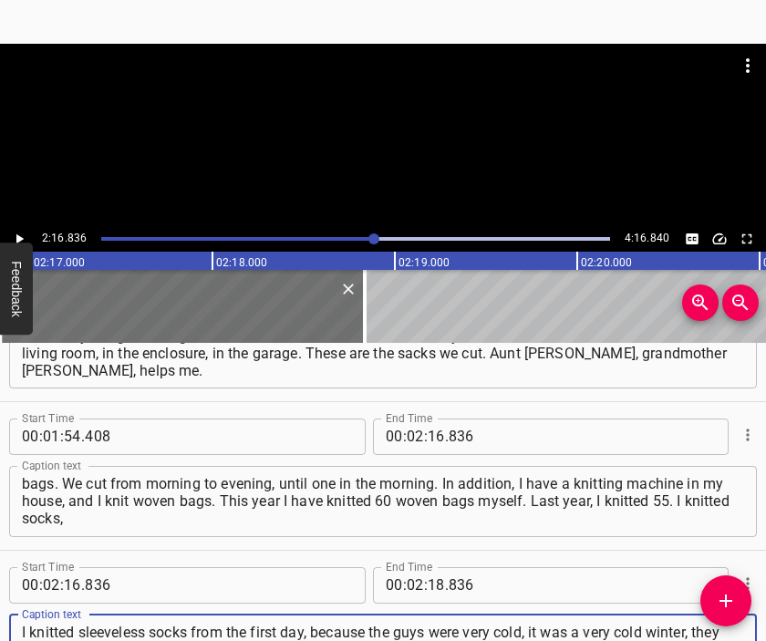
click at [364, 149] on div at bounding box center [383, 135] width 766 height 182
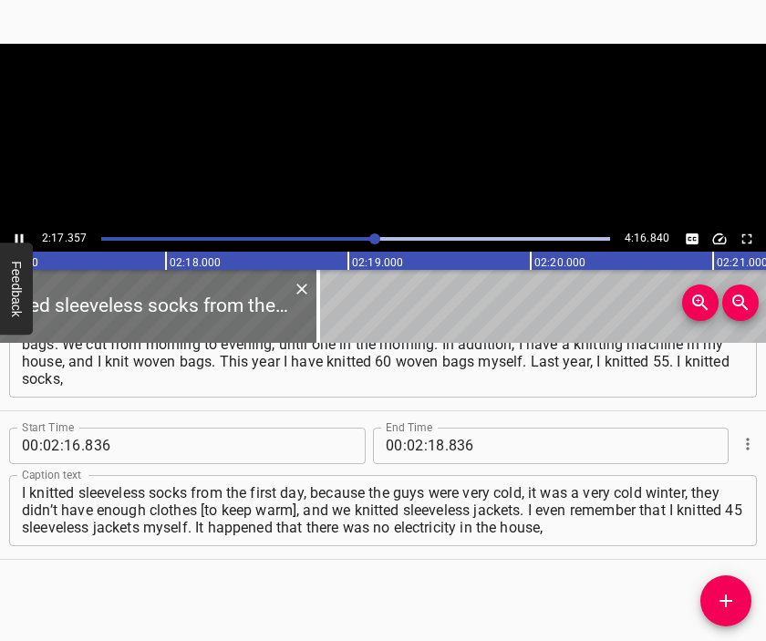
scroll to position [0, 25039]
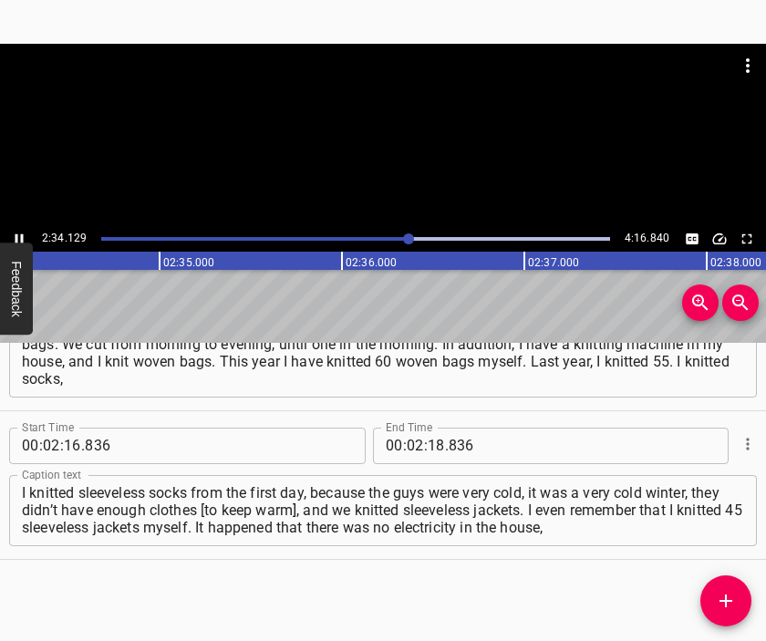
click at [379, 150] on div at bounding box center [383, 135] width 766 height 182
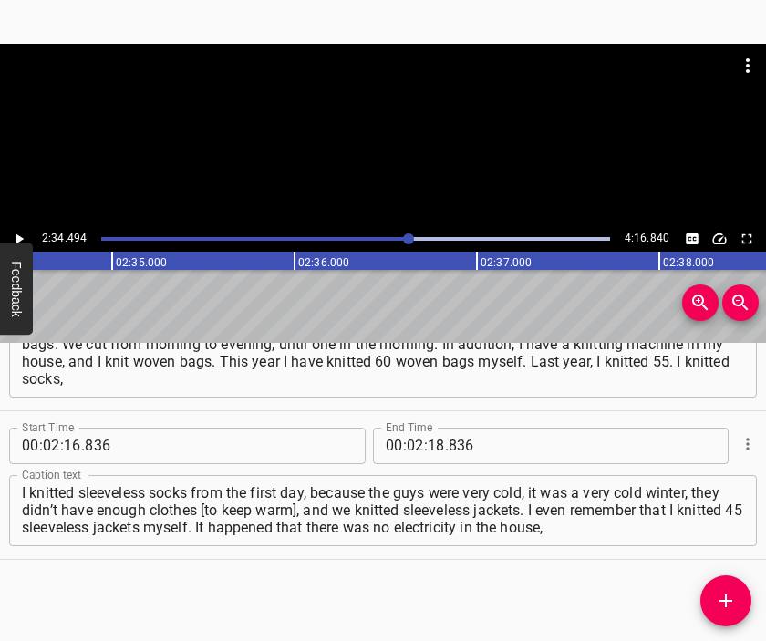
scroll to position [0, 28163]
click at [432, 448] on input "number" at bounding box center [435, 445] width 17 height 36
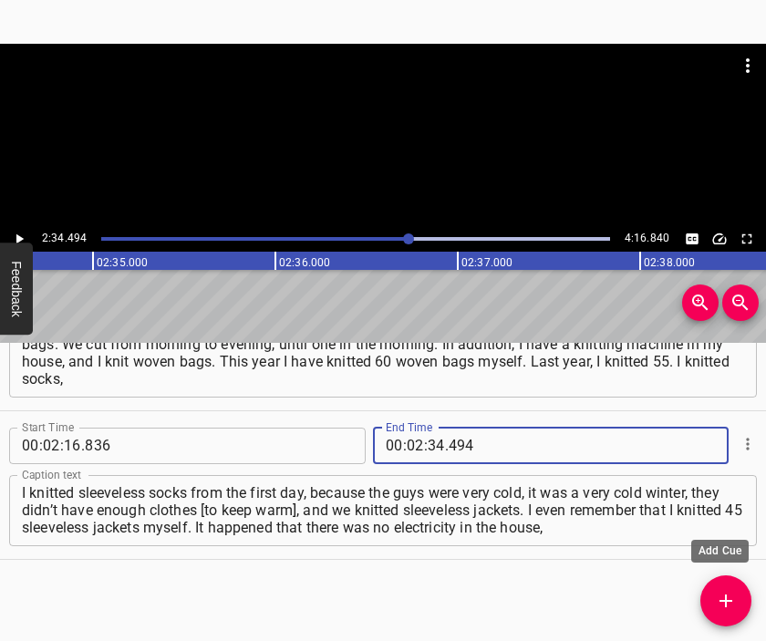
click at [733, 594] on icon "Add Cue" at bounding box center [726, 601] width 22 height 22
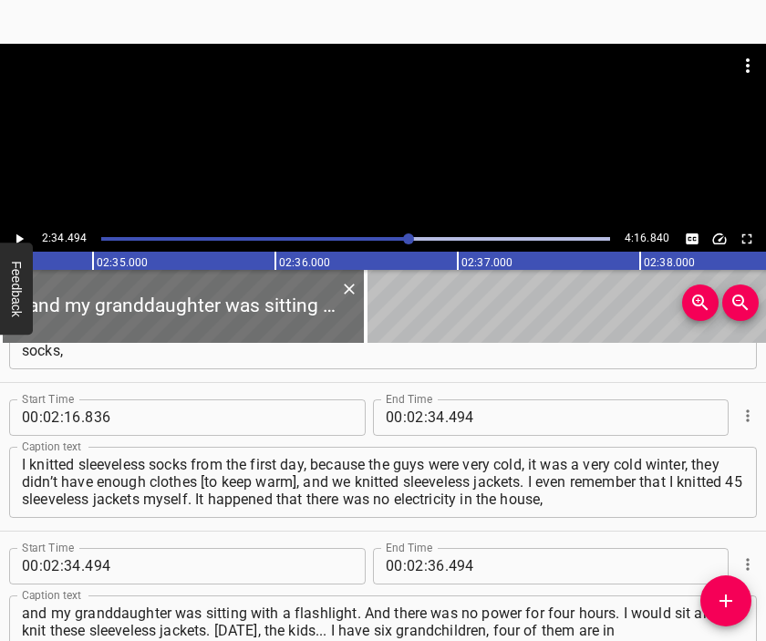
click at [372, 130] on div at bounding box center [383, 89] width 766 height 91
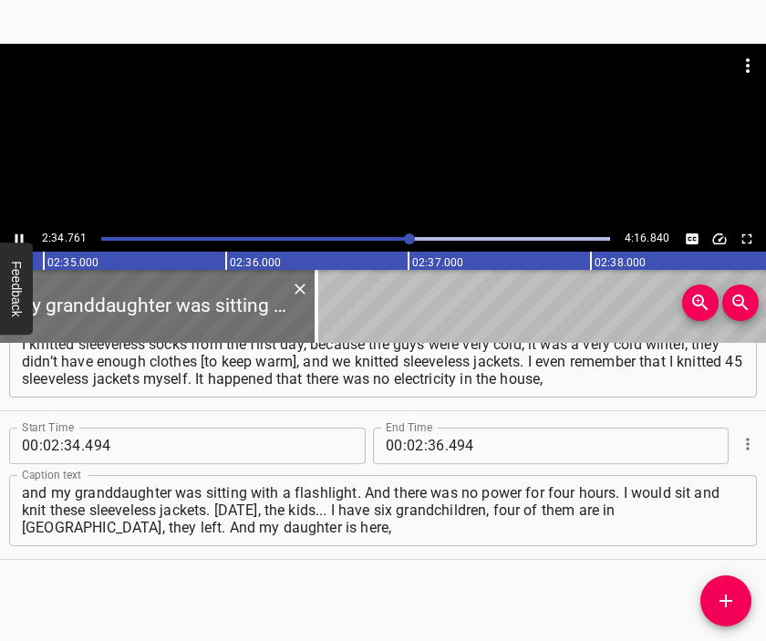
scroll to position [0, 28260]
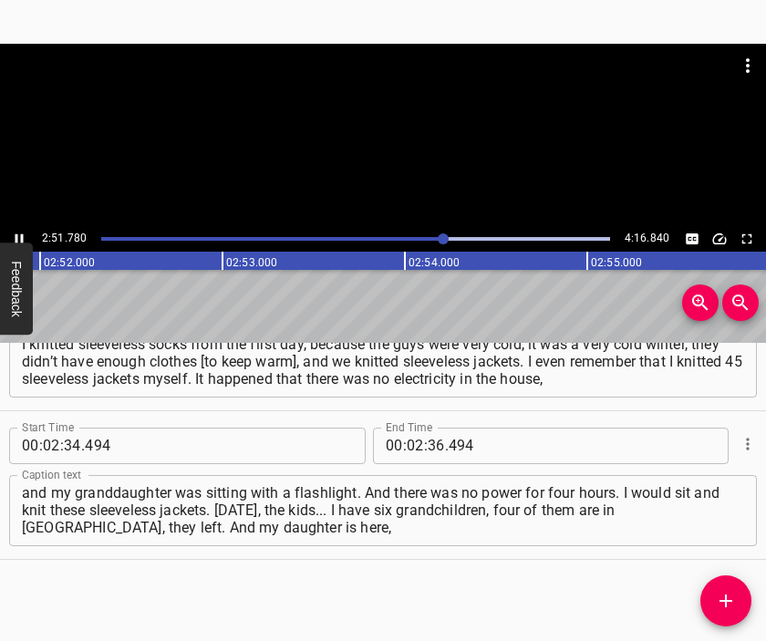
click at [425, 138] on div at bounding box center [383, 135] width 766 height 182
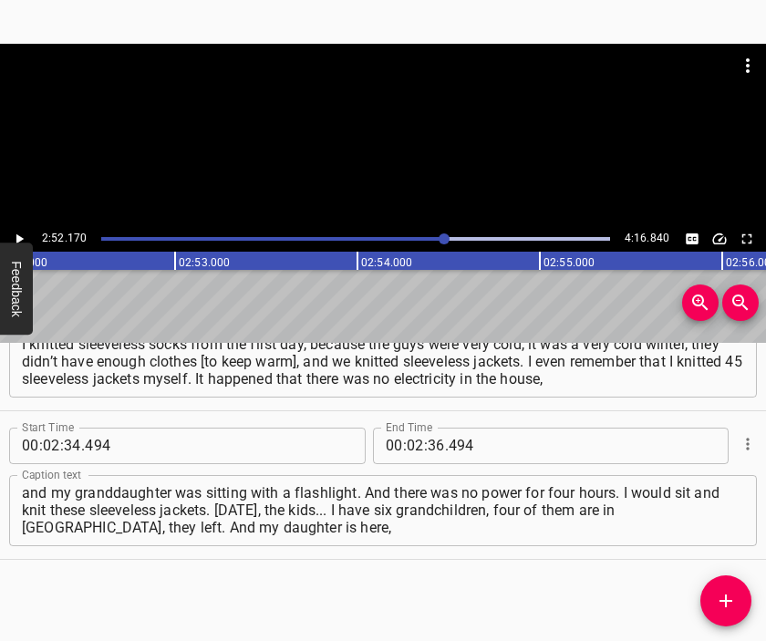
scroll to position [0, 31386]
click at [427, 440] on input "number" at bounding box center [435, 445] width 17 height 36
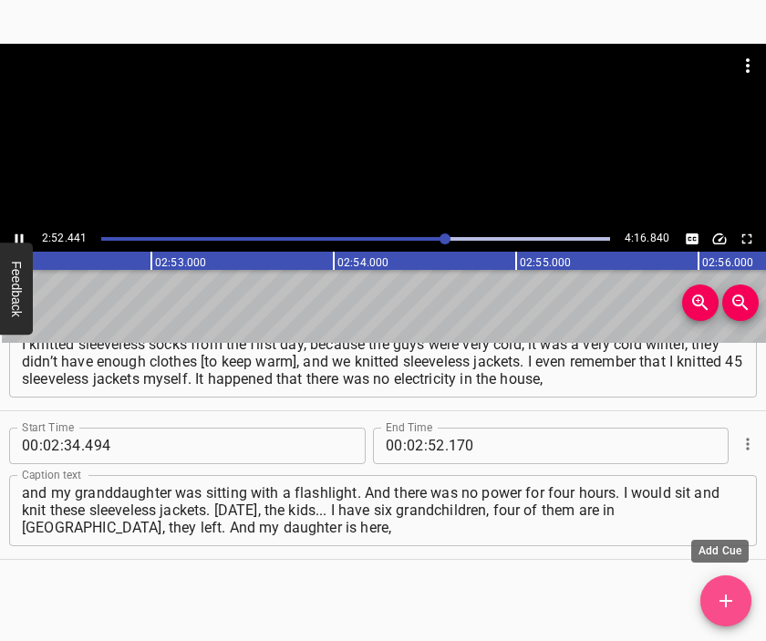
click at [718, 586] on button "Add Cue" at bounding box center [725, 600] width 51 height 51
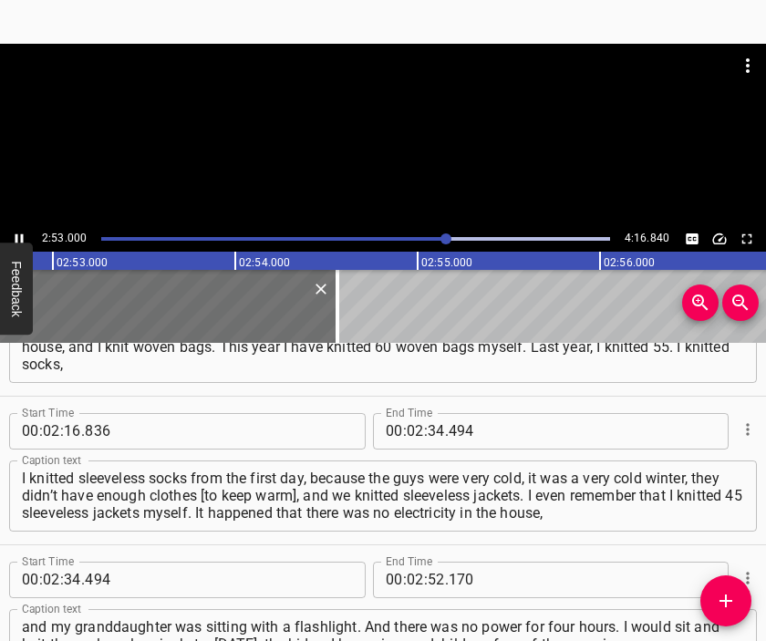
scroll to position [0, 31540]
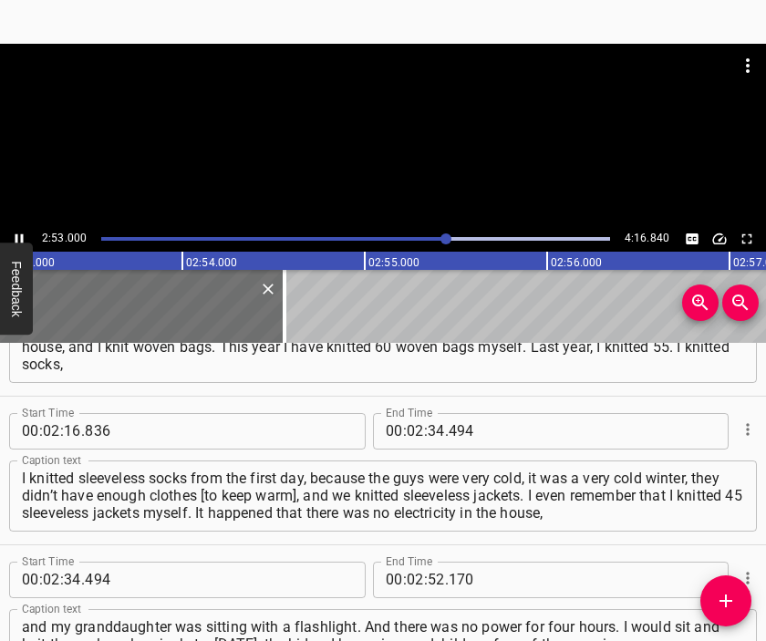
click at [370, 149] on div at bounding box center [383, 135] width 766 height 182
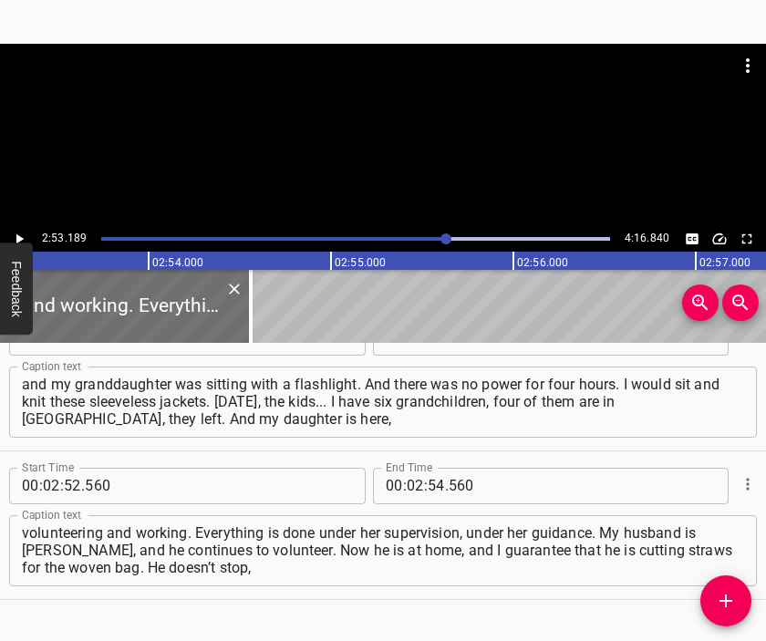
scroll to position [1123, 0]
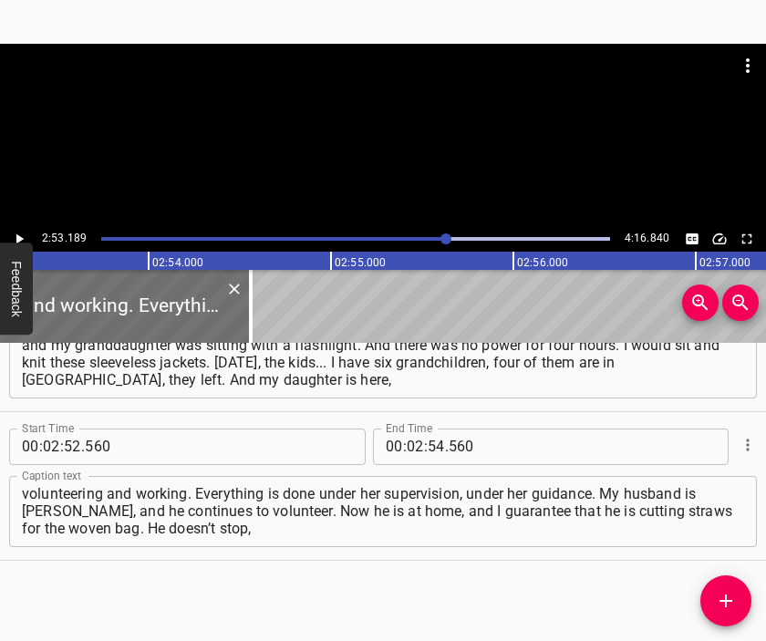
click at [337, 163] on div at bounding box center [383, 135] width 766 height 182
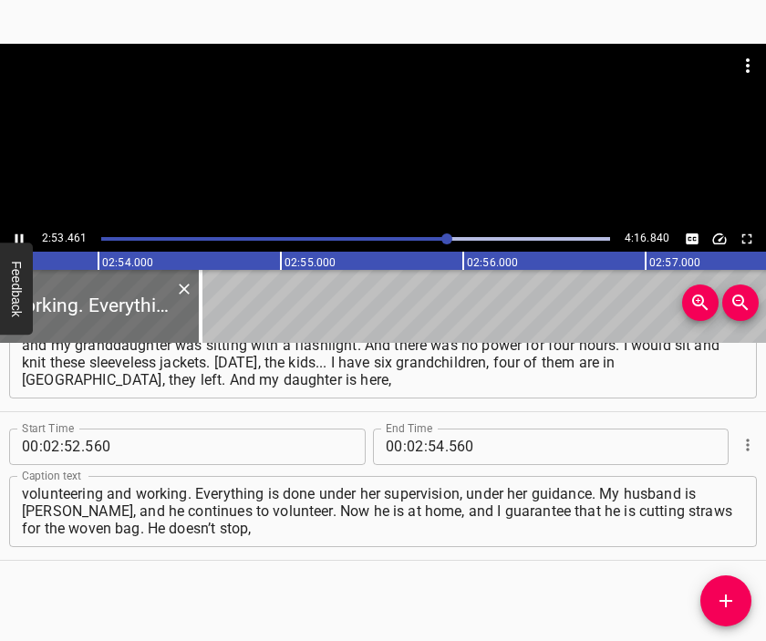
scroll to position [0, 31666]
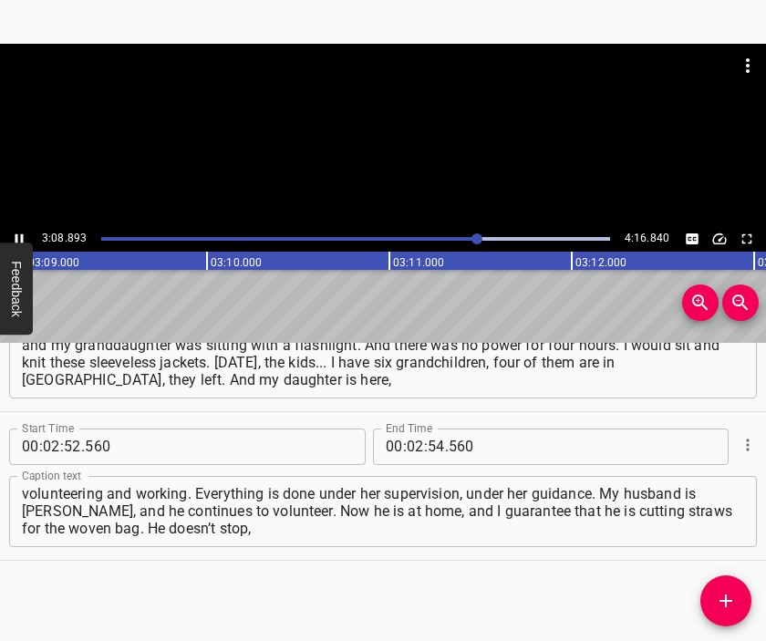
click at [384, 134] on div at bounding box center [383, 135] width 766 height 182
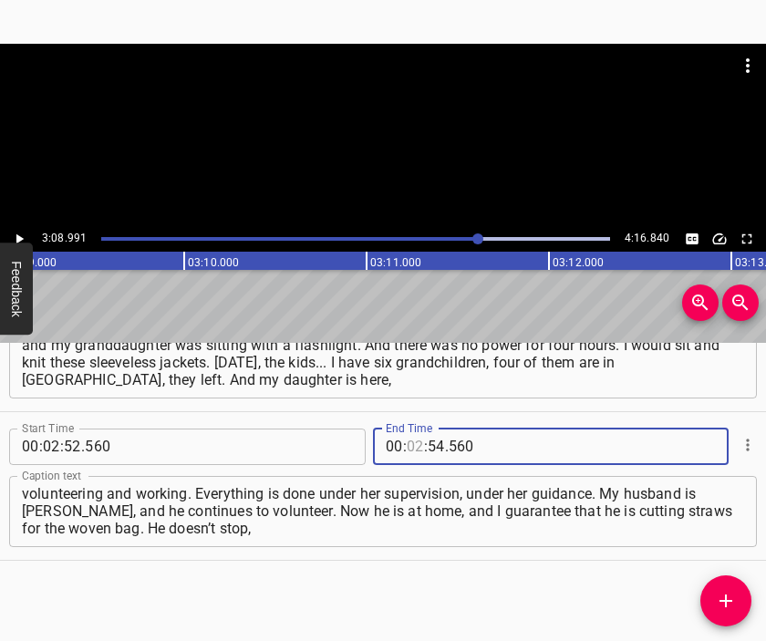
click at [411, 444] on input "number" at bounding box center [415, 446] width 17 height 36
click at [724, 593] on icon "Add Cue" at bounding box center [726, 601] width 22 height 22
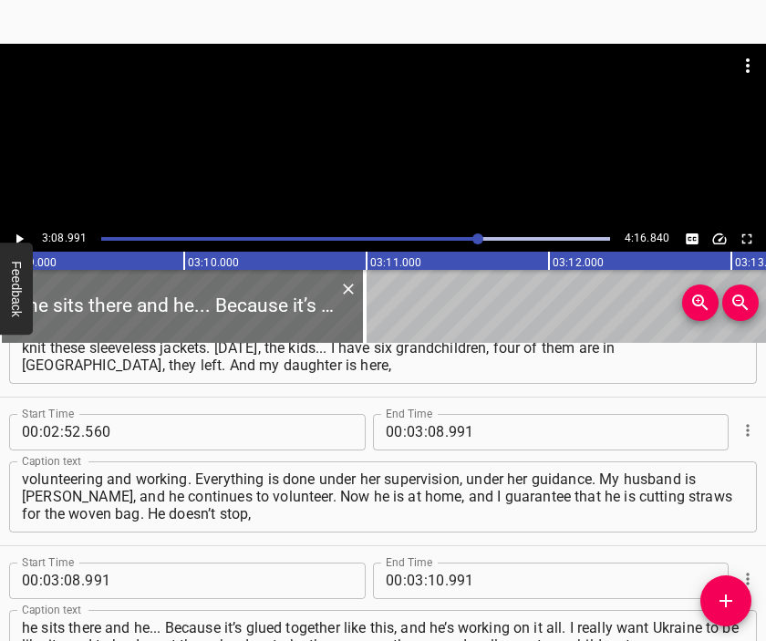
click at [393, 116] on div at bounding box center [383, 89] width 766 height 91
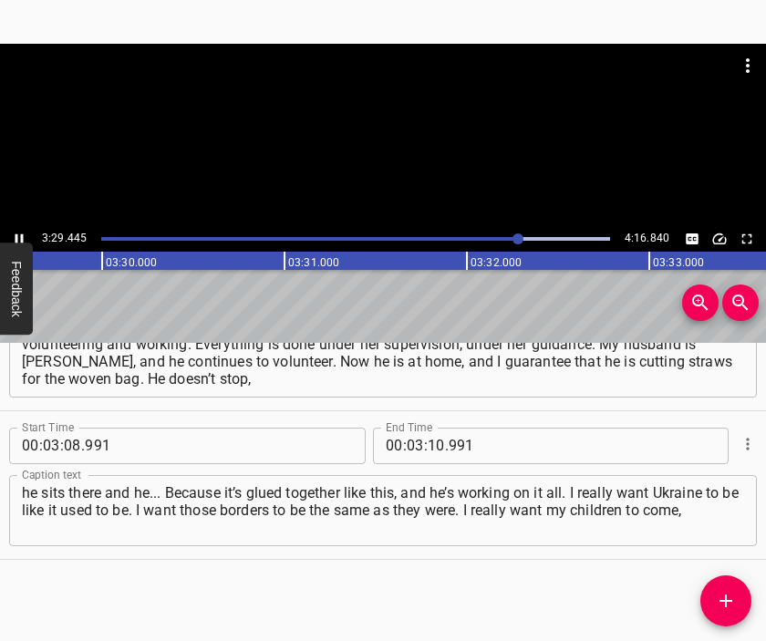
click at [380, 180] on div at bounding box center [383, 135] width 766 height 182
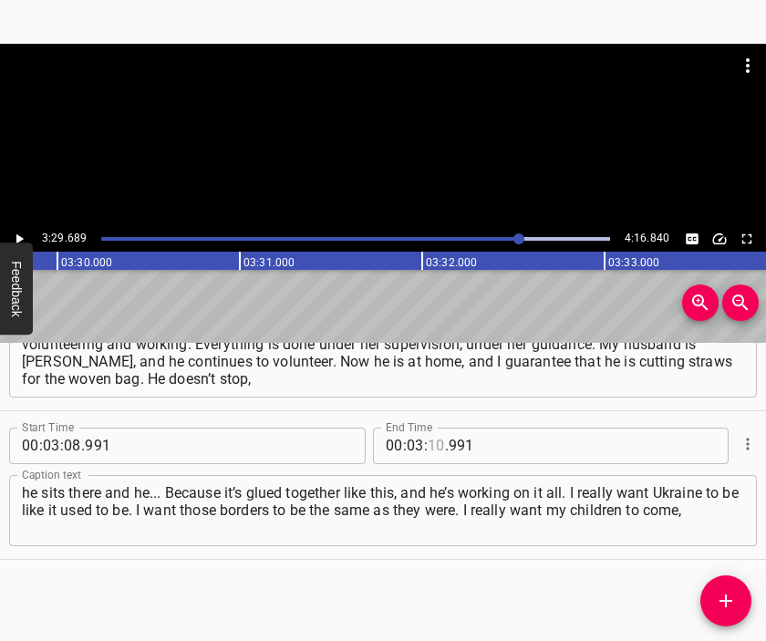
click at [427, 440] on input "number" at bounding box center [435, 445] width 17 height 36
click at [718, 593] on icon "Add Cue" at bounding box center [726, 601] width 22 height 22
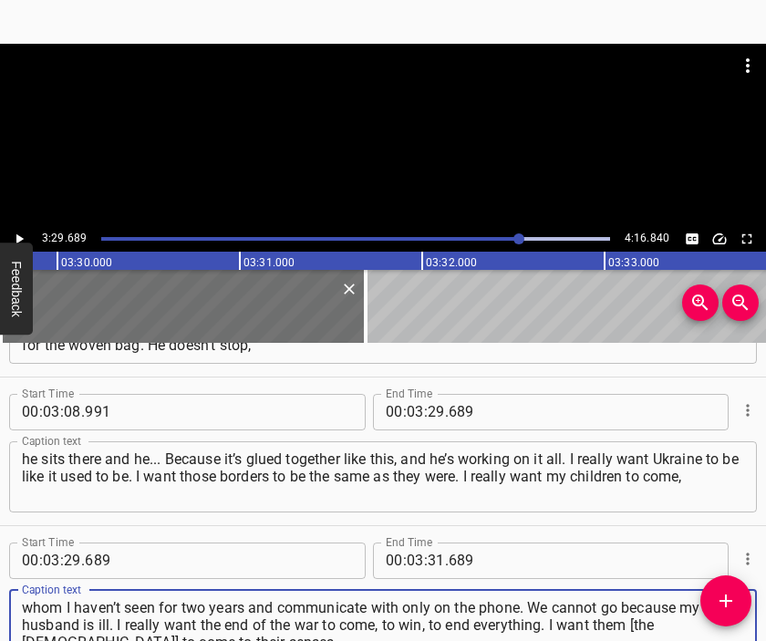
click at [386, 126] on div at bounding box center [383, 89] width 766 height 91
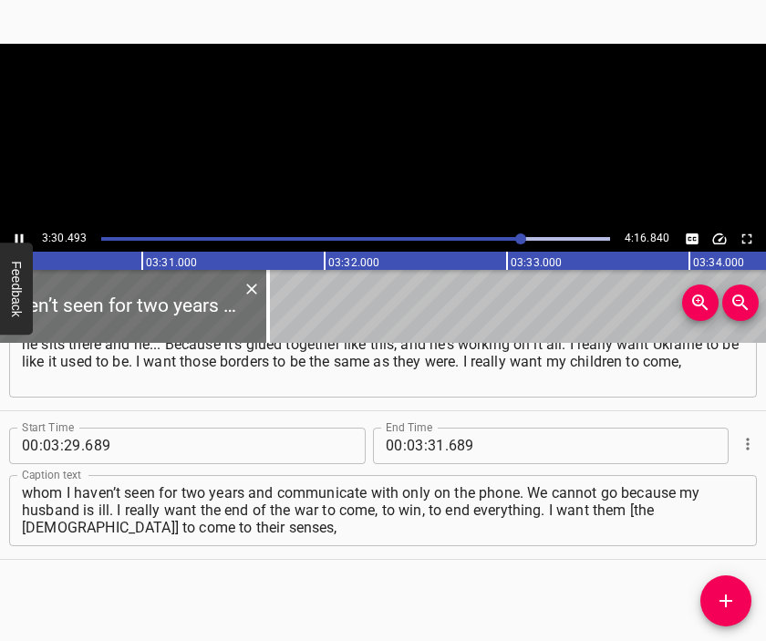
scroll to position [0, 38372]
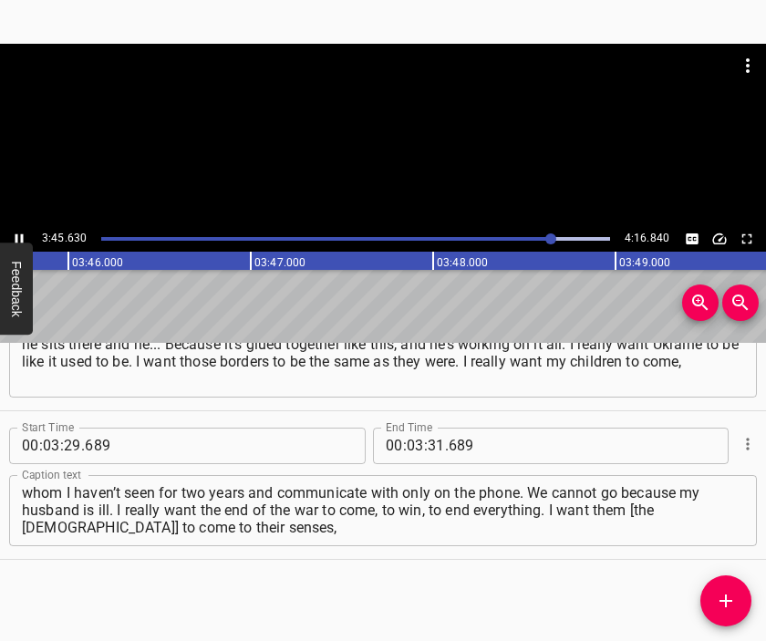
click at [367, 160] on div at bounding box center [383, 135] width 766 height 182
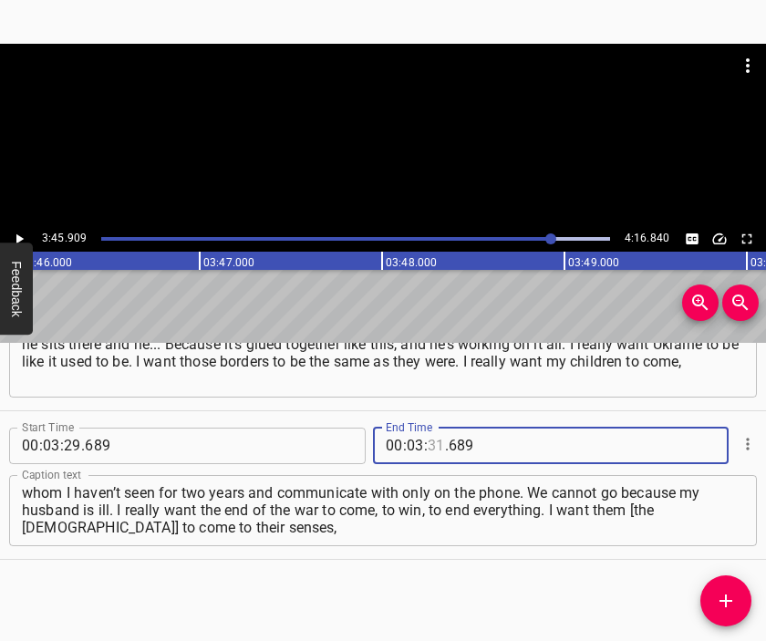
click at [427, 438] on input "number" at bounding box center [435, 445] width 17 height 36
click at [721, 596] on icon "Add Cue" at bounding box center [726, 601] width 22 height 22
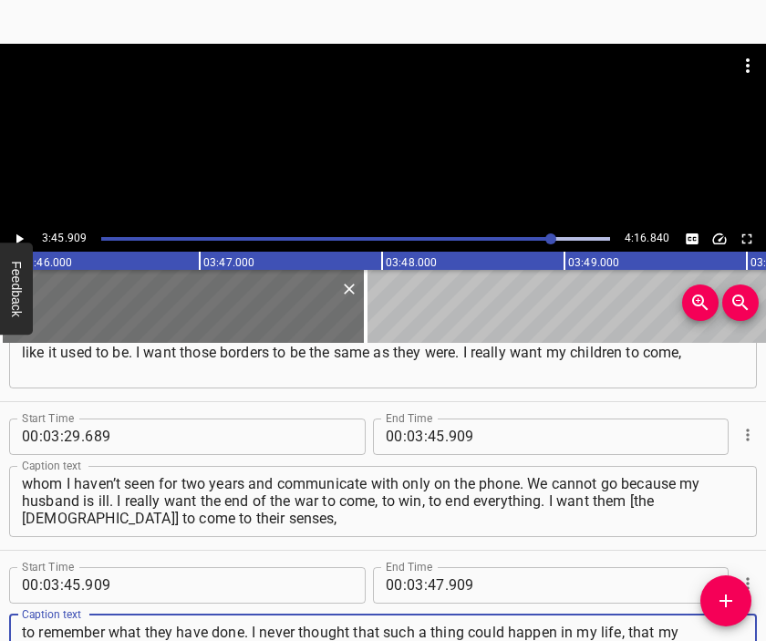
click at [428, 142] on div at bounding box center [383, 135] width 766 height 182
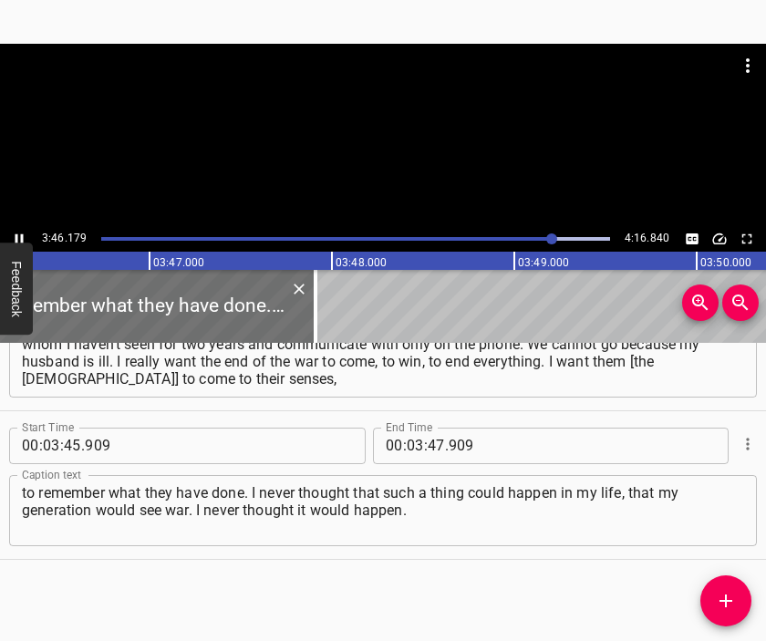
scroll to position [0, 41278]
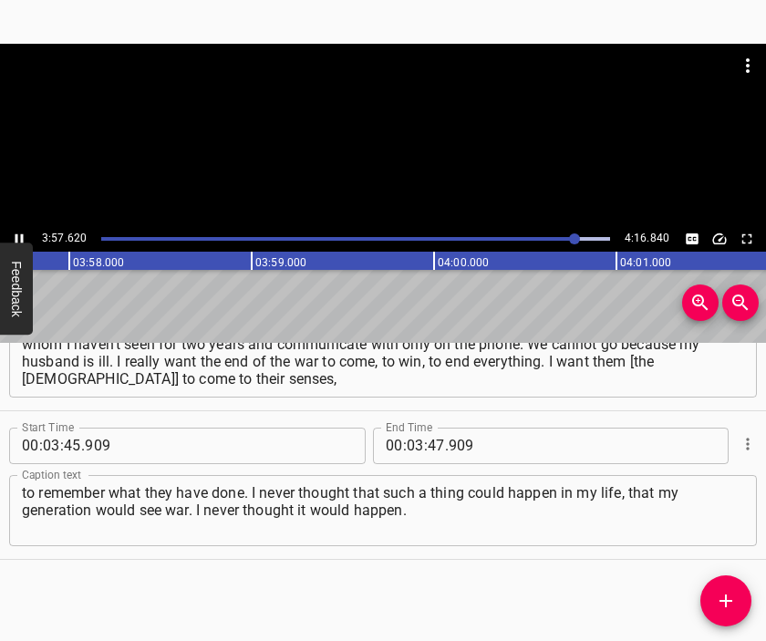
click at [372, 151] on div at bounding box center [383, 135] width 766 height 182
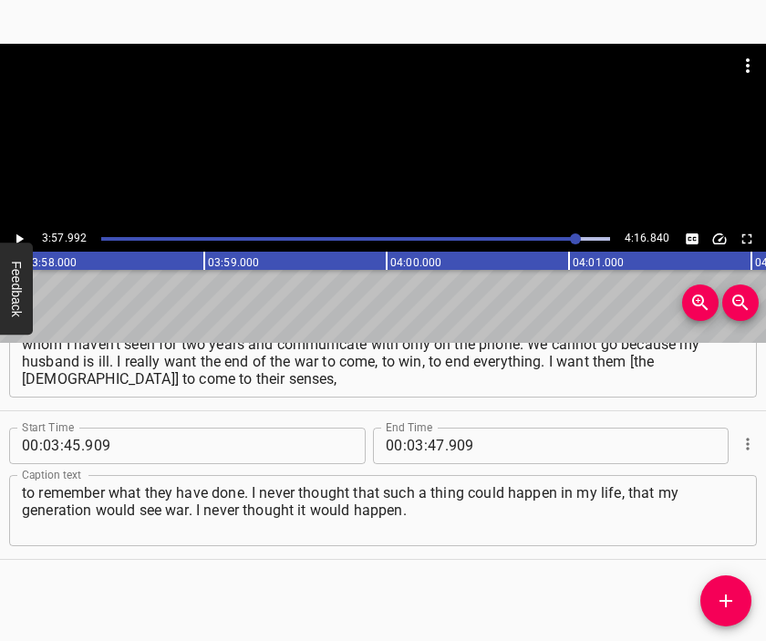
scroll to position [0, 43385]
click at [407, 444] on input "number" at bounding box center [415, 445] width 17 height 36
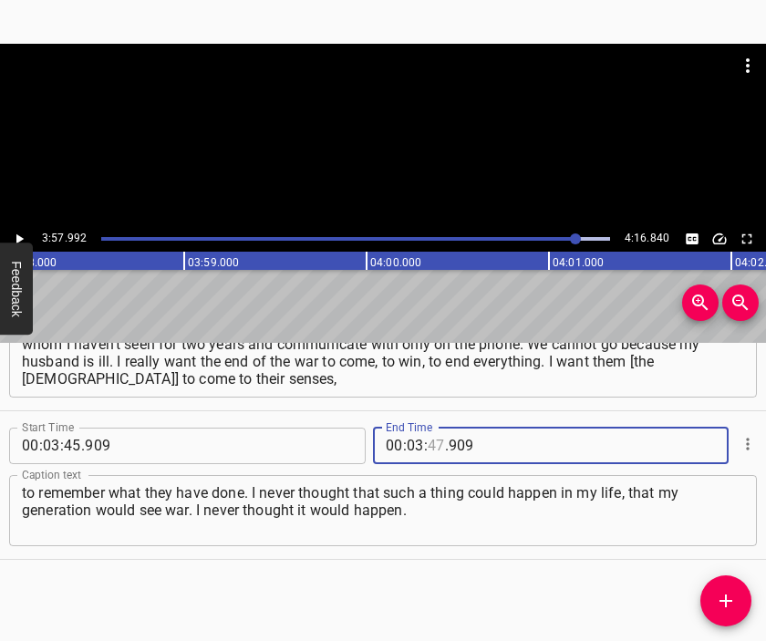
click at [427, 441] on input "number" at bounding box center [435, 445] width 17 height 36
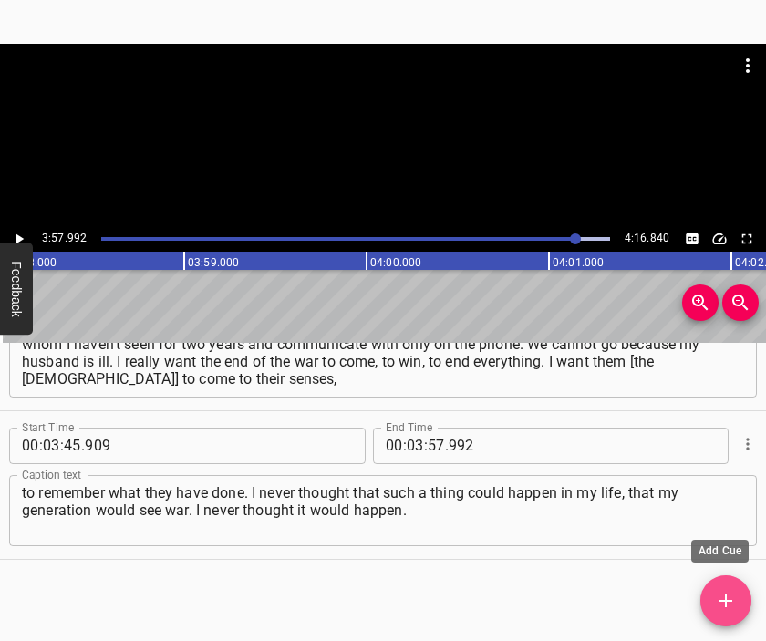
drag, startPoint x: 728, startPoint y: 592, endPoint x: 697, endPoint y: 528, distance: 70.9
click at [728, 591] on icon "Add Cue" at bounding box center [726, 601] width 22 height 22
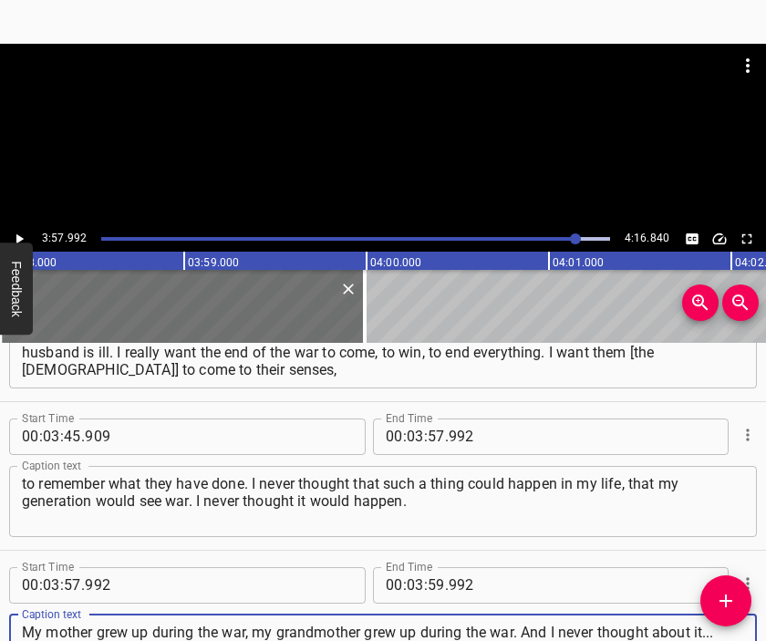
click at [327, 147] on div at bounding box center [383, 135] width 766 height 182
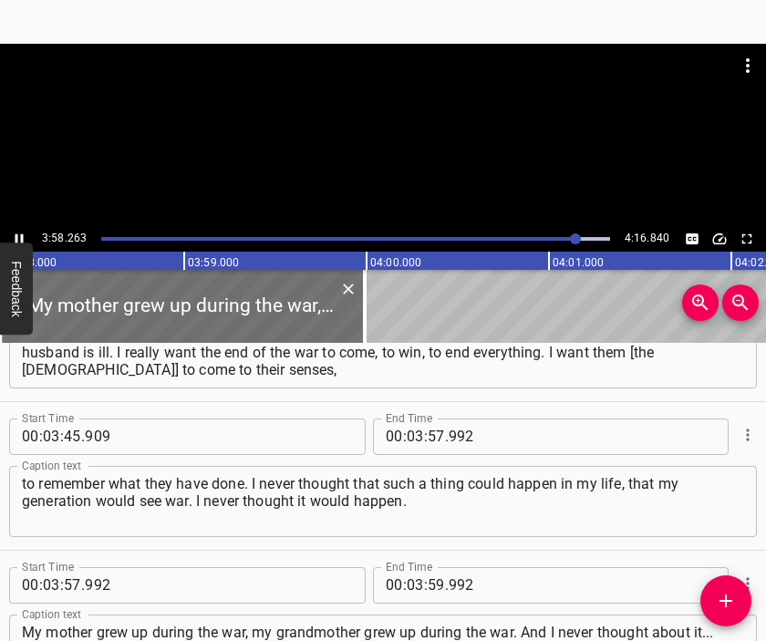
scroll to position [1717, 0]
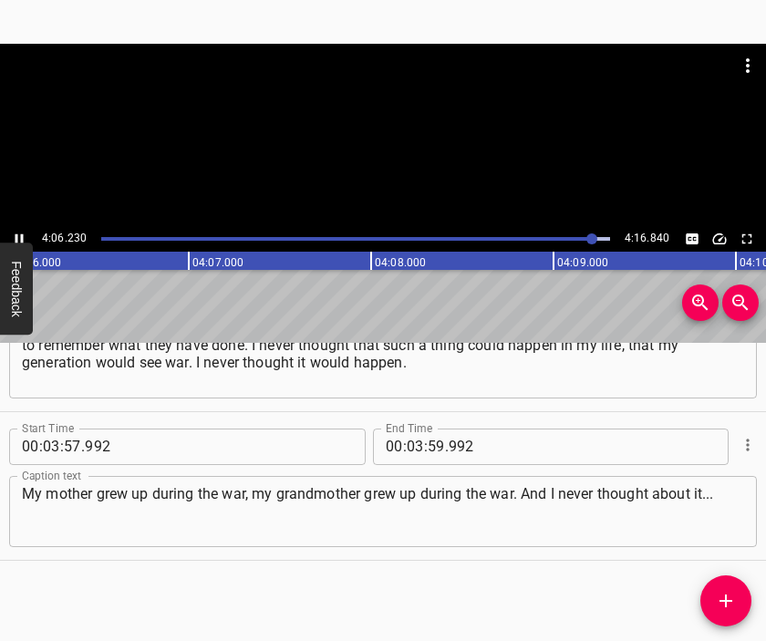
click at [407, 163] on div at bounding box center [383, 135] width 766 height 182
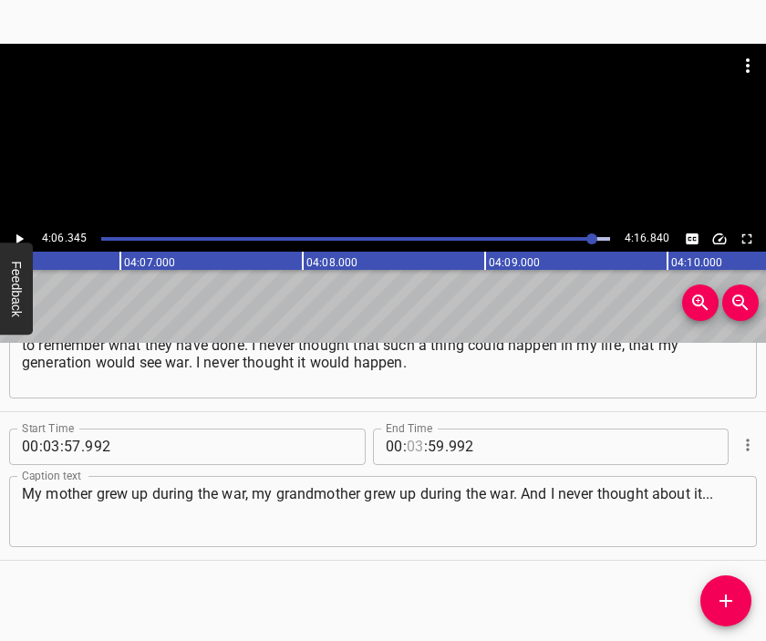
click at [407, 448] on input "number" at bounding box center [415, 446] width 17 height 36
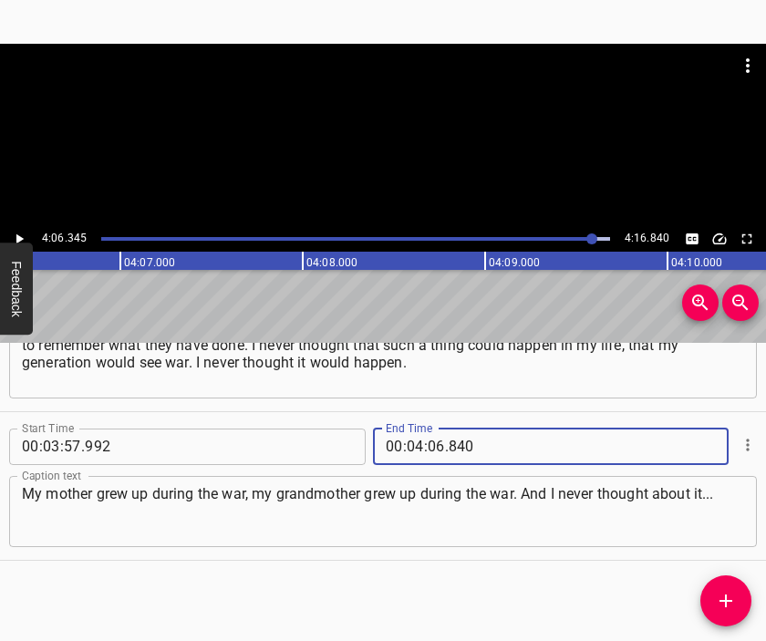
click at [736, 491] on div "My mother grew up during the war, my grandmother grew up during the war. And I …" at bounding box center [382, 511] width 747 height 71
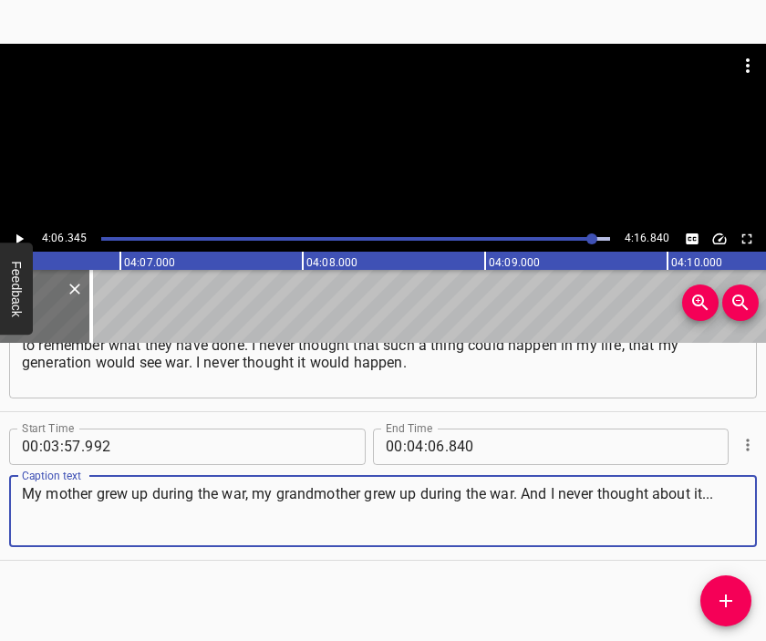
click at [407, 155] on div at bounding box center [383, 135] width 766 height 182
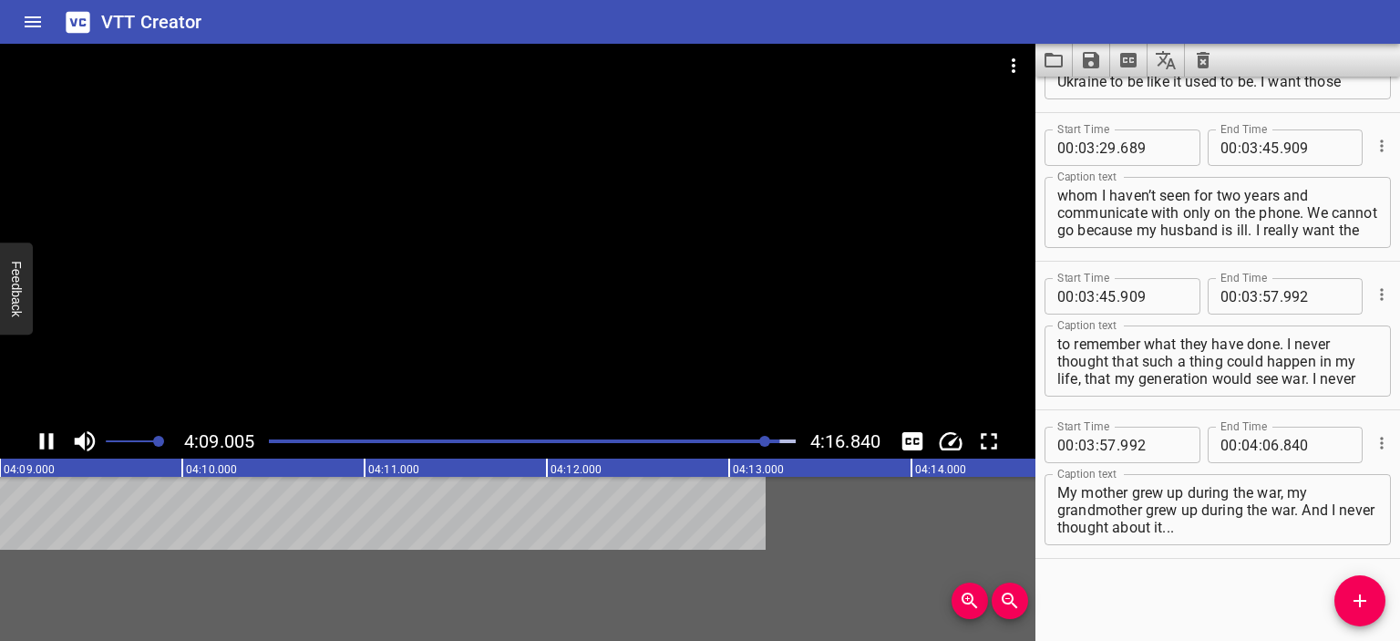
scroll to position [1452, 0]
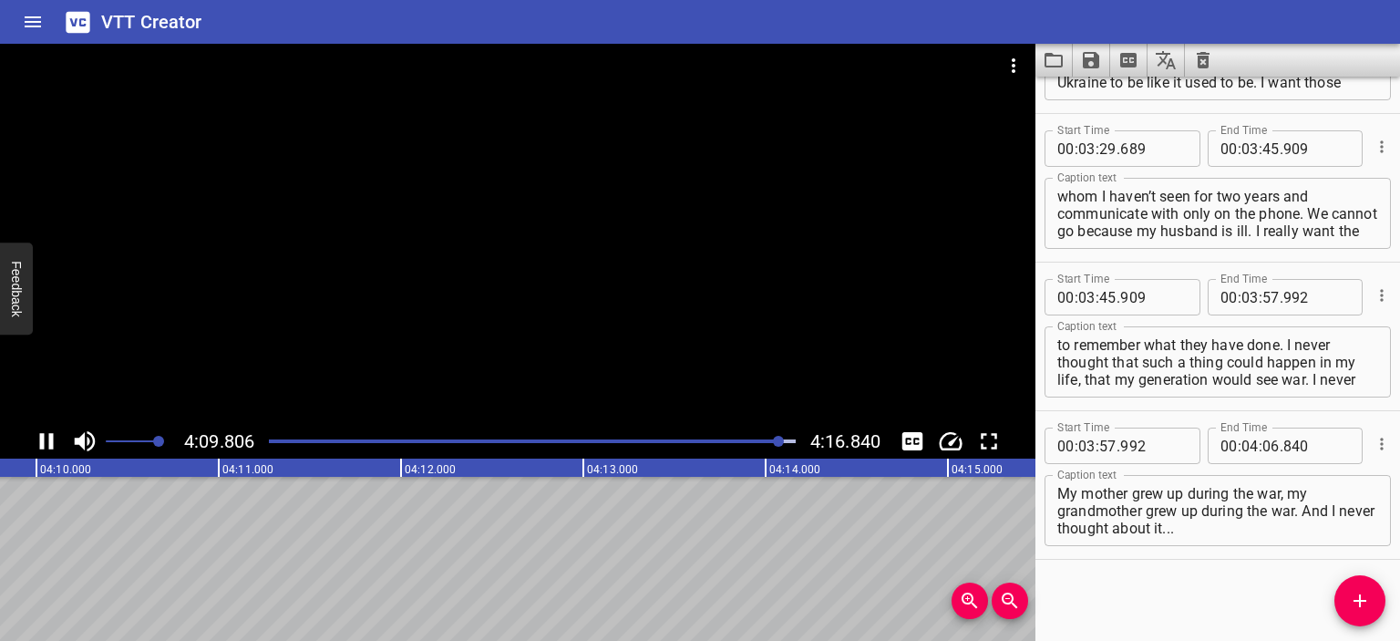
click at [1084, 66] on icon "Save captions to file" at bounding box center [1091, 60] width 16 height 16
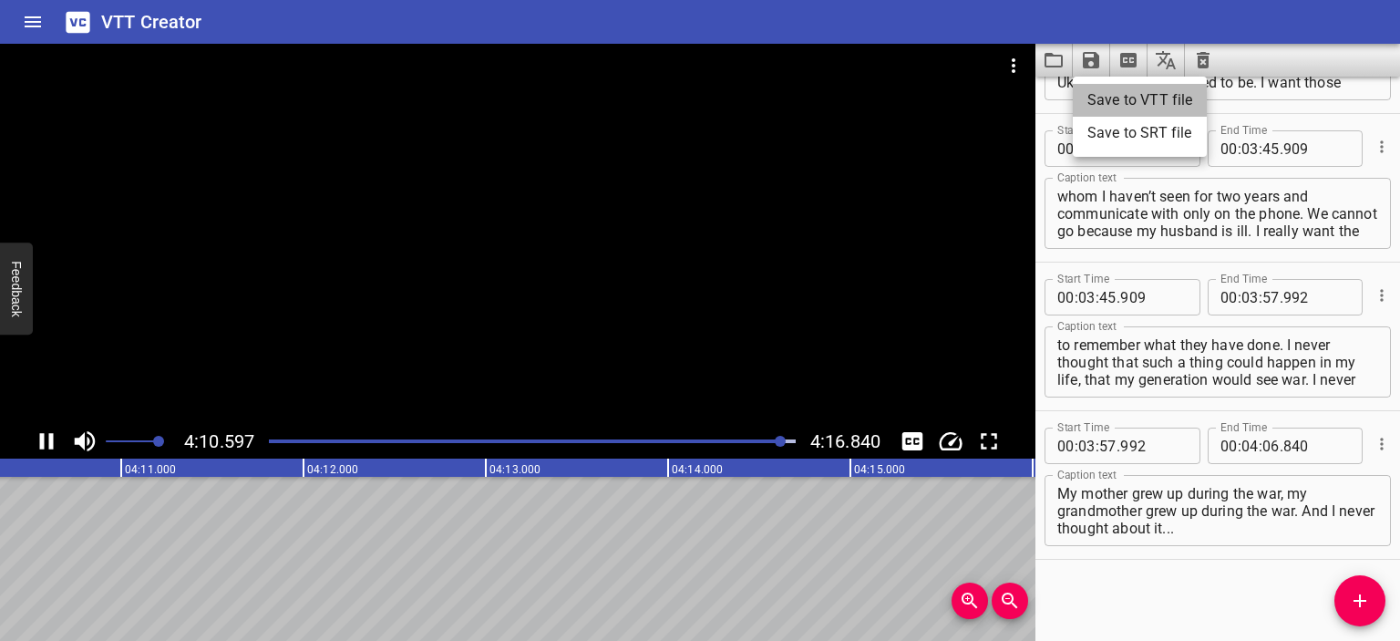
click at [1101, 111] on li "Save to VTT file" at bounding box center [1140, 100] width 134 height 33
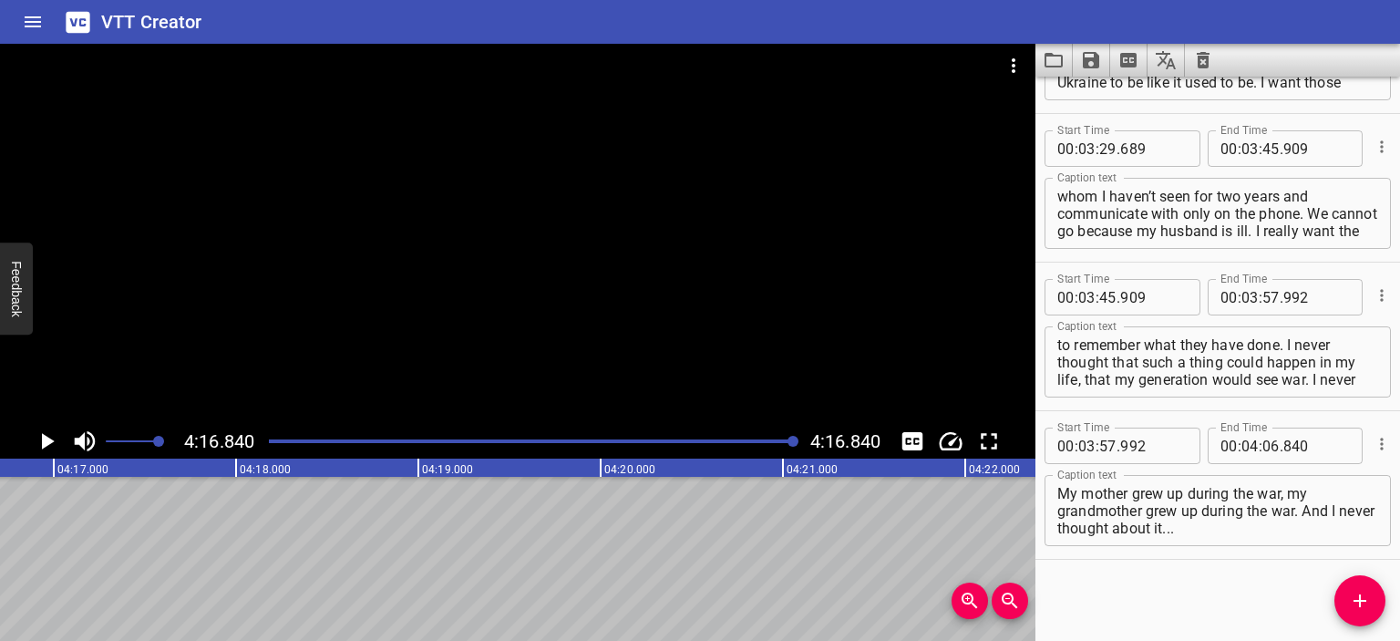
scroll to position [0, 46821]
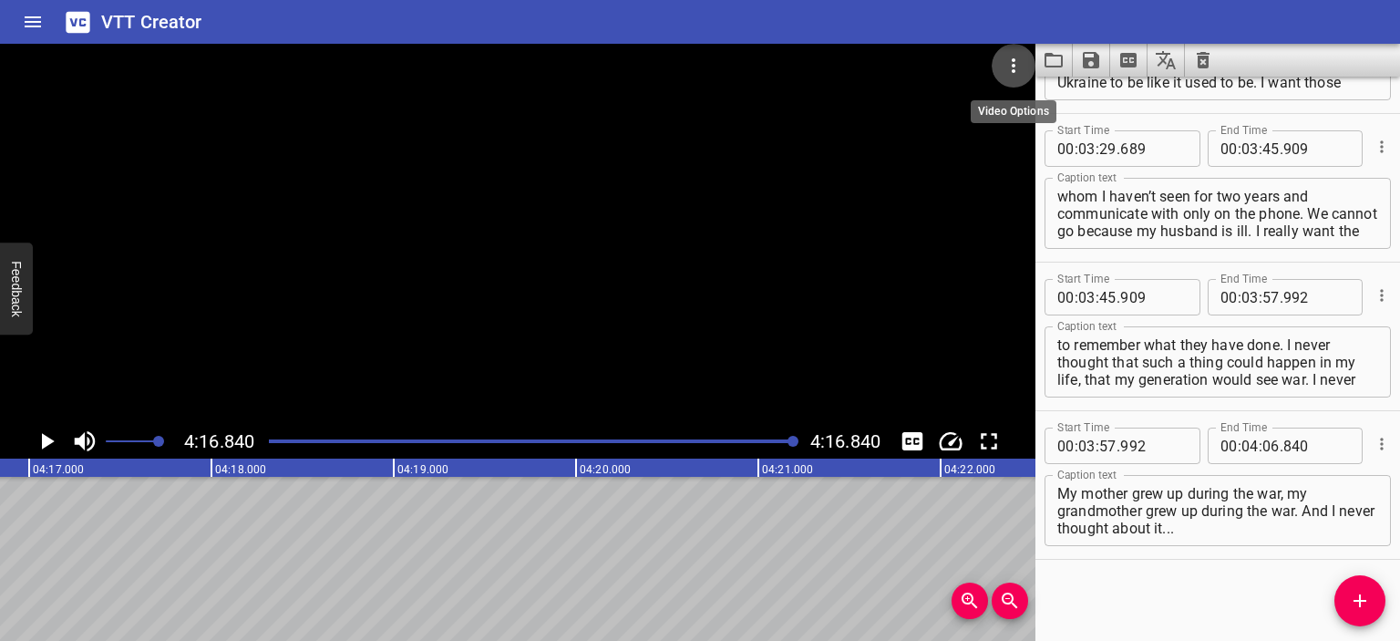
click at [1025, 59] on button "Video Options" at bounding box center [1014, 66] width 44 height 44
click at [1025, 59] on li "Select New Video File..." at bounding box center [1082, 67] width 181 height 33
